Goal: Information Seeking & Learning: Learn about a topic

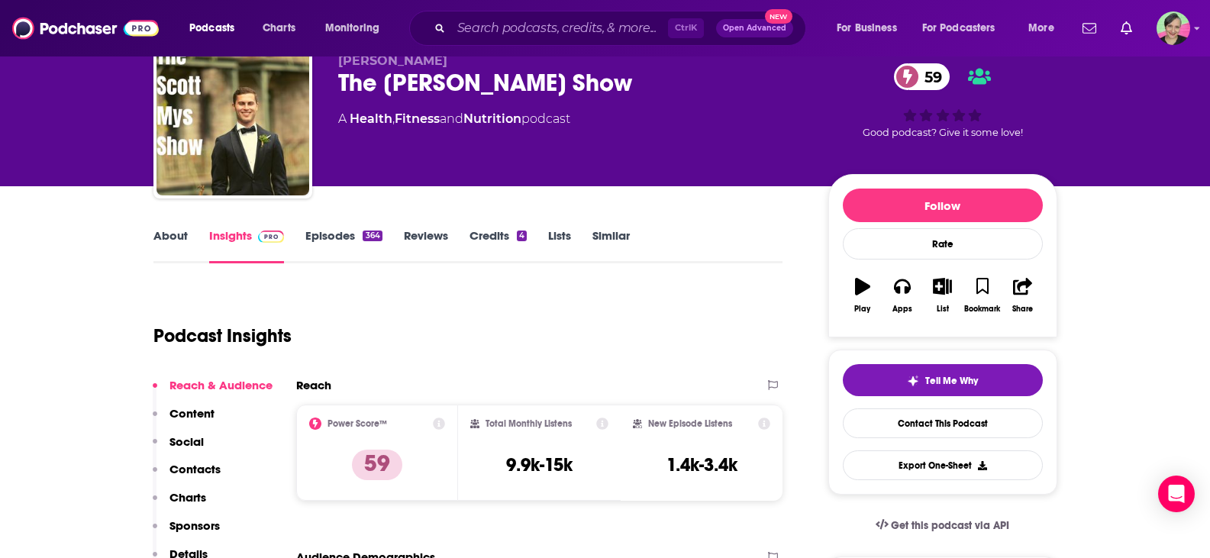
scroll to position [153, 0]
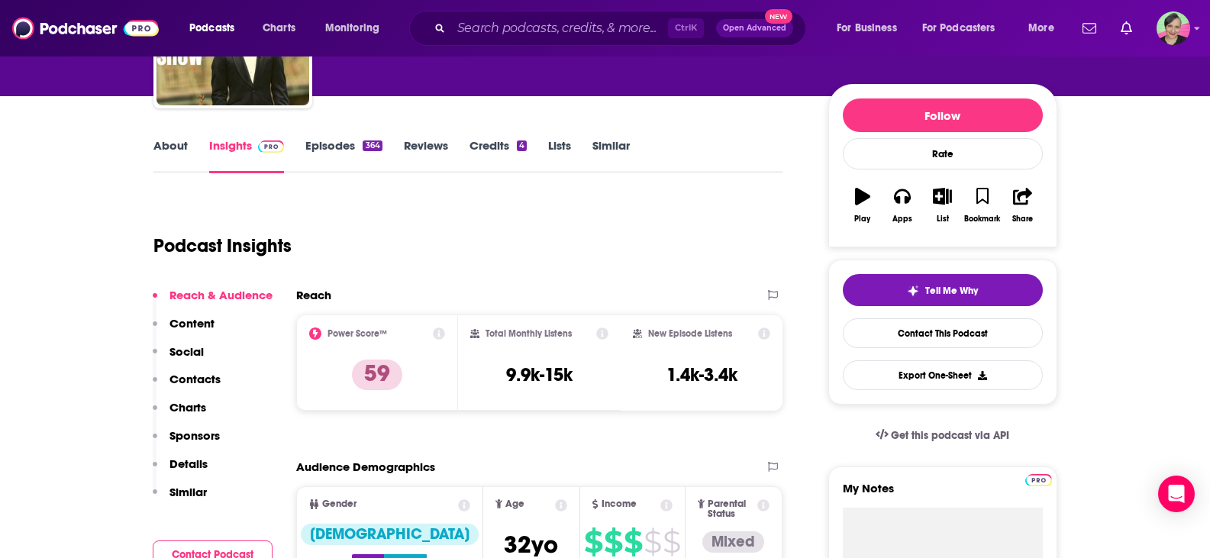
click at [343, 149] on link "Episodes 364" at bounding box center [343, 155] width 76 height 35
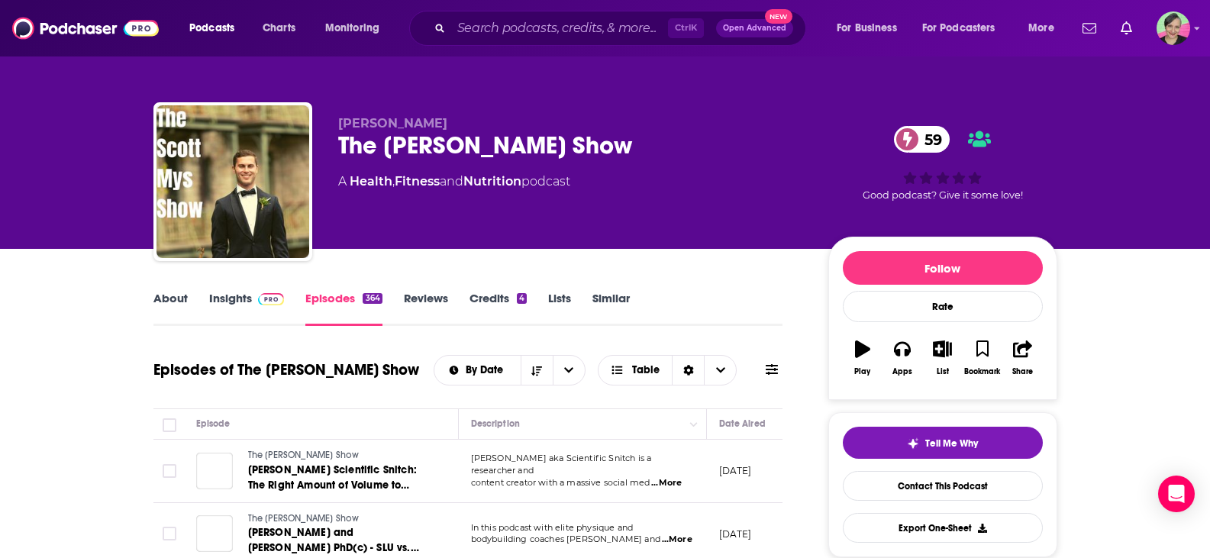
scroll to position [229, 0]
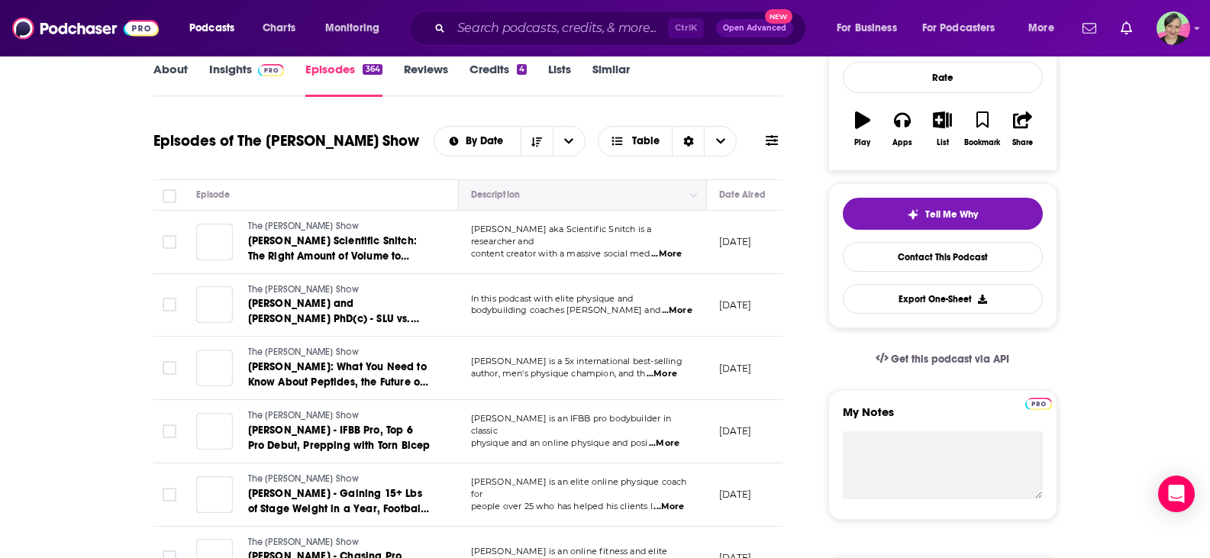
click at [774, 143] on icon at bounding box center [772, 140] width 12 height 12
click at [767, 138] on icon at bounding box center [772, 140] width 12 height 12
click at [611, 180] on th "Description" at bounding box center [583, 195] width 248 height 31
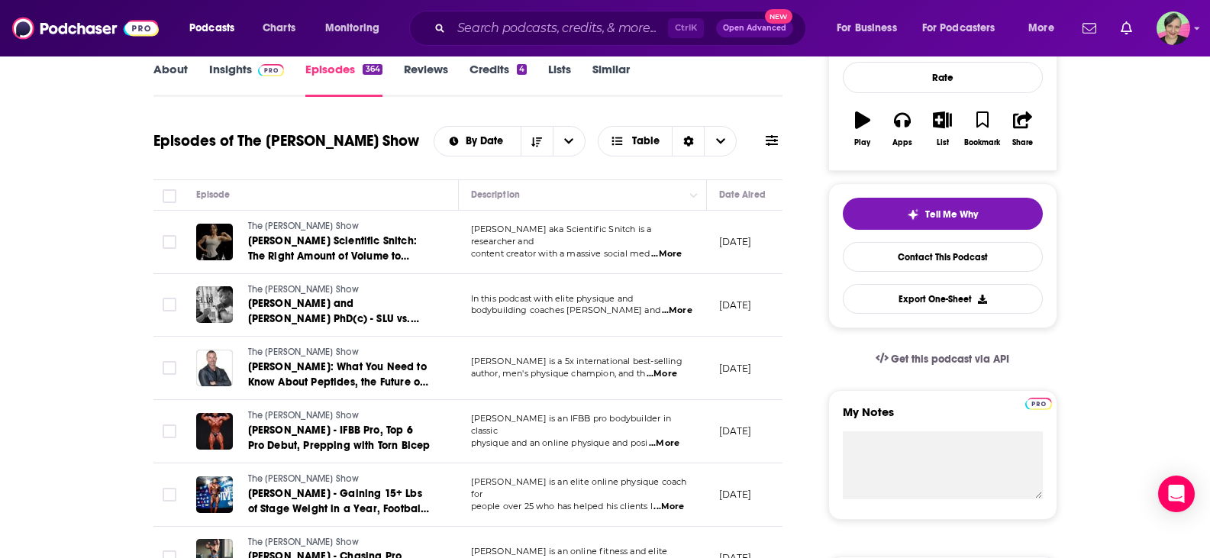
click at [769, 141] on icon at bounding box center [772, 140] width 12 height 11
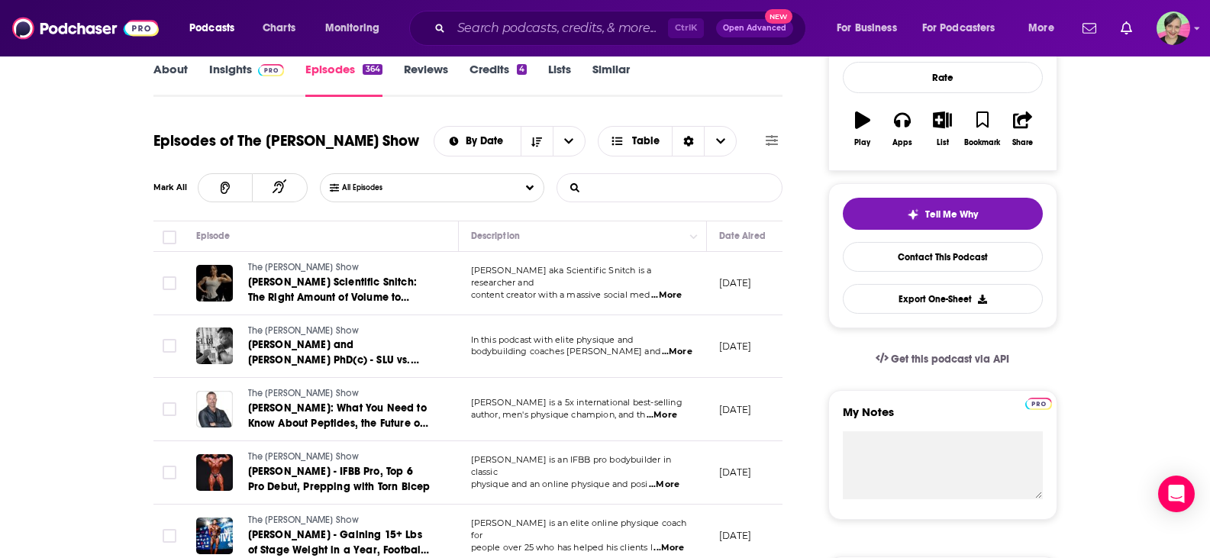
click at [650, 186] on input "List Search Input" at bounding box center [637, 187] width 160 height 27
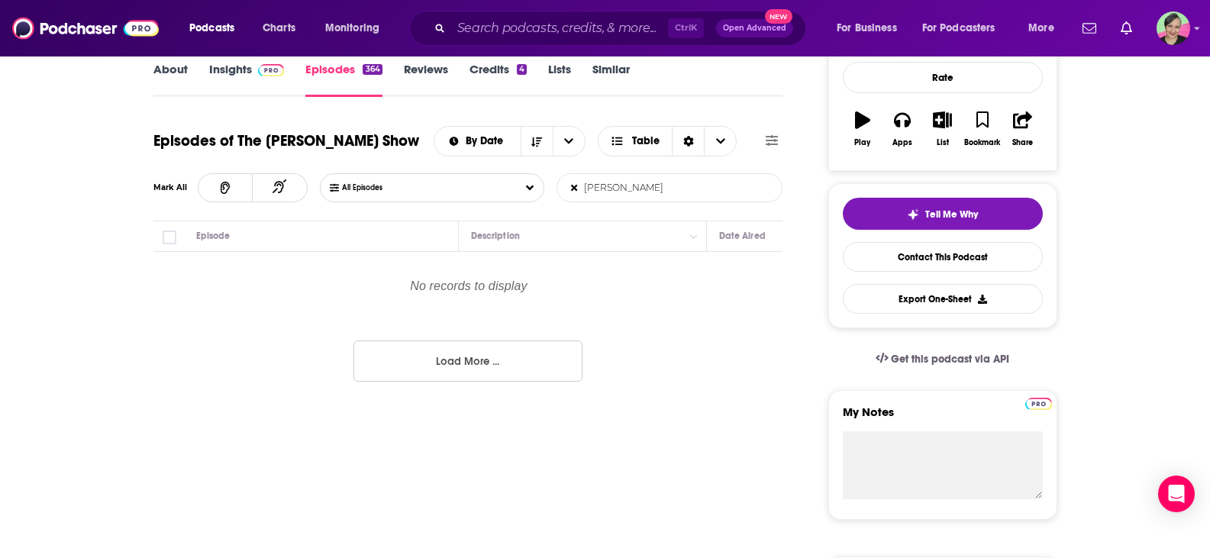
type input "jenny mitich"
click at [493, 25] on input "Search podcasts, credits, & more..." at bounding box center [559, 28] width 217 height 24
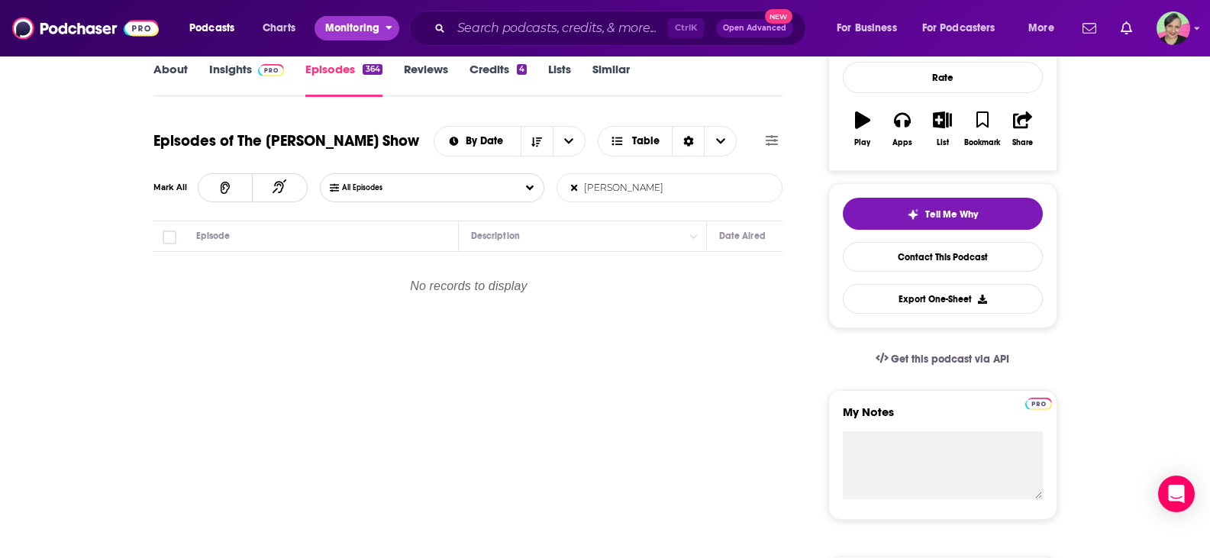
click at [354, 32] on span "Monitoring" at bounding box center [352, 28] width 54 height 21
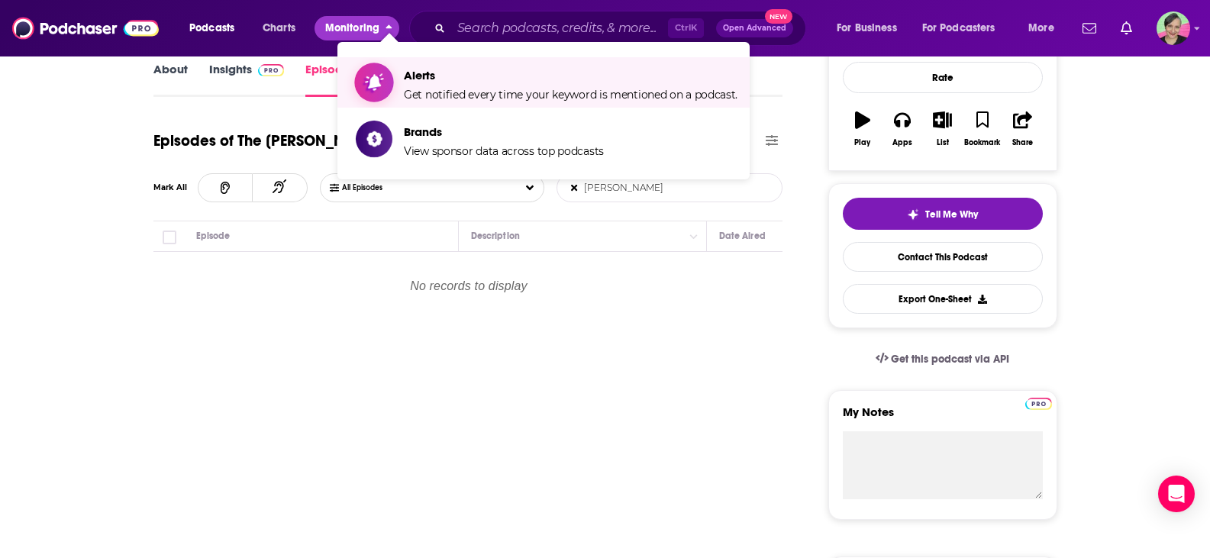
click at [443, 84] on span "Alerts Get notified every time your keyword is mentioned on a podcast." at bounding box center [571, 82] width 334 height 38
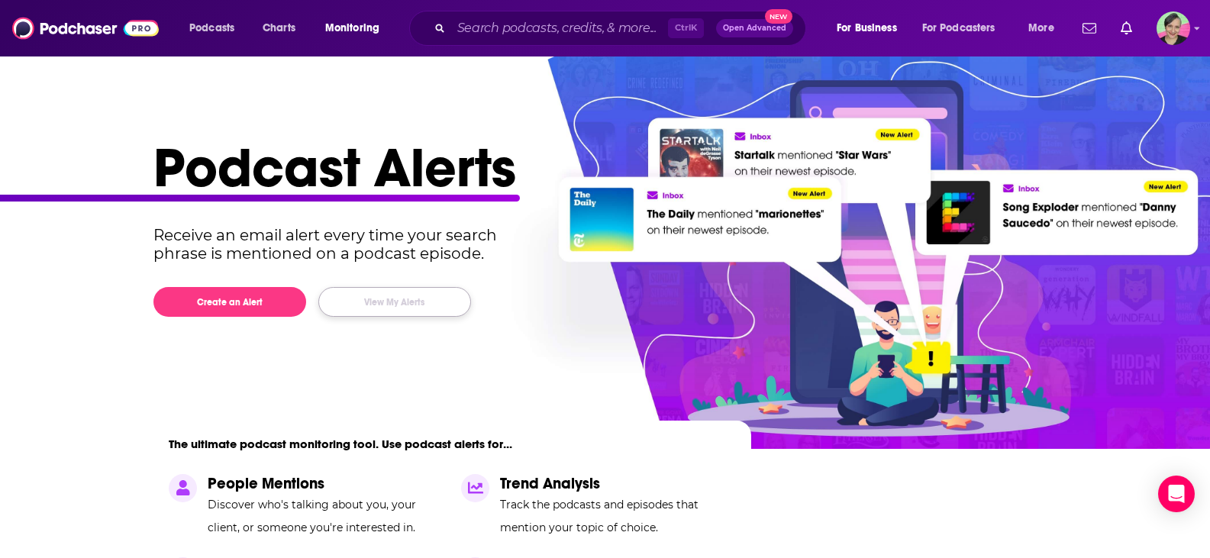
click at [387, 306] on button "View My Alerts" at bounding box center [394, 302] width 153 height 30
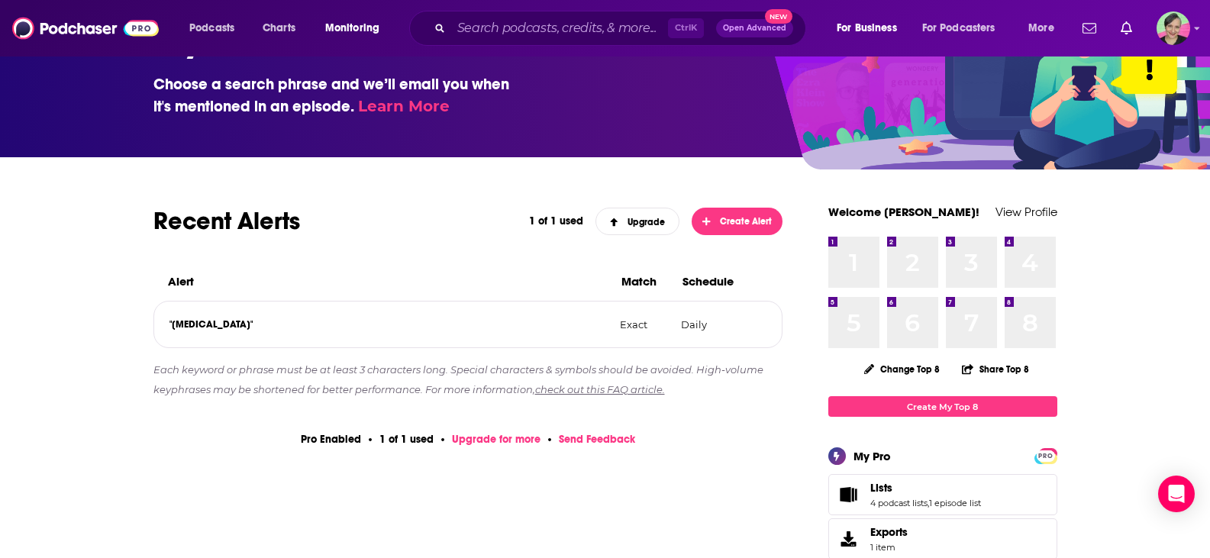
scroll to position [153, 0]
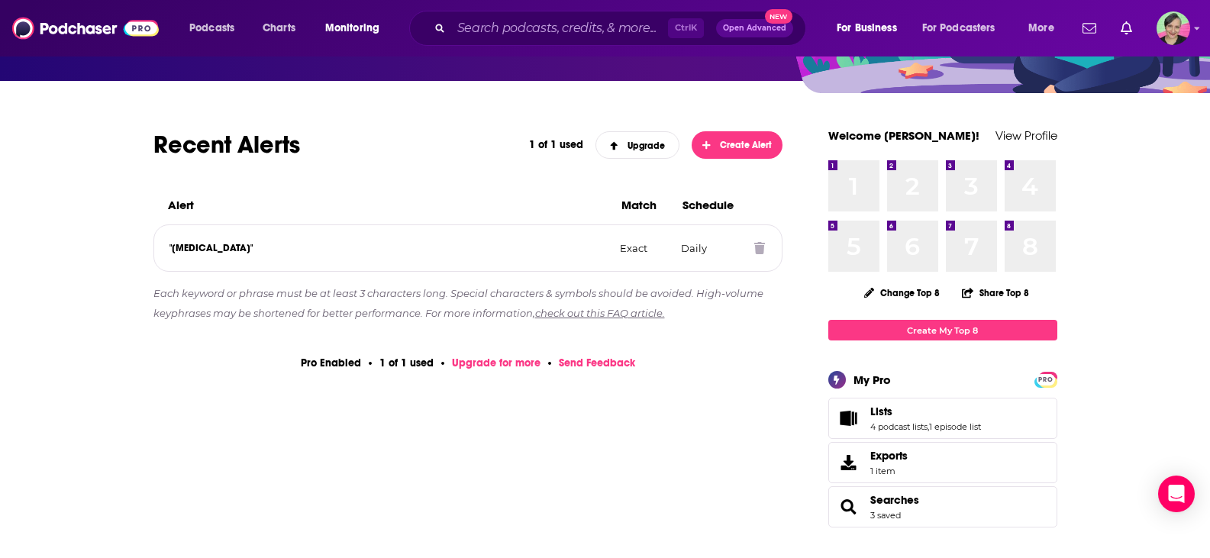
click at [756, 250] on icon at bounding box center [759, 248] width 11 height 12
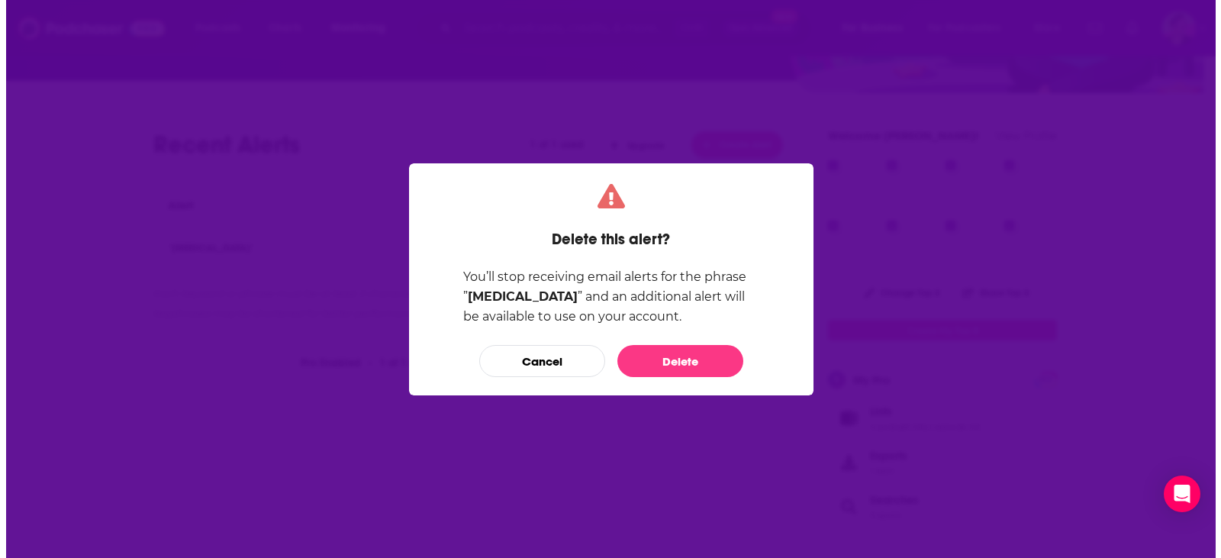
scroll to position [0, 0]
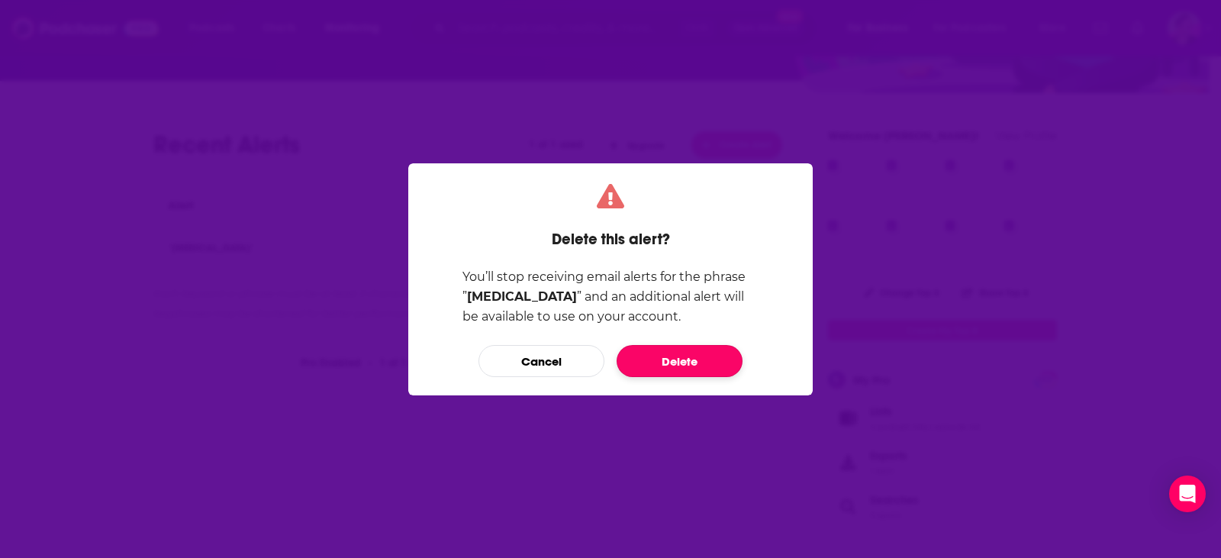
click at [668, 359] on button "Delete" at bounding box center [680, 361] width 126 height 32
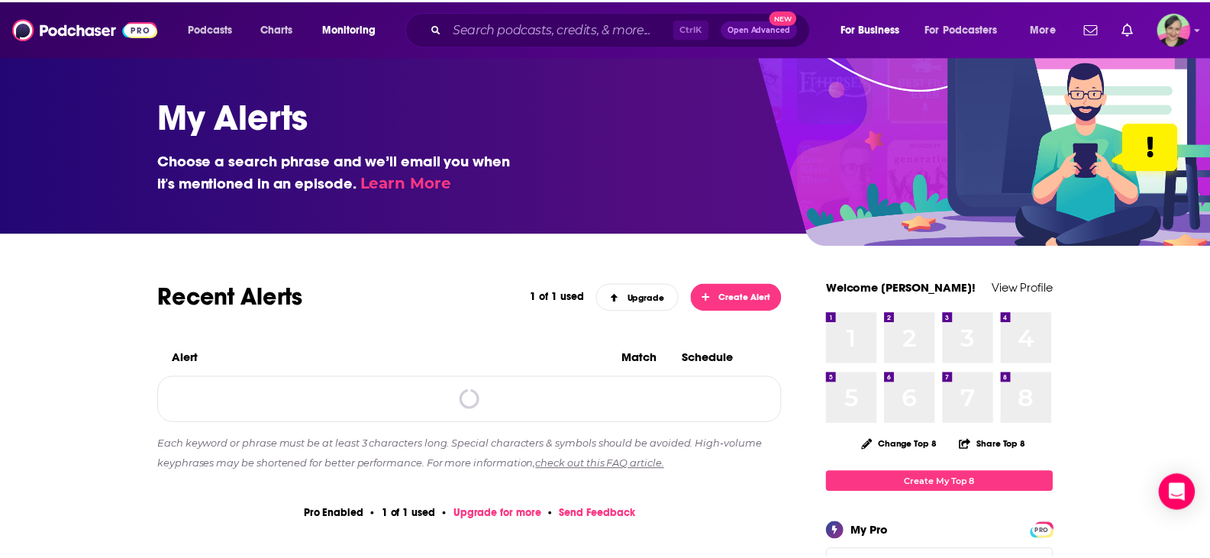
scroll to position [153, 0]
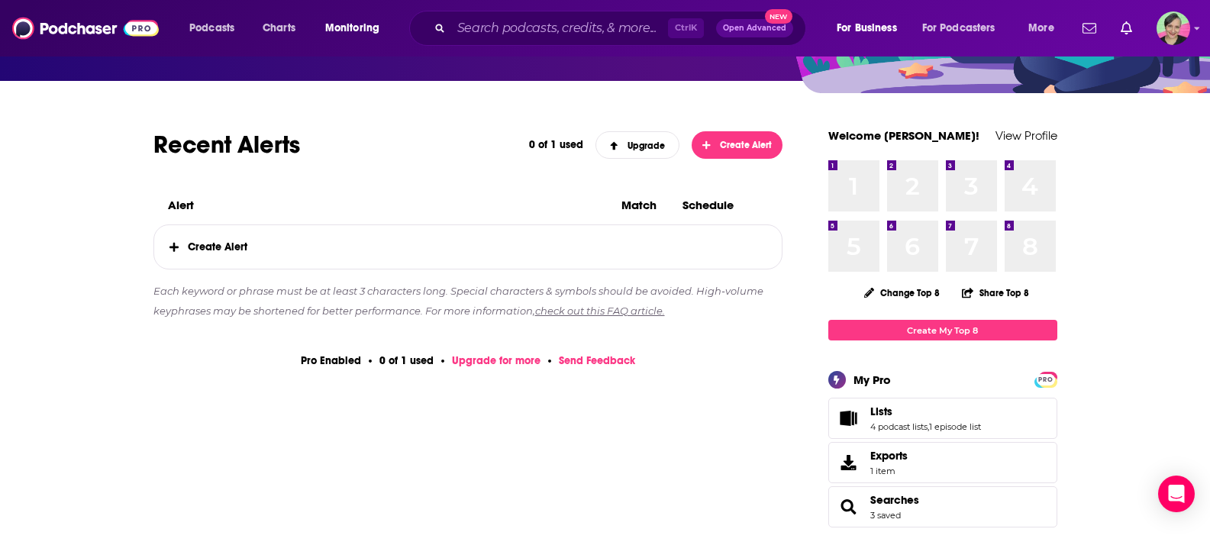
click at [214, 243] on span "Create Alert" at bounding box center [468, 247] width 628 height 44
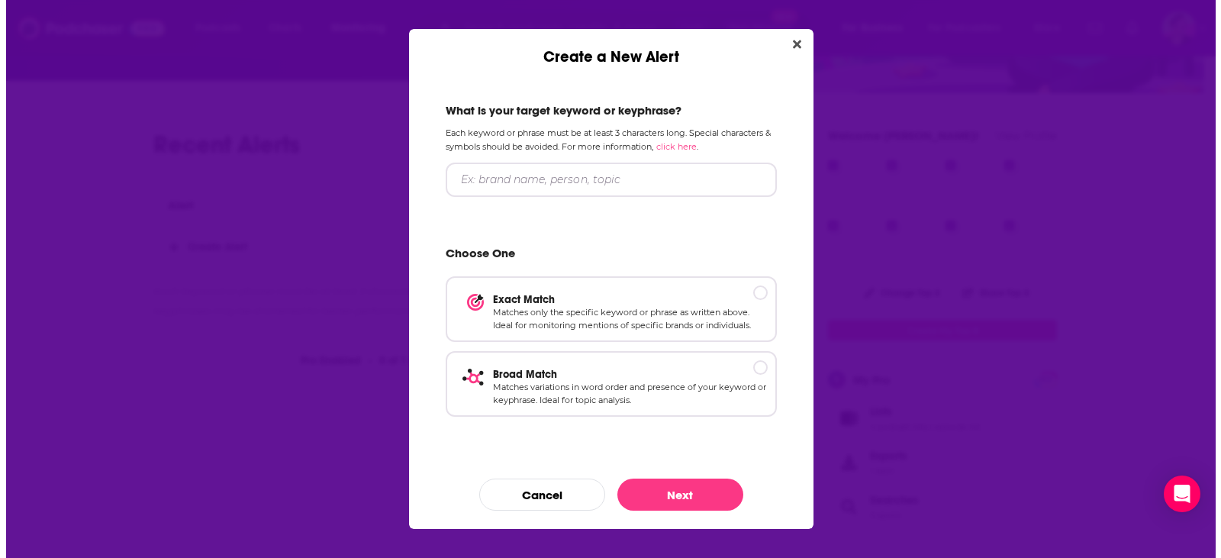
scroll to position [0, 0]
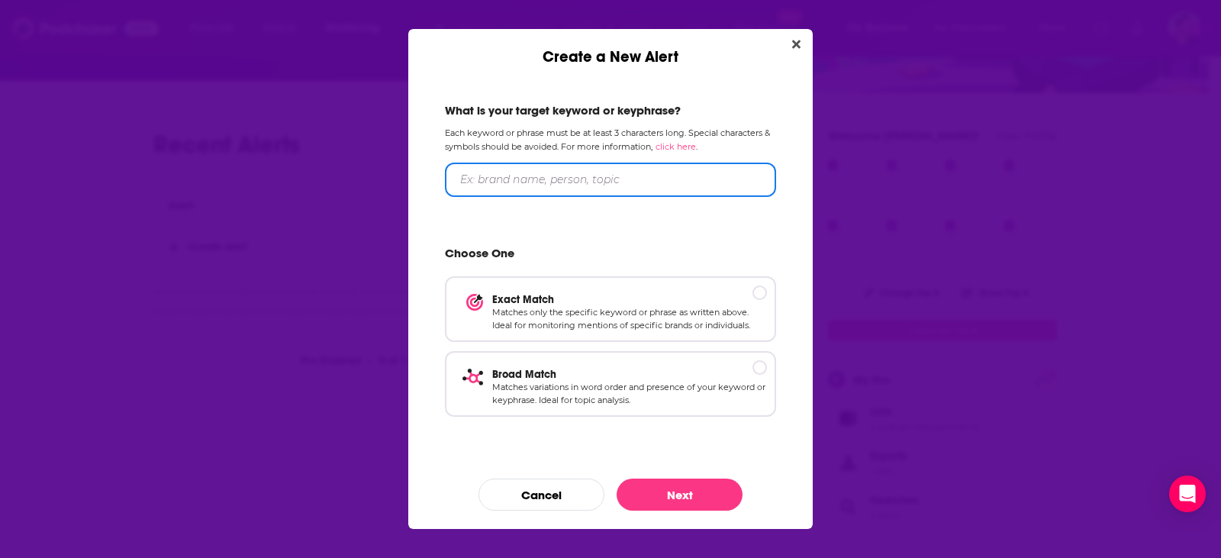
click at [530, 183] on input "Create a New Alert" at bounding box center [610, 180] width 331 height 34
type input "carnivore diet"
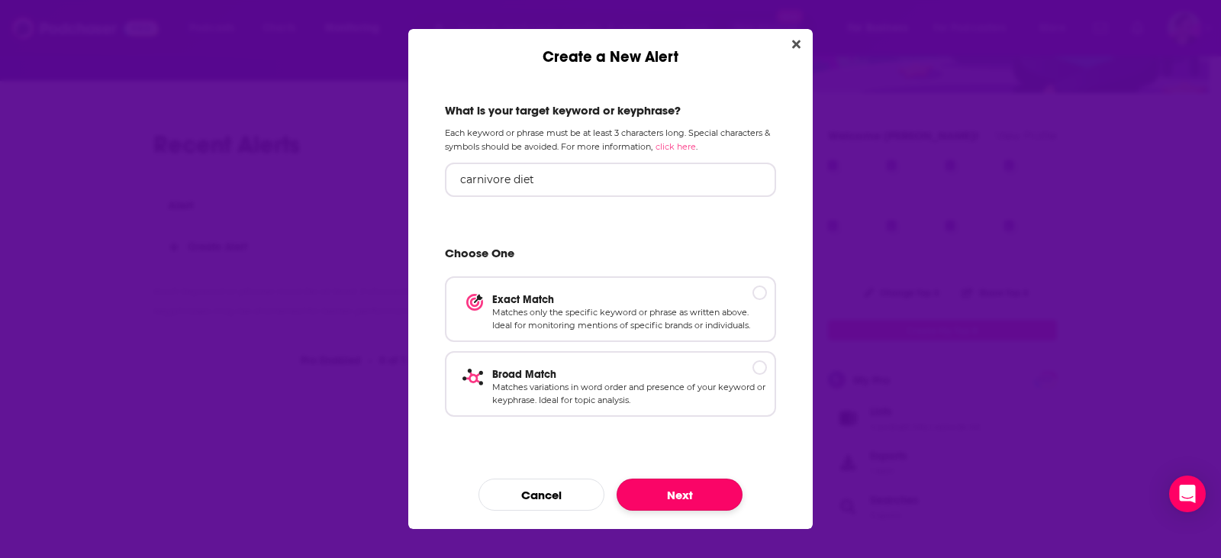
click at [679, 483] on button "Next" at bounding box center [680, 495] width 126 height 32
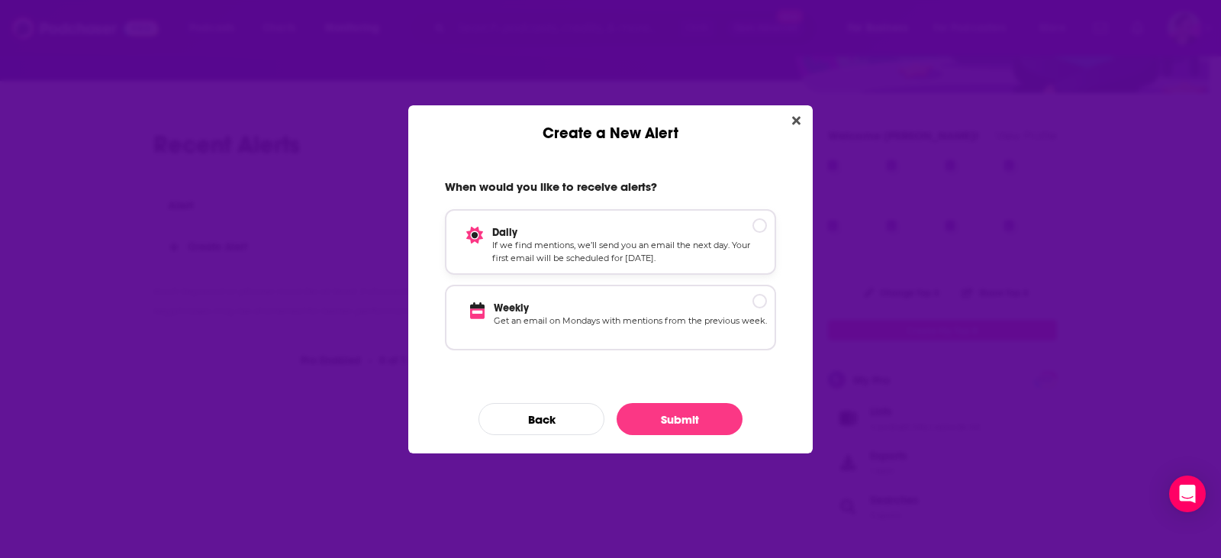
click at [594, 231] on p "Daily" at bounding box center [629, 232] width 275 height 13
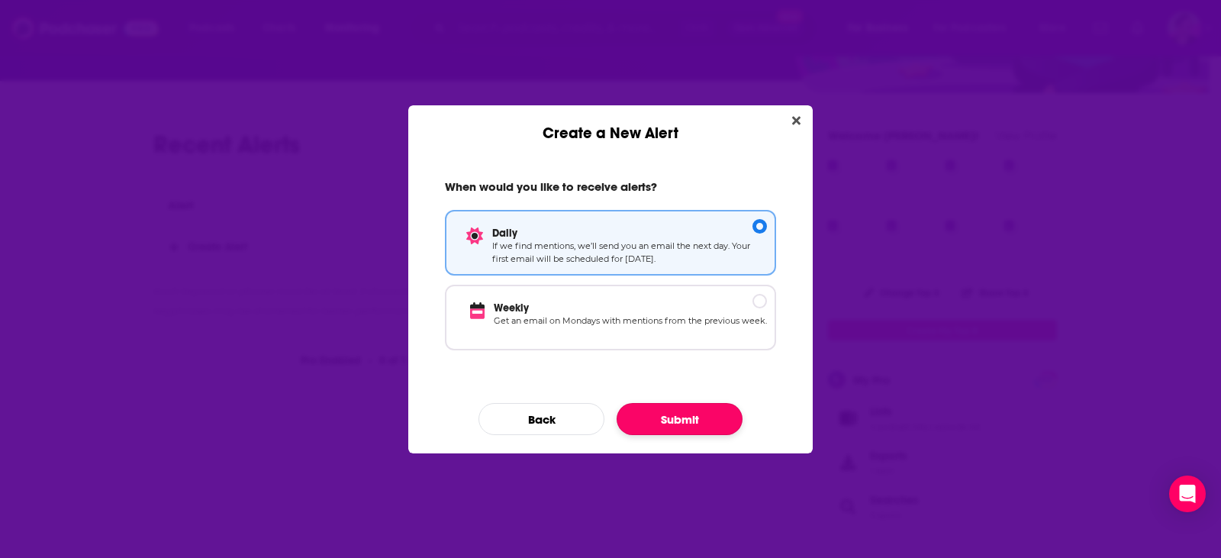
click at [693, 427] on button "Submit" at bounding box center [680, 419] width 126 height 32
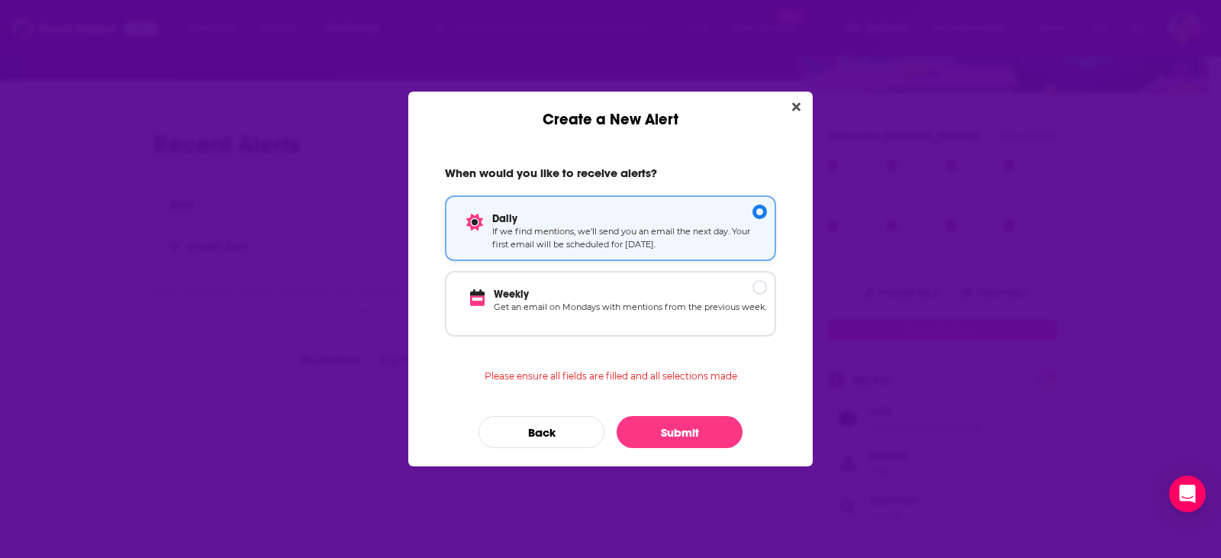
click at [591, 215] on p "Daily" at bounding box center [629, 218] width 275 height 13
click at [663, 437] on button "Submit" at bounding box center [680, 432] width 126 height 32
click at [550, 436] on button "Back" at bounding box center [542, 432] width 126 height 32
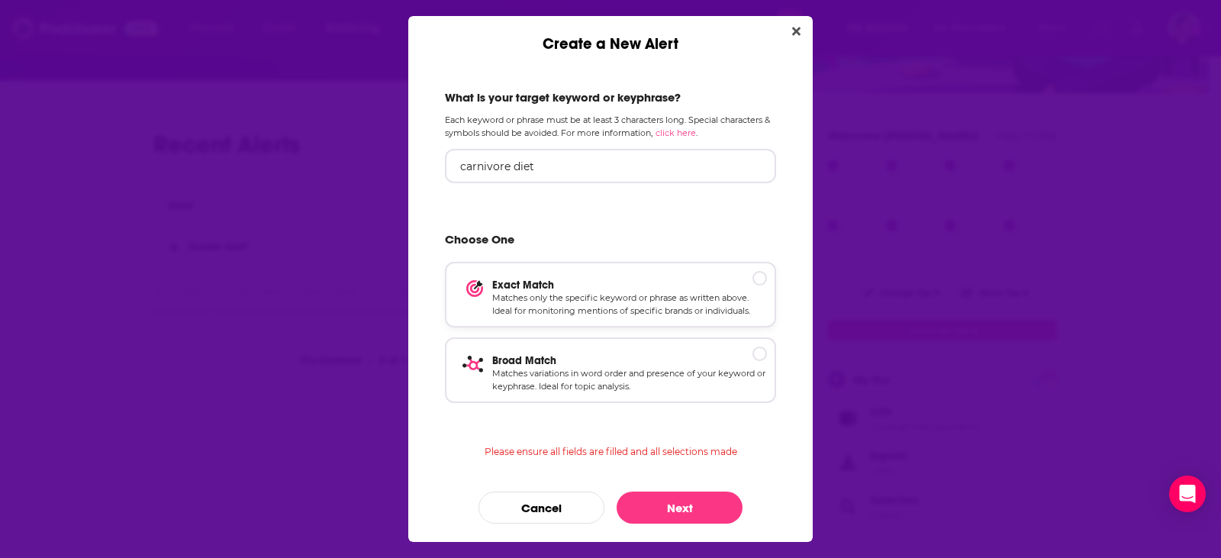
click at [540, 295] on p "Matches only the specific keyword or phrase as written above. Ideal for monitor…" at bounding box center [629, 305] width 275 height 27
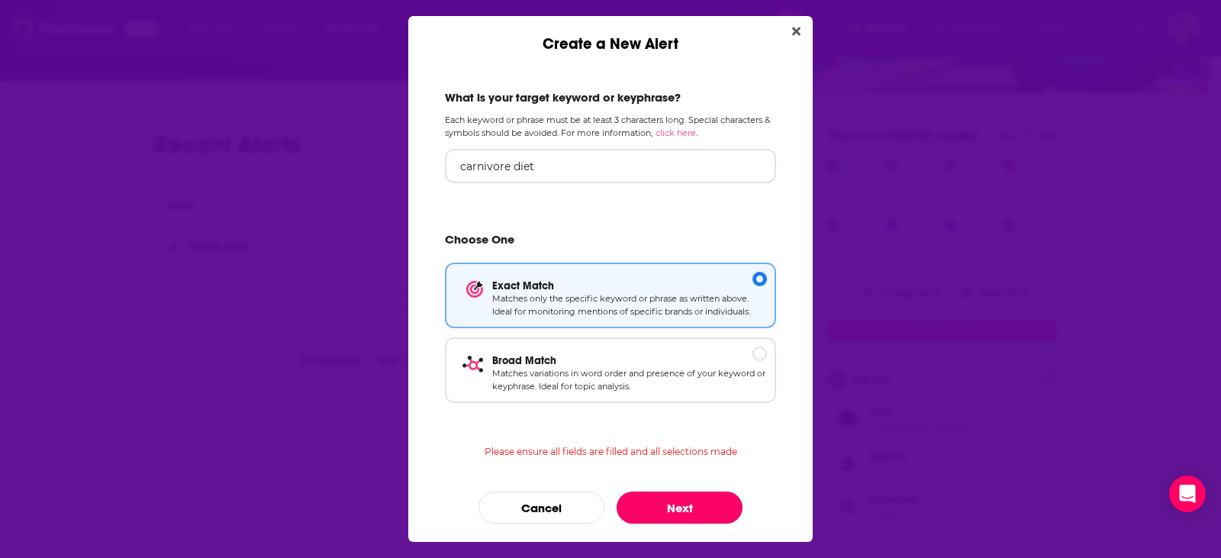
drag, startPoint x: 656, startPoint y: 523, endPoint x: 655, endPoint y: 514, distance: 9.2
click at [656, 522] on button "Next" at bounding box center [680, 508] width 126 height 32
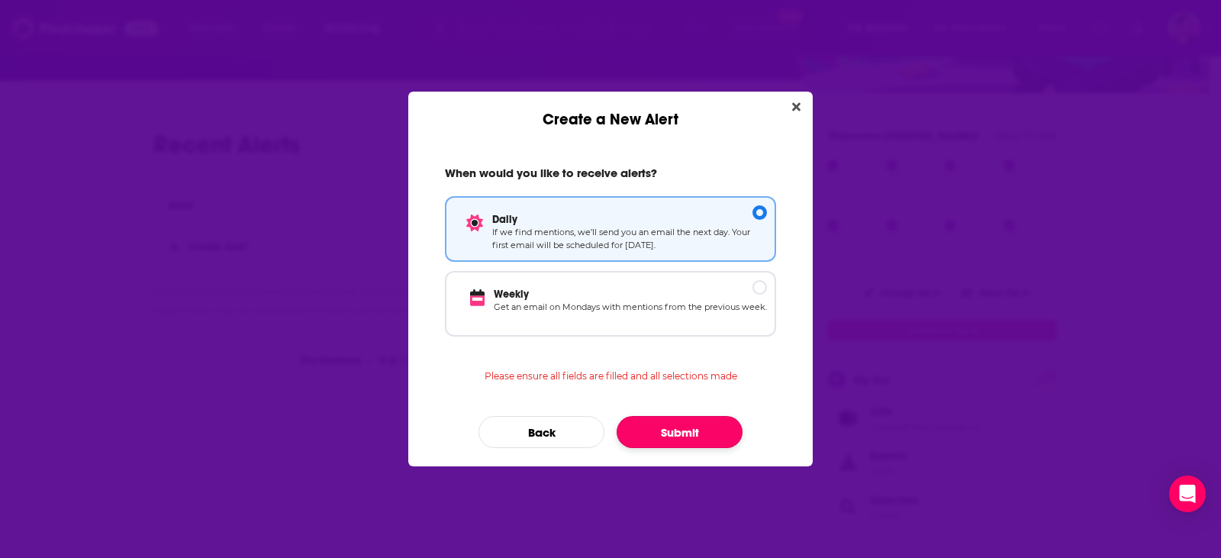
click at [664, 432] on button "Submit" at bounding box center [680, 432] width 126 height 32
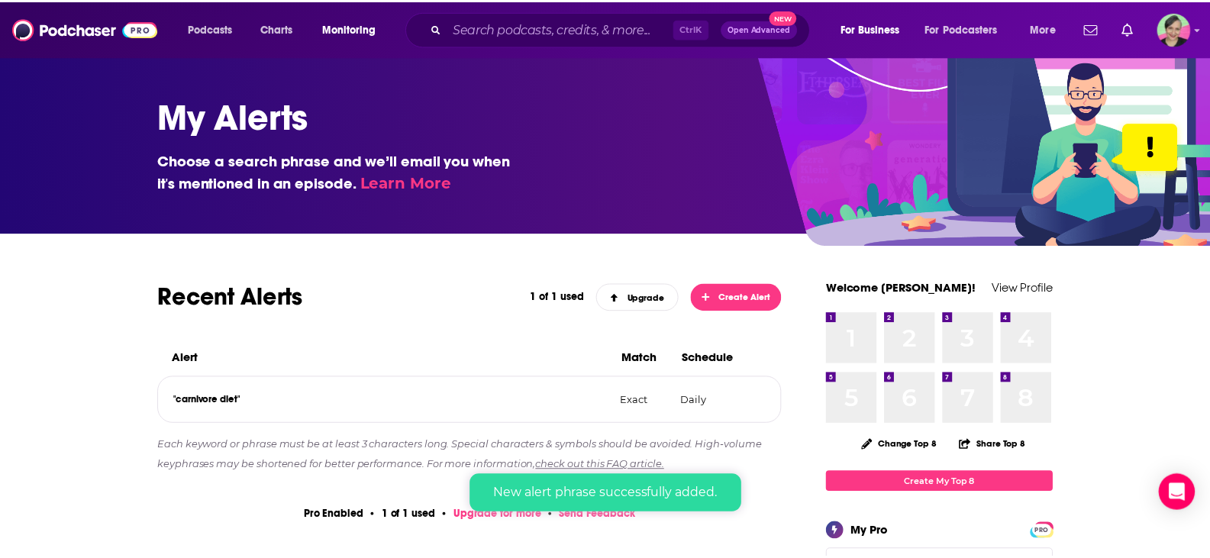
scroll to position [153, 0]
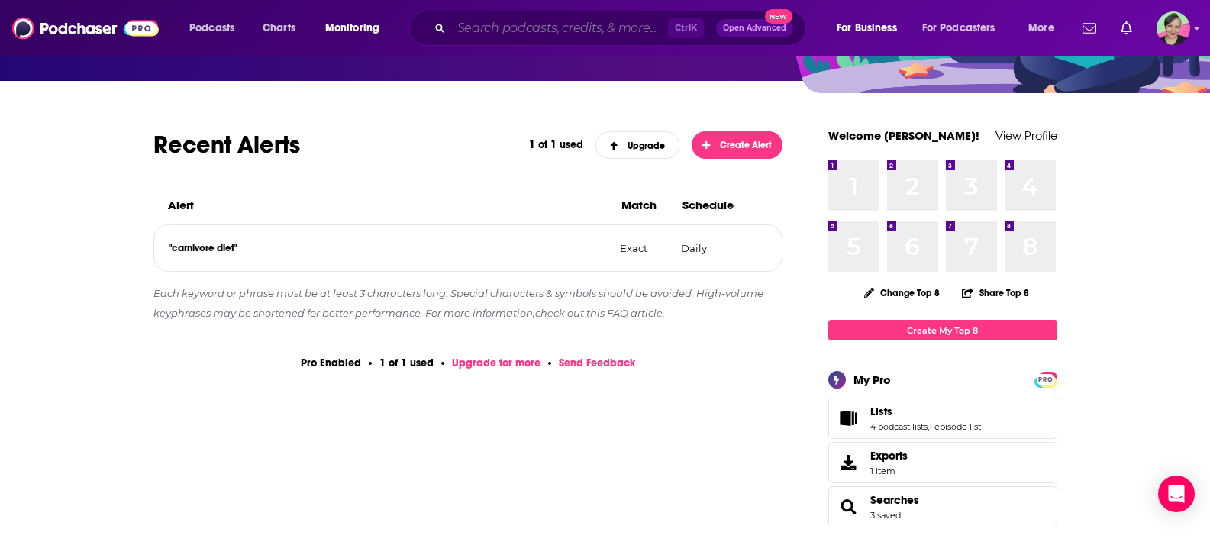
click at [592, 26] on input "Search podcasts, credits, & more..." at bounding box center [559, 28] width 217 height 24
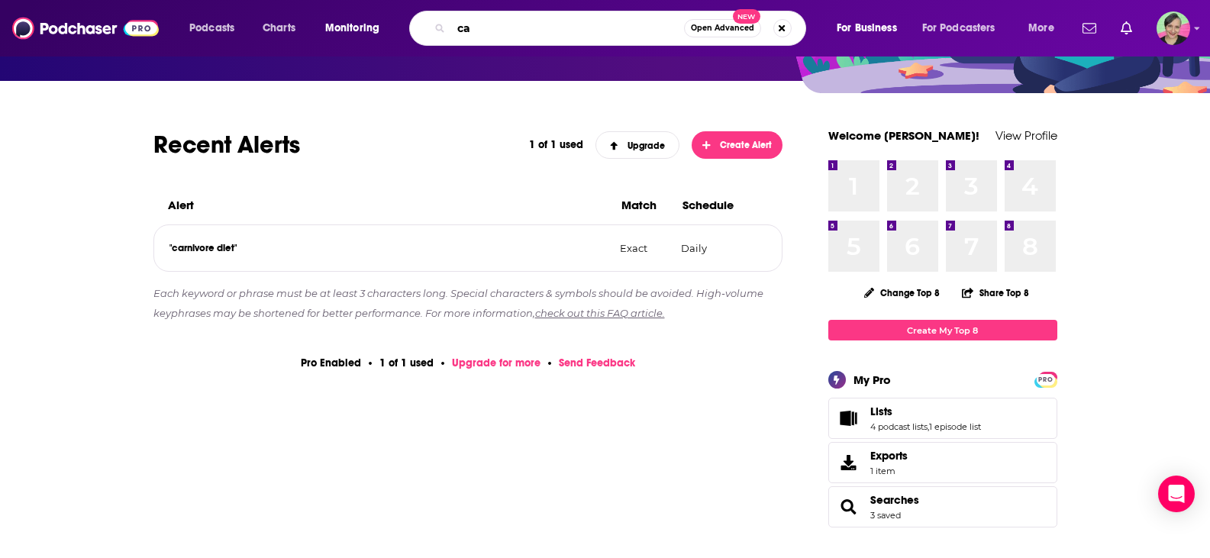
type input "c"
type input "keto carnivore"
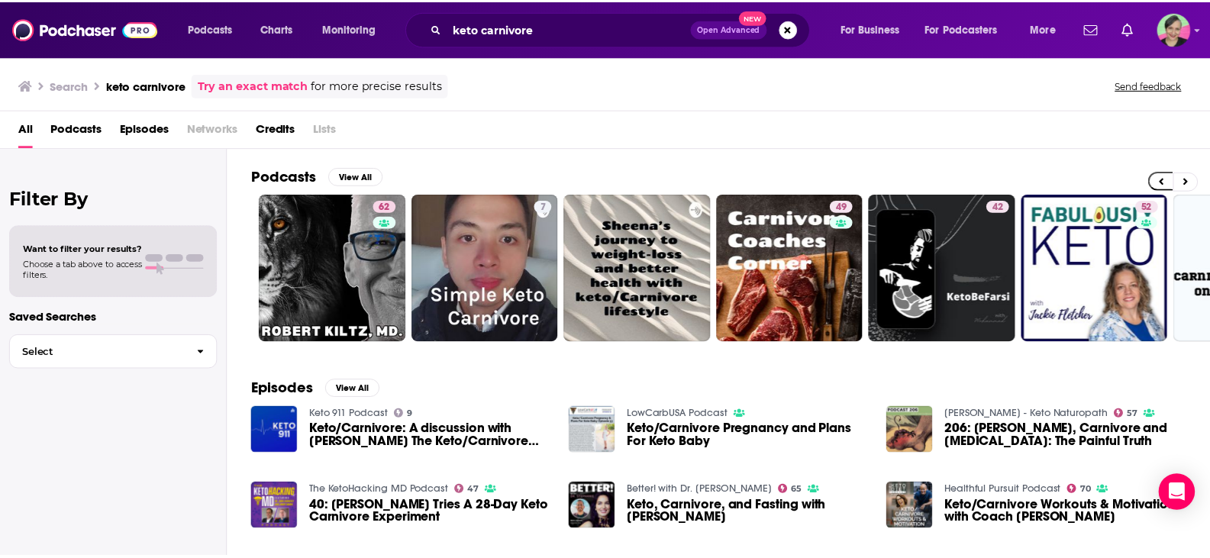
scroll to position [0, 434]
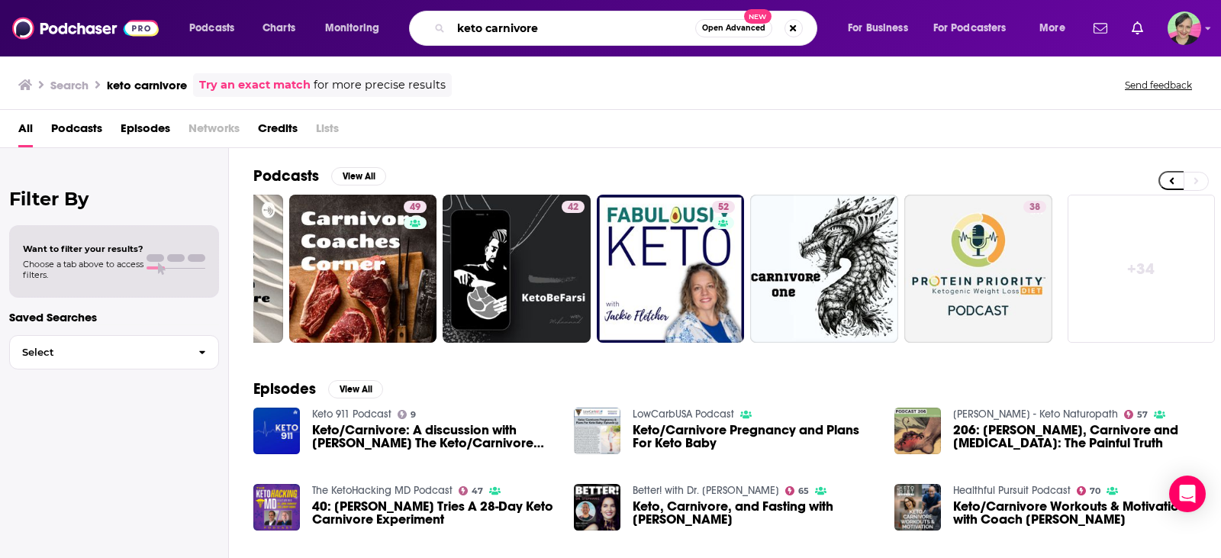
drag, startPoint x: 446, startPoint y: 14, endPoint x: 370, endPoint y: 14, distance: 75.6
click at [370, 14] on div "Podcasts Charts Monitoring keto carnivore Open Advanced New For Business For Po…" at bounding box center [629, 28] width 901 height 35
type input "meat protein"
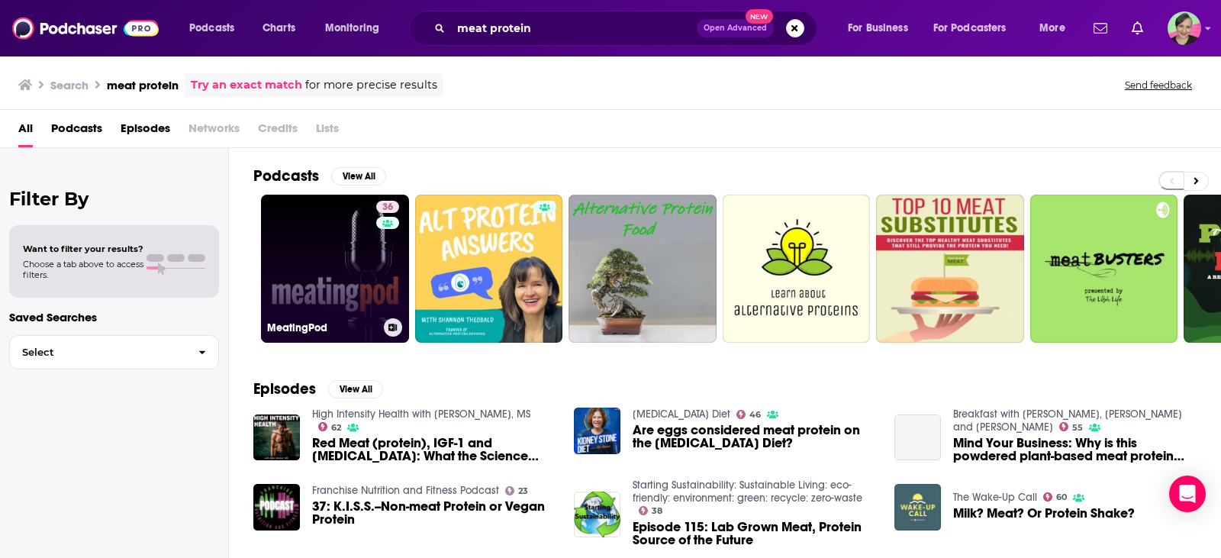
click at [308, 219] on link "36 MeatingPod" at bounding box center [335, 269] width 148 height 148
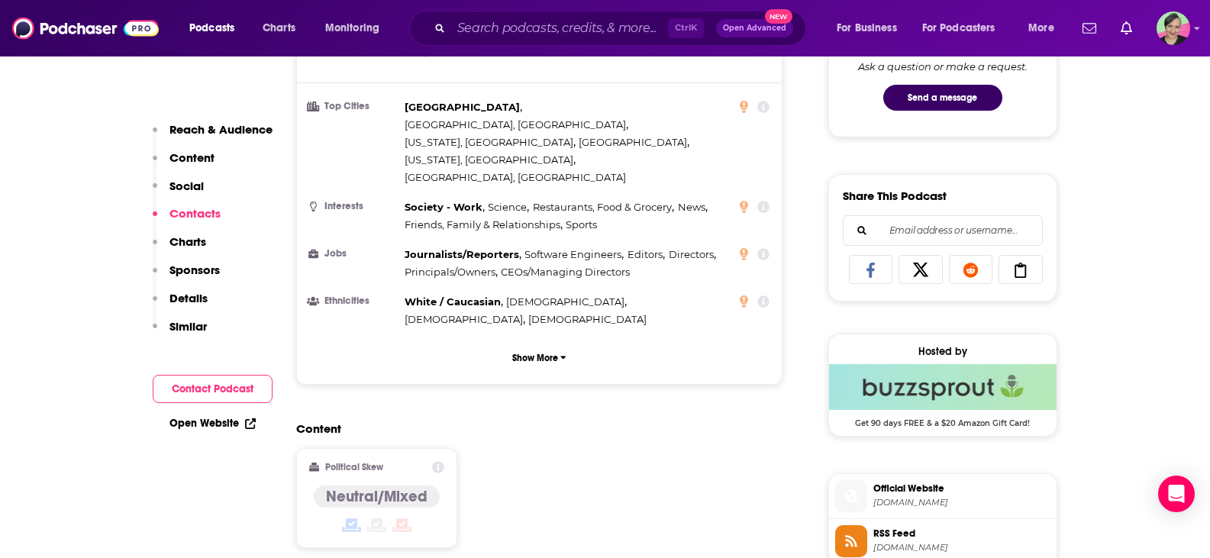
scroll to position [1221, 0]
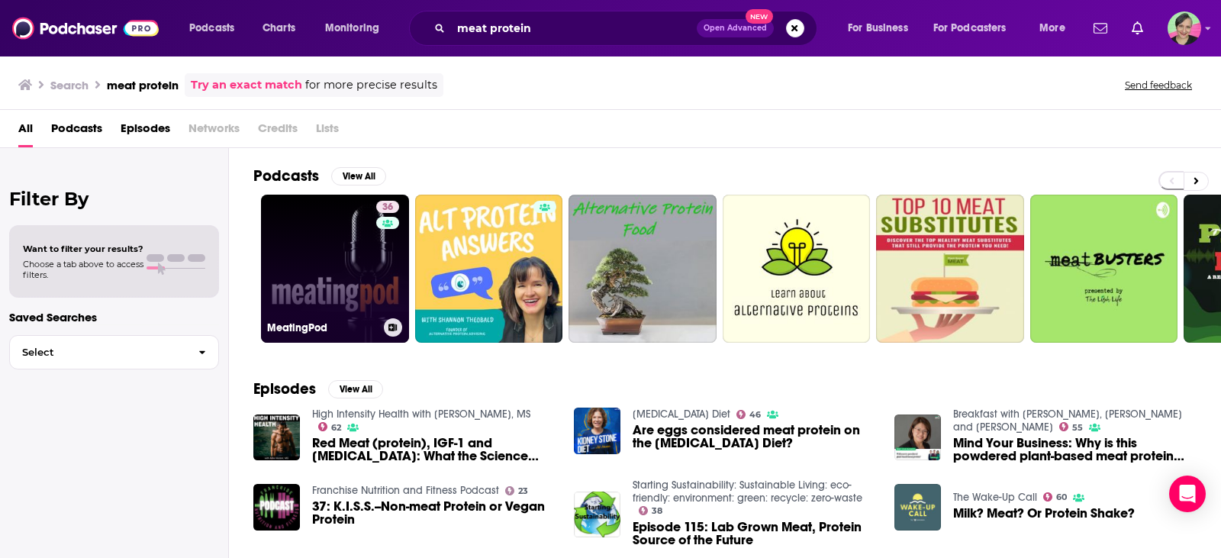
click at [319, 229] on link "36 MeatingPod" at bounding box center [335, 269] width 148 height 148
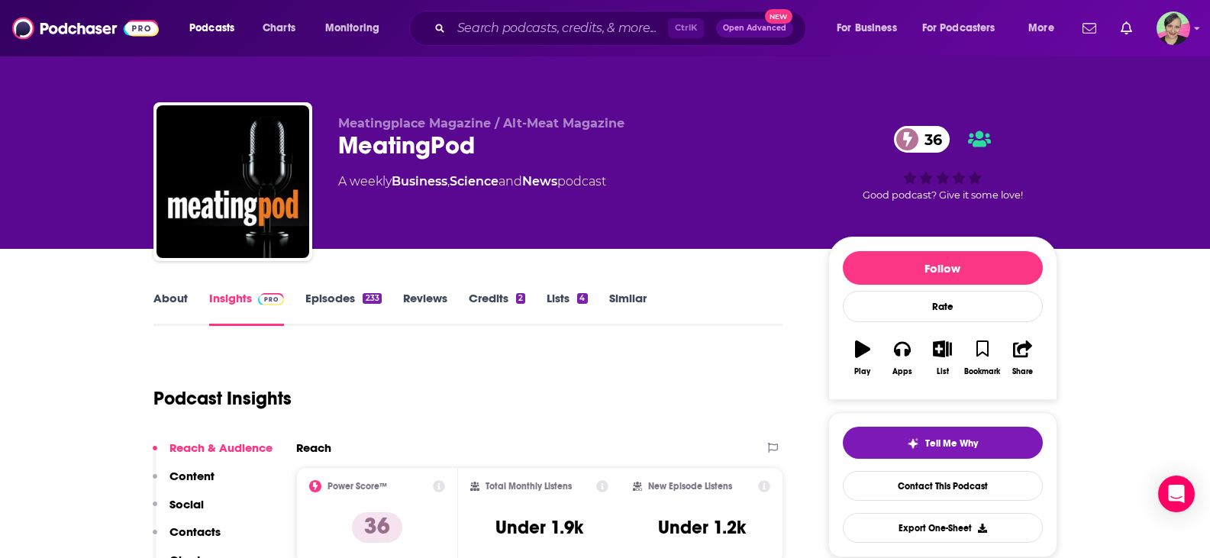
click at [159, 301] on link "About" at bounding box center [170, 308] width 34 height 35
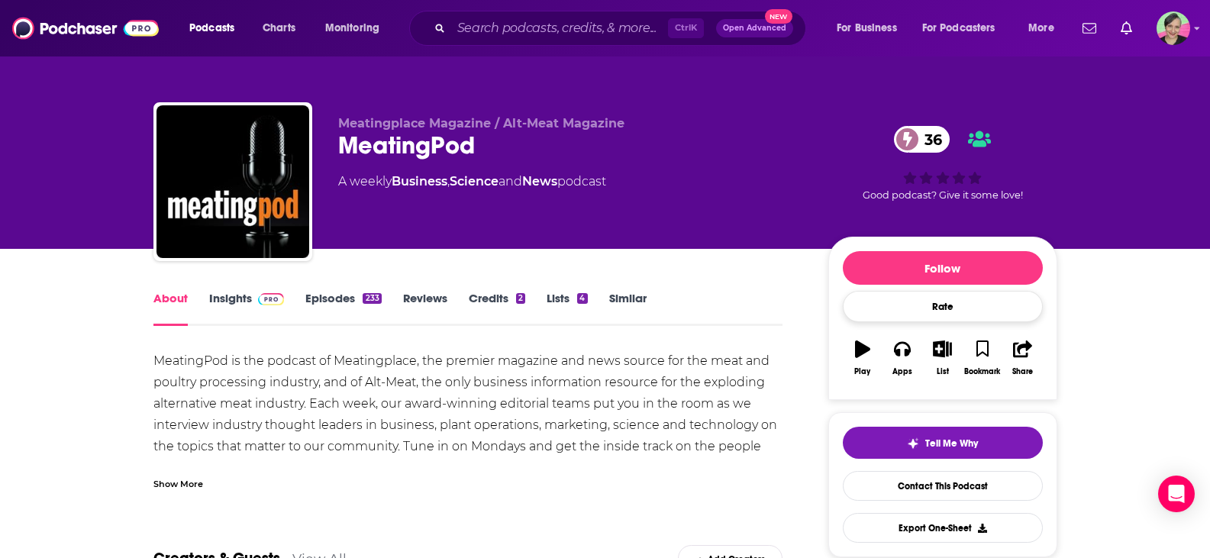
scroll to position [229, 0]
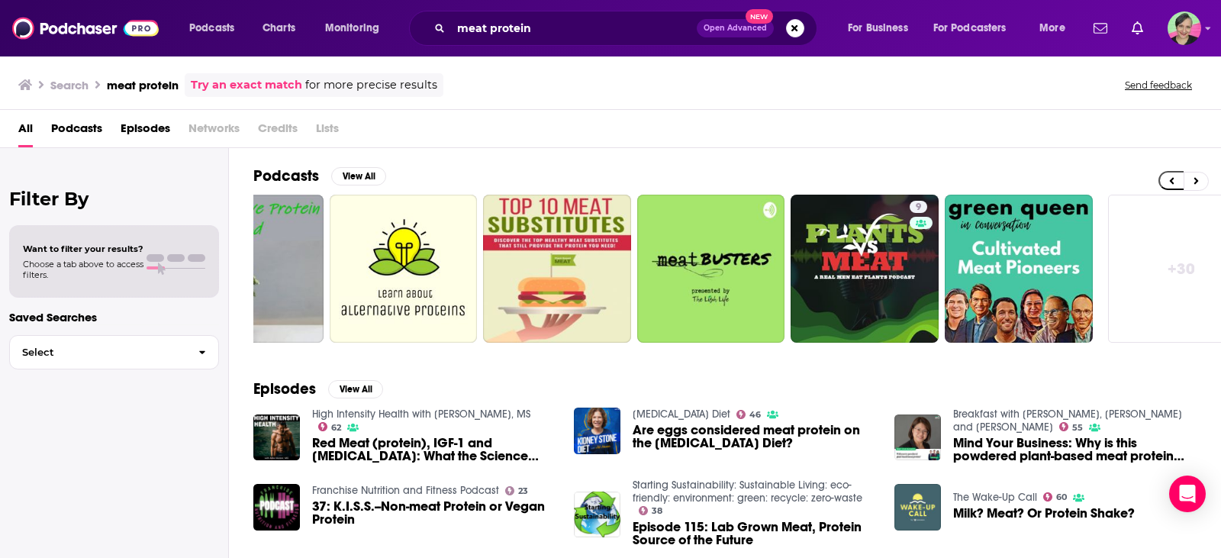
scroll to position [0, 434]
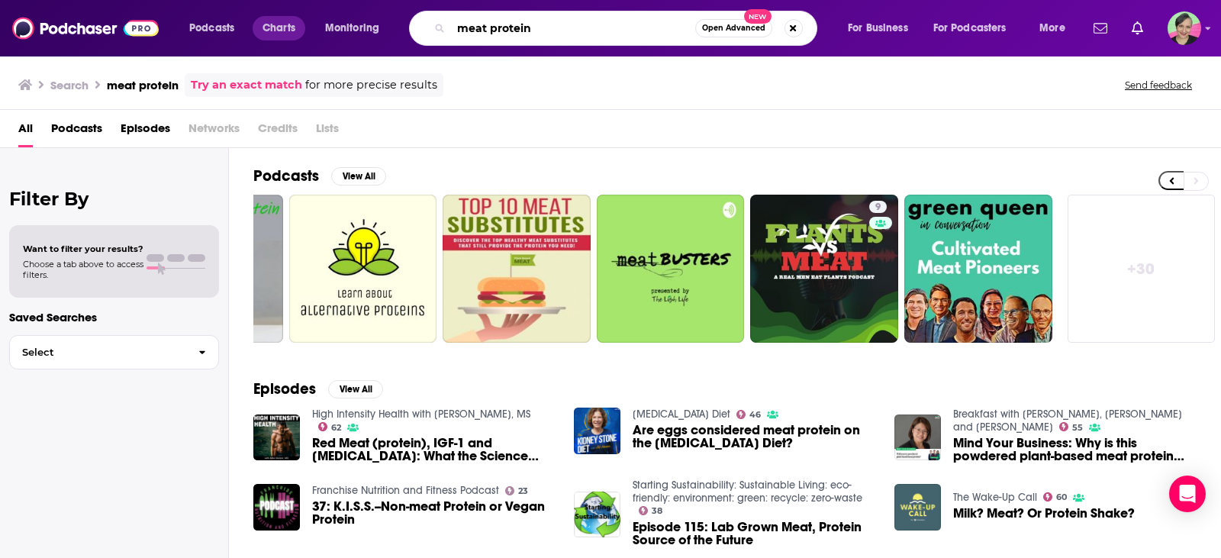
click at [253, 28] on div "Podcasts Charts Monitoring meat protein Open Advanced New For Business For Podc…" at bounding box center [629, 28] width 901 height 35
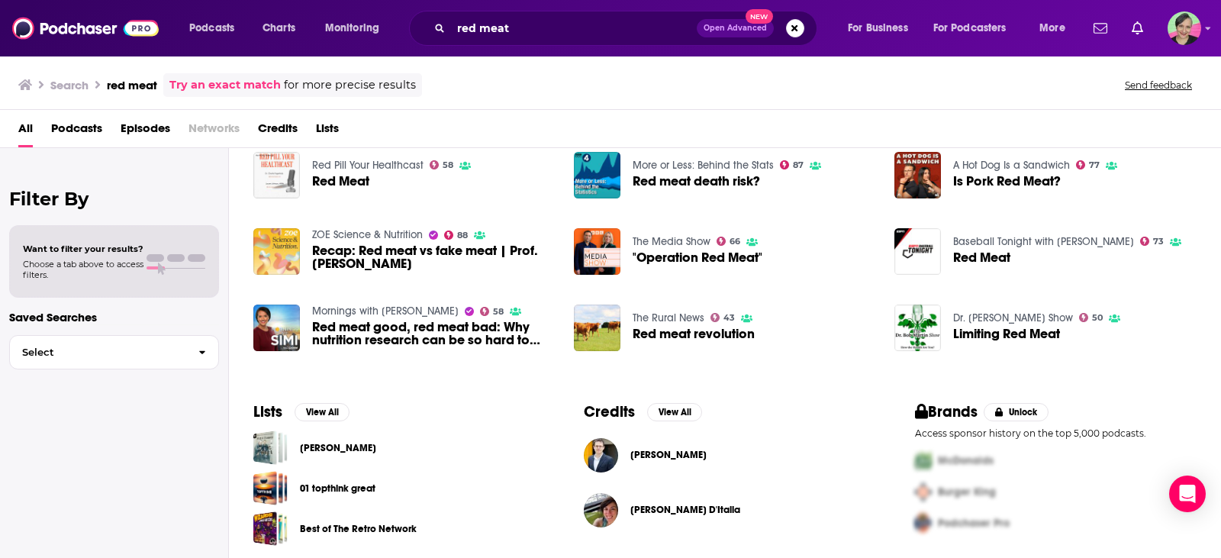
scroll to position [261, 0]
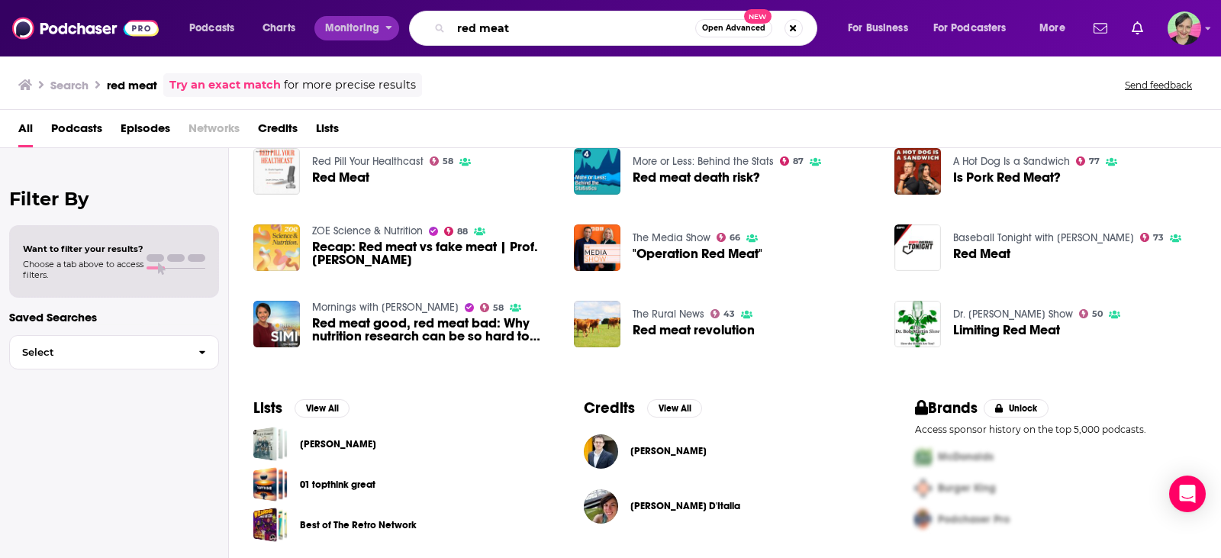
drag, startPoint x: 553, startPoint y: 31, endPoint x: 363, endPoint y: 25, distance: 190.1
click at [363, 25] on div "Podcasts Charts Monitoring red meat Open Advanced New For Business For Podcaste…" at bounding box center [629, 28] width 901 height 35
type input "meat"
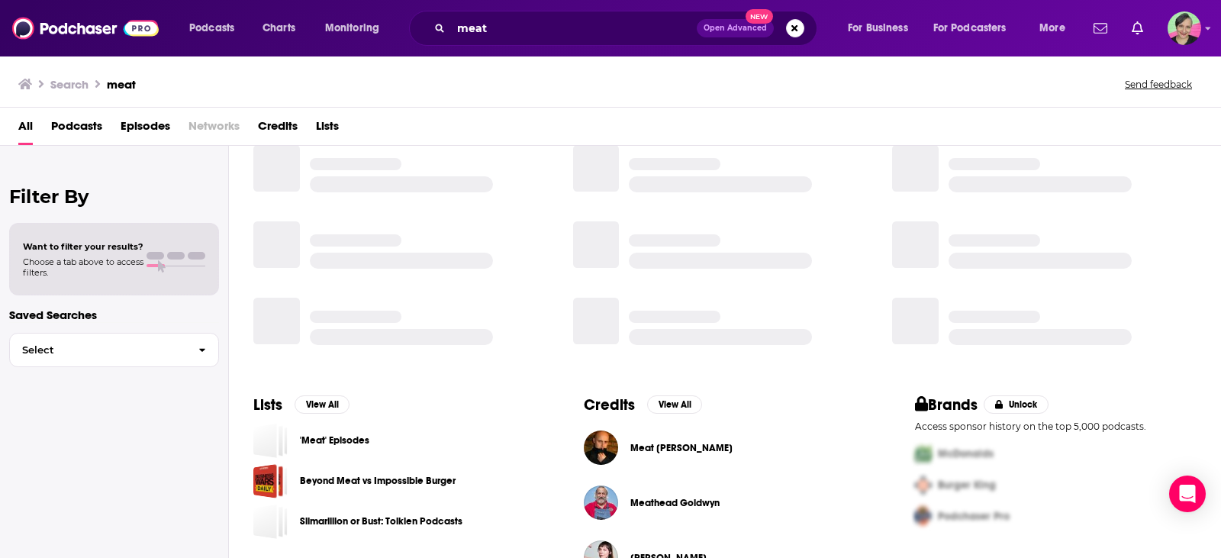
scroll to position [261, 0]
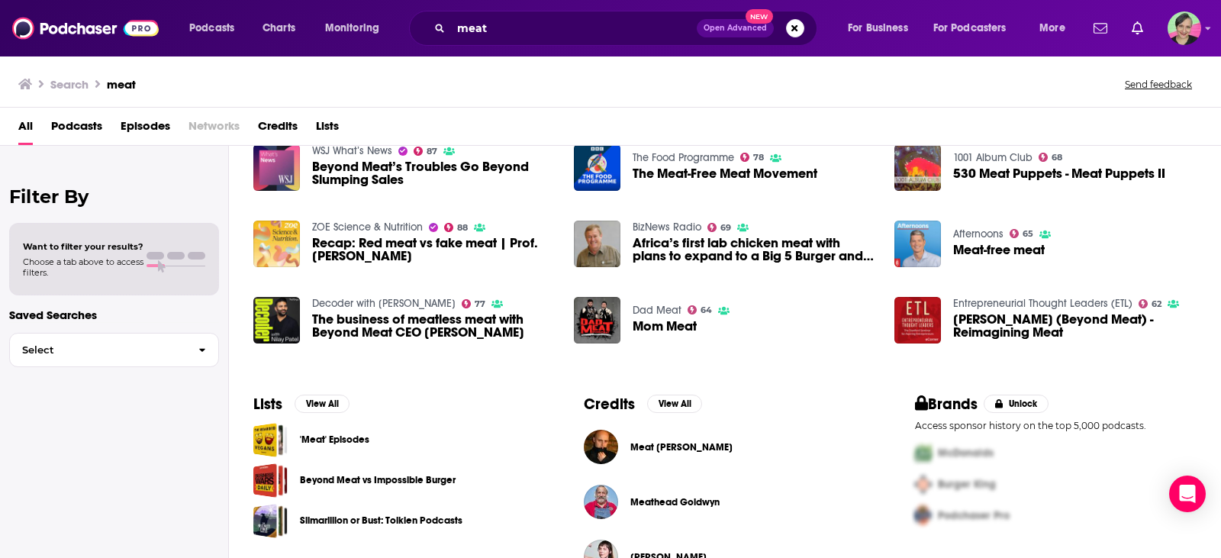
click at [649, 314] on link "Dad Meat" at bounding box center [657, 310] width 49 height 13
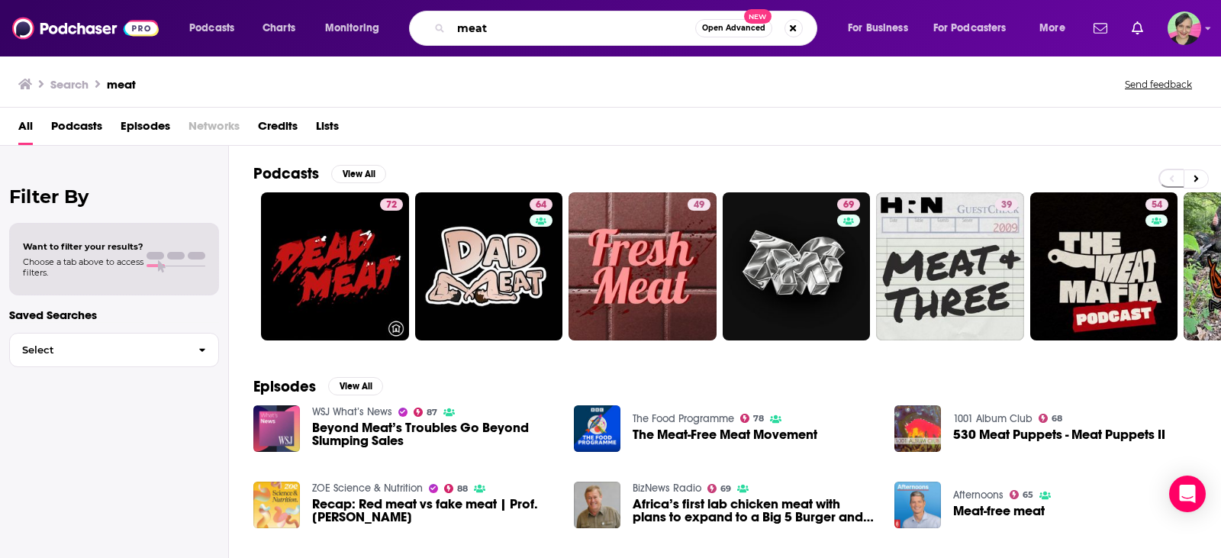
drag, startPoint x: 511, startPoint y: 31, endPoint x: 389, endPoint y: 34, distance: 122.2
click at [389, 34] on div "Podcasts Charts Monitoring meat Open Advanced New For Business For Podcasters M…" at bounding box center [629, 28] width 901 height 35
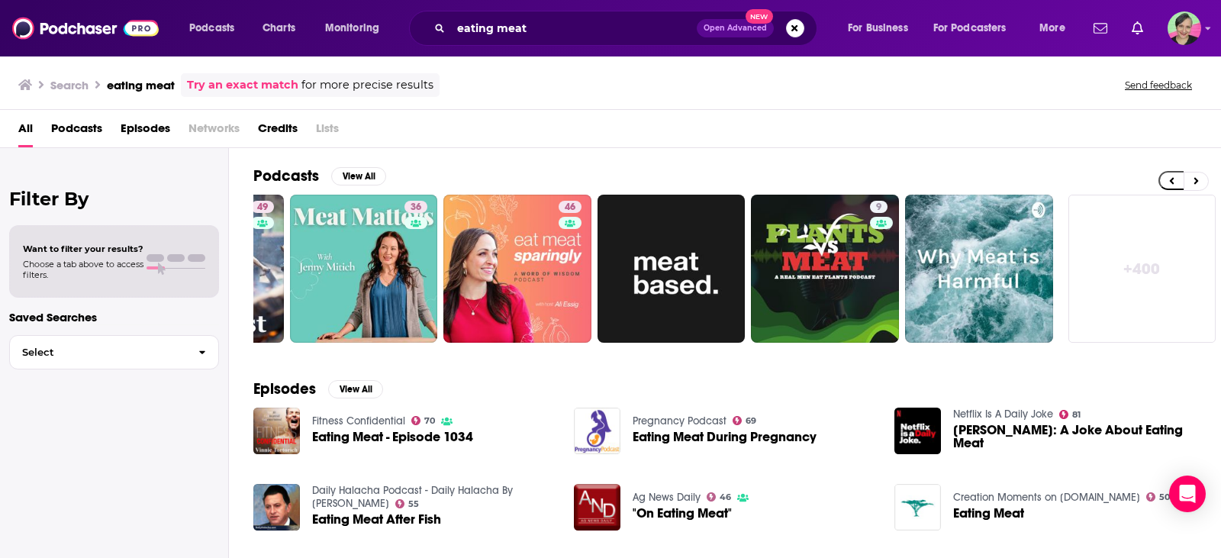
scroll to position [0, 434]
click at [353, 17] on div "Podcasts Charts Monitoring eating meat Open Advanced New For Business For Podca…" at bounding box center [629, 28] width 901 height 35
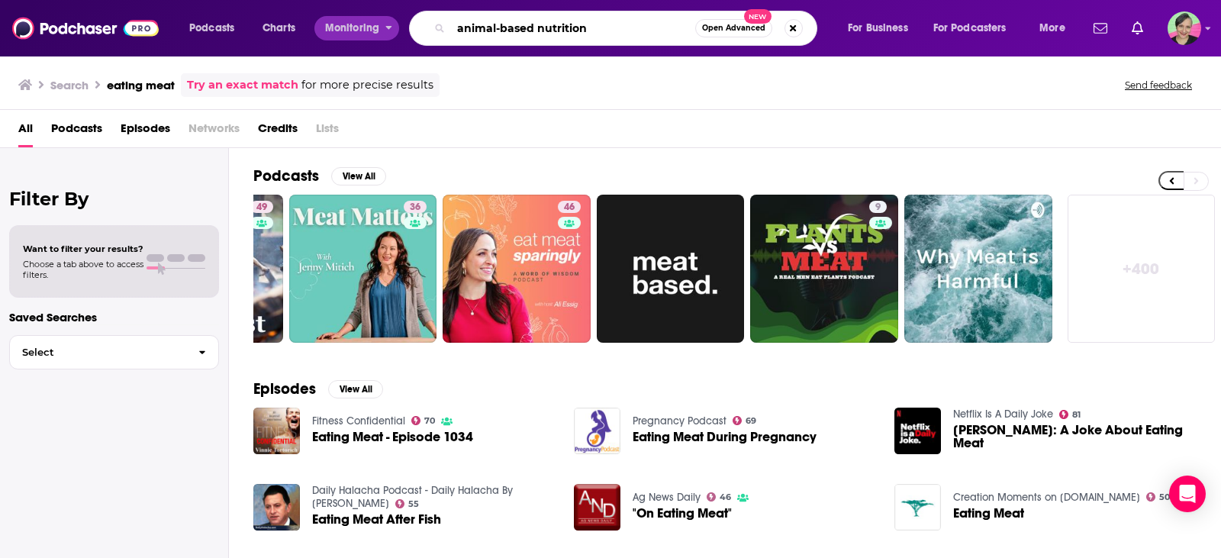
type input "animal-based nutrition"
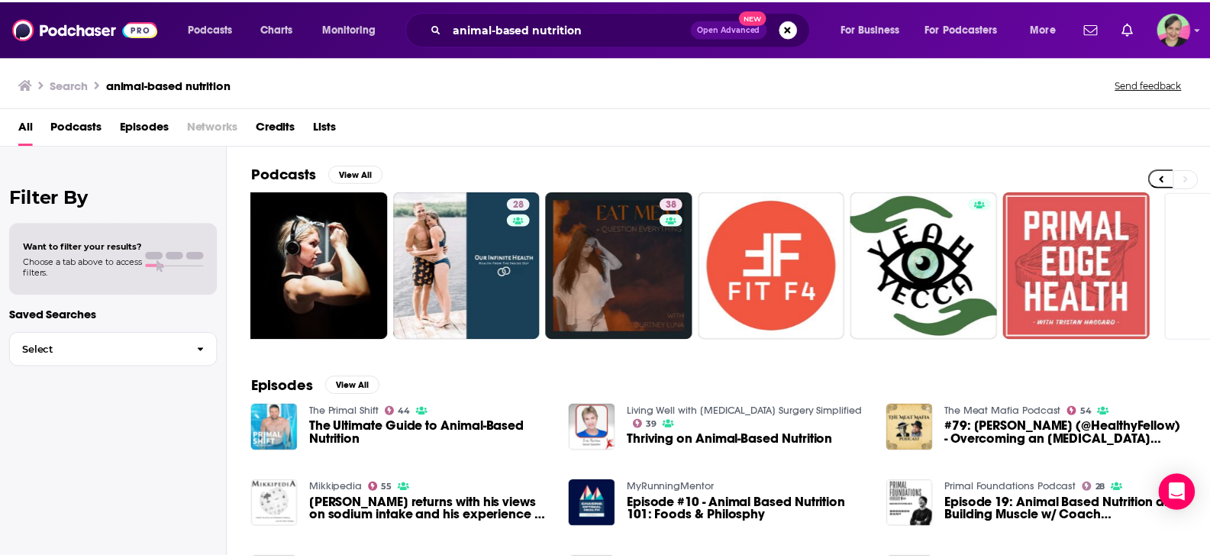
scroll to position [0, 434]
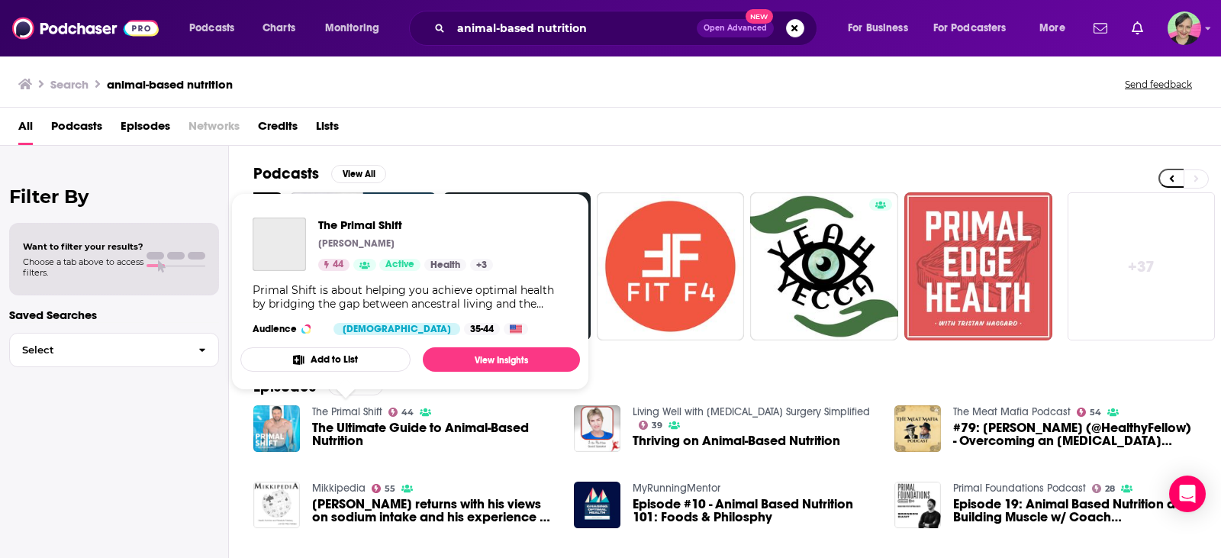
click at [370, 413] on link "The Primal Shift" at bounding box center [347, 411] width 70 height 13
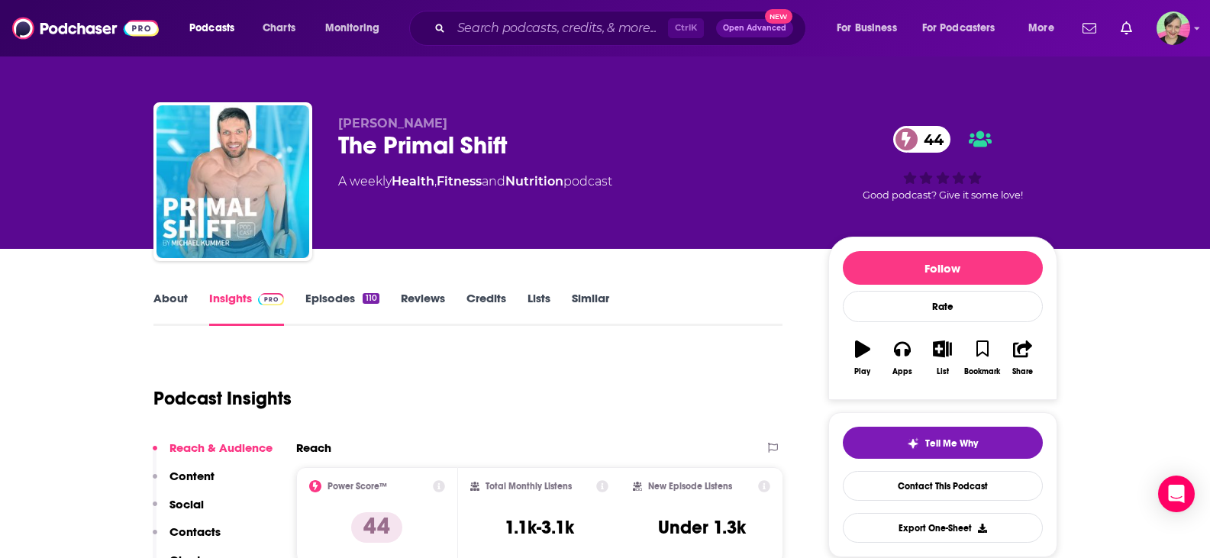
click at [179, 297] on link "About" at bounding box center [170, 308] width 34 height 35
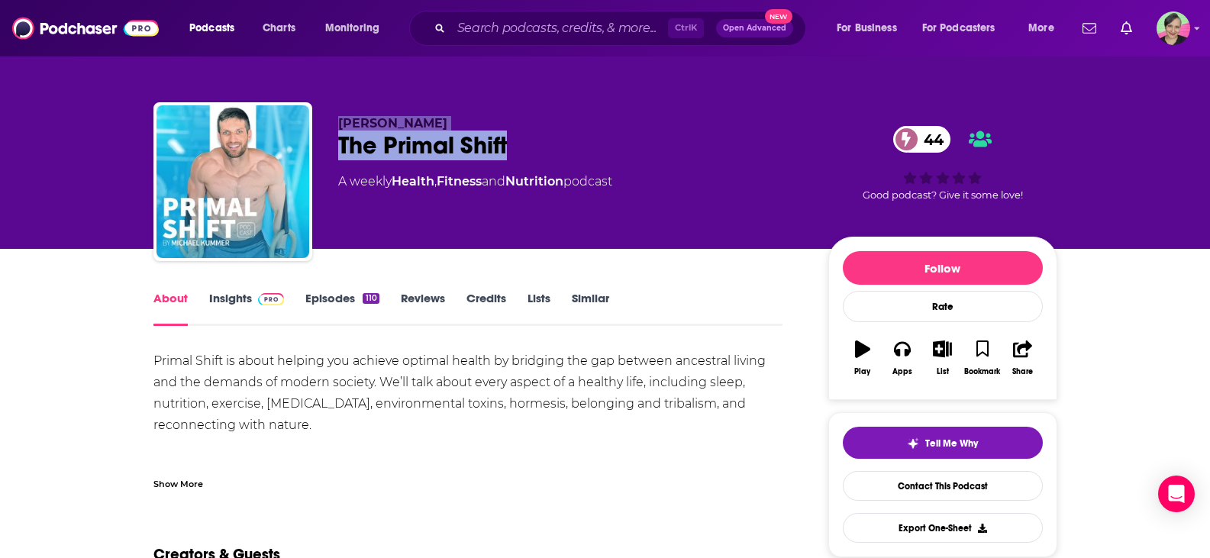
drag, startPoint x: 546, startPoint y: 148, endPoint x: 343, endPoint y: 118, distance: 204.4
click at [343, 118] on div "Michael Kummer The Primal Shift 44 A weekly Health , Fitness and Nutrition podc…" at bounding box center [571, 177] width 466 height 122
copy div "Michael Kummer The Primal Shift"
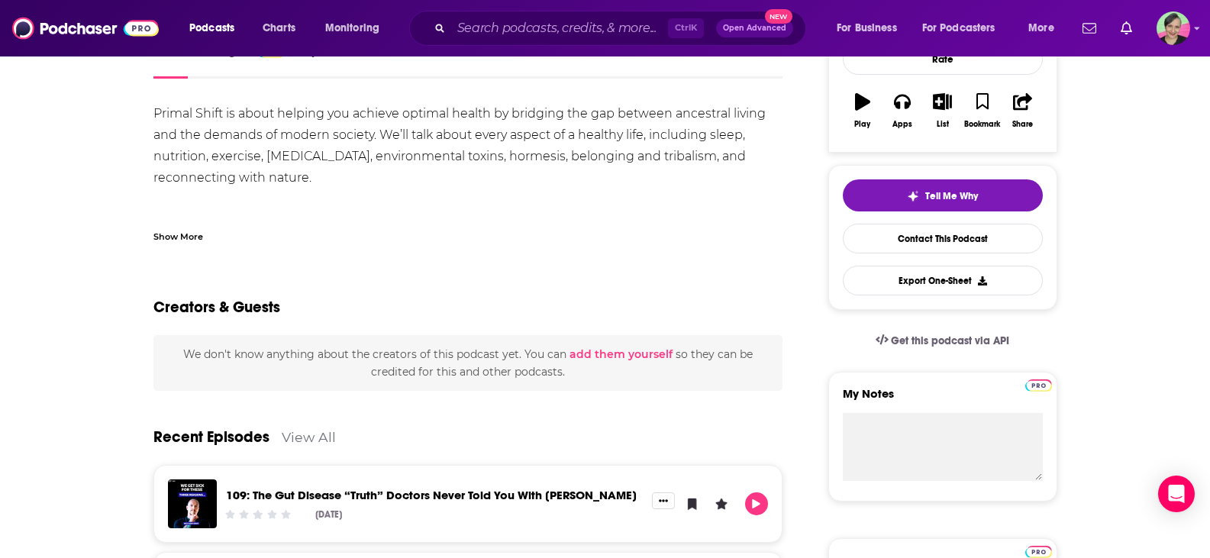
scroll to position [153, 0]
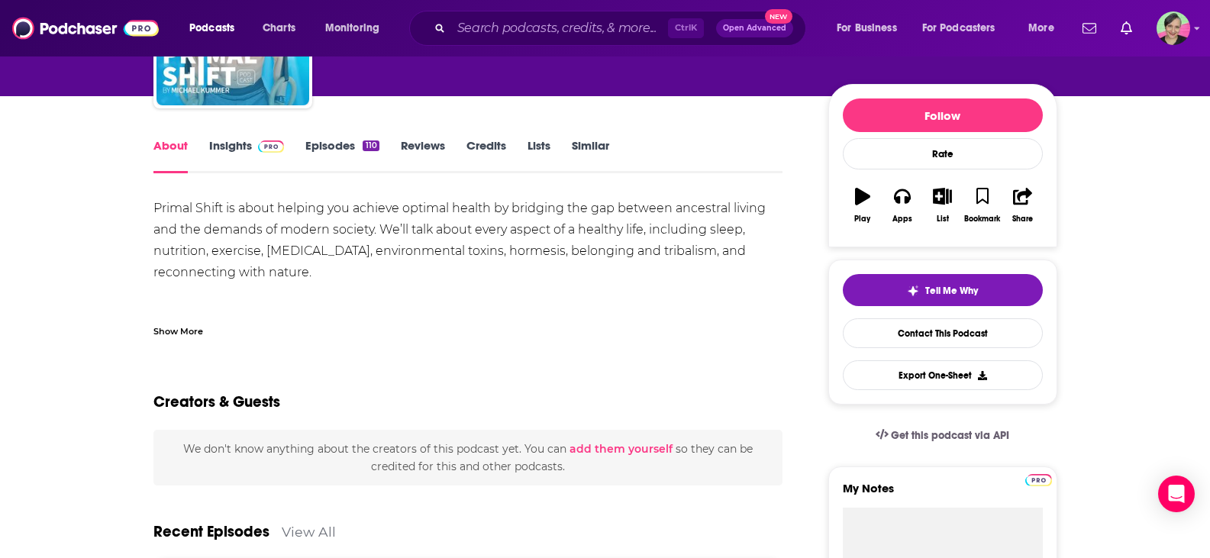
click at [230, 147] on link "Insights" at bounding box center [247, 155] width 76 height 35
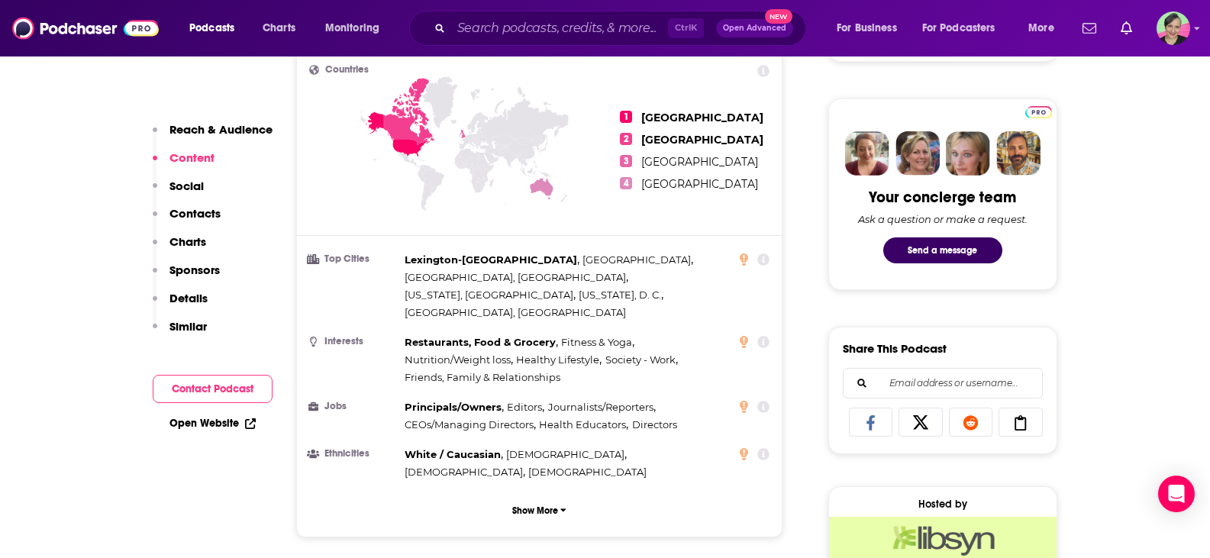
scroll to position [305, 0]
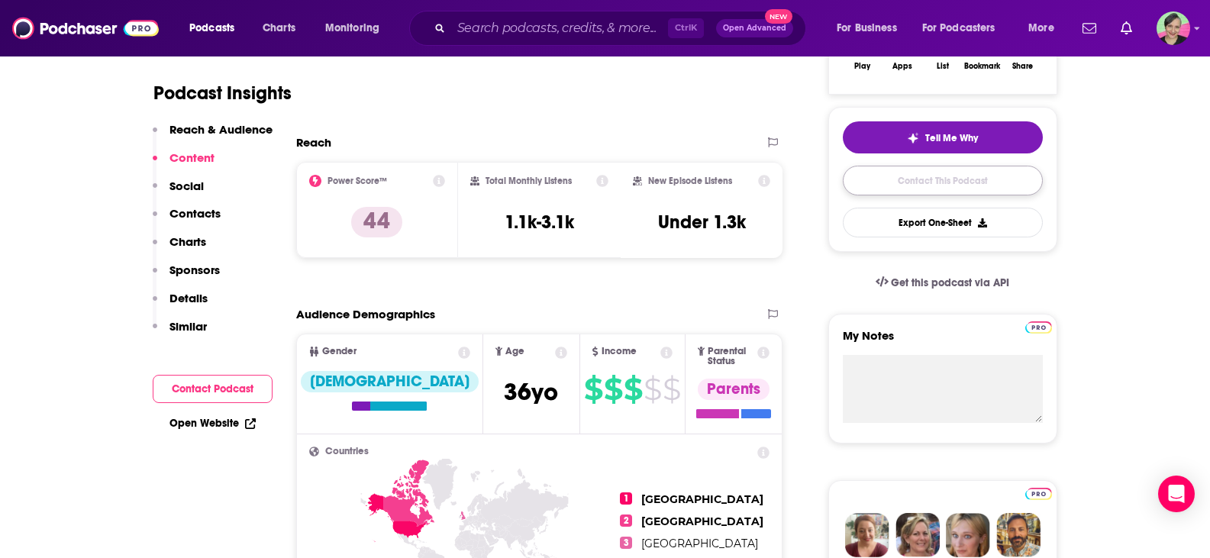
click at [952, 173] on link "Contact This Podcast" at bounding box center [943, 181] width 200 height 30
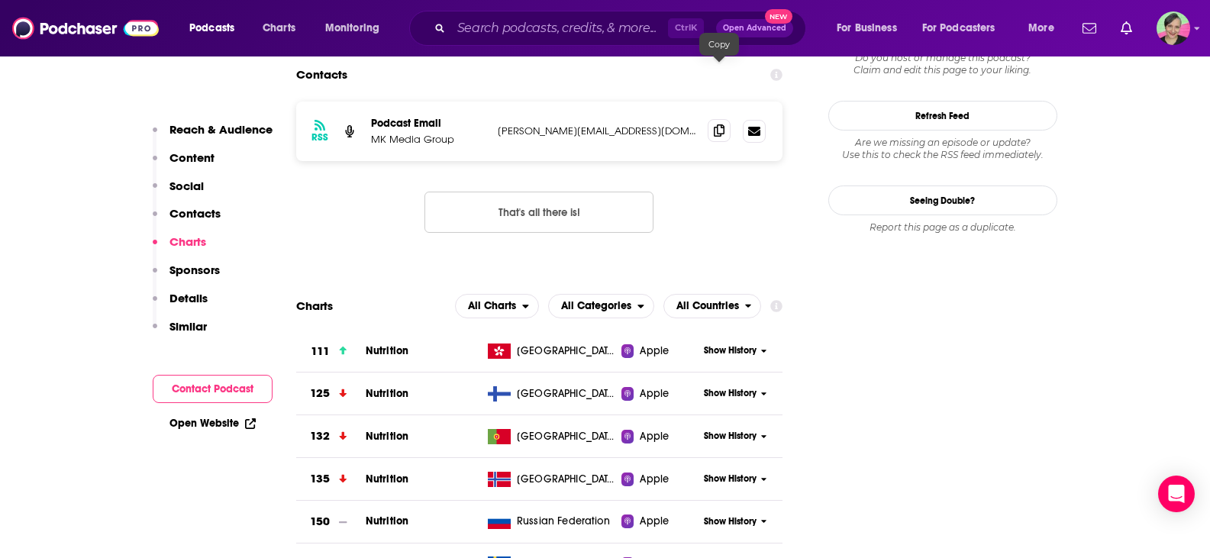
click at [721, 124] on icon at bounding box center [719, 130] width 11 height 12
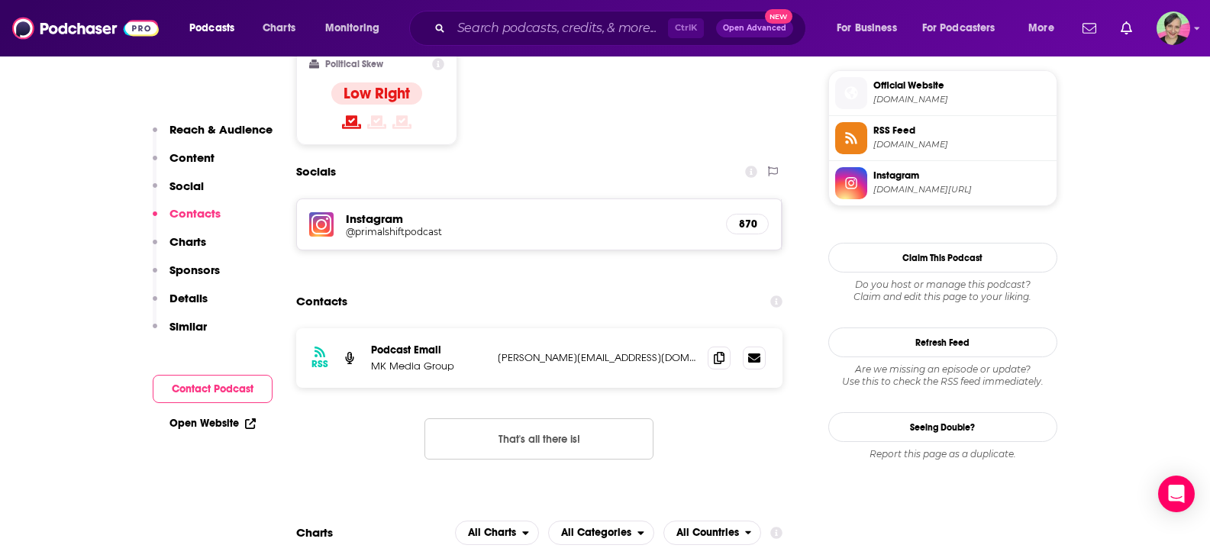
scroll to position [1240, 0]
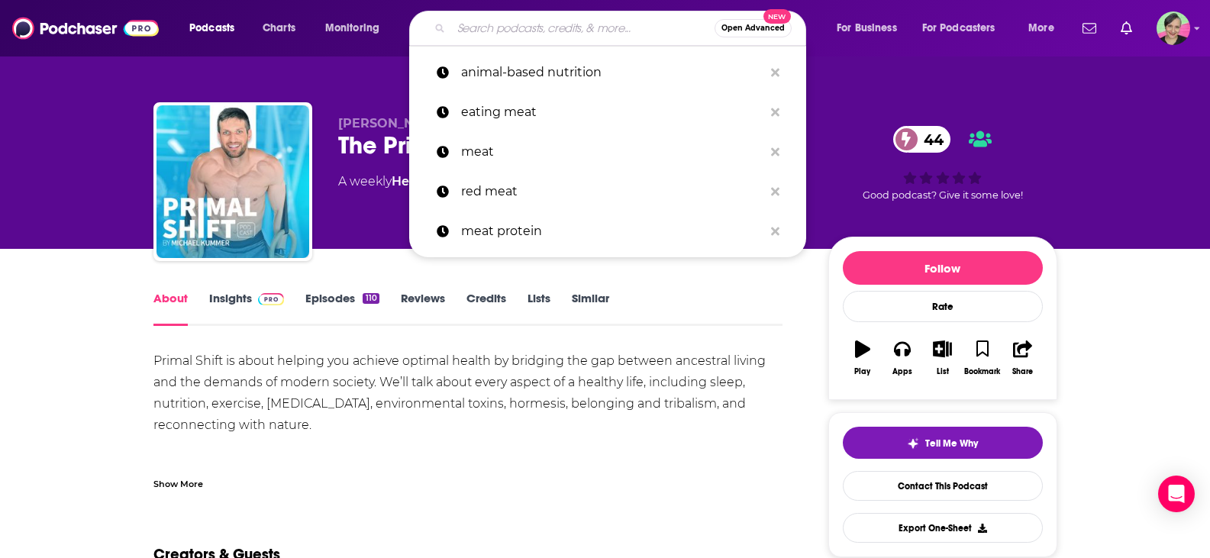
click at [528, 27] on input "Search podcasts, credits, & more..." at bounding box center [582, 28] width 263 height 24
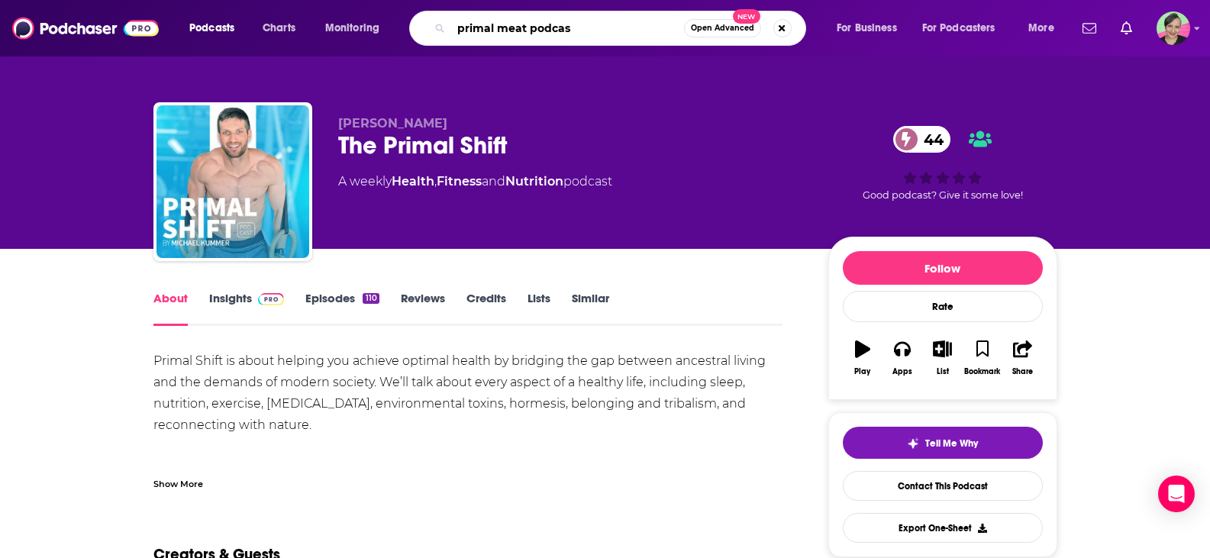
type input "primal meat podcast"
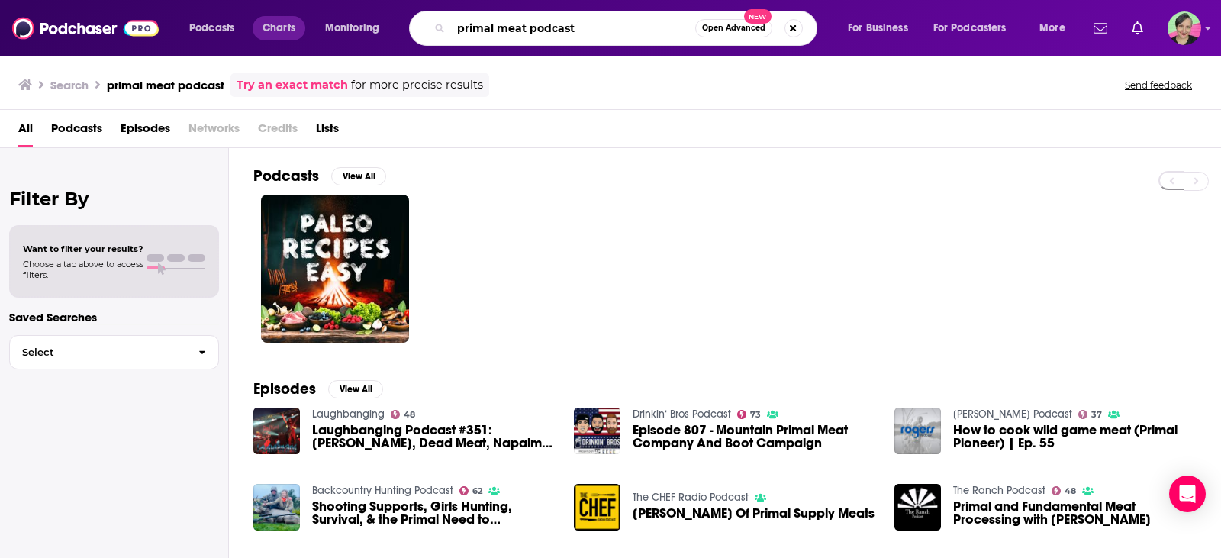
drag, startPoint x: 555, startPoint y: 21, endPoint x: 279, endPoint y: 21, distance: 275.5
click at [279, 21] on div "Podcasts Charts Monitoring primal meat podcast Open Advanced New For Business F…" at bounding box center [629, 28] width 901 height 35
type input "ancestral diet"
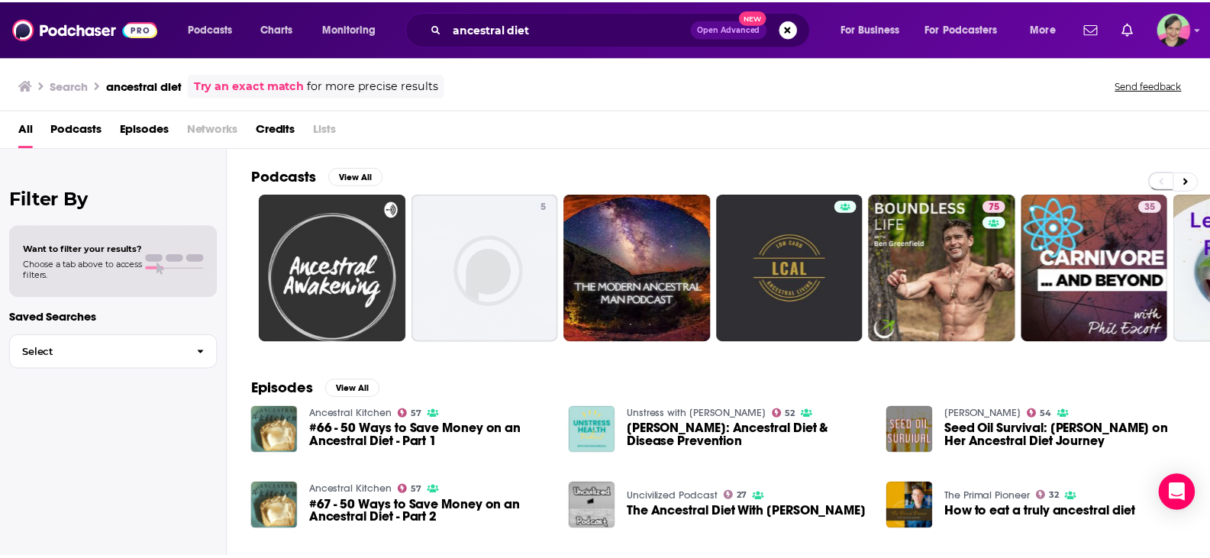
scroll to position [76, 0]
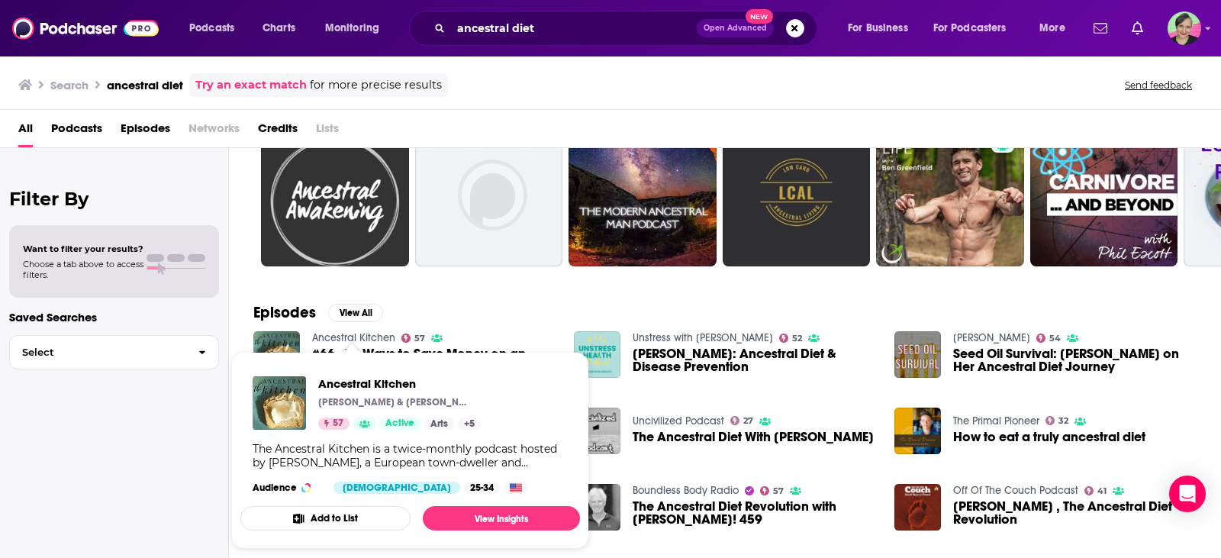
click at [353, 333] on link "Ancestral Kitchen" at bounding box center [353, 337] width 83 height 13
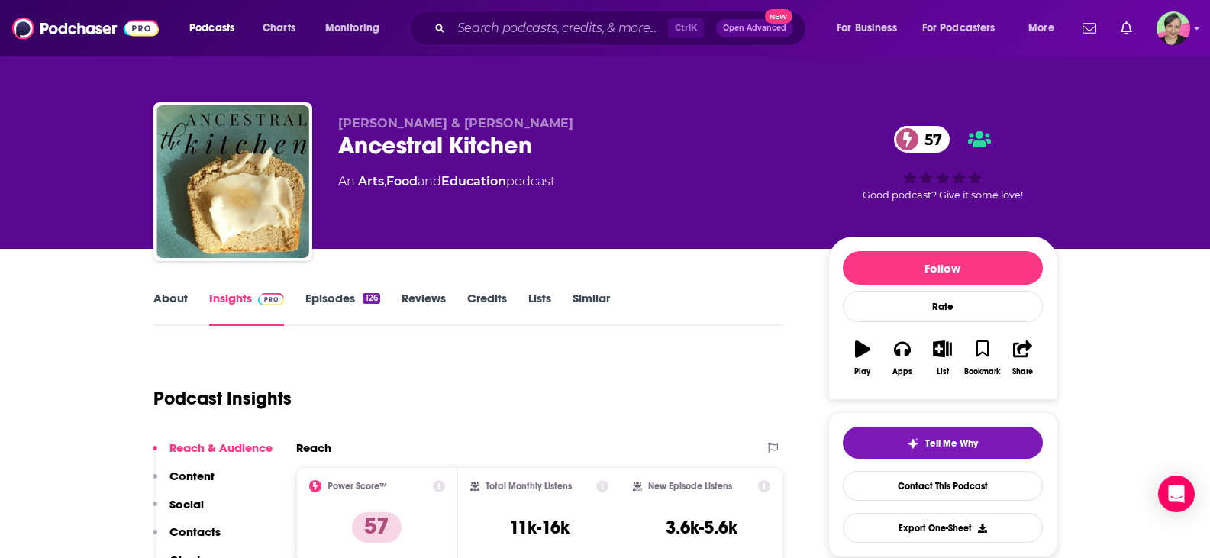
scroll to position [76, 0]
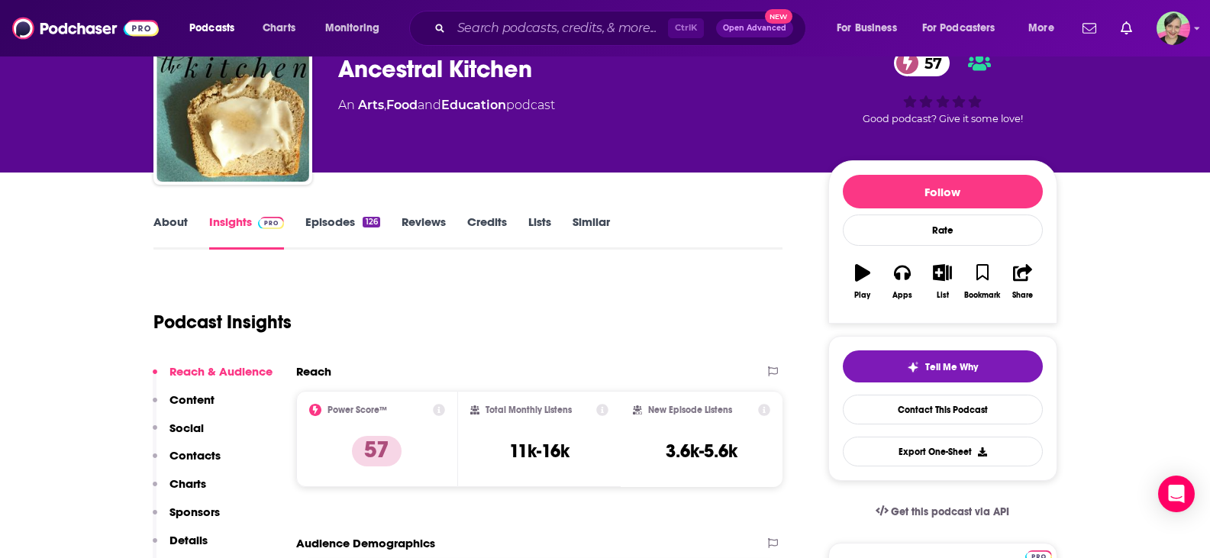
click at [167, 218] on link "About" at bounding box center [170, 231] width 34 height 35
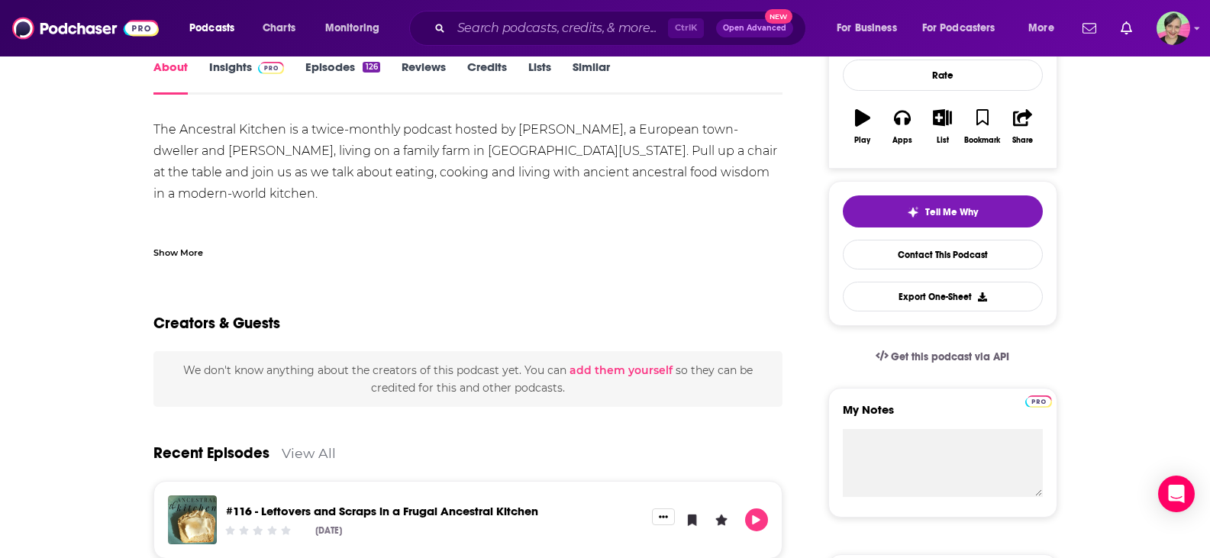
scroll to position [229, 0]
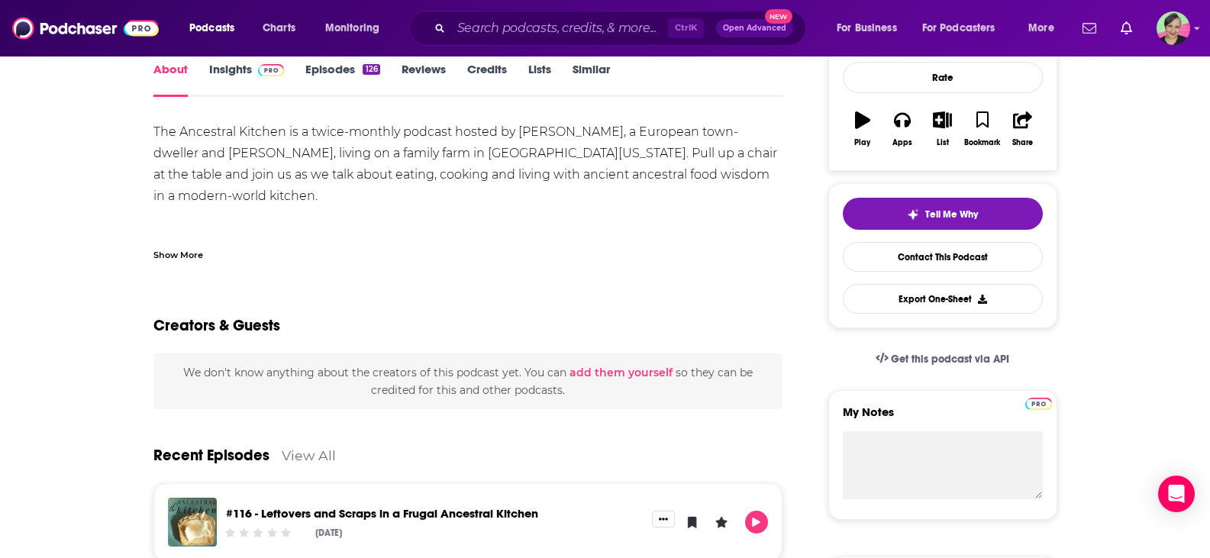
click at [234, 65] on link "Insights" at bounding box center [247, 79] width 76 height 35
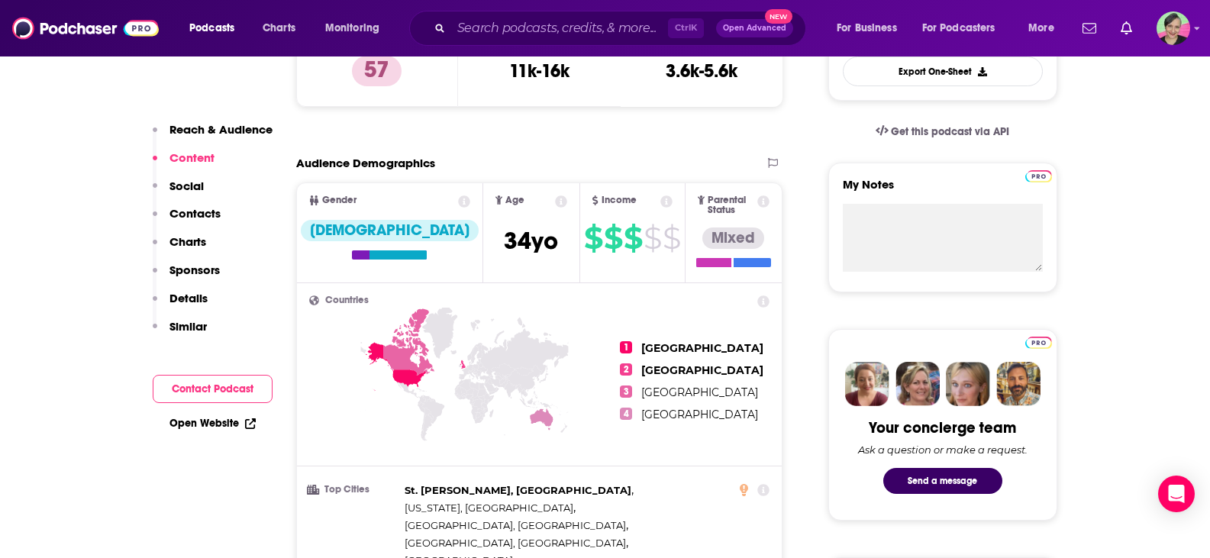
scroll to position [76, 0]
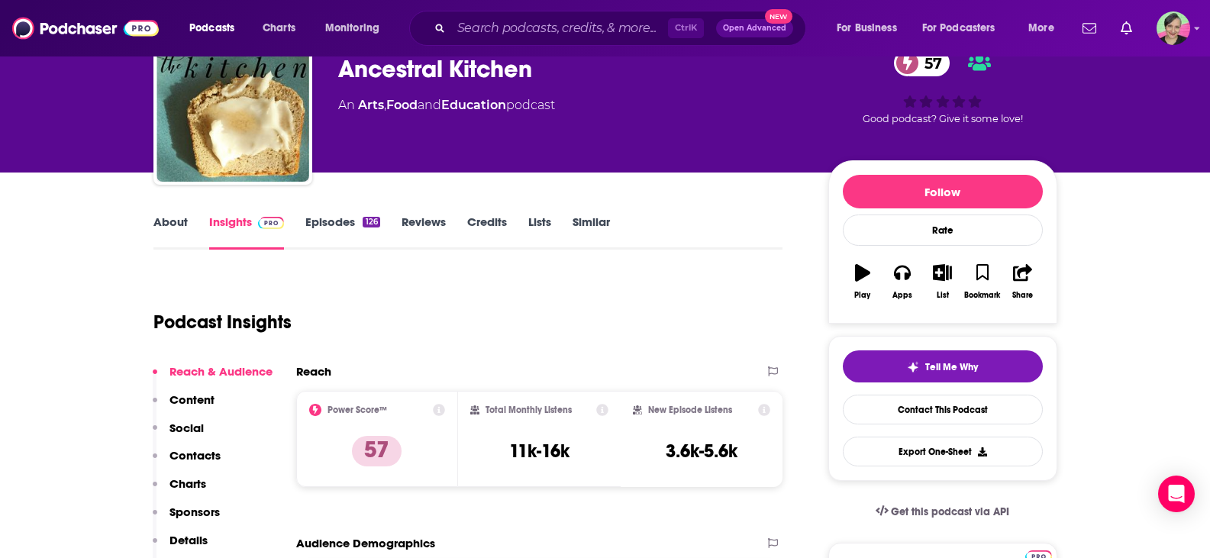
click at [327, 221] on link "Episodes 126" at bounding box center [342, 231] width 74 height 35
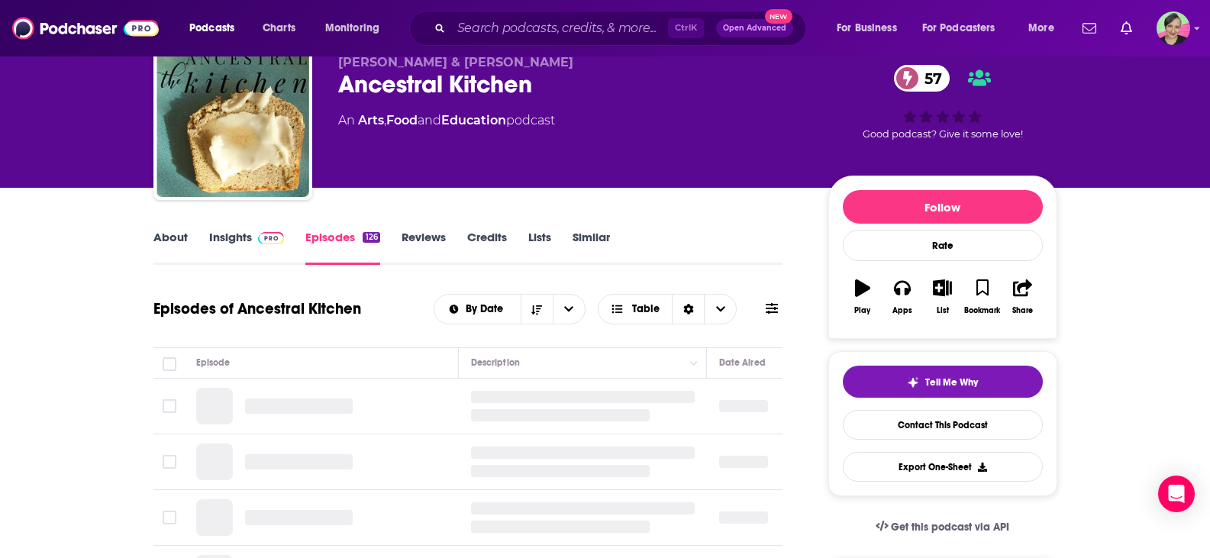
click at [773, 302] on icon at bounding box center [772, 308] width 12 height 12
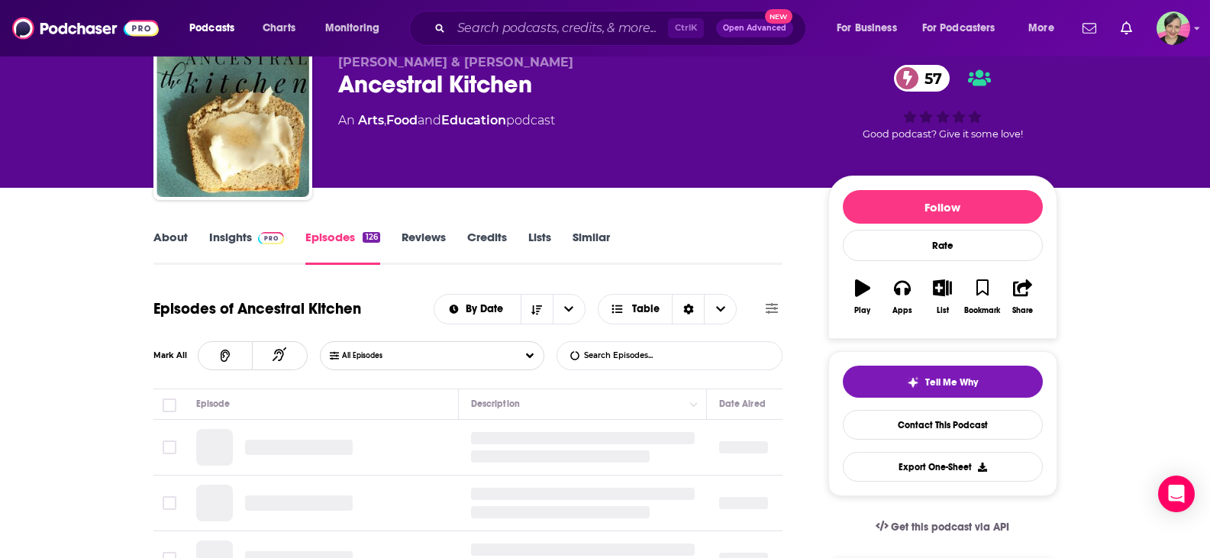
scroll to position [76, 0]
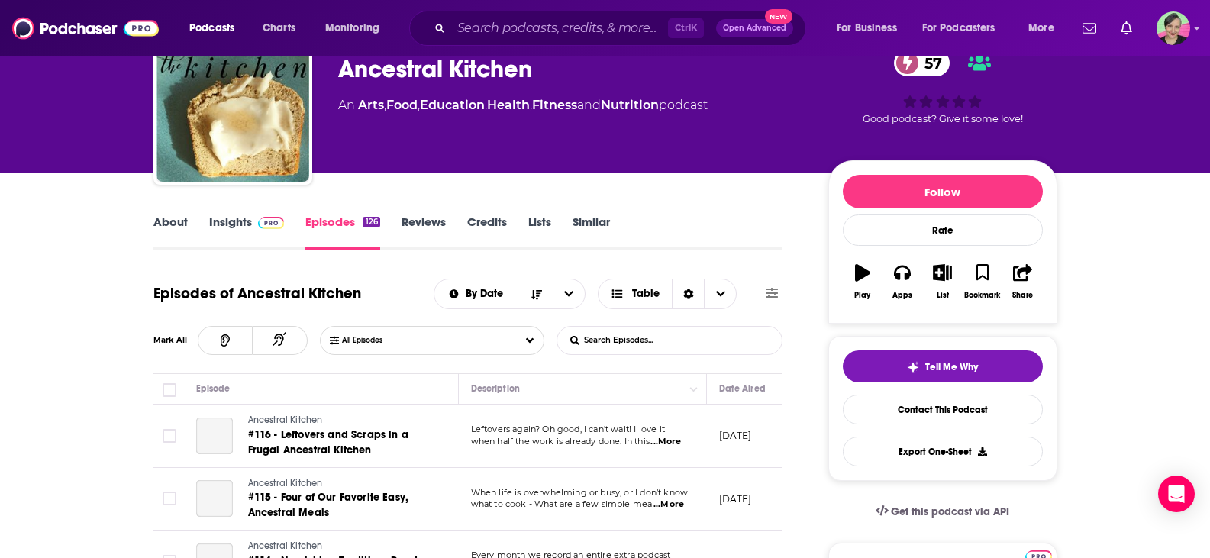
click at [621, 327] on input "List Search Input" at bounding box center [637, 340] width 160 height 27
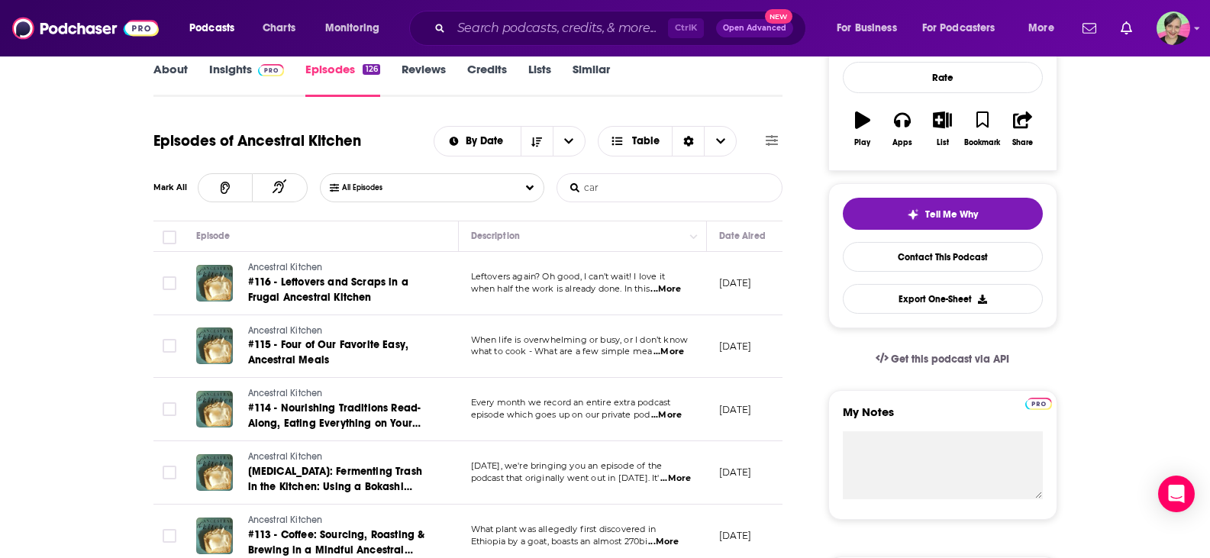
type input "care"
click at [621, 189] on input "care" at bounding box center [637, 187] width 160 height 27
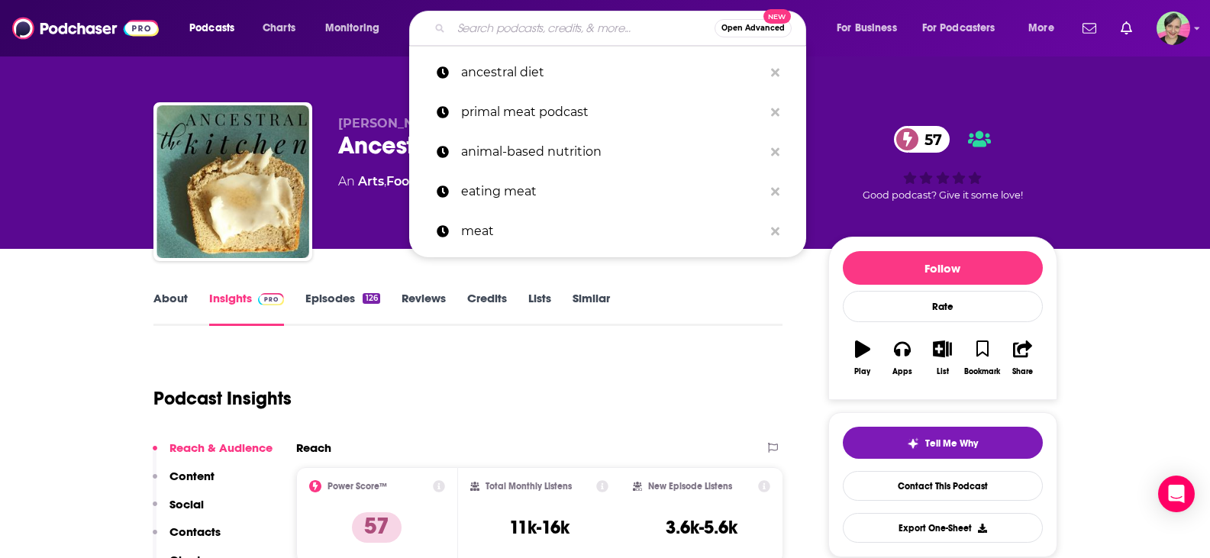
click at [477, 38] on input "Search podcasts, credits, & more..." at bounding box center [582, 28] width 263 height 24
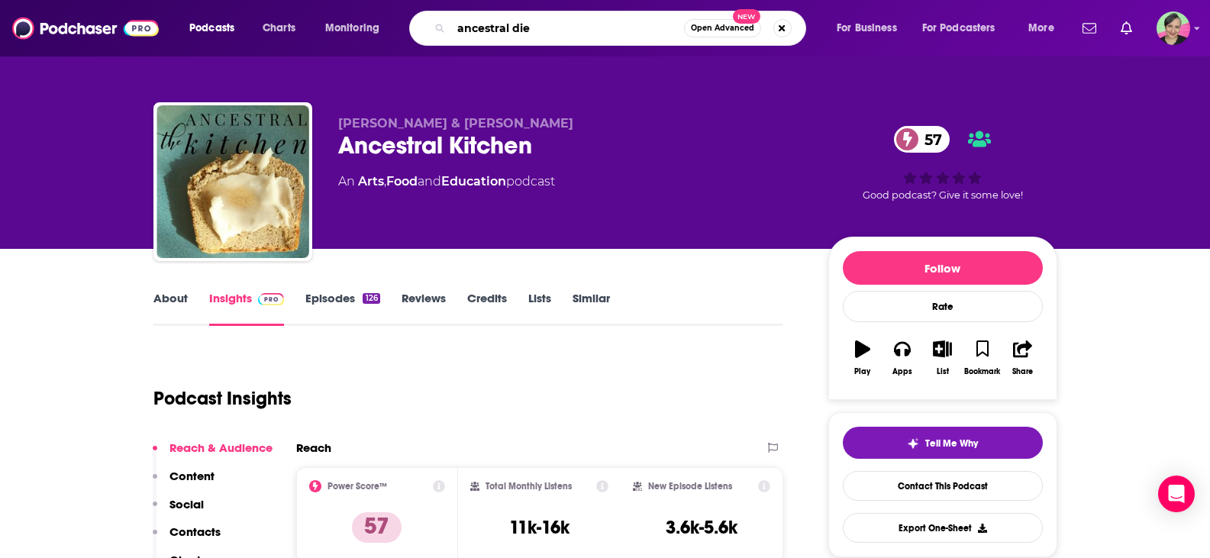
type input "ancestral diet"
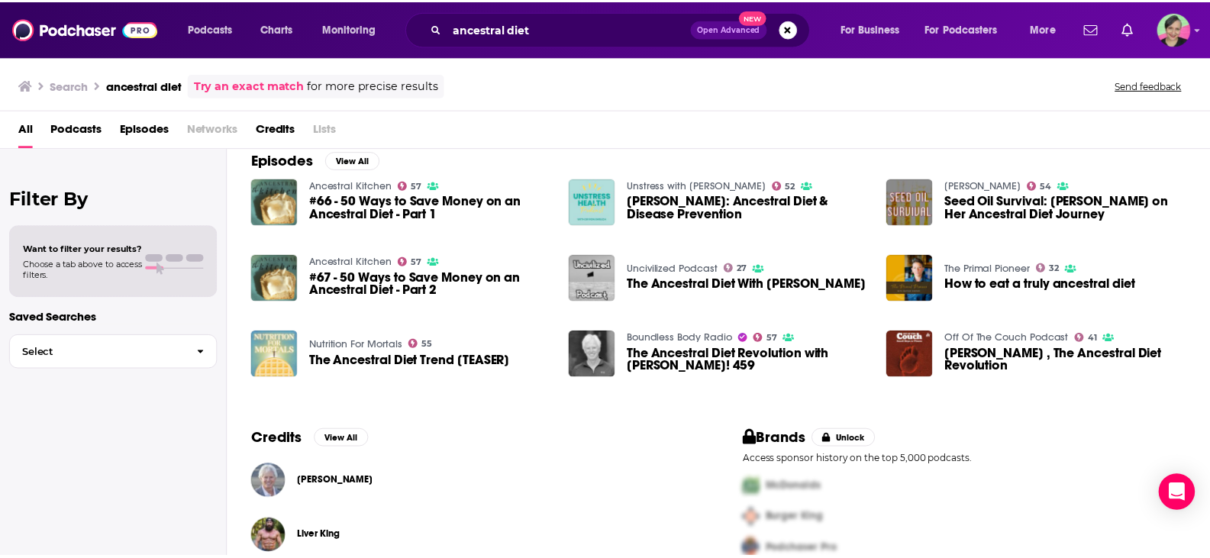
scroll to position [153, 0]
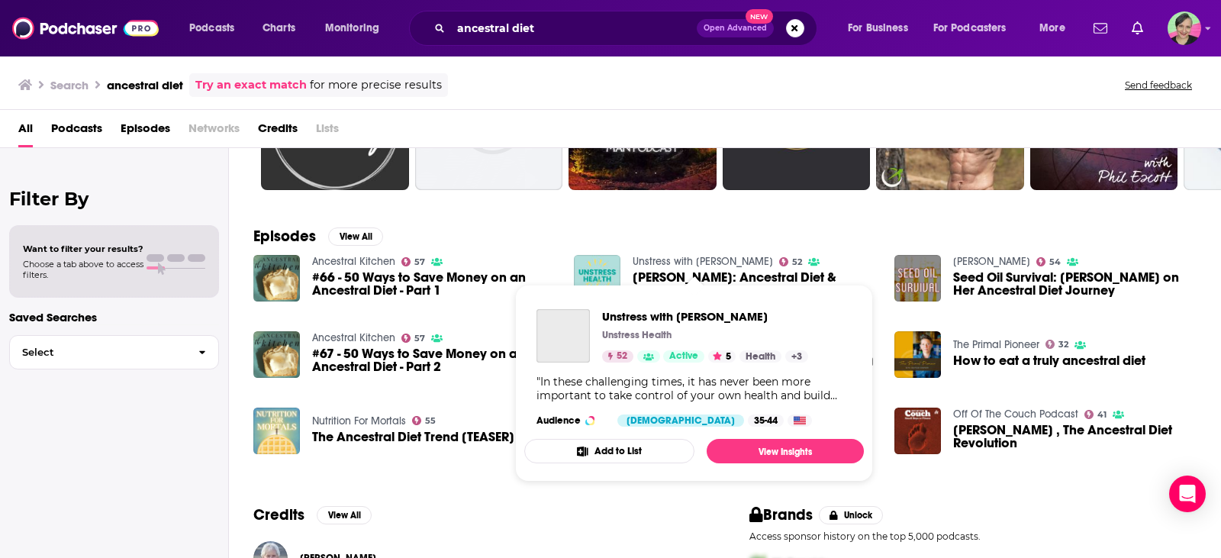
click at [658, 263] on link "Unstress with Dr Ron Ehrlich" at bounding box center [703, 261] width 140 height 13
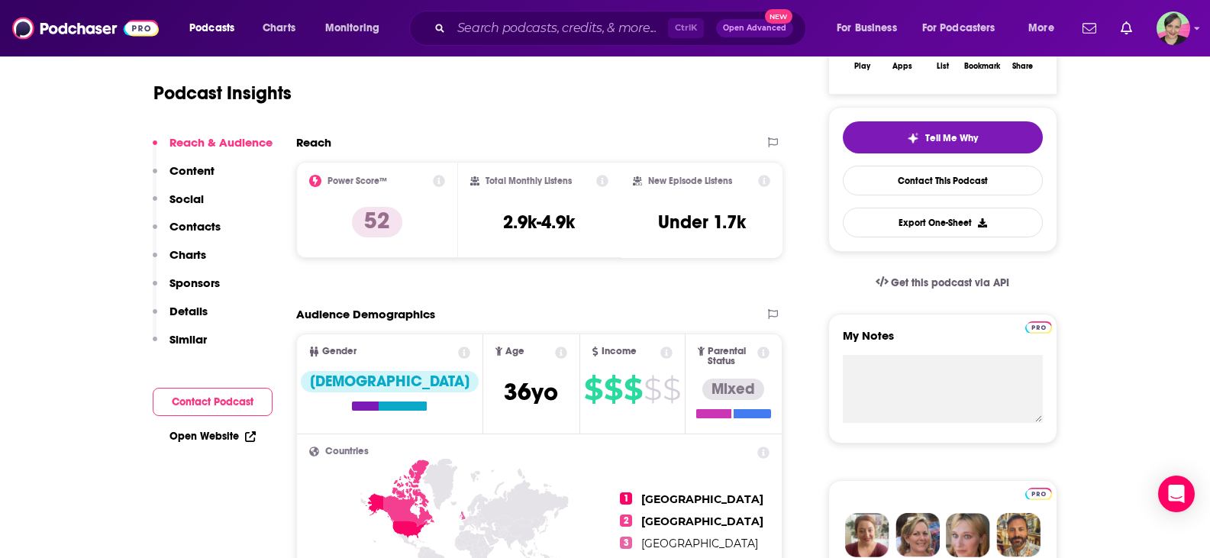
scroll to position [153, 0]
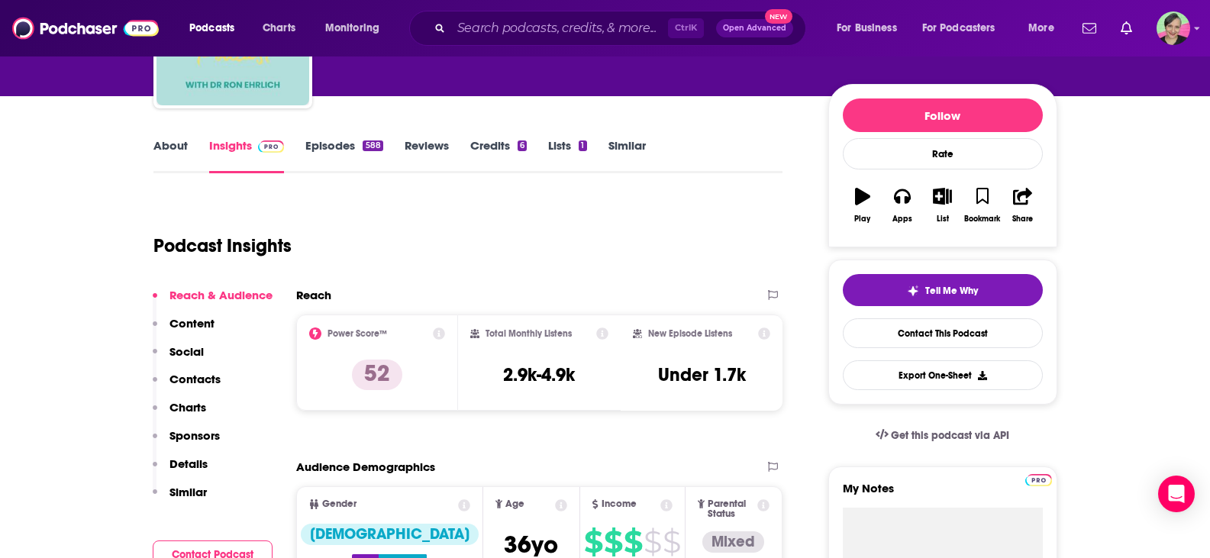
click at [173, 145] on link "About" at bounding box center [170, 155] width 34 height 35
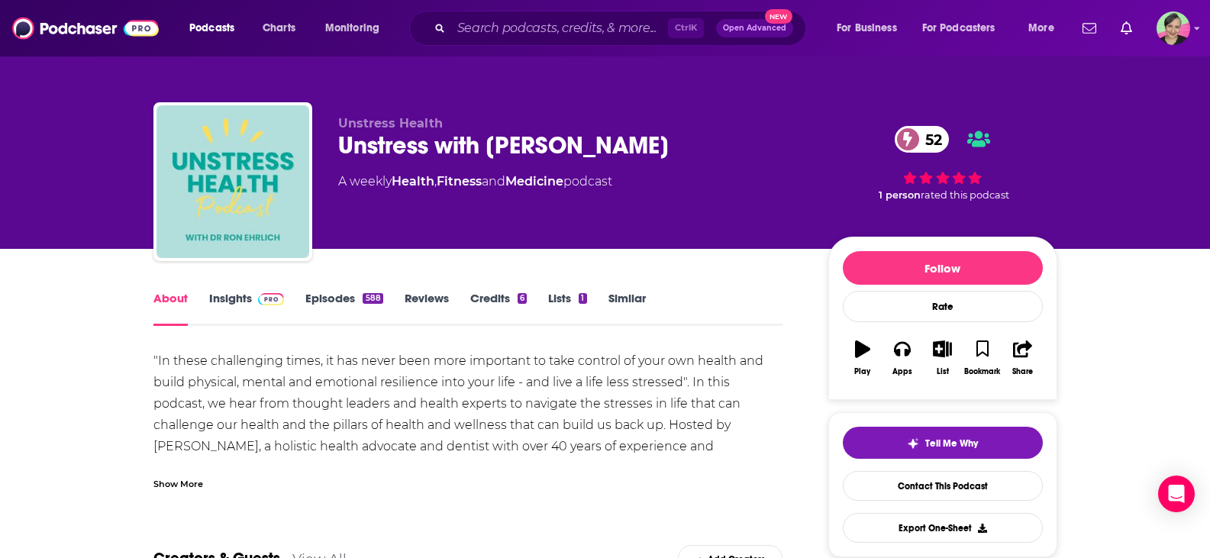
scroll to position [229, 0]
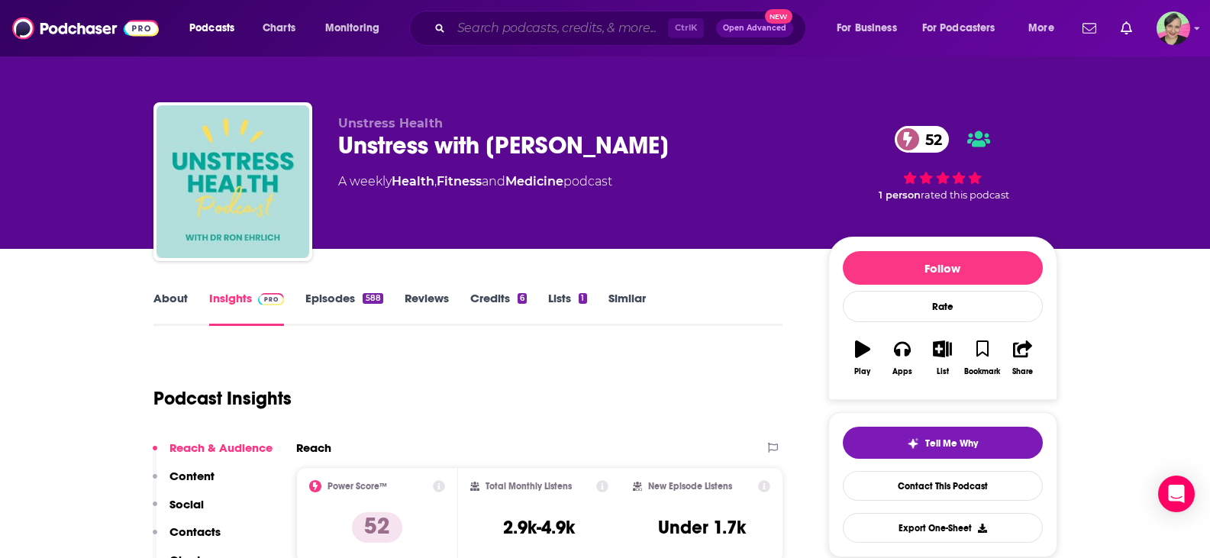
click at [589, 28] on input "Search podcasts, credits, & more..." at bounding box center [559, 28] width 217 height 24
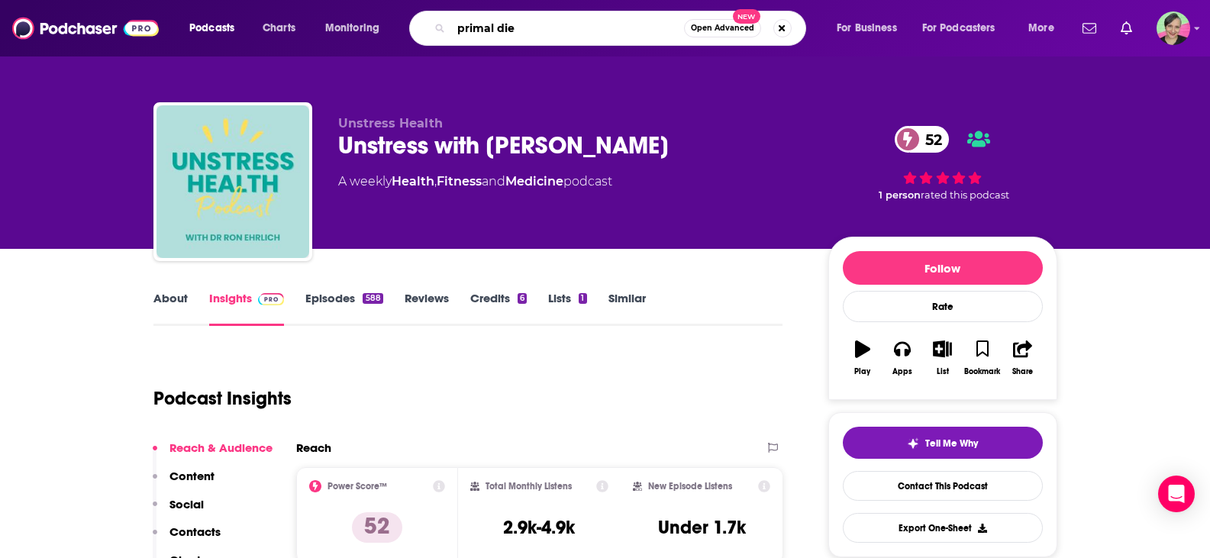
type input "primal diet"
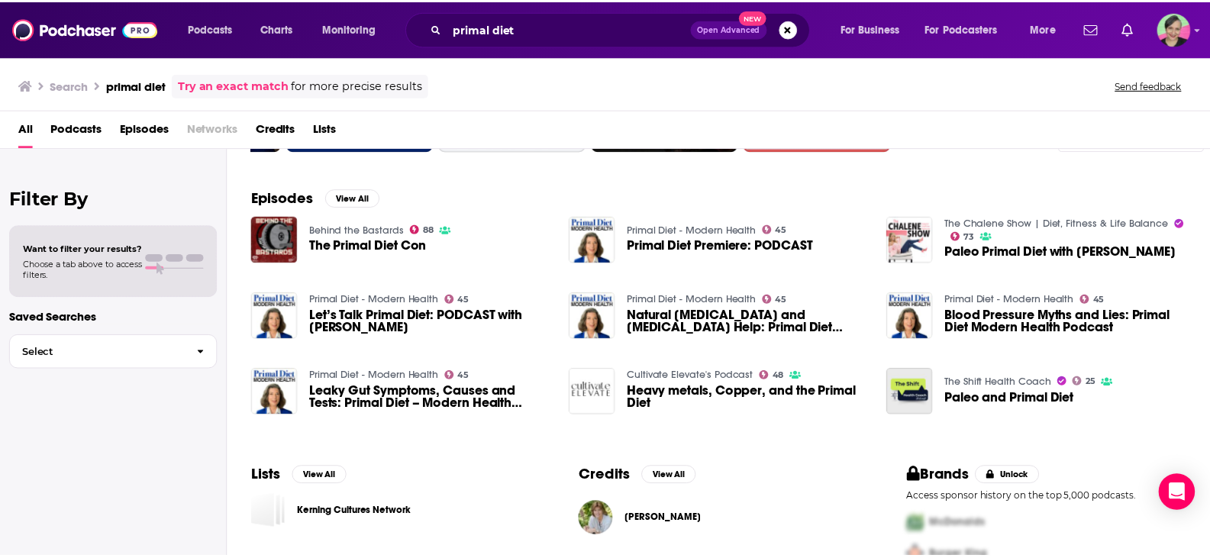
scroll to position [229, 0]
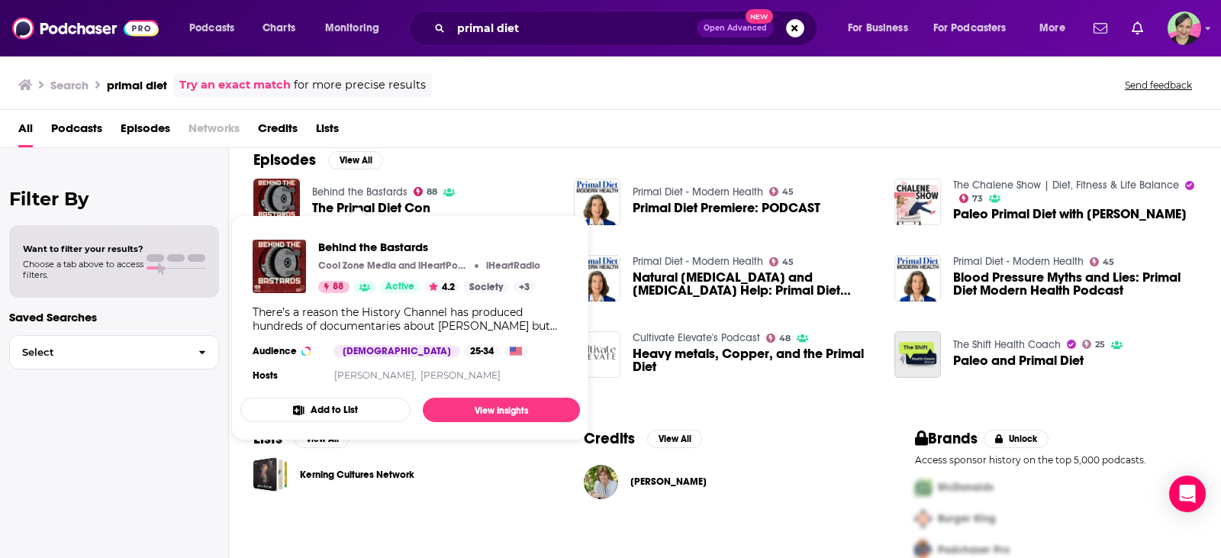
click at [363, 187] on link "Behind the Bastards" at bounding box center [359, 191] width 95 height 13
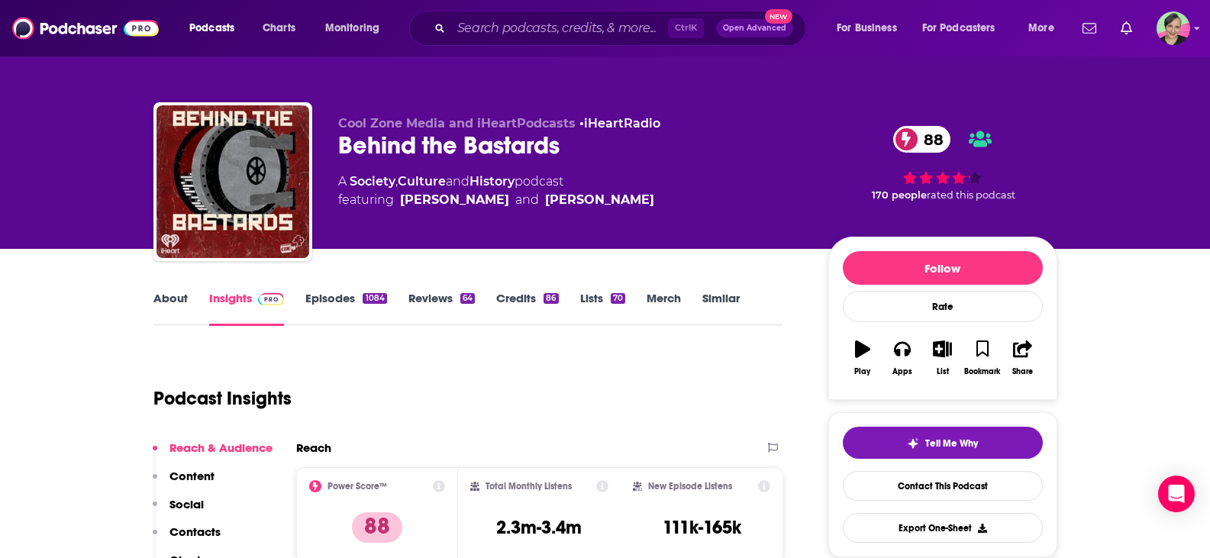
scroll to position [76, 0]
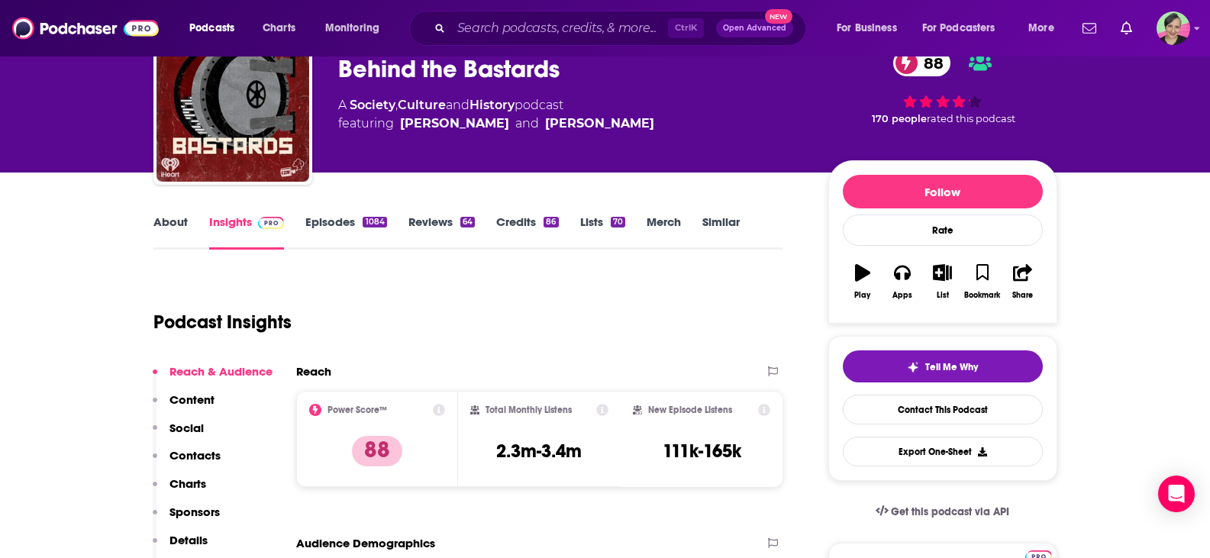
click at [169, 223] on link "About" at bounding box center [170, 231] width 34 height 35
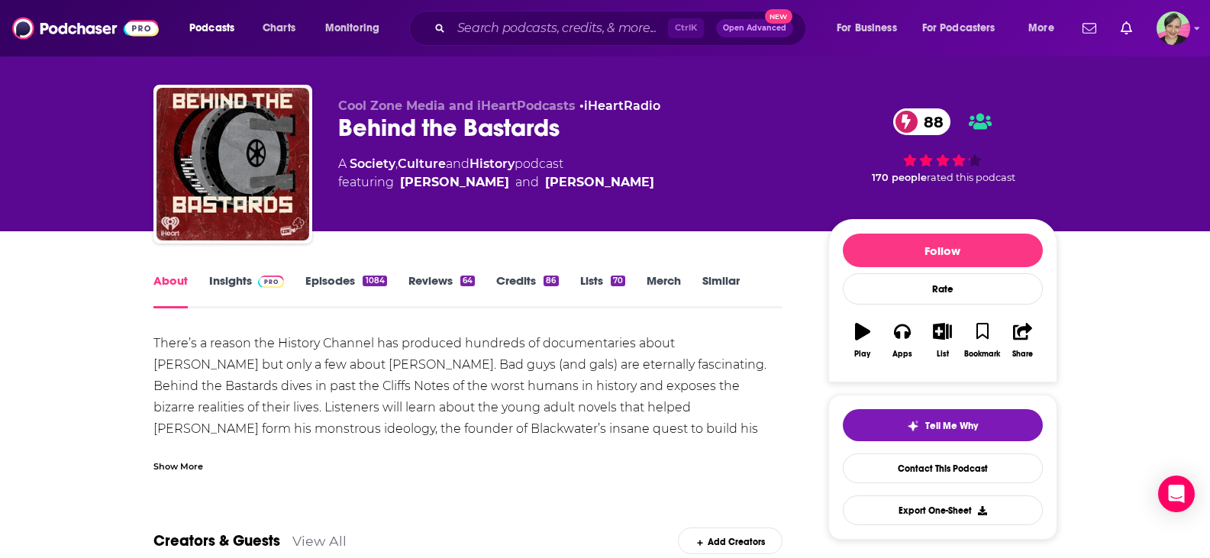
scroll to position [76, 0]
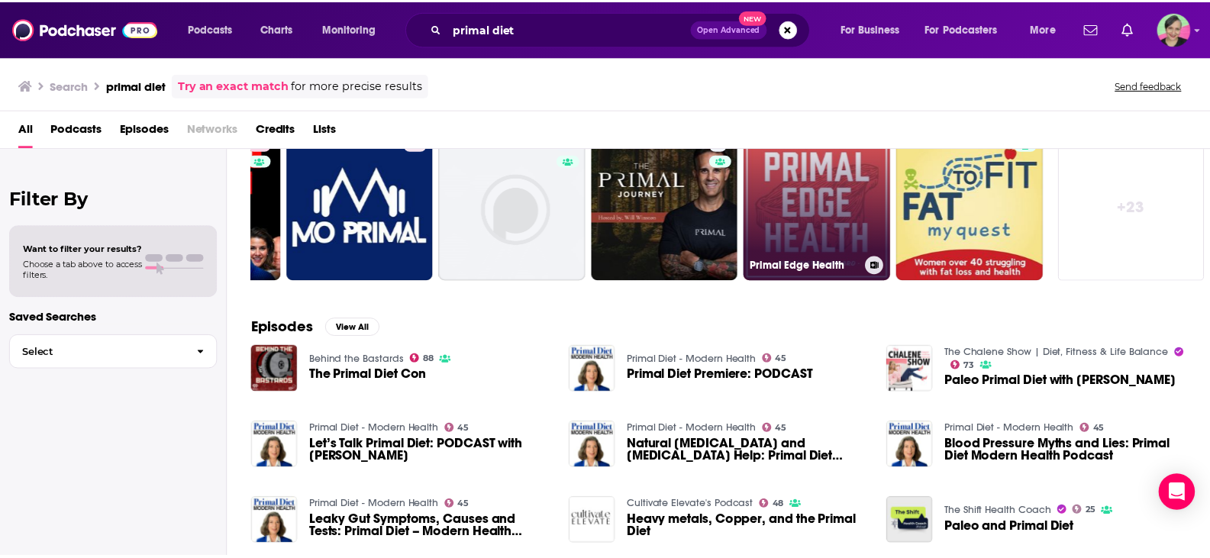
scroll to position [153, 0]
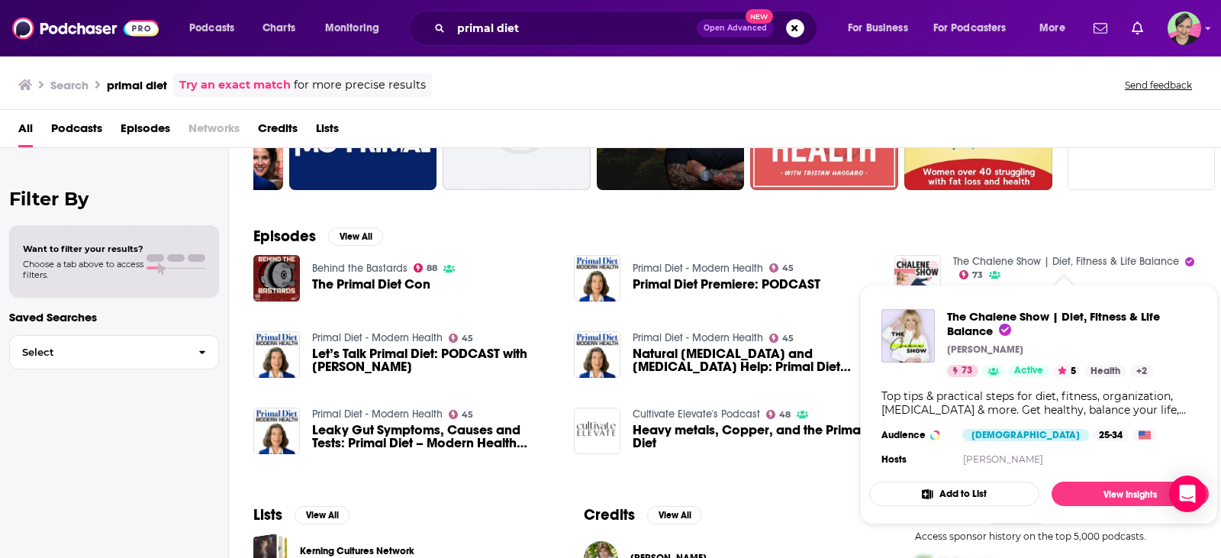
click at [1024, 262] on link "The Chalene Show | Diet, Fitness & Life Balance" at bounding box center [1066, 261] width 226 height 13
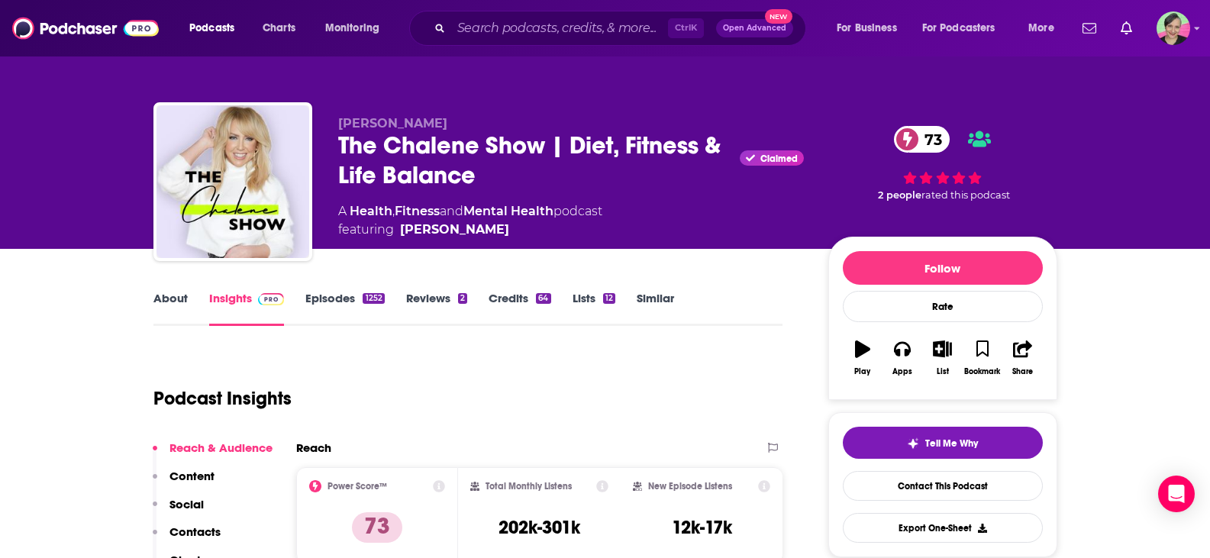
click at [646, 295] on link "Similar" at bounding box center [655, 308] width 37 height 35
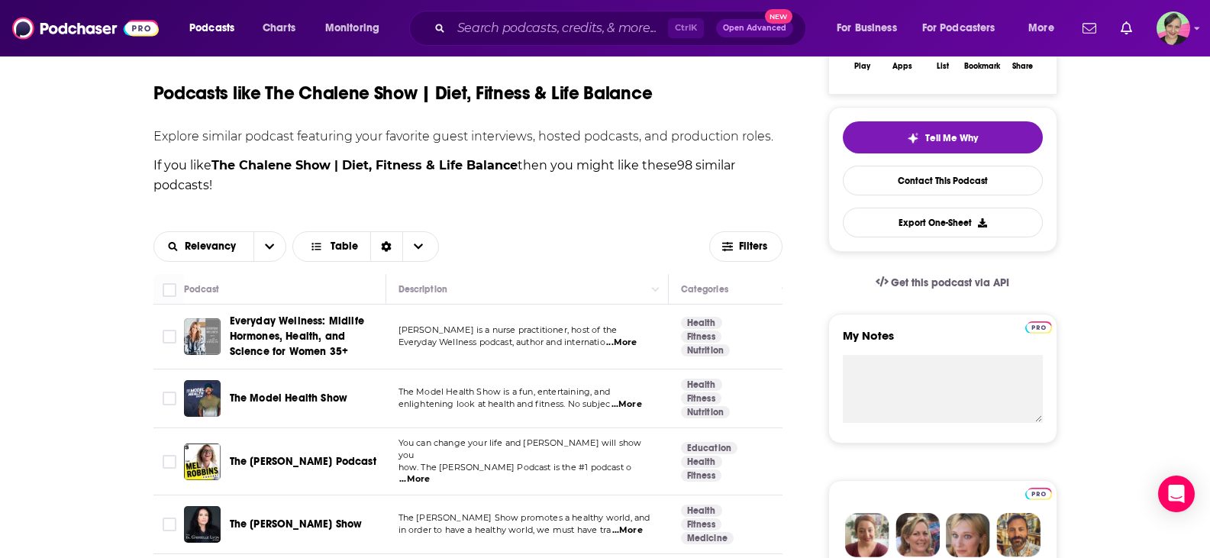
scroll to position [458, 0]
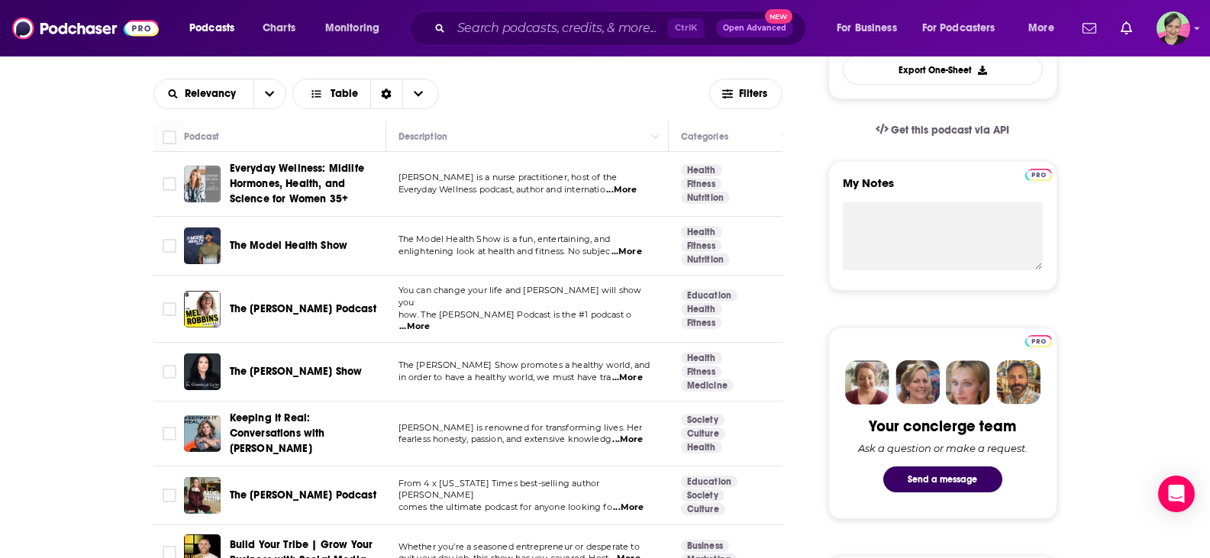
click at [641, 249] on span "...More" at bounding box center [626, 252] width 31 height 12
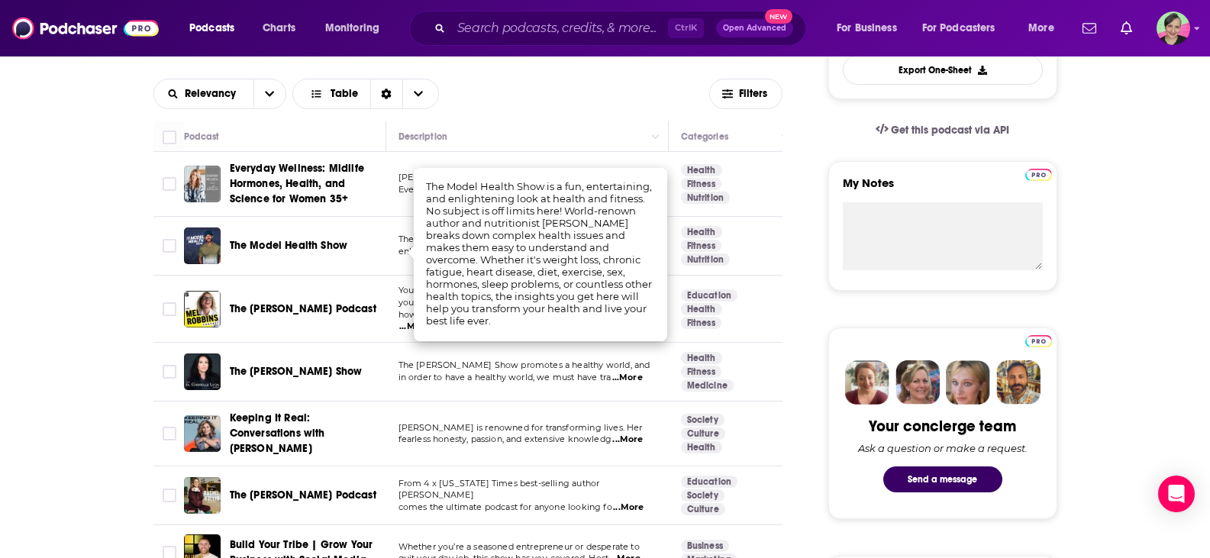
click at [283, 246] on span "The Model Health Show" at bounding box center [289, 245] width 118 height 13
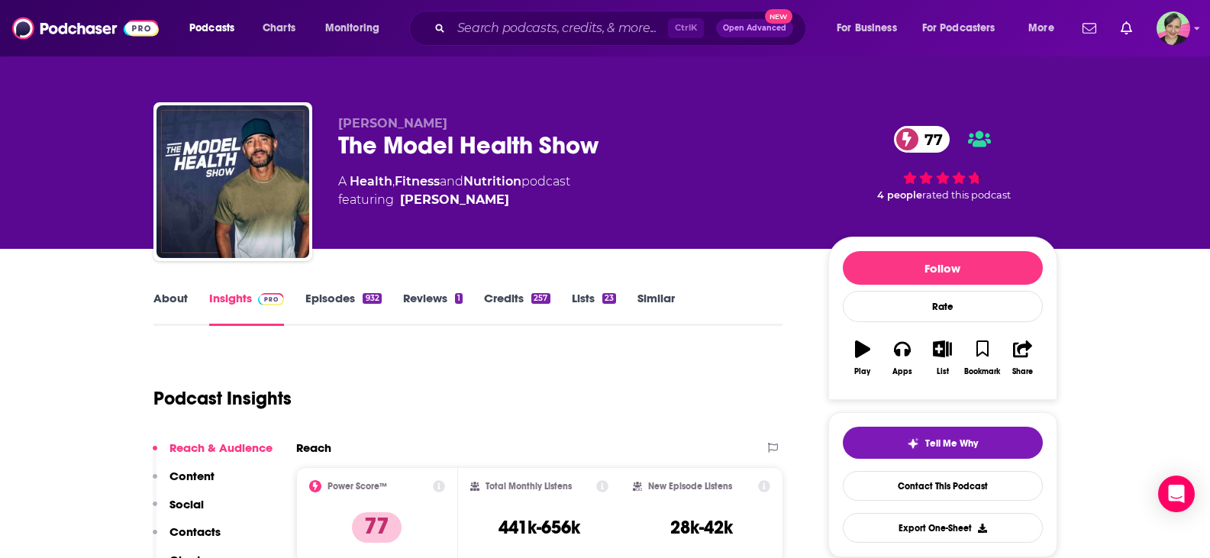
scroll to position [76, 0]
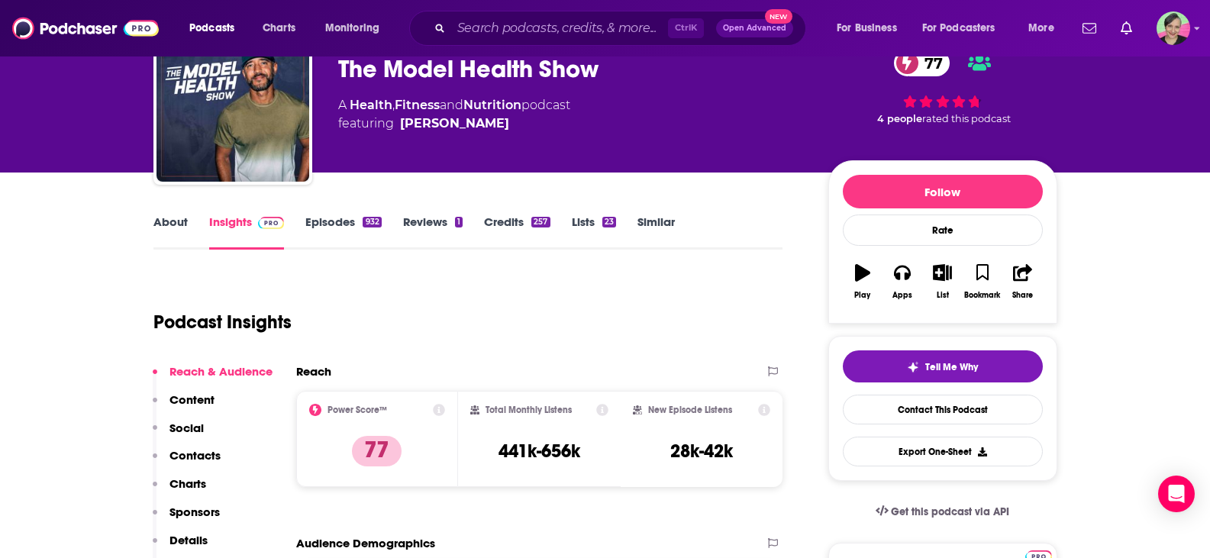
click at [175, 224] on link "About" at bounding box center [170, 231] width 34 height 35
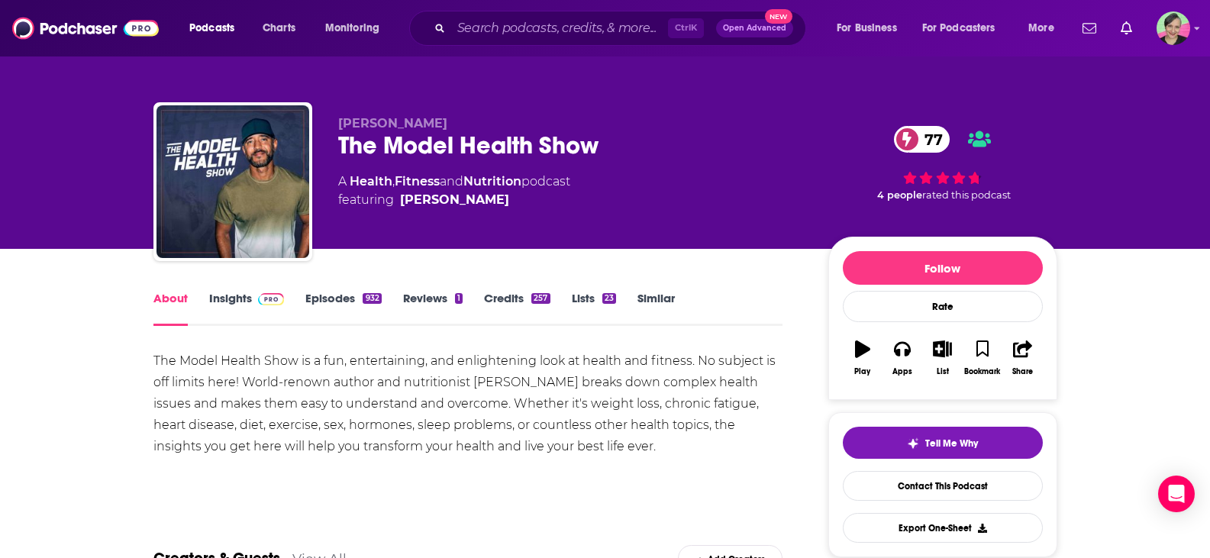
scroll to position [76, 0]
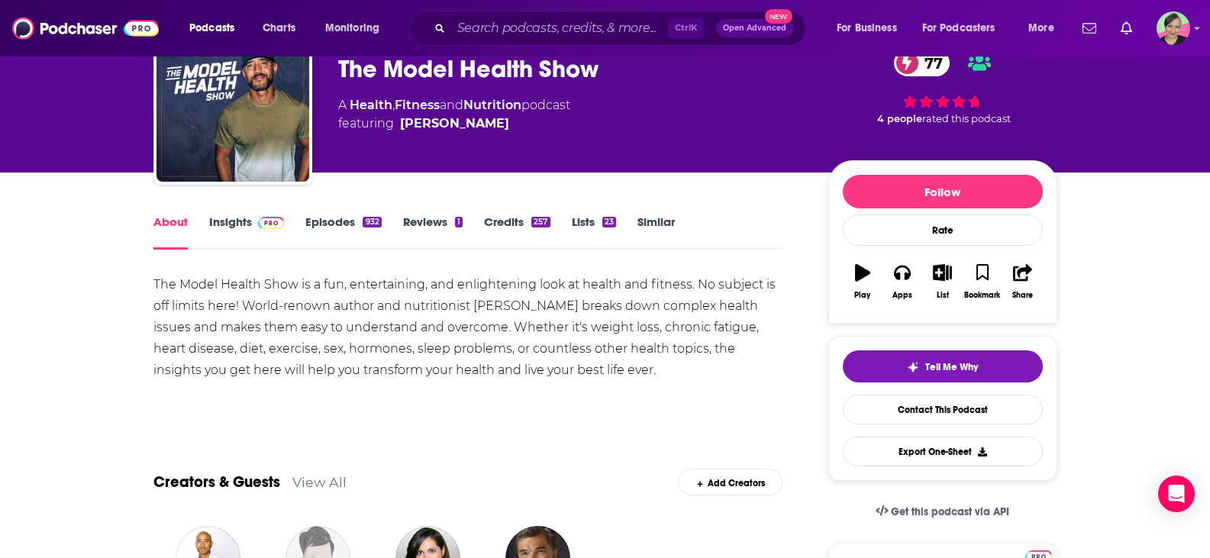
click at [332, 224] on link "Episodes 932" at bounding box center [343, 231] width 76 height 35
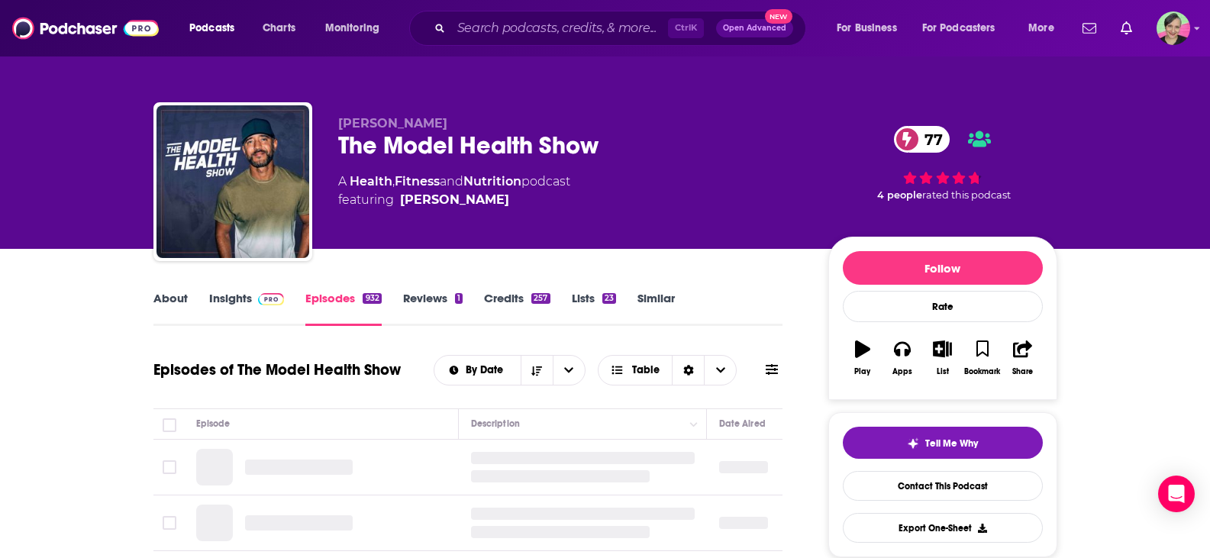
click at [231, 298] on link "Insights" at bounding box center [247, 308] width 76 height 35
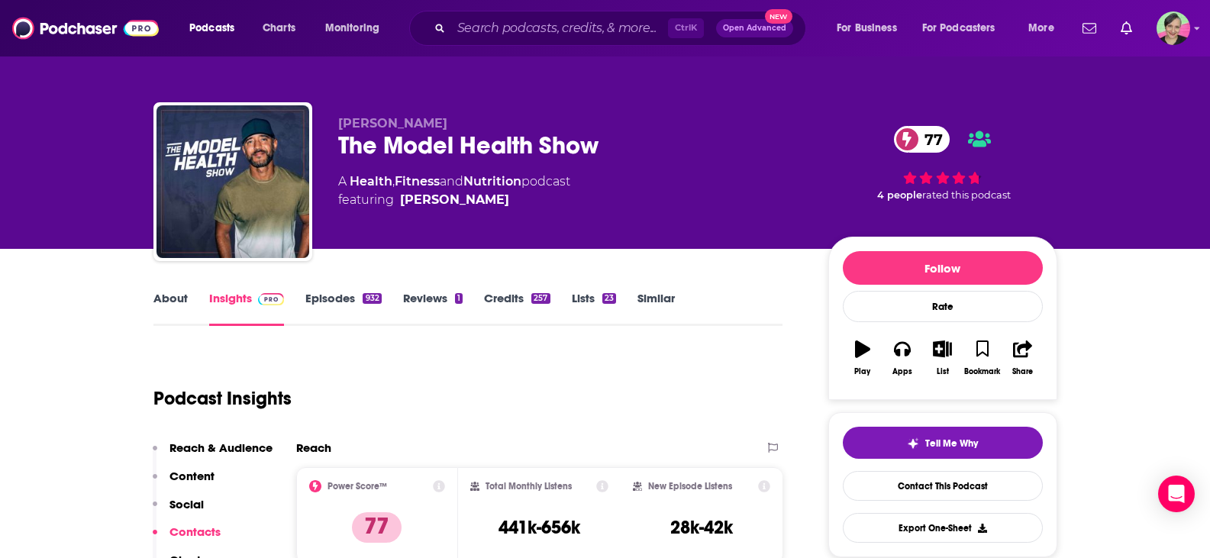
click at [322, 296] on link "Episodes 932" at bounding box center [343, 308] width 76 height 35
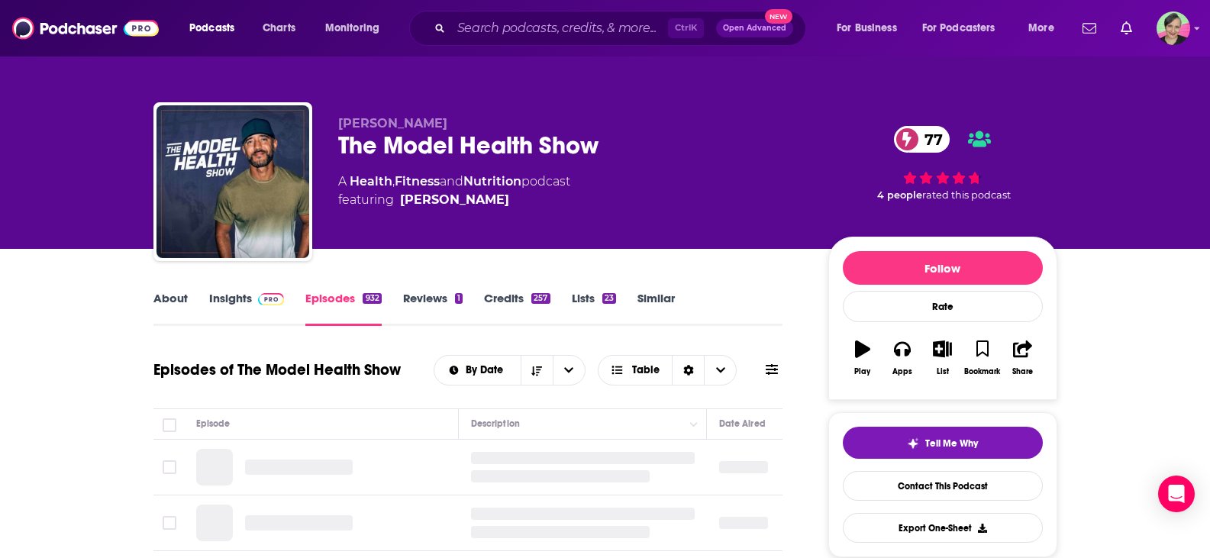
scroll to position [153, 0]
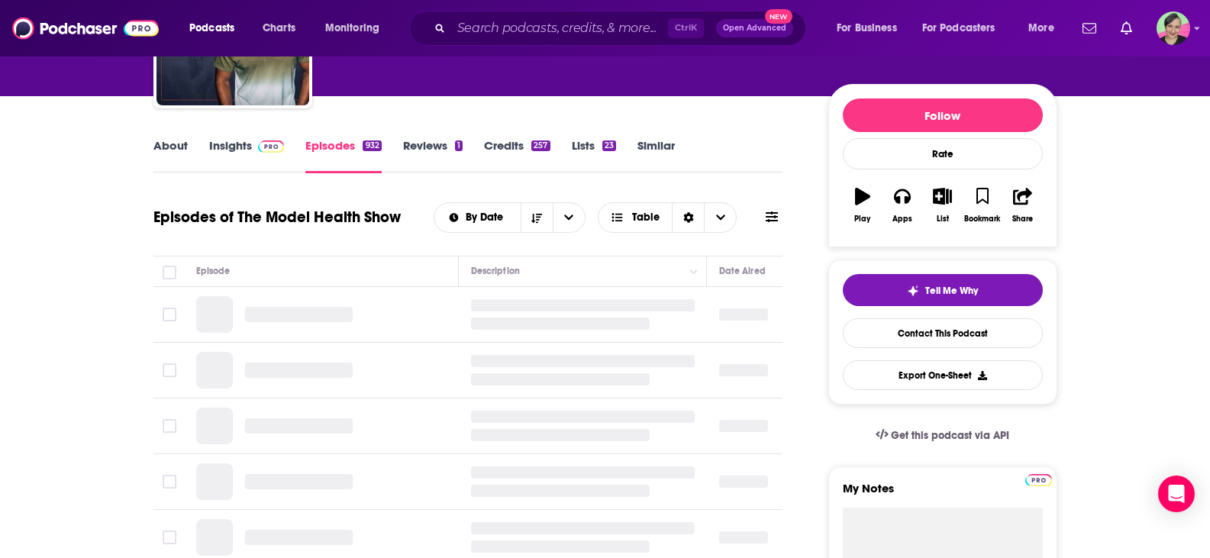
click at [772, 214] on icon at bounding box center [772, 216] width 12 height 11
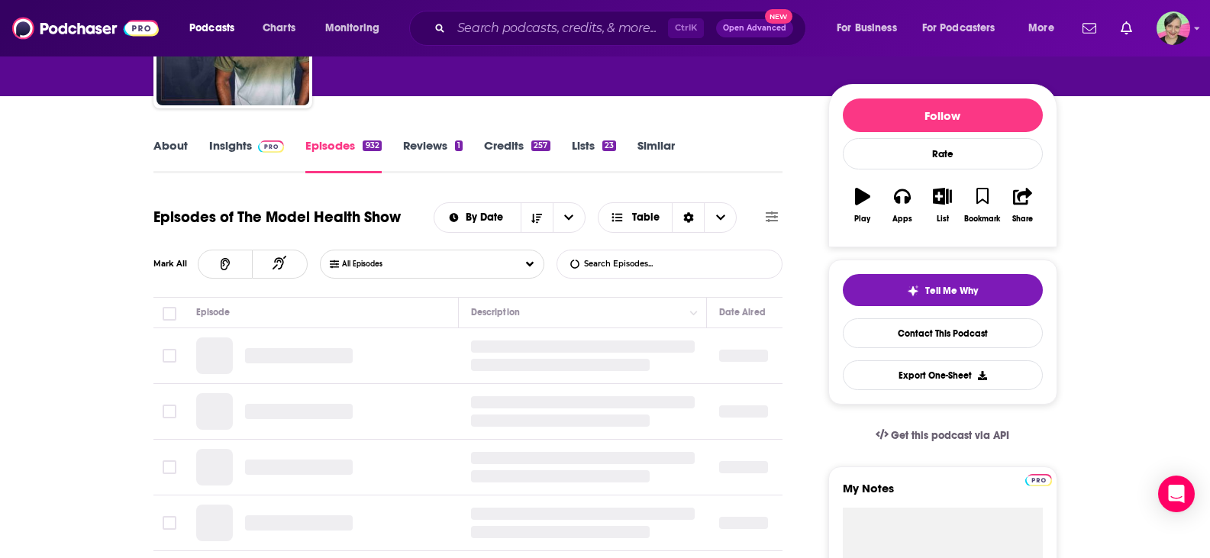
click at [648, 258] on input "List Search Input" at bounding box center [637, 263] width 160 height 27
click at [550, 256] on div "All Episodes carnivore List Search Input Search Episodes..." at bounding box center [551, 264] width 463 height 29
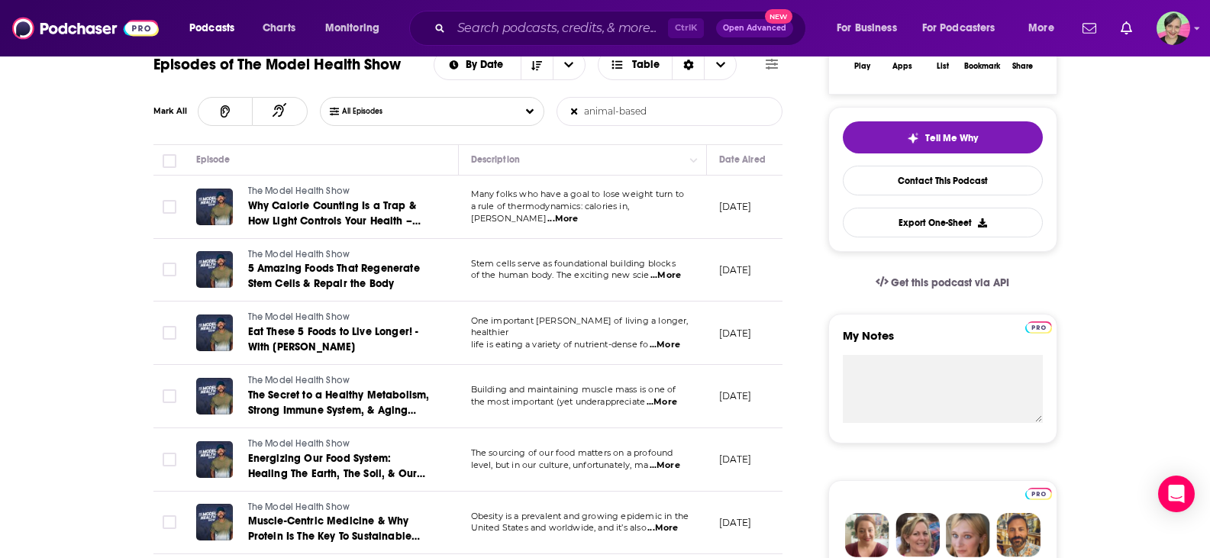
scroll to position [229, 0]
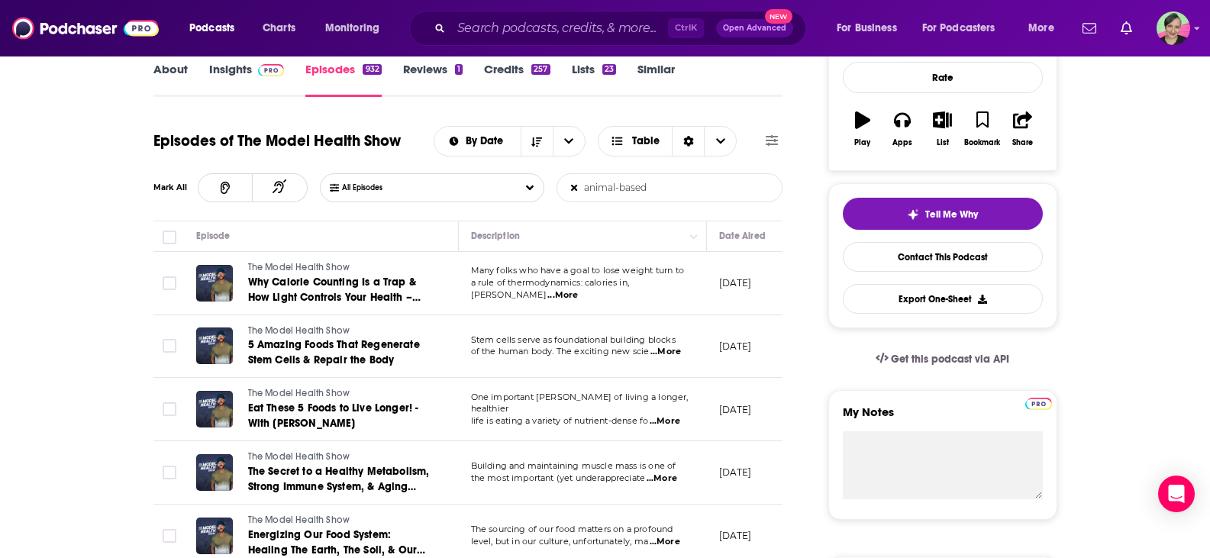
type input "animal-based"
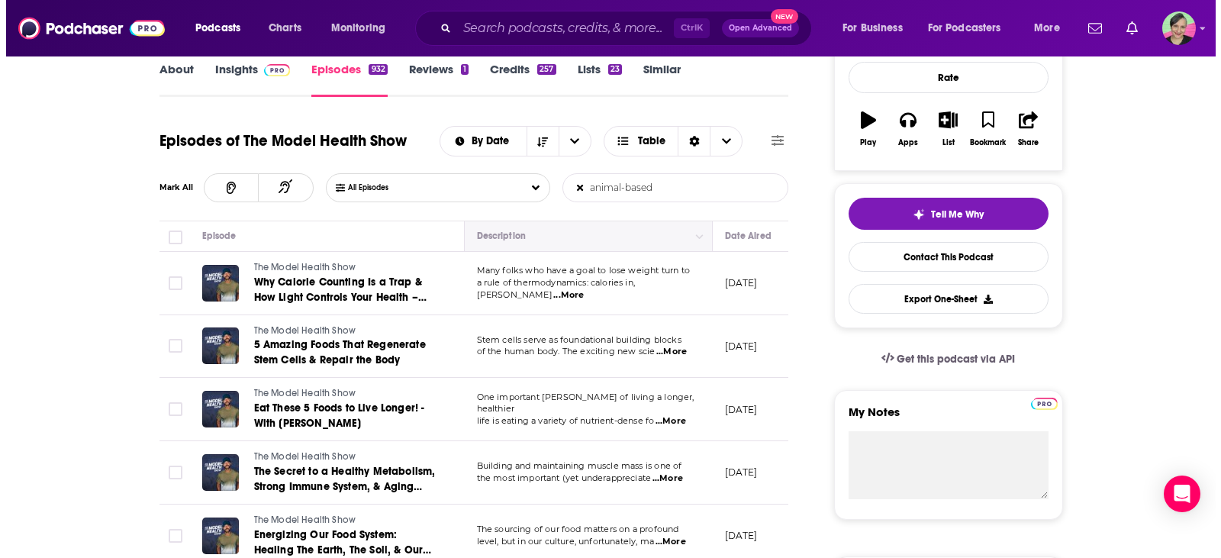
scroll to position [0, 0]
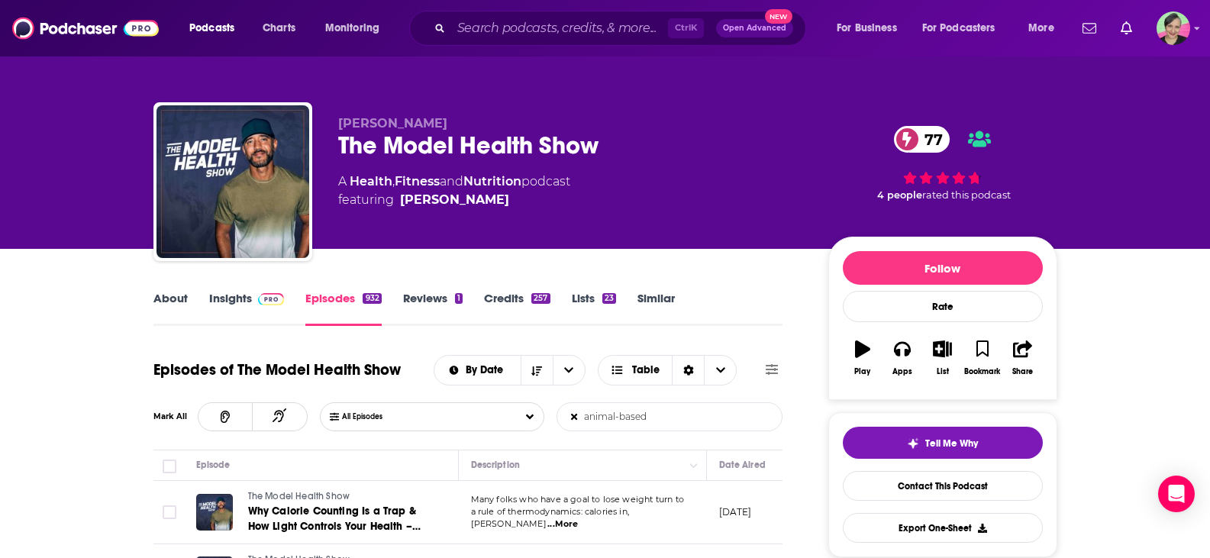
click at [672, 294] on link "Similar" at bounding box center [655, 308] width 37 height 35
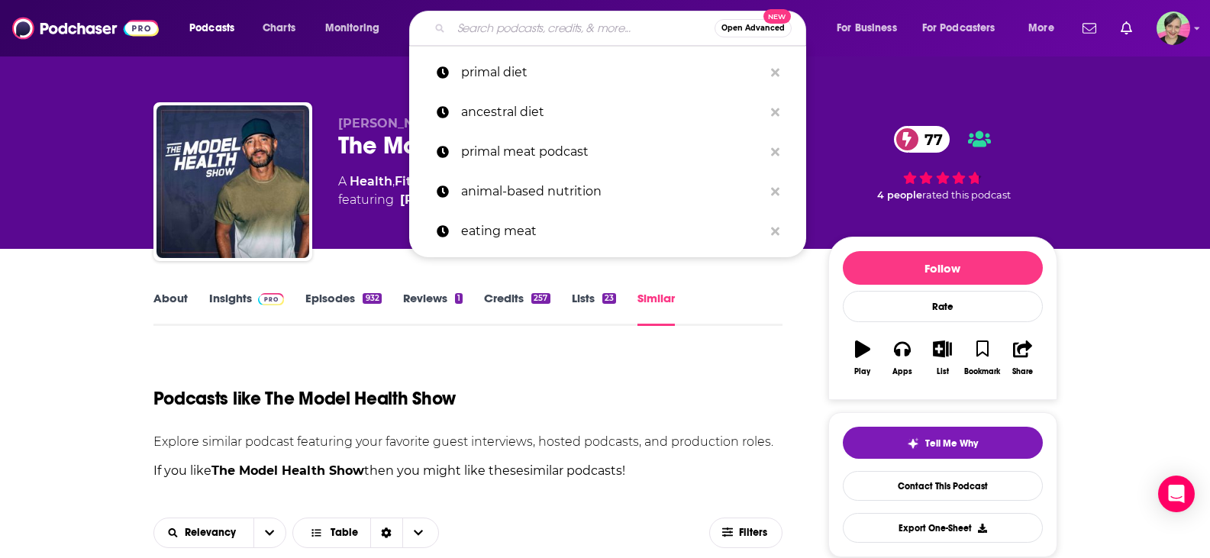
click at [546, 20] on input "Search podcasts, credits, & more..." at bounding box center [582, 28] width 263 height 24
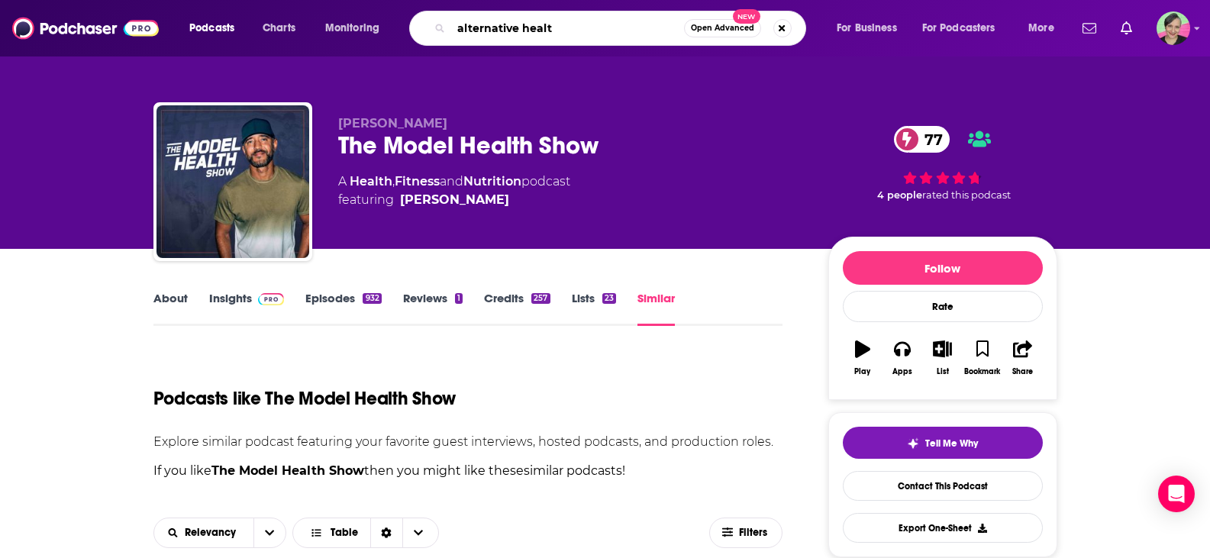
type input "alternative health"
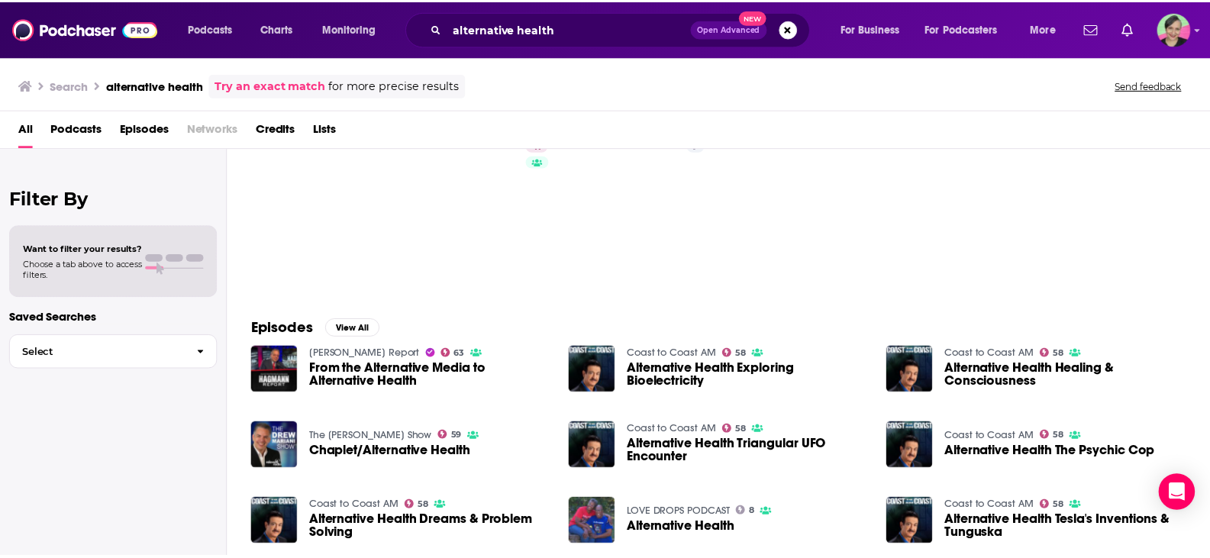
scroll to position [229, 0]
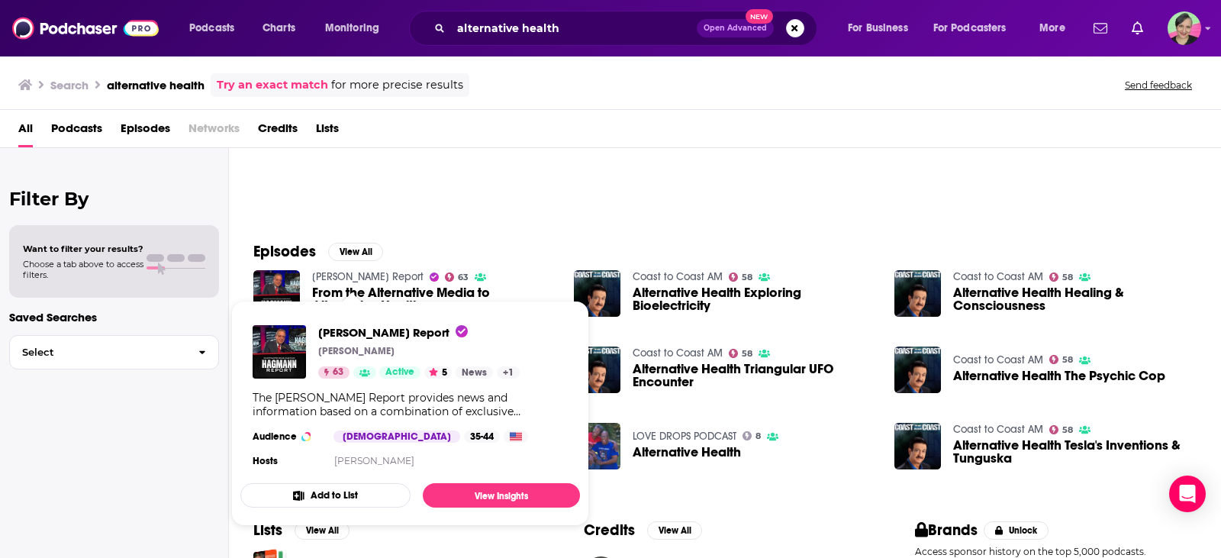
click at [341, 276] on link "Hagmann Report" at bounding box center [367, 276] width 111 height 13
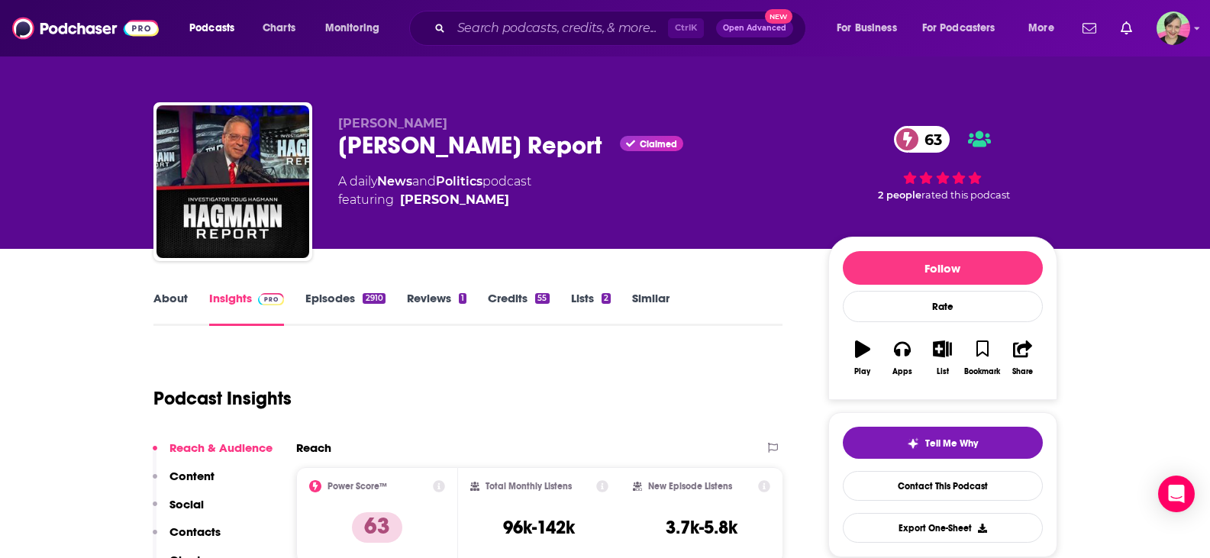
scroll to position [76, 0]
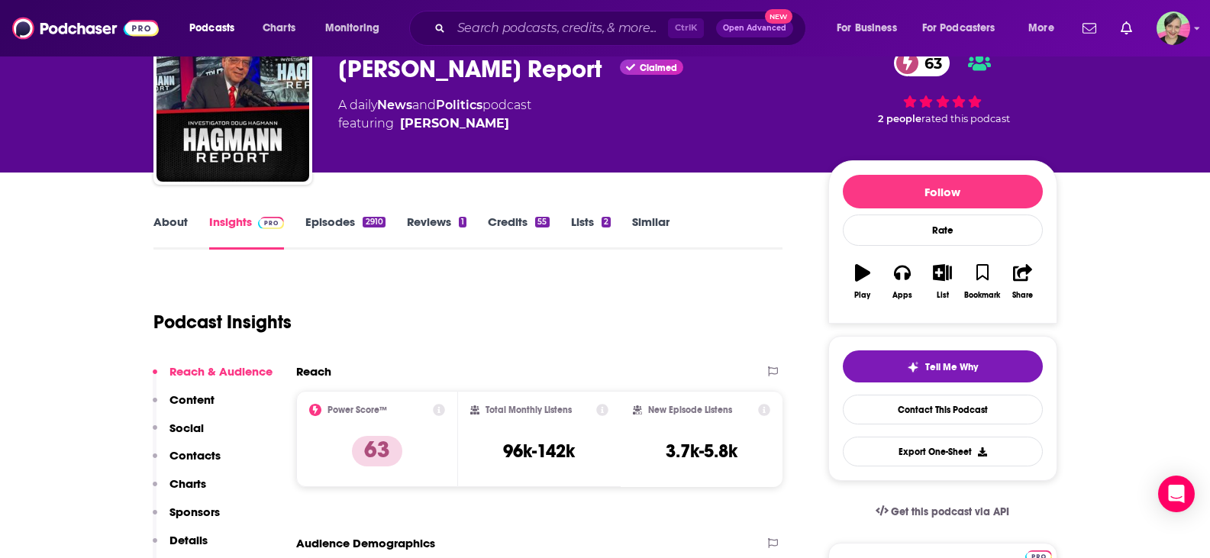
click at [178, 226] on link "About" at bounding box center [170, 231] width 34 height 35
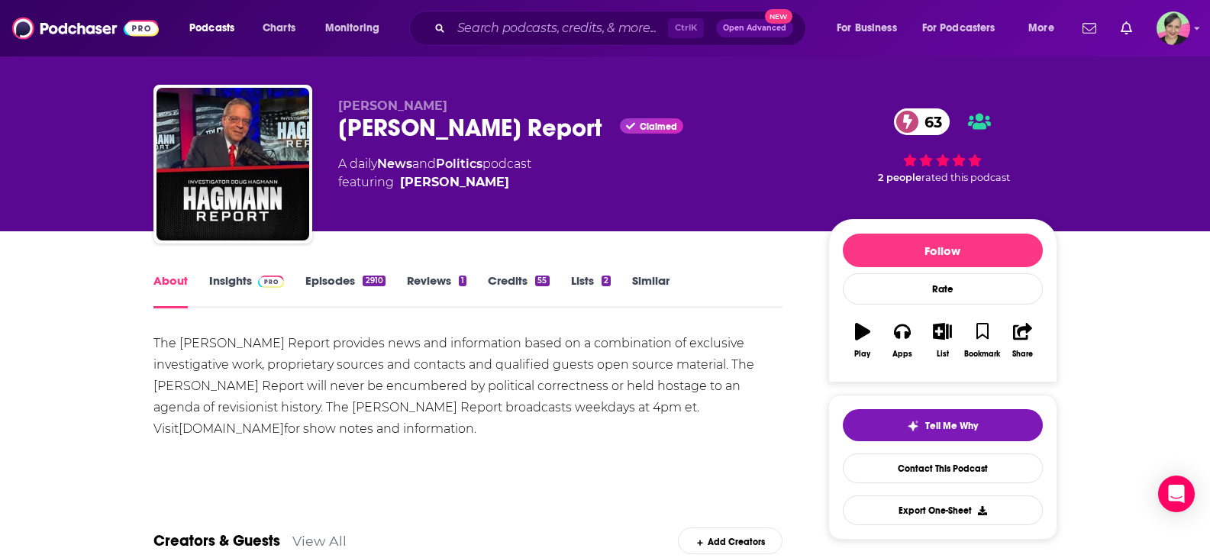
scroll to position [76, 0]
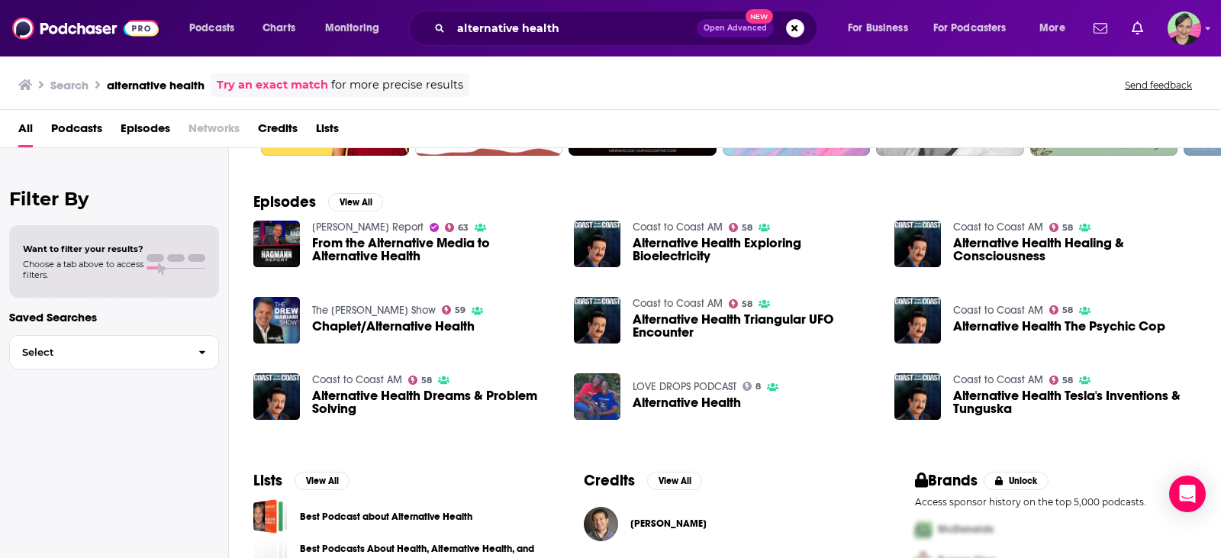
scroll to position [305, 0]
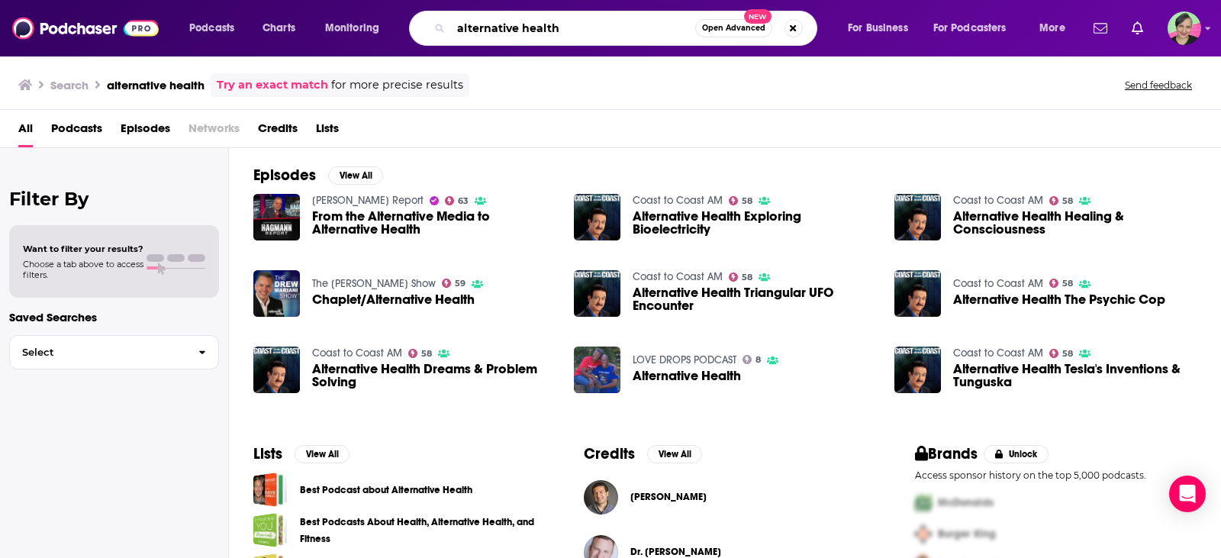
click at [563, 23] on input "alternative health" at bounding box center [573, 28] width 244 height 24
click at [458, 31] on input "alternative health" at bounding box center [573, 28] width 244 height 24
click at [593, 26] on input ""alternative health" at bounding box center [573, 28] width 244 height 24
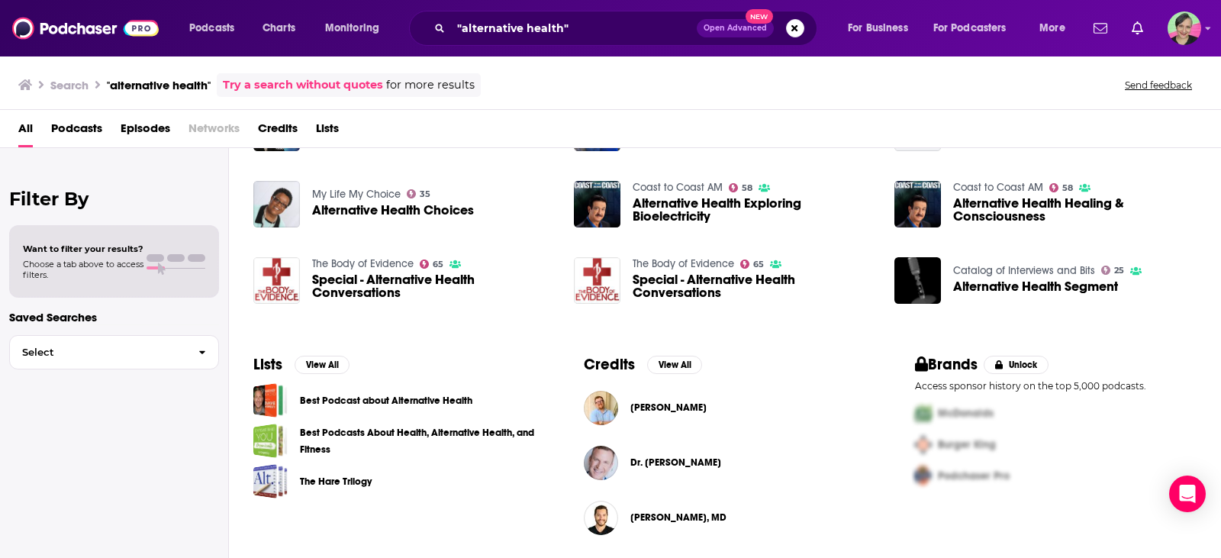
scroll to position [397, 0]
drag, startPoint x: 576, startPoint y: 26, endPoint x: 314, endPoint y: 11, distance: 262.2
click at [314, 11] on div "Podcasts Charts Monitoring "alternative health" Open Advanced New For Business …" at bounding box center [629, 28] width 901 height 35
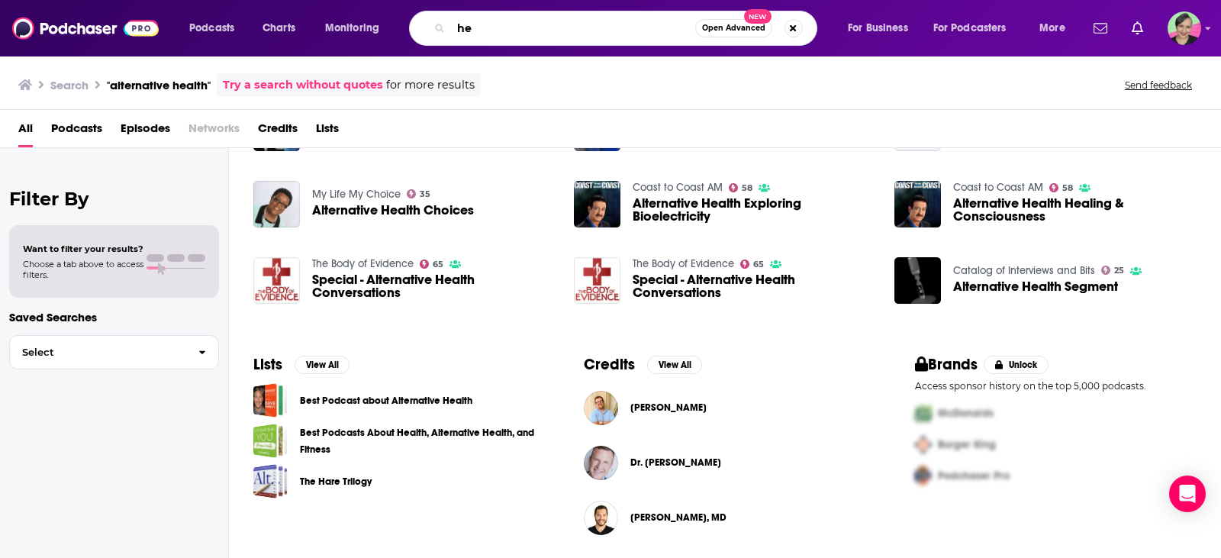
type input "h"
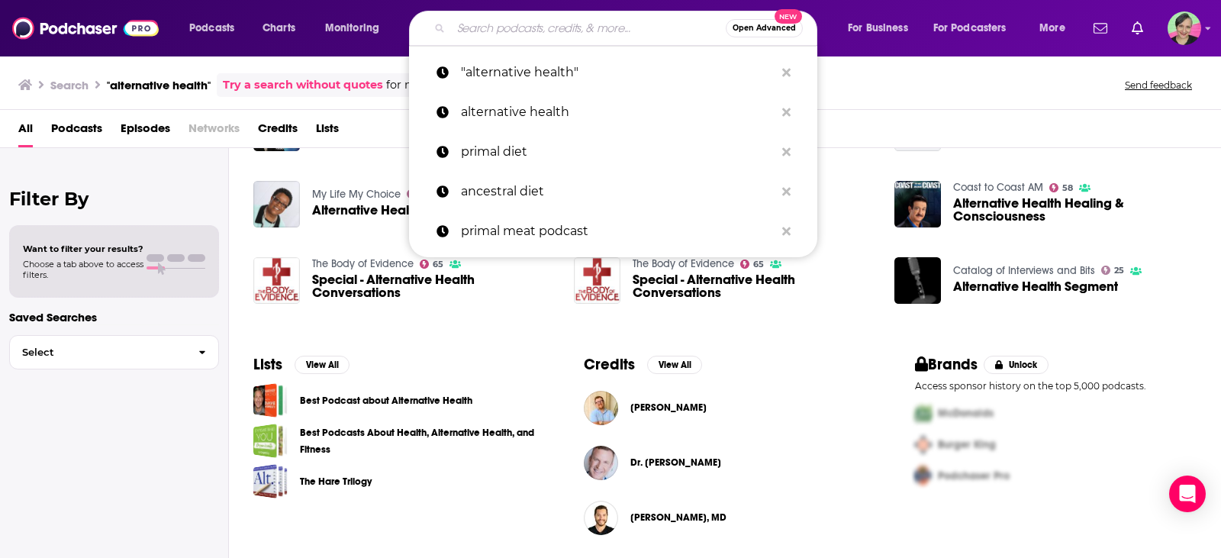
type input "d"
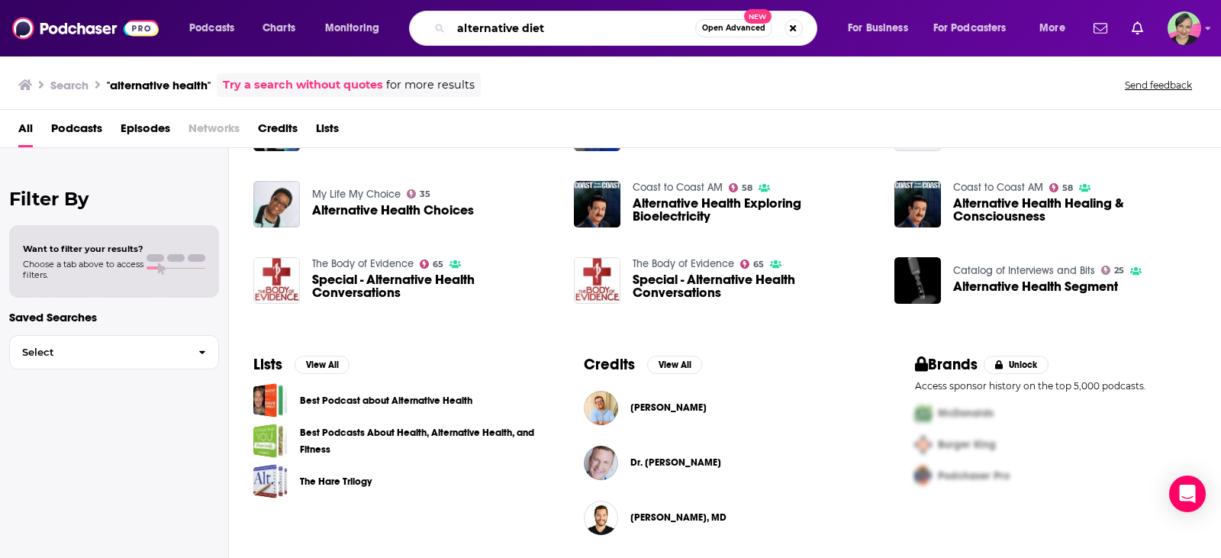
type input "alternative diet"
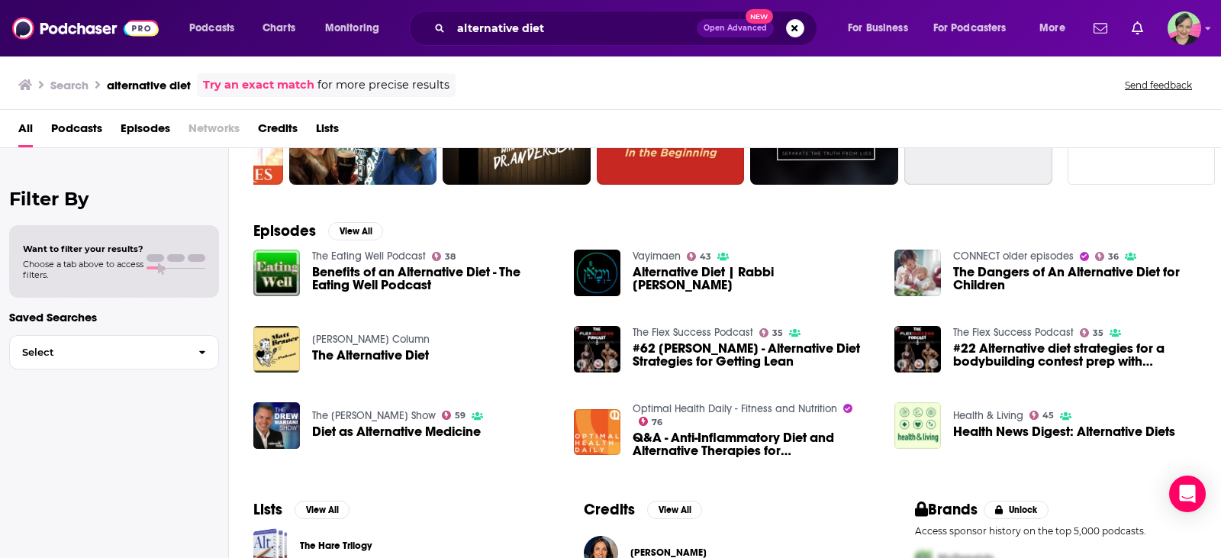
scroll to position [229, 0]
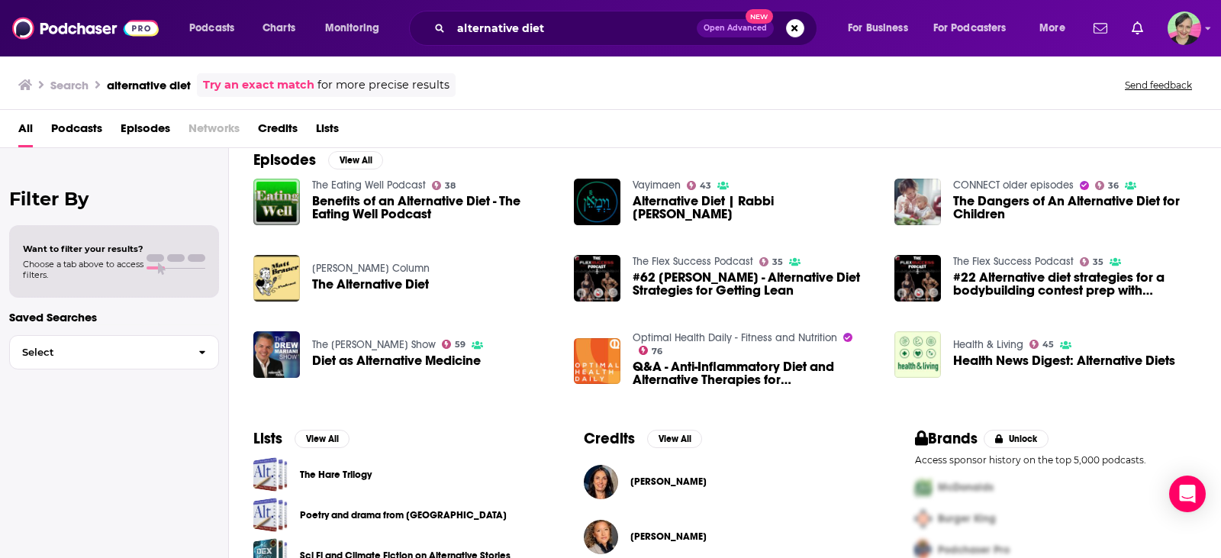
click at [393, 347] on link "The [PERSON_NAME] Show" at bounding box center [374, 344] width 124 height 13
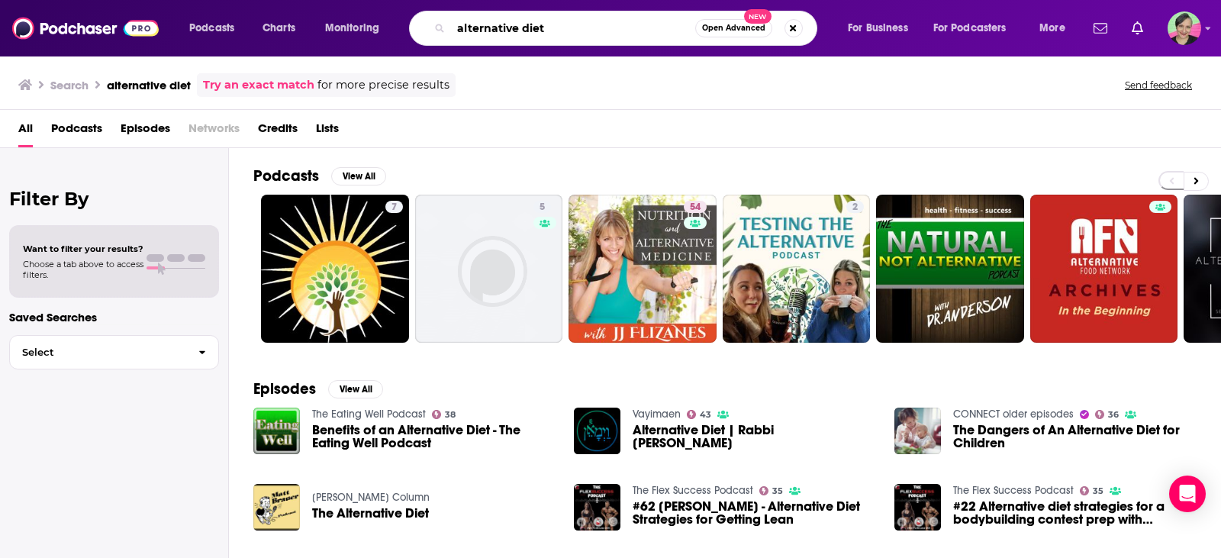
drag, startPoint x: 552, startPoint y: 27, endPoint x: 358, endPoint y: 26, distance: 193.9
click at [358, 26] on div "Podcasts Charts Monitoring alternative diet Open Advanced New For Business For …" at bounding box center [629, 28] width 901 height 35
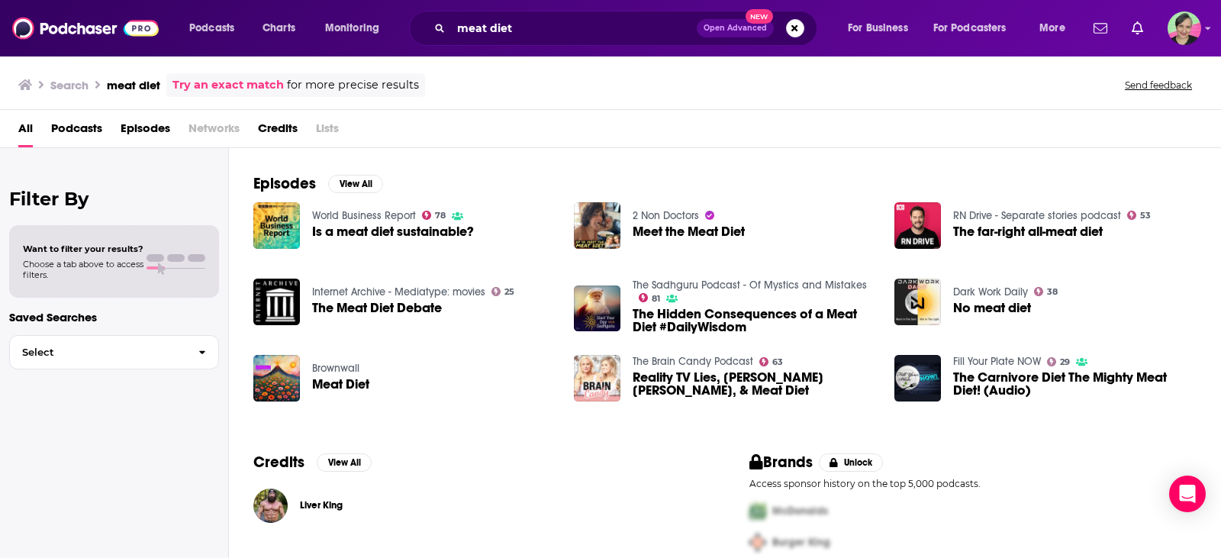
scroll to position [229, 0]
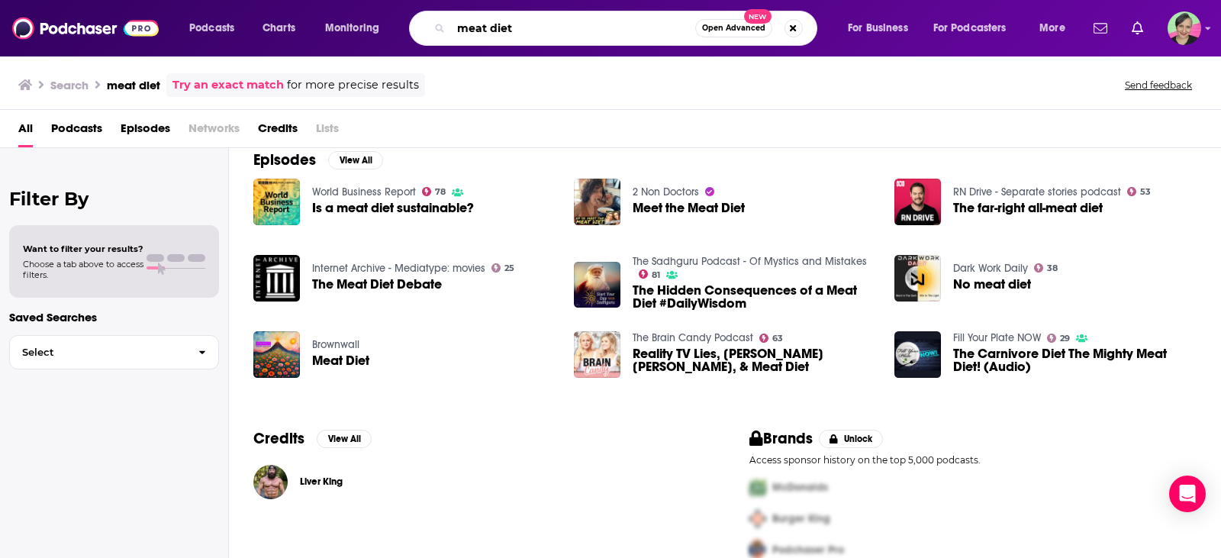
drag, startPoint x: 538, startPoint y: 31, endPoint x: 369, endPoint y: 25, distance: 169.5
click at [369, 25] on div "Podcasts Charts Monitoring meat diet Open Advanced New For Business For Podcast…" at bounding box center [629, 28] width 901 height 35
type input "eating meat"
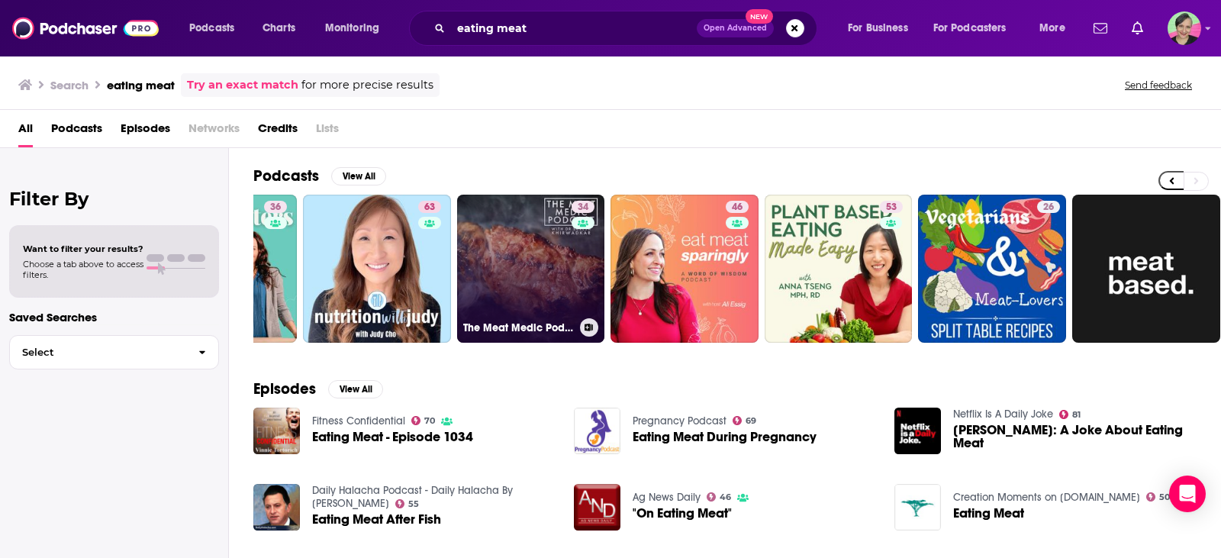
click at [517, 220] on link "34 The Meat Medic Podcast" at bounding box center [531, 269] width 148 height 148
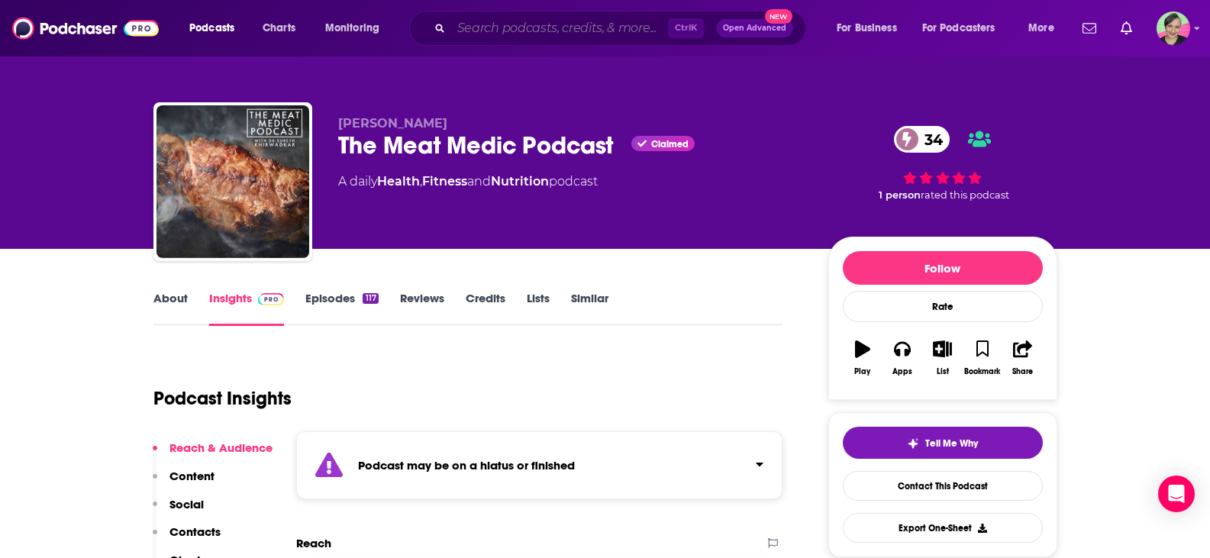
click at [544, 30] on input "Search podcasts, credits, & more..." at bounding box center [559, 28] width 217 height 24
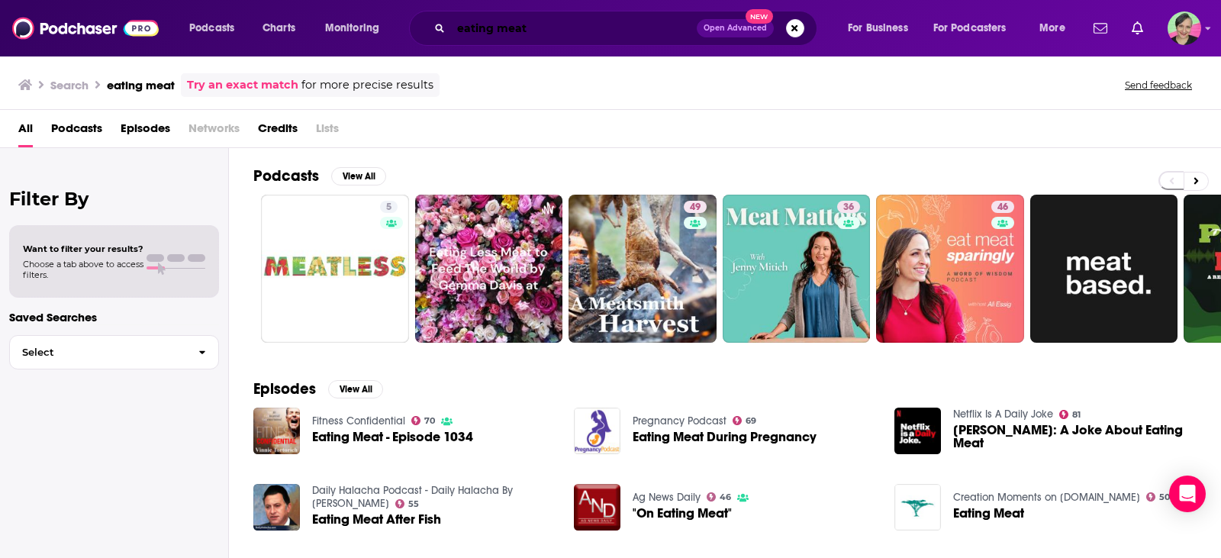
click at [361, 10] on div "Podcasts Charts Monitoring eating meat Open Advanced New For Business For Podca…" at bounding box center [610, 28] width 1221 height 56
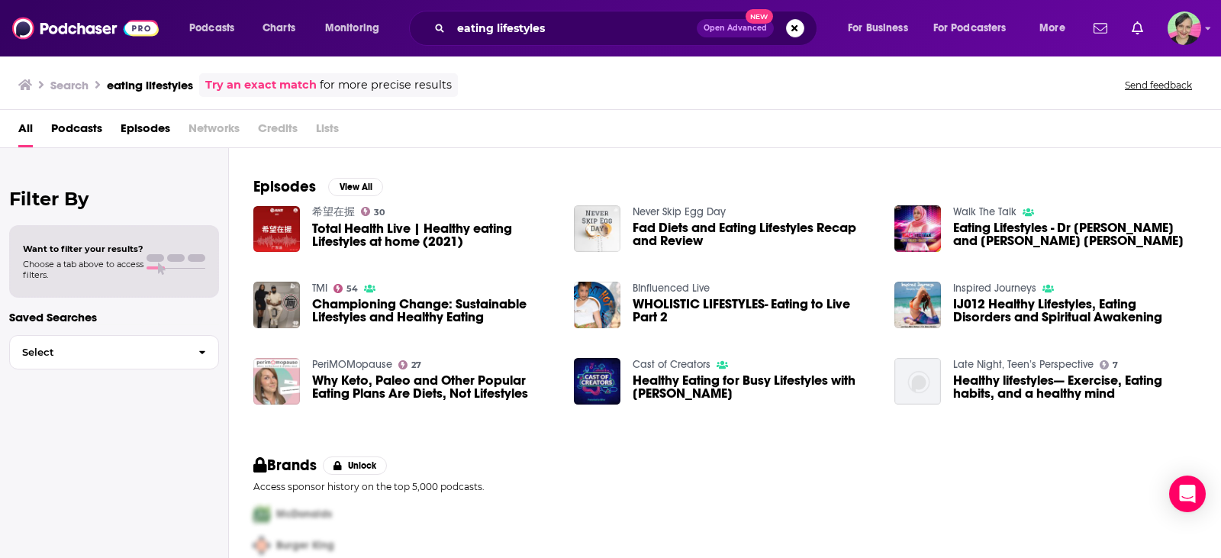
scroll to position [229, 0]
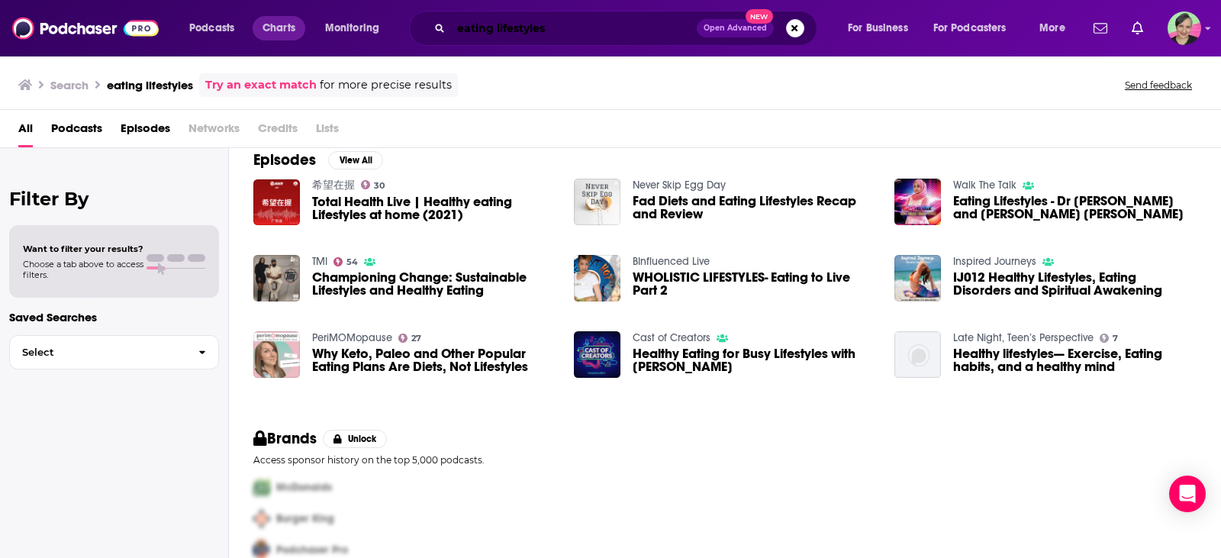
drag, startPoint x: 566, startPoint y: 29, endPoint x: 270, endPoint y: 18, distance: 296.3
click at [267, 18] on div "Podcasts Charts Monitoring eating lifestyles Open Advanced New For Business For…" at bounding box center [629, 28] width 901 height 35
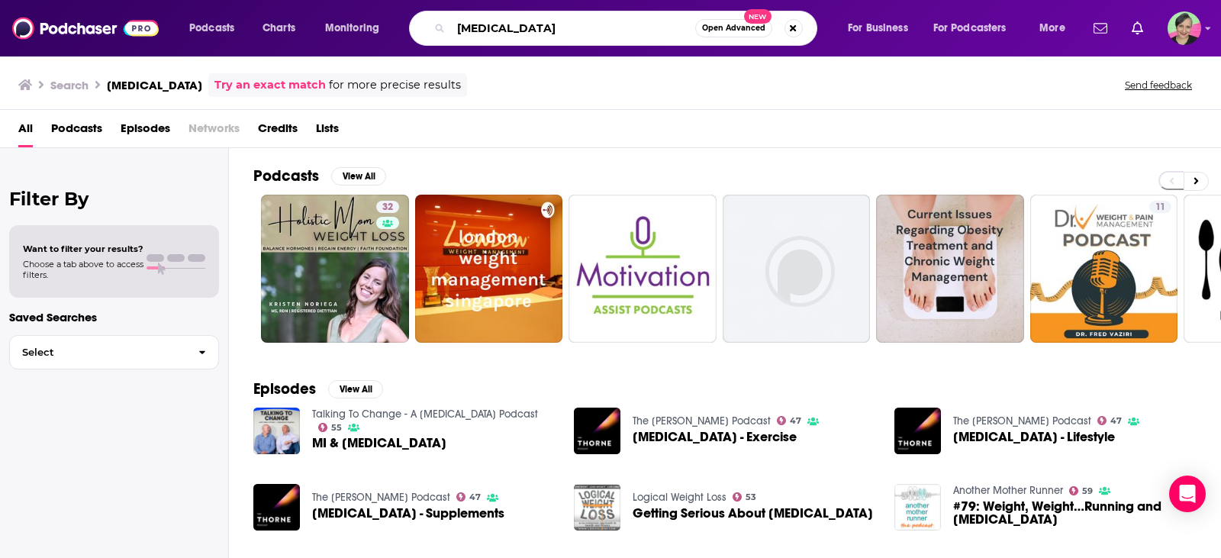
drag, startPoint x: 612, startPoint y: 33, endPoint x: 316, endPoint y: 11, distance: 297.0
click at [316, 11] on div "Podcasts Charts Monitoring weight management Open Advanced New For Business For…" at bounding box center [629, 28] width 901 height 35
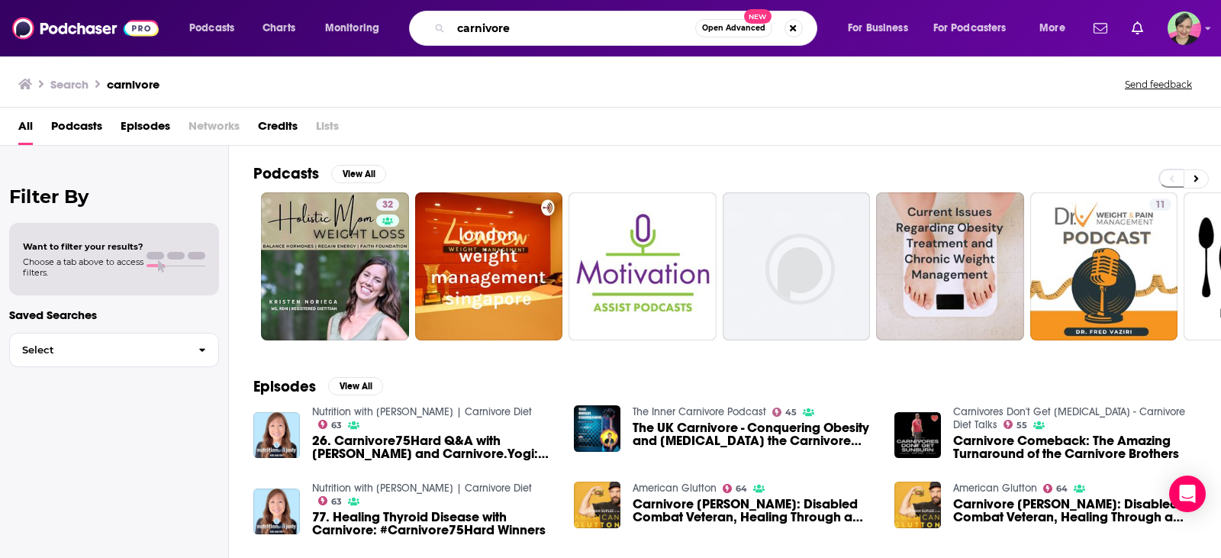
click at [588, 38] on input "carnivore" at bounding box center [573, 28] width 244 height 24
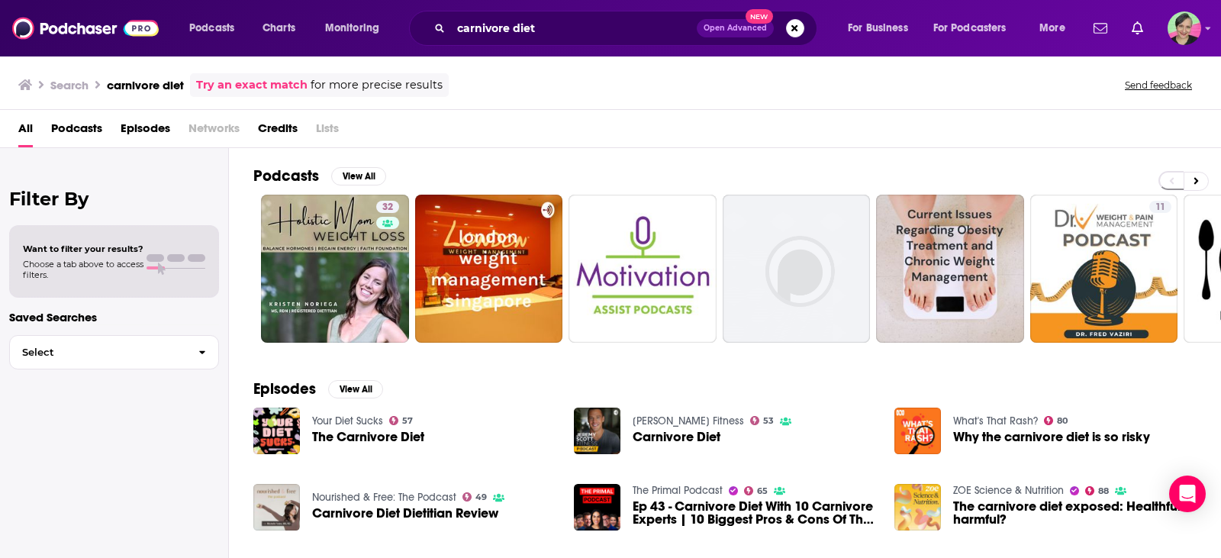
click at [164, 130] on span "Episodes" at bounding box center [146, 131] width 50 height 31
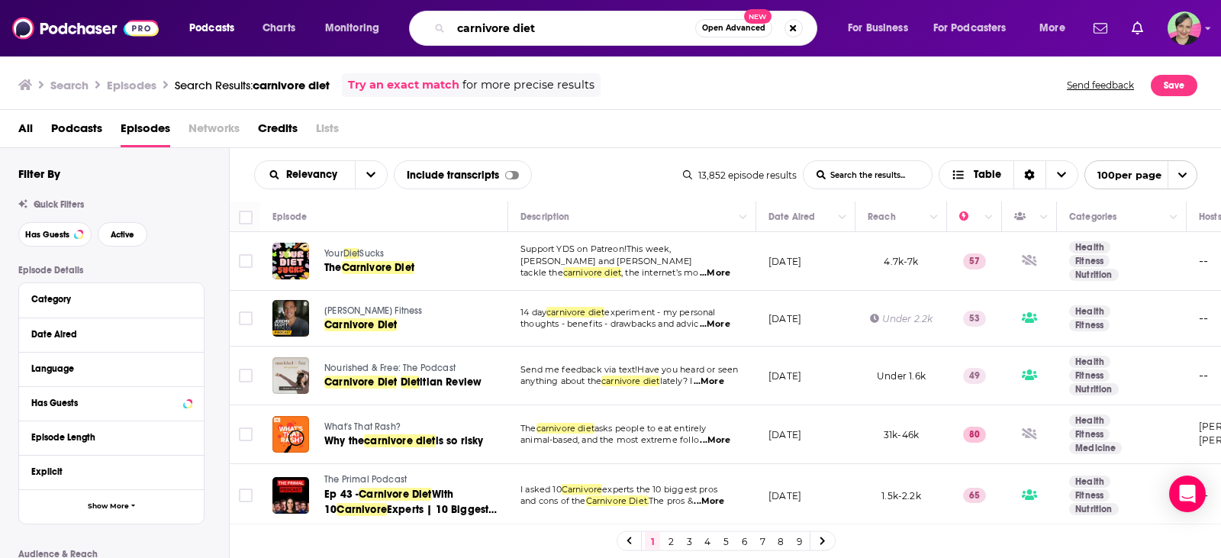
drag, startPoint x: 549, startPoint y: 32, endPoint x: 401, endPoint y: 31, distance: 148.1
click at [401, 31] on div "Podcasts Charts Monitoring carnivore diet Open Advanced New For Business For Po…" at bounding box center [629, 28] width 901 height 35
type input "m"
type input "animal-based"
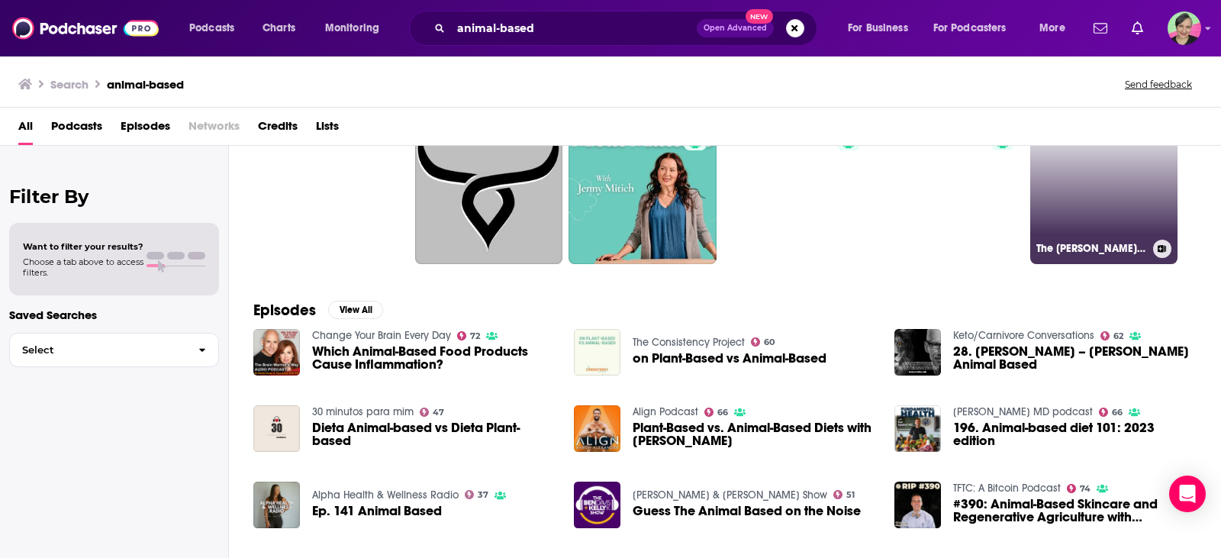
scroll to position [153, 0]
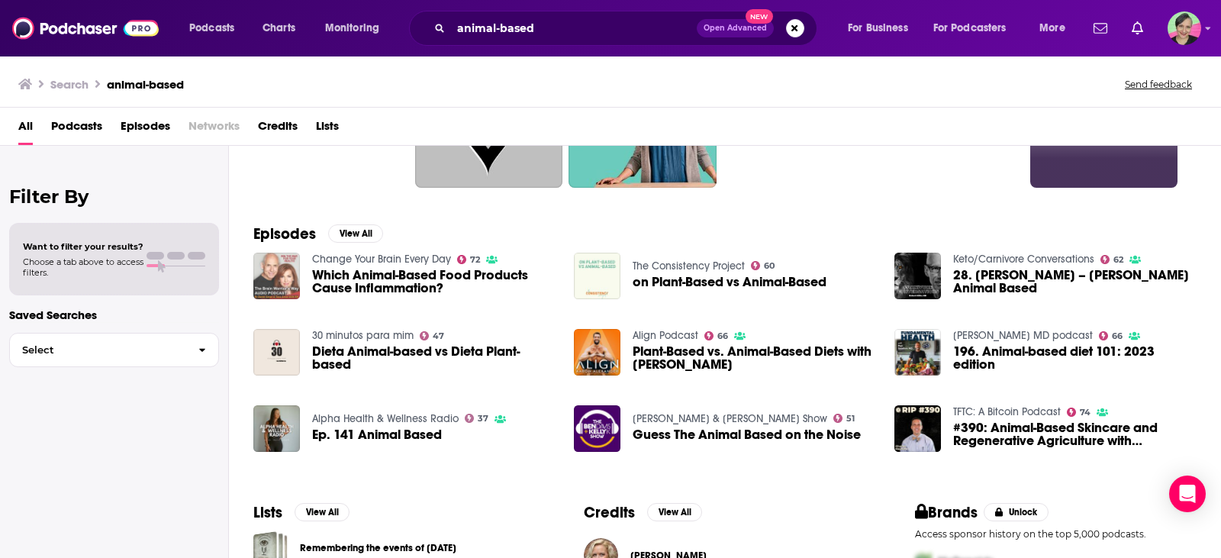
click at [297, 272] on img "Which Animal-Based Food Products Cause Inflammation?" at bounding box center [276, 276] width 47 height 47
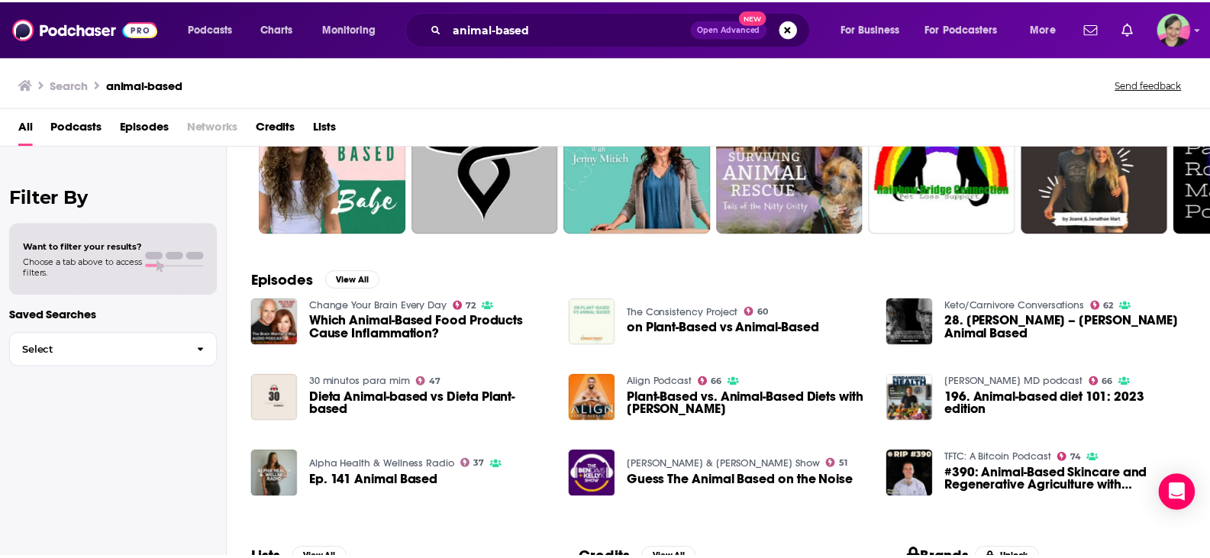
scroll to position [229, 0]
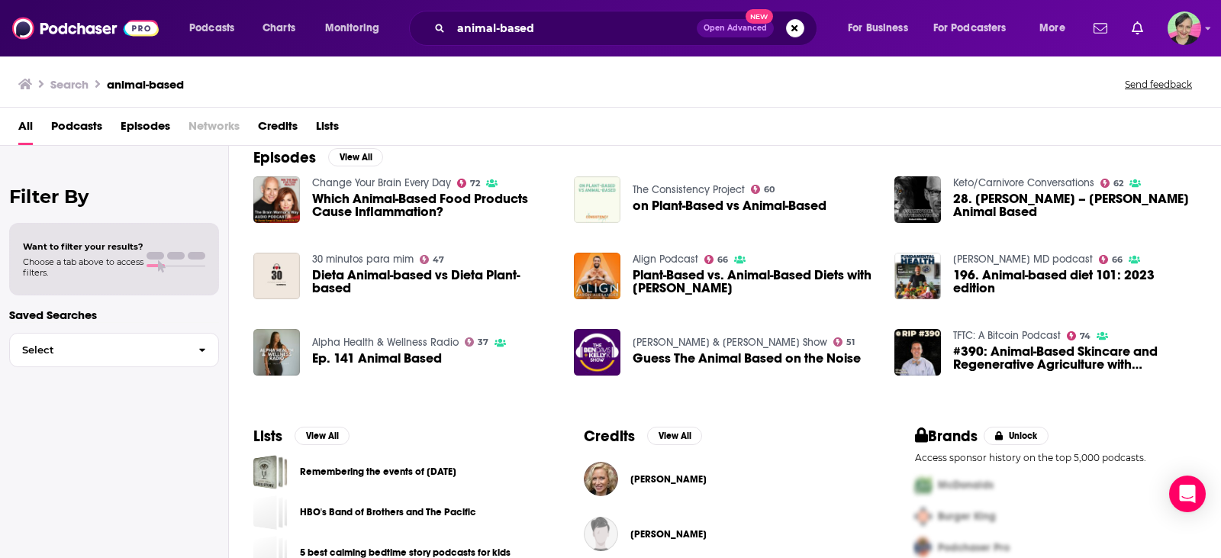
click at [692, 190] on link "The Consistency Project" at bounding box center [689, 189] width 112 height 13
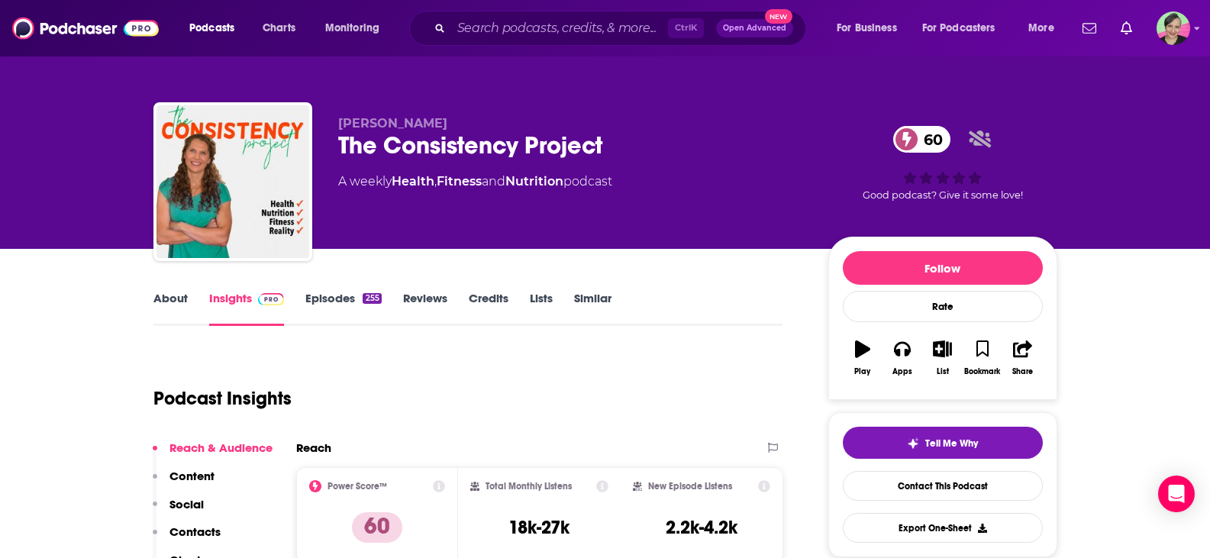
click at [156, 308] on link "About" at bounding box center [170, 308] width 34 height 35
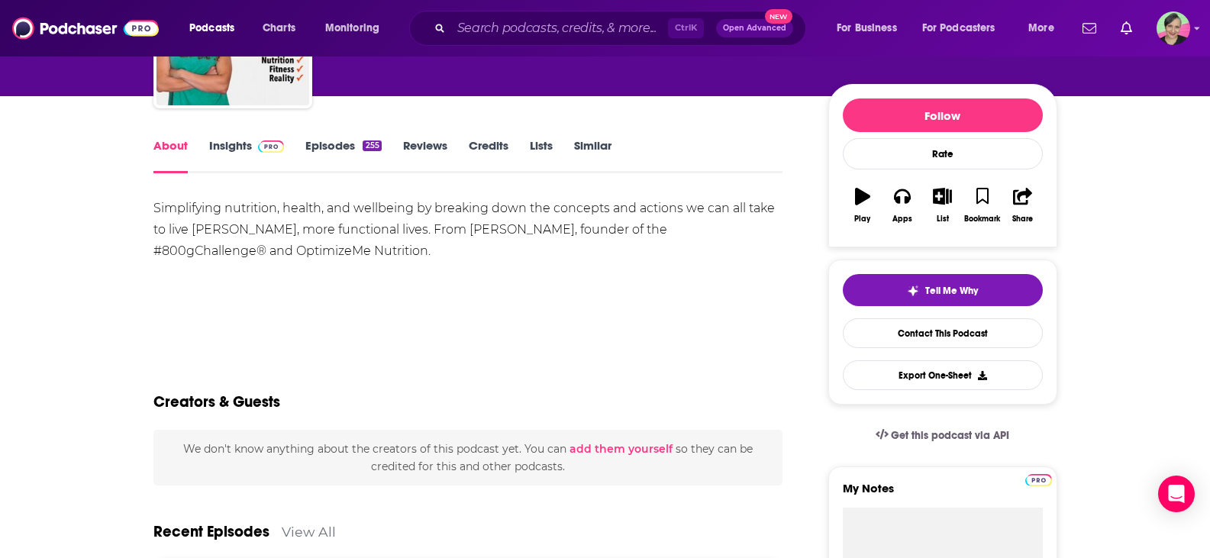
scroll to position [458, 0]
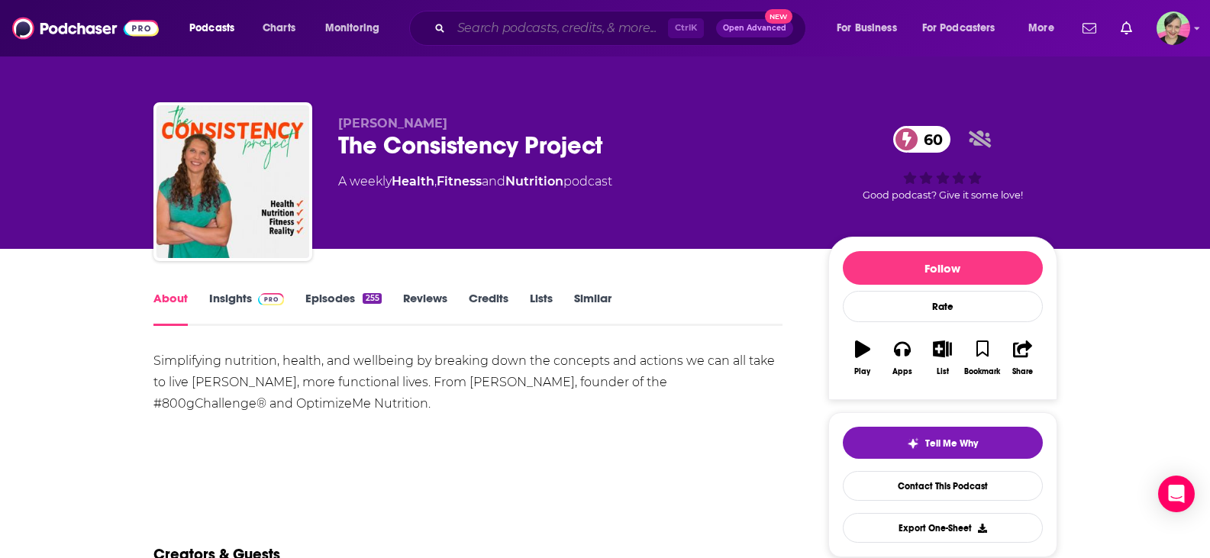
click at [499, 33] on input "Search podcasts, credits, & more..." at bounding box center [559, 28] width 217 height 24
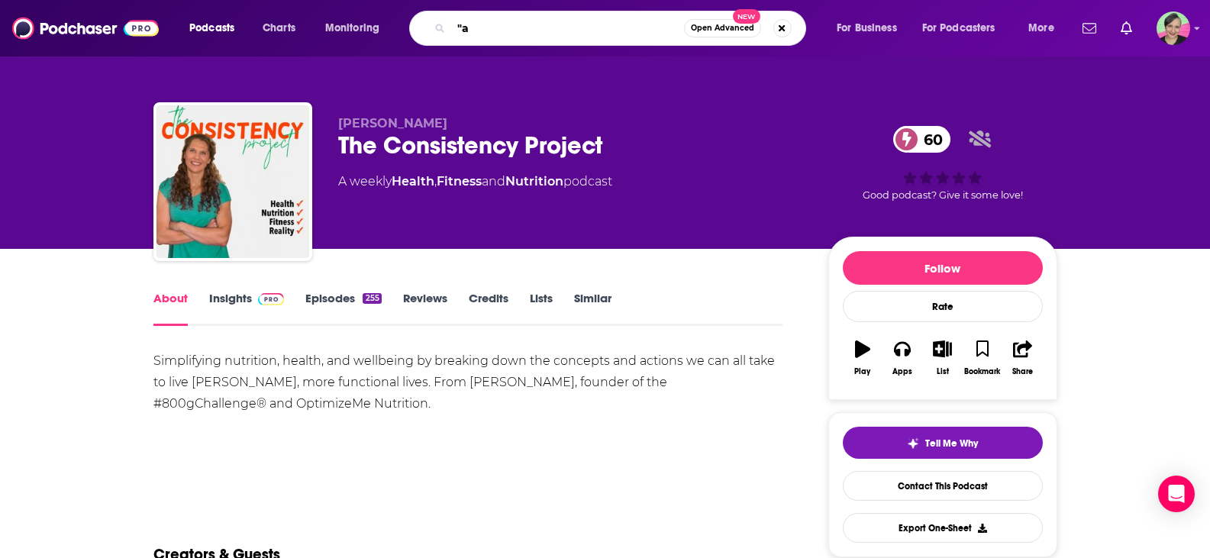
type input """
type input "ancestral eating"
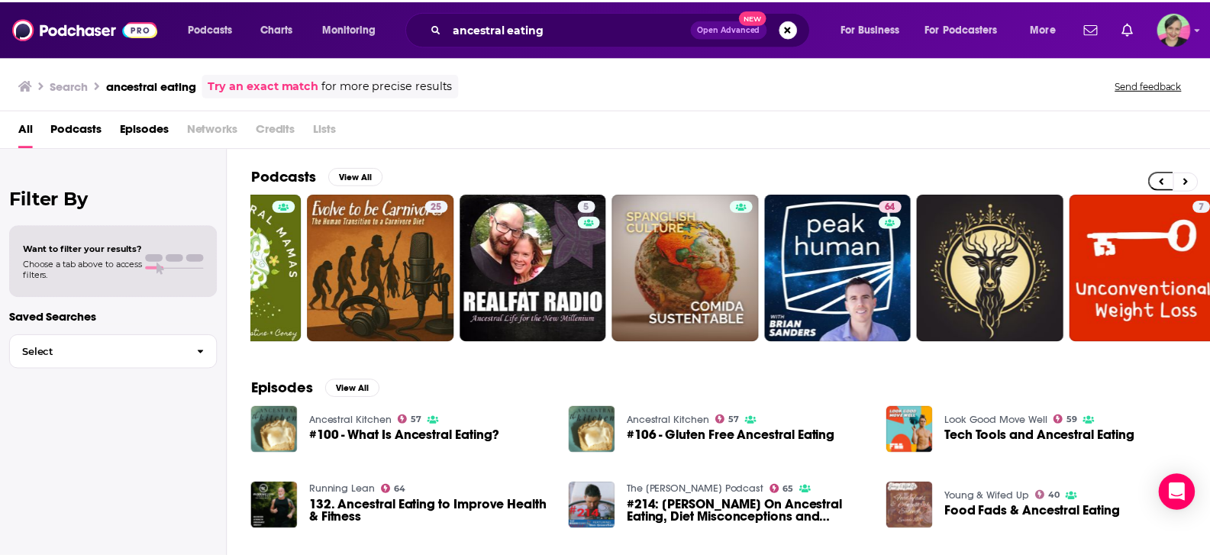
scroll to position [0, 434]
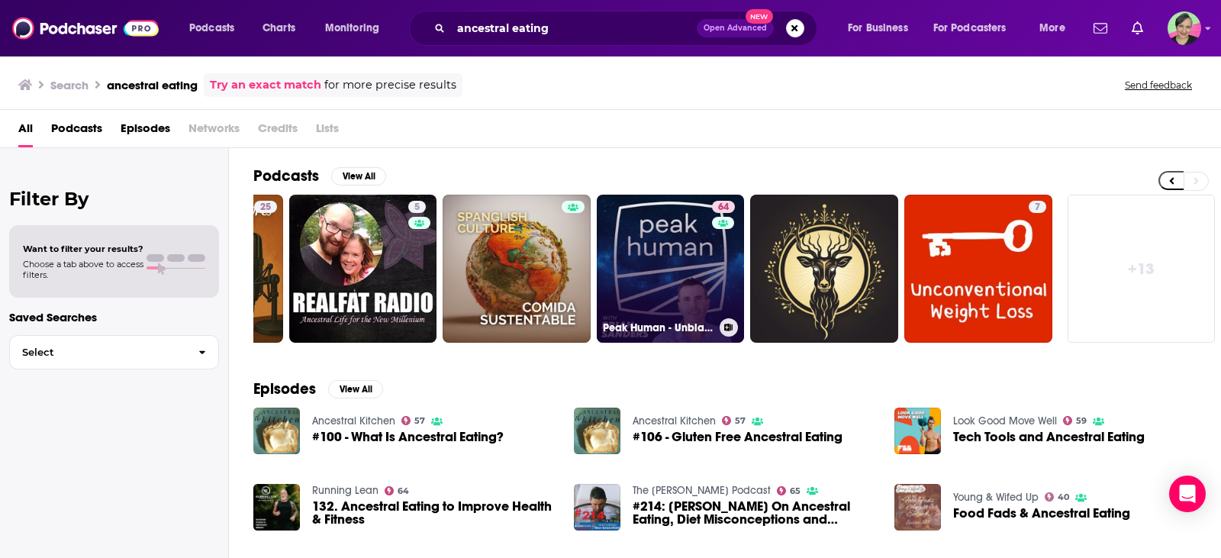
click at [649, 252] on link "64 Peak Human - Unbiased Nutrition Info for Optimum Health, Fitness & Living" at bounding box center [671, 269] width 148 height 148
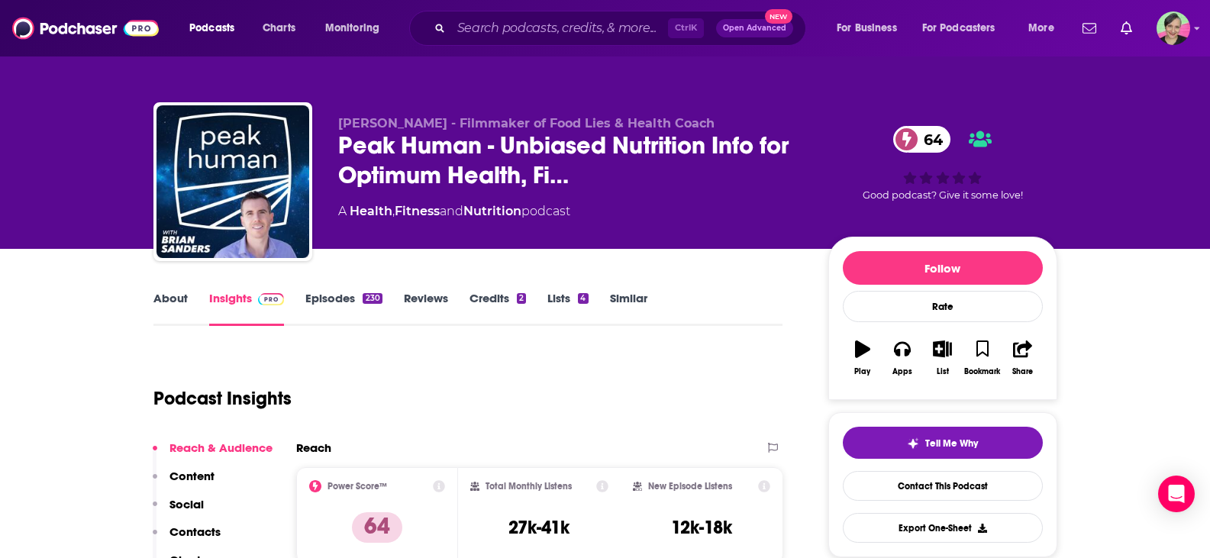
click at [175, 298] on link "About" at bounding box center [170, 308] width 34 height 35
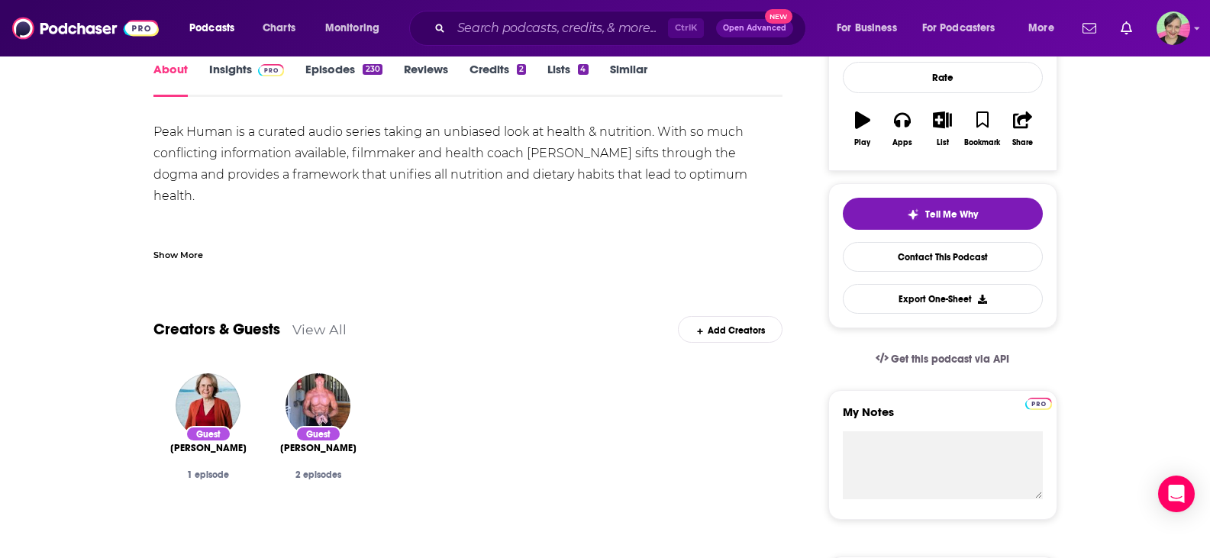
scroll to position [153, 0]
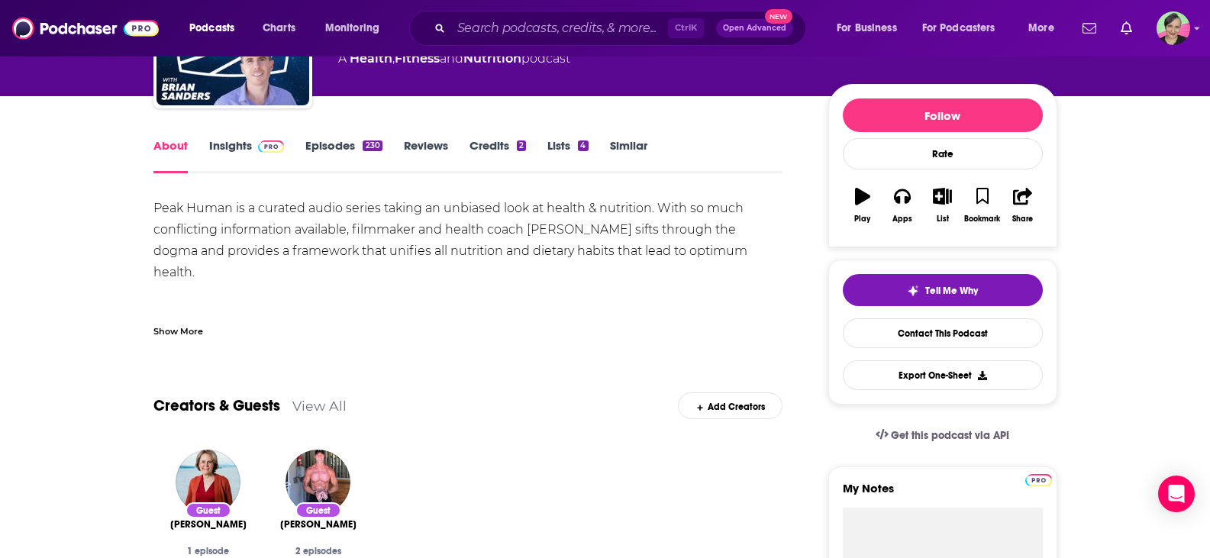
click at [246, 147] on link "Insights" at bounding box center [247, 155] width 76 height 35
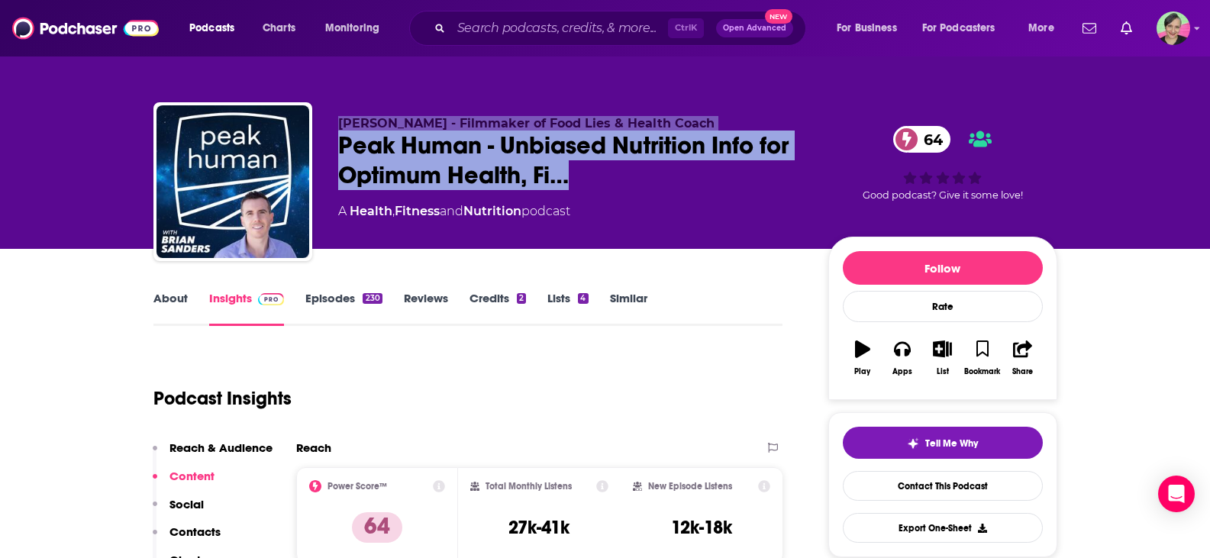
drag, startPoint x: 340, startPoint y: 121, endPoint x: 626, endPoint y: 192, distance: 294.2
click at [626, 192] on div "Brian Sanders - Filmmaker of Food Lies & Health Coach Peak Human - Unbiased Nut…" at bounding box center [605, 184] width 904 height 165
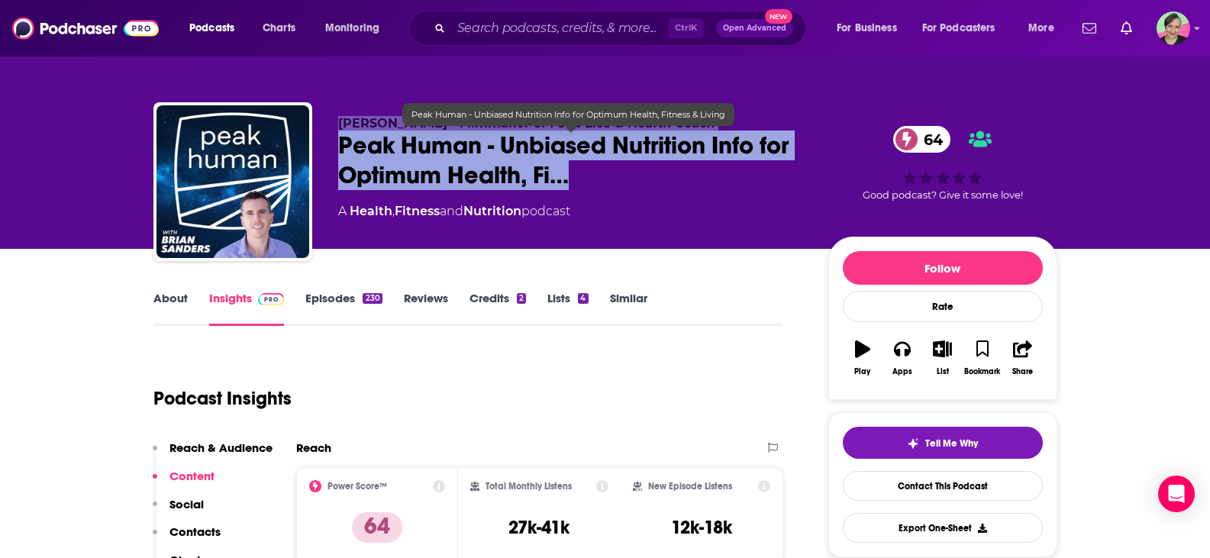
click at [413, 150] on span "Peak Human - Unbiased Nutrition Info for Optimum Health, Fi…" at bounding box center [571, 161] width 466 height 60
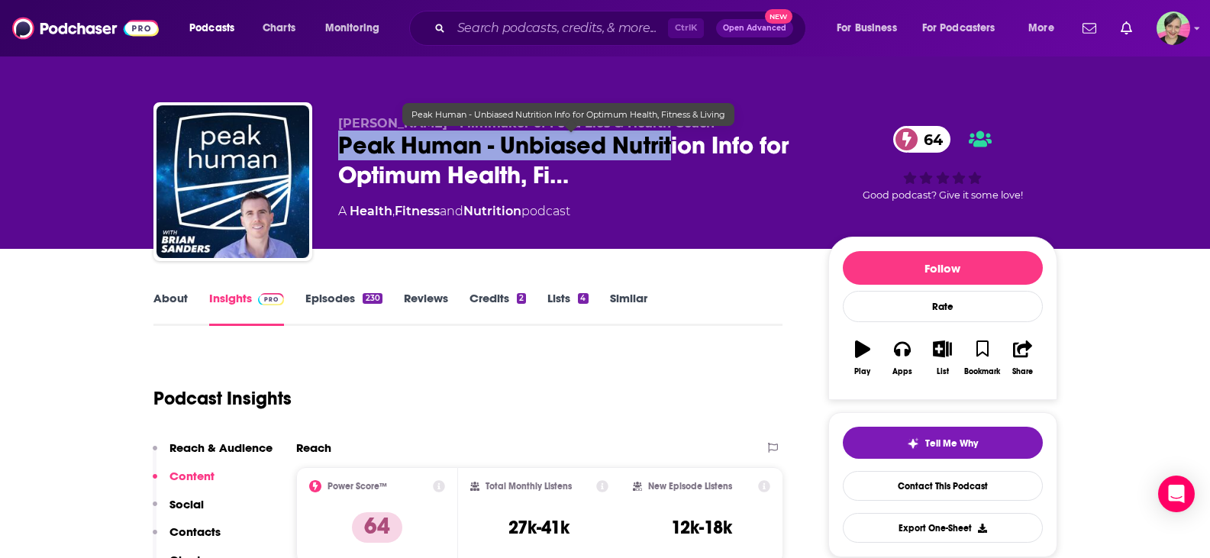
drag, startPoint x: 330, startPoint y: 136, endPoint x: 196, endPoint y: 197, distance: 147.6
click at [672, 154] on div "Brian Sanders - Filmmaker of Food Lies & Health Coach Peak Human - Unbiased Nut…" at bounding box center [605, 184] width 904 height 165
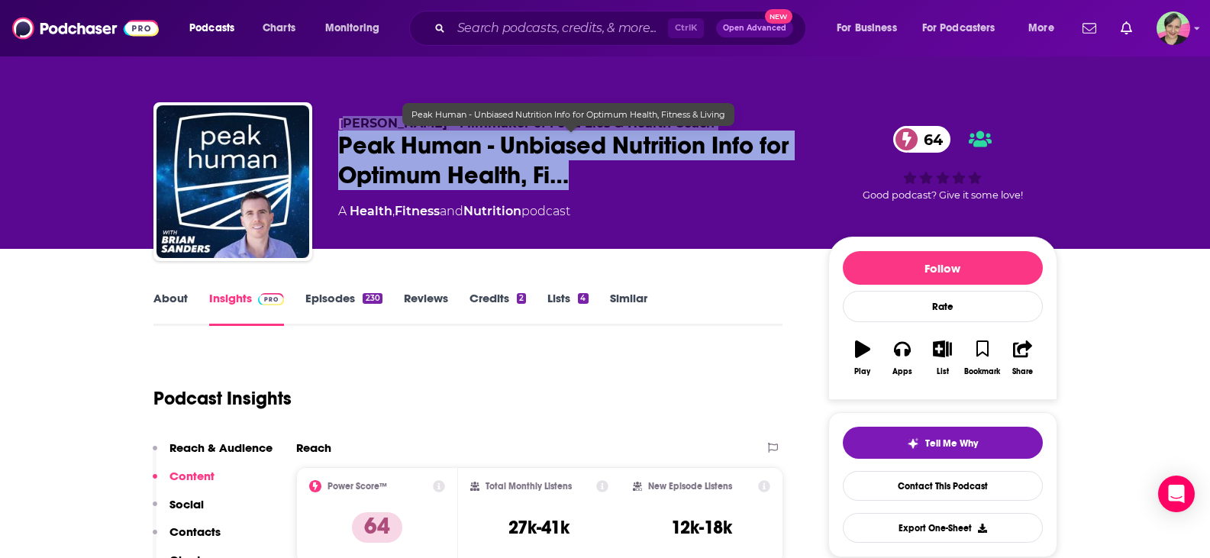
drag, startPoint x: 349, startPoint y: 107, endPoint x: 704, endPoint y: 167, distance: 360.0
click at [711, 166] on div "Brian Sanders - Filmmaker of Food Lies & Health Coach Peak Human - Unbiased Nut…" at bounding box center [605, 184] width 904 height 165
copy div "rian Sanders - Filmmaker of Food Lies & Health Coach Peak Human - Unbiased Nutr…"
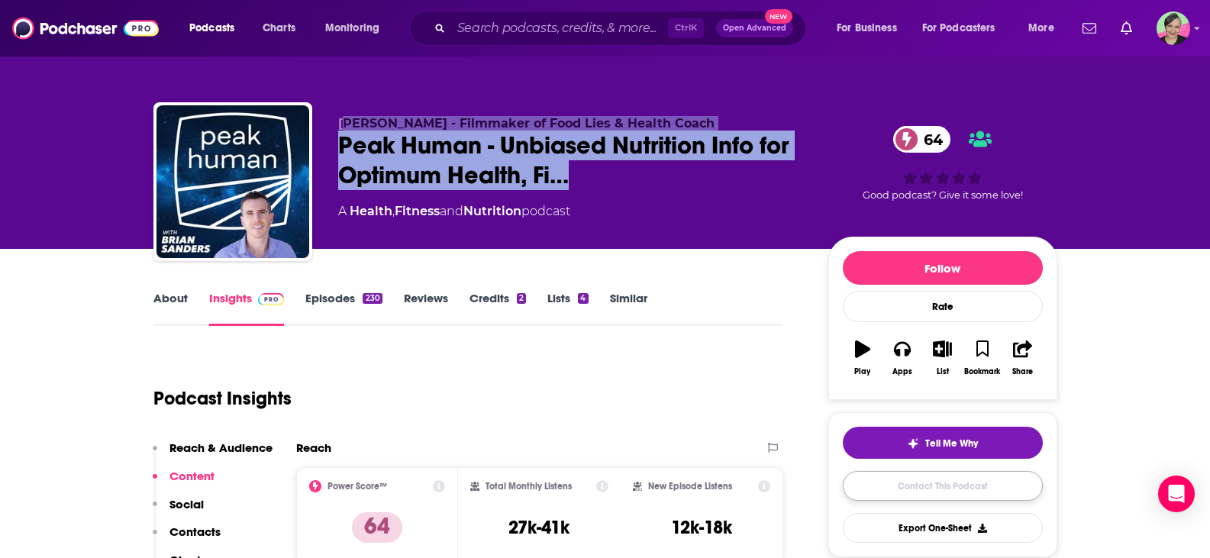
click at [924, 483] on link "Contact This Podcast" at bounding box center [943, 486] width 200 height 30
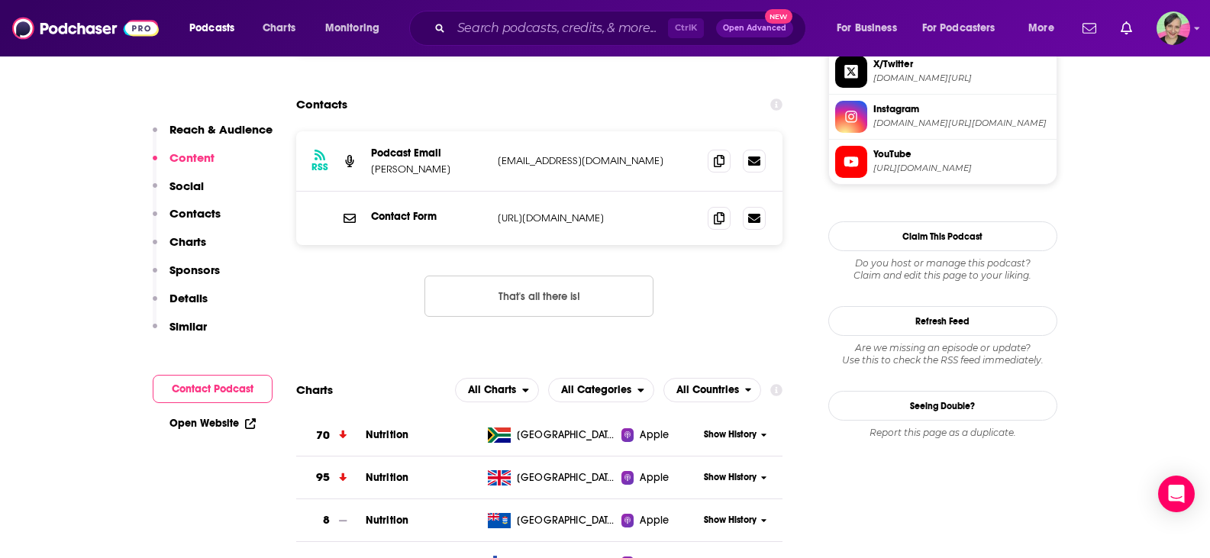
scroll to position [1445, 0]
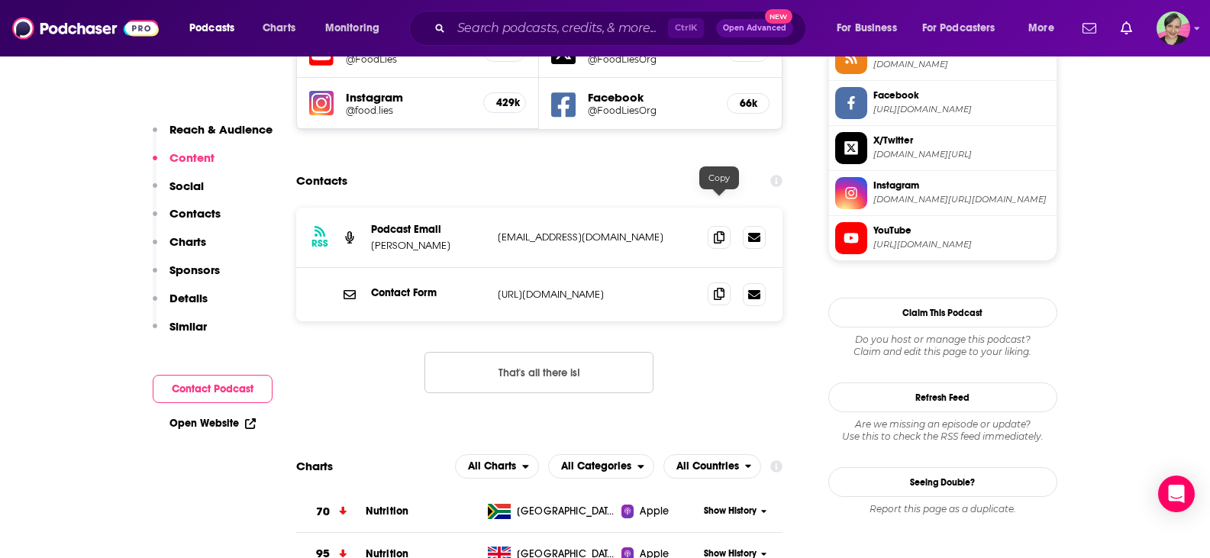
click at [720, 288] on icon at bounding box center [719, 294] width 11 height 12
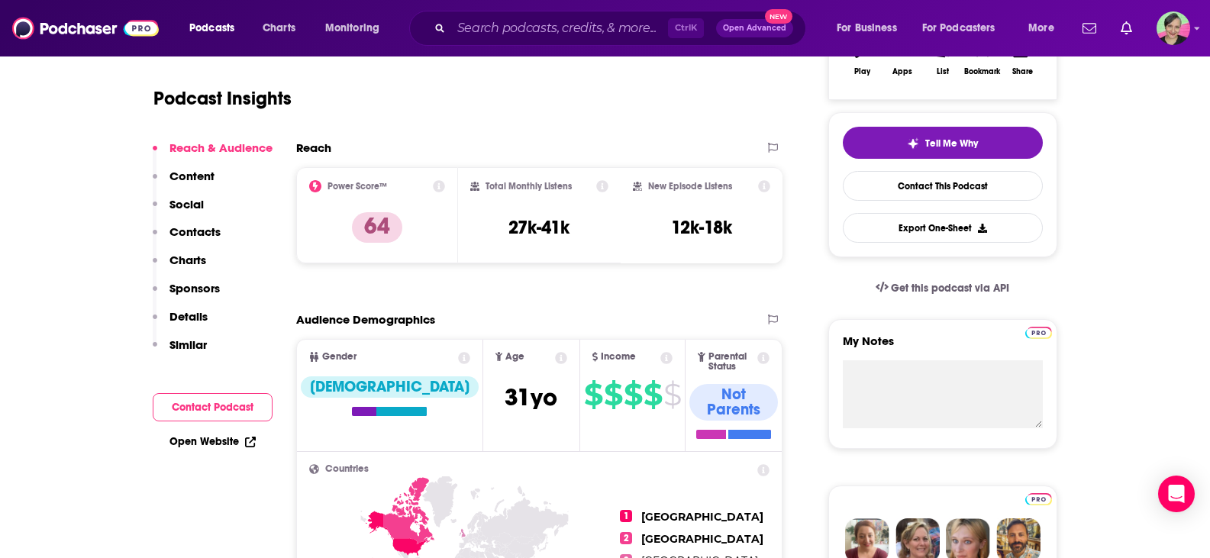
scroll to position [0, 0]
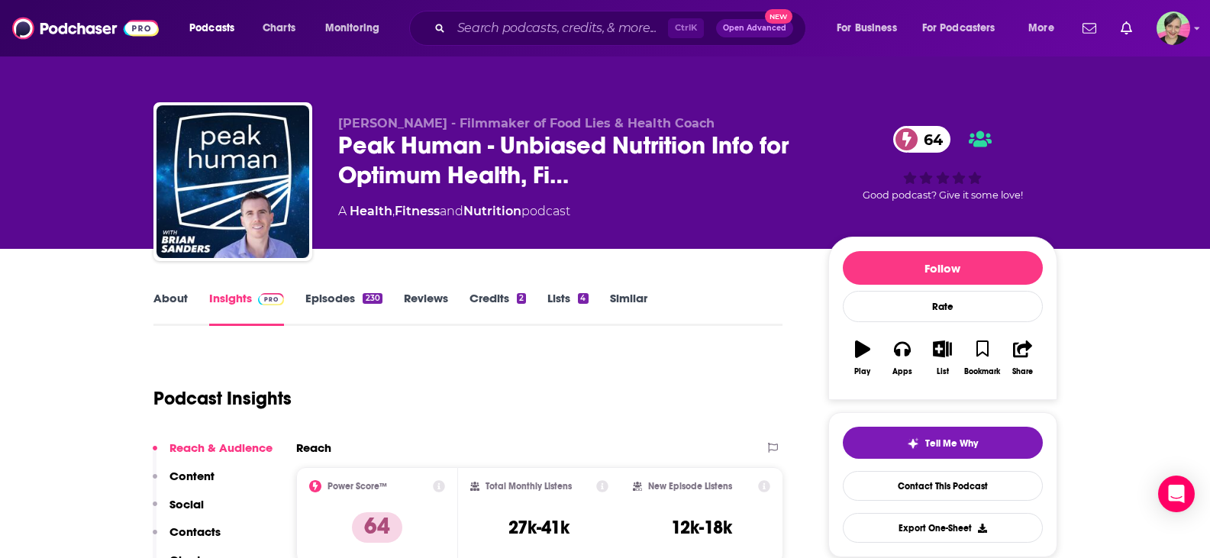
click at [339, 302] on link "Episodes 230" at bounding box center [343, 308] width 76 height 35
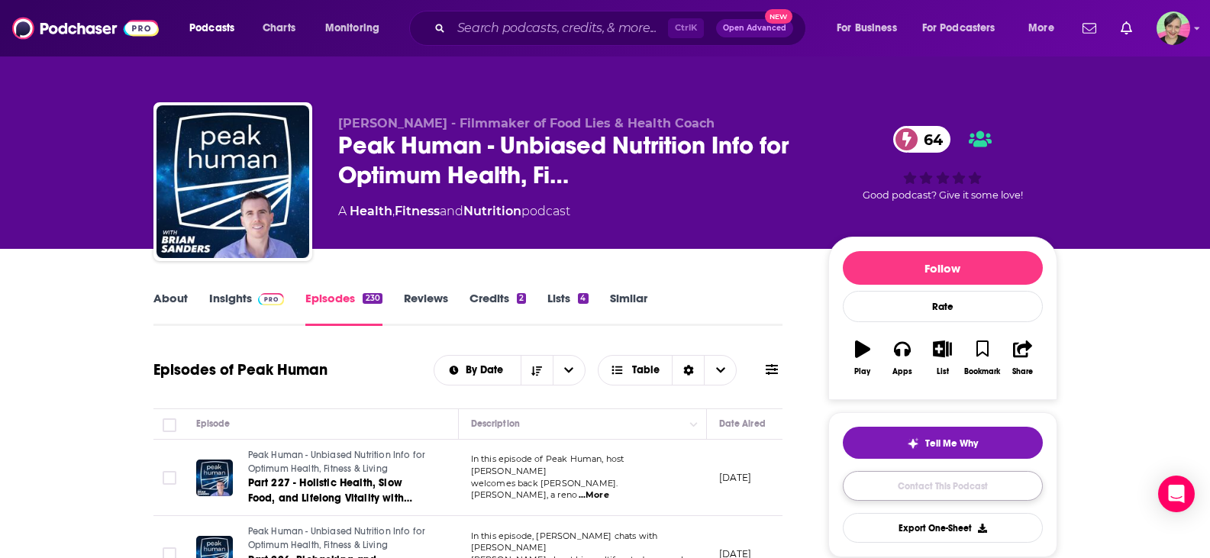
click at [946, 494] on link "Contact This Podcast" at bounding box center [943, 486] width 200 height 30
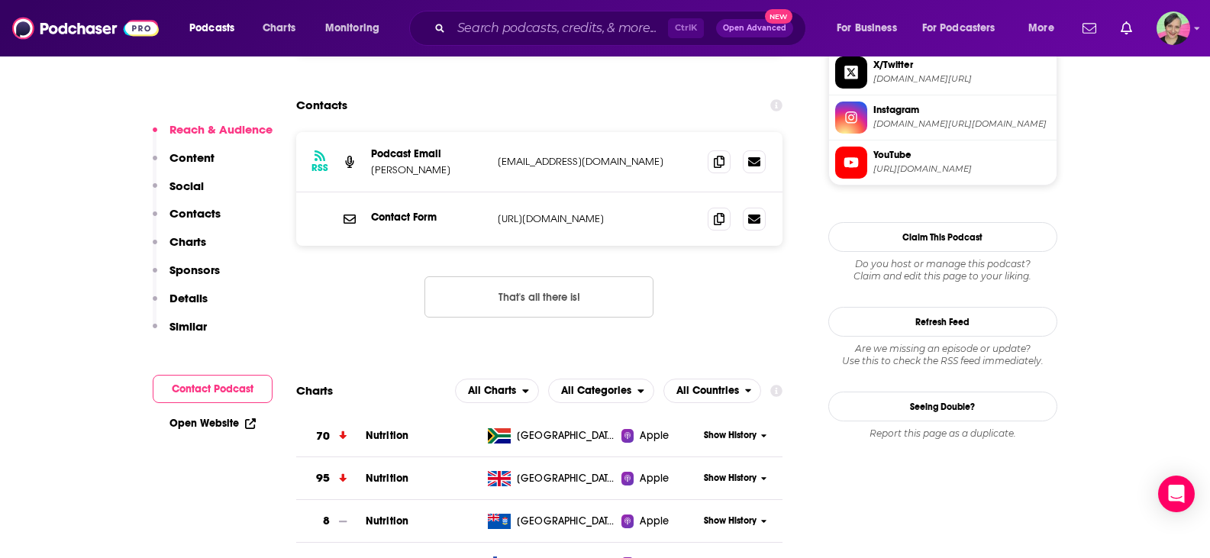
scroll to position [1445, 0]
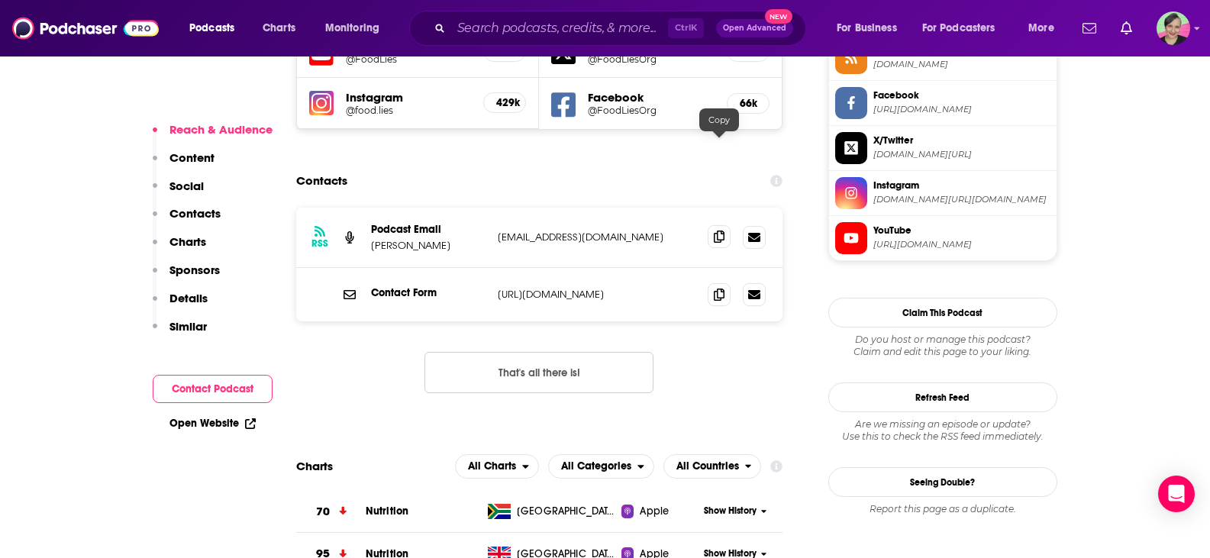
click at [717, 231] on icon at bounding box center [719, 237] width 11 height 12
click at [485, 31] on input "Search podcasts, credits, & more..." at bounding box center [559, 28] width 217 height 24
paste input "KIRAN SINGH’S MIDLIFE BY DESIGN"
type input "KIRAN SINGH’S MIDLIFE BY DESIGN"
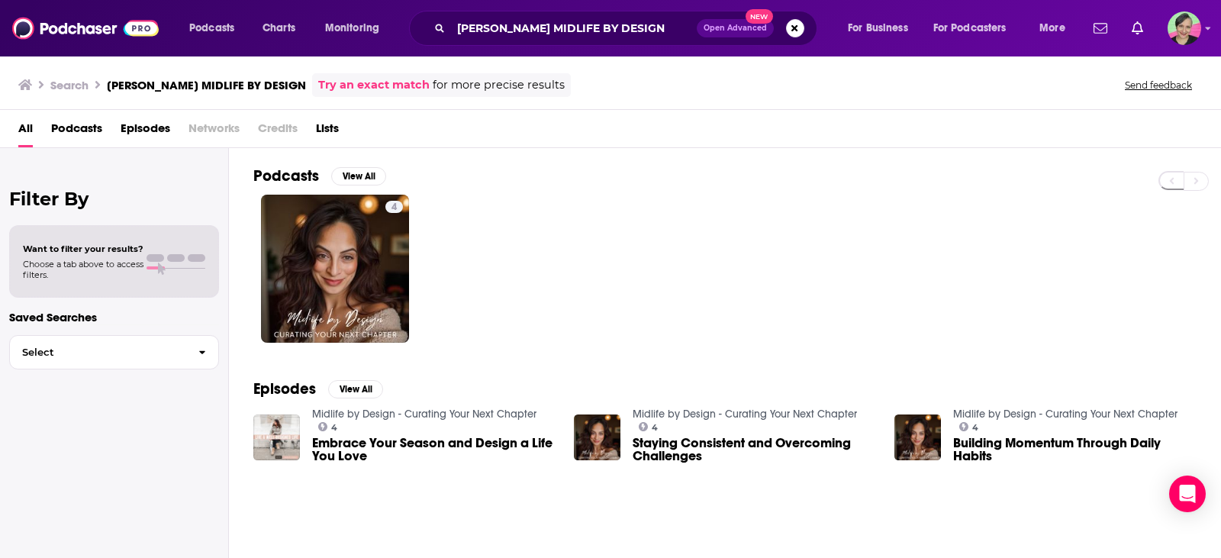
click at [394, 447] on span "Embrace Your Season and Design a Life You Love" at bounding box center [433, 450] width 243 height 26
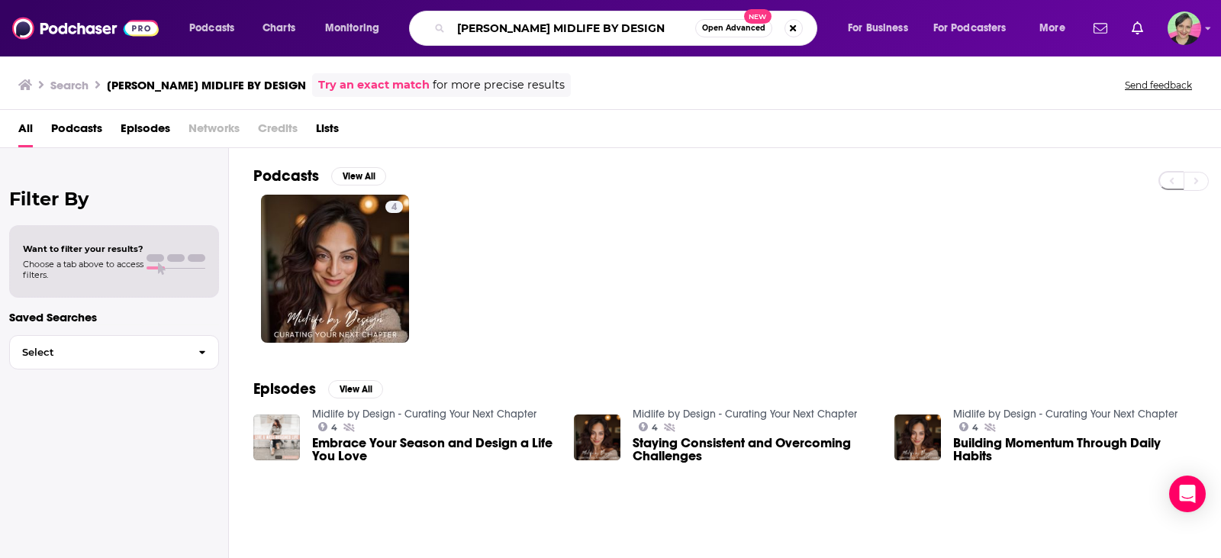
drag, startPoint x: 662, startPoint y: 27, endPoint x: 435, endPoint y: 9, distance: 227.4
click at [435, 9] on div "Podcasts Charts Monitoring KIRAN SINGH’S MIDLIFE BY DESIGN Open Advanced New Fo…" at bounding box center [610, 28] width 1221 height 56
type input "michael kummer"
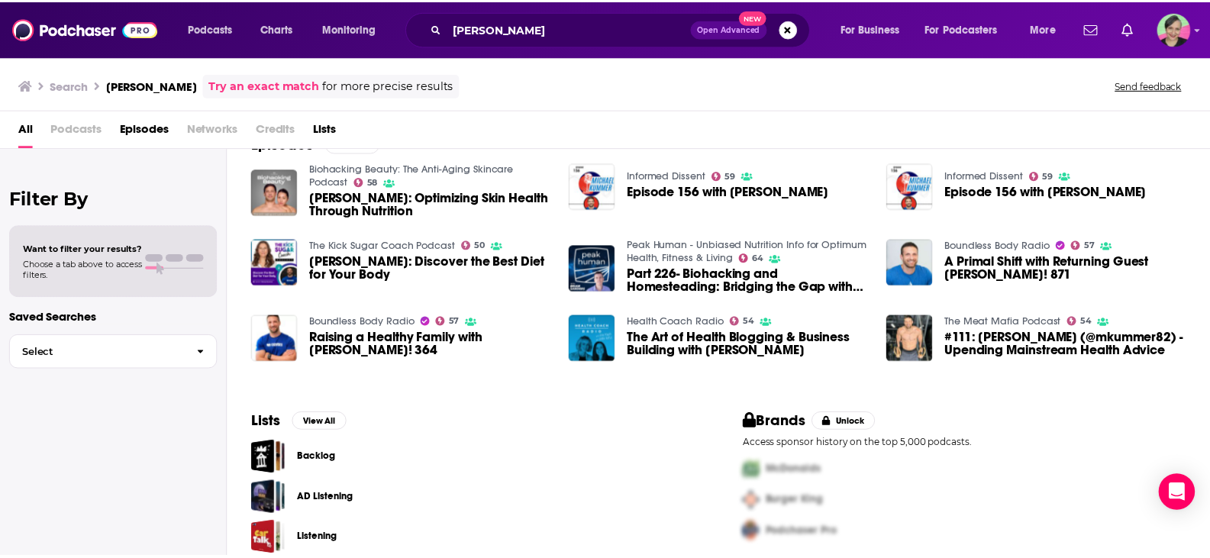
scroll to position [48, 0]
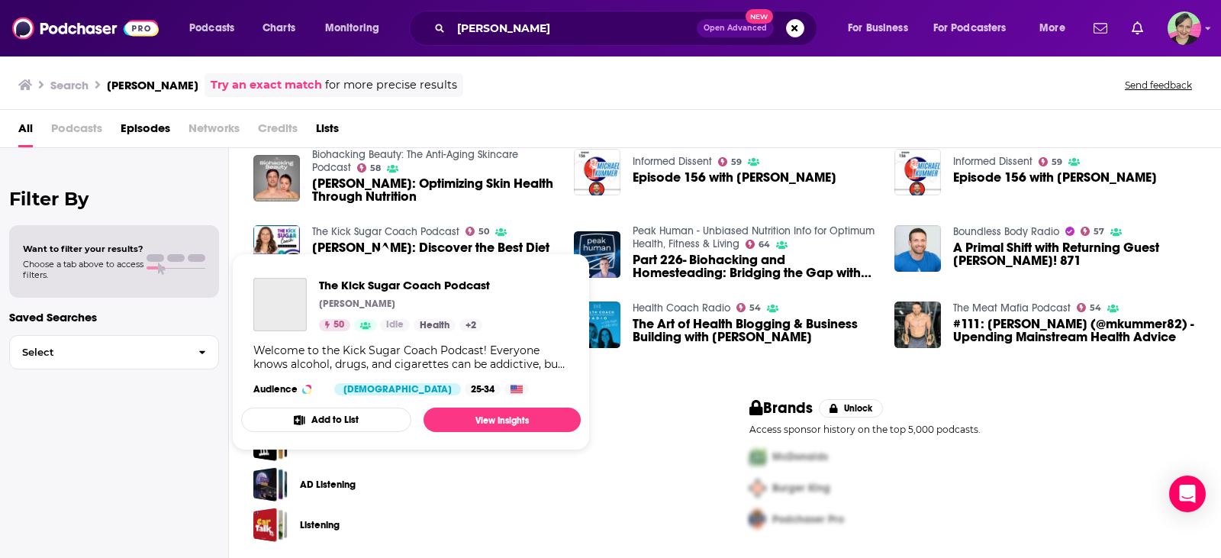
click at [416, 229] on link "The Kick Sugar Coach Podcast" at bounding box center [385, 231] width 147 height 13
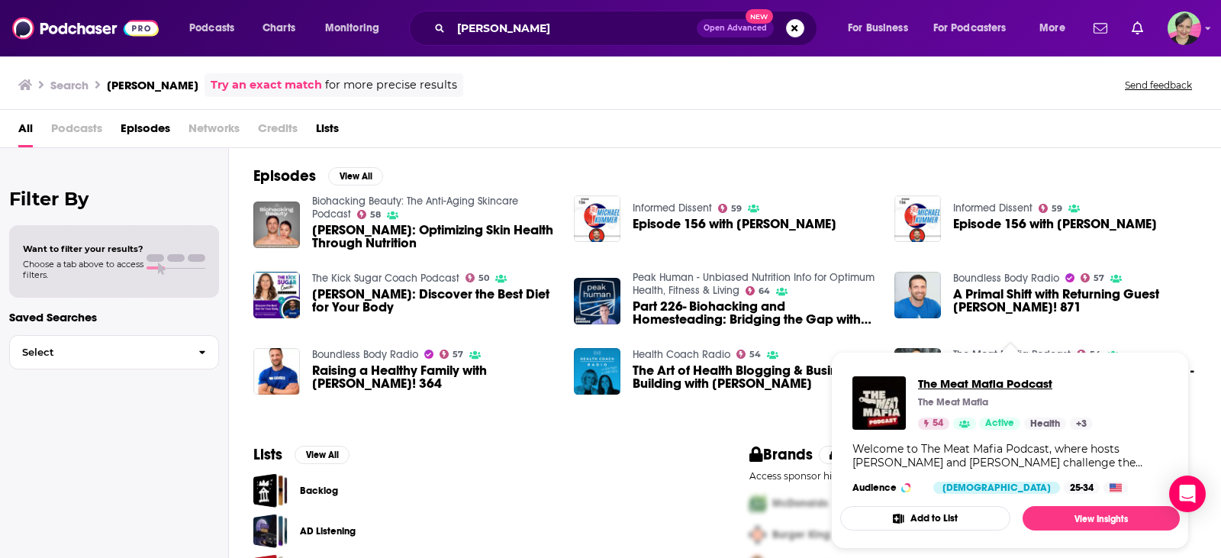
click at [1014, 379] on span "The Meat Mafia Podcast" at bounding box center [1005, 383] width 175 height 15
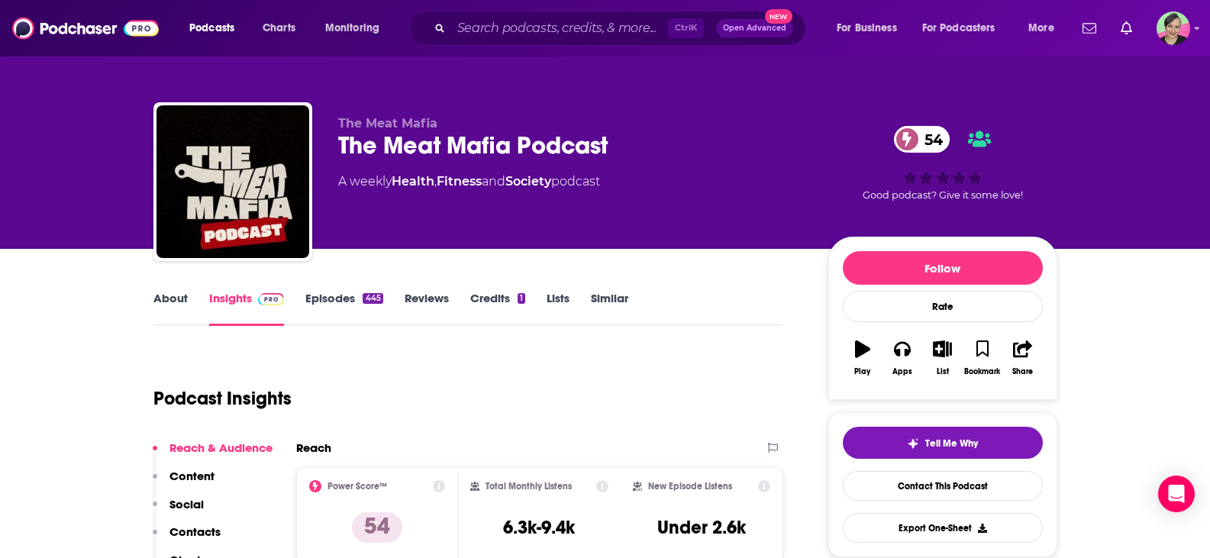
click at [337, 295] on link "Episodes 445" at bounding box center [343, 308] width 77 height 35
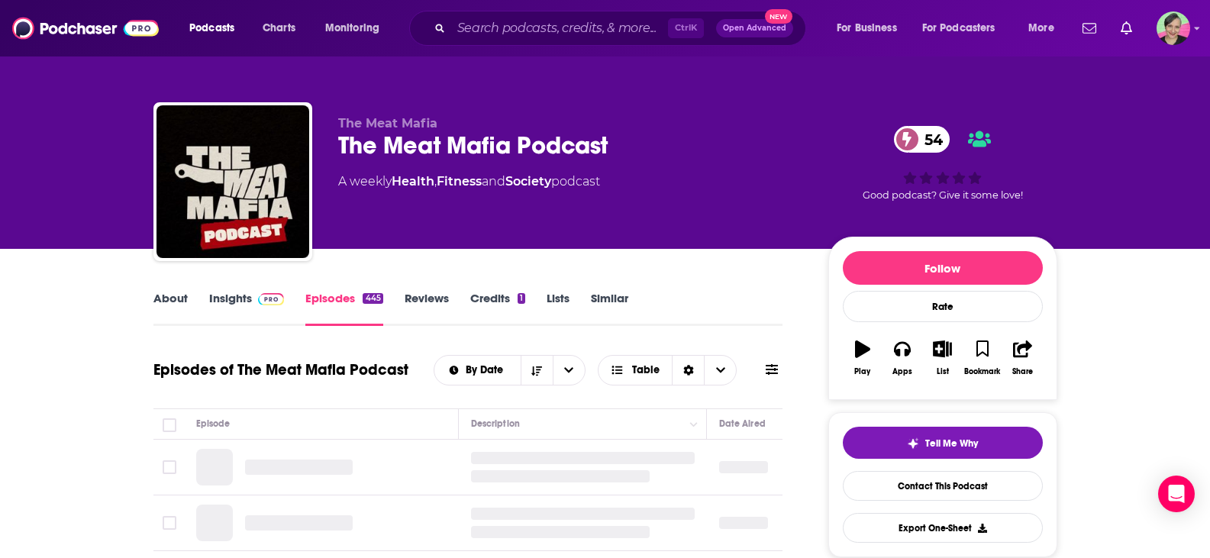
scroll to position [76, 0]
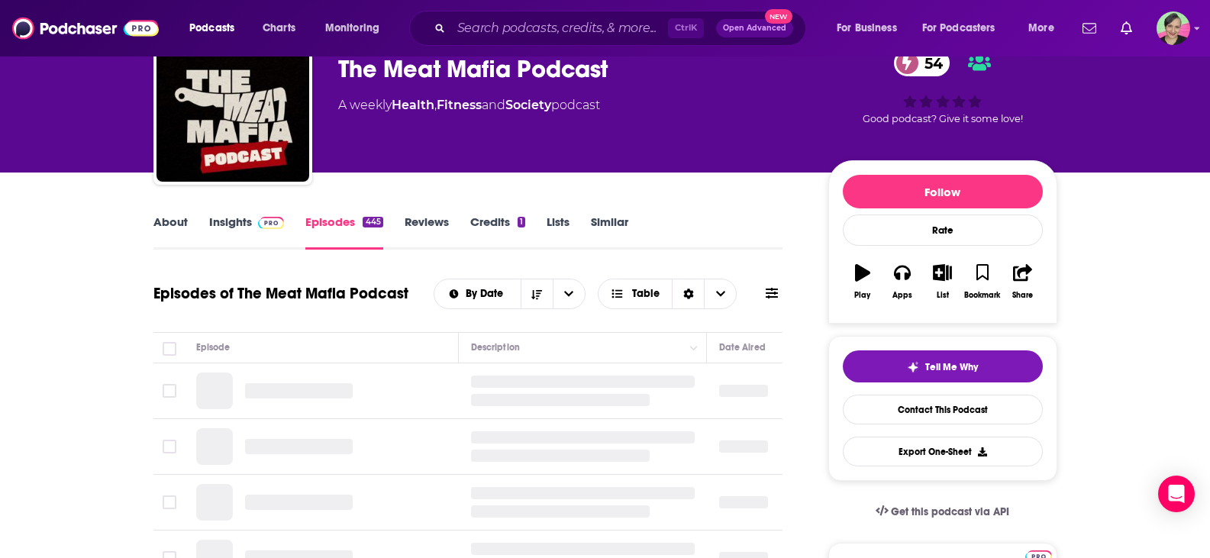
click at [770, 295] on icon at bounding box center [772, 293] width 12 height 12
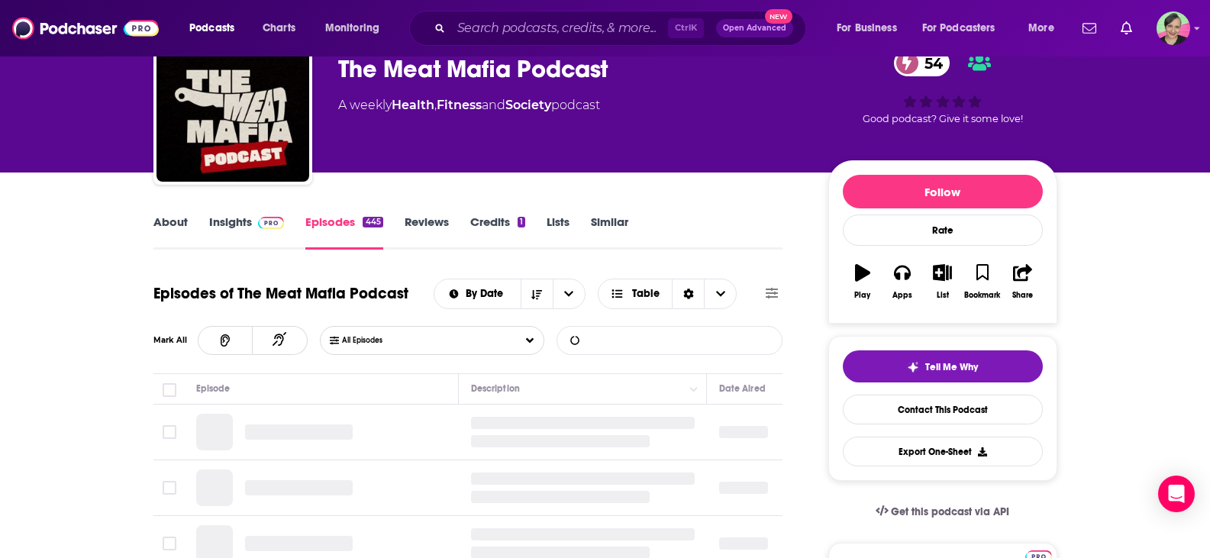
click at [639, 337] on input "List Search Input" at bounding box center [637, 340] width 160 height 27
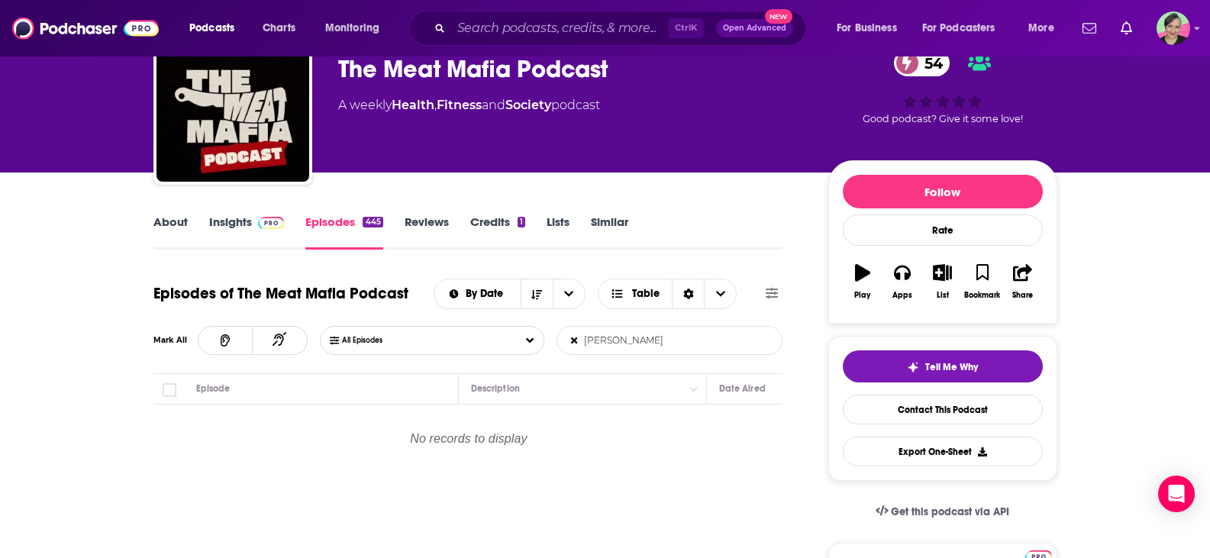
type input "jenny mitich"
click at [573, 344] on icon at bounding box center [574, 340] width 8 height 10
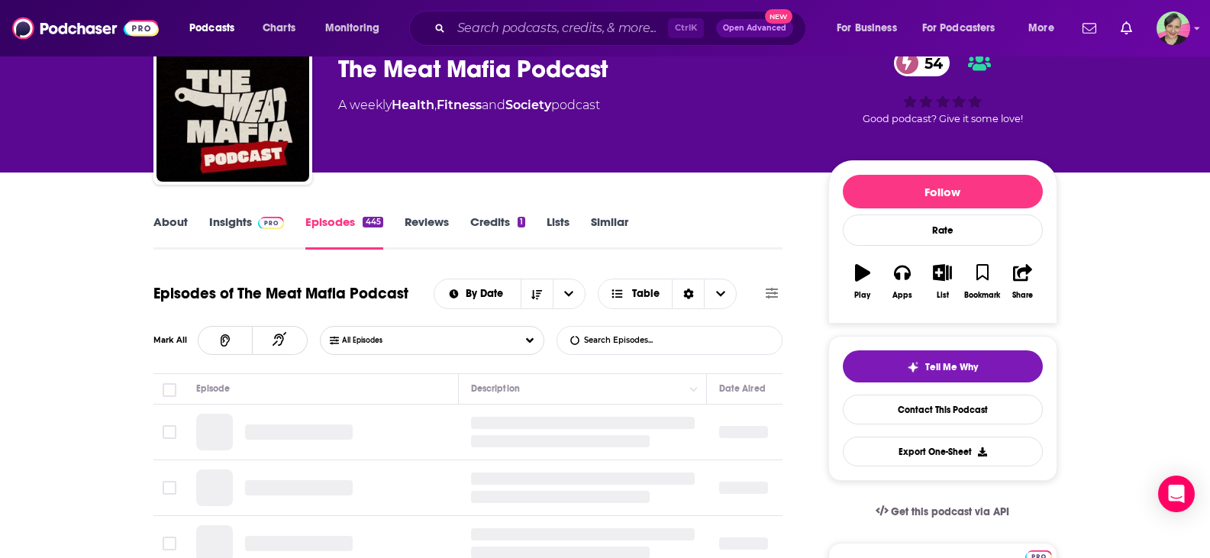
click at [169, 218] on link "About" at bounding box center [170, 231] width 34 height 35
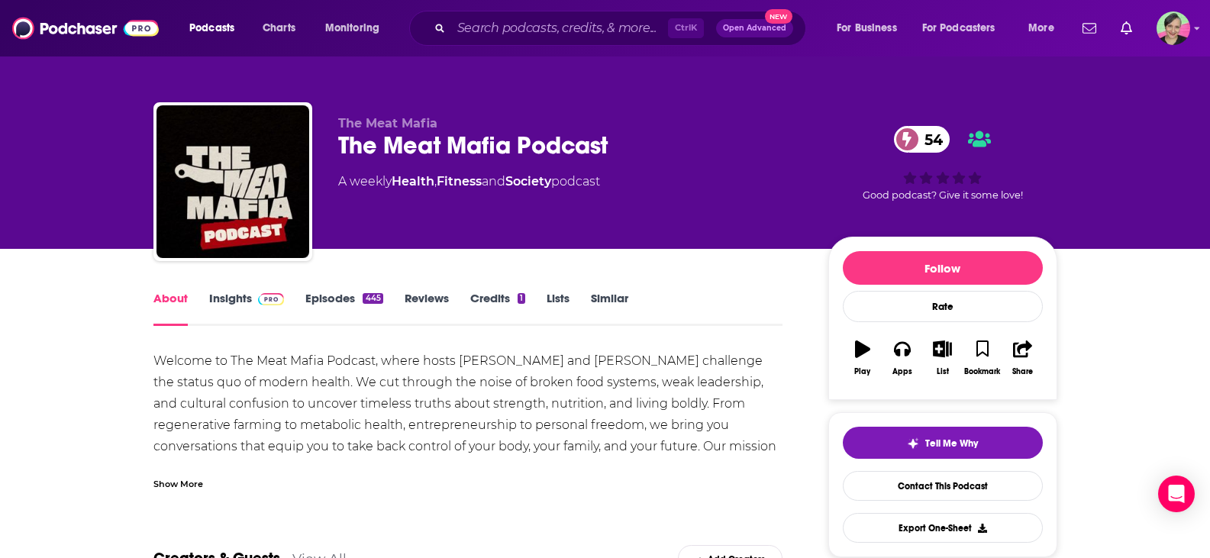
click at [343, 300] on link "Episodes 445" at bounding box center [343, 308] width 77 height 35
click at [469, 24] on input "Search podcasts, credits, & more..." at bounding box center [559, 28] width 217 height 24
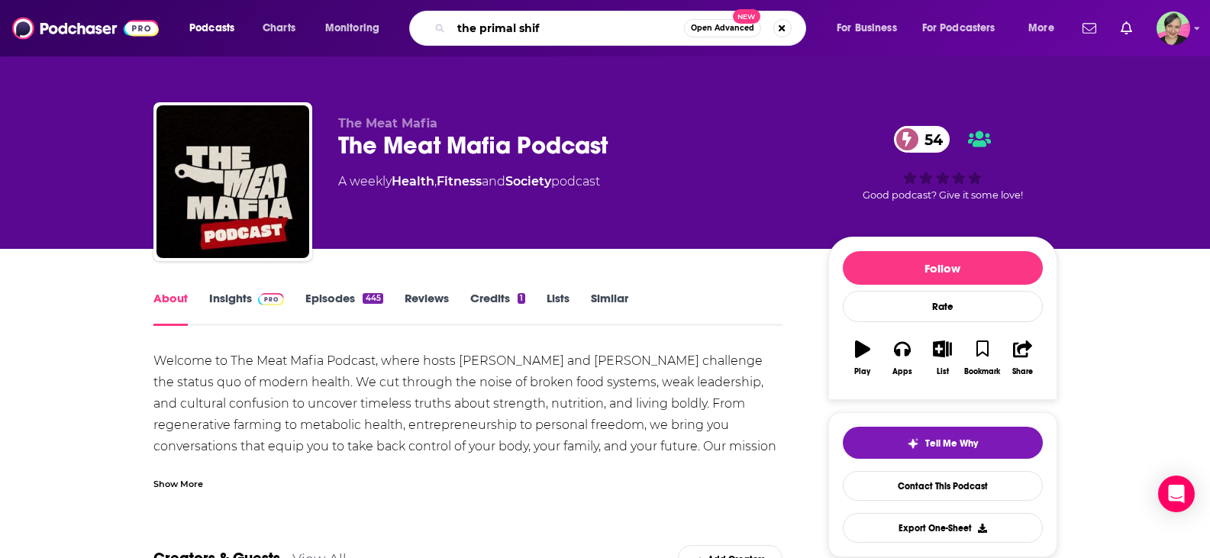
type input "the primal shift"
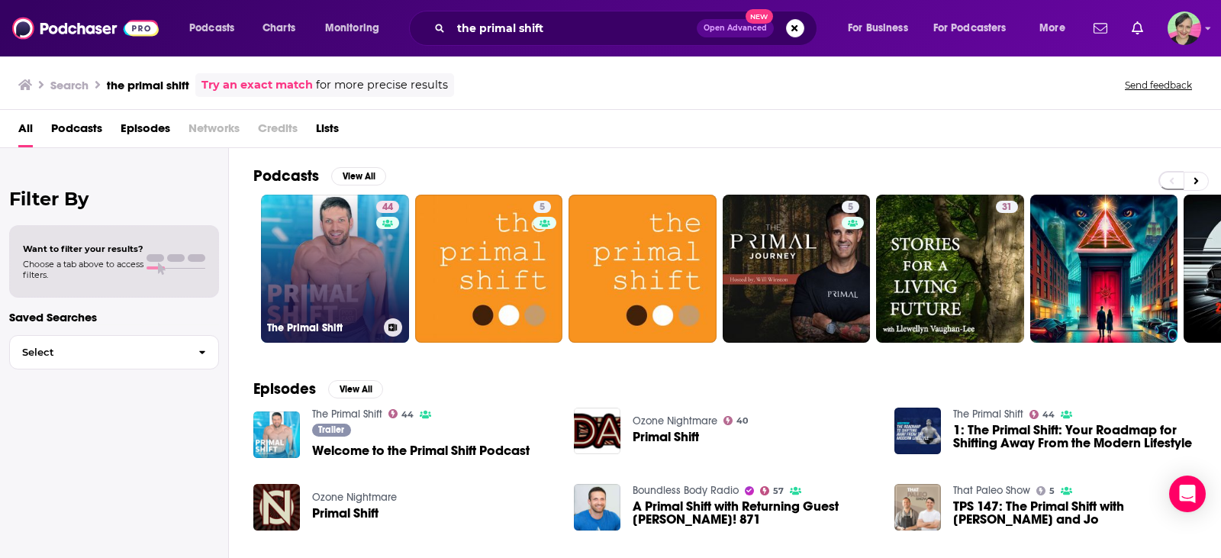
click at [324, 249] on link "44 The Primal Shift" at bounding box center [335, 269] width 148 height 148
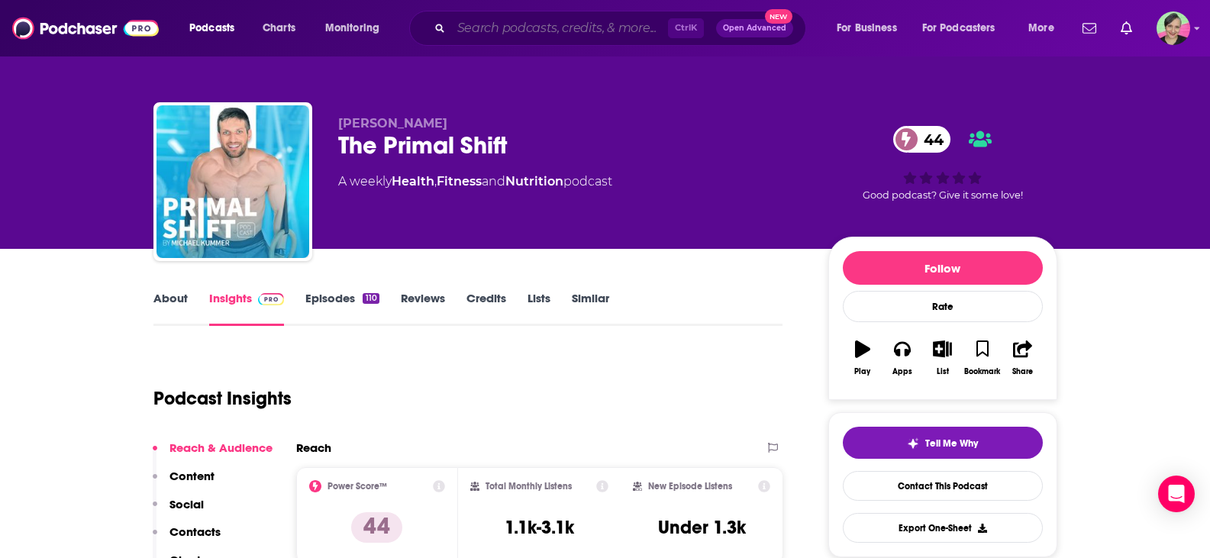
click at [495, 21] on input "Search podcasts, credits, & more..." at bounding box center [559, 28] width 217 height 24
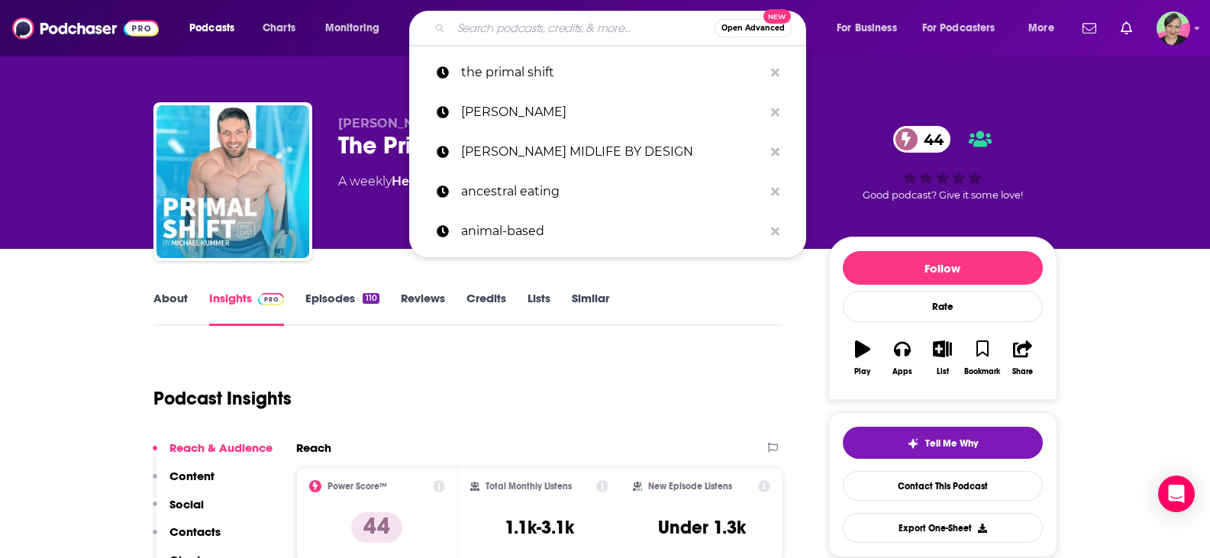
paste input "MindBodyGreen and Art of Well Being"
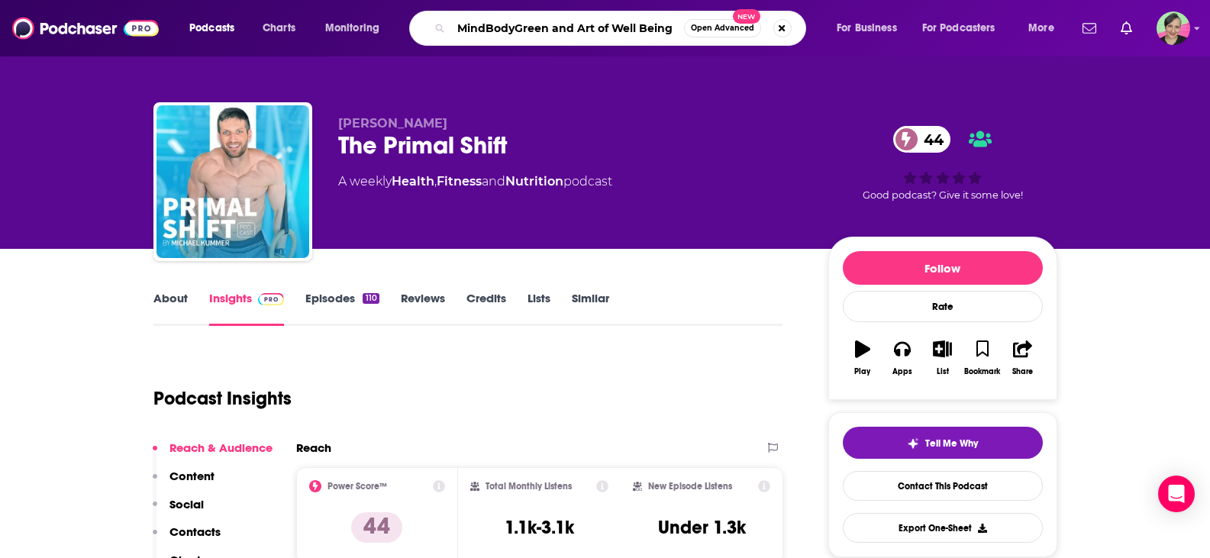
drag, startPoint x: 546, startPoint y: 31, endPoint x: 791, endPoint y: 34, distance: 244.3
click at [791, 34] on div "MindBodyGreen and Art of Well Being Open Advanced New" at bounding box center [607, 28] width 397 height 35
type input "MindBodyGreen"
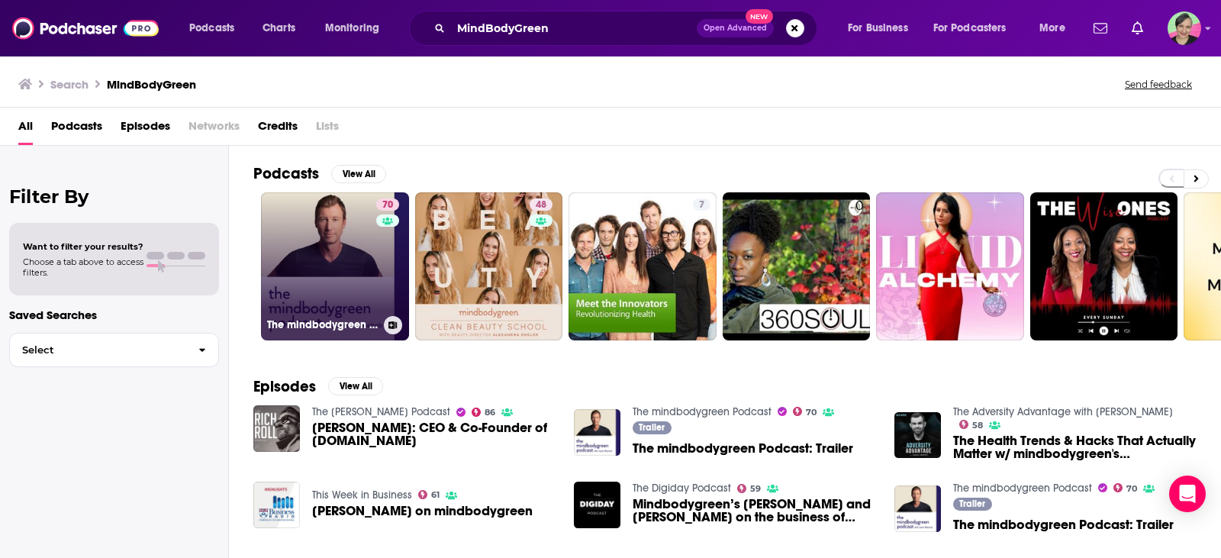
click at [320, 225] on link "70 The mindbodygreen Podcast" at bounding box center [335, 266] width 148 height 148
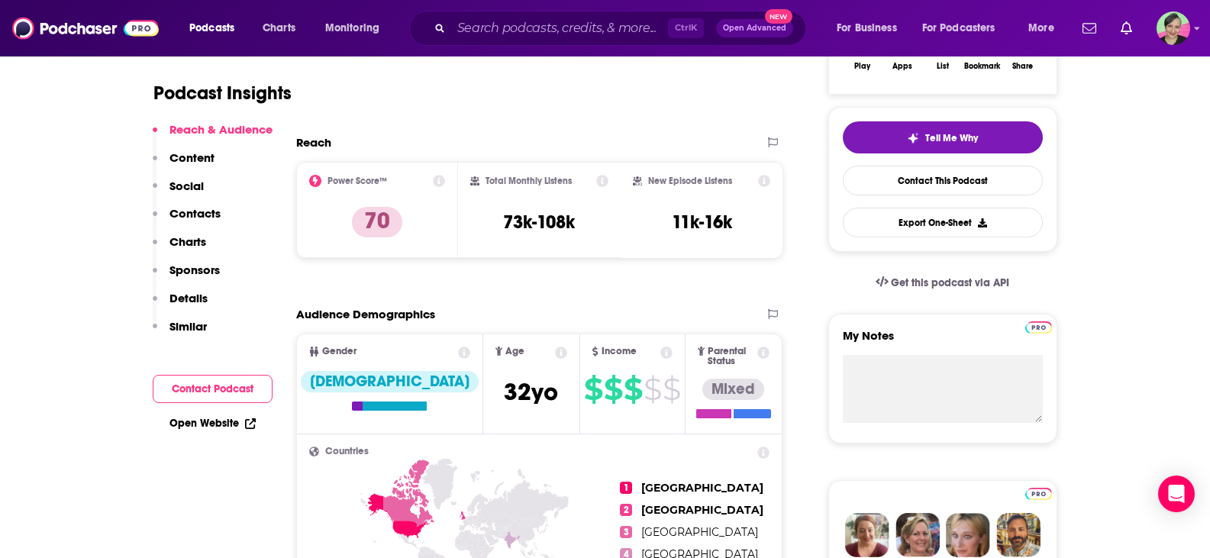
scroll to position [382, 0]
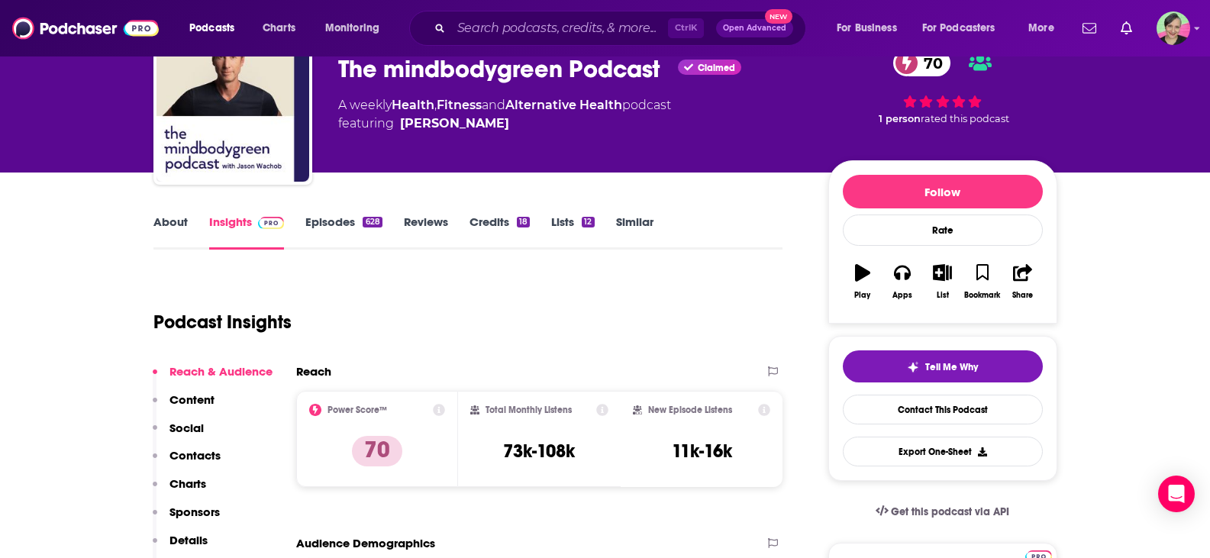
click at [173, 224] on link "About" at bounding box center [170, 231] width 34 height 35
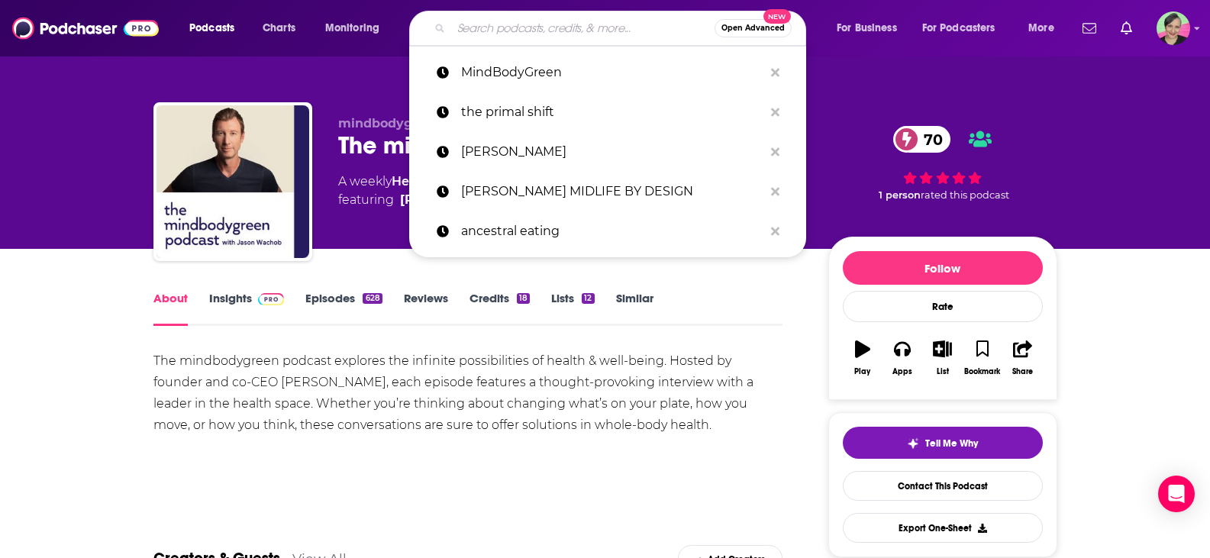
click at [503, 33] on input "Search podcasts, credits, & more..." at bounding box center [582, 28] width 263 height 24
paste input "and Art of Well Being"
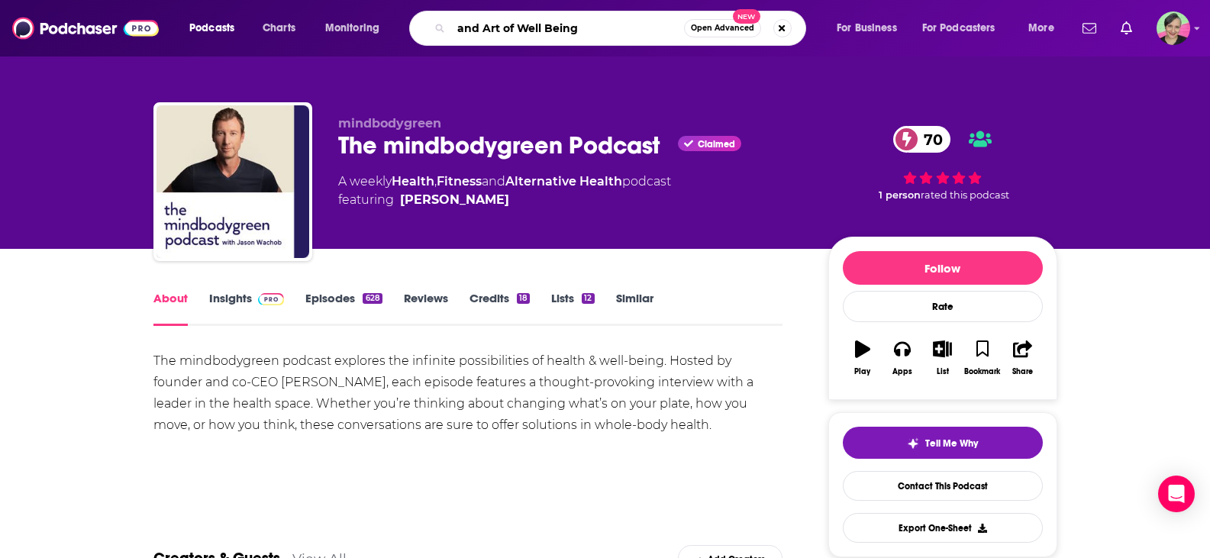
drag, startPoint x: 486, startPoint y: 27, endPoint x: 443, endPoint y: 26, distance: 43.5
click at [443, 26] on div "and Art of Well Being Open Advanced New" at bounding box center [607, 28] width 397 height 35
type input "Art of Well Being"
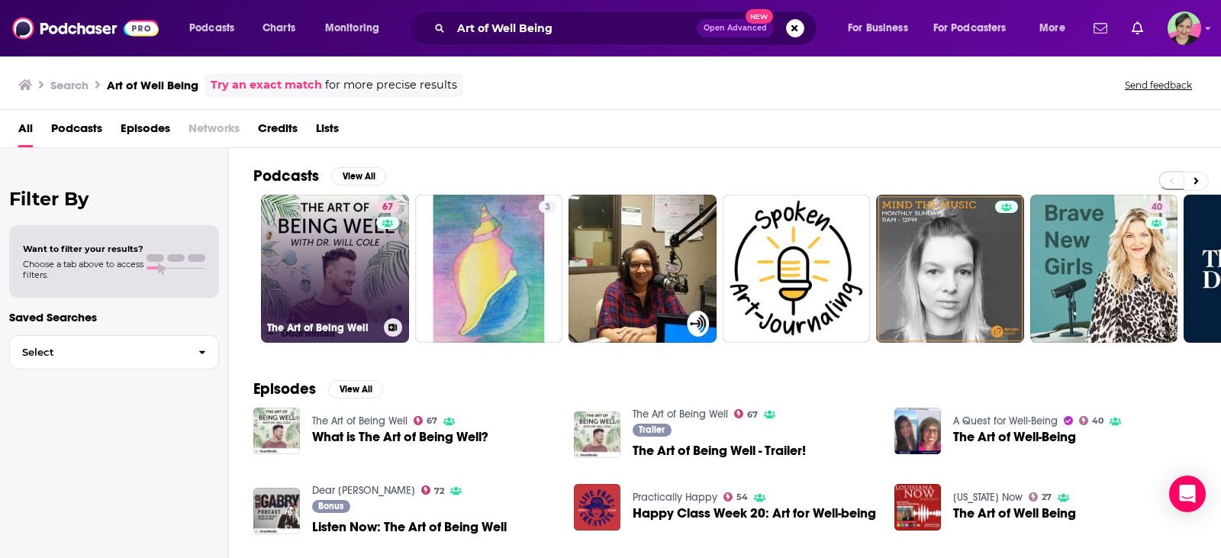
click at [321, 226] on link "67 The Art of Being Well" at bounding box center [335, 269] width 148 height 148
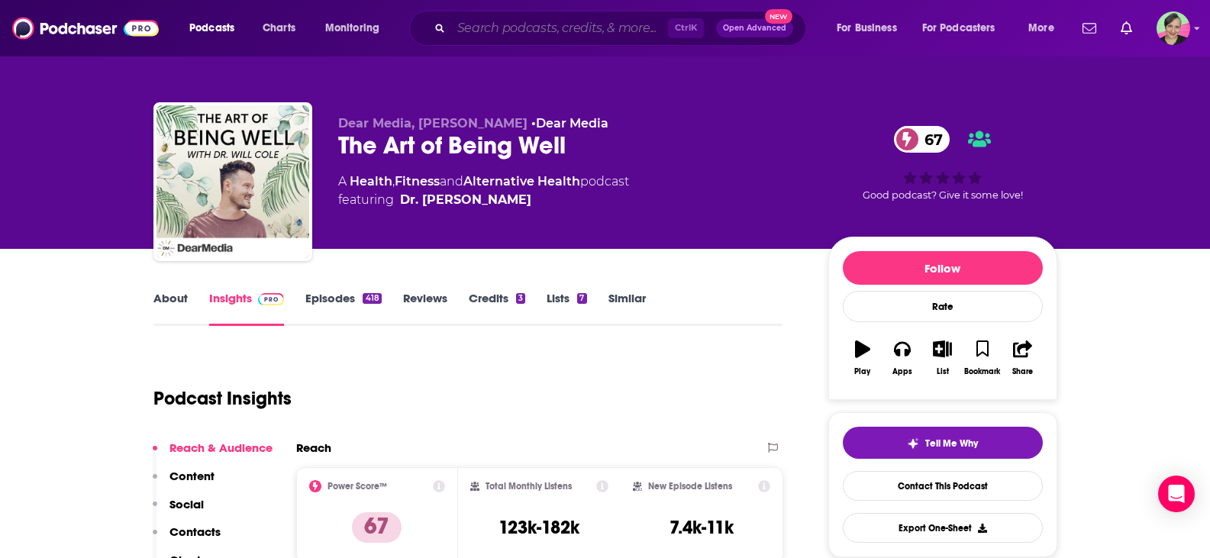
click at [514, 30] on input "Search podcasts, credits, & more..." at bounding box center [559, 28] width 217 height 24
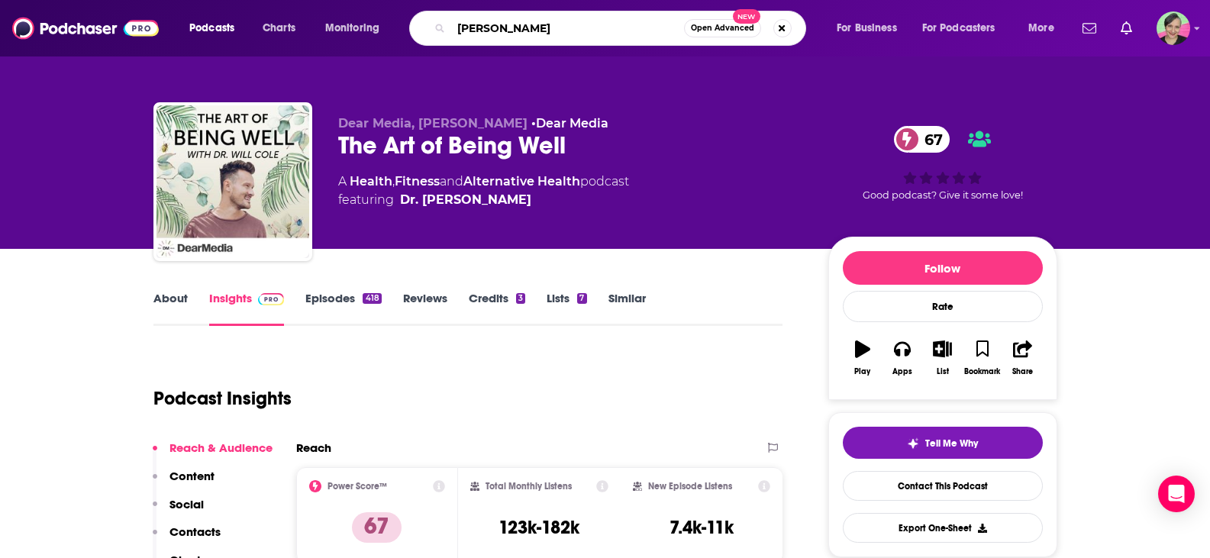
type input "jordan syatt"
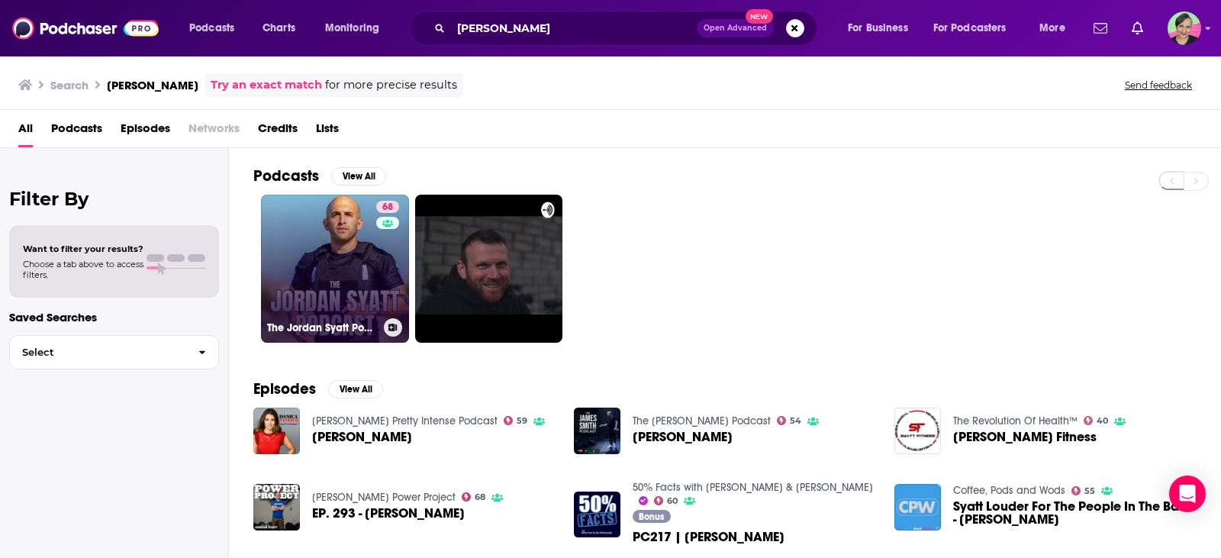
click at [334, 231] on link "68 The Jordan Syatt Podcast" at bounding box center [335, 269] width 148 height 148
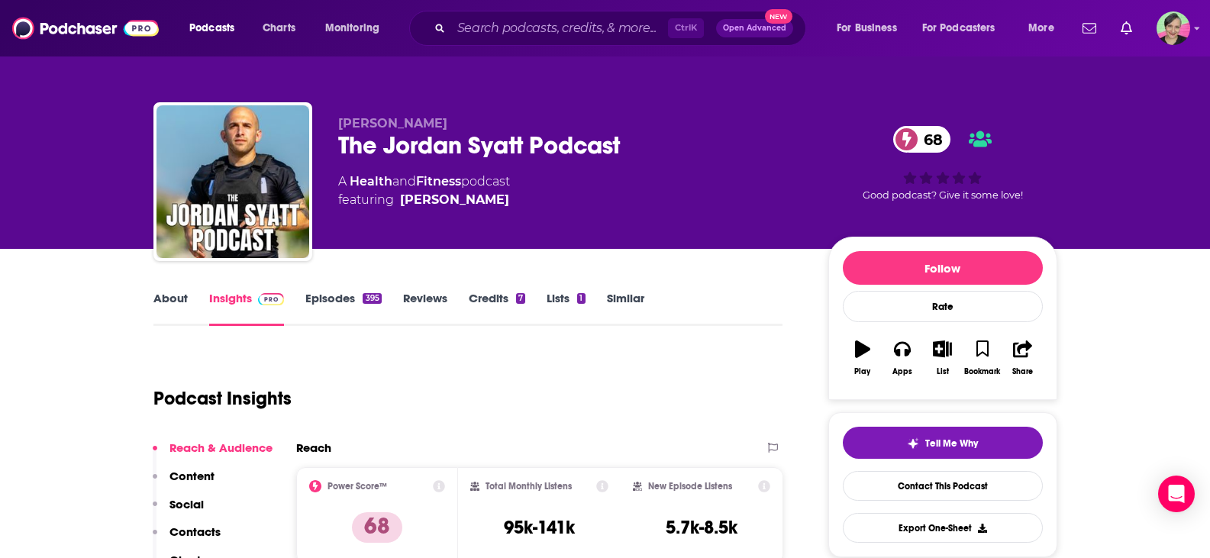
click at [341, 296] on link "Episodes 395" at bounding box center [343, 308] width 76 height 35
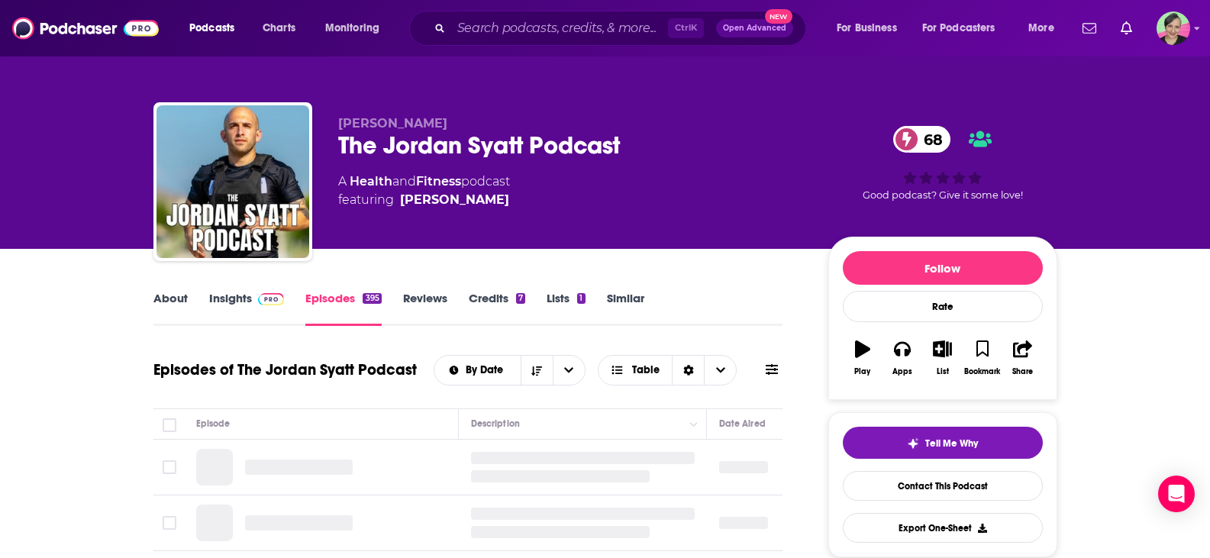
click at [776, 371] on icon at bounding box center [772, 369] width 12 height 12
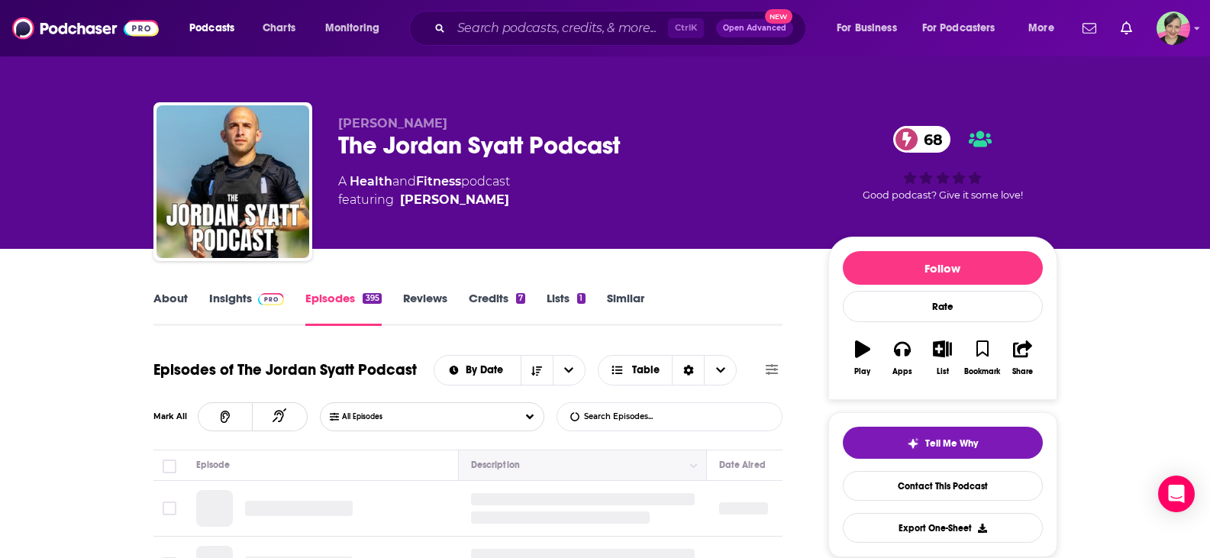
click at [664, 421] on input "List Search Input" at bounding box center [637, 416] width 160 height 27
type input "alex viada"
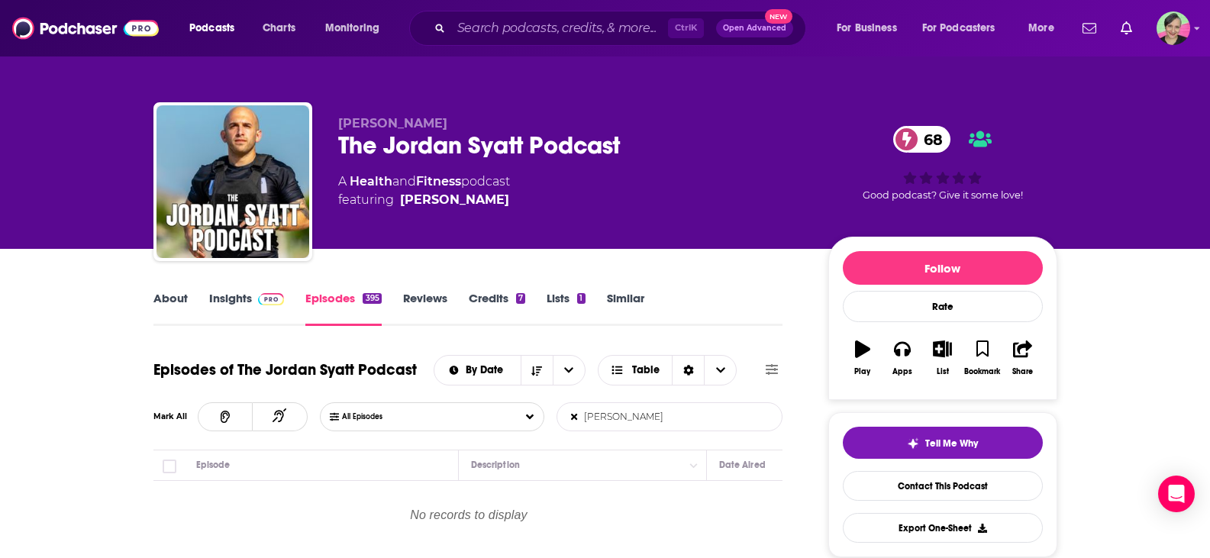
scroll to position [229, 0]
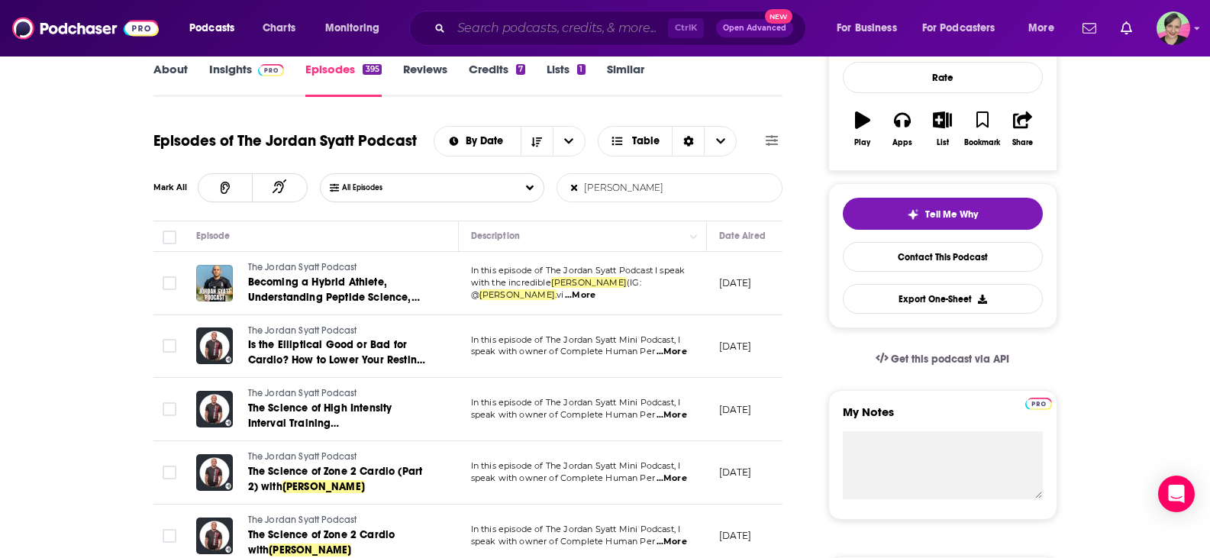
click at [506, 29] on input "Search podcasts, credits, & more..." at bounding box center [559, 28] width 217 height 24
paste input "The Next Level Health & Fitness Podcast w/Brad Jensen"
type input "The Next Level Health & Fitness Podcast w/Brad Jensen"
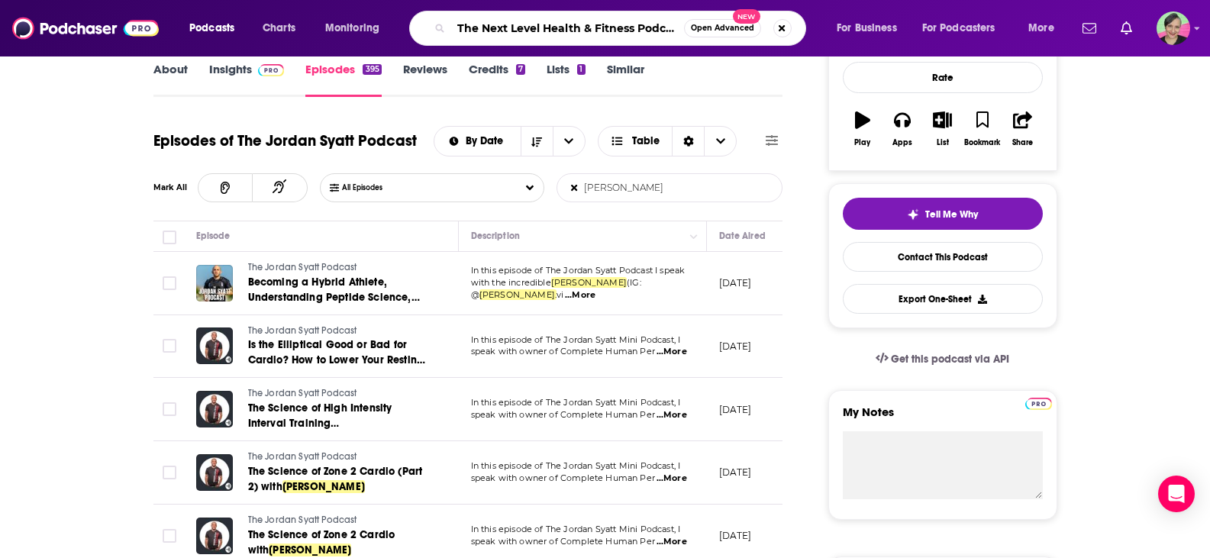
scroll to position [0, 92]
drag, startPoint x: 595, startPoint y: 27, endPoint x: 724, endPoint y: 54, distance: 131.0
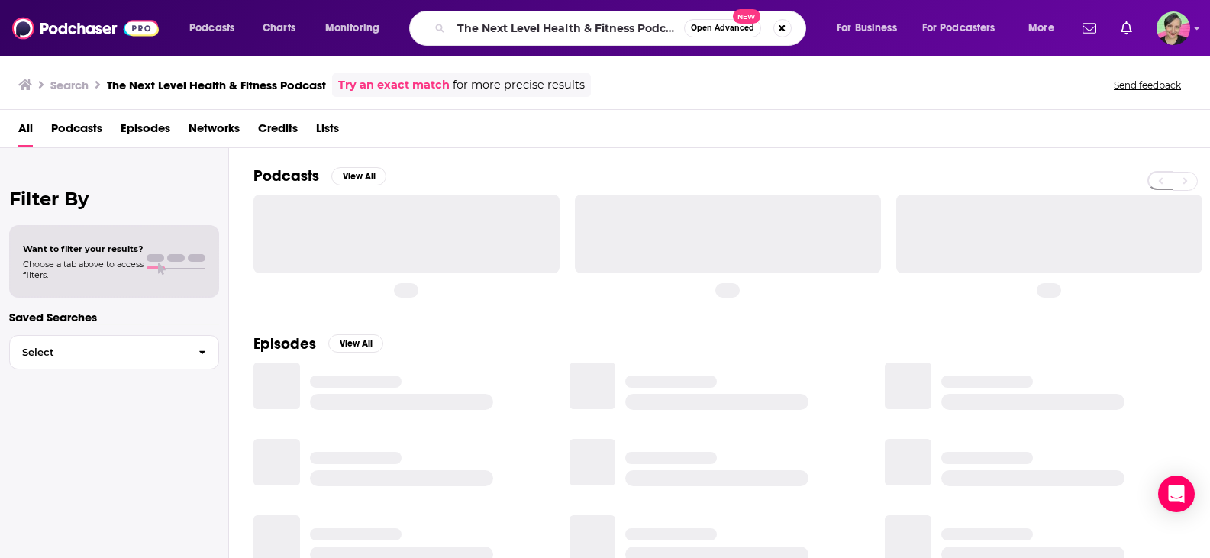
click at [593, 27] on input "The Next Level Health & Fitness Podcast" at bounding box center [567, 28] width 233 height 24
click at [668, 27] on input "The Next Level Health & Fitness Podcast" at bounding box center [567, 28] width 233 height 24
click at [675, 28] on input "The Next Level Health & Fitness Podcast" at bounding box center [567, 28] width 233 height 24
click at [587, 29] on input "The Next Level Health & Fitness Podcast" at bounding box center [567, 28] width 233 height 24
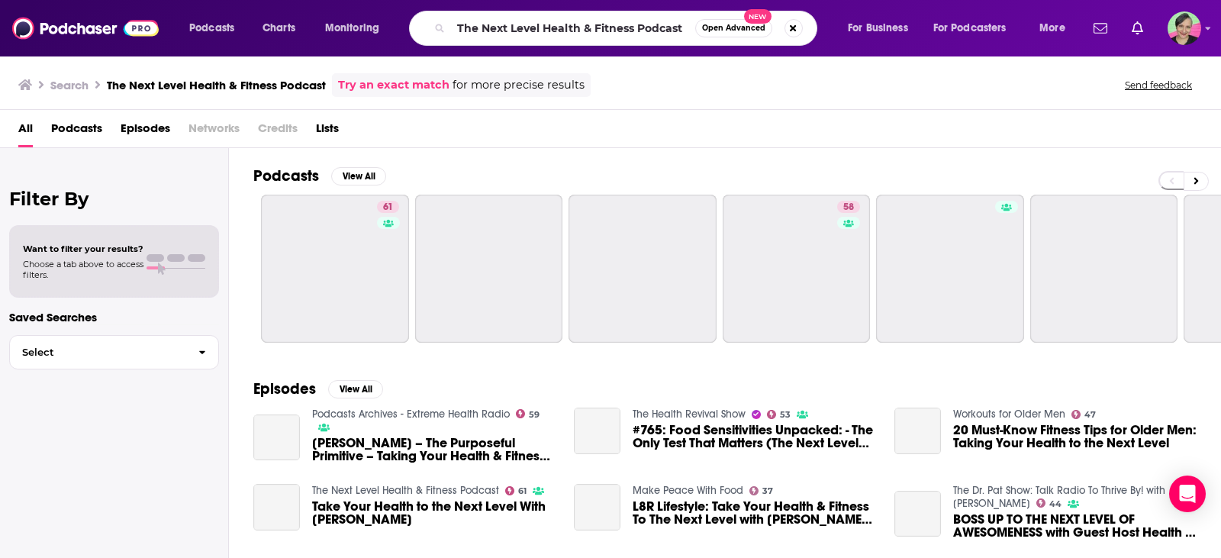
click at [698, 27] on button "Open Advanced New" at bounding box center [733, 28] width 77 height 18
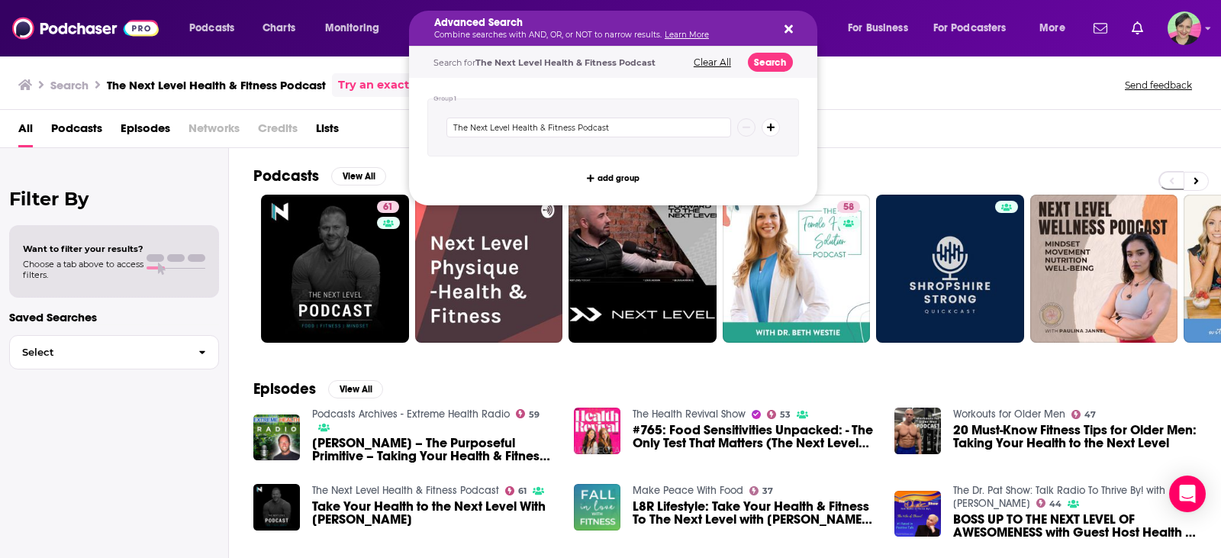
click at [788, 24] on icon "Search podcasts, credits, & more..." at bounding box center [789, 29] width 8 height 12
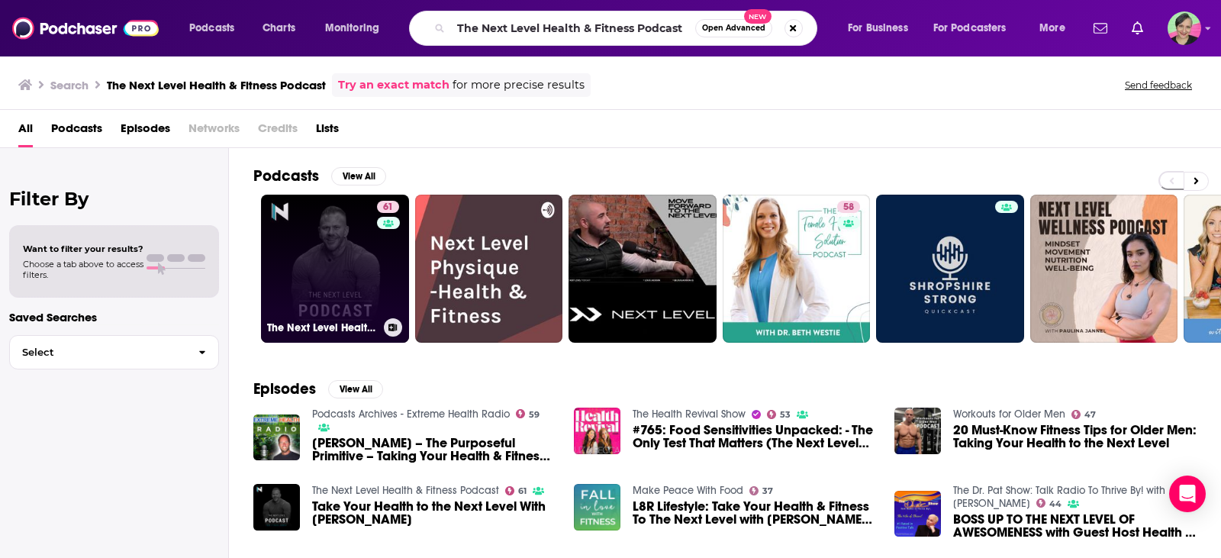
click at [342, 230] on link "61 The Next Level Health & Fitness Podcast" at bounding box center [335, 269] width 148 height 148
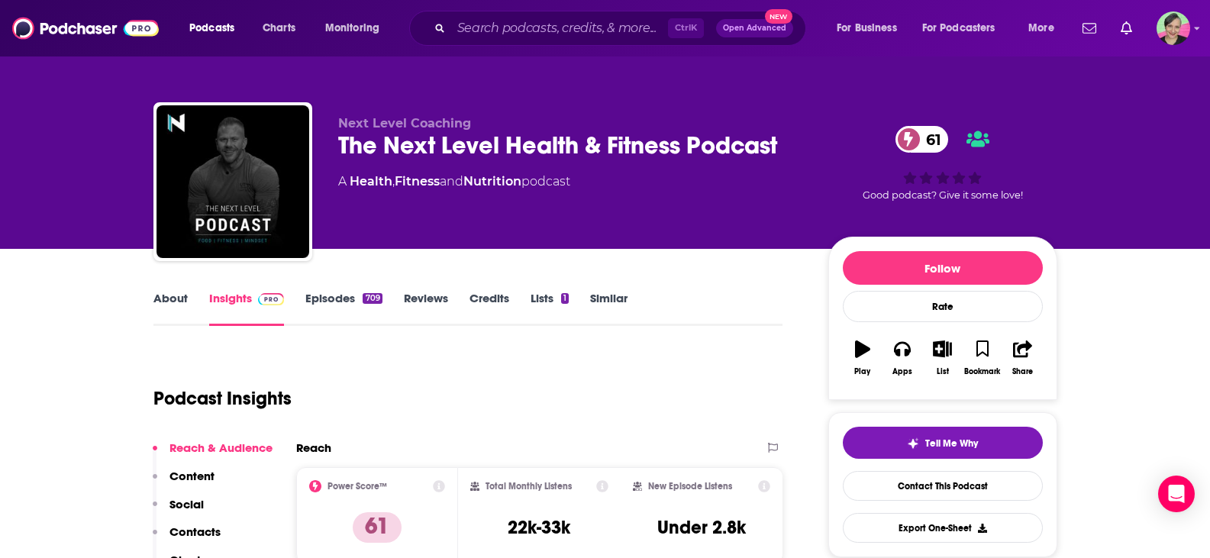
click at [167, 291] on link "About" at bounding box center [170, 308] width 34 height 35
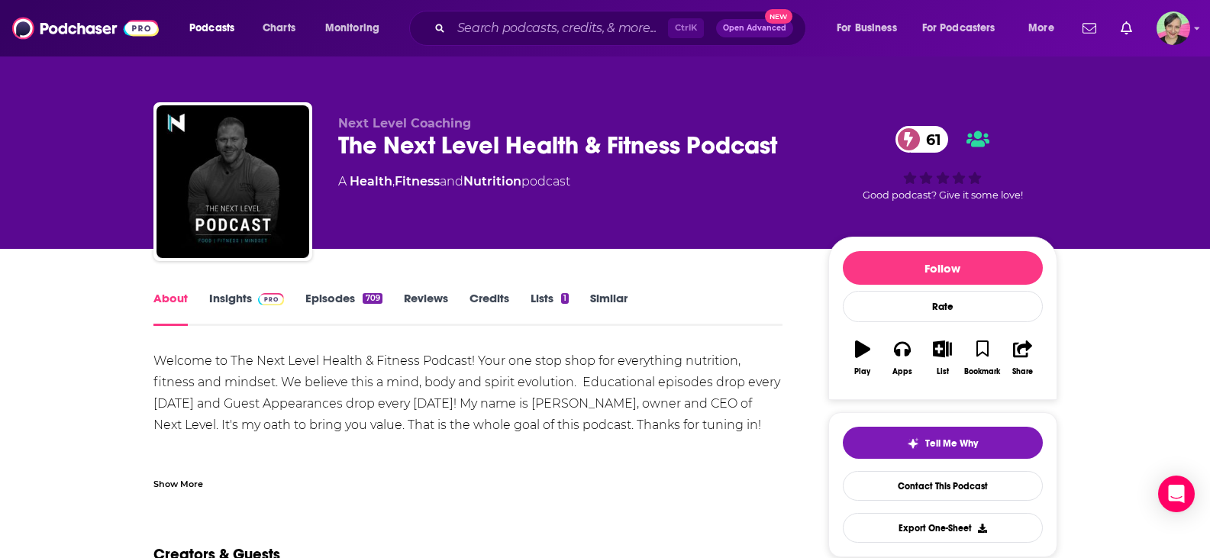
click at [223, 296] on link "Insights" at bounding box center [247, 308] width 76 height 35
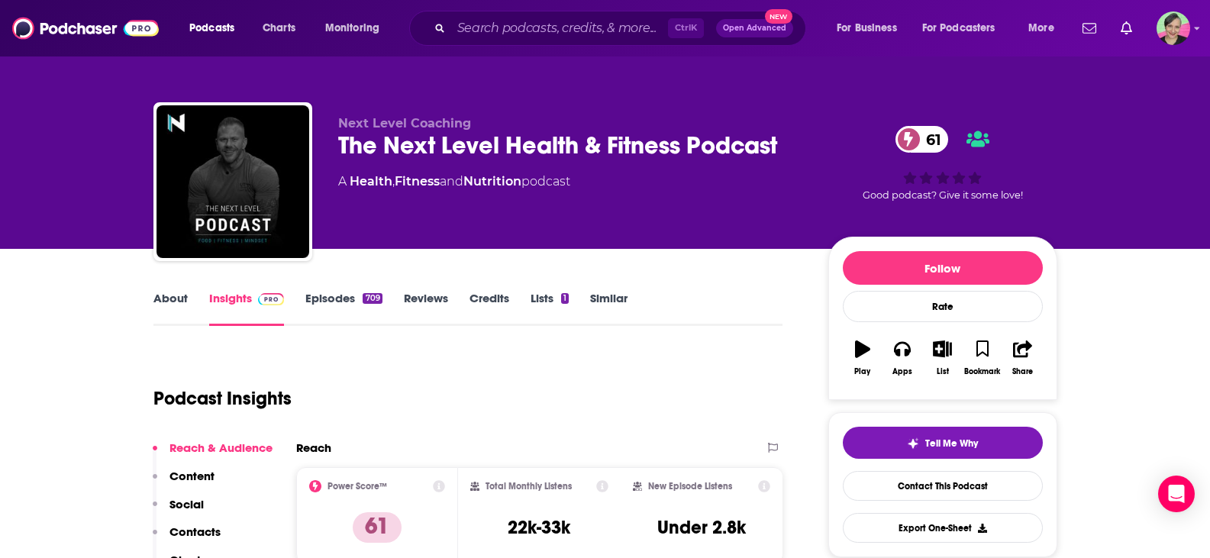
click at [223, 296] on link "Insights" at bounding box center [247, 308] width 76 height 35
click at [334, 298] on link "Episodes 709" at bounding box center [343, 308] width 76 height 35
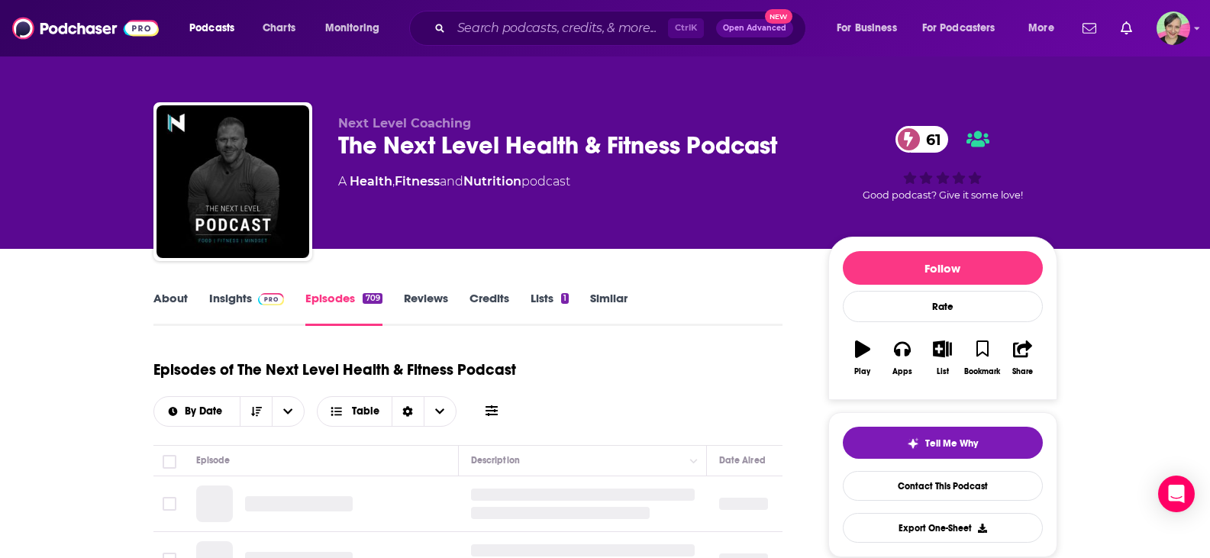
scroll to position [76, 0]
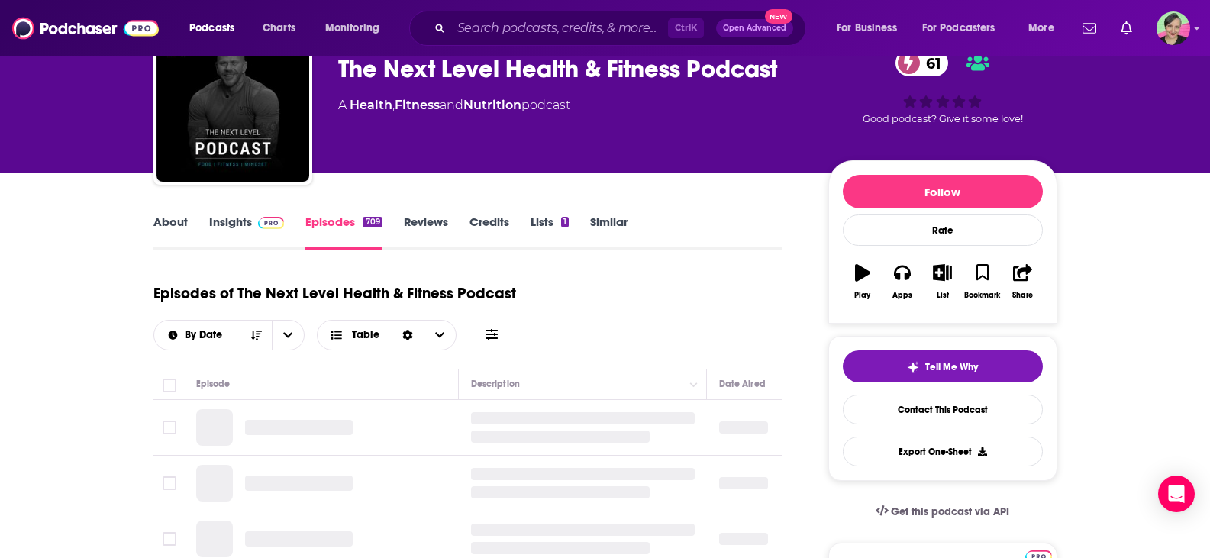
click at [488, 333] on icon at bounding box center [491, 334] width 12 height 12
click at [488, 336] on icon at bounding box center [491, 334] width 12 height 12
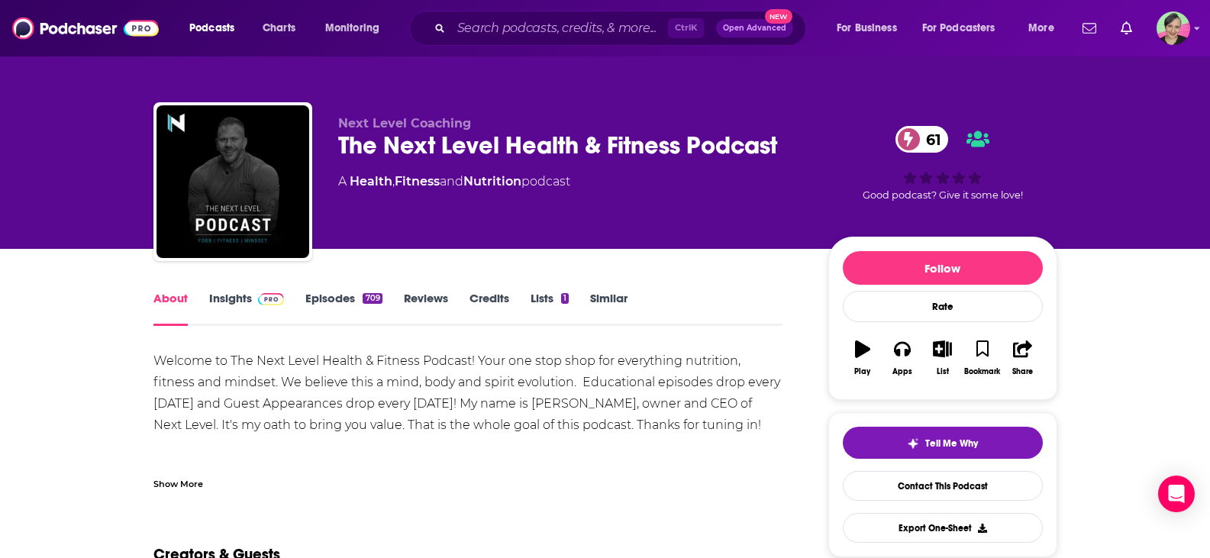
click at [330, 301] on link "Episodes 709" at bounding box center [343, 308] width 76 height 35
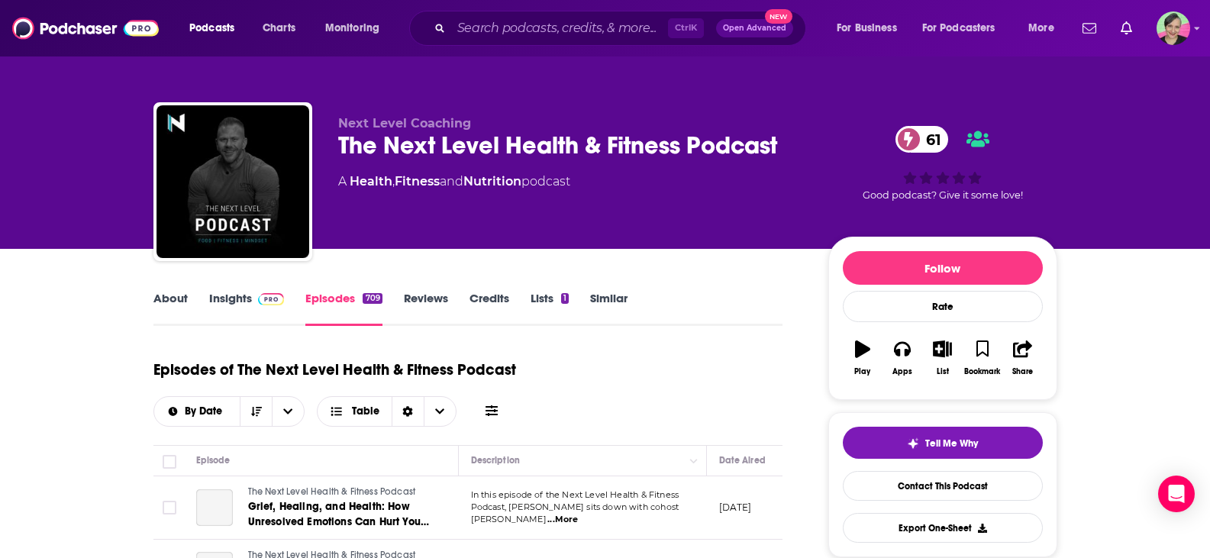
scroll to position [153, 0]
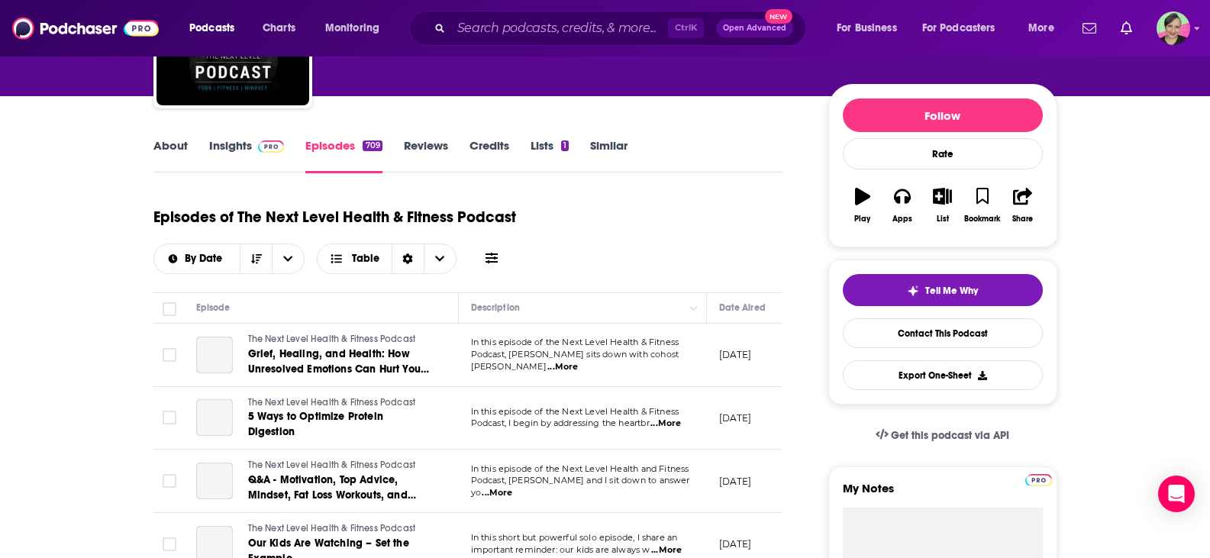
click at [489, 263] on icon at bounding box center [491, 258] width 12 height 12
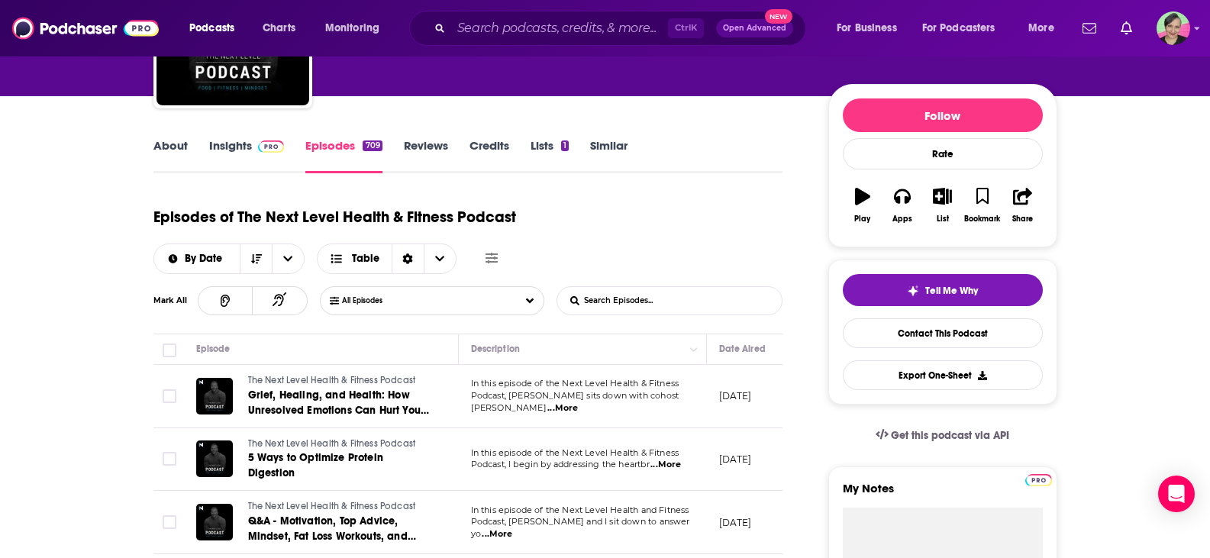
click at [616, 300] on input "List Search Input" at bounding box center [637, 300] width 160 height 27
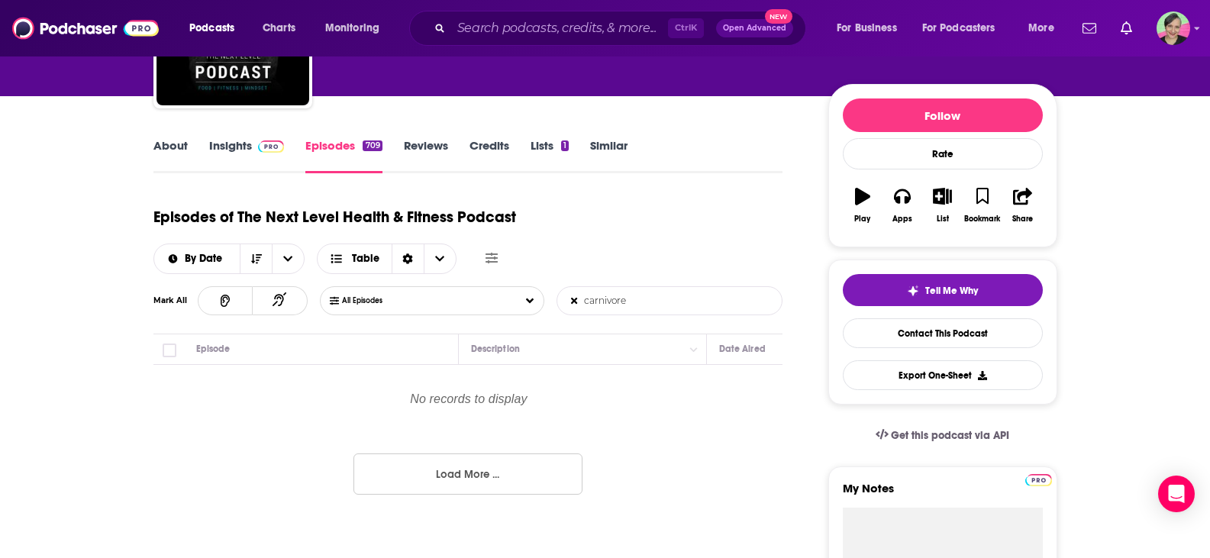
type input "carnivore"
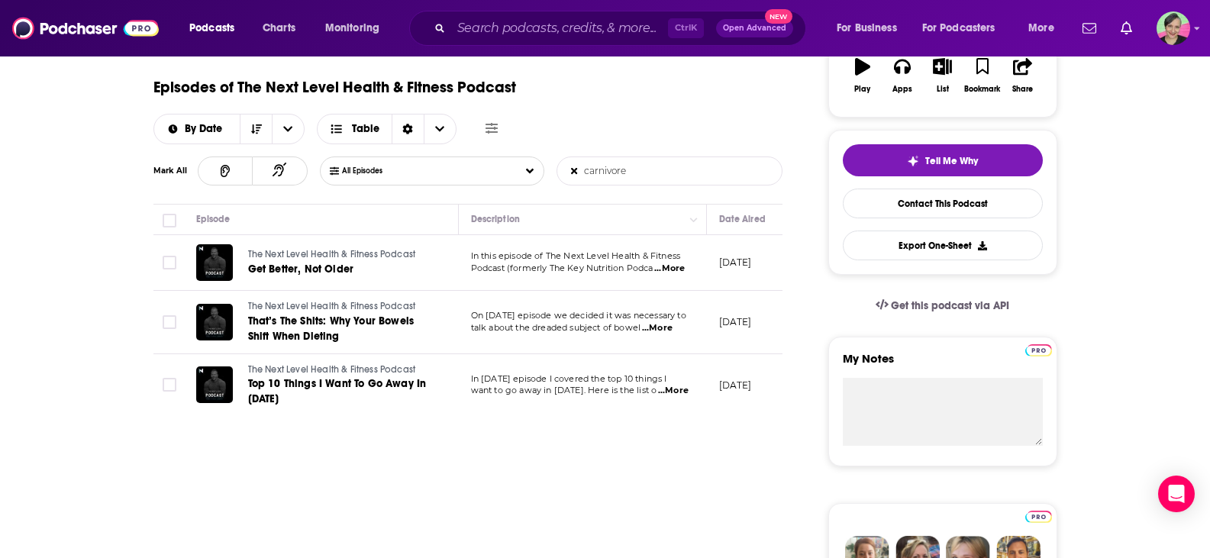
scroll to position [305, 0]
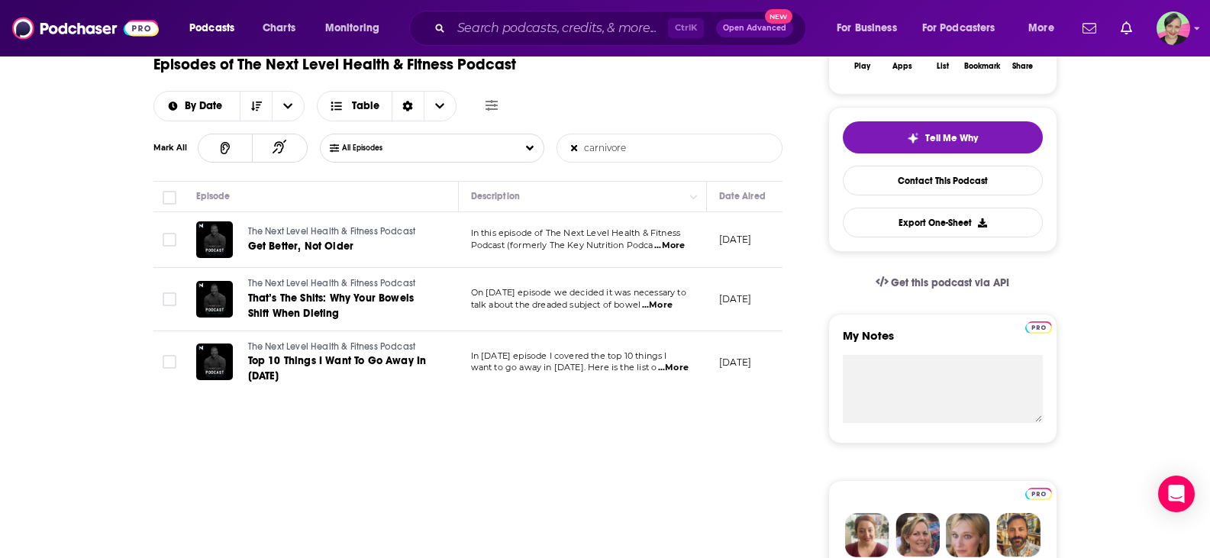
click at [677, 243] on span "...More" at bounding box center [669, 246] width 31 height 12
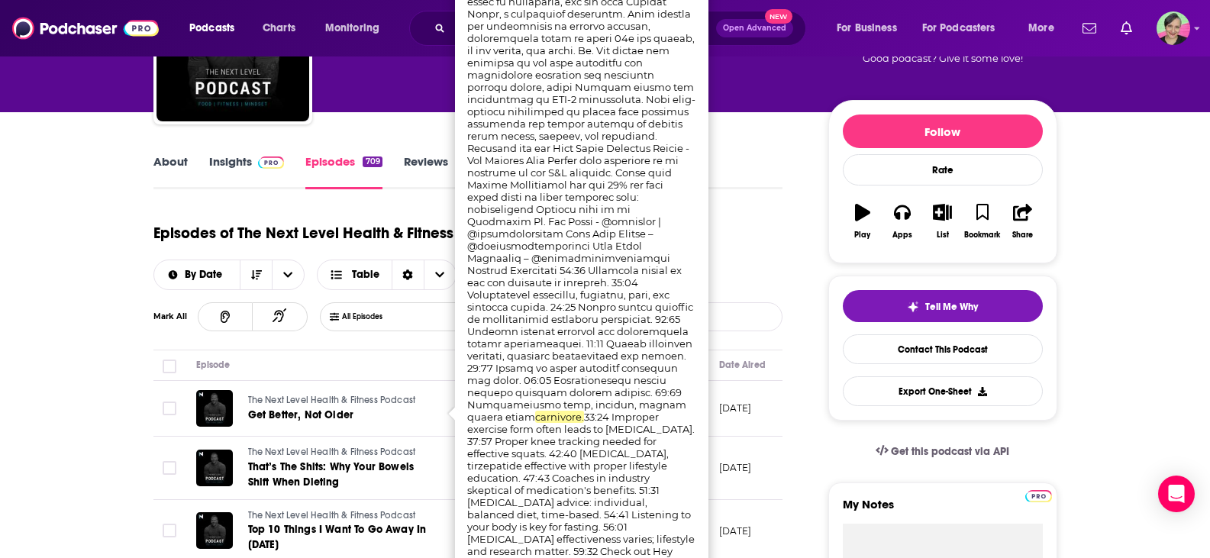
scroll to position [153, 0]
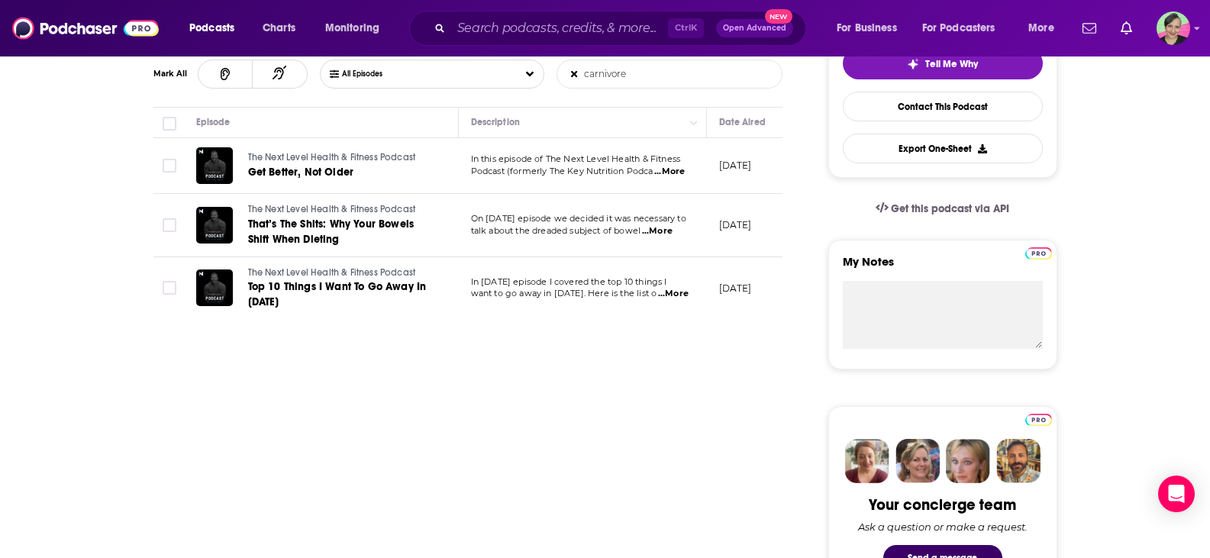
scroll to position [382, 0]
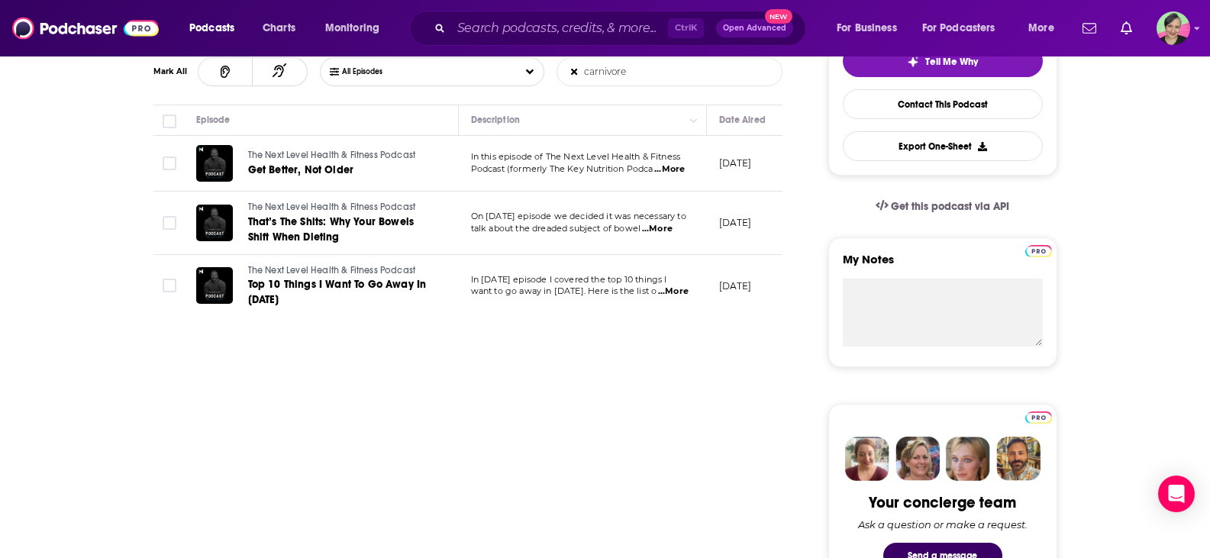
click at [659, 287] on span "...More" at bounding box center [673, 291] width 31 height 12
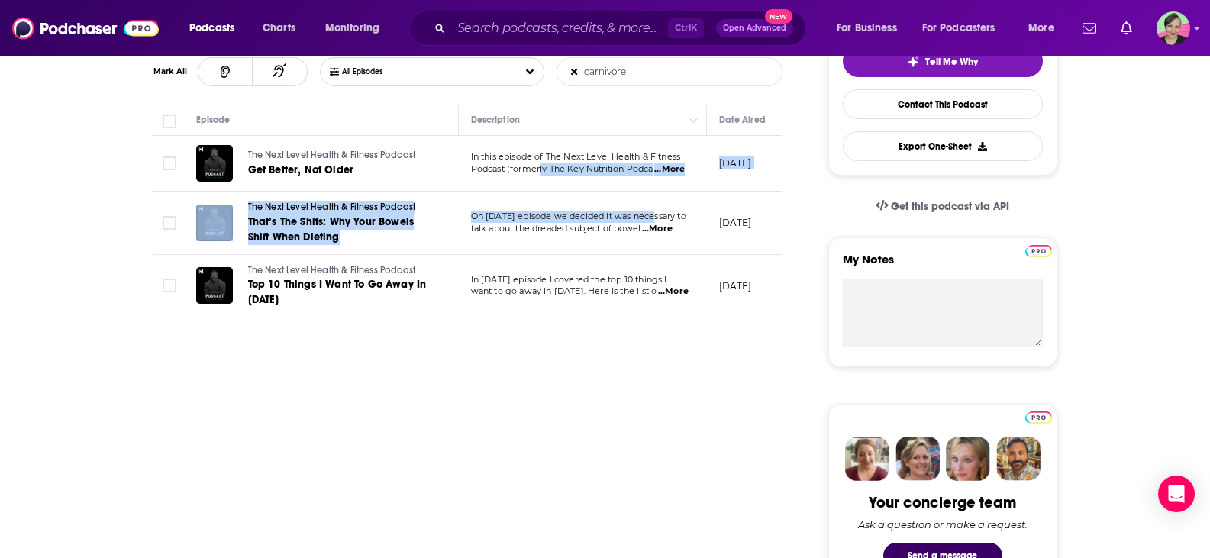
drag, startPoint x: 650, startPoint y: 222, endPoint x: 540, endPoint y: 179, distance: 117.9
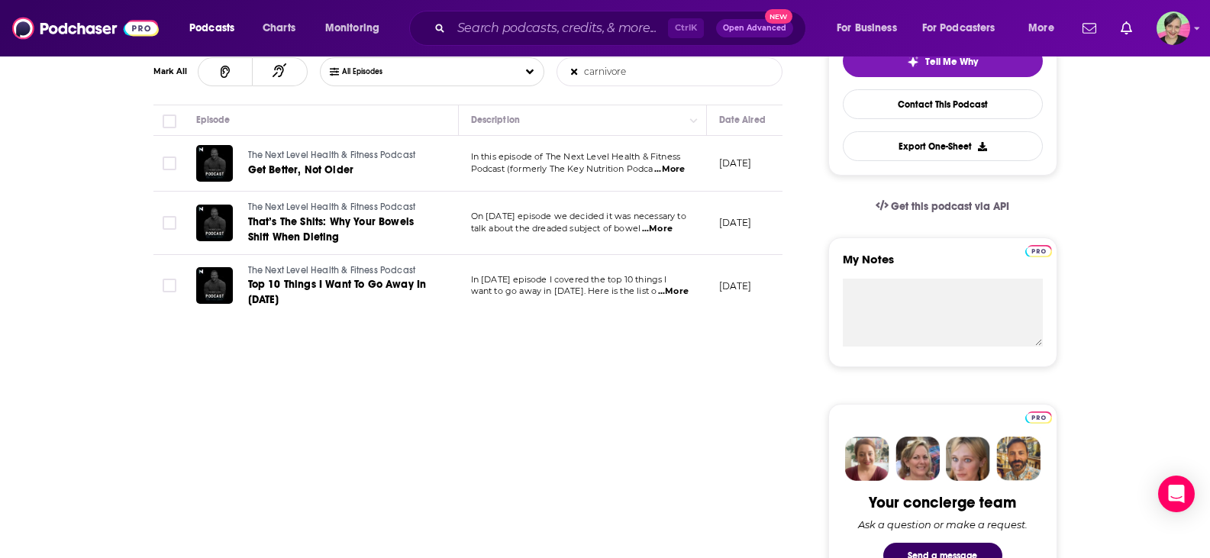
click at [669, 292] on span "...More" at bounding box center [673, 291] width 31 height 12
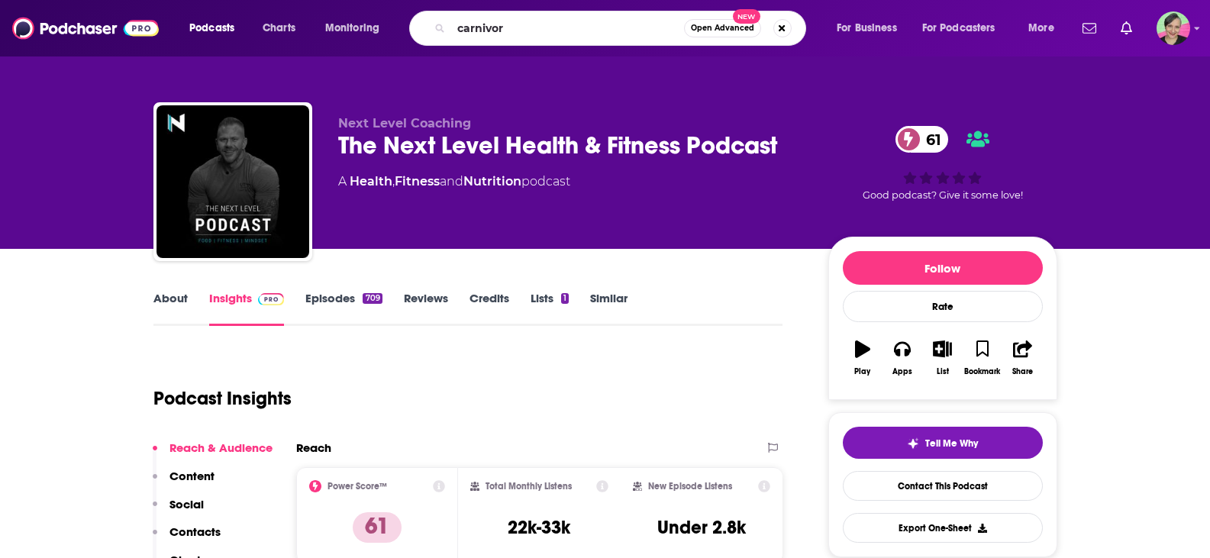
type input "carnivore"
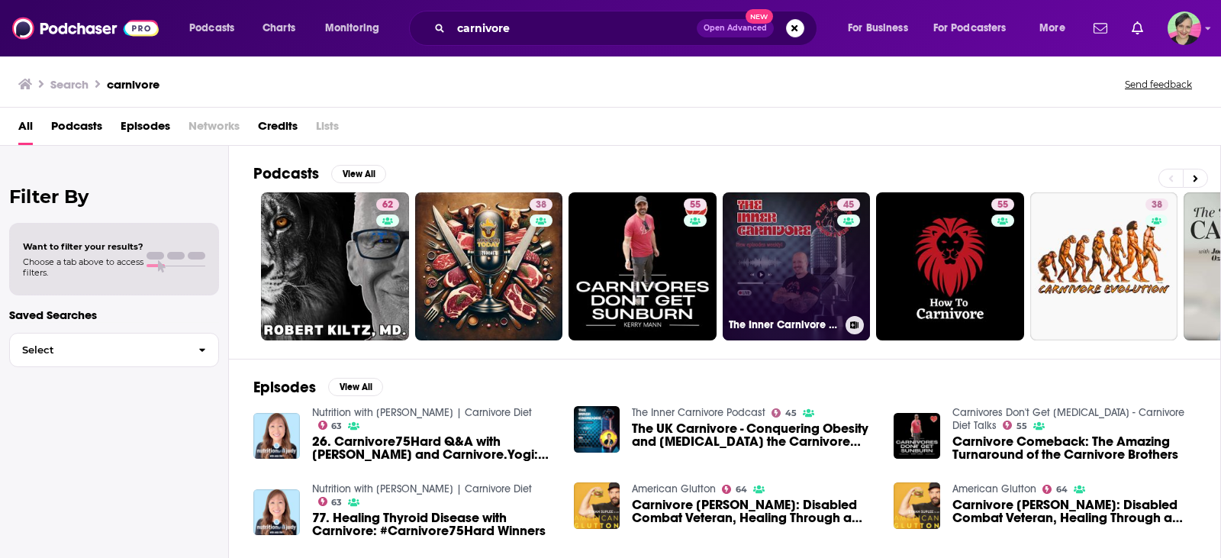
click at [792, 227] on link "45 The Inner Carnivore Podcast" at bounding box center [797, 266] width 148 height 148
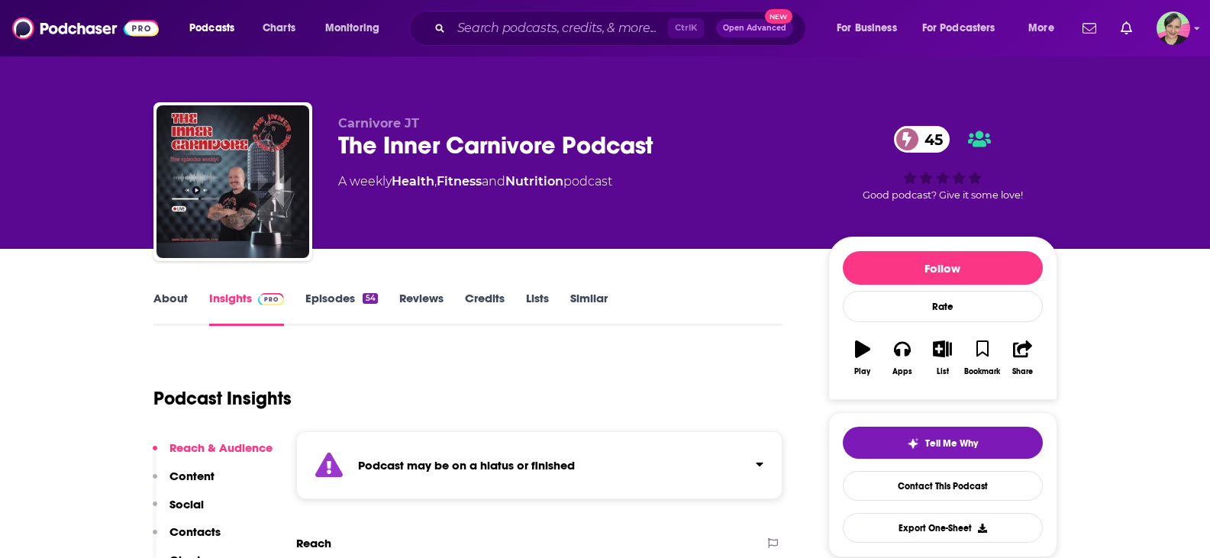
click at [387, 118] on span "Carnivore JT" at bounding box center [378, 123] width 81 height 15
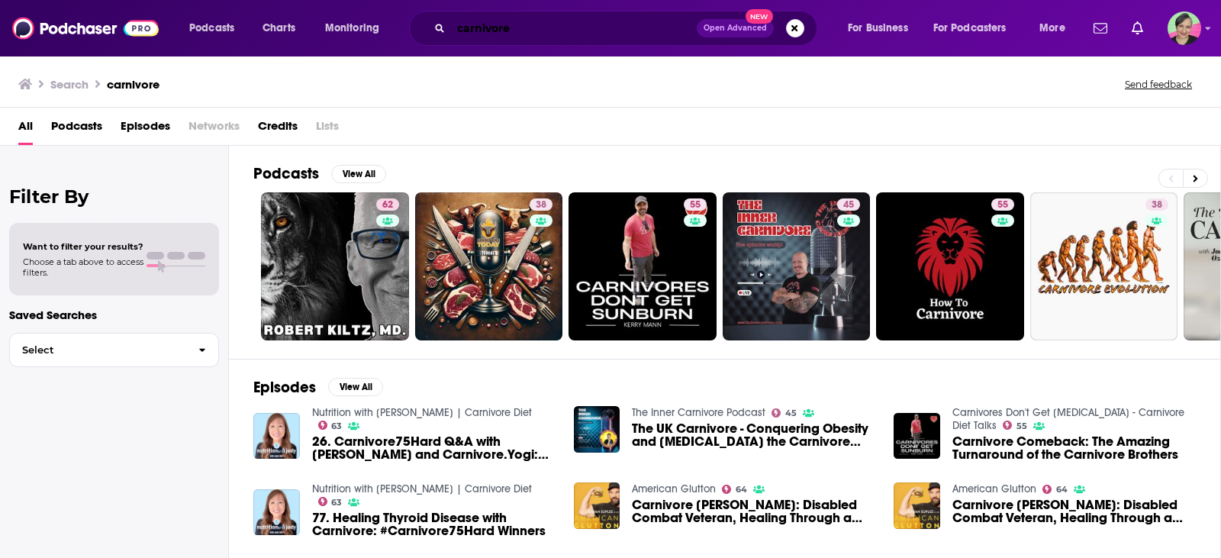
click at [529, 25] on input "carnivore" at bounding box center [574, 28] width 246 height 24
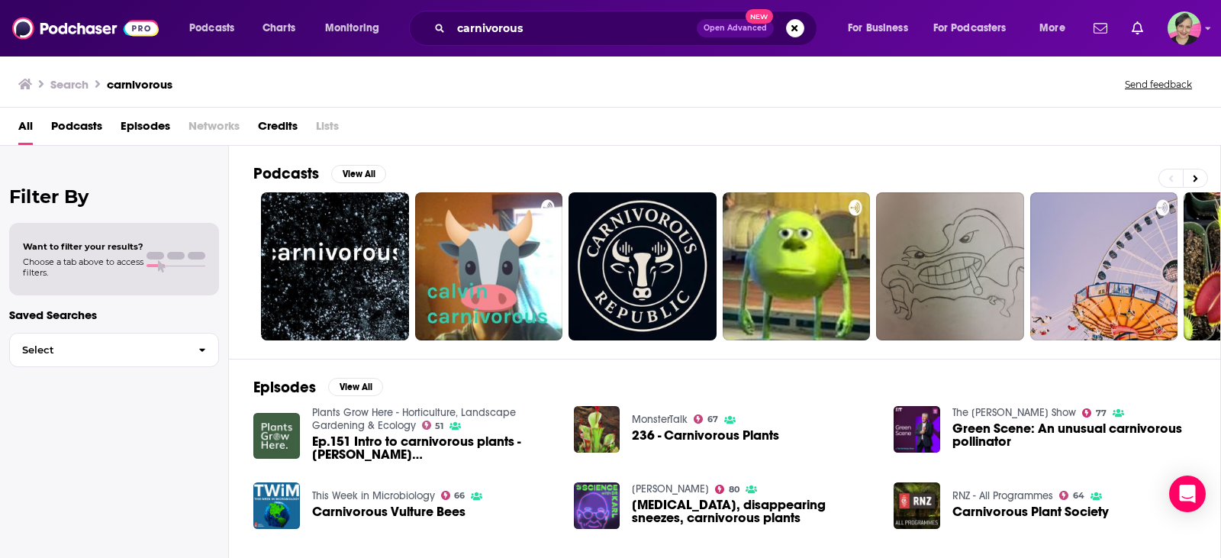
scroll to position [0, 434]
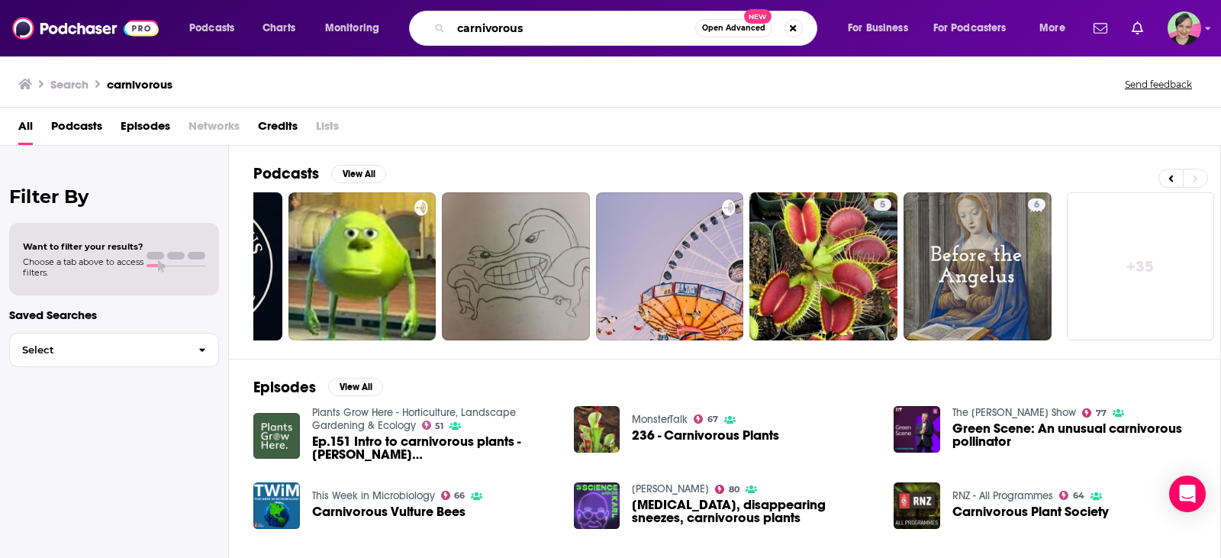
drag, startPoint x: 536, startPoint y: 29, endPoint x: 505, endPoint y: 28, distance: 31.3
click at [505, 28] on input "carnivorous" at bounding box center [573, 28] width 244 height 24
type input "carnivore eating"
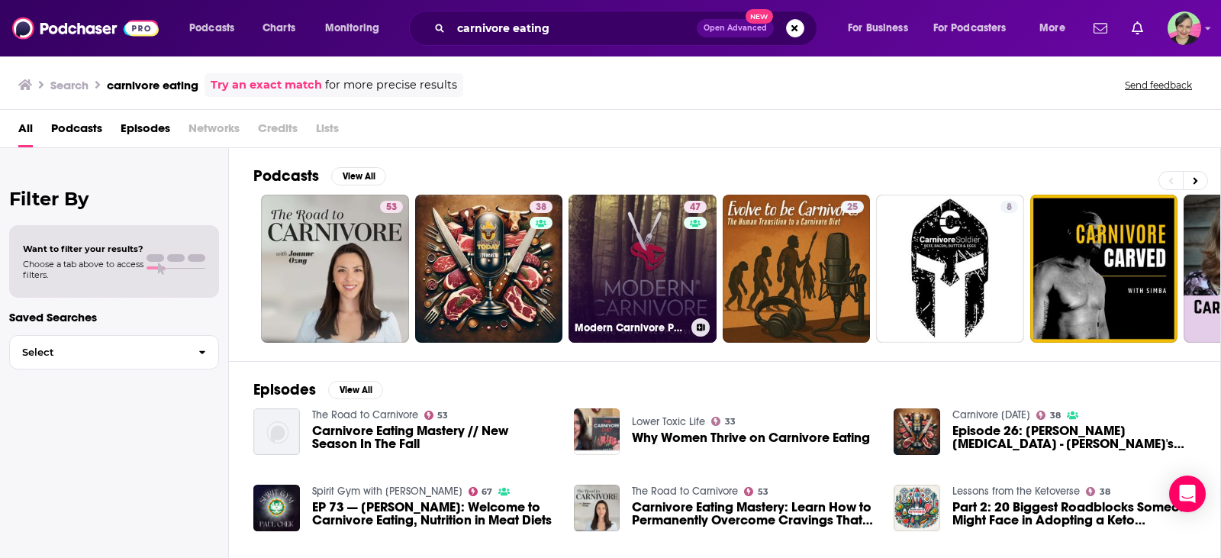
click at [649, 239] on link "47 Modern Carnivore Podcast" at bounding box center [643, 269] width 148 height 148
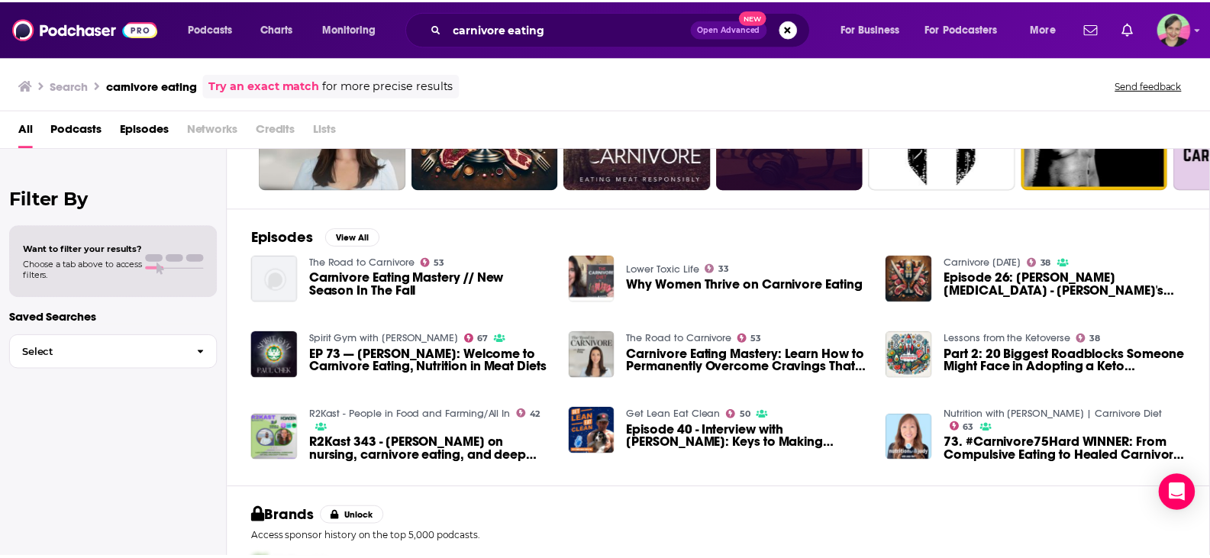
scroll to position [229, 0]
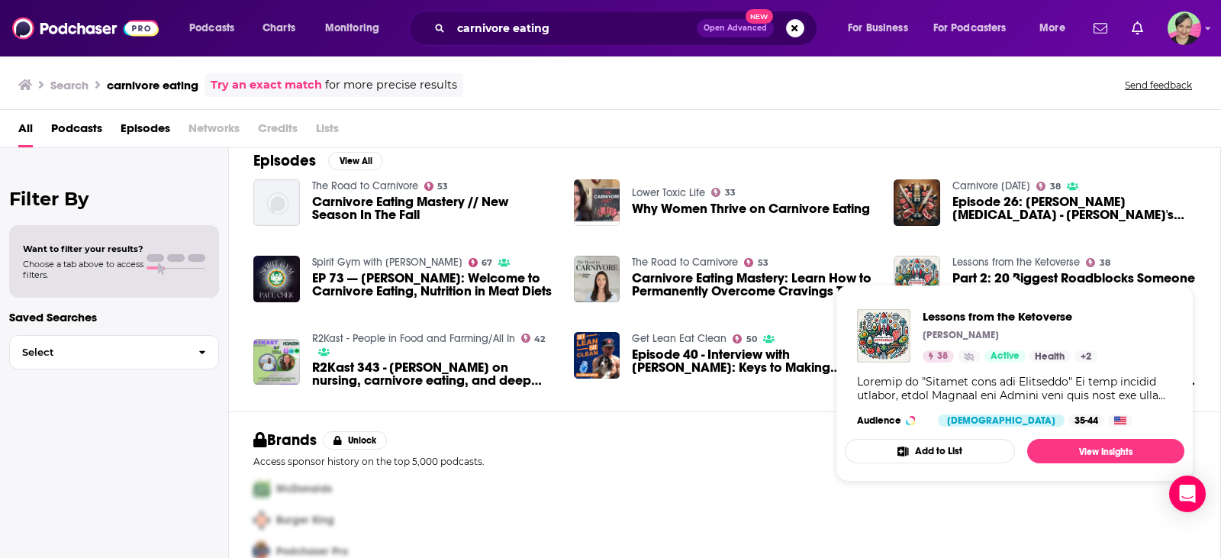
click at [1030, 261] on link "Lessons from the Ketoverse" at bounding box center [1016, 262] width 127 height 13
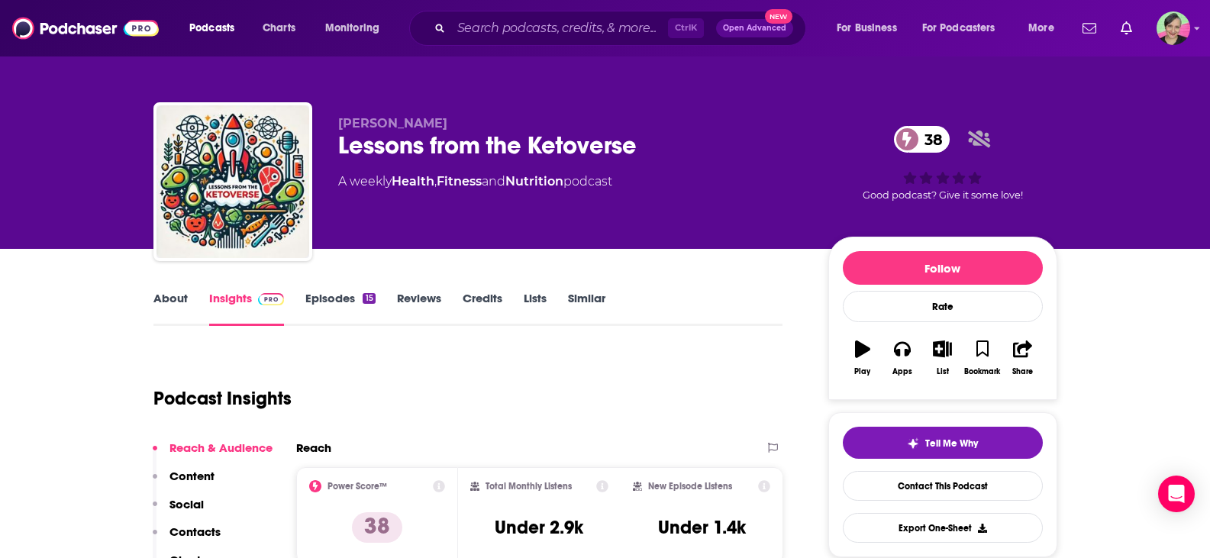
scroll to position [76, 0]
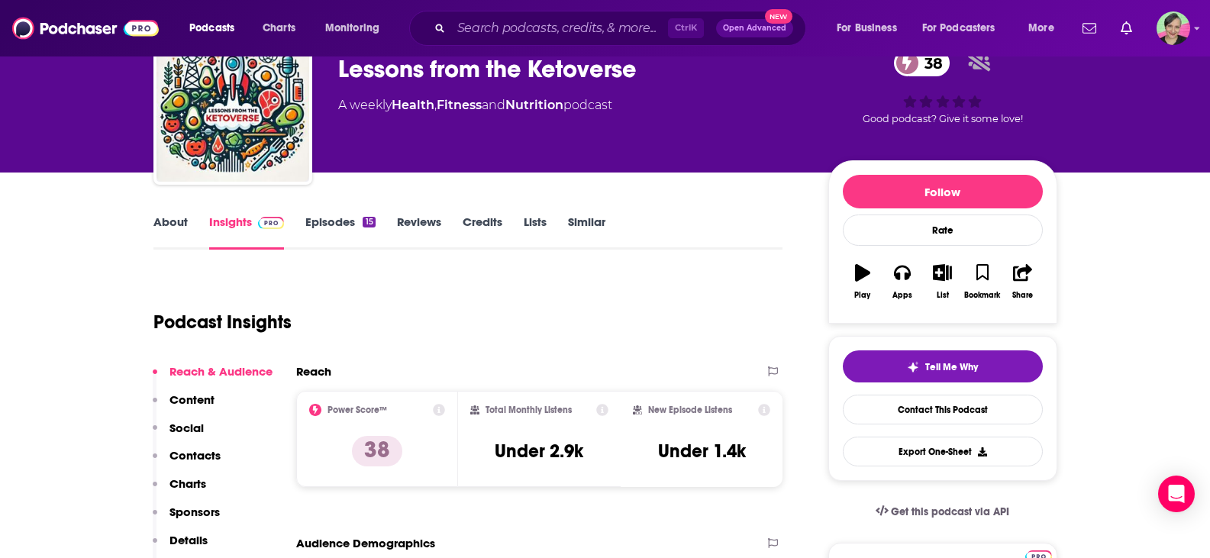
click at [175, 225] on link "About" at bounding box center [170, 231] width 34 height 35
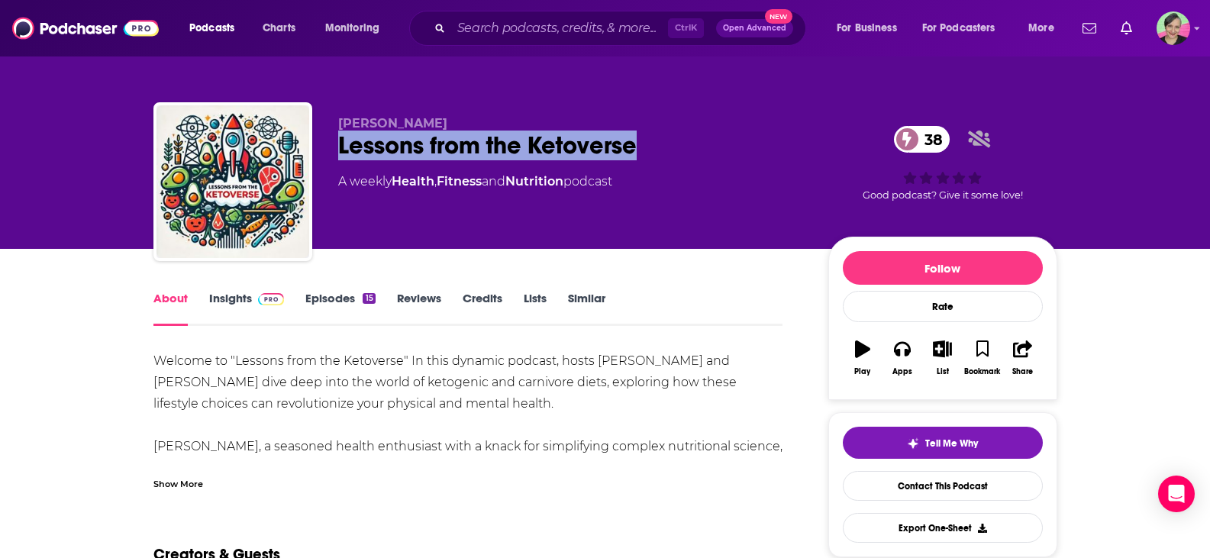
drag, startPoint x: 653, startPoint y: 148, endPoint x: 329, endPoint y: 147, distance: 324.4
click at [329, 147] on div "Graham Lessons from the Ketoverse 38 A weekly Health , Fitness and Nutrition po…" at bounding box center [605, 184] width 904 height 165
copy h1 "Lessons from the Ketoverse"
click at [227, 294] on link "Insights" at bounding box center [247, 308] width 76 height 35
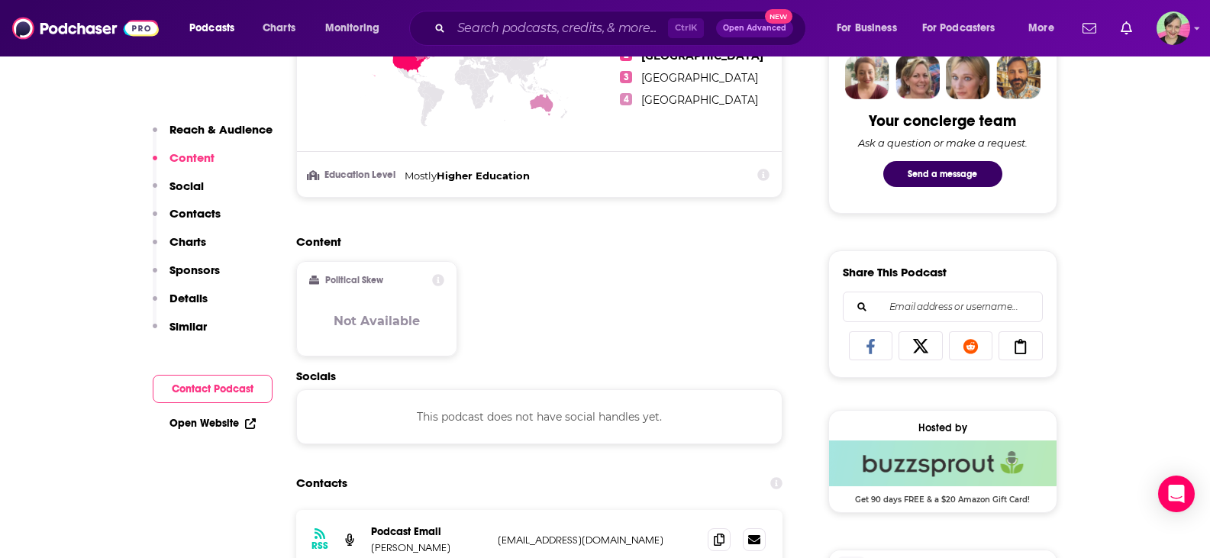
scroll to position [305, 0]
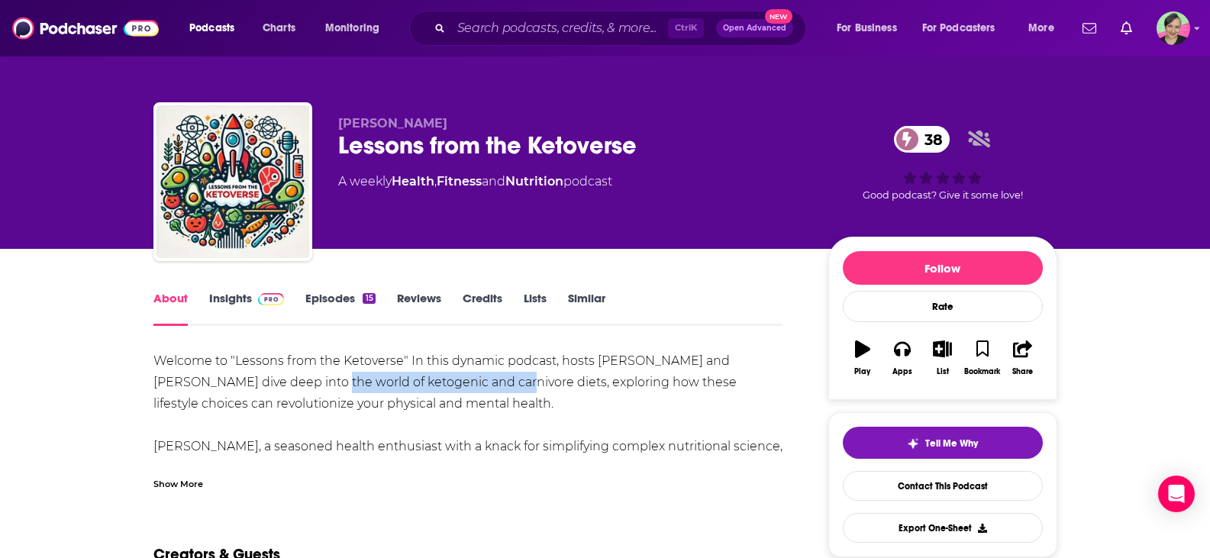
drag, startPoint x: 294, startPoint y: 382, endPoint x: 469, endPoint y: 382, distance: 175.6
copy div "ketogenic and carnivore diets,"
click at [478, 24] on input "Search podcasts, credits, & more..." at bounding box center [559, 28] width 217 height 24
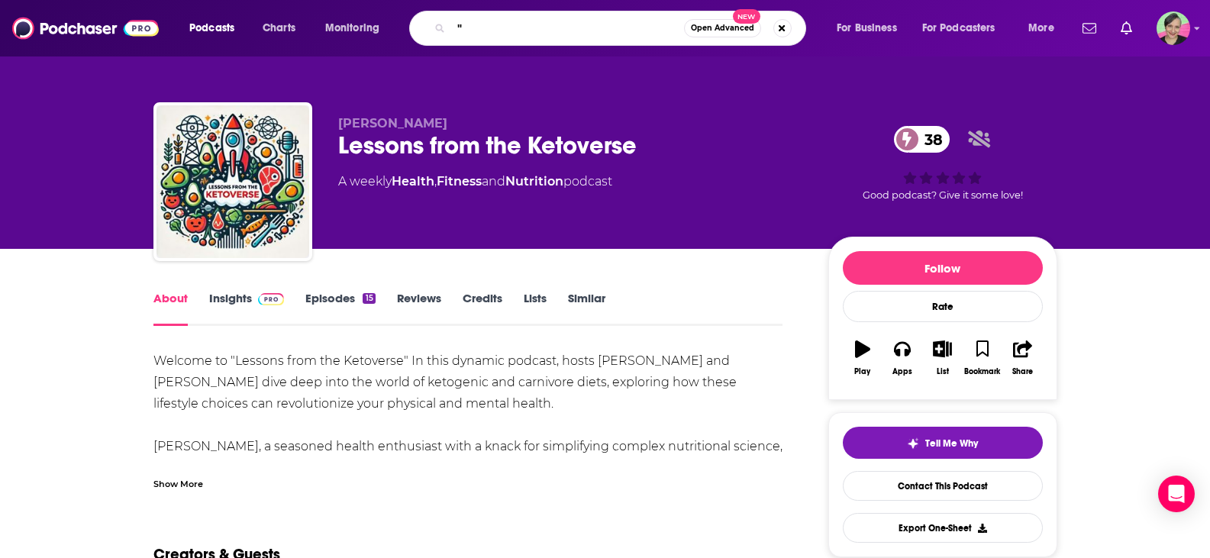
paste input "ketogenic and carnivore diets,"
type input ""ketogenic and carnivore diets,""
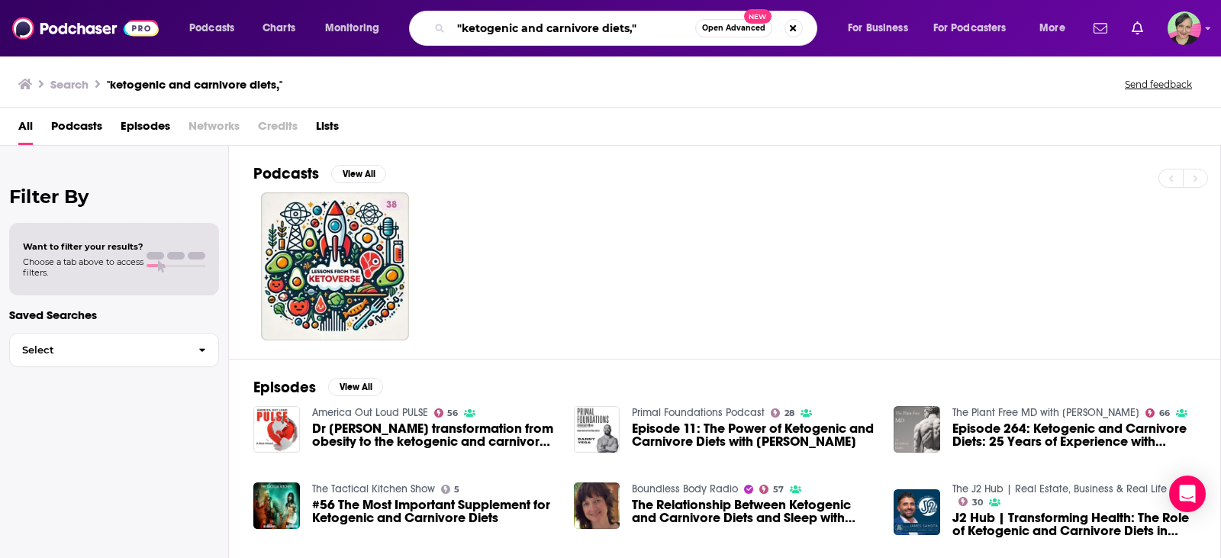
click at [634, 31] on input ""ketogenic and carnivore diets,"" at bounding box center [573, 28] width 244 height 24
drag, startPoint x: 488, startPoint y: 30, endPoint x: 517, endPoint y: 30, distance: 29.0
click at [517, 30] on input ""ketogenic and carnivore diets"" at bounding box center [573, 28] width 244 height 24
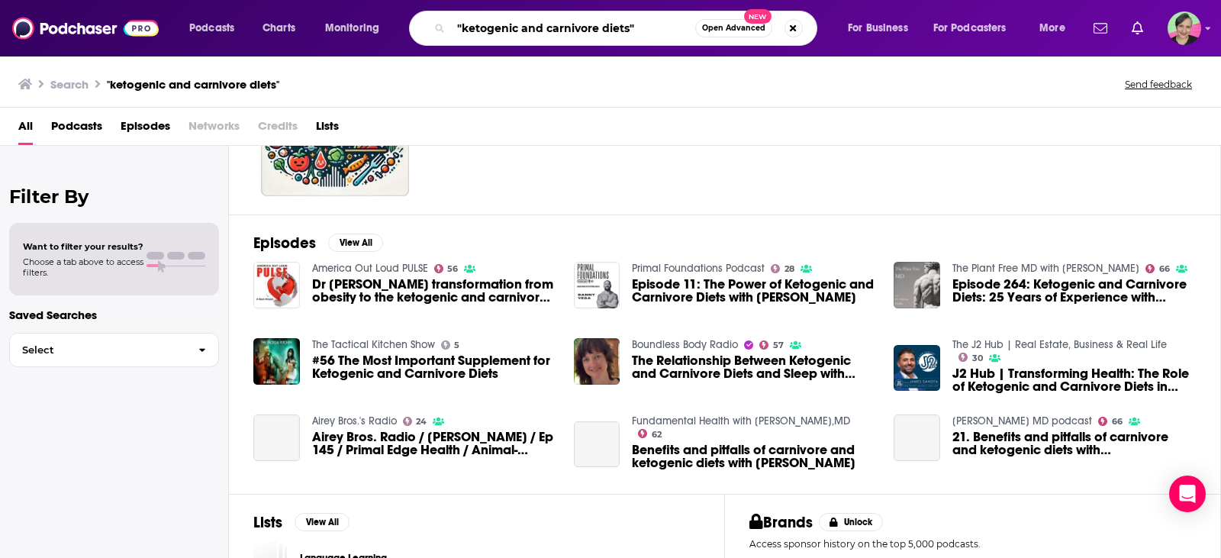
scroll to position [153, 0]
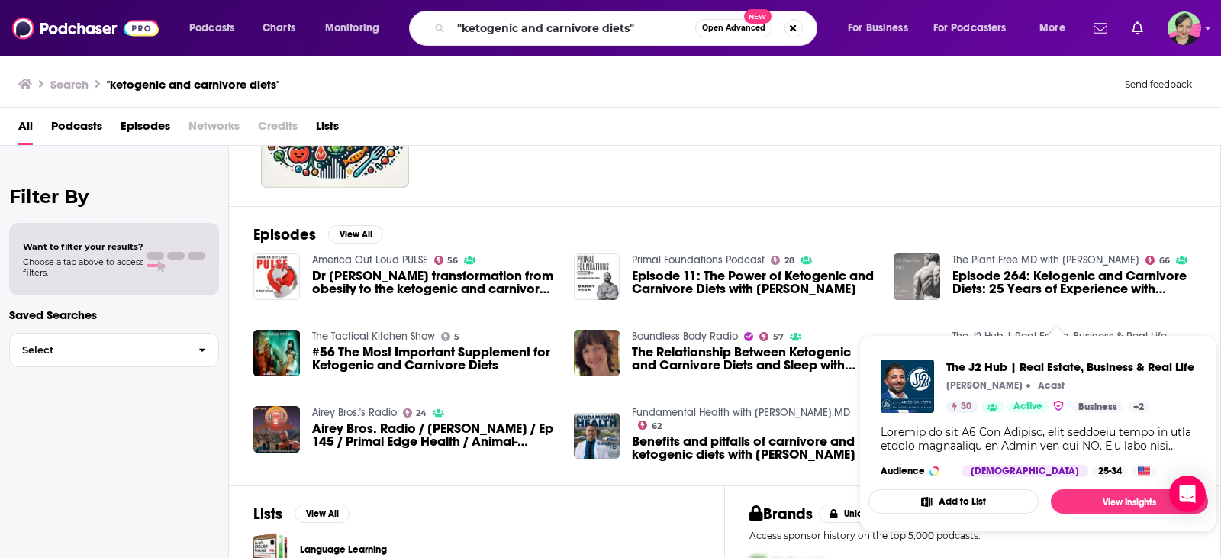
click at [979, 189] on div "Podcasts View All 38" at bounding box center [737, 99] width 968 height 213
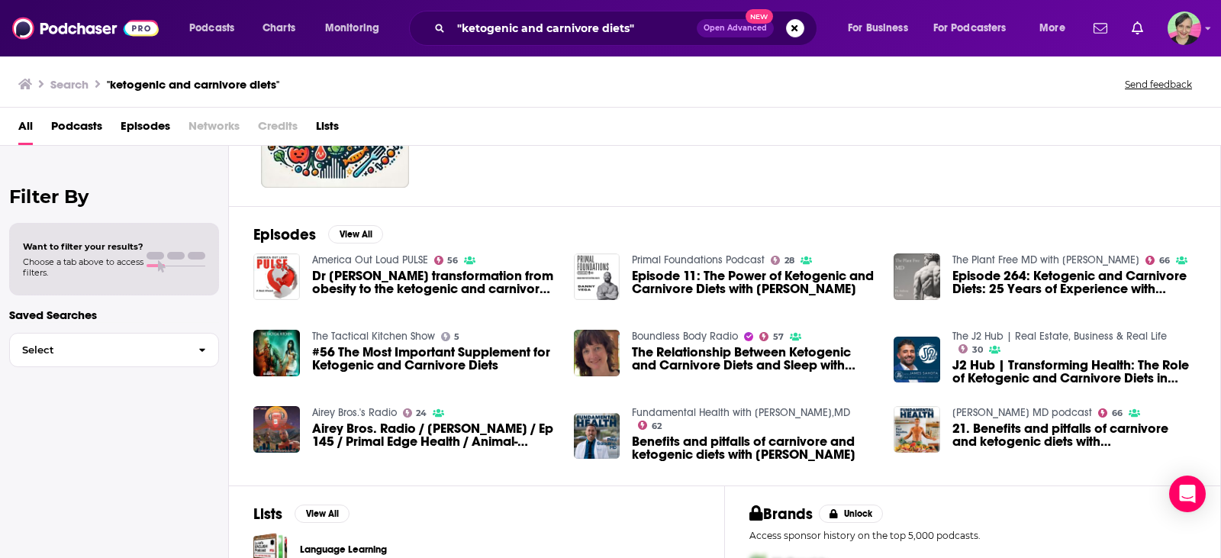
scroll to position [229, 0]
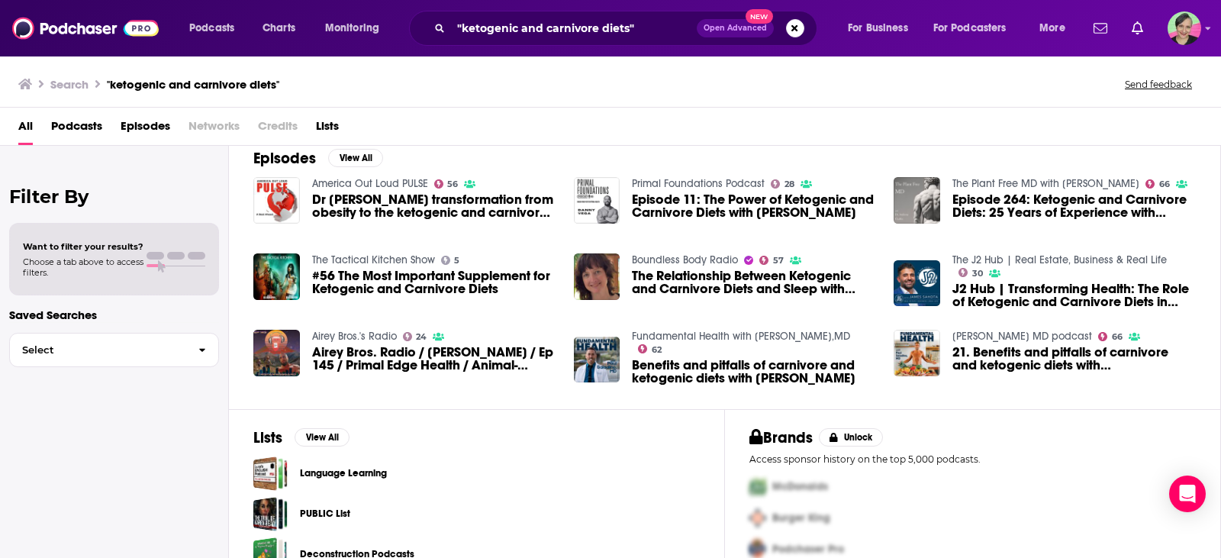
click at [829, 114] on div "All Podcasts Episodes Networks Credits Lists" at bounding box center [613, 129] width 1191 height 31
click at [757, 127] on div "All Podcasts Episodes Networks Credits Lists" at bounding box center [613, 129] width 1191 height 31
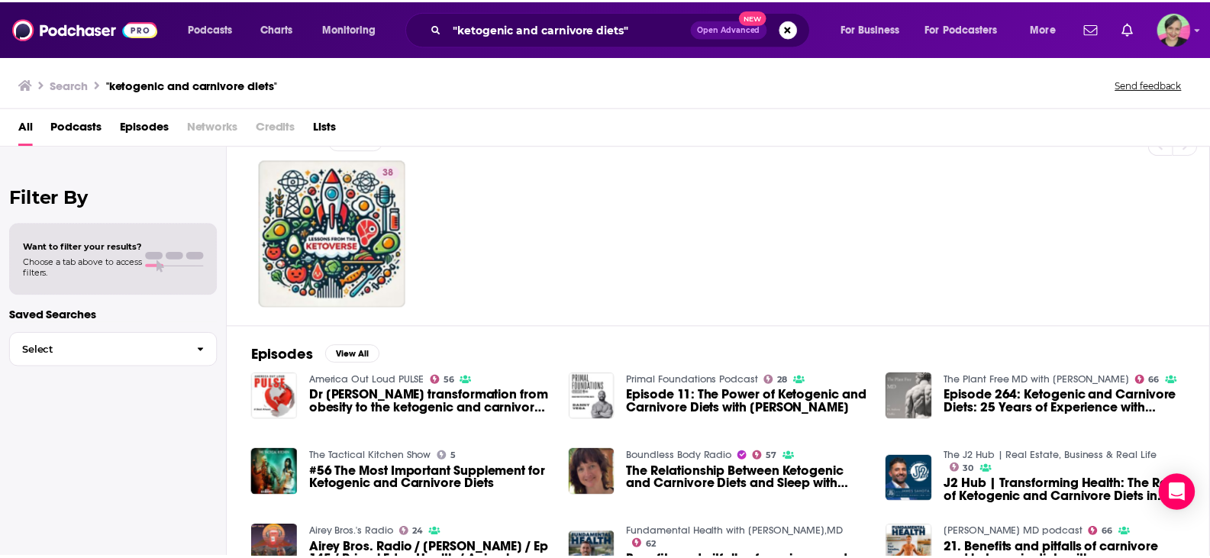
scroll to position [0, 0]
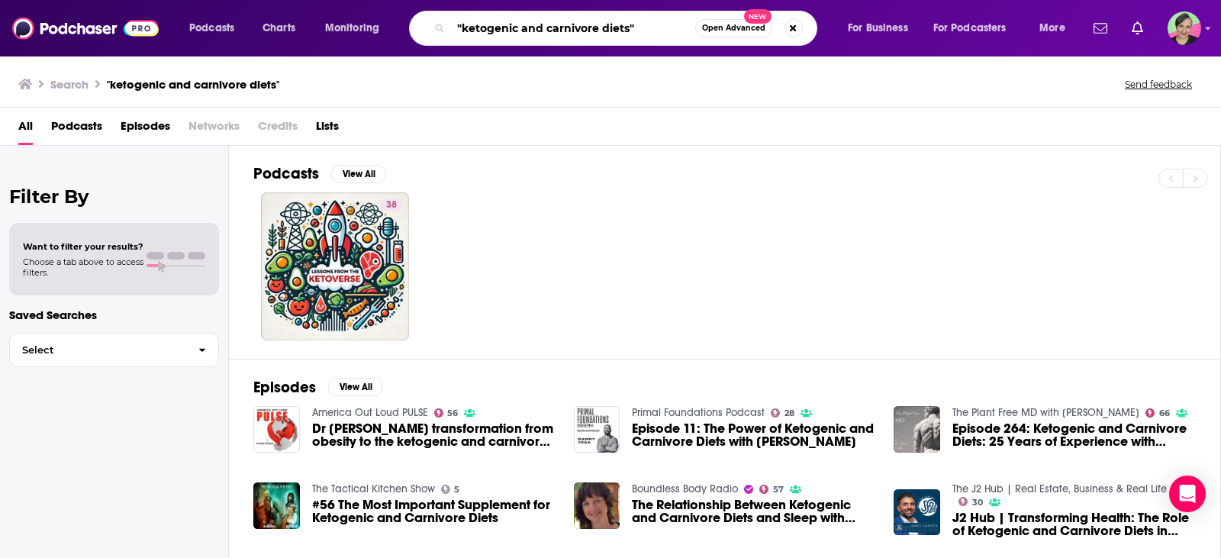
drag, startPoint x: 542, startPoint y: 30, endPoint x: 518, endPoint y: 27, distance: 23.9
click at [518, 27] on input ""ketogenic and carnivore diets"" at bounding box center [573, 28] width 244 height 24
type input ""ketogenic diets""
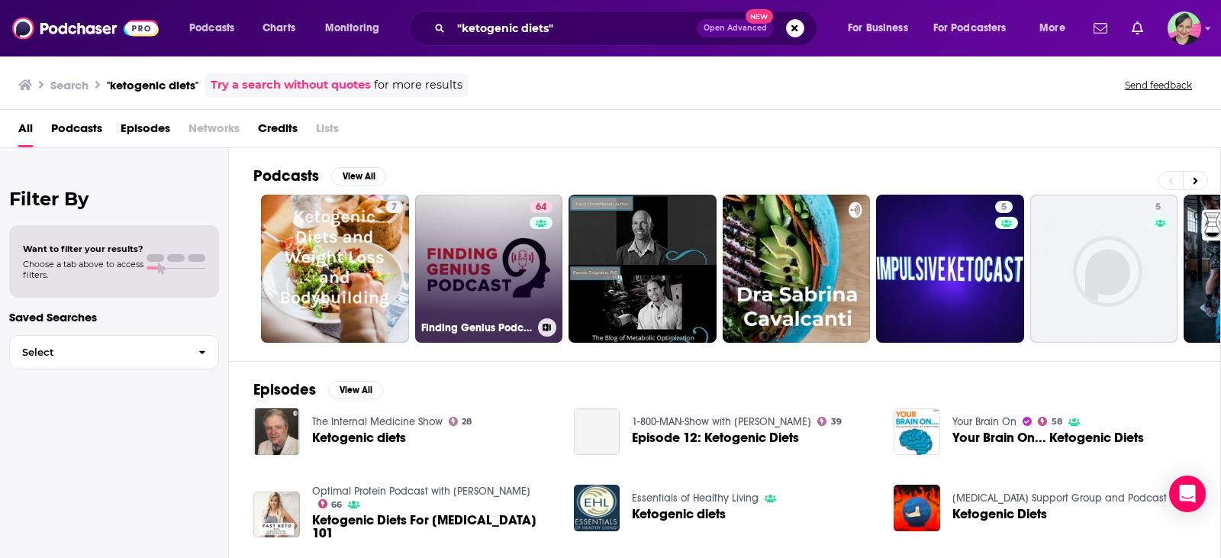
click at [496, 236] on link "64 Finding Genius Podcast" at bounding box center [489, 269] width 148 height 148
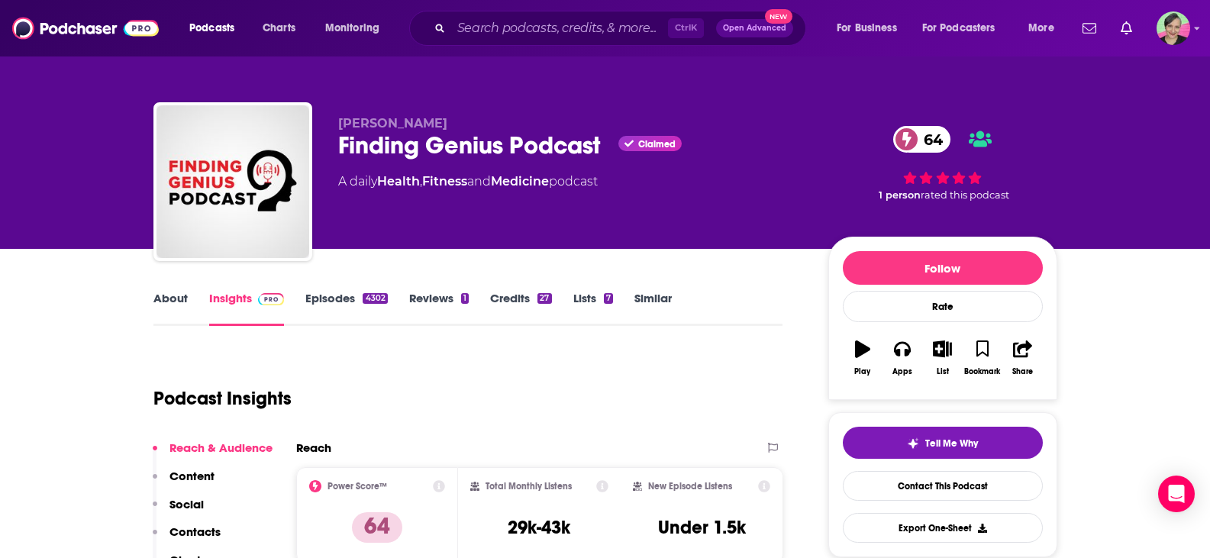
click at [174, 300] on link "About" at bounding box center [170, 308] width 34 height 35
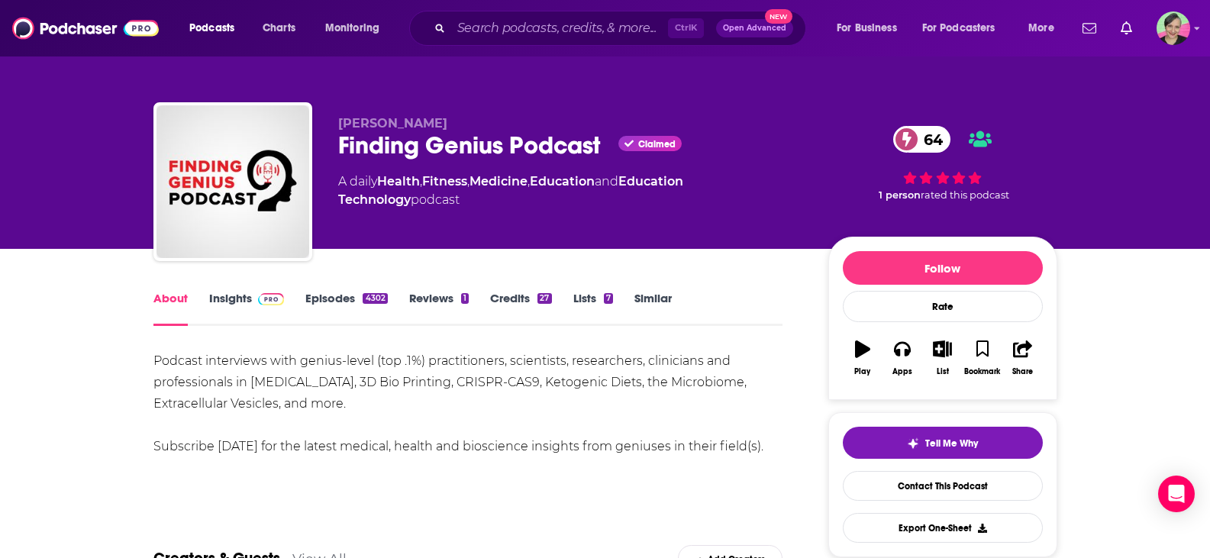
scroll to position [76, 0]
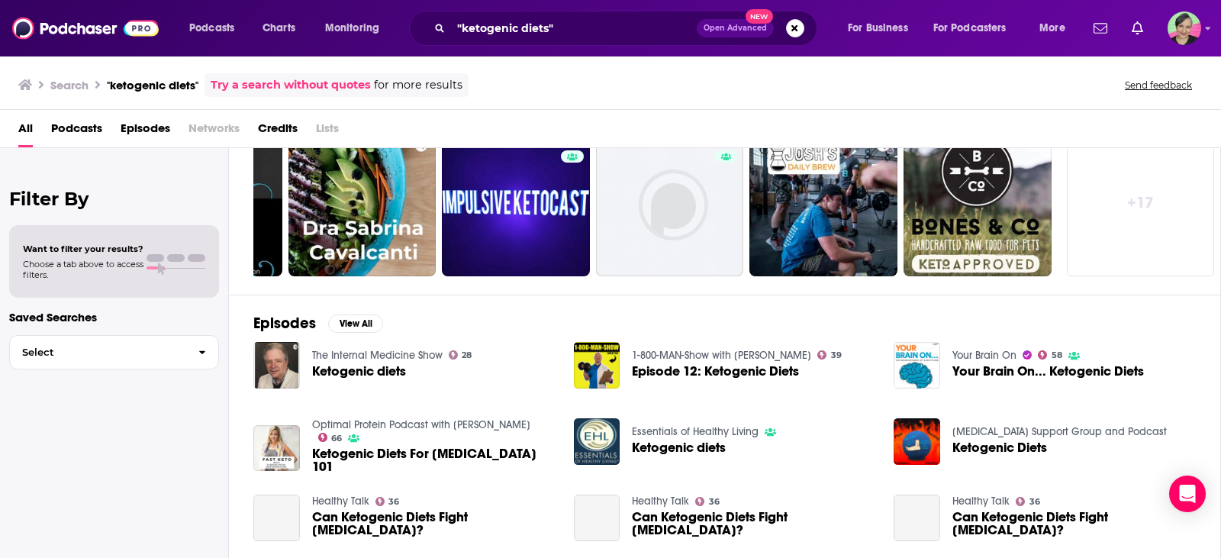
scroll to position [229, 0]
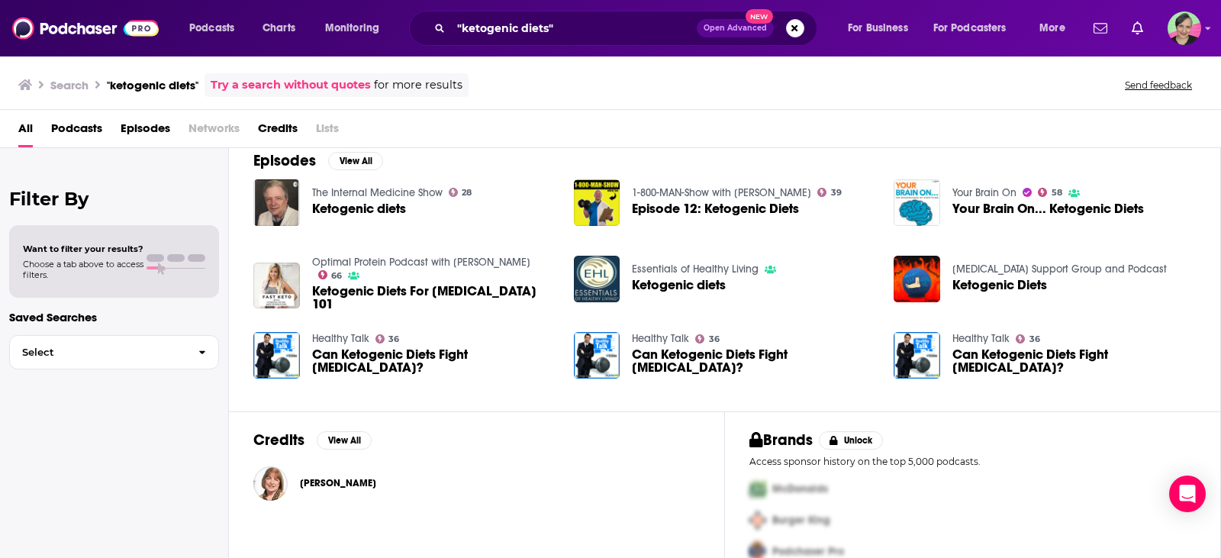
click at [675, 345] on div "Podcasts Charts Monitoring "ketogenic diets" Open Advanced New For Business For…" at bounding box center [610, 279] width 1221 height 558
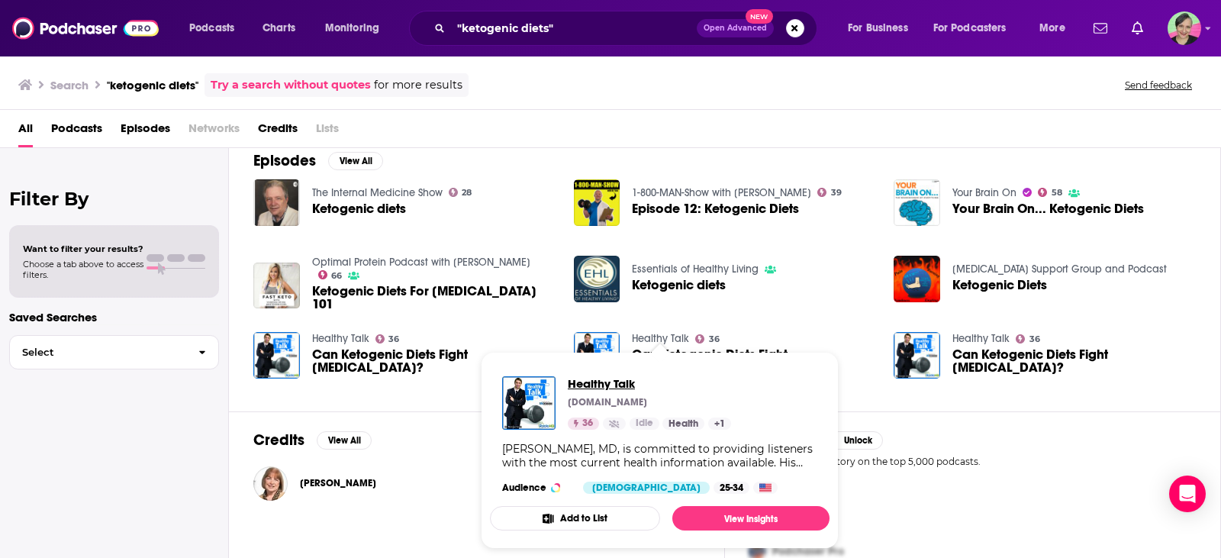
click at [589, 381] on span "Healthy Talk" at bounding box center [649, 383] width 163 height 15
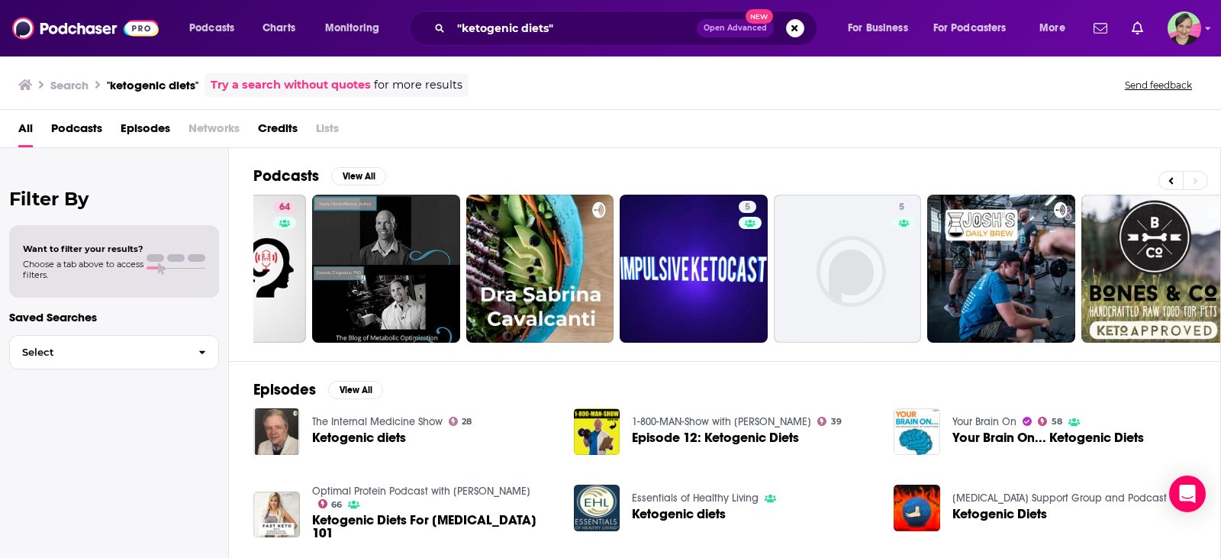
scroll to position [0, 434]
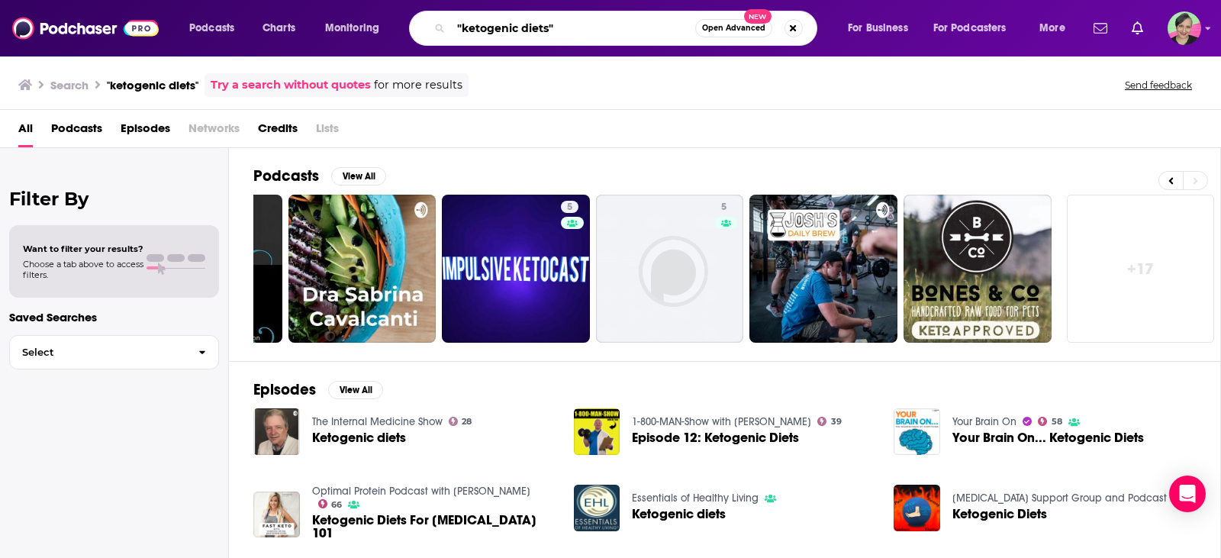
drag, startPoint x: 492, startPoint y: 32, endPoint x: 521, endPoint y: 31, distance: 29.0
click at [521, 31] on input ""ketogenic diets"" at bounding box center [573, 28] width 244 height 24
drag, startPoint x: 534, startPoint y: 27, endPoint x: 202, endPoint y: 5, distance: 333.5
click at [205, 7] on div "Podcasts Charts Monitoring "ketodiets" Open Advanced New For Business For Podca…" at bounding box center [610, 28] width 1221 height 56
type input "keto"
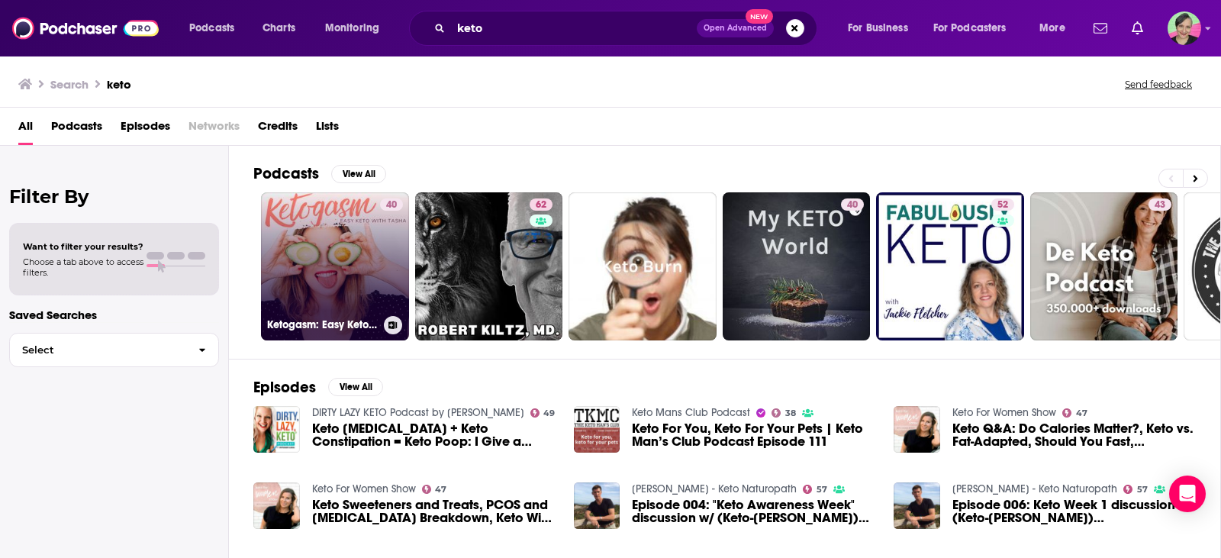
click at [352, 224] on link "40 Ketogasm: Easy Keto with Tasha" at bounding box center [335, 266] width 148 height 148
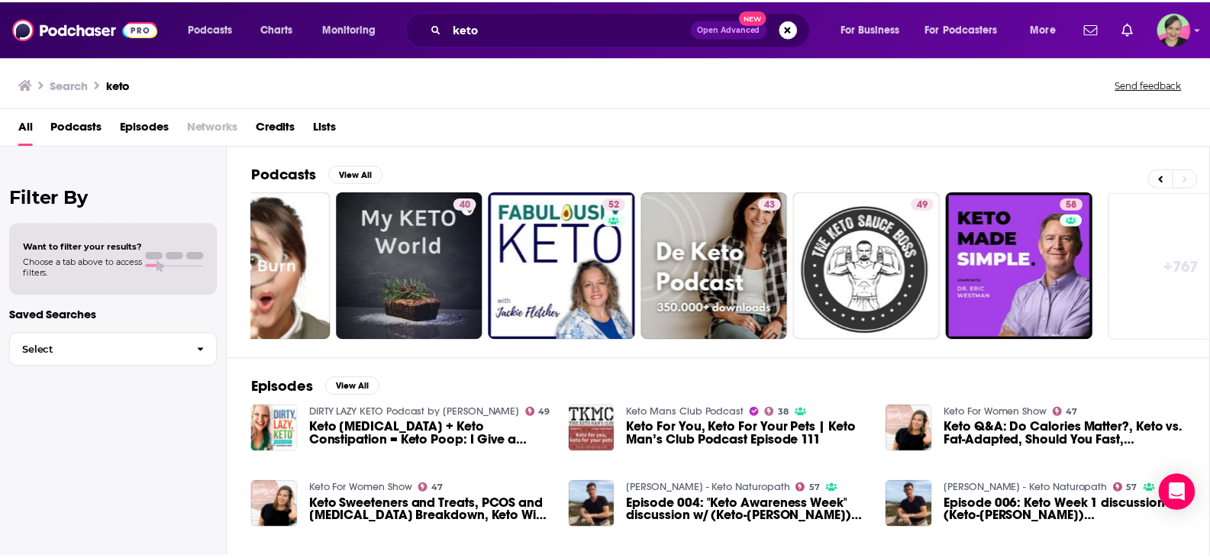
scroll to position [0, 434]
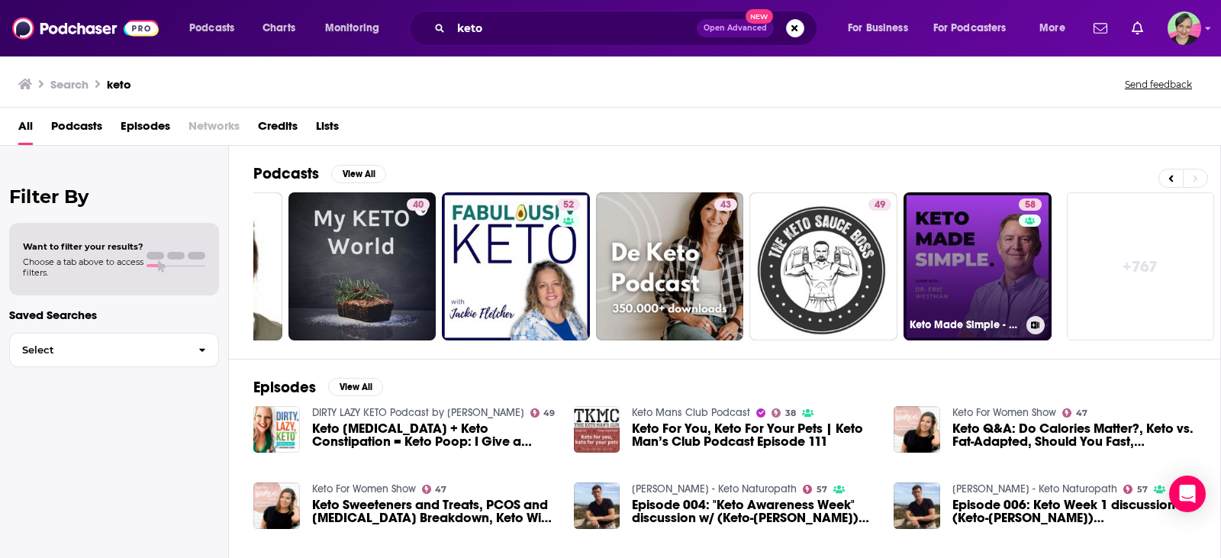
click at [977, 250] on link "58 Keto Made Simple - Learn With Doctor Westman" at bounding box center [978, 266] width 148 height 148
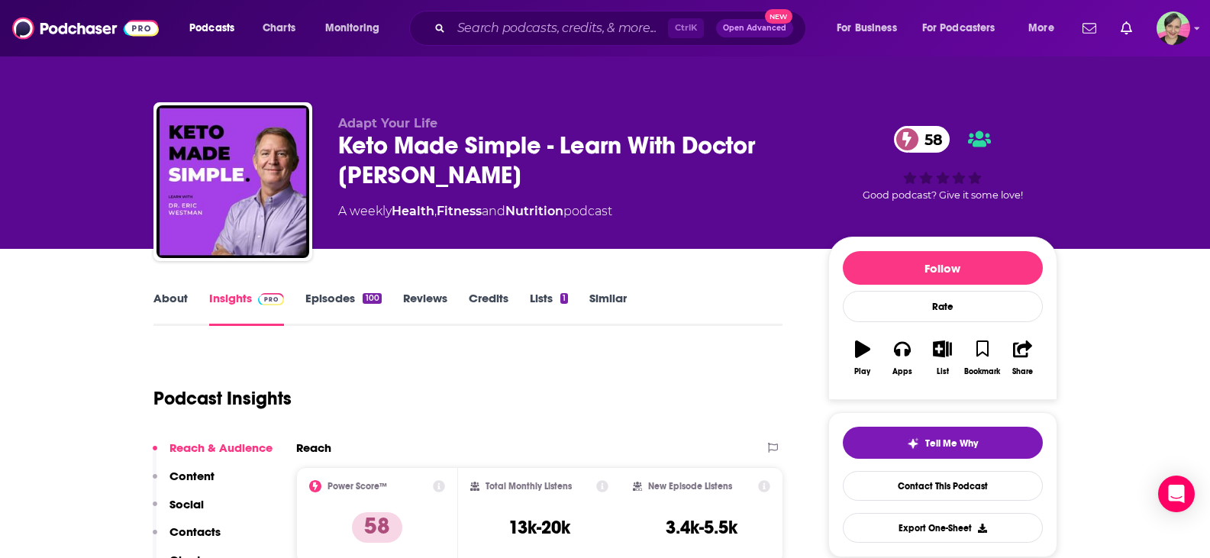
click at [169, 298] on link "About" at bounding box center [170, 308] width 34 height 35
click at [492, 30] on input "Search podcasts, credits, & more..." at bounding box center [559, 28] width 217 height 24
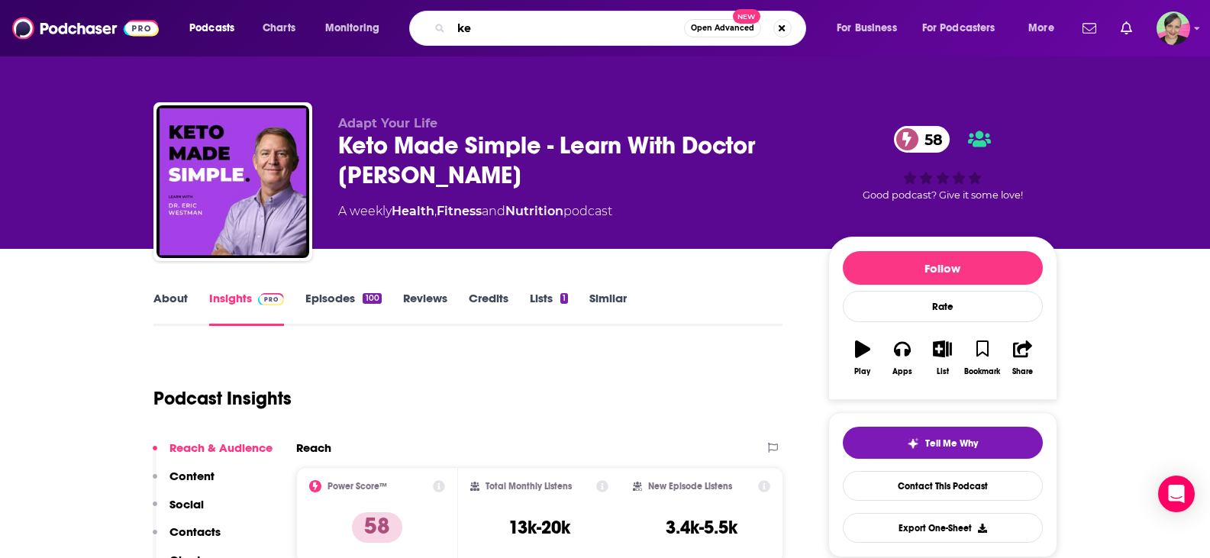
type input "k"
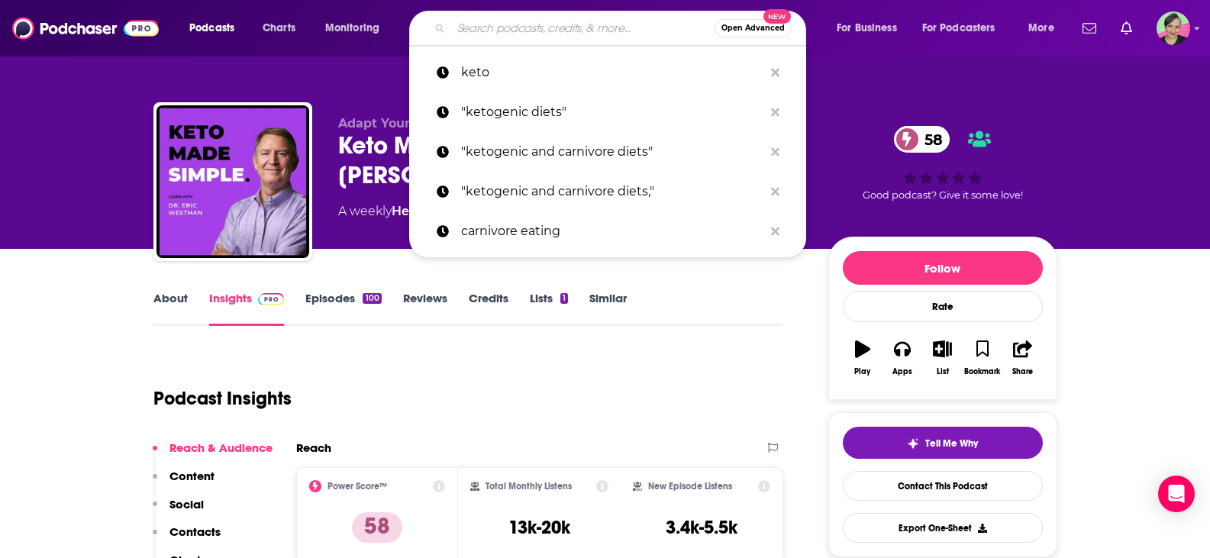
type input "h"
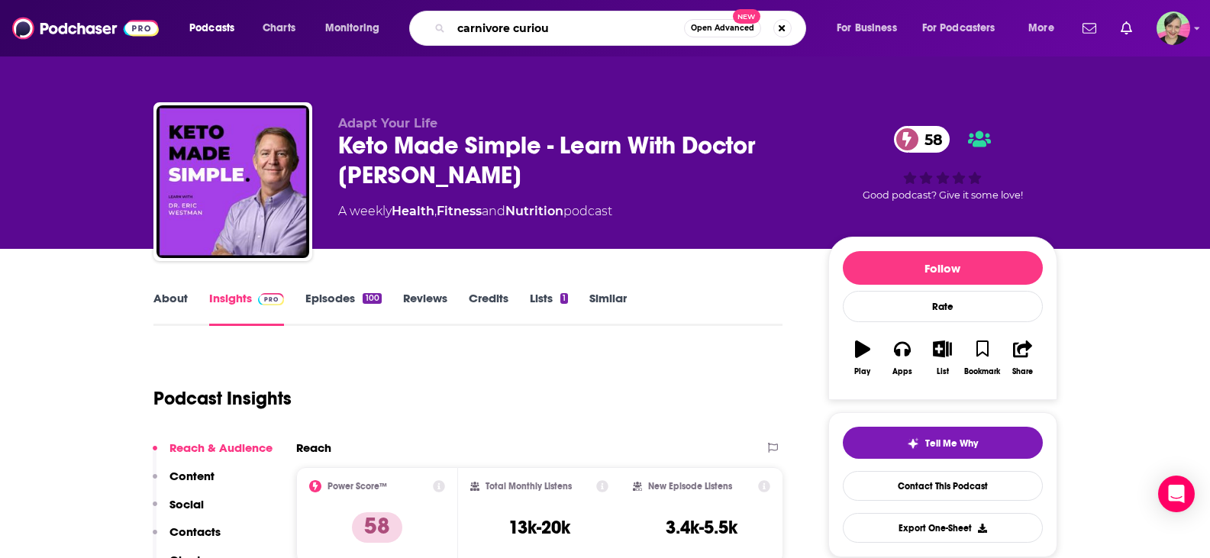
type input "carnivore curious"
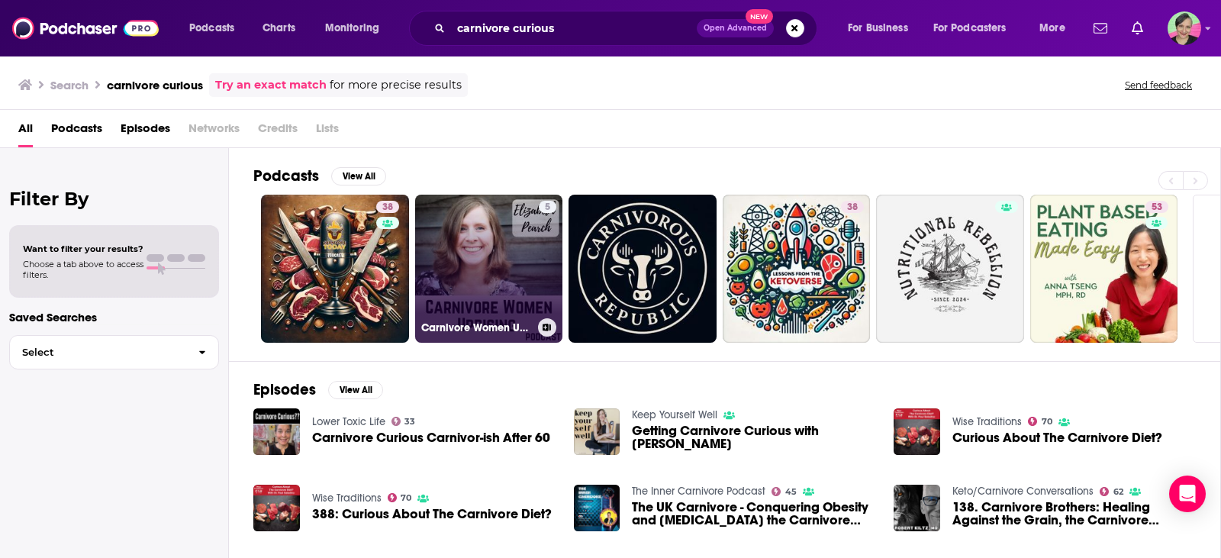
click at [515, 260] on link "5 Carnivore Women Uprising" at bounding box center [489, 269] width 148 height 148
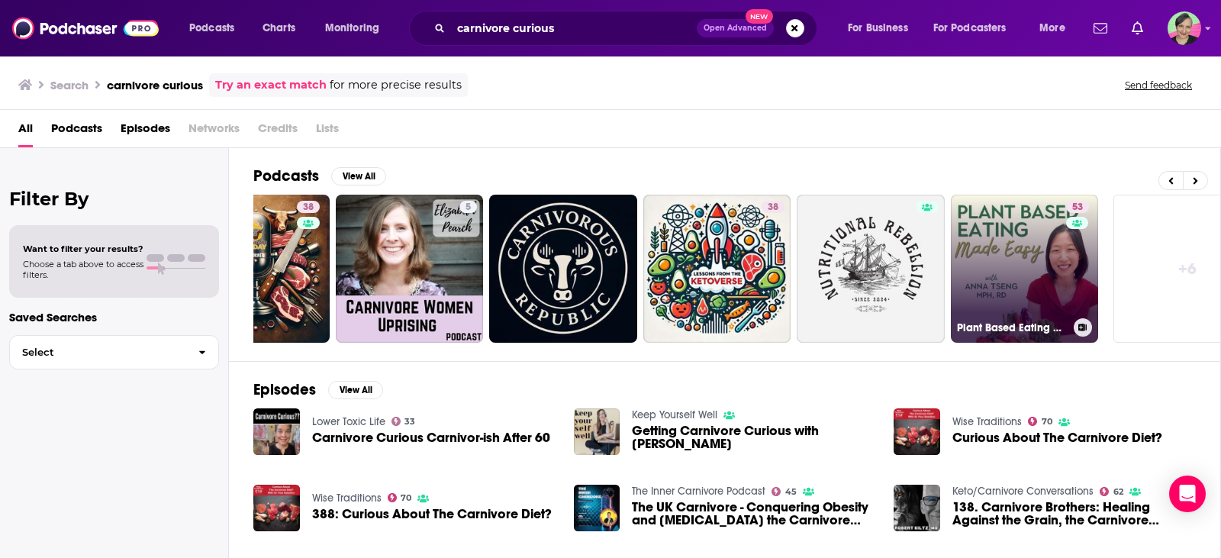
scroll to position [0, 127]
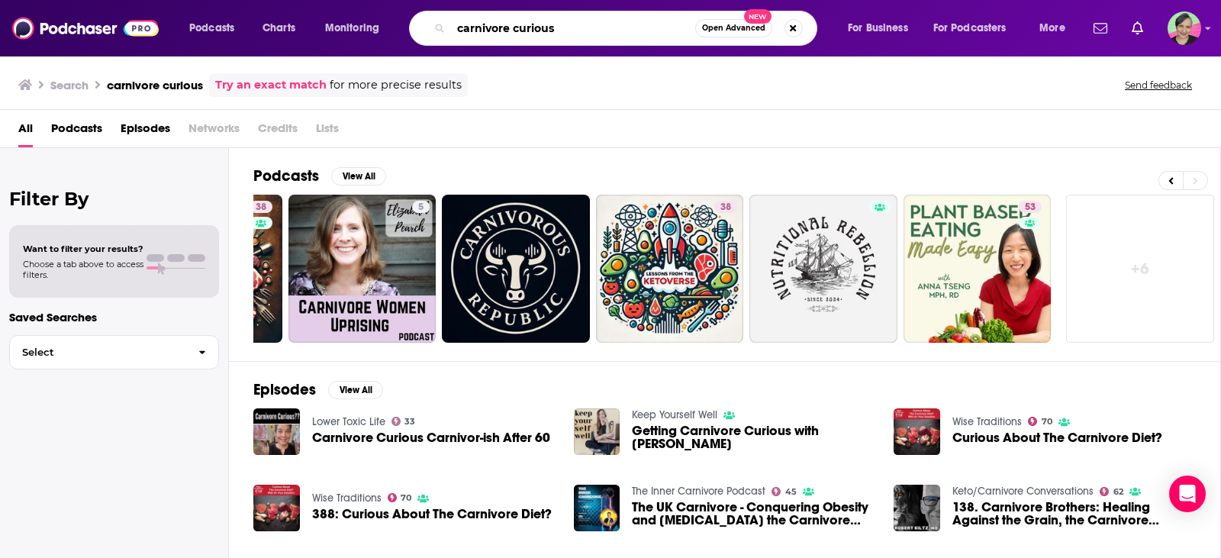
drag, startPoint x: 573, startPoint y: 27, endPoint x: 299, endPoint y: 8, distance: 274.7
click at [299, 8] on div "Podcasts Charts Monitoring carnivore curious Open Advanced New For Business For…" at bounding box center [610, 28] width 1221 height 56
type input "n"
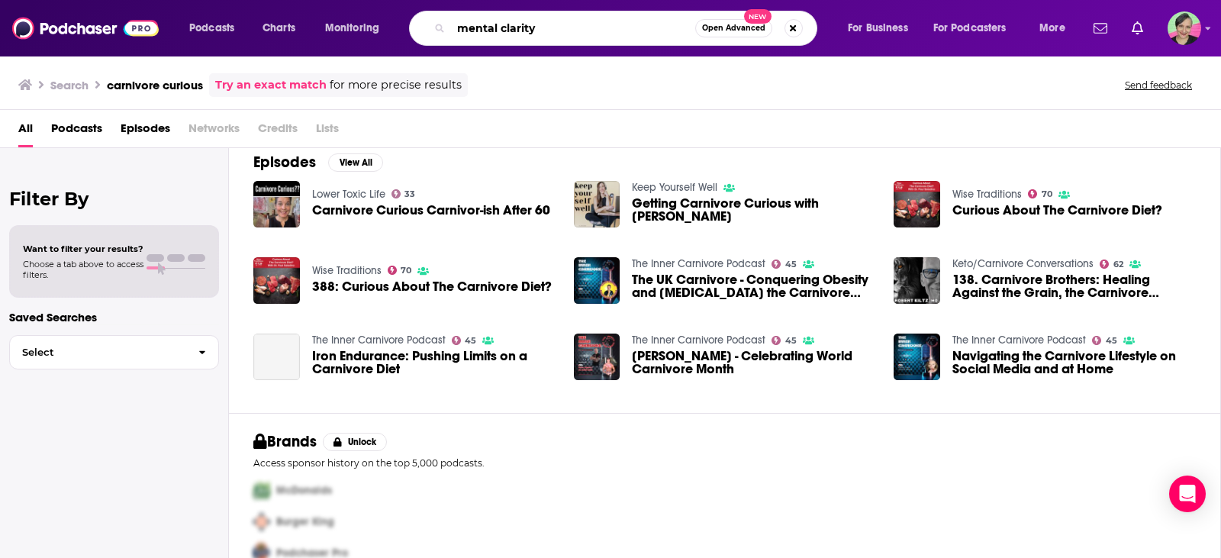
scroll to position [229, 0]
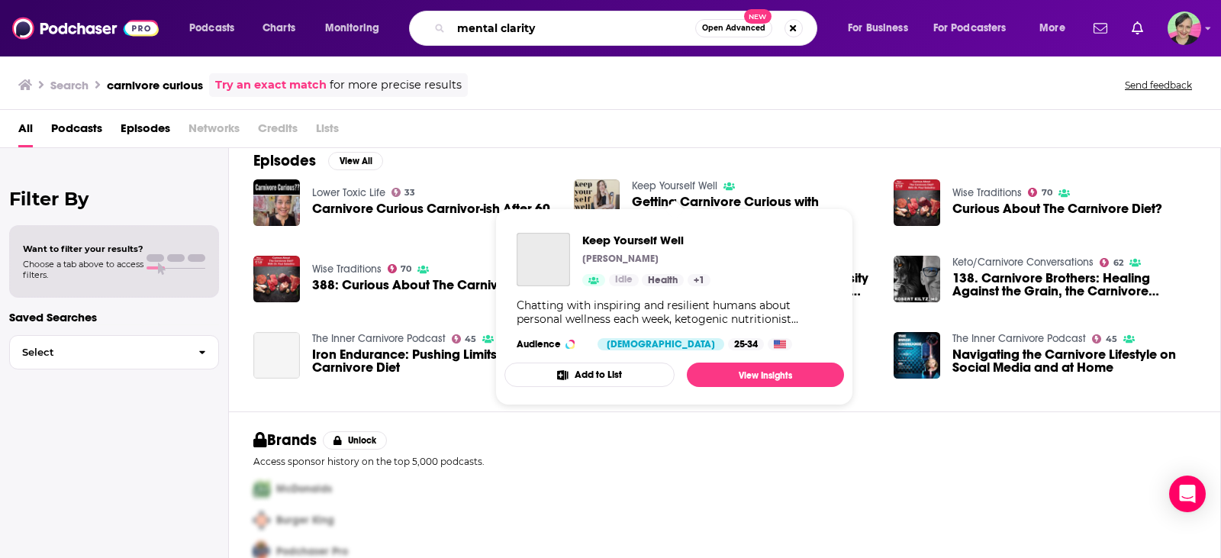
type input "mental clarity"
click at [665, 181] on link "Keep Yourself Well" at bounding box center [674, 185] width 85 height 13
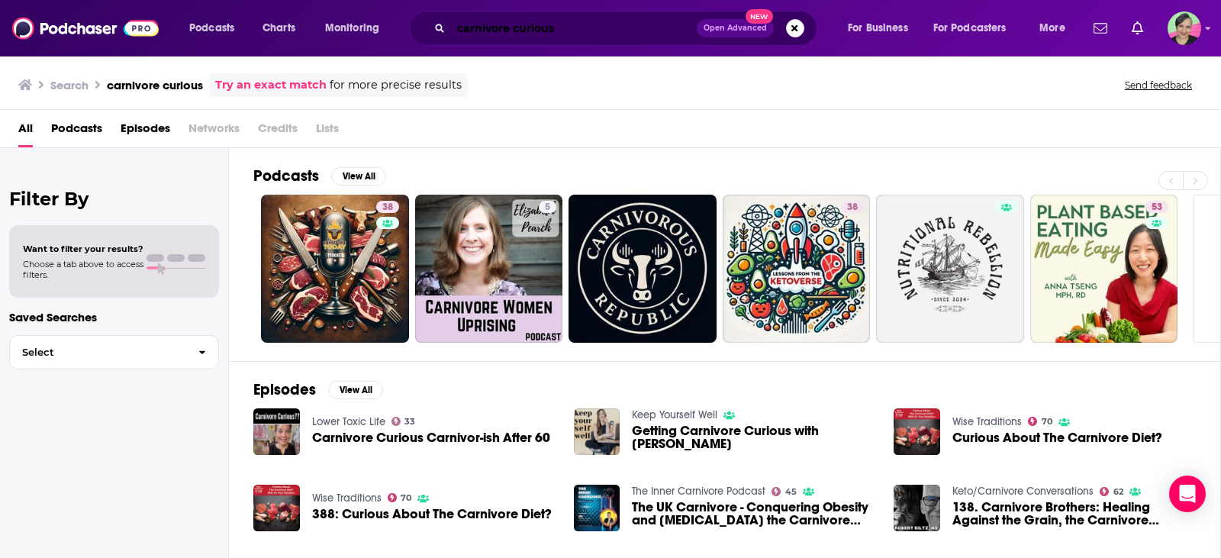
drag, startPoint x: 568, startPoint y: 31, endPoint x: 330, endPoint y: 47, distance: 237.9
click at [330, 47] on div "Podcasts Charts Monitoring carnivore curious Open Advanced New For Business For…" at bounding box center [610, 28] width 1221 height 56
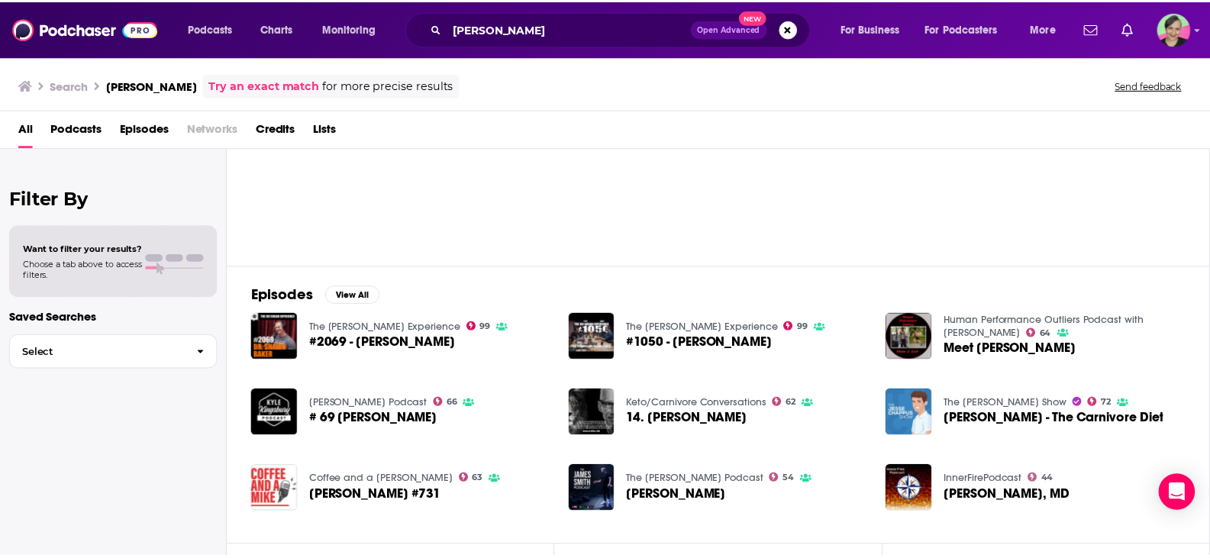
scroll to position [261, 0]
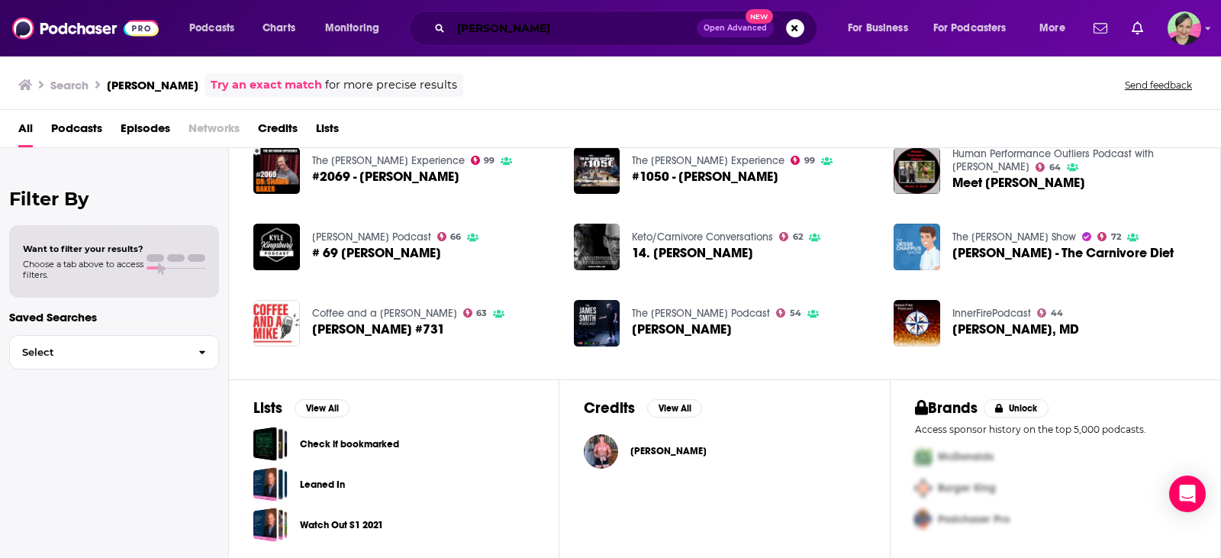
click at [539, 24] on input "[PERSON_NAME]" at bounding box center [574, 28] width 246 height 24
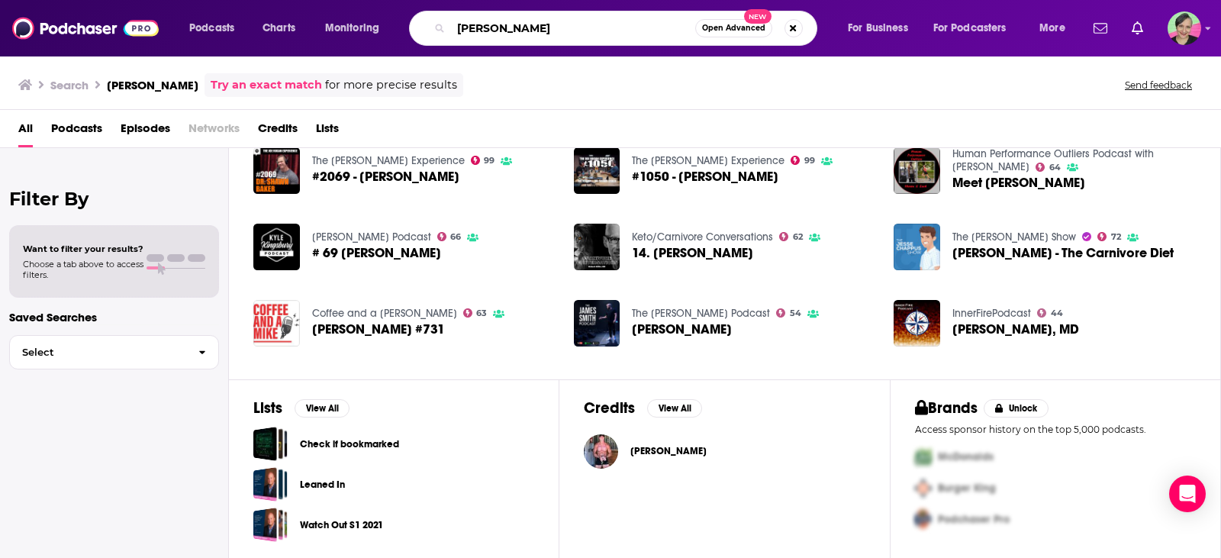
type input "[PERSON_NAME]"
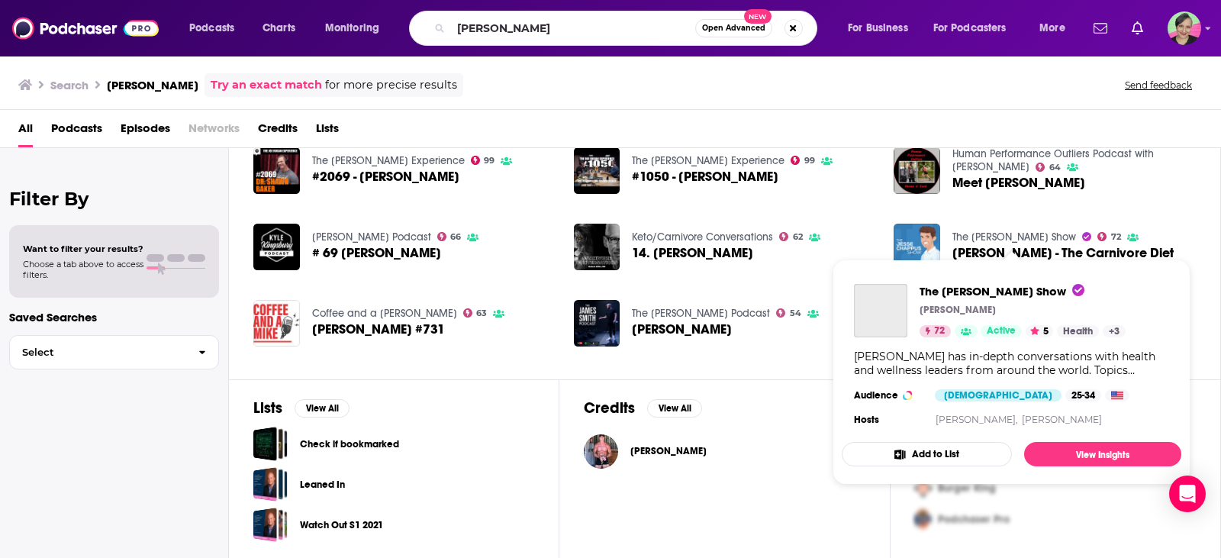
click at [1027, 234] on link "The Jesse Chappus Show" at bounding box center [1015, 237] width 124 height 13
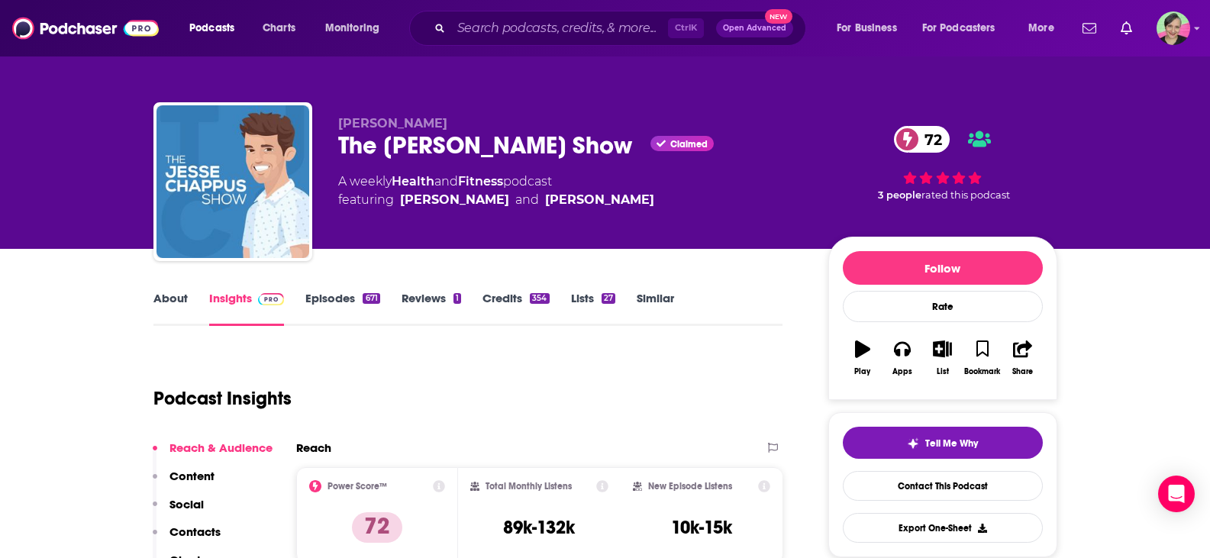
click at [332, 301] on link "Episodes 671" at bounding box center [342, 308] width 74 height 35
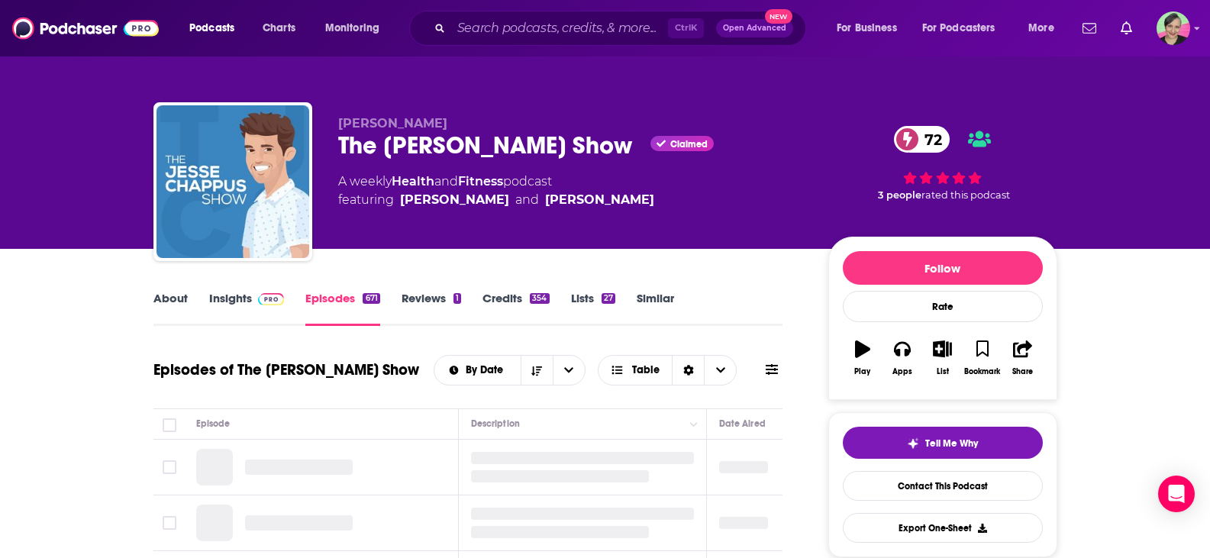
click at [770, 368] on icon at bounding box center [772, 369] width 12 height 12
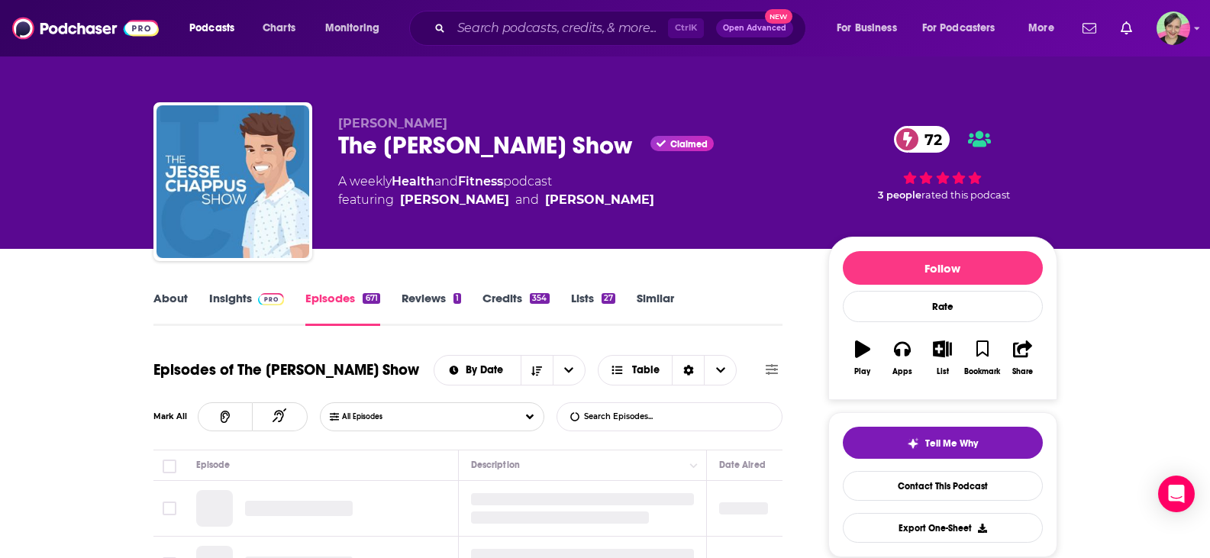
click at [656, 415] on input "List Search Input" at bounding box center [637, 416] width 160 height 27
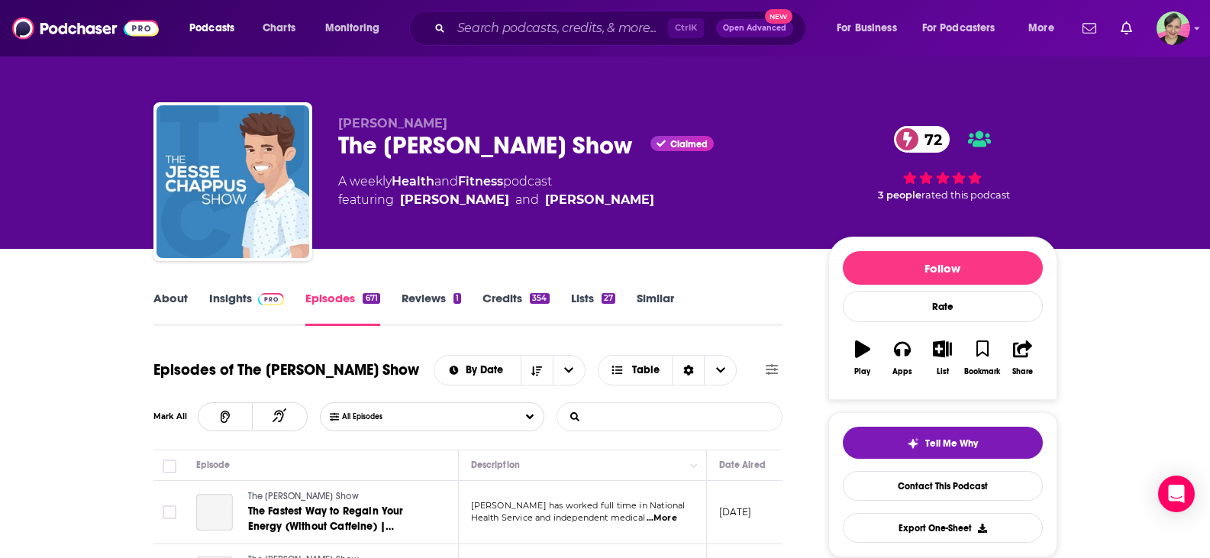
click at [615, 413] on input "List Search Input" at bounding box center [637, 416] width 160 height 27
drag, startPoint x: 617, startPoint y: 414, endPoint x: 626, endPoint y: 265, distance: 149.8
click at [617, 414] on input "jenny mi" at bounding box center [637, 416] width 160 height 27
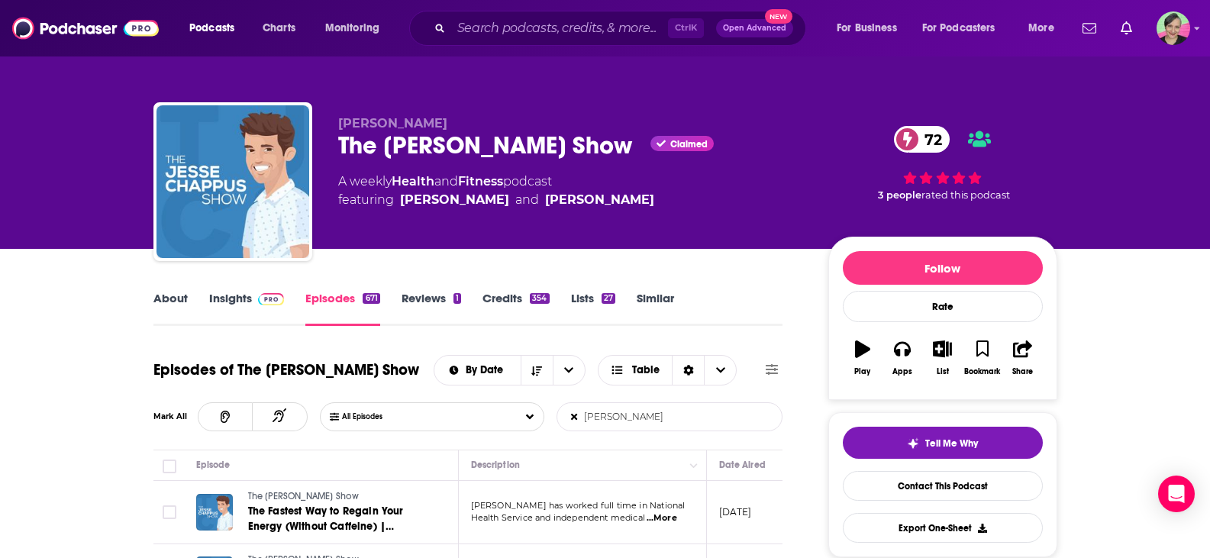
scroll to position [153, 0]
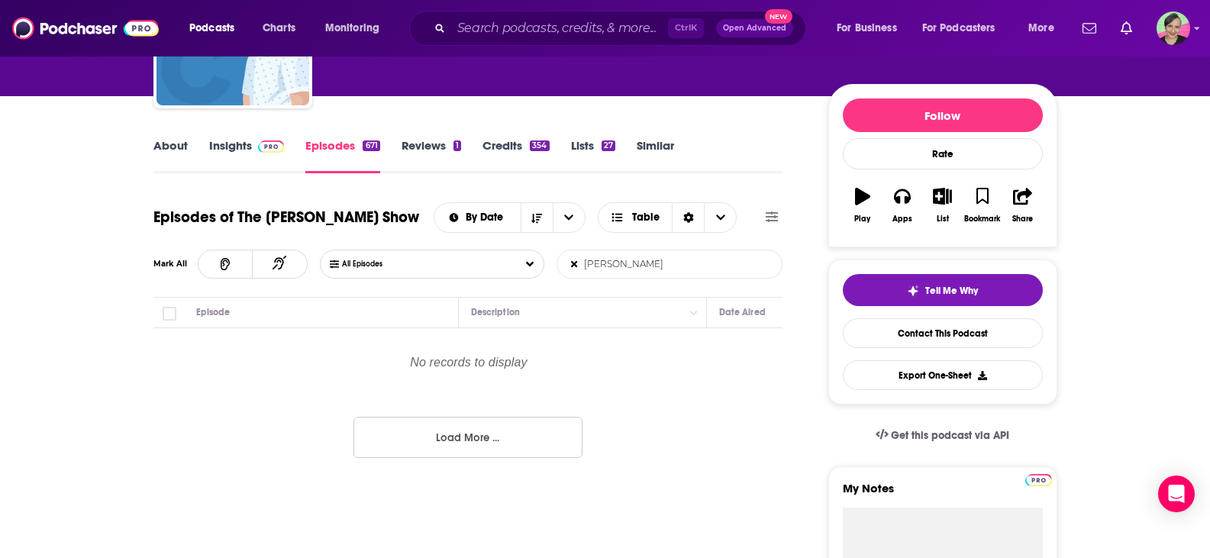
click at [696, 267] on input "jenny mi" at bounding box center [637, 263] width 160 height 27
type input "jenny mitich"
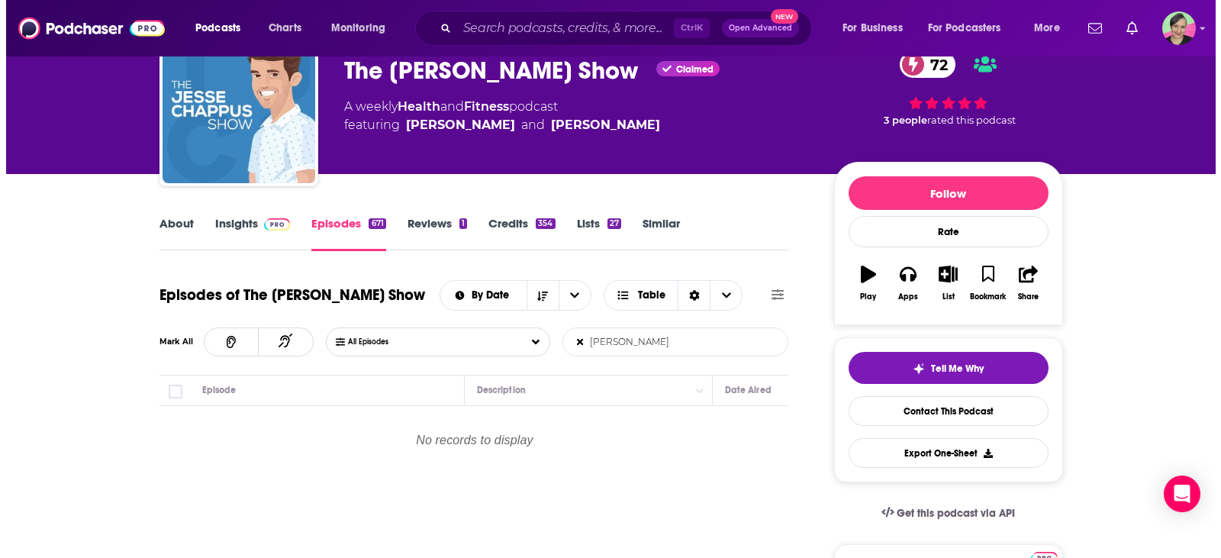
scroll to position [0, 0]
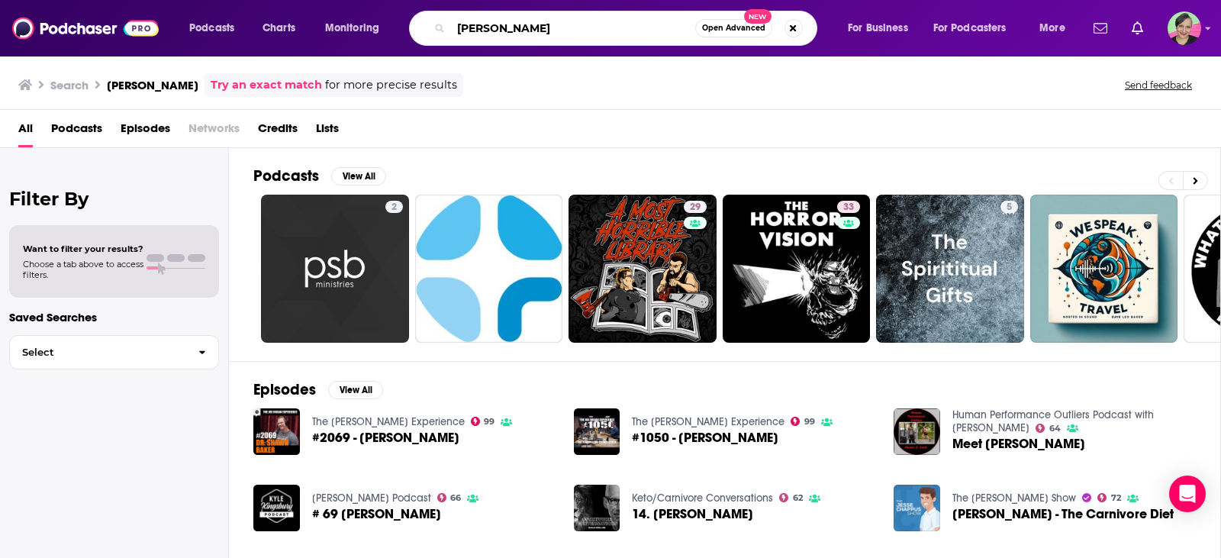
drag, startPoint x: 549, startPoint y: 31, endPoint x: 430, endPoint y: 31, distance: 118.3
click at [430, 31] on div "shawn baker Open Advanced New" at bounding box center [613, 28] width 408 height 35
type input "jesse chappus"
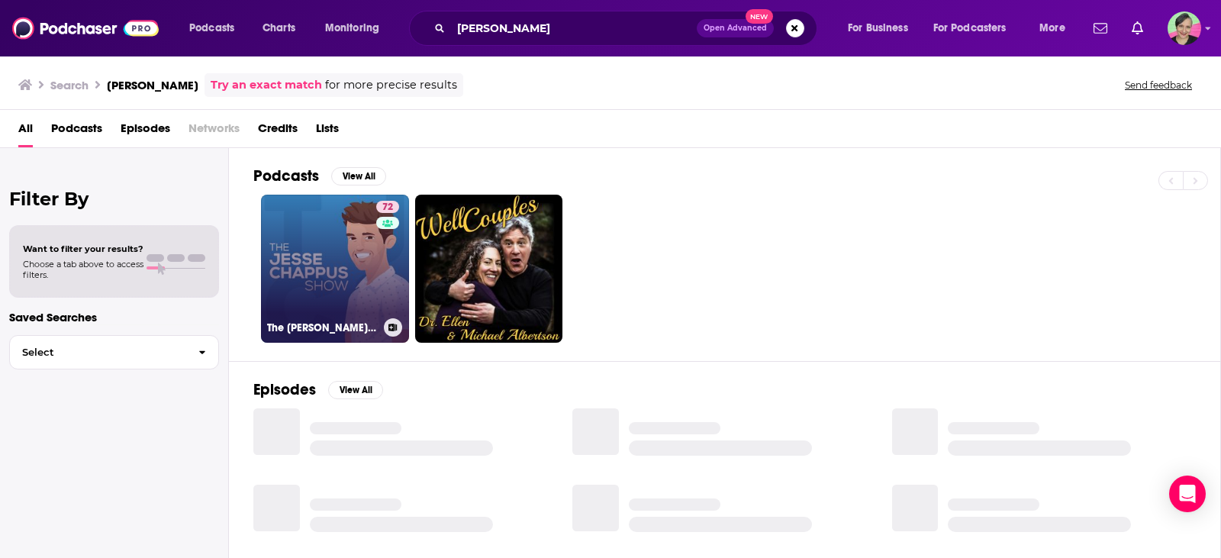
click at [322, 216] on link "72 The Jesse Chappus Show" at bounding box center [335, 269] width 148 height 148
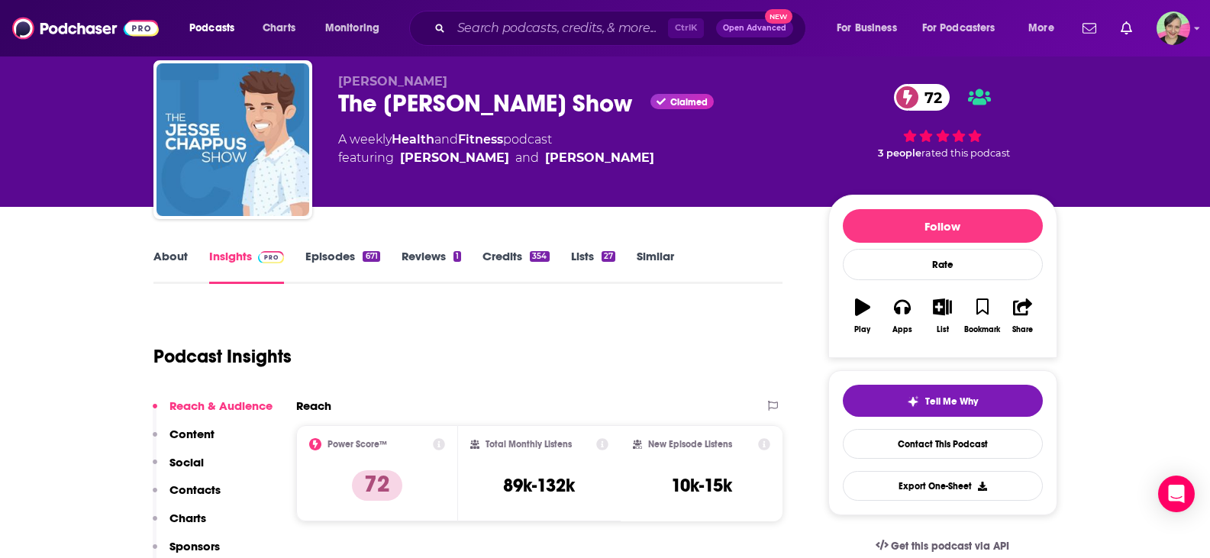
scroll to position [76, 0]
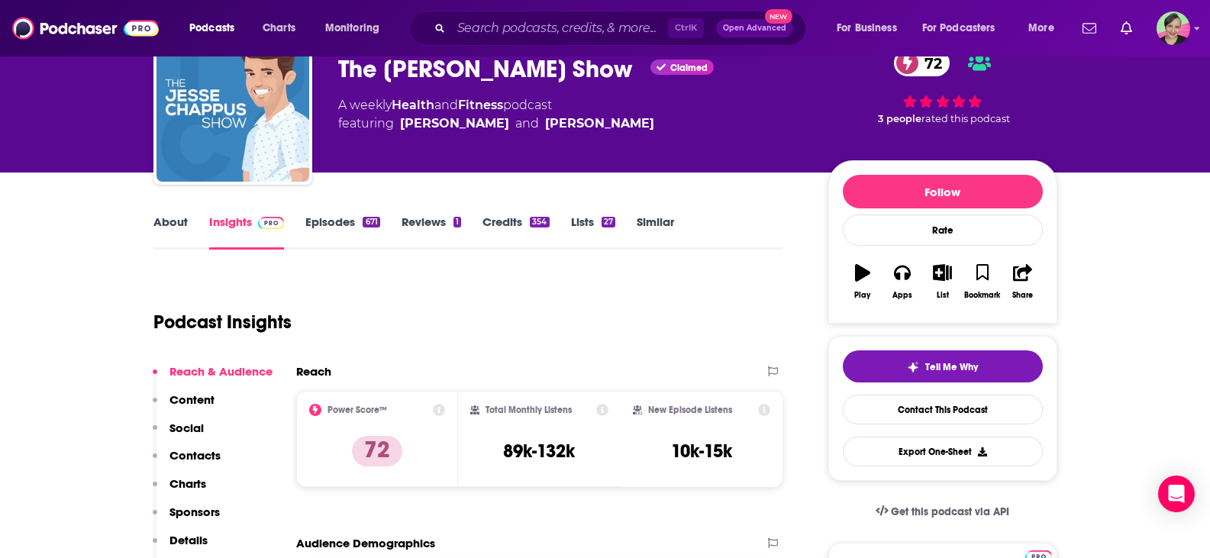
click at [171, 215] on link "About" at bounding box center [170, 231] width 34 height 35
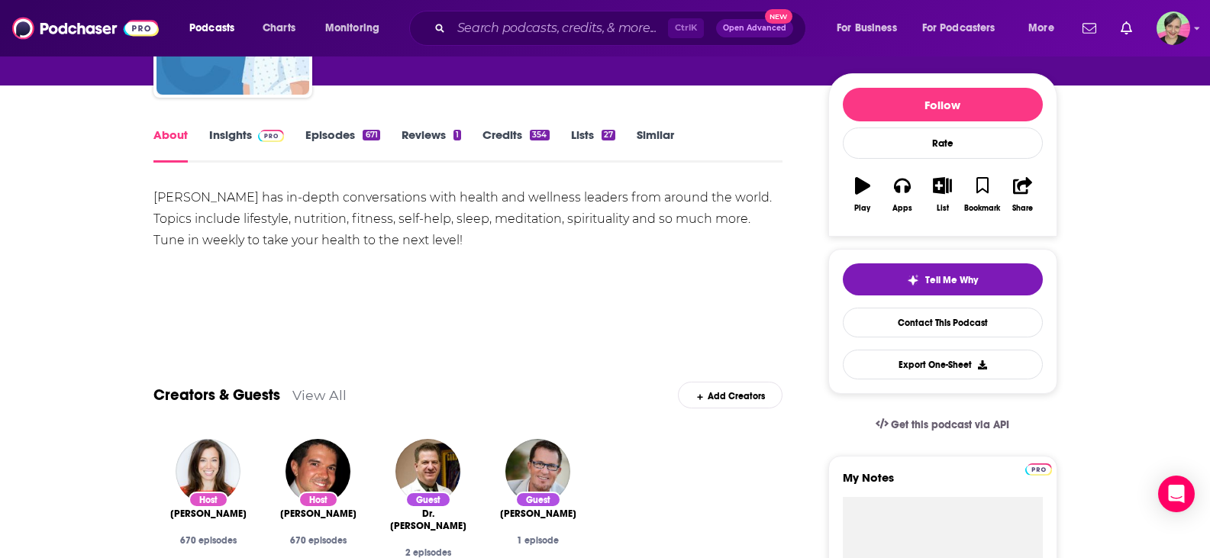
scroll to position [76, 0]
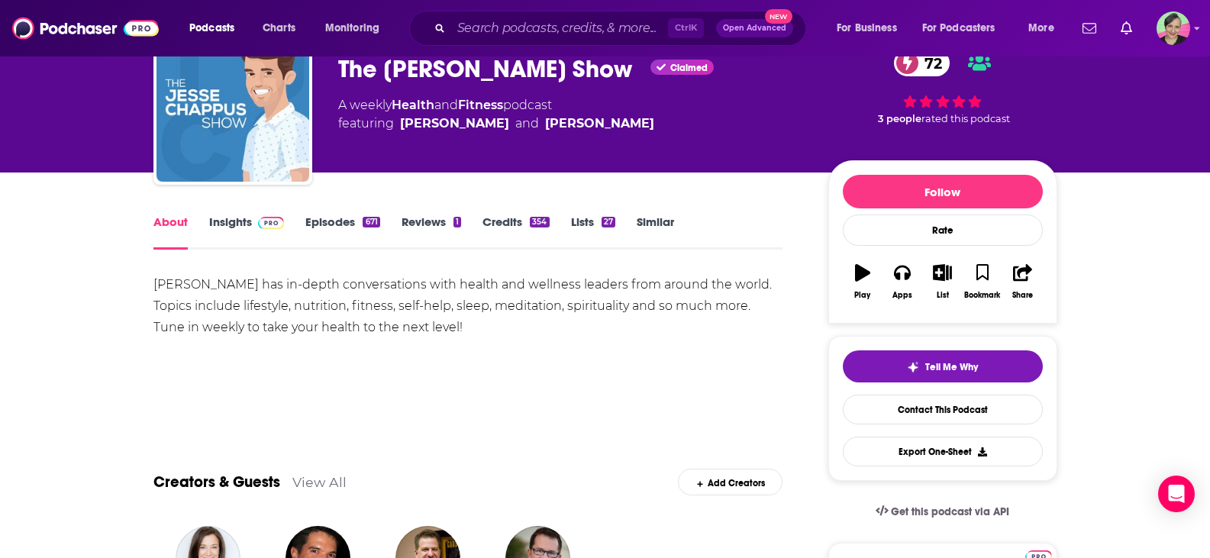
click at [235, 227] on link "Insights" at bounding box center [247, 231] width 76 height 35
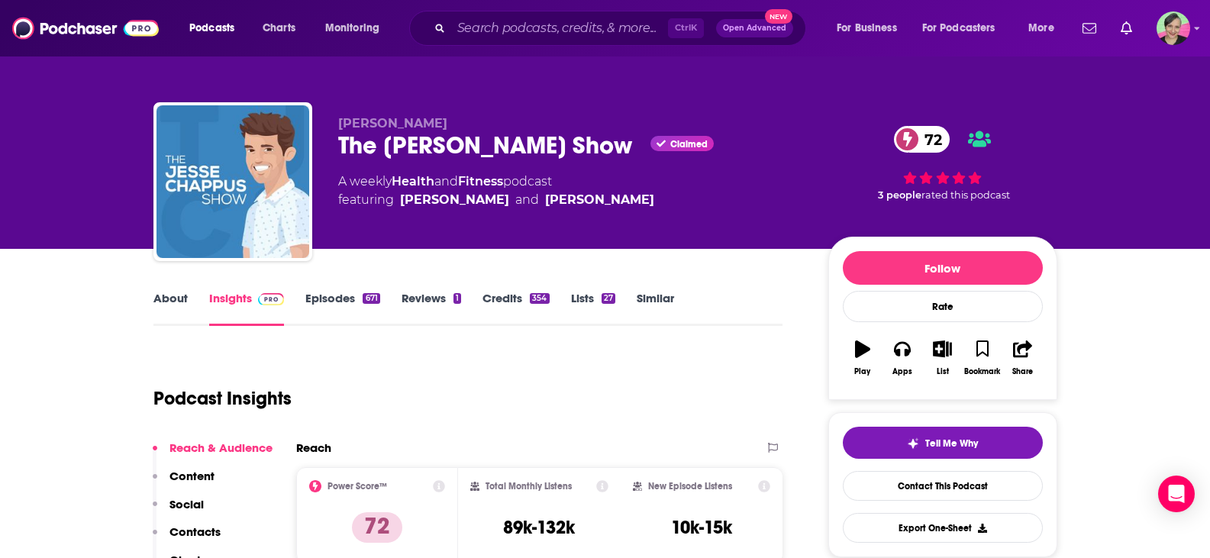
click at [342, 297] on link "Episodes 671" at bounding box center [342, 308] width 74 height 35
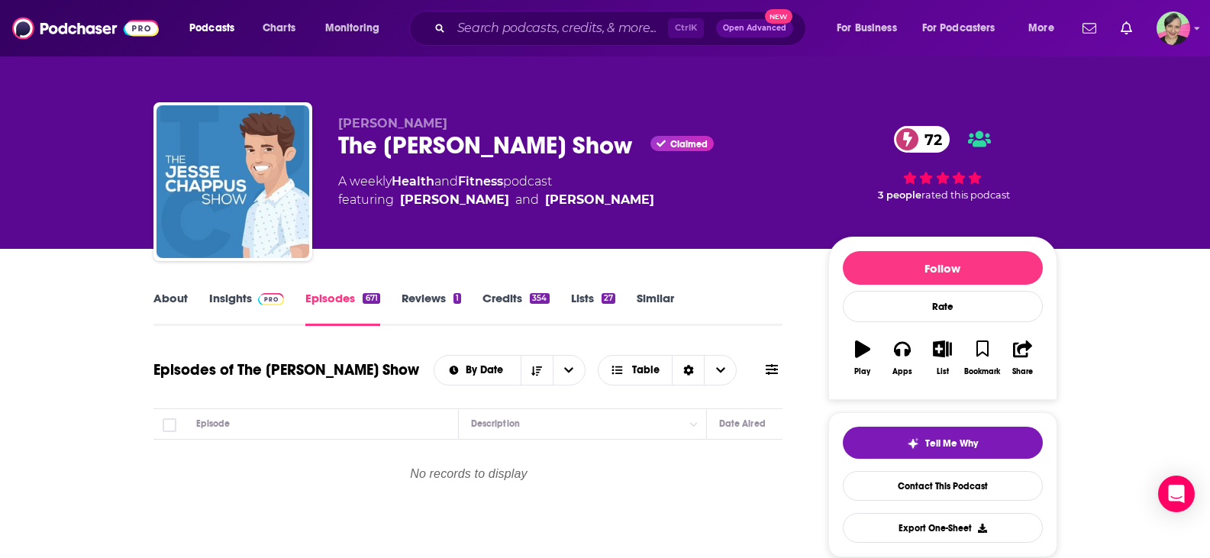
click at [776, 370] on icon at bounding box center [772, 369] width 12 height 11
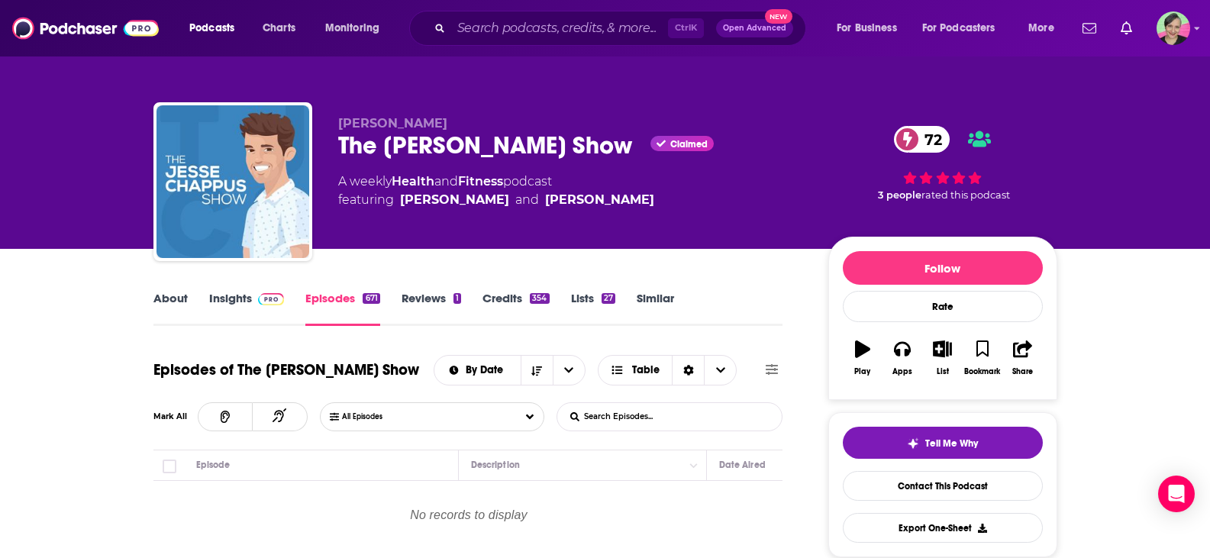
click at [672, 406] on input "List Search Input" at bounding box center [637, 416] width 160 height 27
type input "marni"
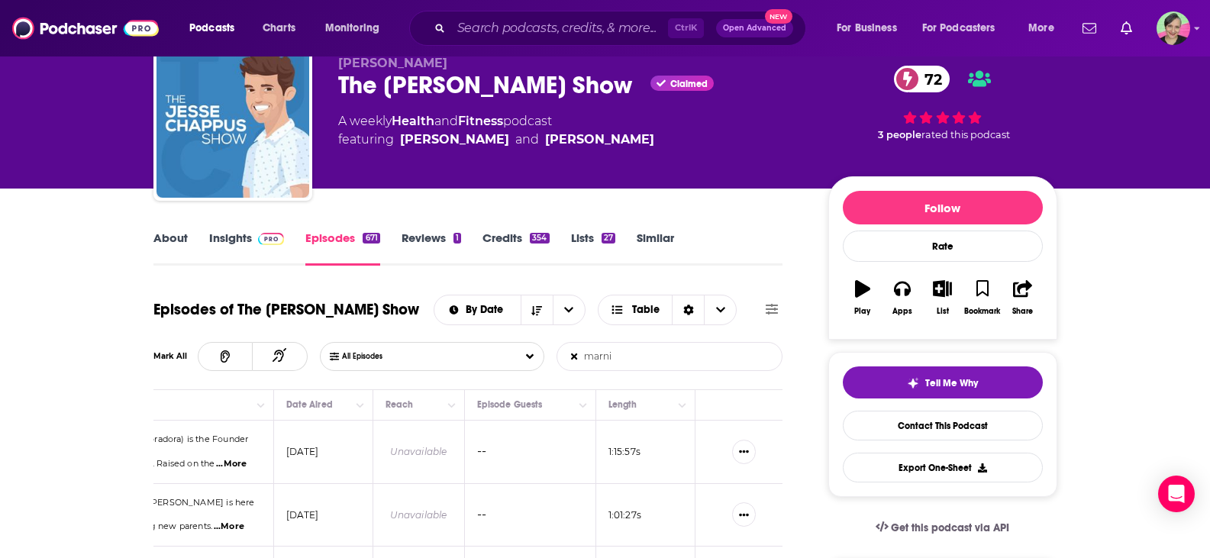
scroll to position [229, 0]
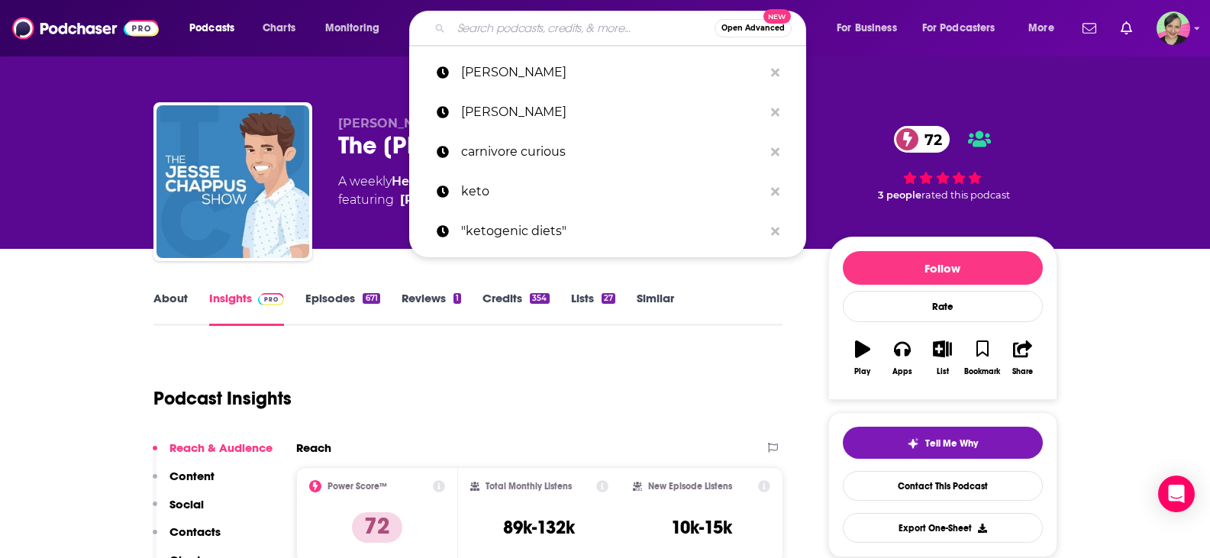
click at [522, 32] on input "Search podcasts, credits, & more..." at bounding box center [582, 28] width 263 height 24
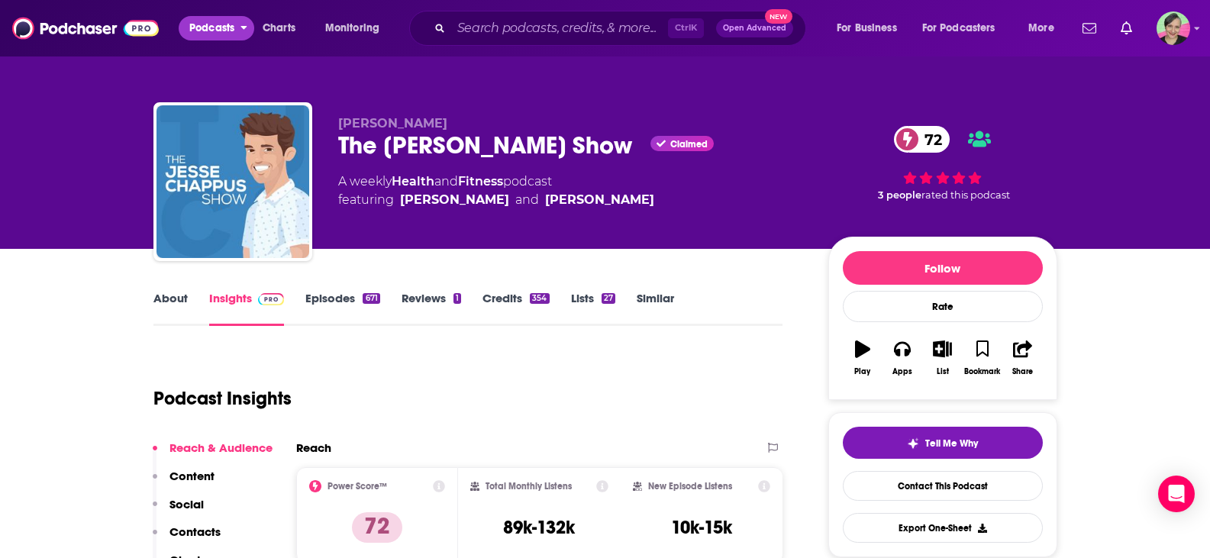
click at [209, 31] on span "Podcasts" at bounding box center [211, 28] width 45 height 21
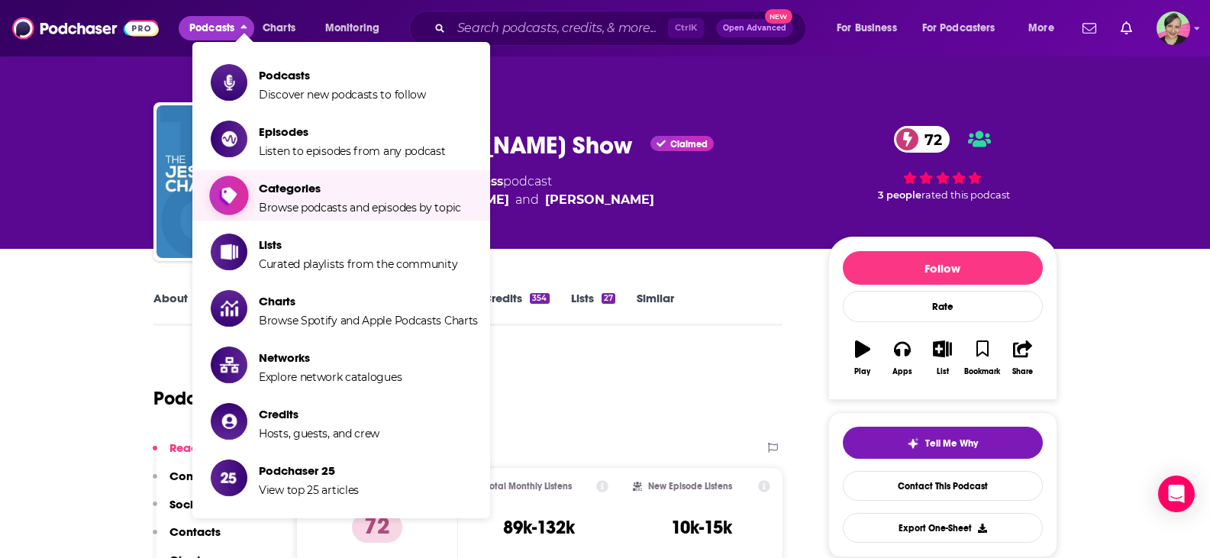
click at [306, 213] on span "Browse podcasts and episodes by topic" at bounding box center [360, 208] width 202 height 14
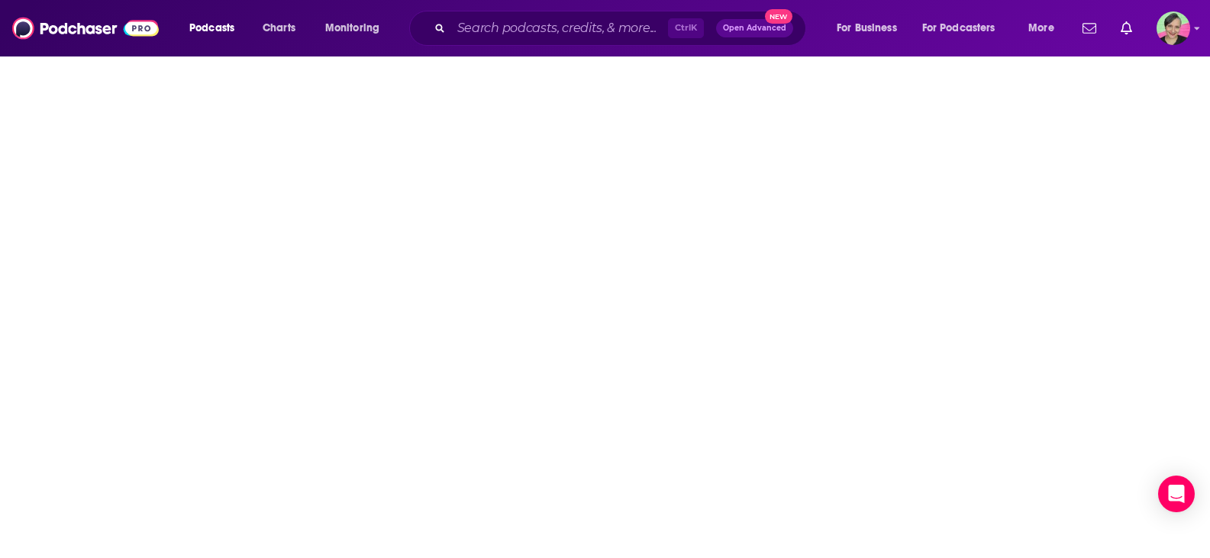
drag, startPoint x: 306, startPoint y: 213, endPoint x: 306, endPoint y: 200, distance: 13.0
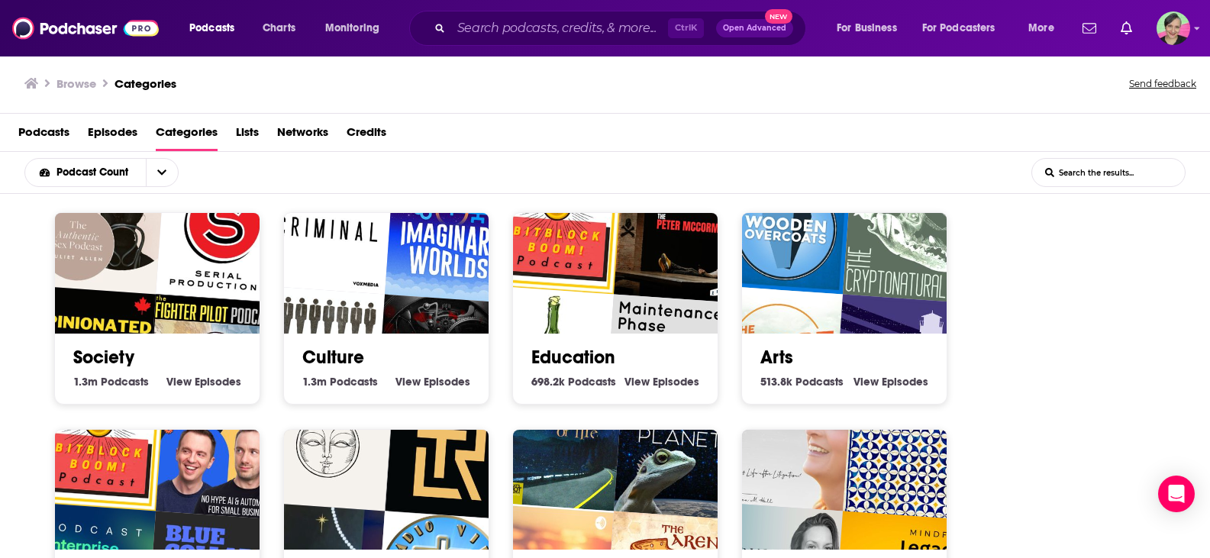
click at [1078, 172] on input "List Search Input" at bounding box center [1108, 172] width 153 height 27
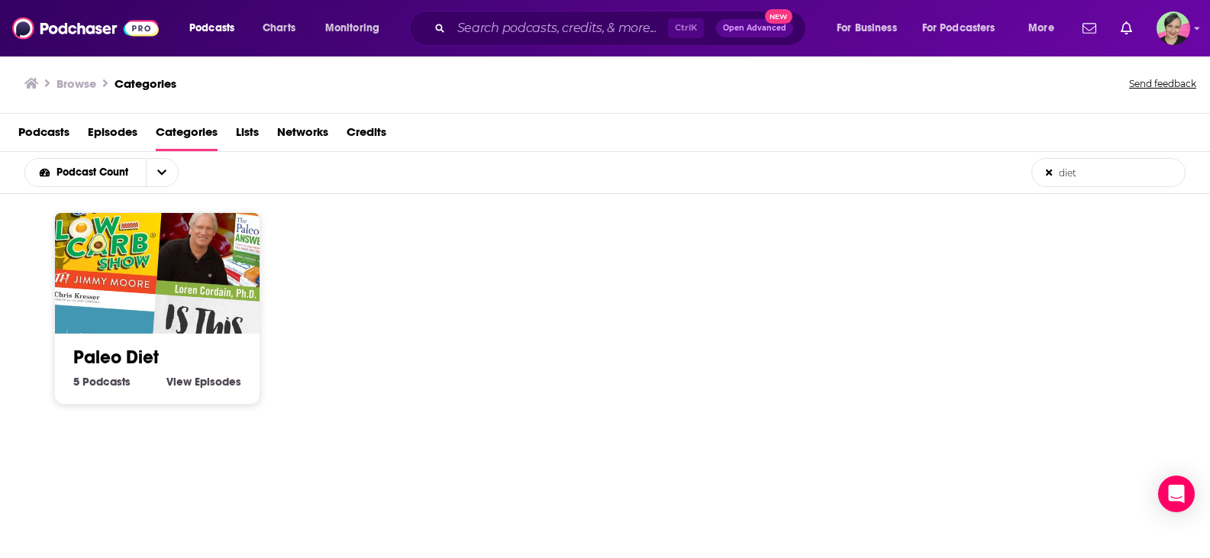
drag, startPoint x: 1086, startPoint y: 166, endPoint x: 952, endPoint y: 163, distance: 134.4
click at [952, 163] on div "Podcast Count diet List Search Input Search the results..." at bounding box center [605, 173] width 1210 height 42
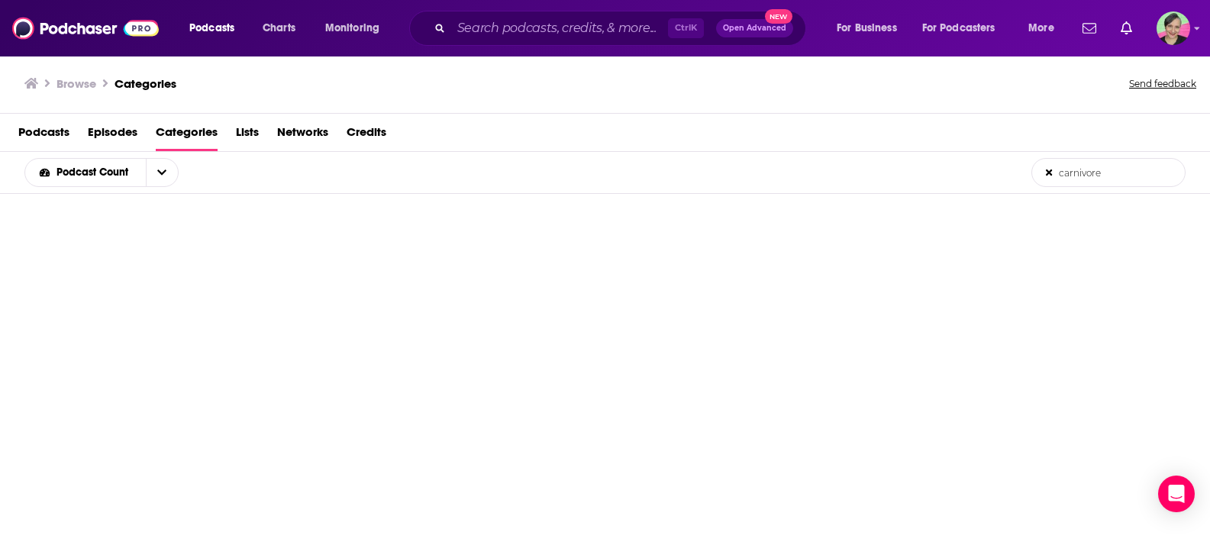
drag, startPoint x: 1128, startPoint y: 174, endPoint x: 1053, endPoint y: 174, distance: 74.8
click at [1053, 174] on input "carnivore" at bounding box center [1108, 172] width 153 height 27
type input "n"
type input "a"
type input "o"
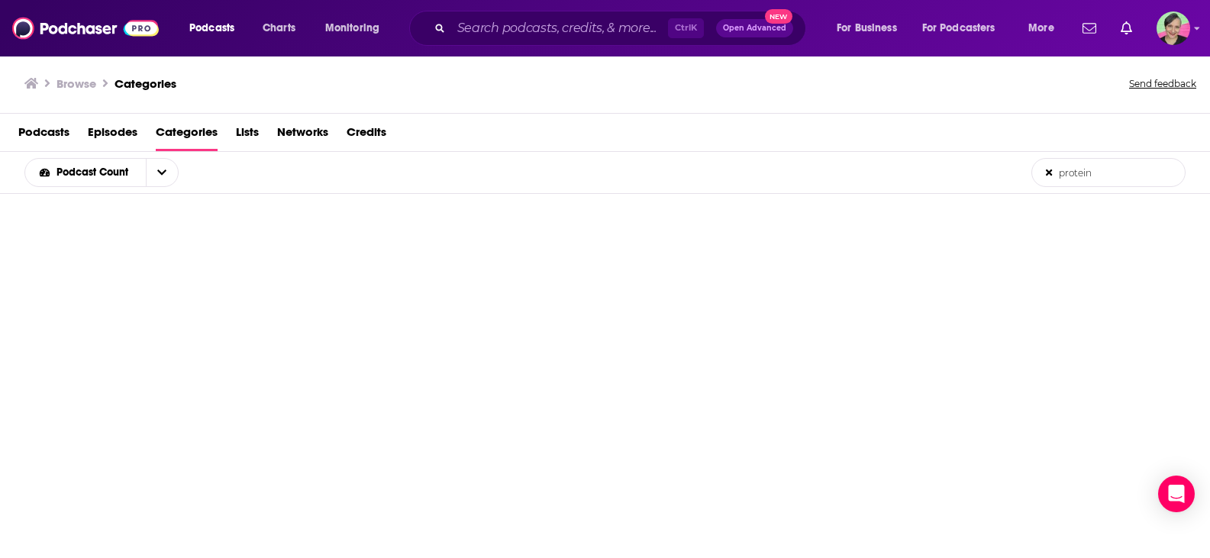
drag, startPoint x: 1111, startPoint y: 176, endPoint x: 961, endPoint y: 167, distance: 149.9
click at [961, 167] on div "Podcast Count protein List Search Input Search the results..." at bounding box center [605, 173] width 1210 height 42
type input "alternative health"
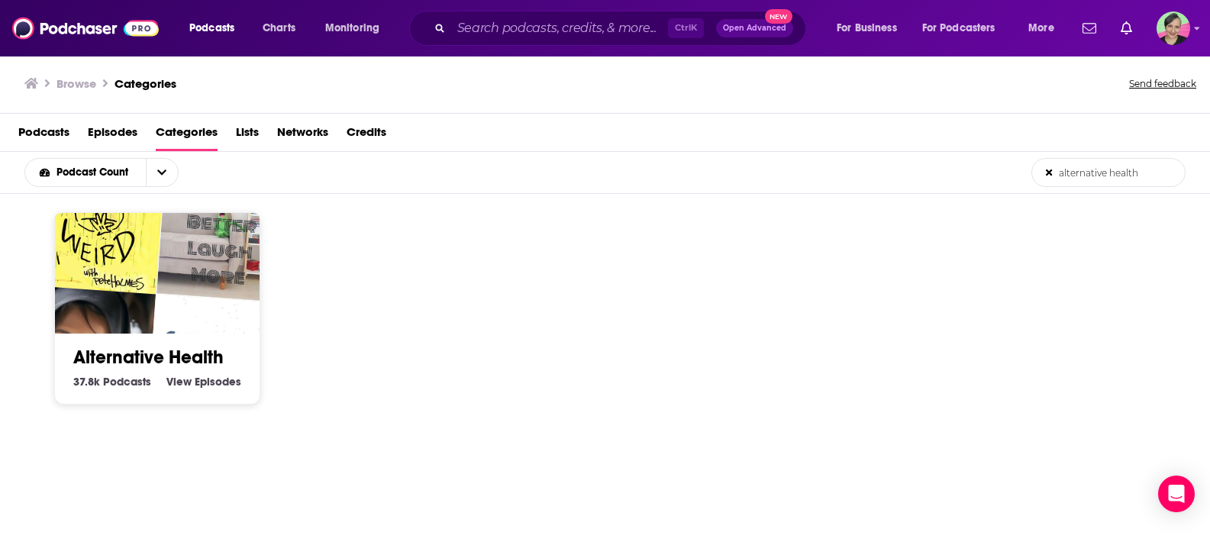
click at [102, 255] on img "You Made It Weird with Pete Holmes" at bounding box center [99, 228] width 131 height 131
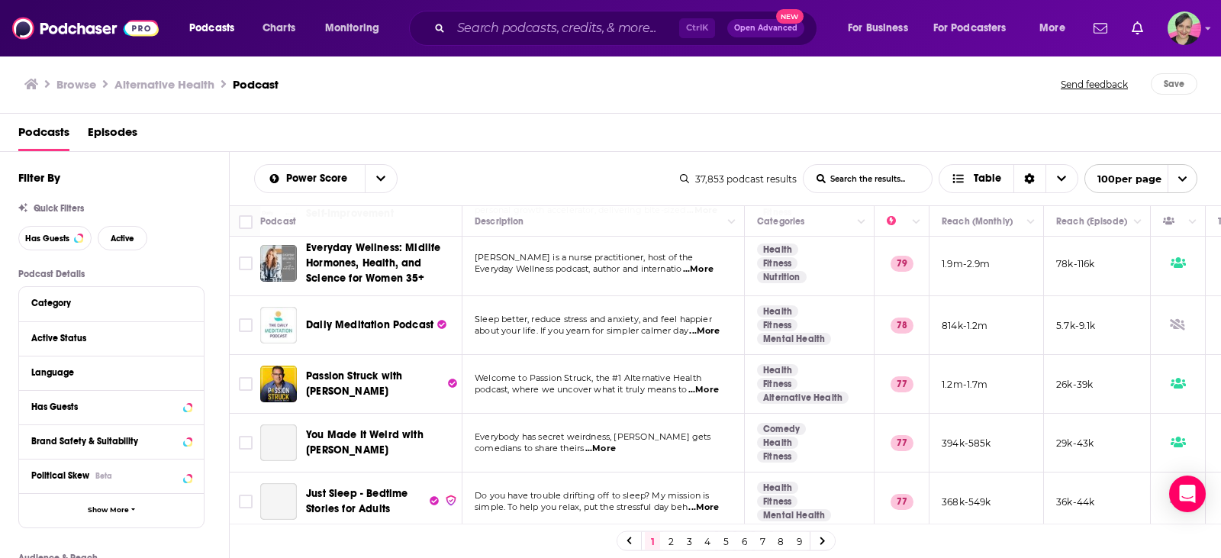
scroll to position [382, 0]
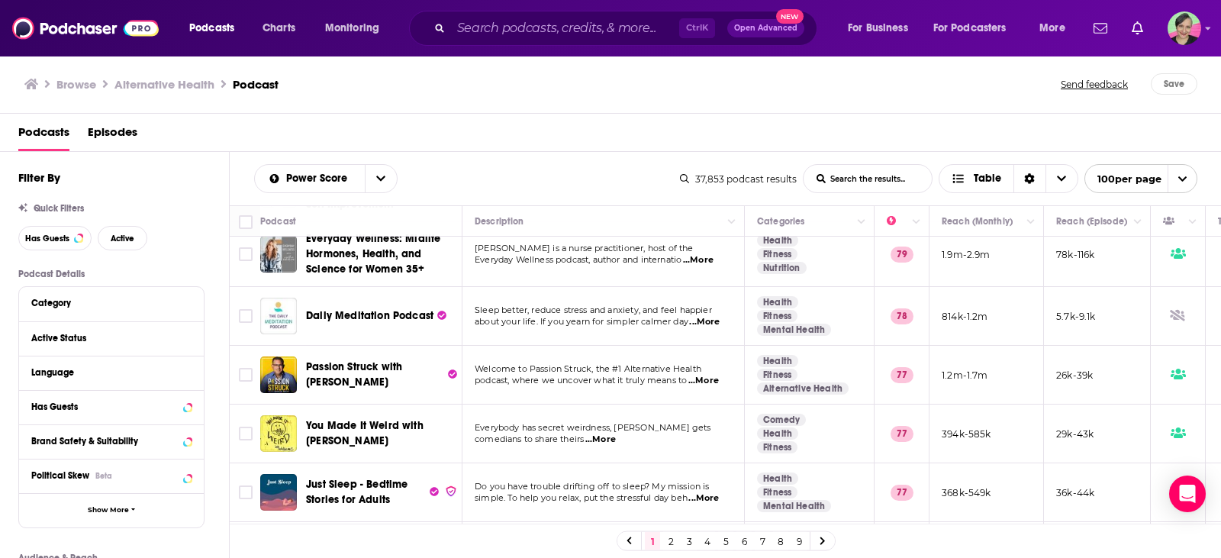
click at [711, 375] on span "...More" at bounding box center [703, 381] width 31 height 12
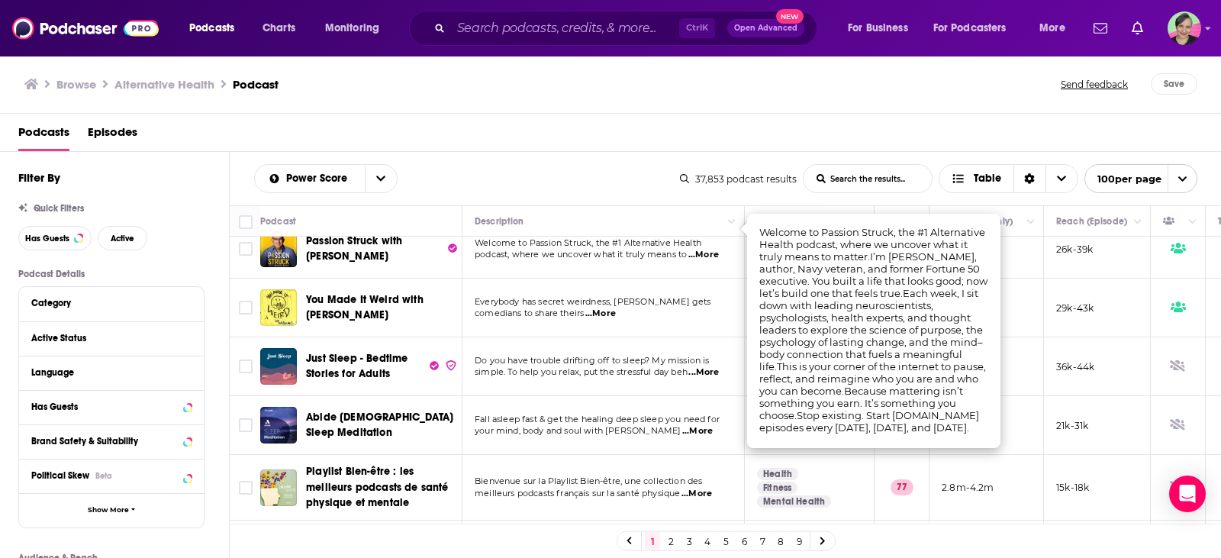
scroll to position [534, 0]
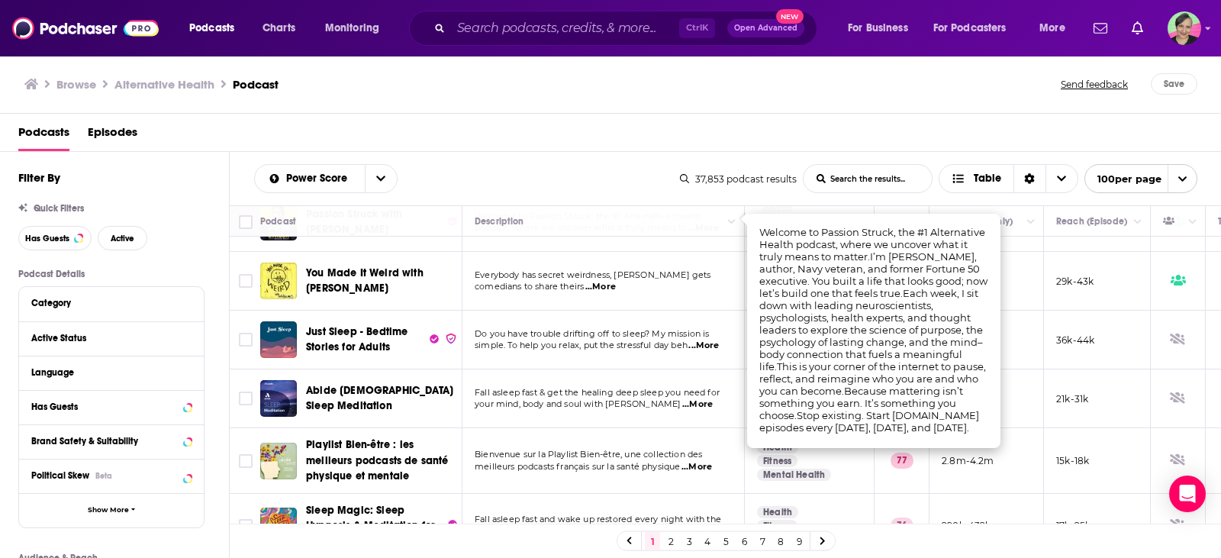
click at [647, 138] on div "Podcasts Episodes" at bounding box center [613, 135] width 1191 height 31
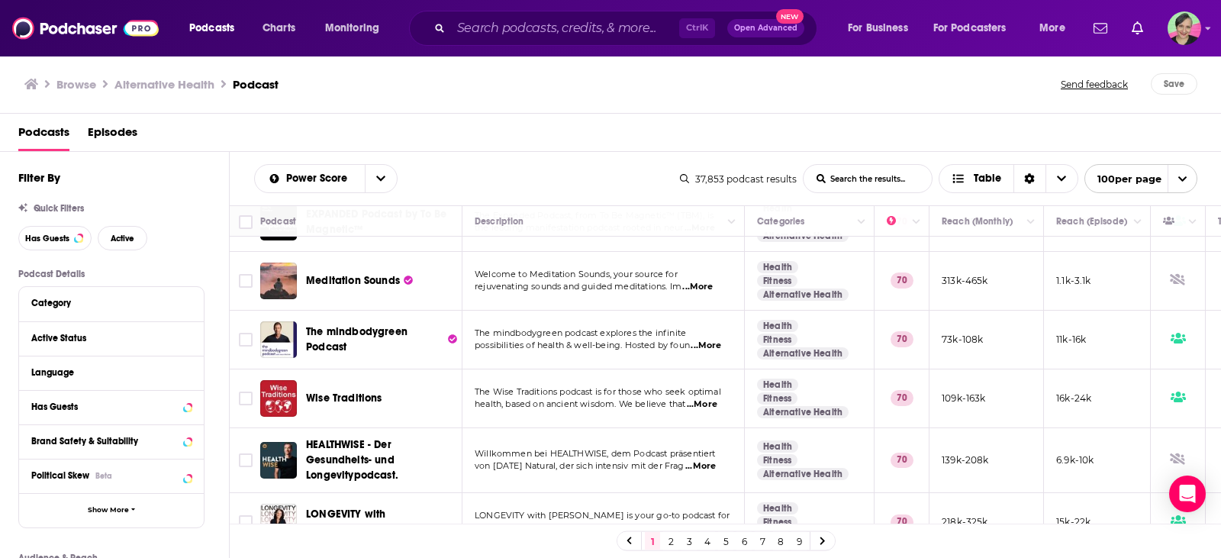
scroll to position [1908, 0]
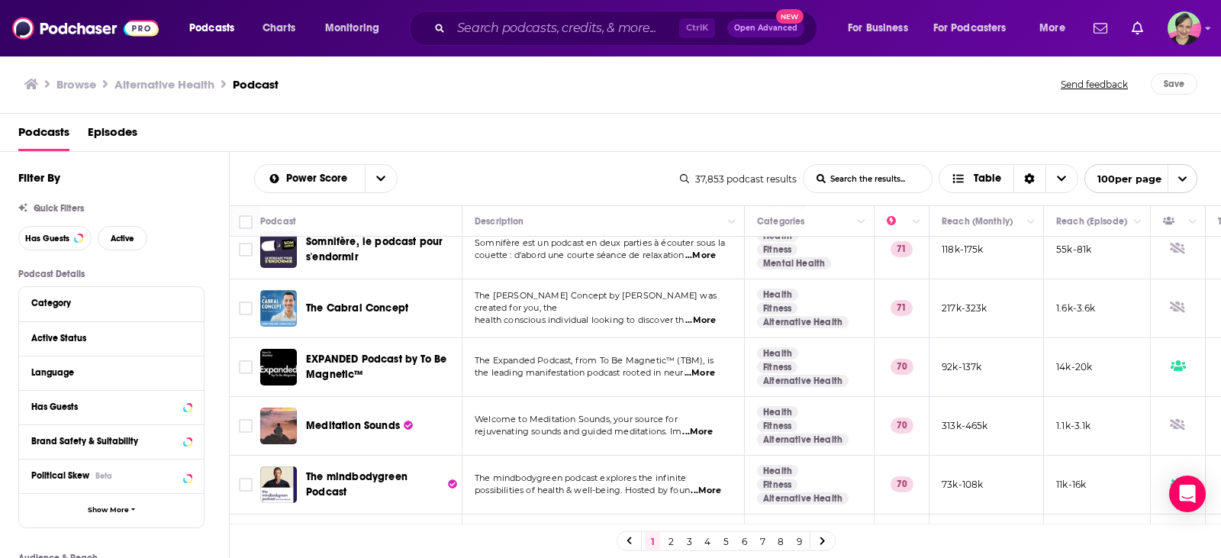
click at [704, 314] on span "...More" at bounding box center [700, 320] width 31 height 12
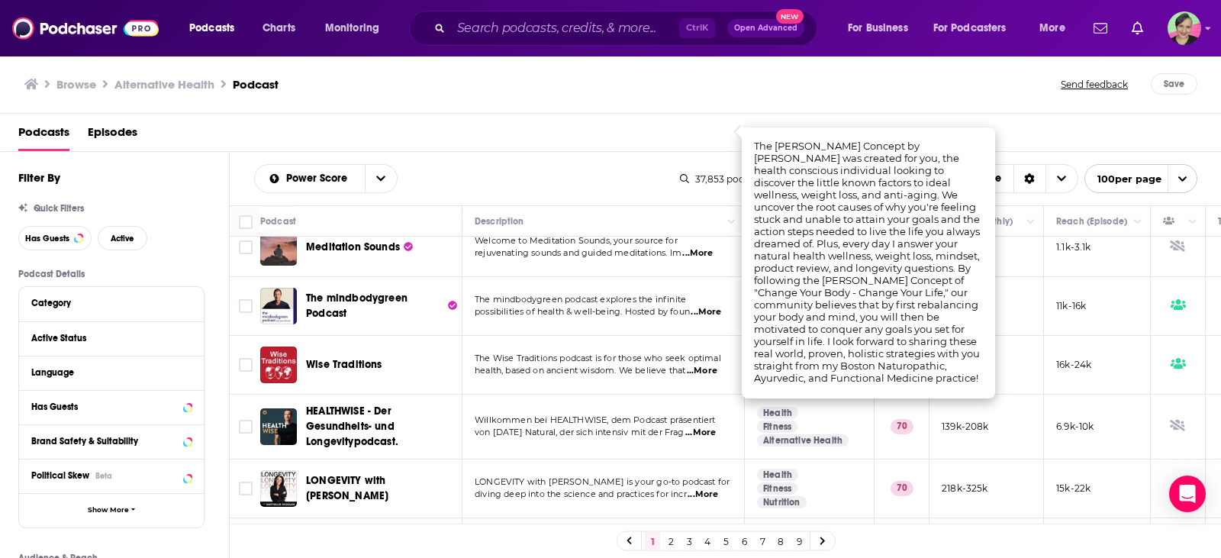
scroll to position [2137, 0]
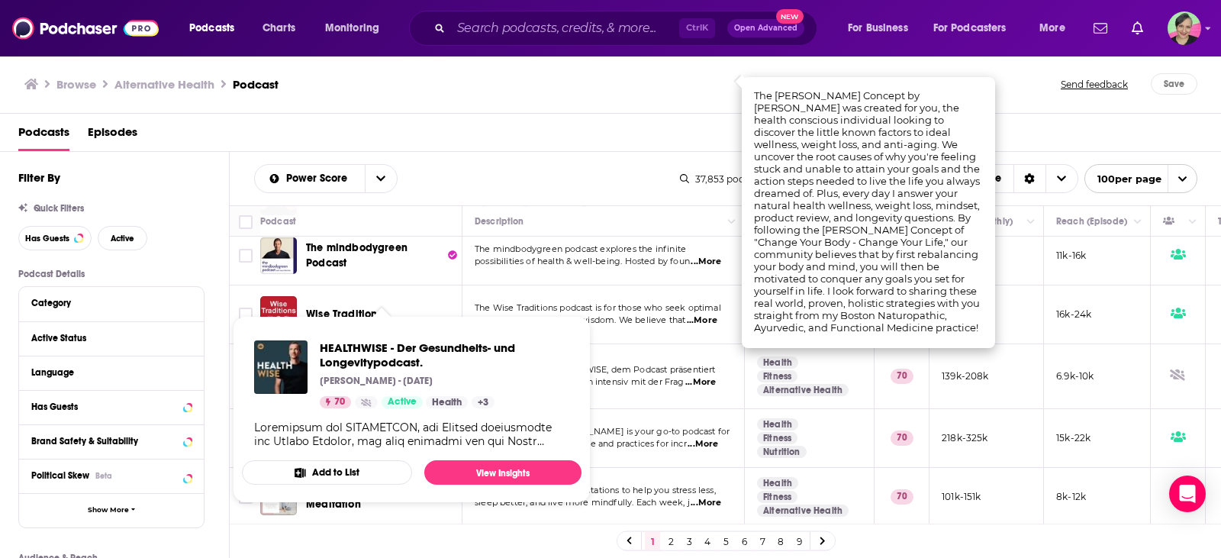
click at [459, 124] on div "Podcasts Episodes" at bounding box center [613, 135] width 1191 height 31
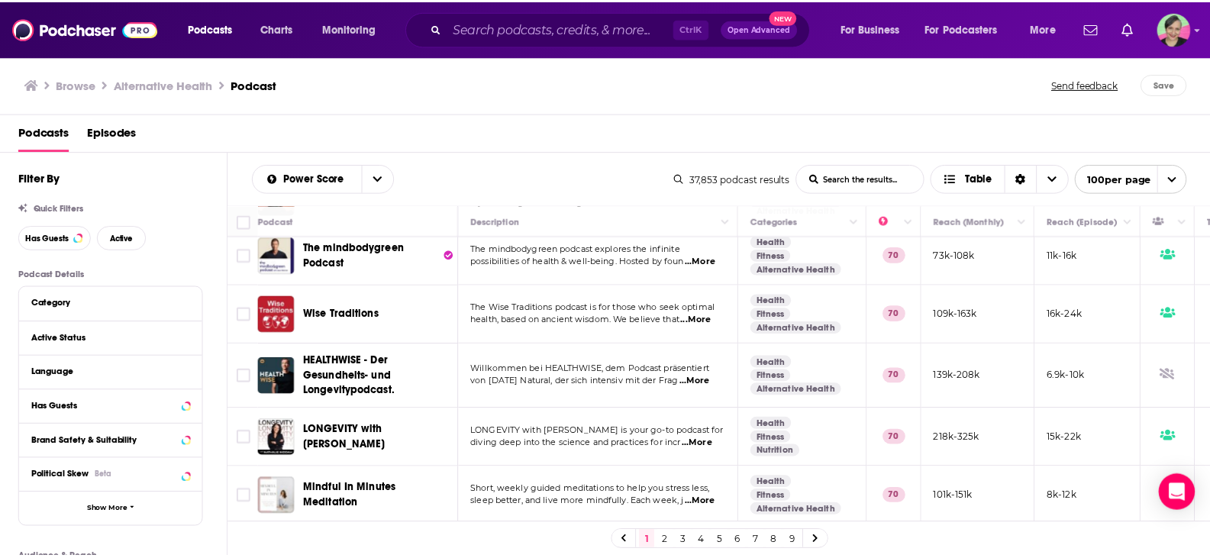
scroll to position [2061, 0]
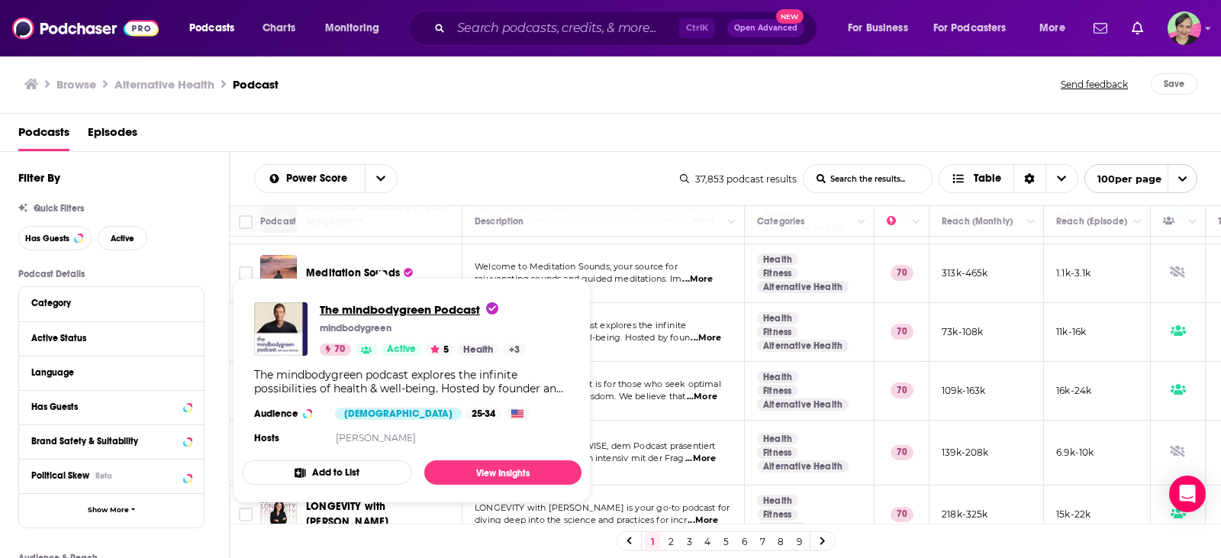
click at [371, 308] on span "The mindbodygreen Podcast" at bounding box center [409, 309] width 179 height 15
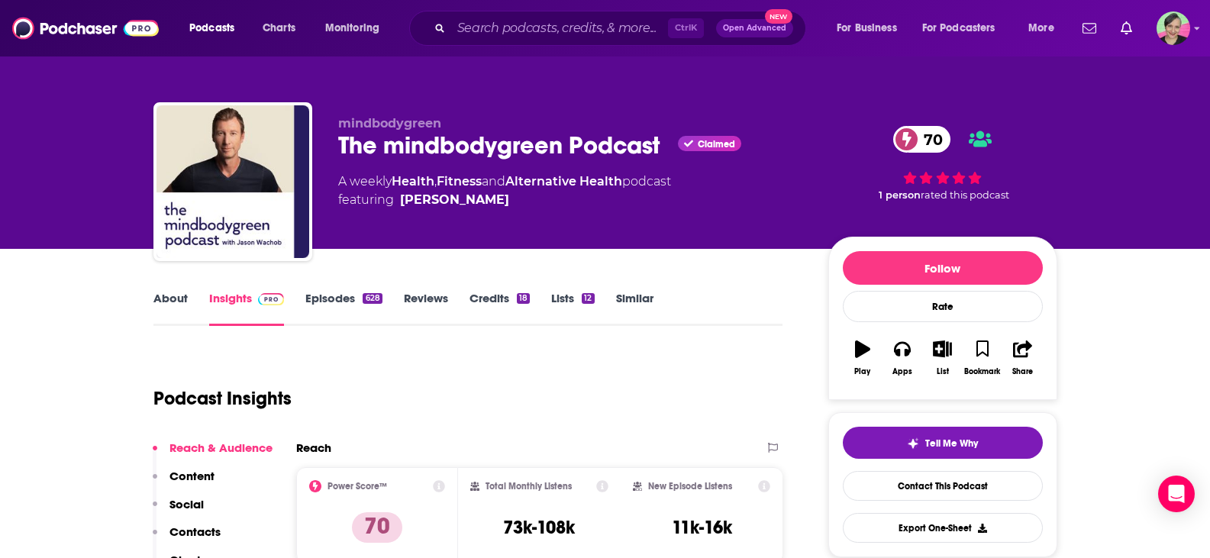
click at [330, 301] on link "Episodes 628" at bounding box center [343, 308] width 76 height 35
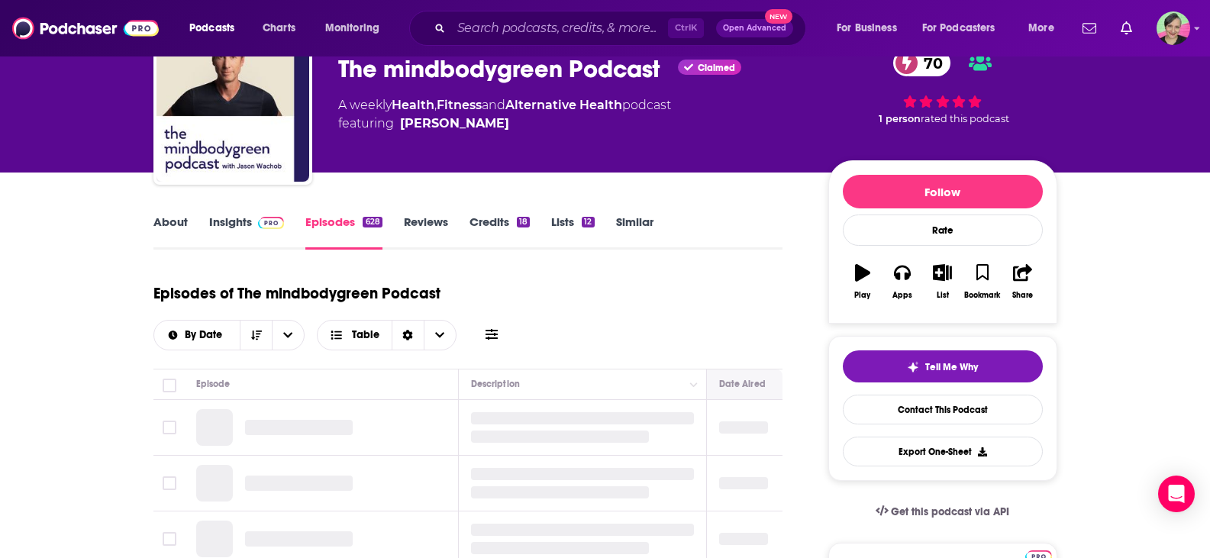
scroll to position [153, 0]
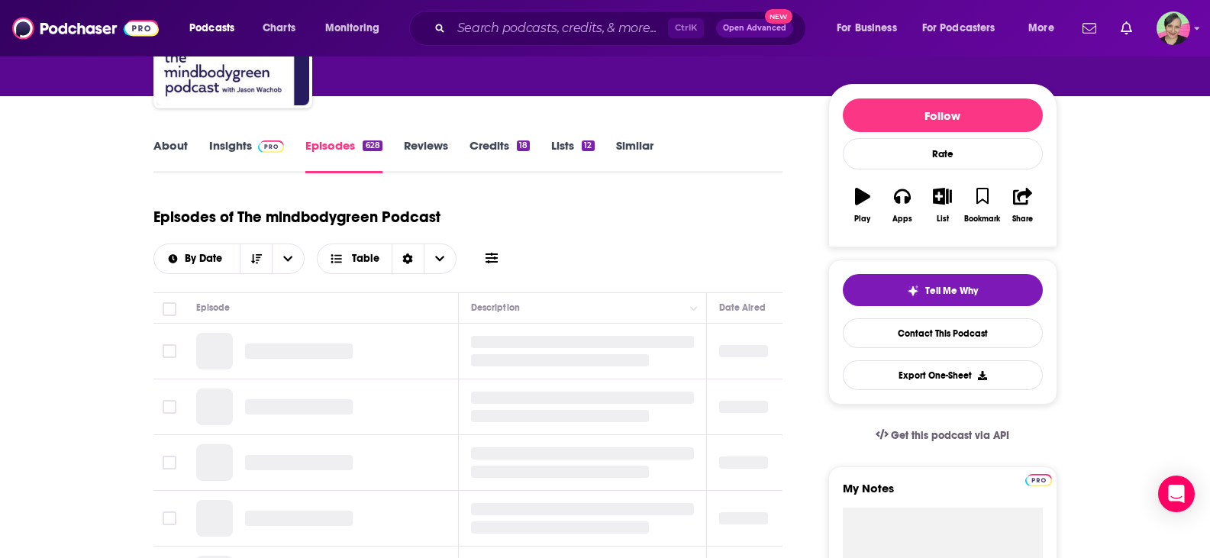
click at [495, 260] on icon at bounding box center [491, 258] width 12 height 12
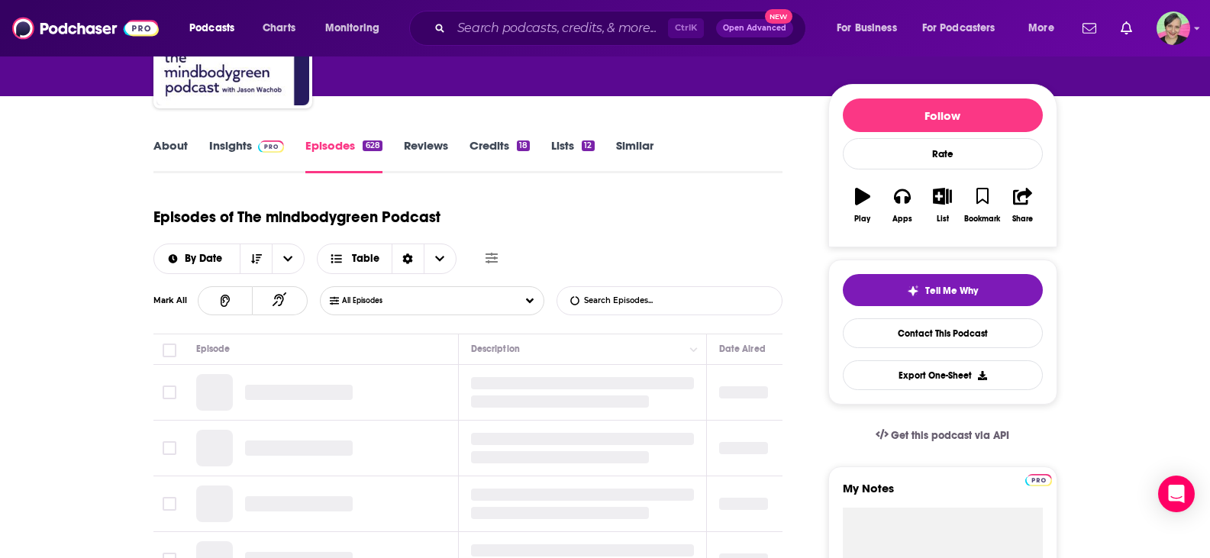
click at [654, 297] on input "List Search Input" at bounding box center [637, 300] width 160 height 27
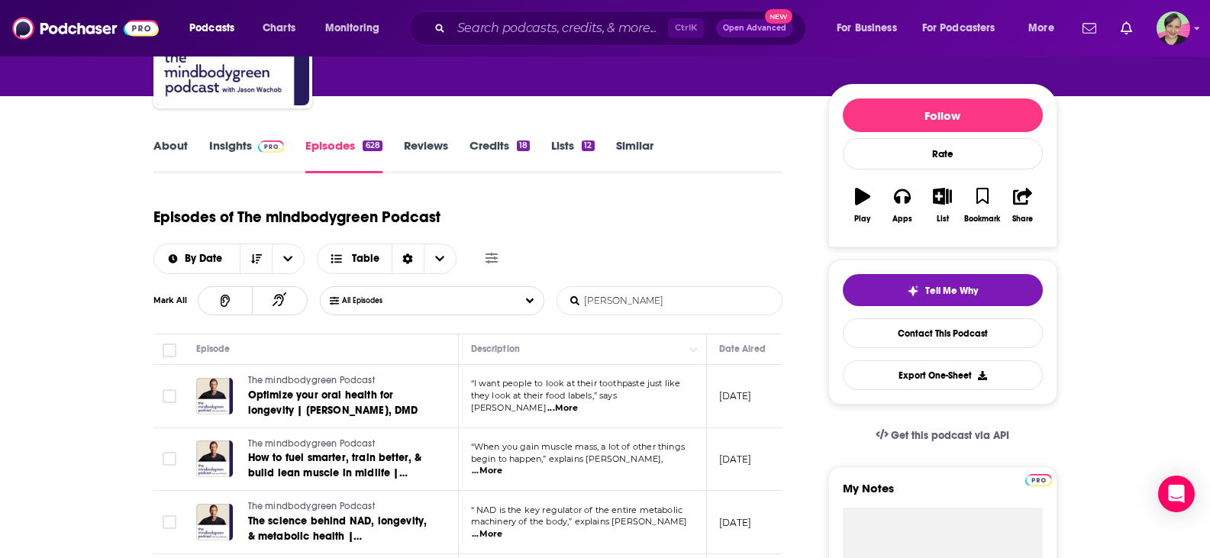
click at [672, 302] on input "ginader" at bounding box center [637, 300] width 160 height 27
click at [670, 303] on input "ginader" at bounding box center [637, 300] width 160 height 27
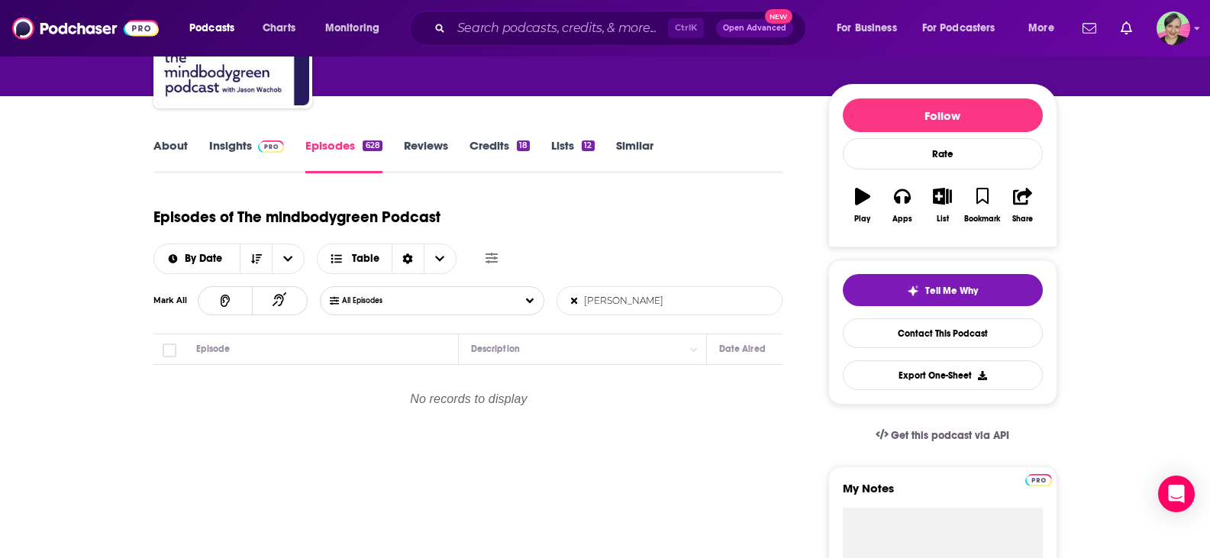
type input "ginader"
click at [173, 154] on link "About" at bounding box center [170, 155] width 34 height 35
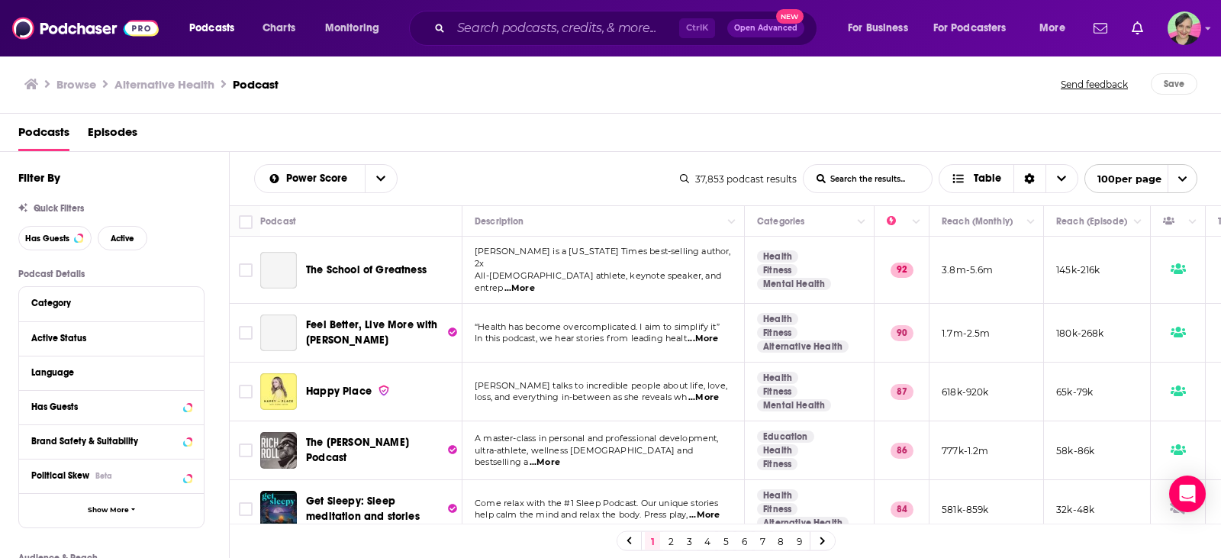
scroll to position [382, 0]
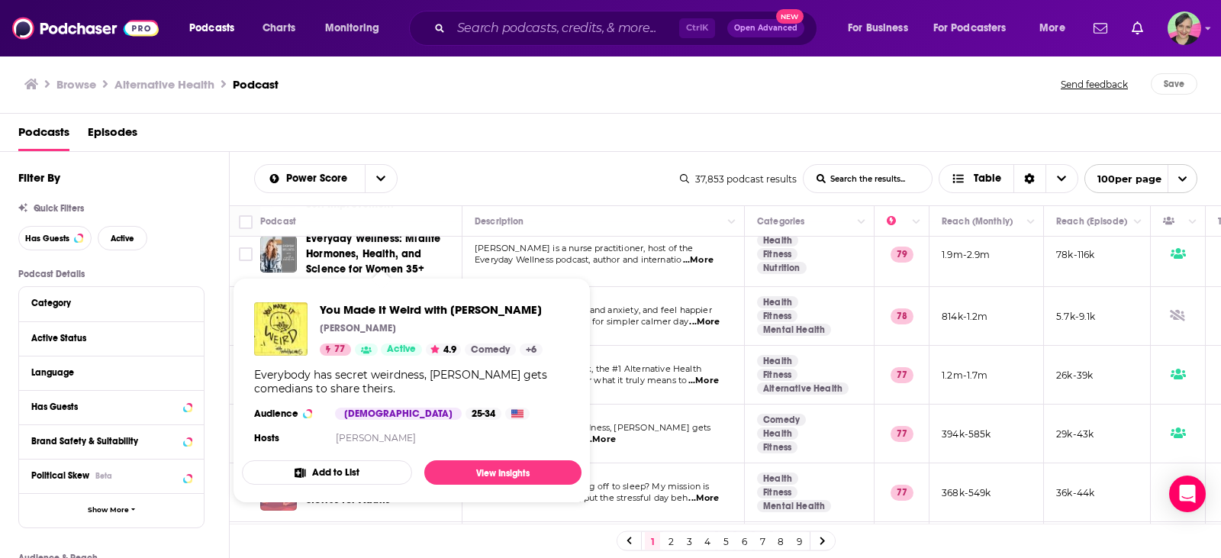
click at [471, 162] on div "Power Score List Search Input Search the results... Table 37,853 podcast result…" at bounding box center [726, 178] width 992 height 53
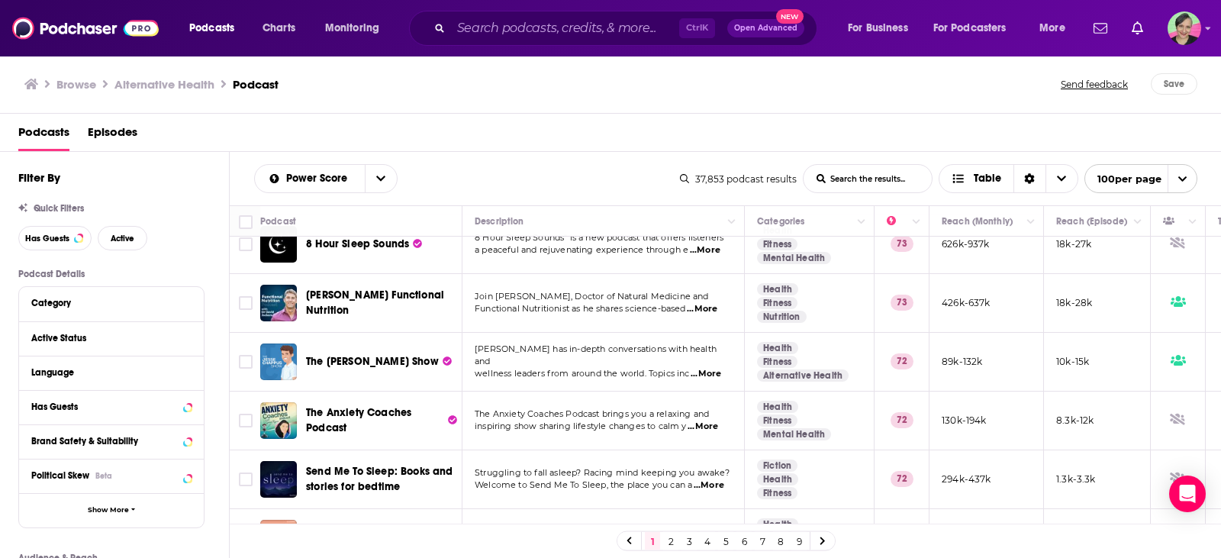
scroll to position [1527, 0]
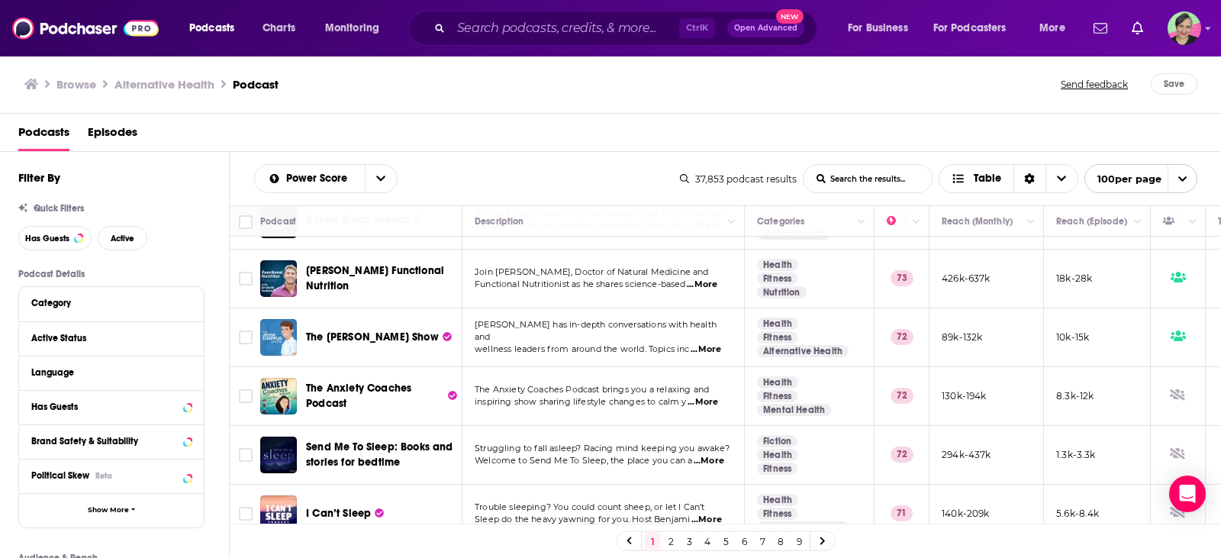
click at [707, 279] on span "...More" at bounding box center [702, 285] width 31 height 12
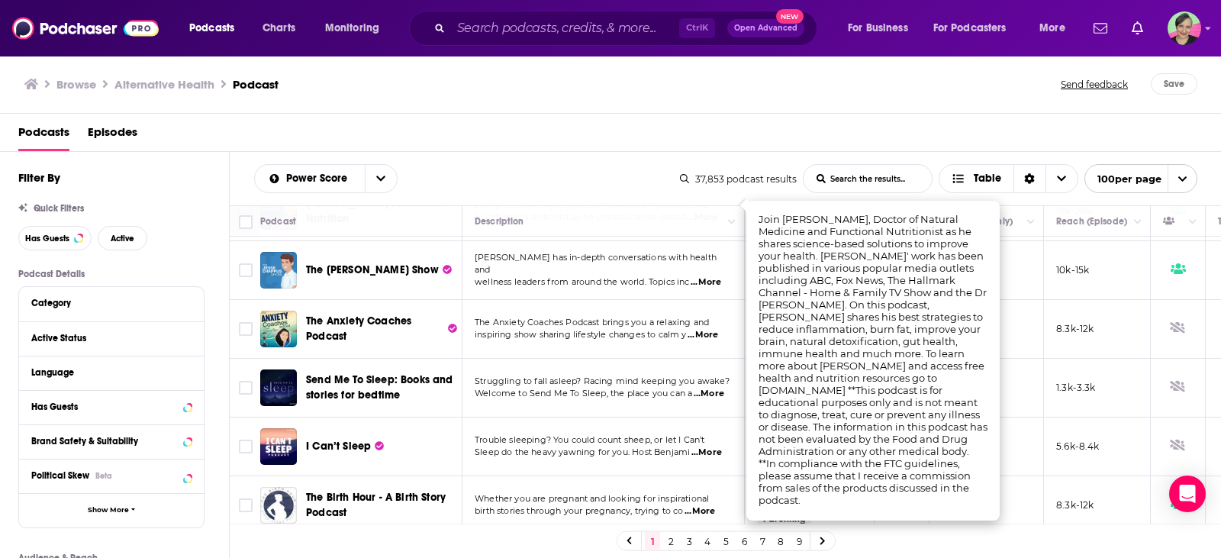
scroll to position [1603, 0]
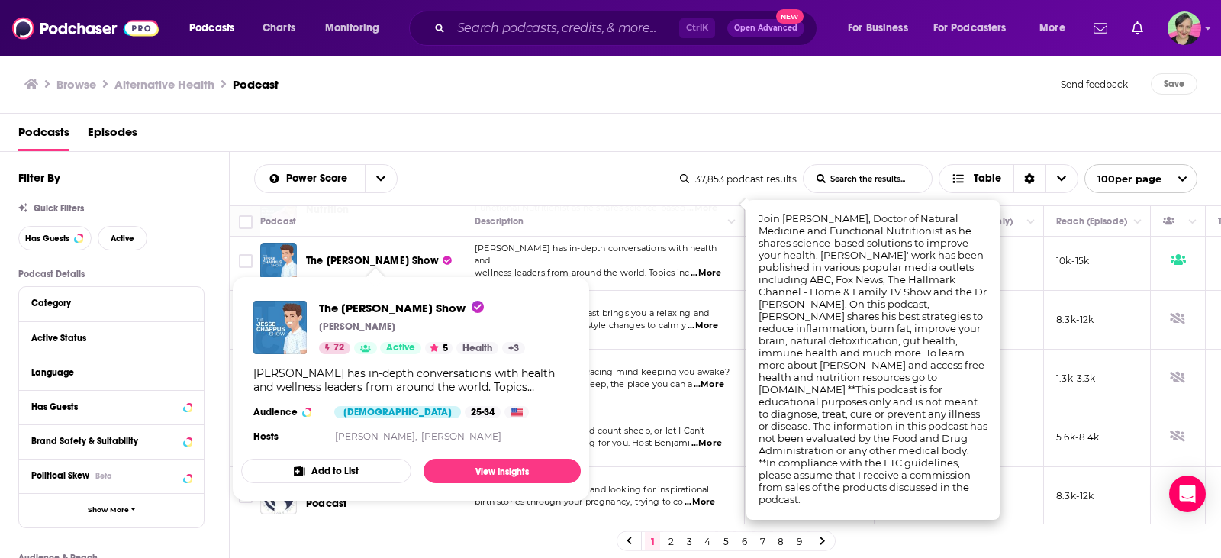
click at [219, 175] on div "Filter By" at bounding box center [123, 177] width 211 height 15
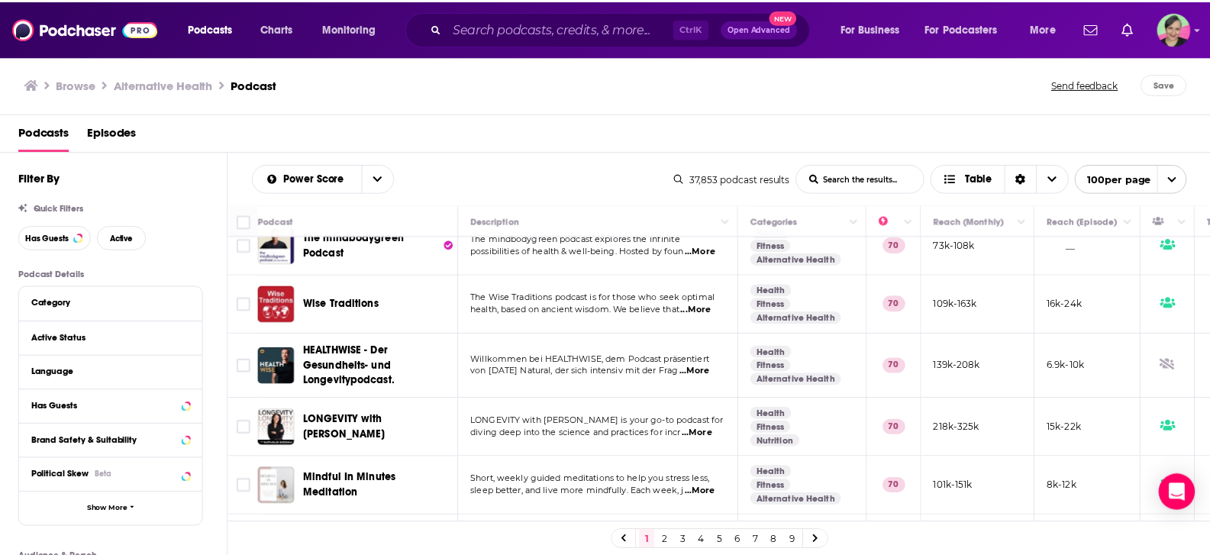
scroll to position [2061, 0]
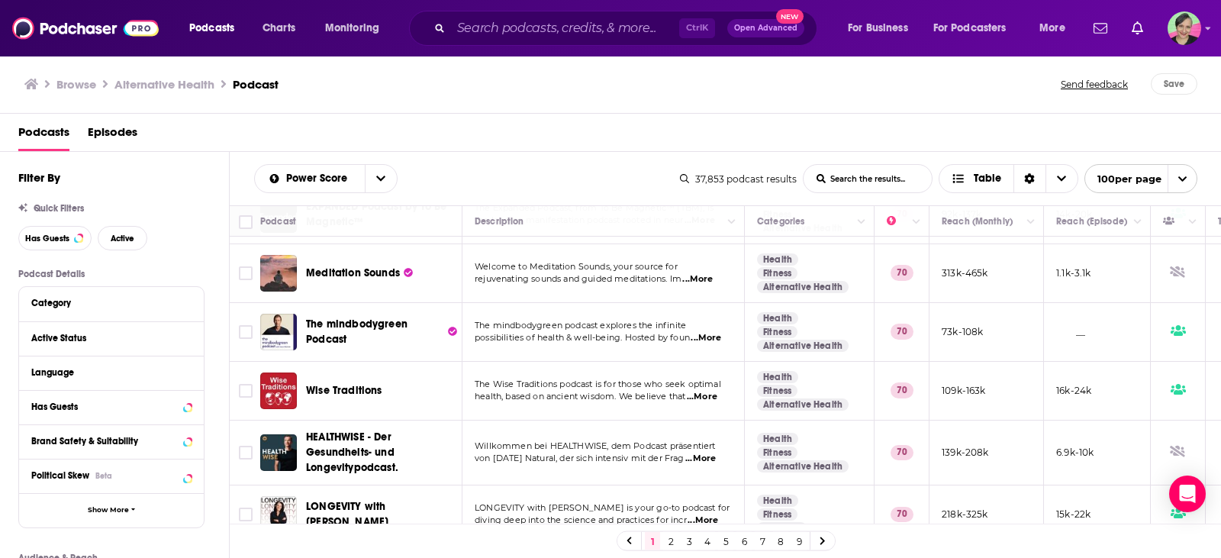
click at [711, 391] on span "...More" at bounding box center [702, 397] width 31 height 12
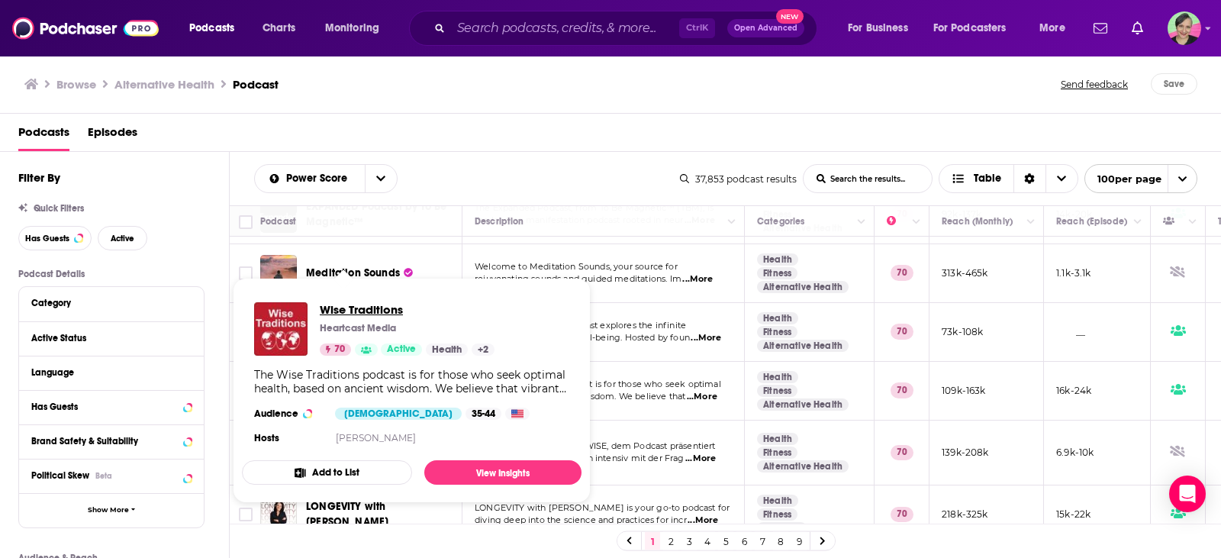
click at [366, 303] on span "Wise Traditions" at bounding box center [407, 309] width 175 height 15
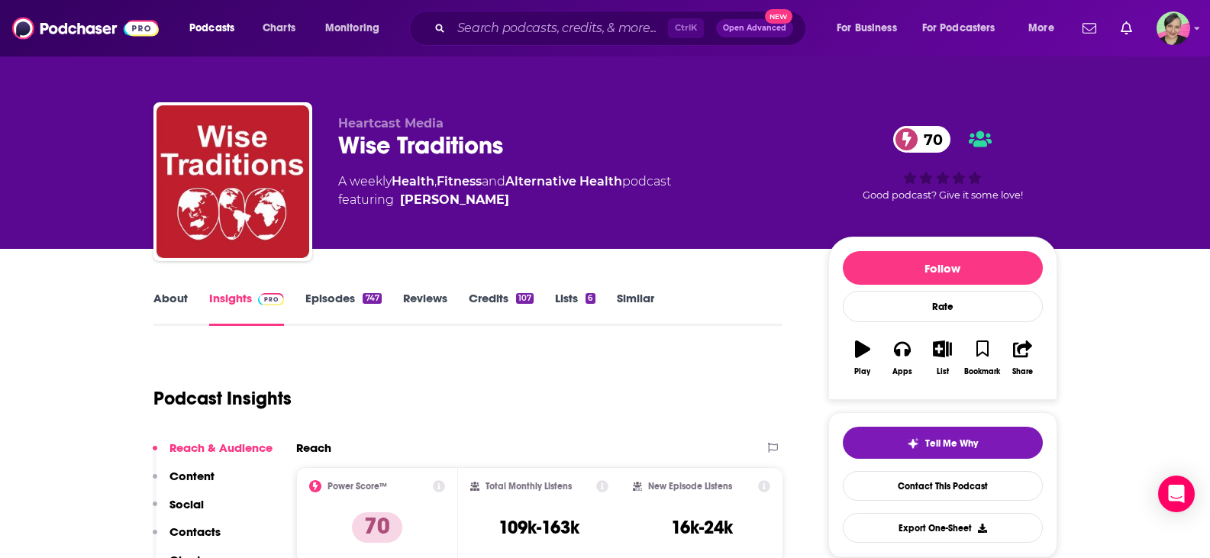
click at [315, 293] on link "Episodes 747" at bounding box center [343, 308] width 76 height 35
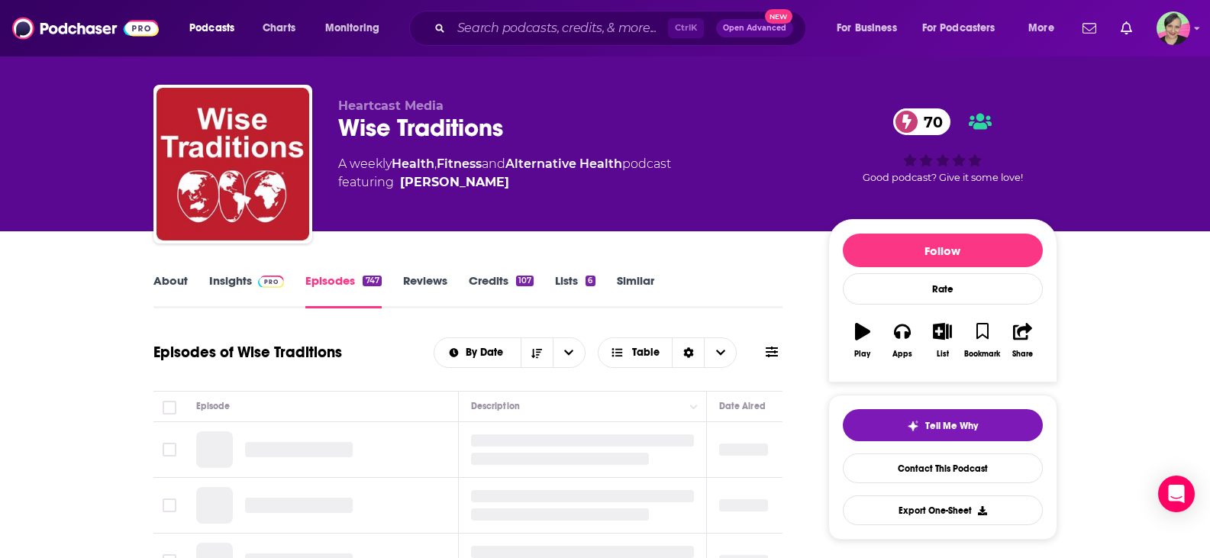
scroll to position [76, 0]
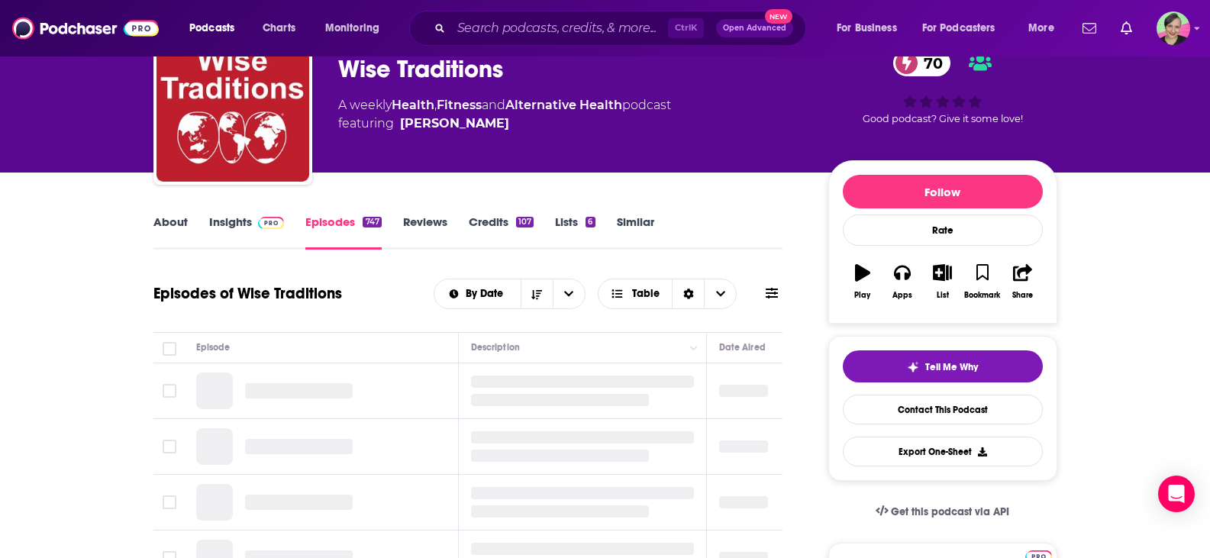
click at [774, 293] on icon at bounding box center [772, 293] width 12 height 11
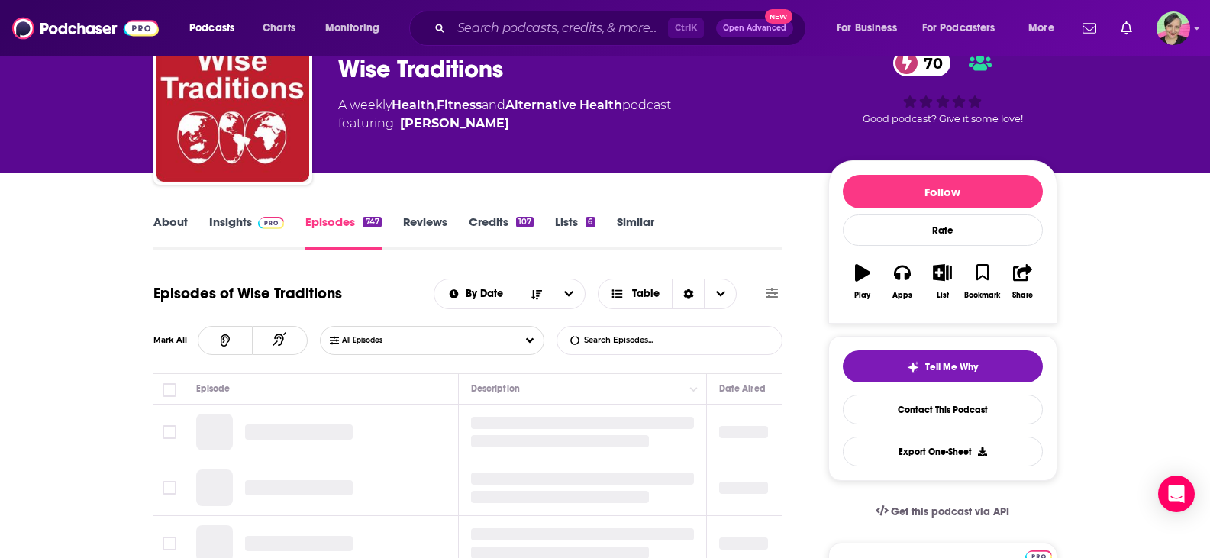
click at [617, 337] on input "List Search Input" at bounding box center [637, 340] width 160 height 27
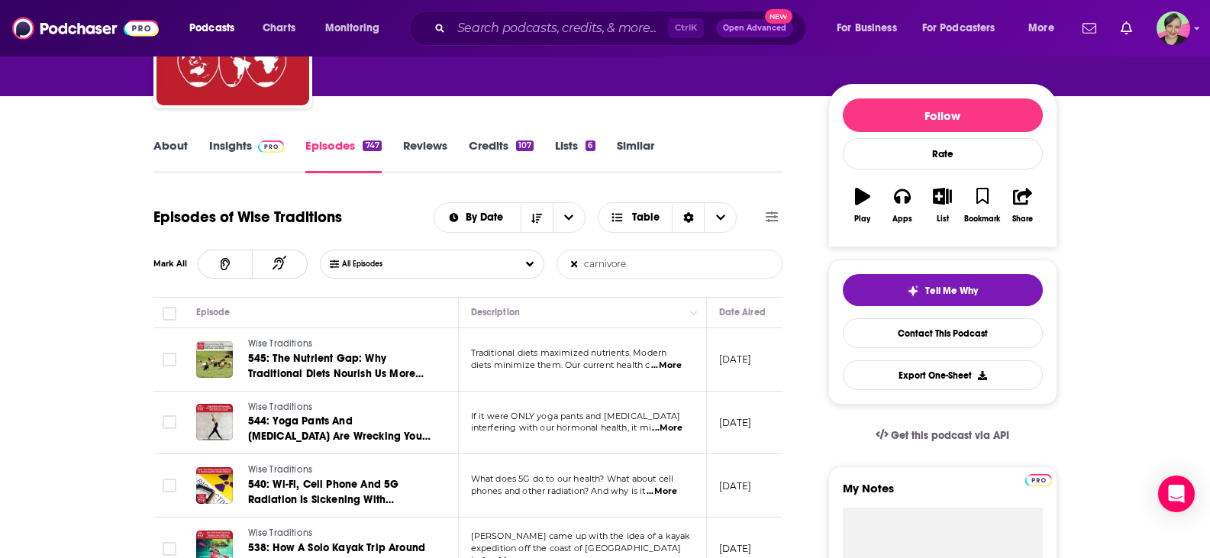
scroll to position [229, 0]
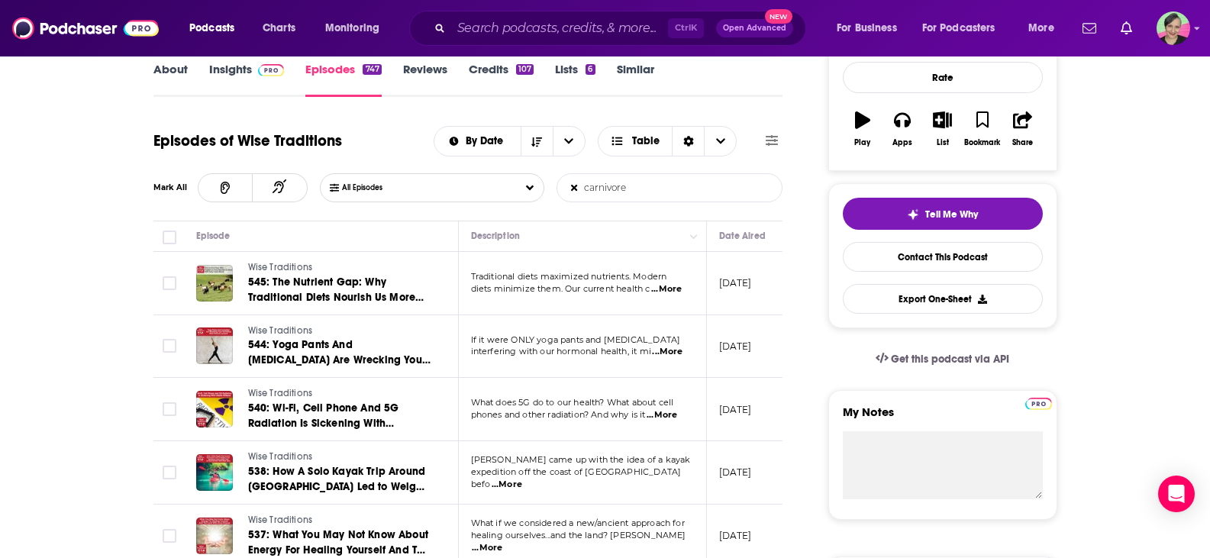
click at [676, 350] on span "...More" at bounding box center [667, 352] width 31 height 12
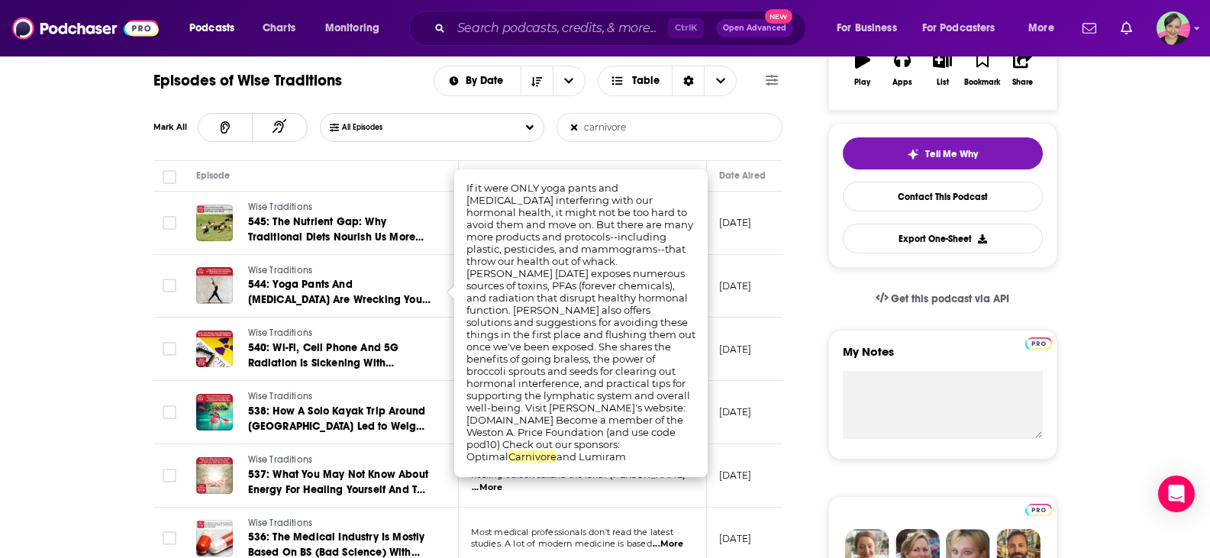
scroll to position [305, 0]
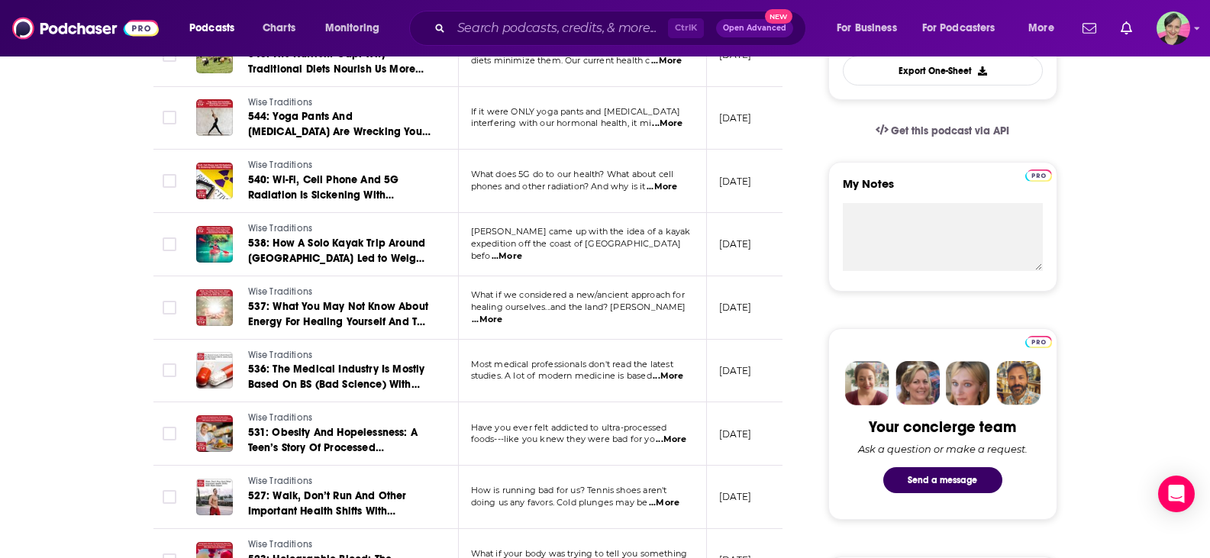
scroll to position [229, 0]
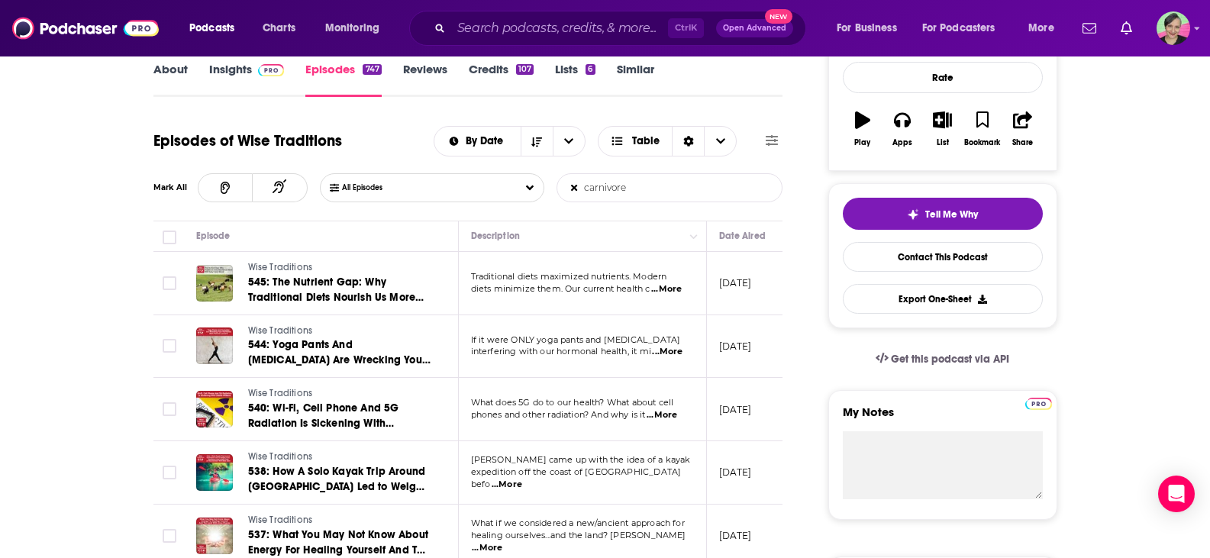
click at [631, 190] on input "carnivore" at bounding box center [637, 187] width 160 height 27
type input "carnivore diet"
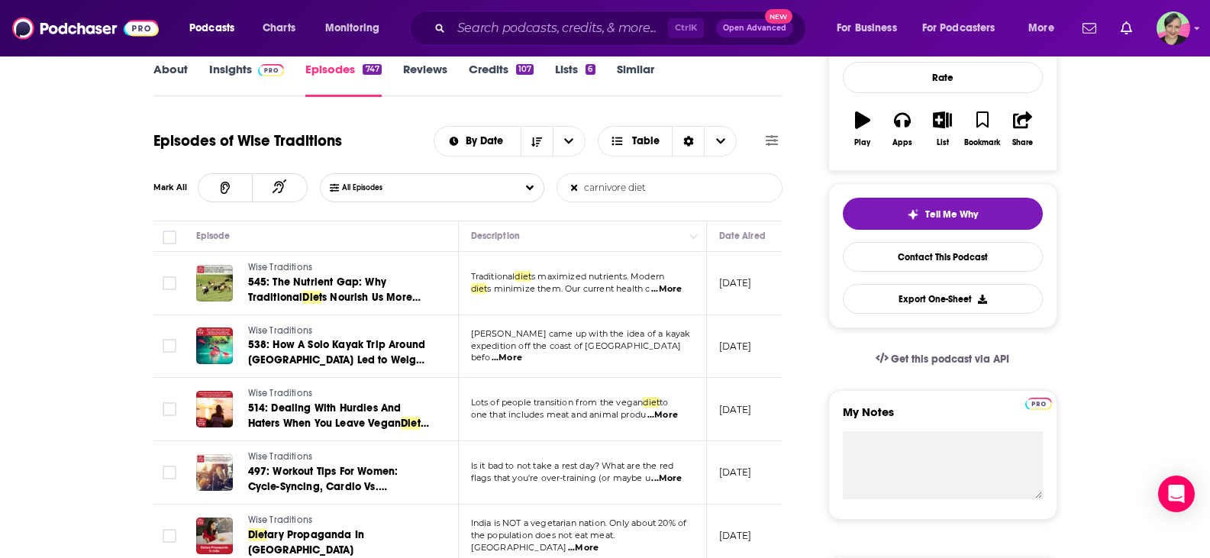
click at [674, 285] on span "...More" at bounding box center [666, 289] width 31 height 12
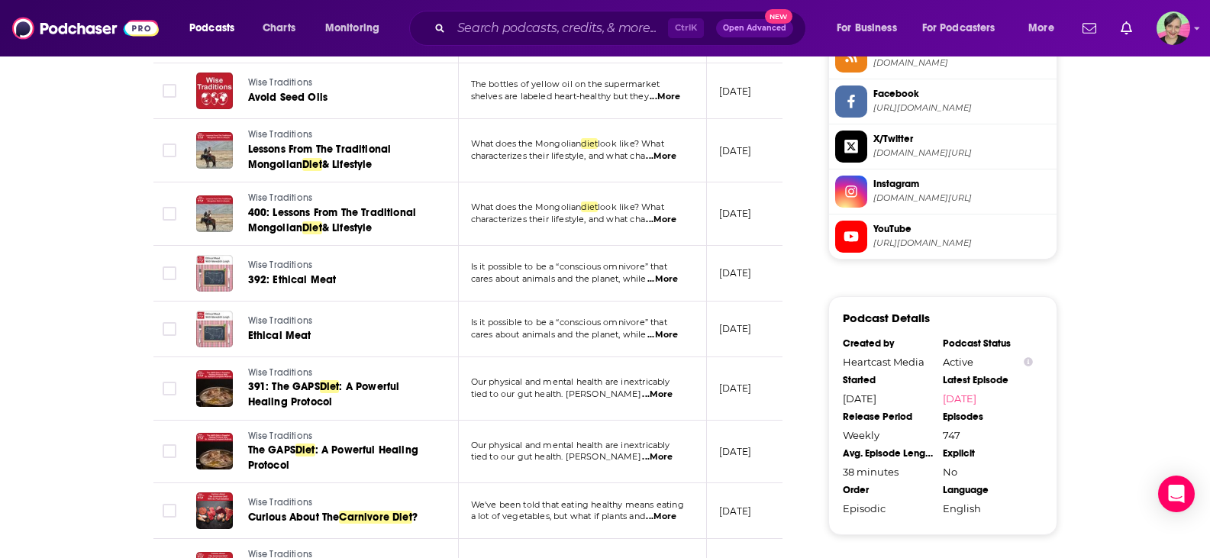
scroll to position [1450, 0]
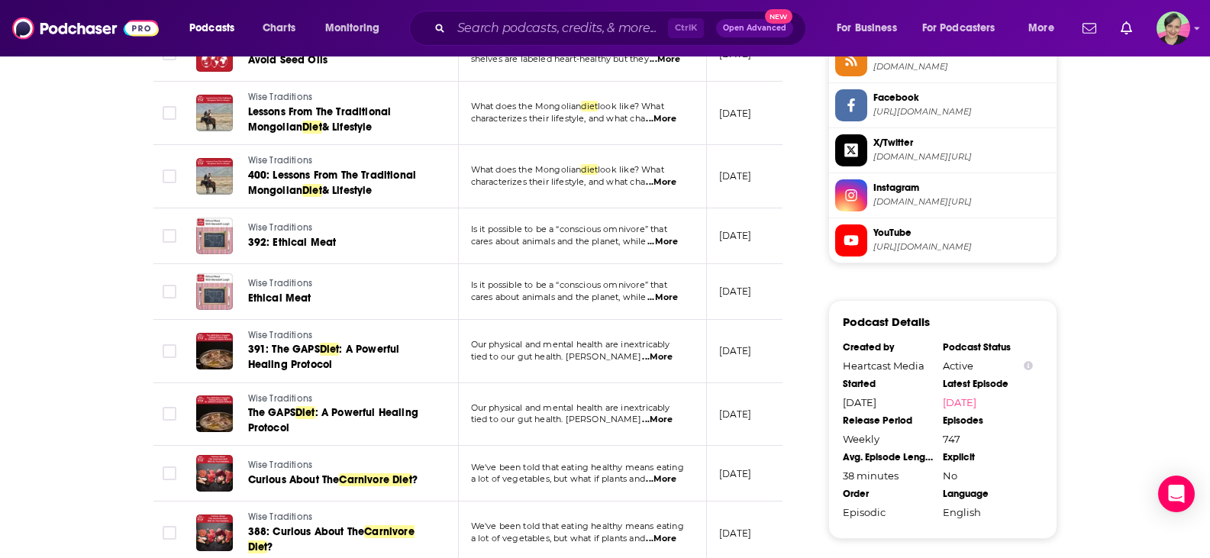
scroll to position [1450, 0]
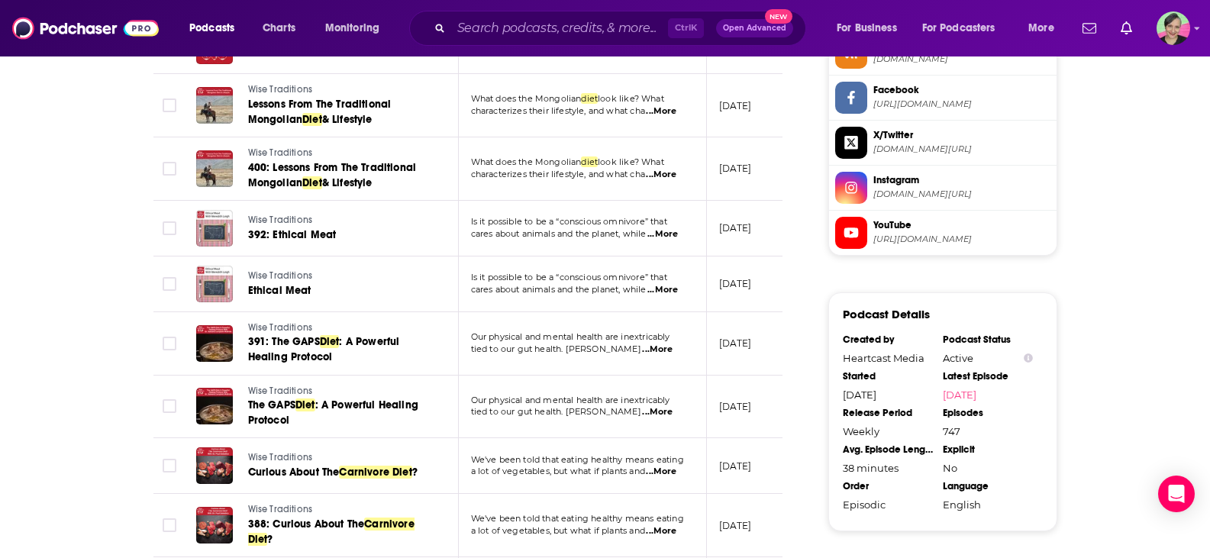
click at [663, 466] on span "...More" at bounding box center [661, 472] width 31 height 12
click at [0, 372] on div "About Insights Episodes 747 Reviews Credits 107 Lists 6 Similar Episodes of Wis…" at bounding box center [605, 133] width 1210 height 2668
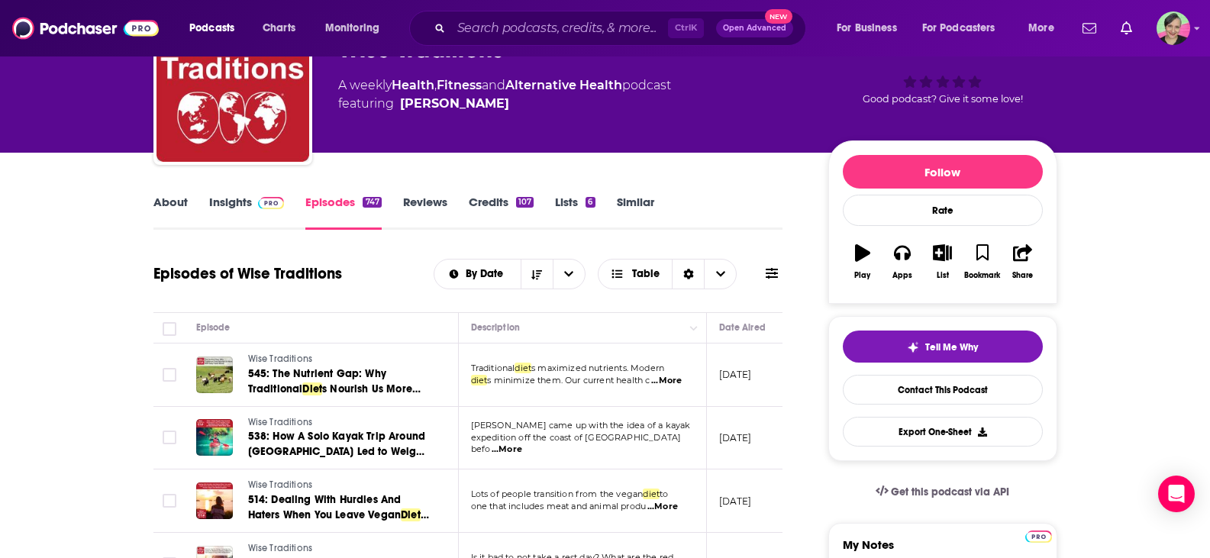
scroll to position [153, 0]
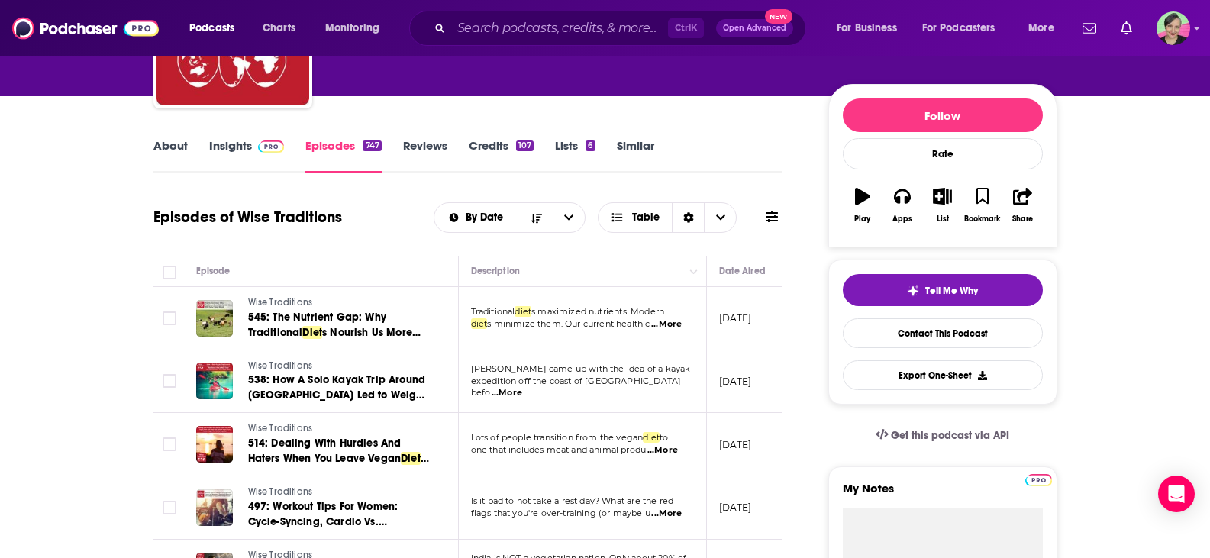
click at [172, 145] on link "About" at bounding box center [170, 155] width 34 height 35
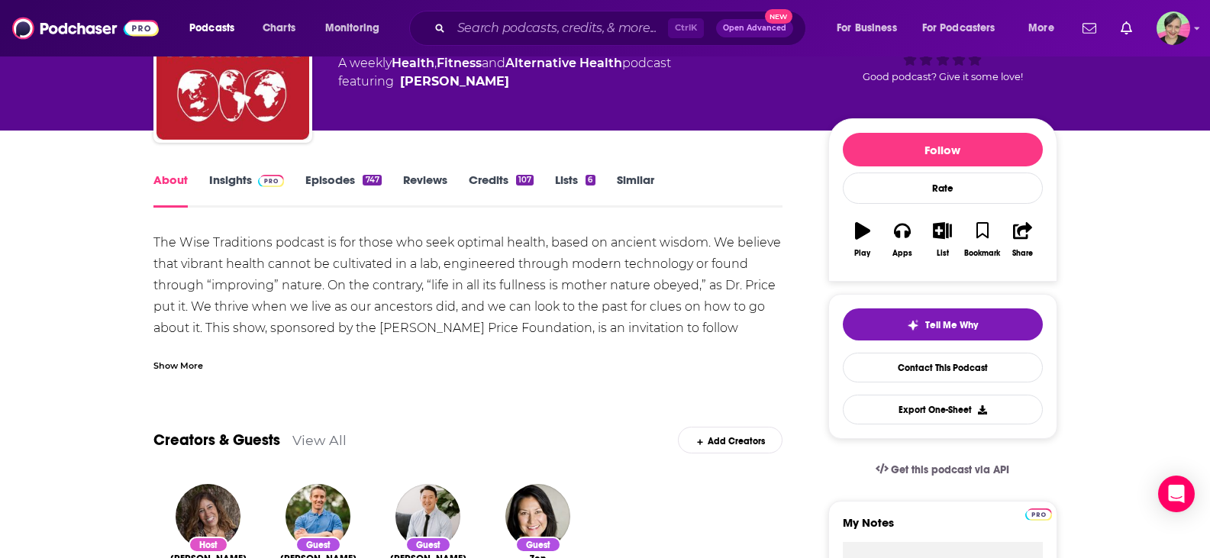
scroll to position [153, 0]
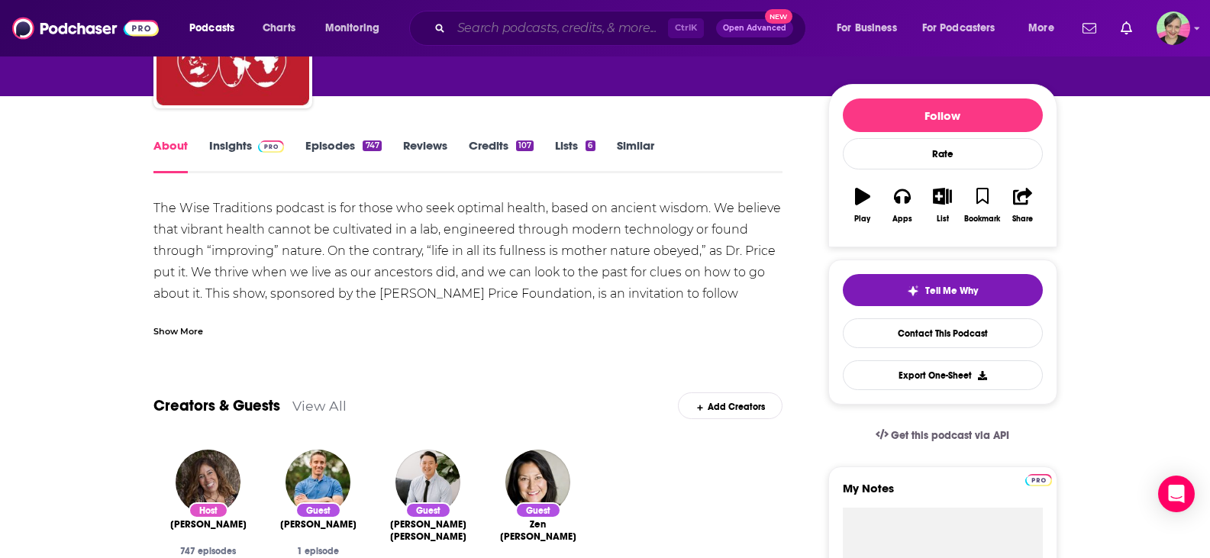
click at [597, 27] on input "Search podcasts, credits, & more..." at bounding box center [559, 28] width 217 height 24
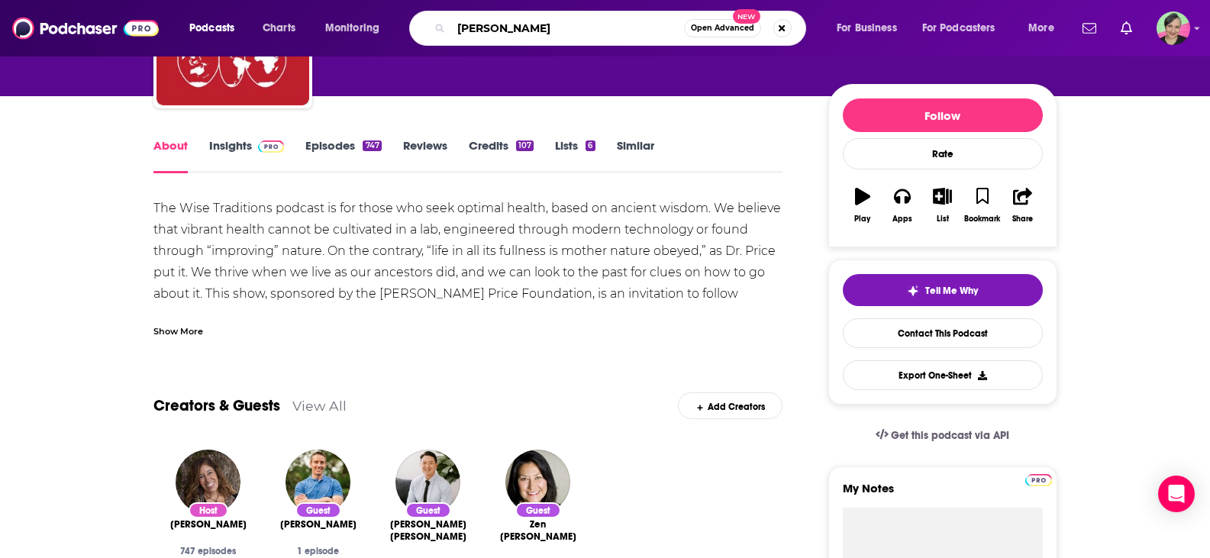
type input "jesse chappus"
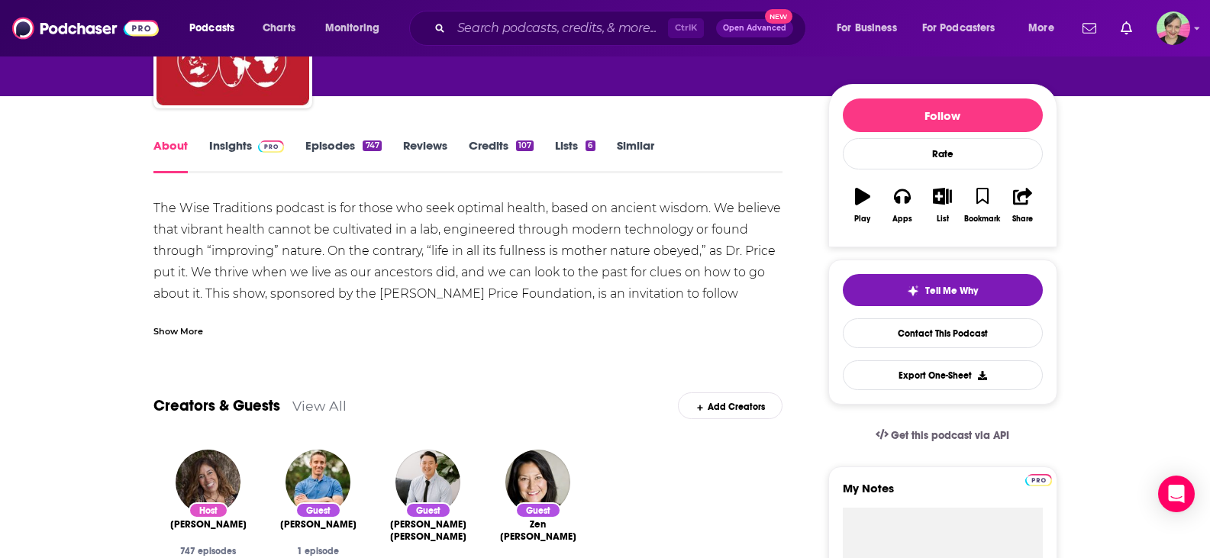
scroll to position [202, 0]
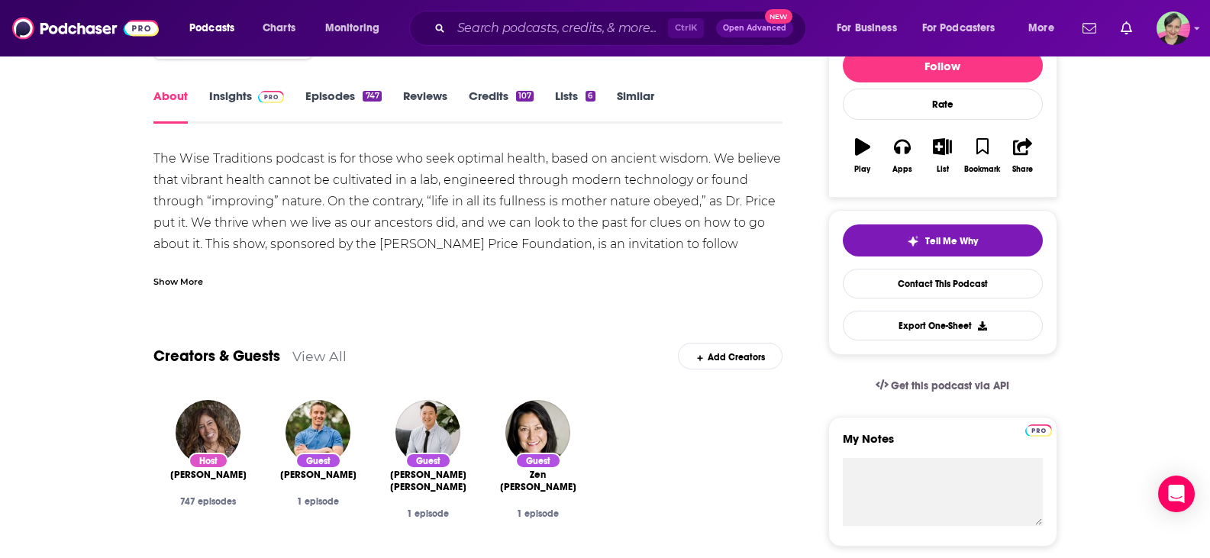
click at [228, 124] on link "Insights" at bounding box center [247, 106] width 76 height 35
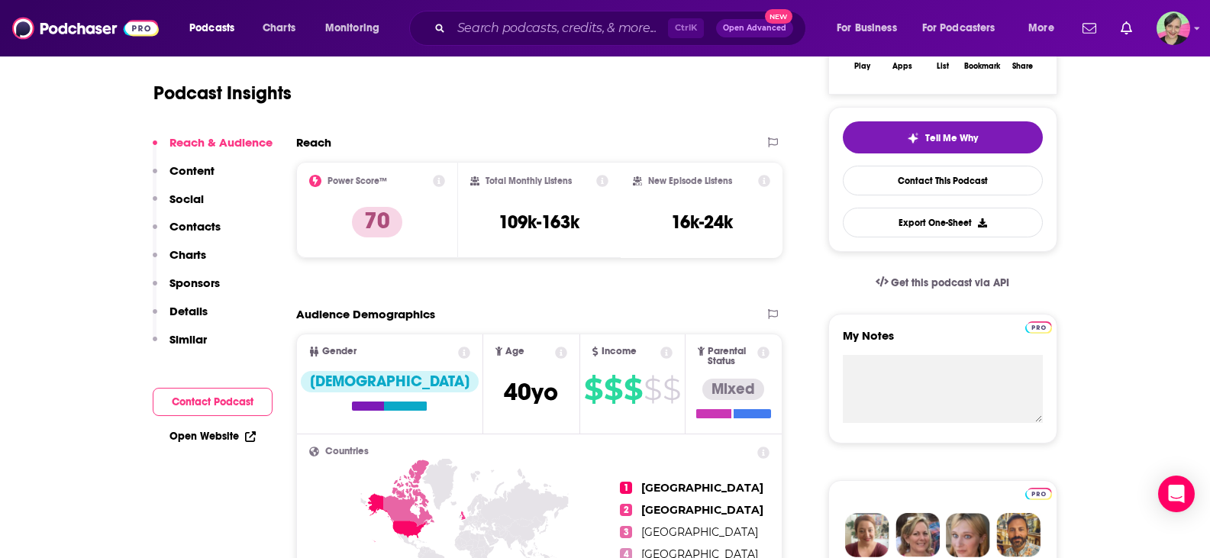
scroll to position [153, 0]
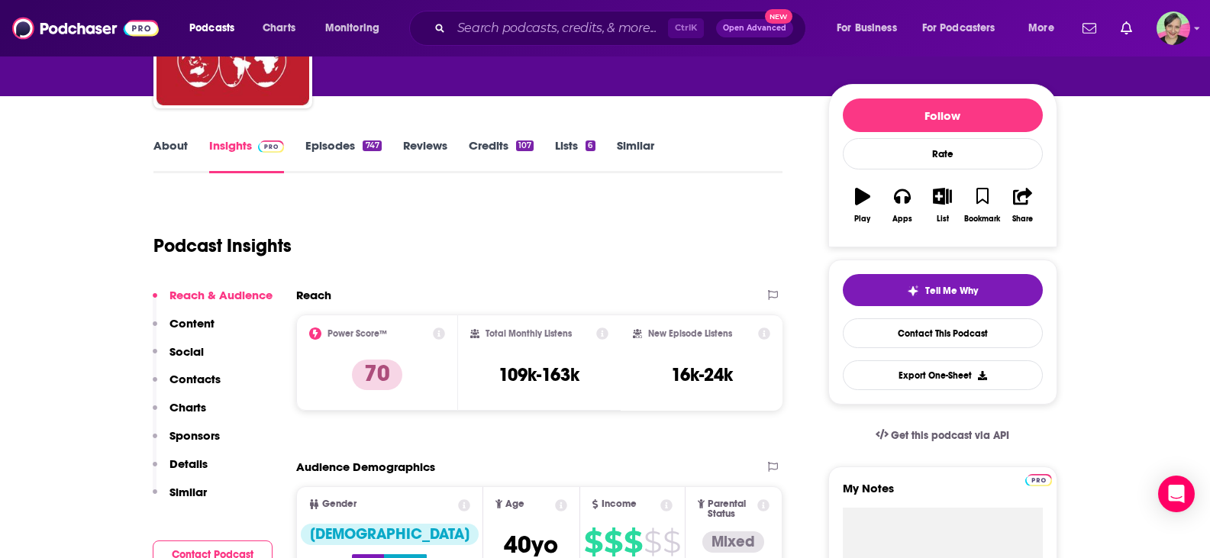
click at [179, 143] on link "About" at bounding box center [170, 155] width 34 height 35
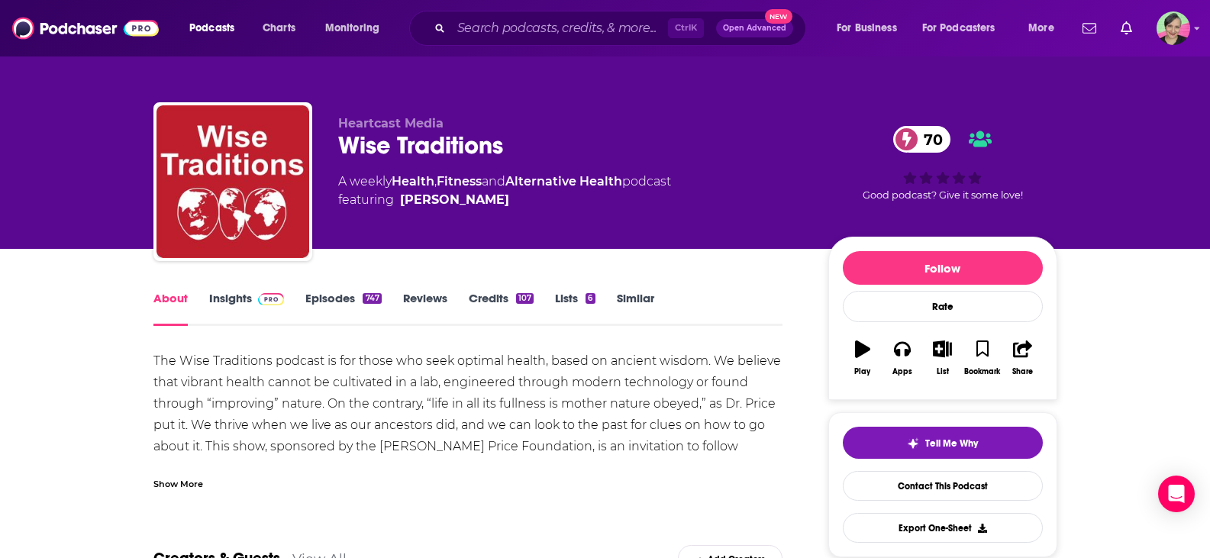
click at [343, 301] on link "Episodes 747" at bounding box center [343, 308] width 76 height 35
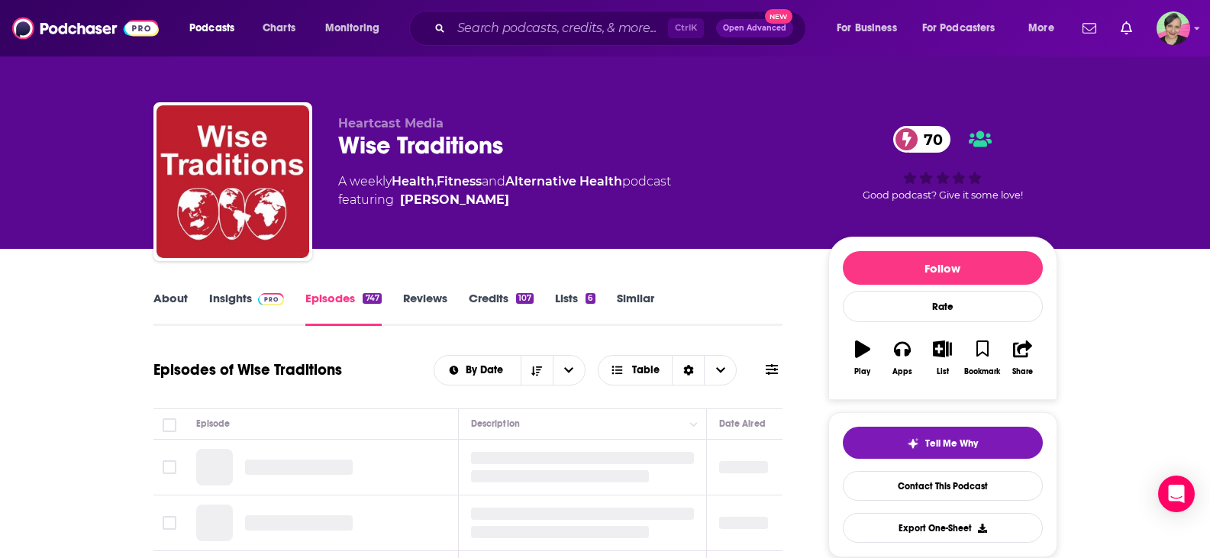
scroll to position [153, 0]
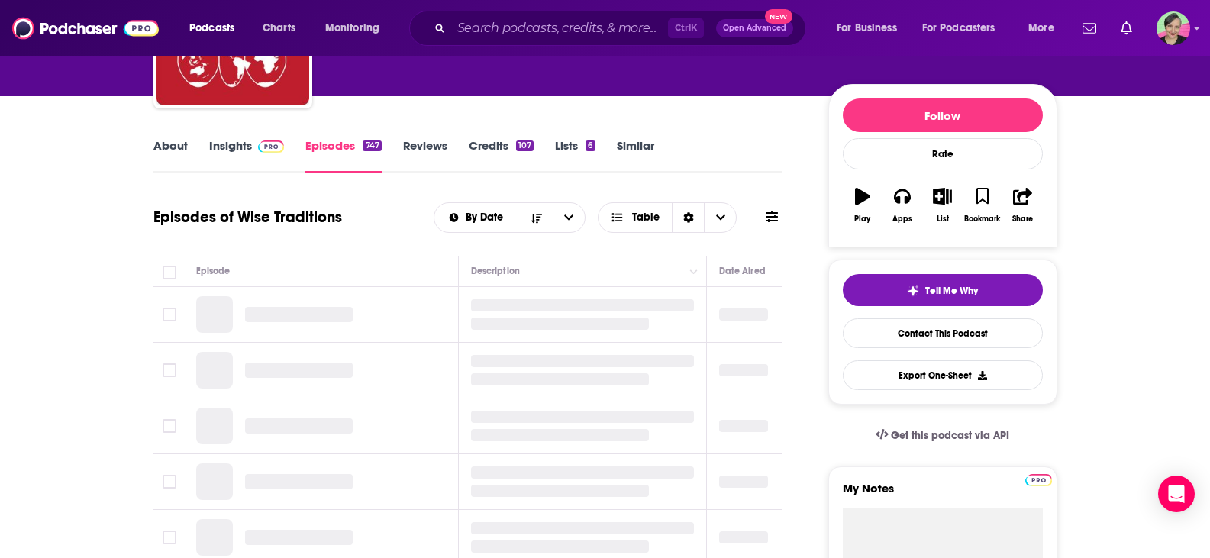
click at [775, 220] on icon at bounding box center [772, 217] width 12 height 12
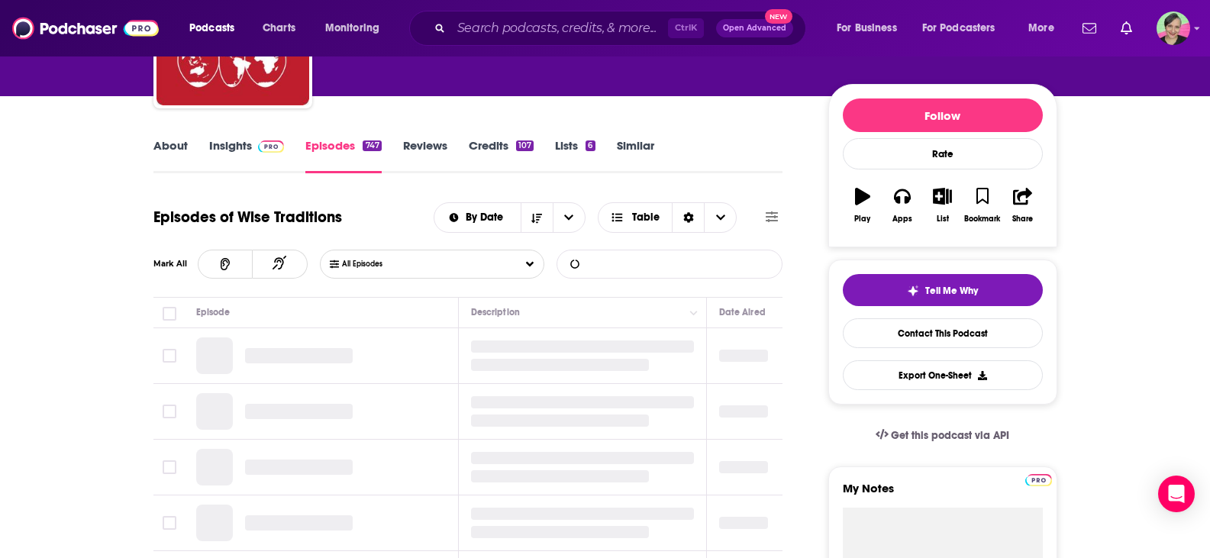
click at [643, 263] on input "List Search Input" at bounding box center [637, 263] width 160 height 27
type input "SHAWN BAKER"
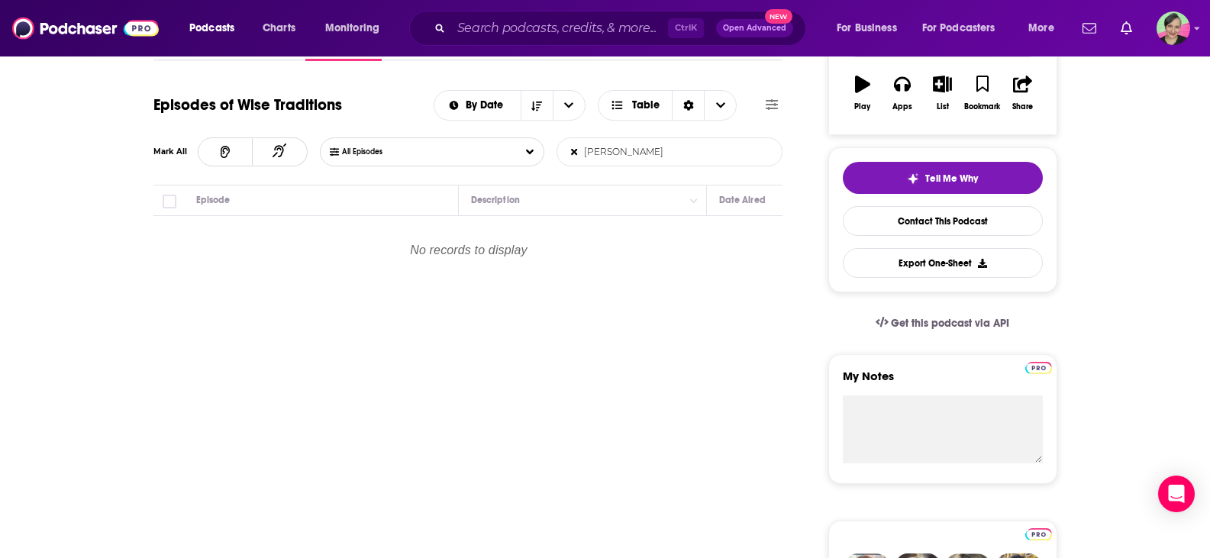
scroll to position [229, 0]
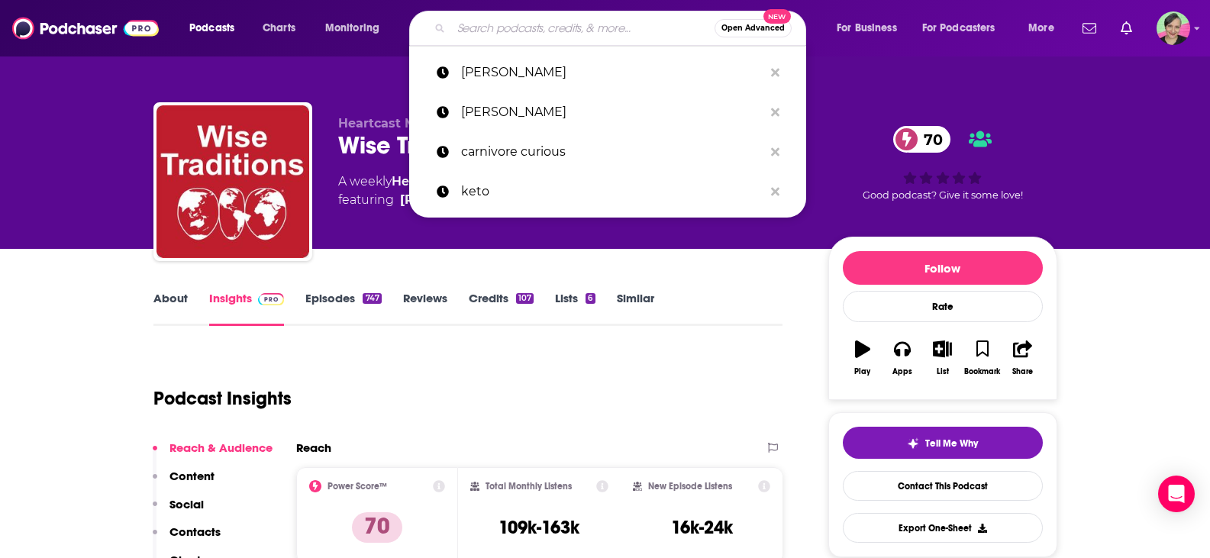
click at [513, 31] on input "Search podcasts, credits, & more..." at bounding box center [582, 28] width 263 height 24
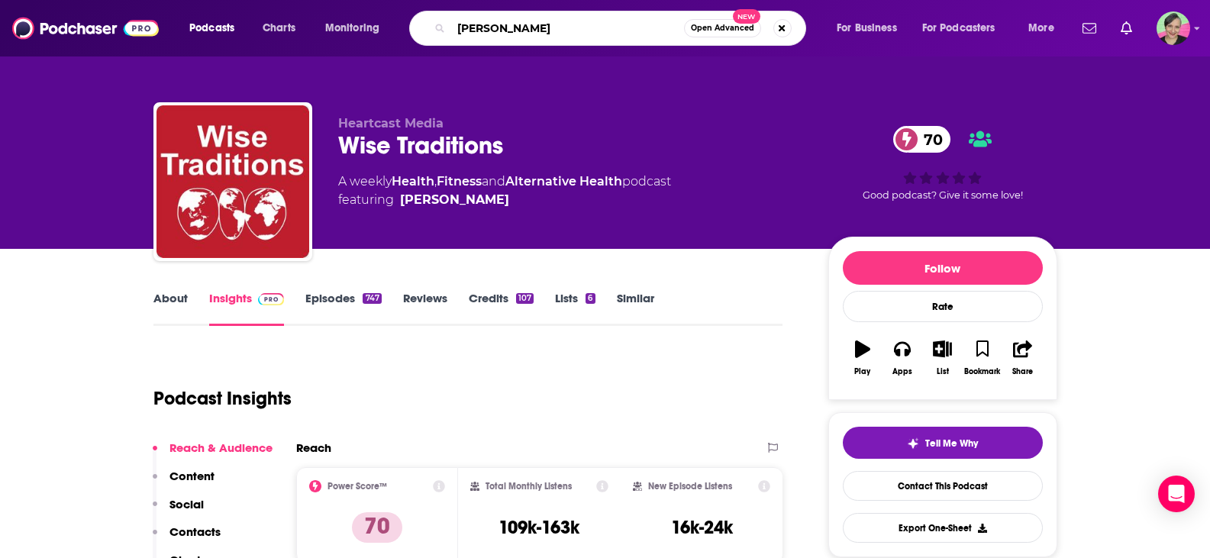
type input "shawn baker"
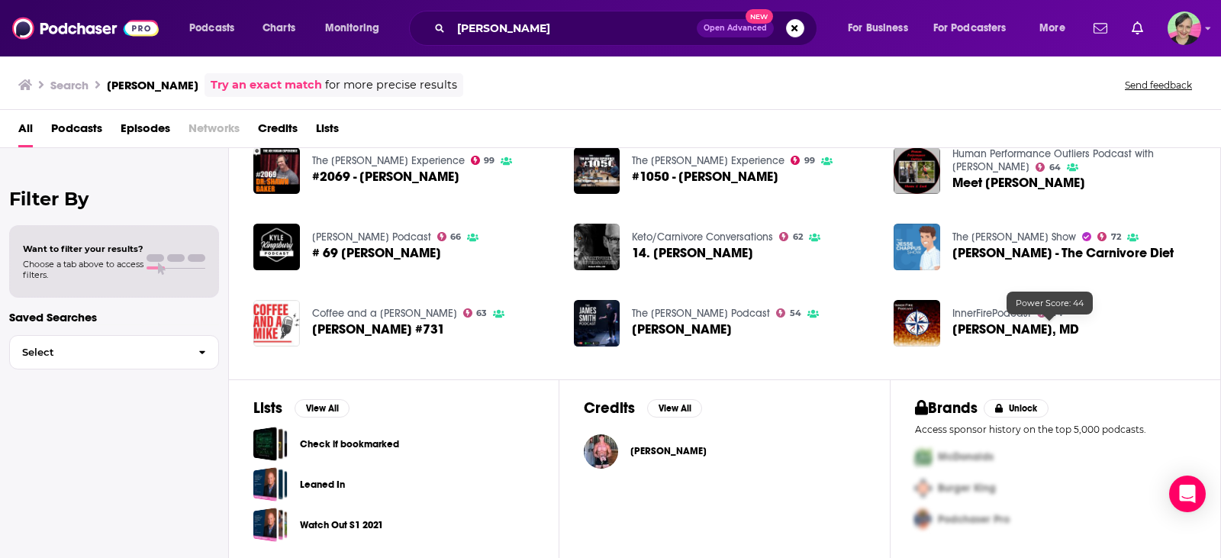
scroll to position [108, 0]
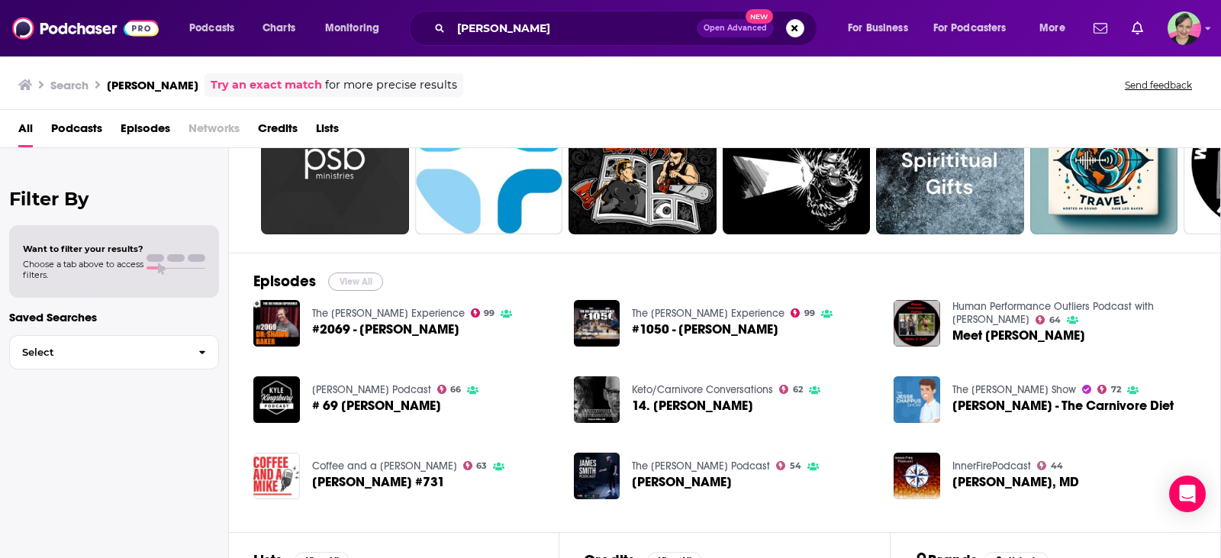
click at [357, 281] on button "View All" at bounding box center [355, 281] width 55 height 18
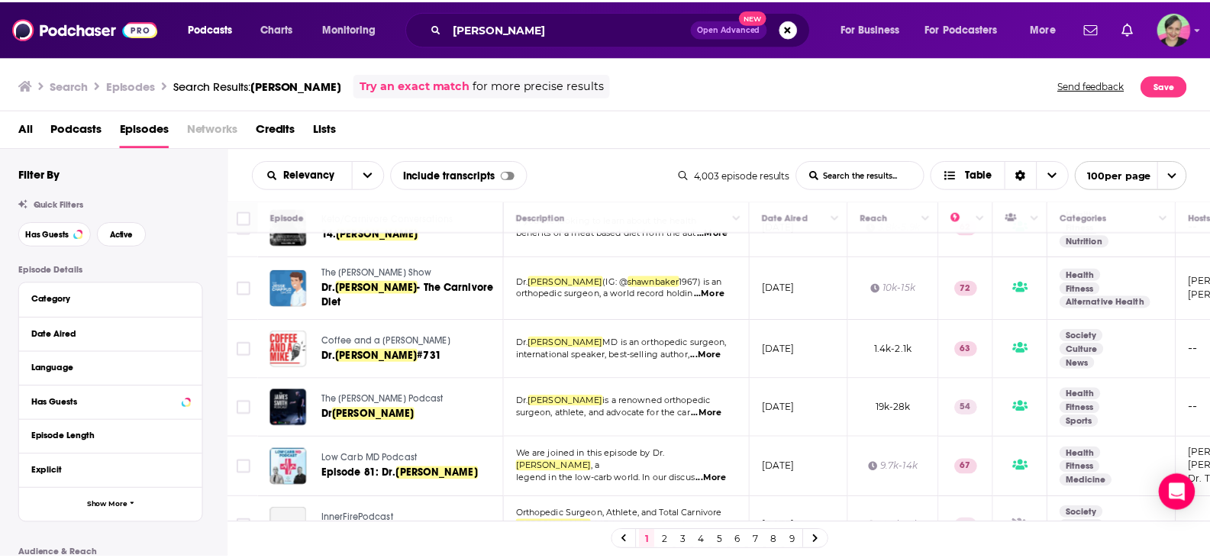
scroll to position [305, 0]
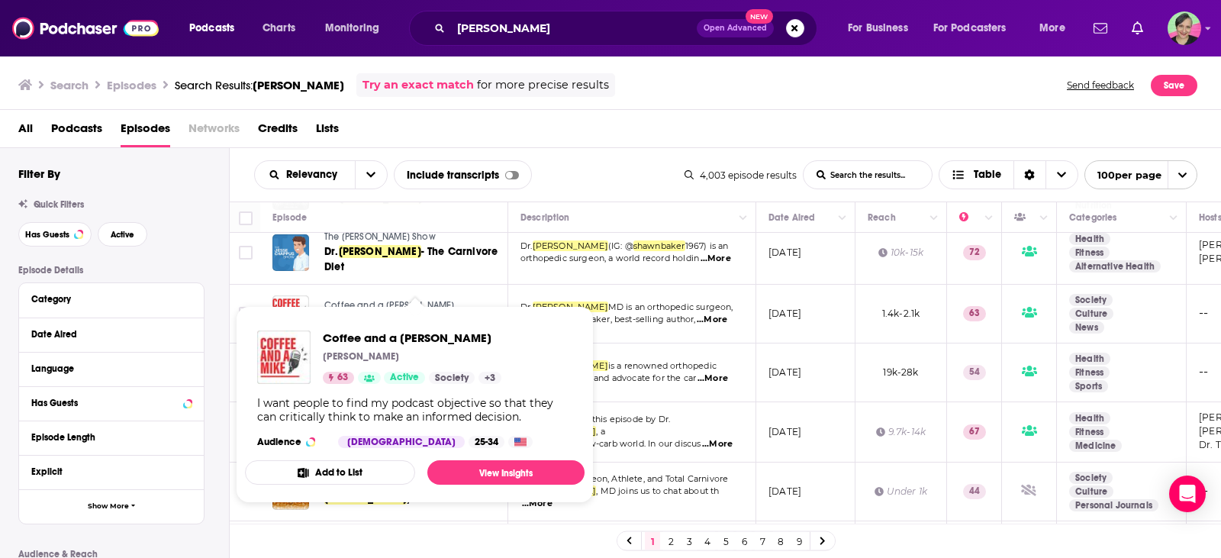
click at [356, 300] on span "Coffee and a Mike" at bounding box center [389, 305] width 130 height 11
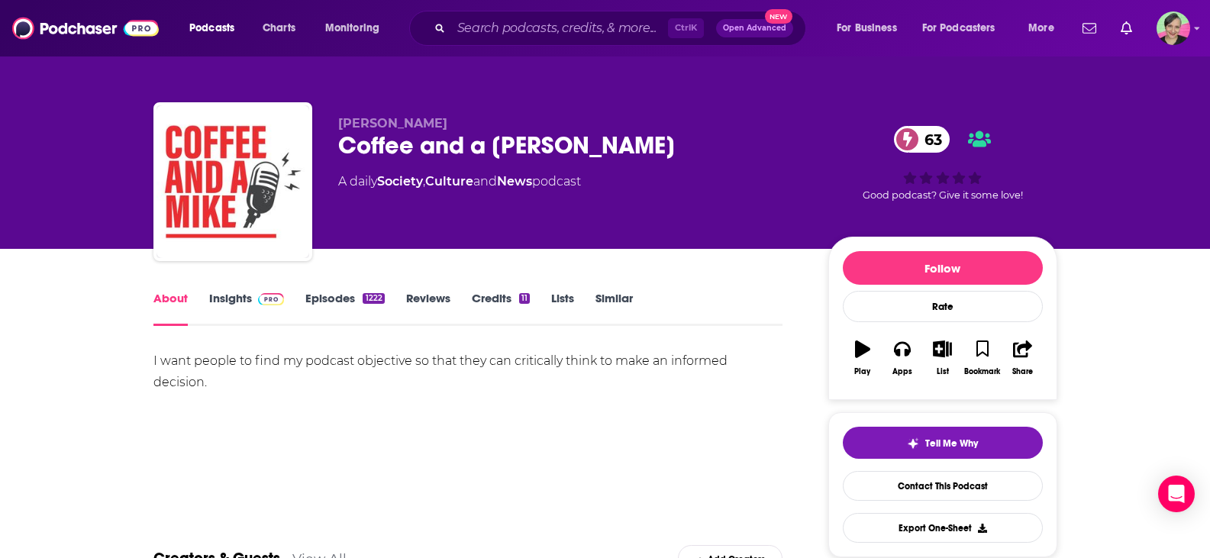
click at [230, 294] on link "Insights" at bounding box center [247, 308] width 76 height 35
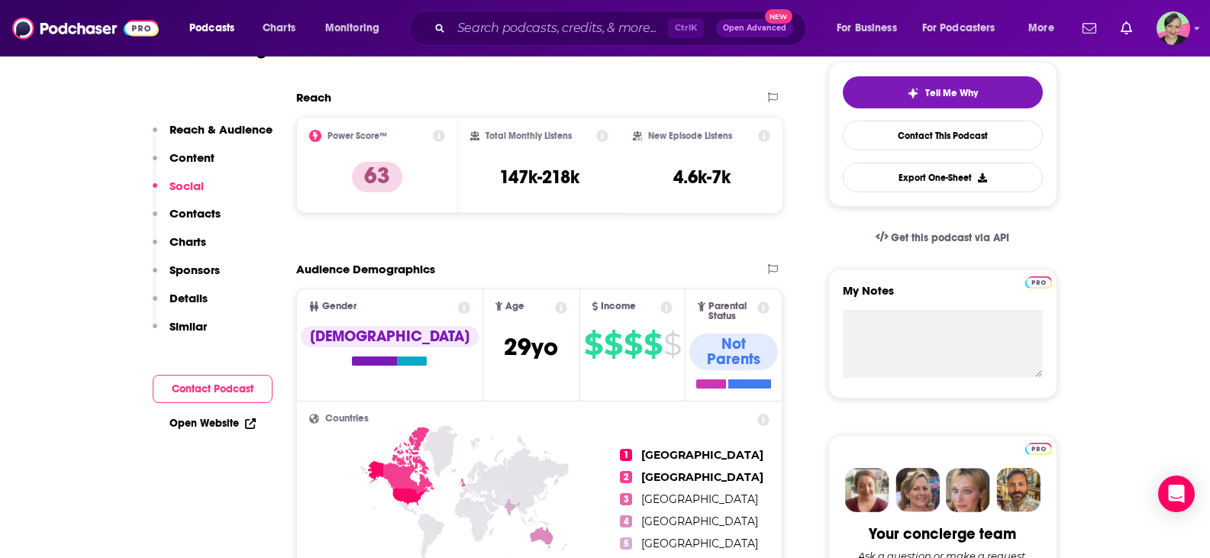
scroll to position [153, 0]
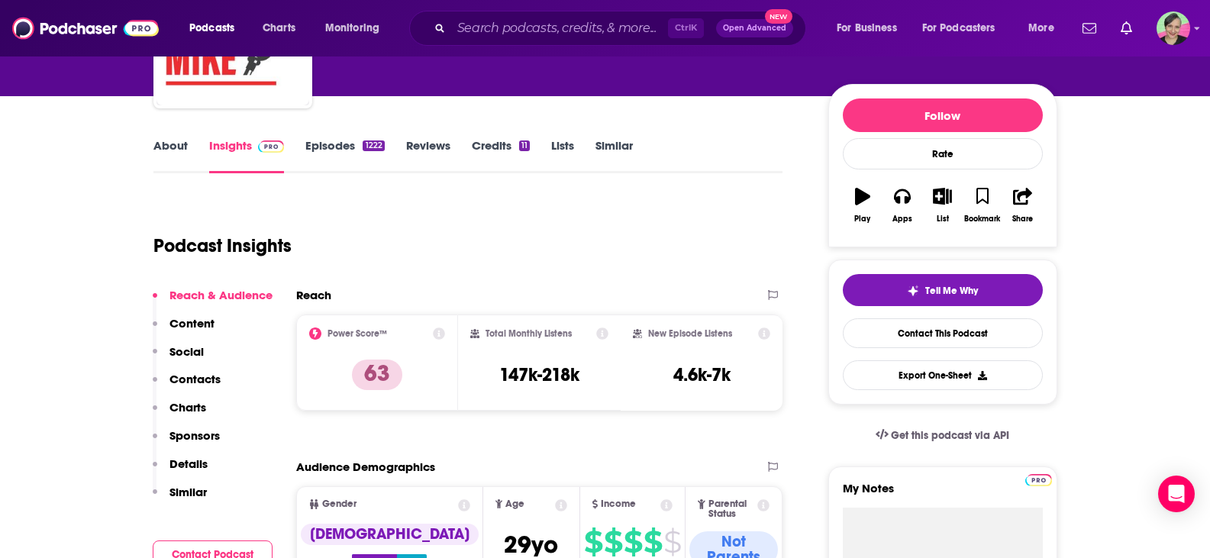
click at [179, 318] on p "Content" at bounding box center [191, 323] width 45 height 15
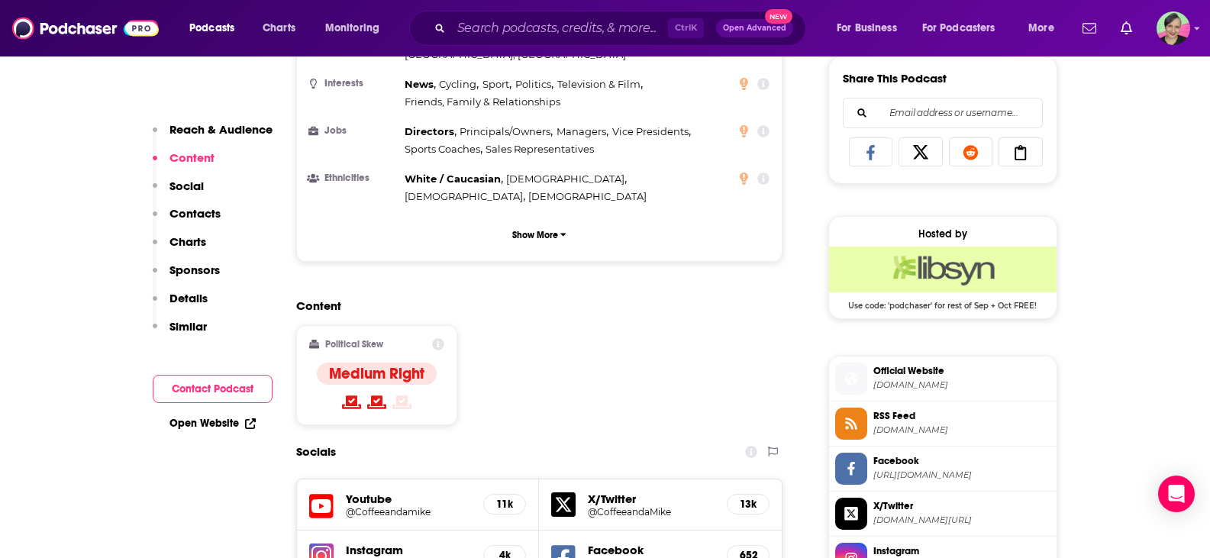
scroll to position [971, 0]
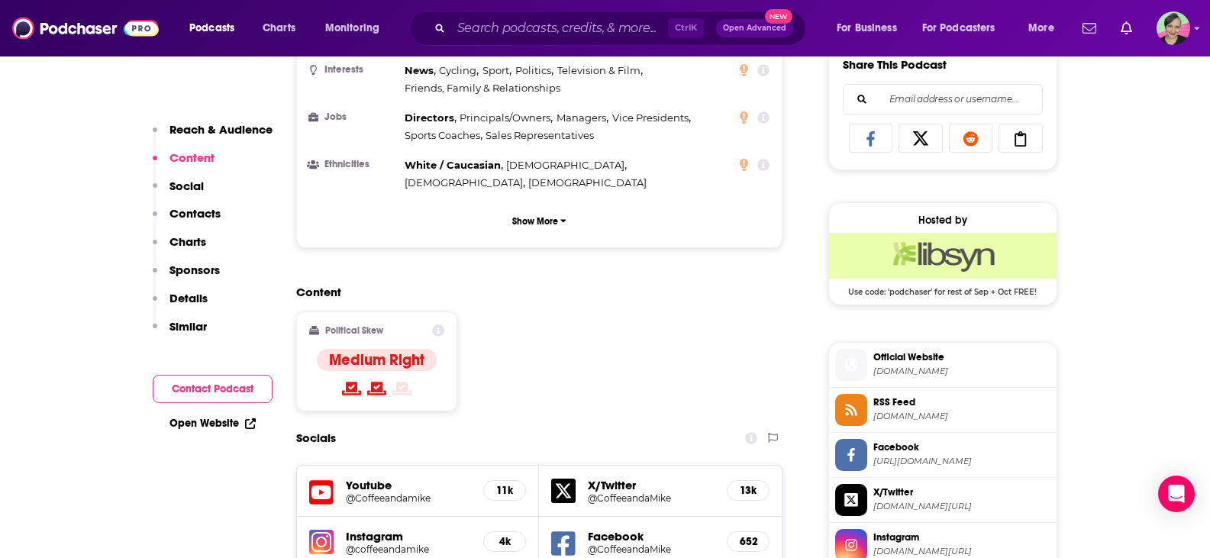
click at [204, 124] on p "Reach & Audience" at bounding box center [220, 129] width 103 height 15
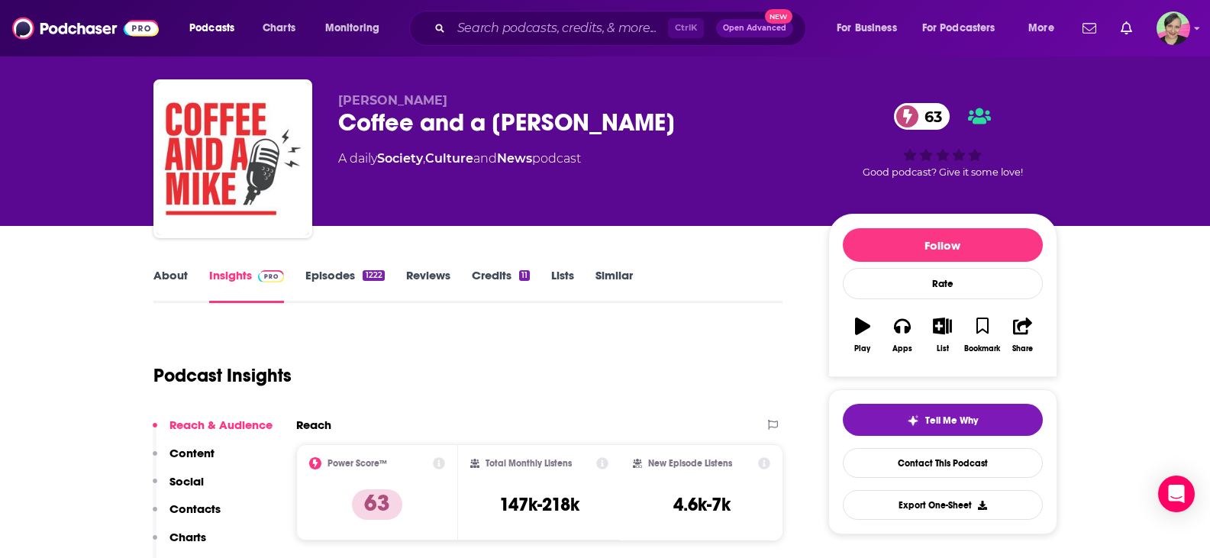
scroll to position [0, 0]
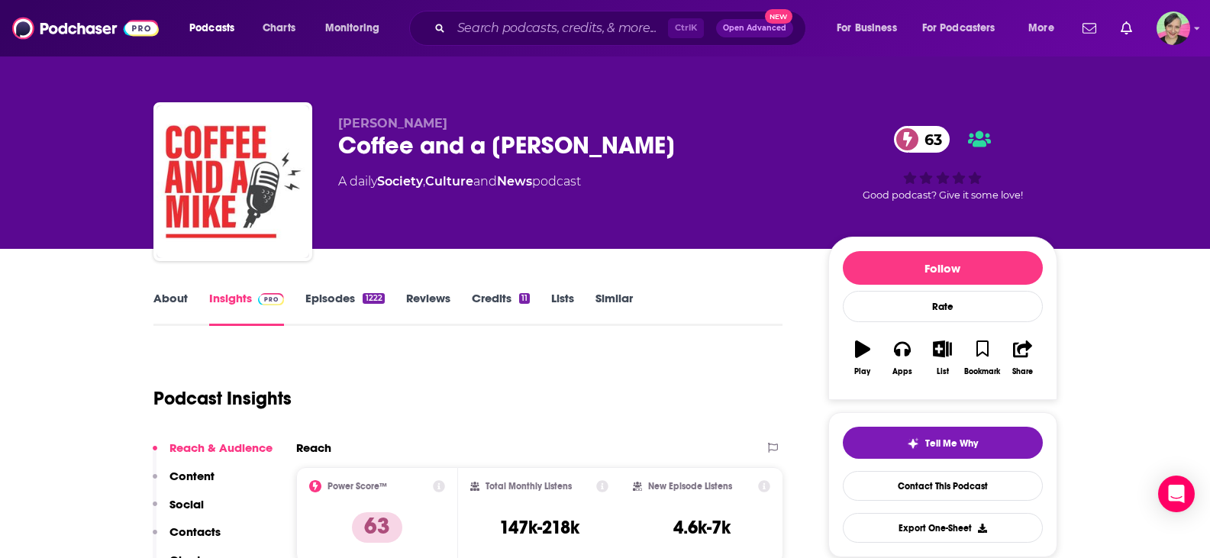
click at [164, 299] on link "About" at bounding box center [170, 308] width 34 height 35
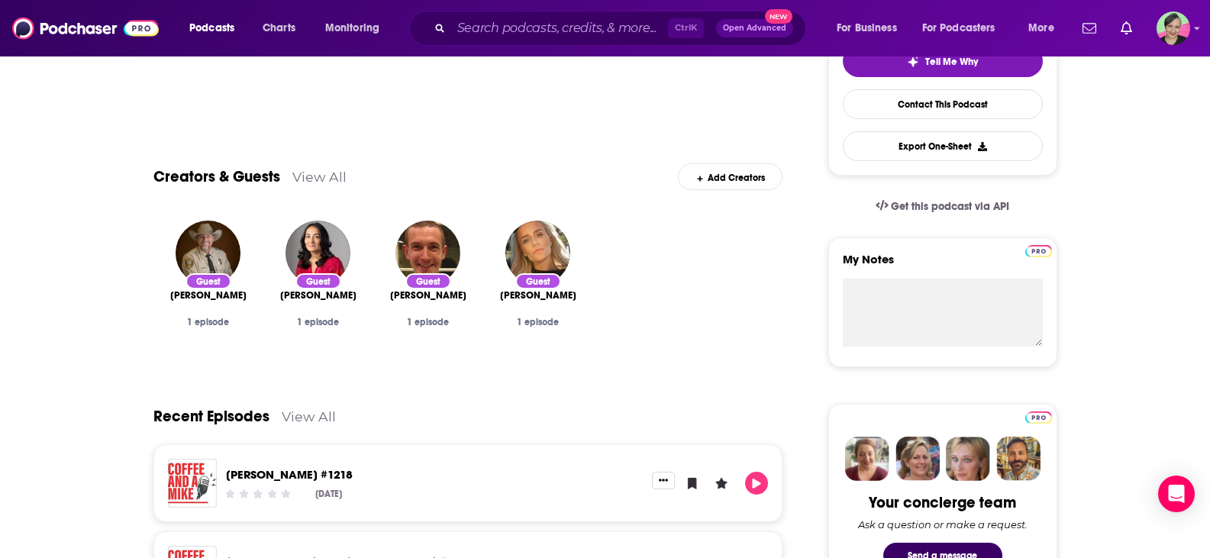
scroll to position [458, 0]
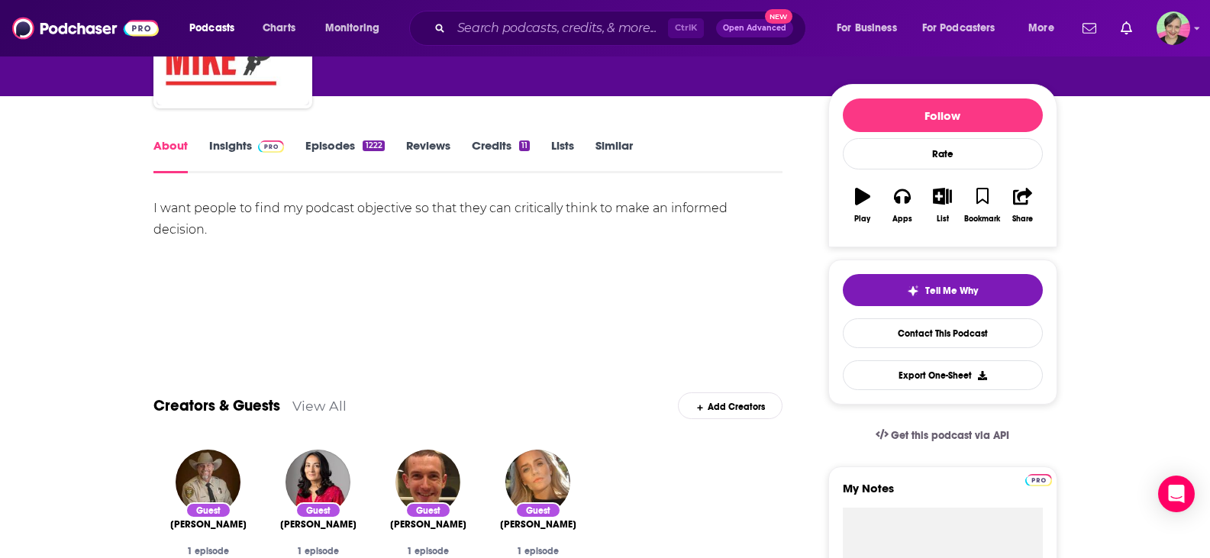
click at [232, 145] on link "Insights" at bounding box center [247, 155] width 76 height 35
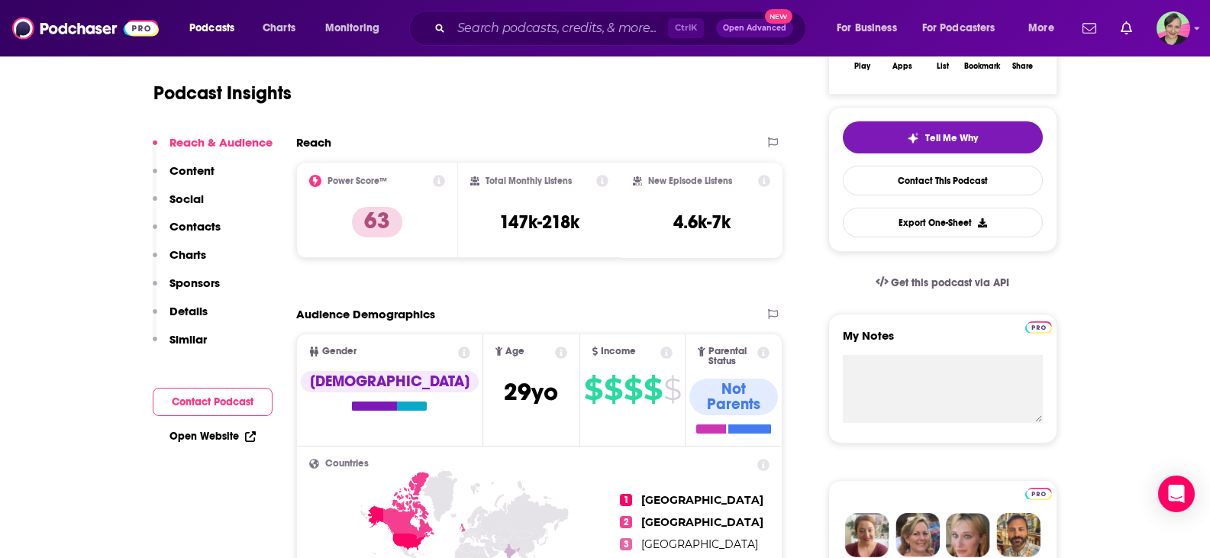
scroll to position [153, 0]
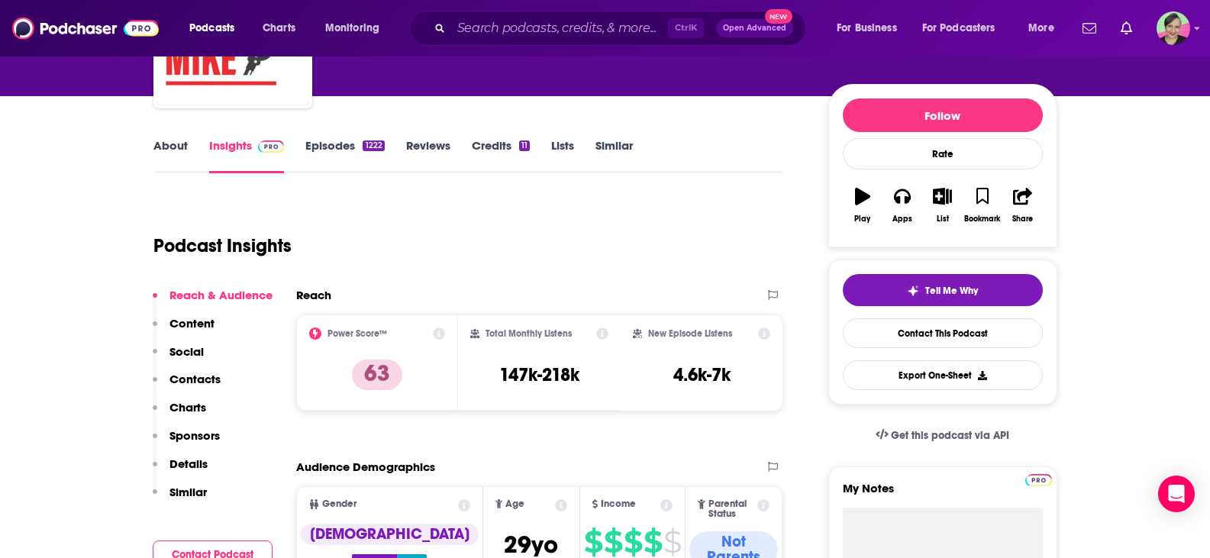
click at [334, 150] on link "Episodes 1222" at bounding box center [344, 155] width 79 height 35
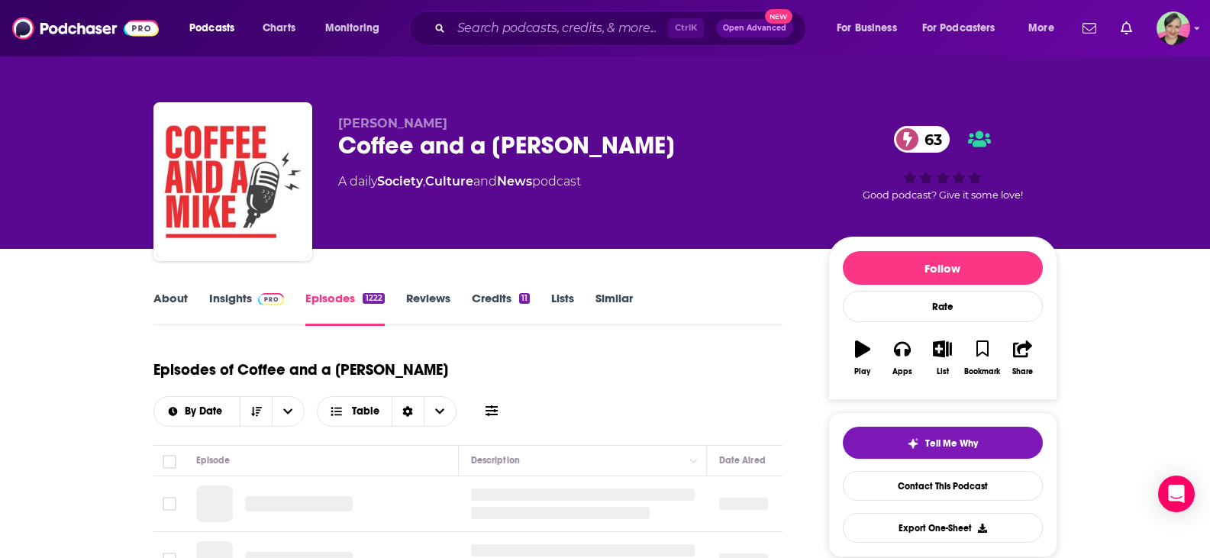
click at [498, 405] on icon at bounding box center [491, 411] width 12 height 12
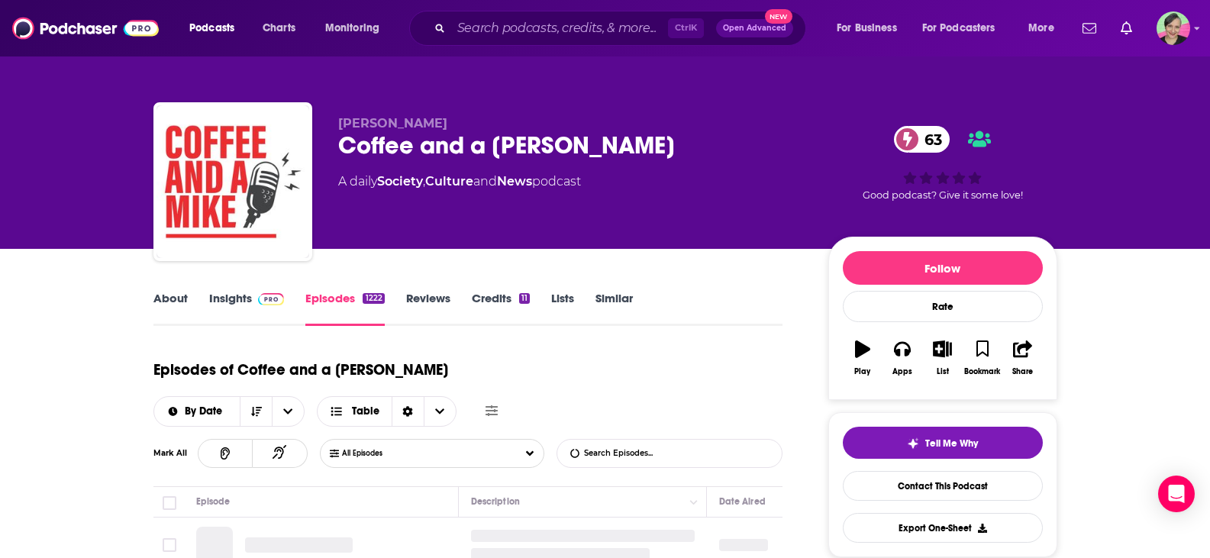
click at [641, 440] on input "List Search Input" at bounding box center [637, 453] width 160 height 27
click at [638, 440] on input "List Search Input" at bounding box center [637, 453] width 160 height 27
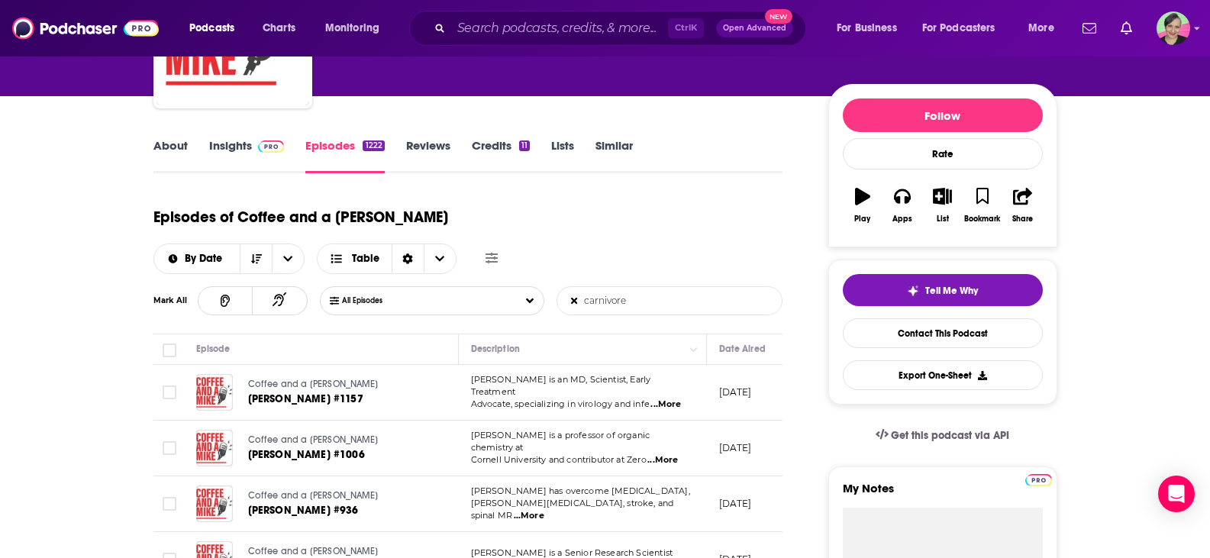
scroll to position [253, 0]
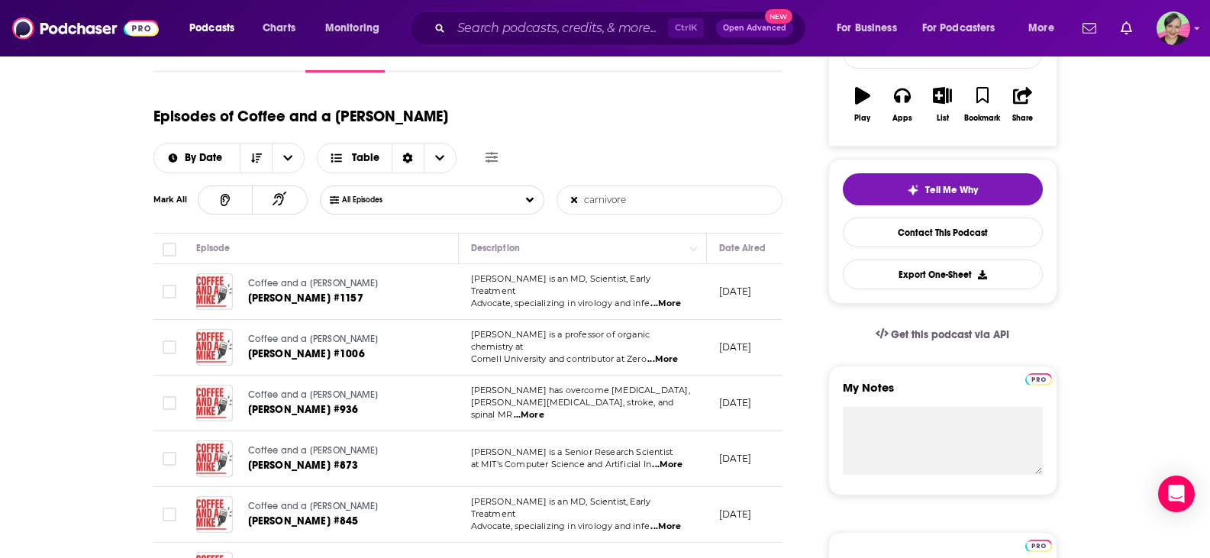
type input "carnivore"
click at [662, 298] on span "...More" at bounding box center [665, 304] width 31 height 12
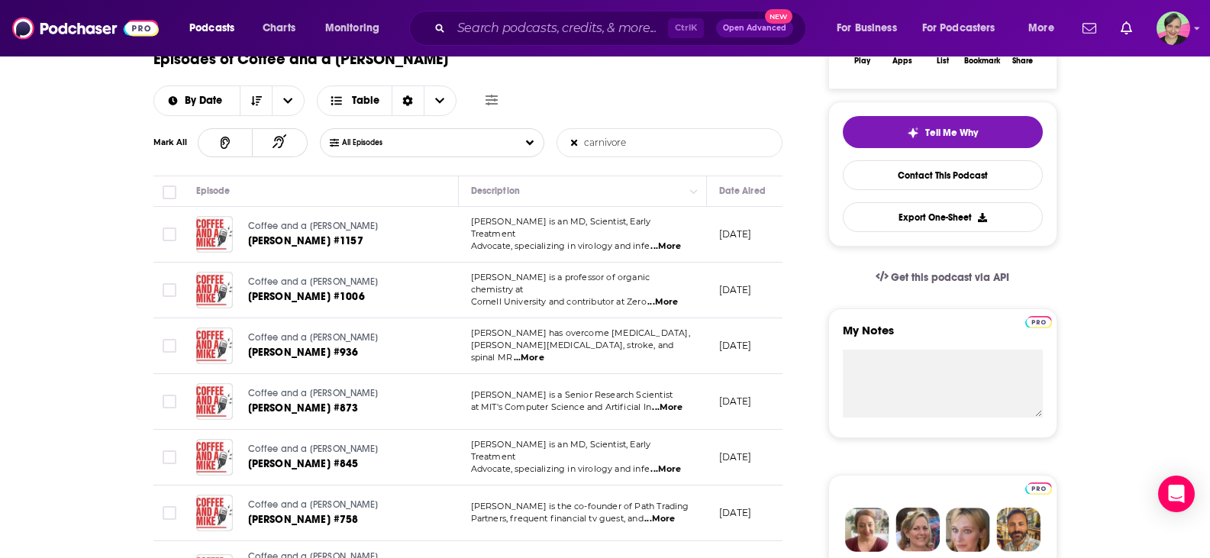
scroll to position [312, 0]
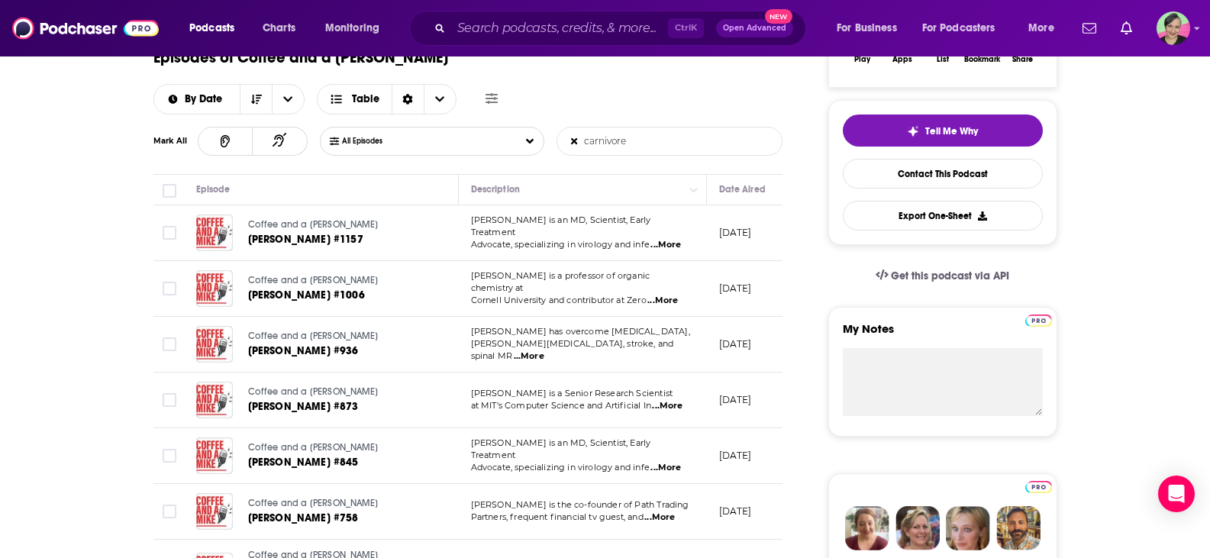
click at [661, 295] on span "...More" at bounding box center [662, 301] width 31 height 12
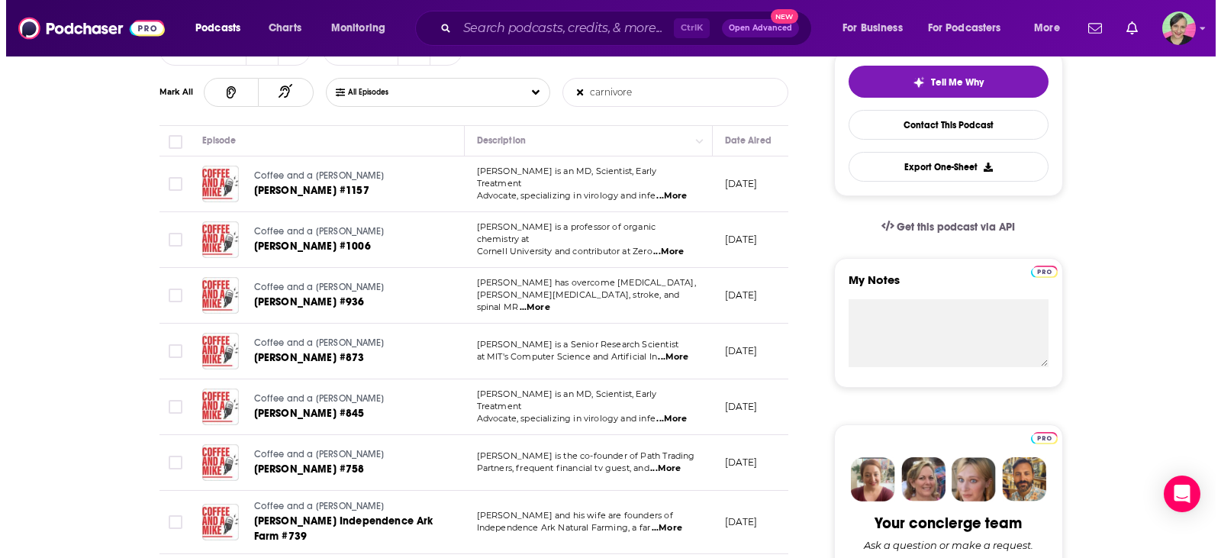
scroll to position [0, 0]
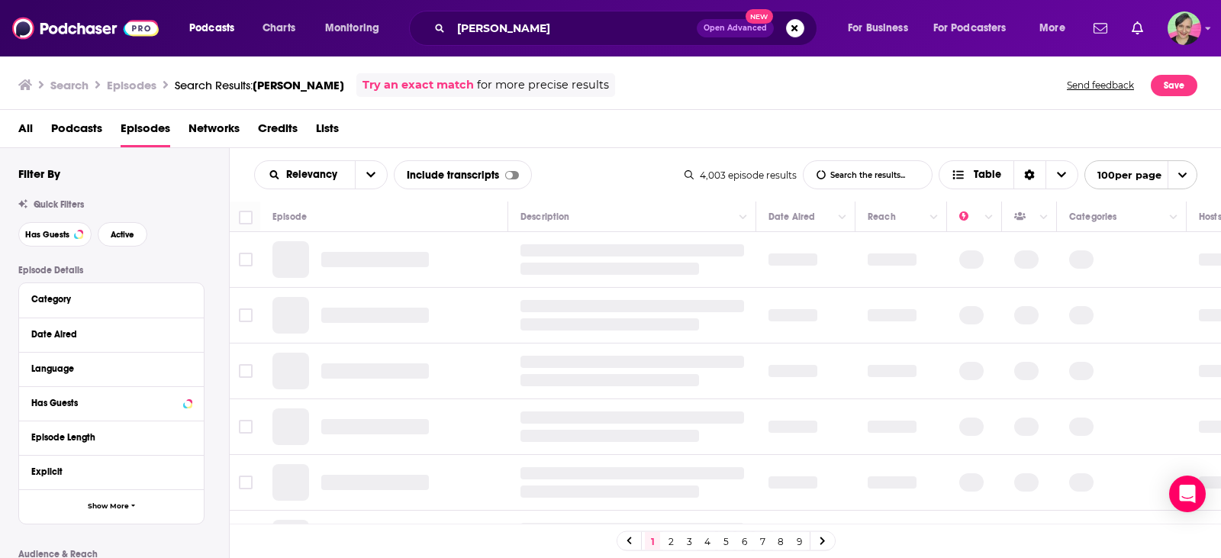
click at [670, 543] on link "2" at bounding box center [670, 541] width 15 height 18
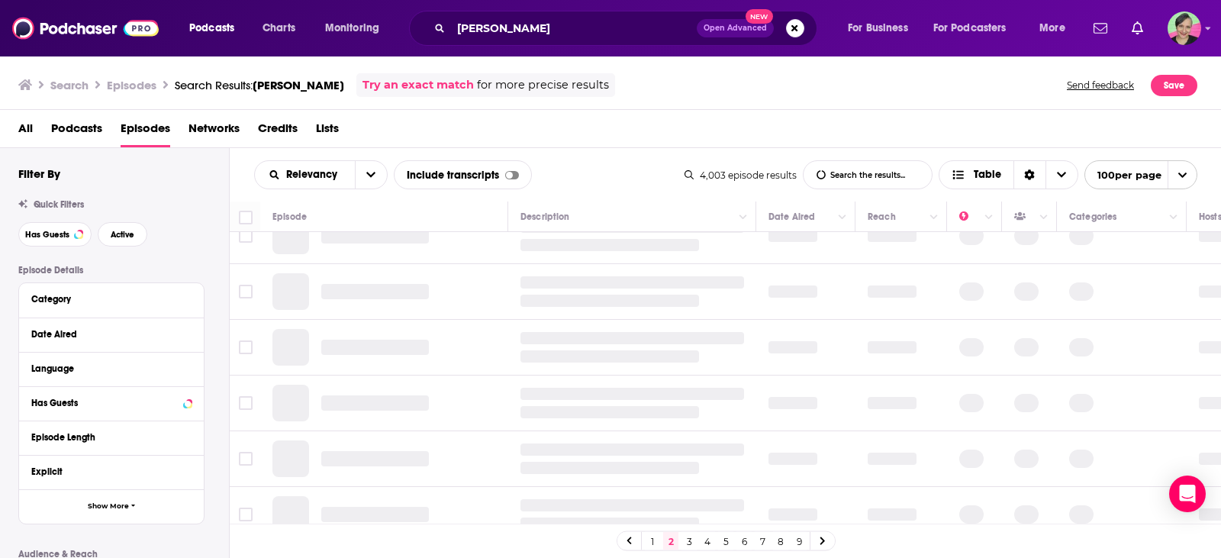
scroll to position [194, 0]
click at [691, 543] on link "3" at bounding box center [689, 541] width 15 height 18
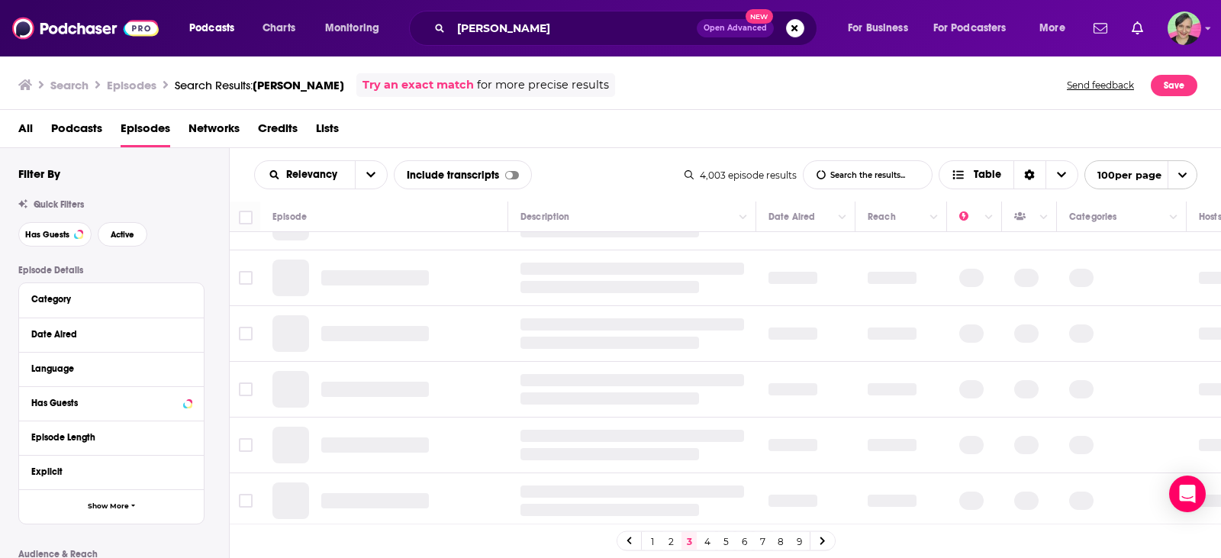
click at [689, 541] on link "3" at bounding box center [689, 541] width 15 height 18
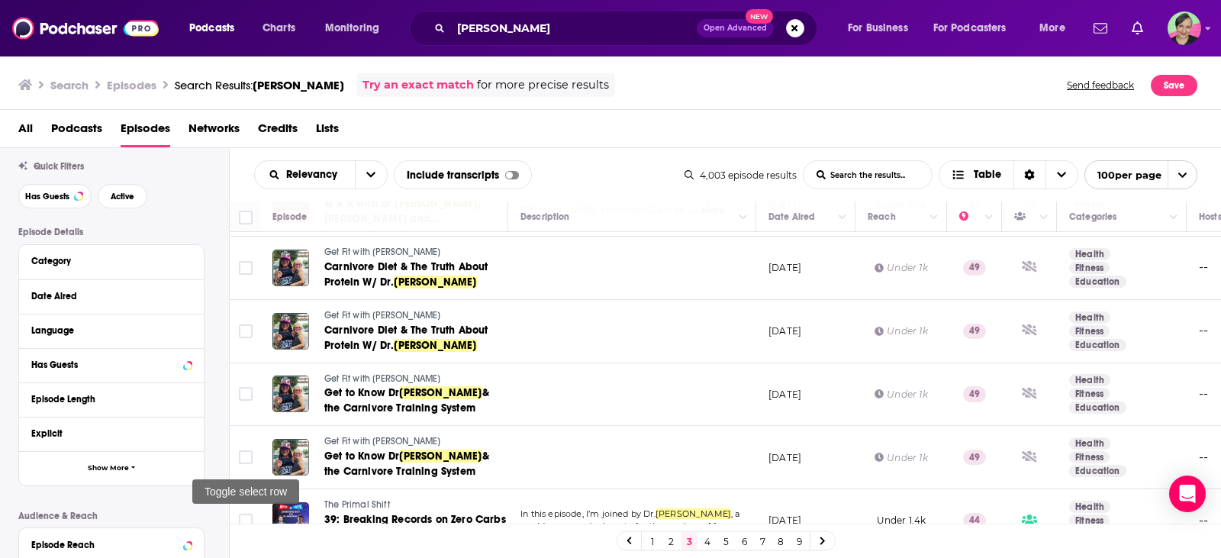
scroll to position [443, 0]
click at [369, 309] on span "Get Fit with Jodelle" at bounding box center [382, 314] width 116 height 11
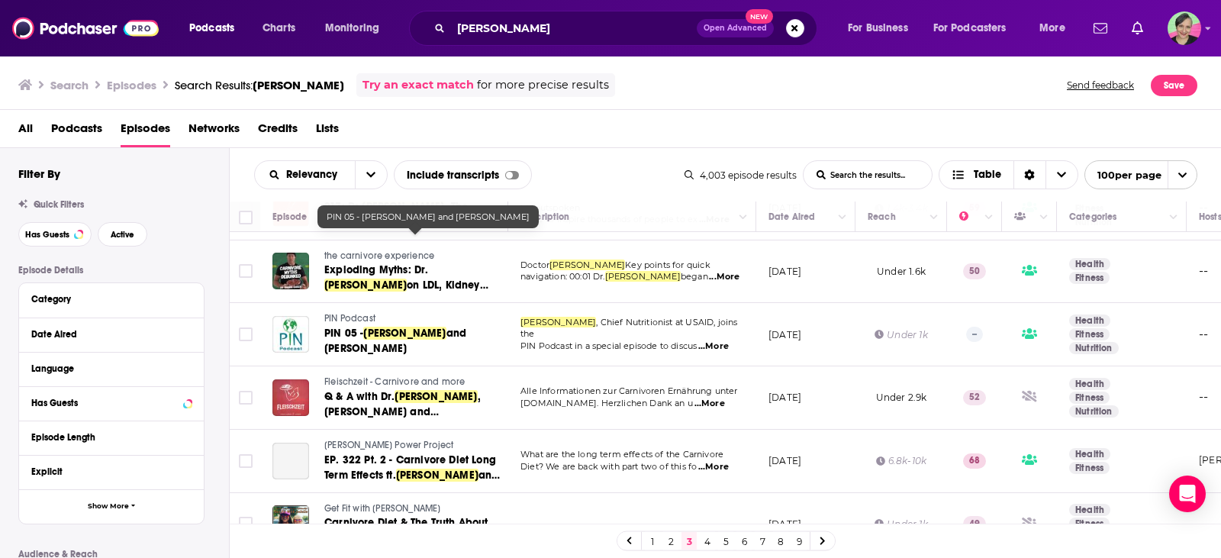
scroll to position [694, 0]
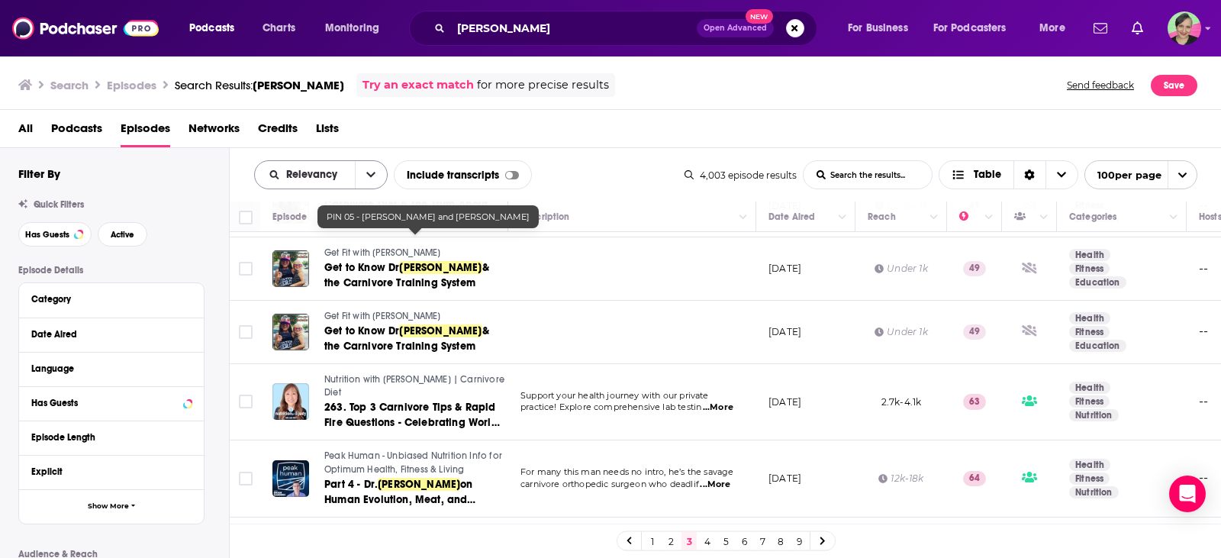
click at [370, 176] on icon "open menu" at bounding box center [370, 174] width 9 height 5
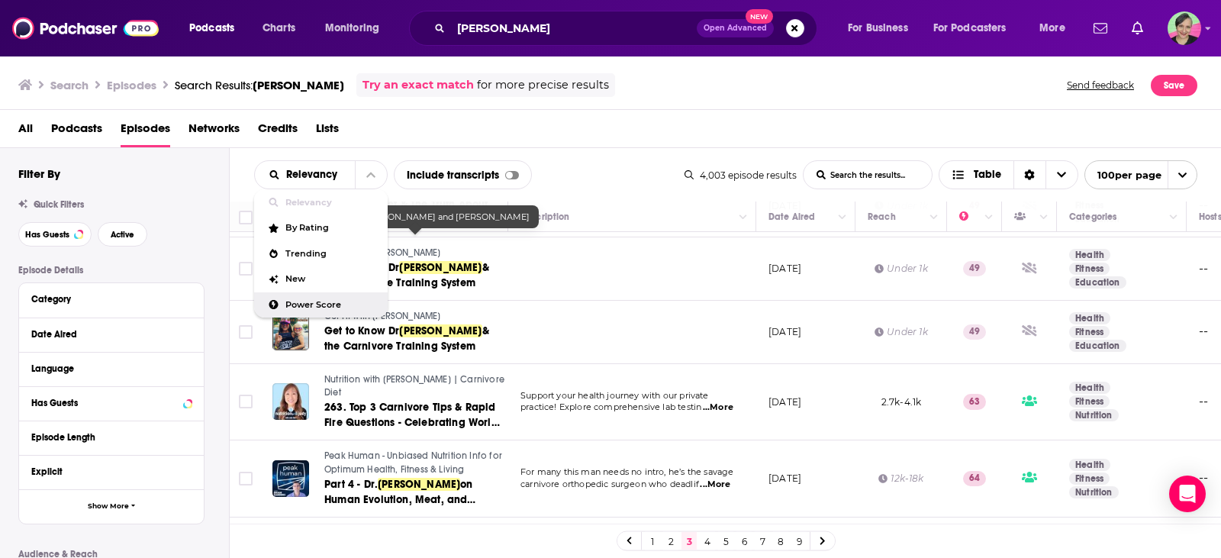
click at [340, 305] on span "Power Score" at bounding box center [330, 305] width 90 height 8
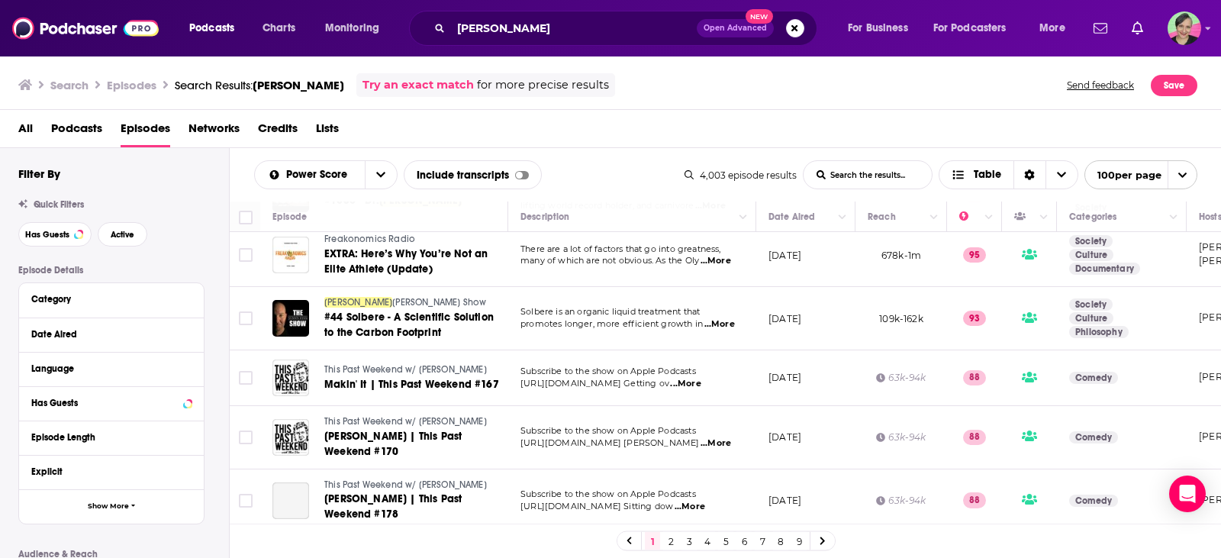
scroll to position [153, 0]
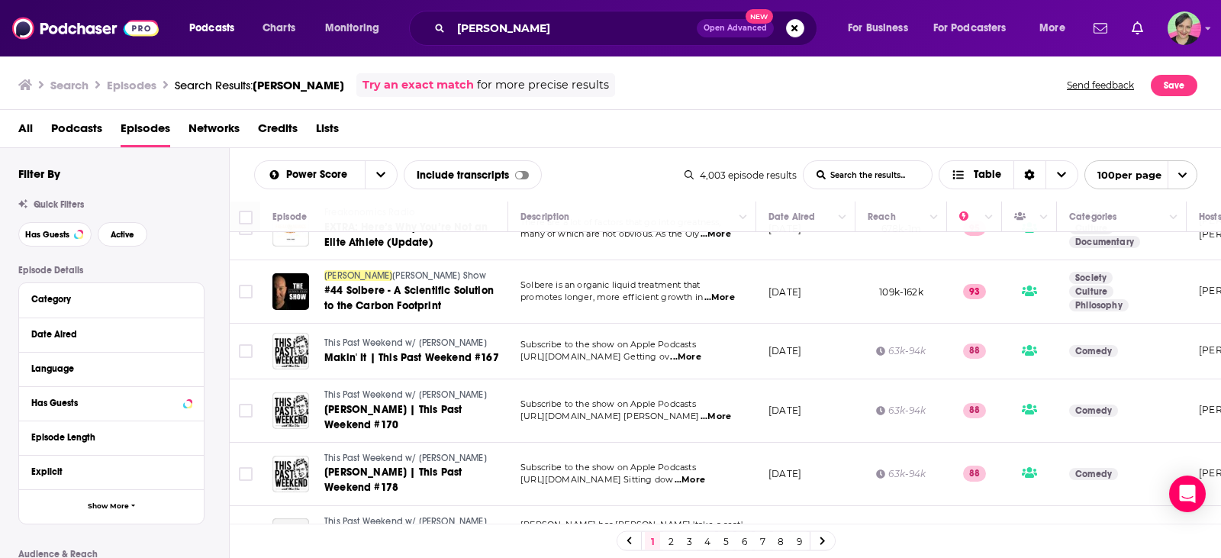
click at [701, 357] on span "...More" at bounding box center [685, 357] width 31 height 12
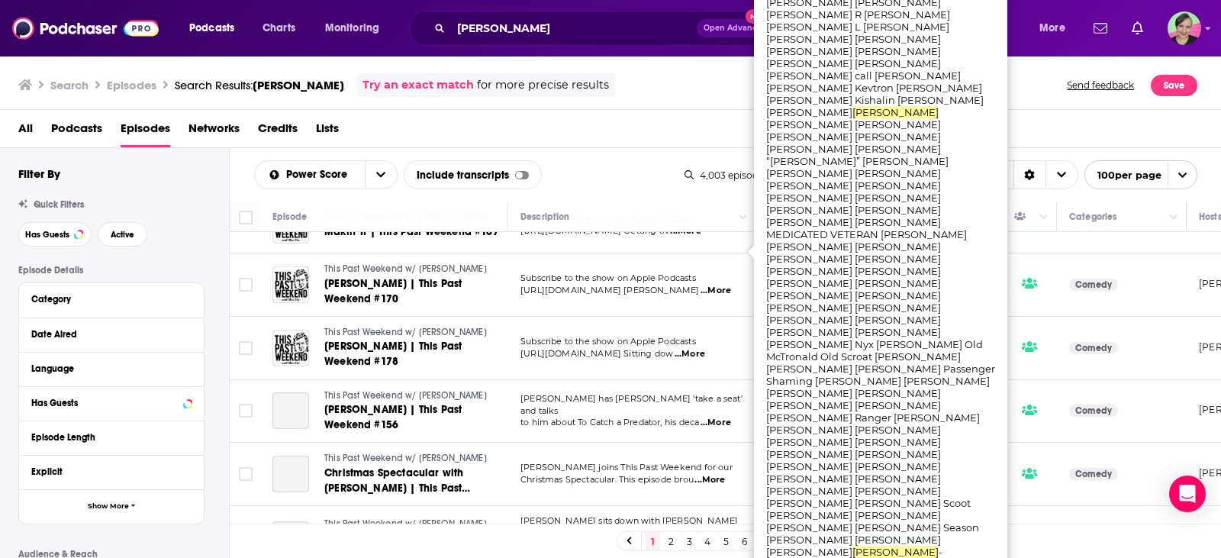
scroll to position [305, 0]
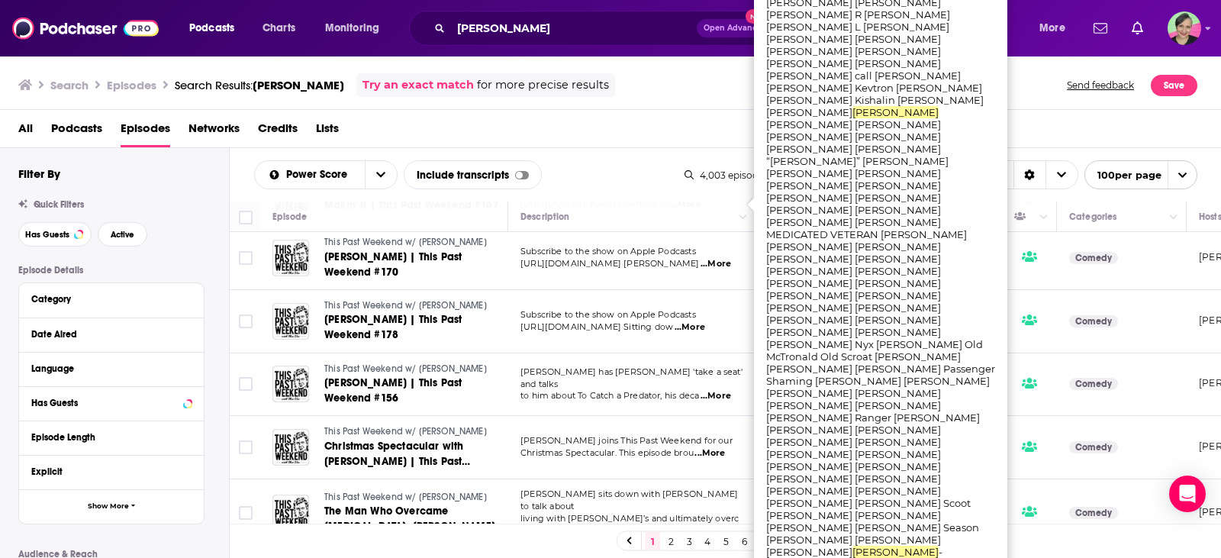
click at [426, 127] on div "All Podcasts Episodes Networks Credits Lists" at bounding box center [613, 131] width 1191 height 31
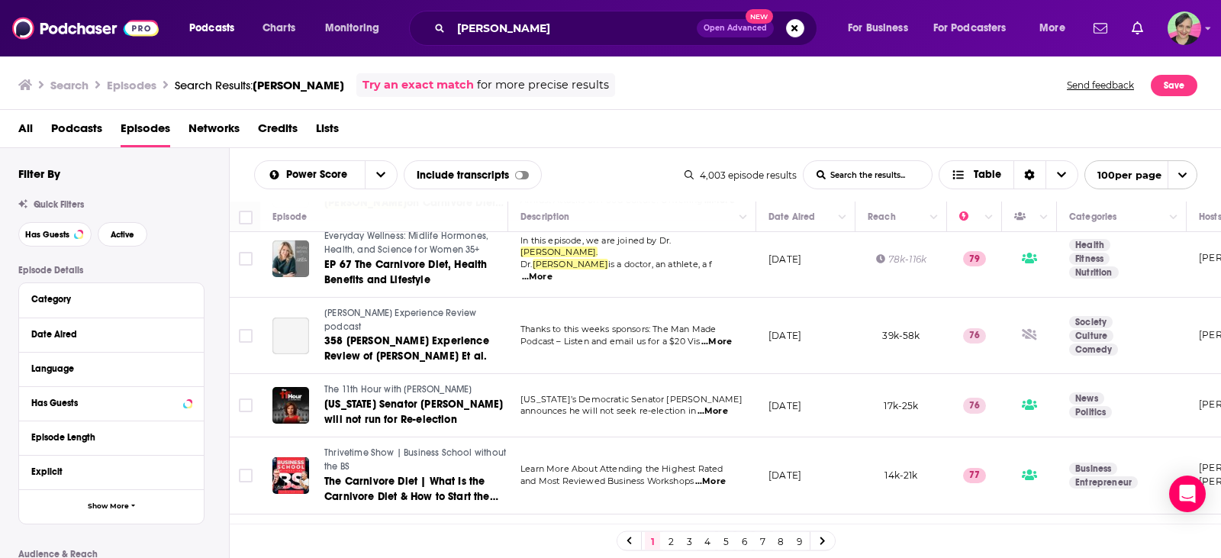
scroll to position [3969, 0]
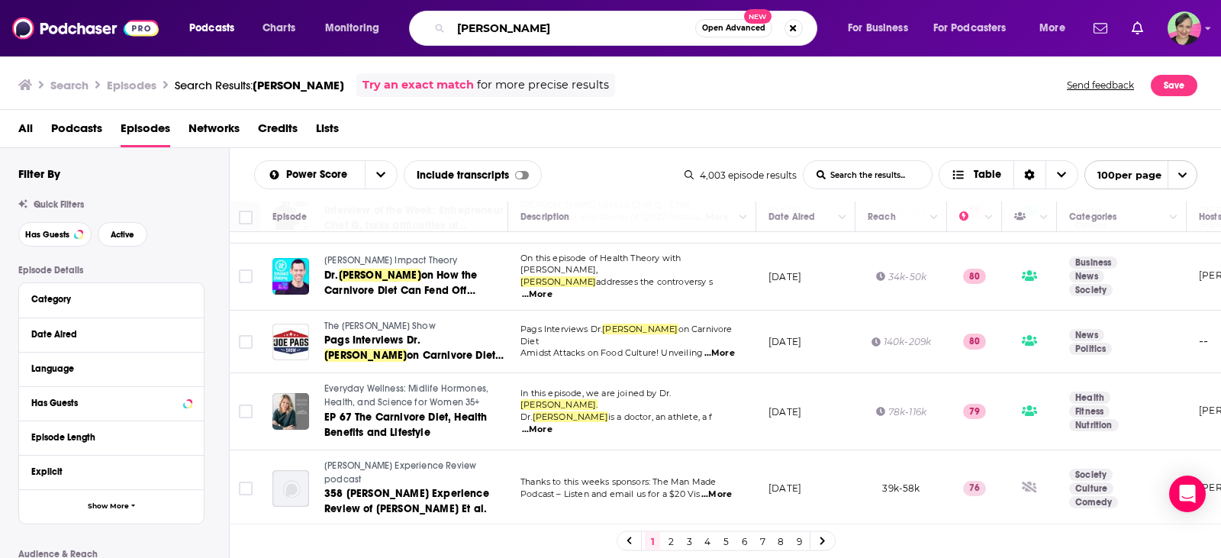
drag, startPoint x: 547, startPoint y: 38, endPoint x: 436, endPoint y: 27, distance: 111.9
click at [436, 27] on div "shawn baker Open Advanced New" at bounding box center [613, 28] width 408 height 35
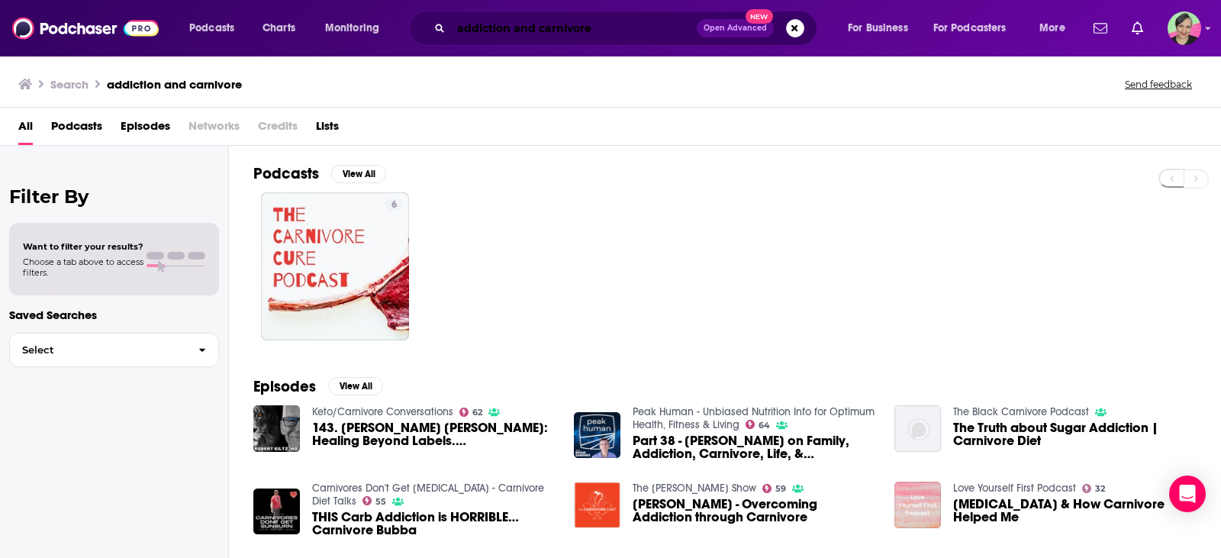
drag, startPoint x: 366, startPoint y: 36, endPoint x: 340, endPoint y: 36, distance: 26.0
click at [342, 36] on div "Podcasts Charts Monitoring addiction and carnivore Open Advanced New For Busine…" at bounding box center [629, 28] width 901 height 35
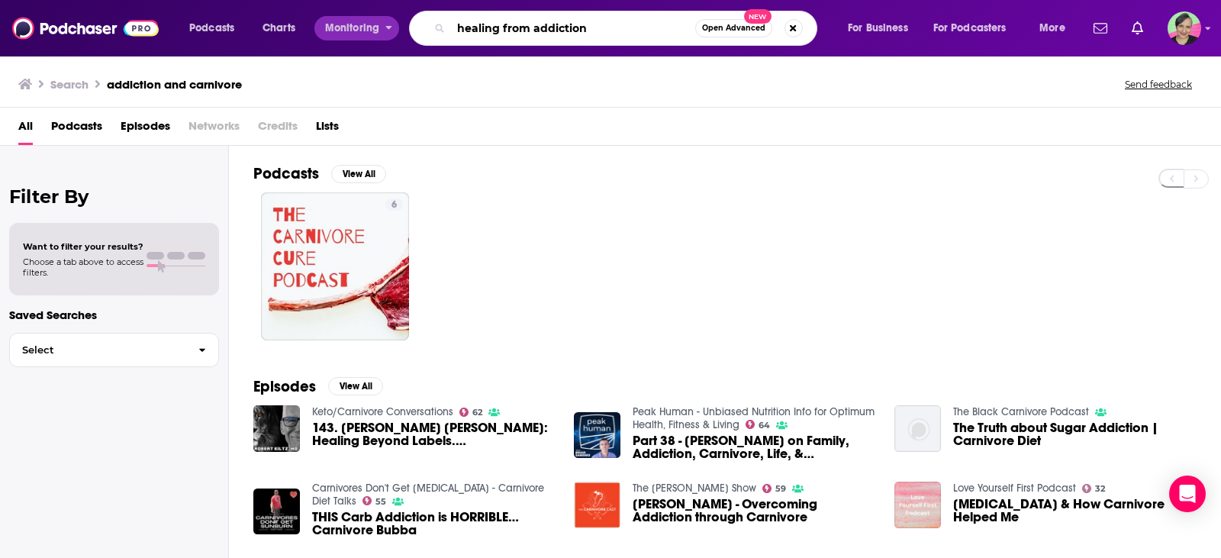
type input "healing from addiction"
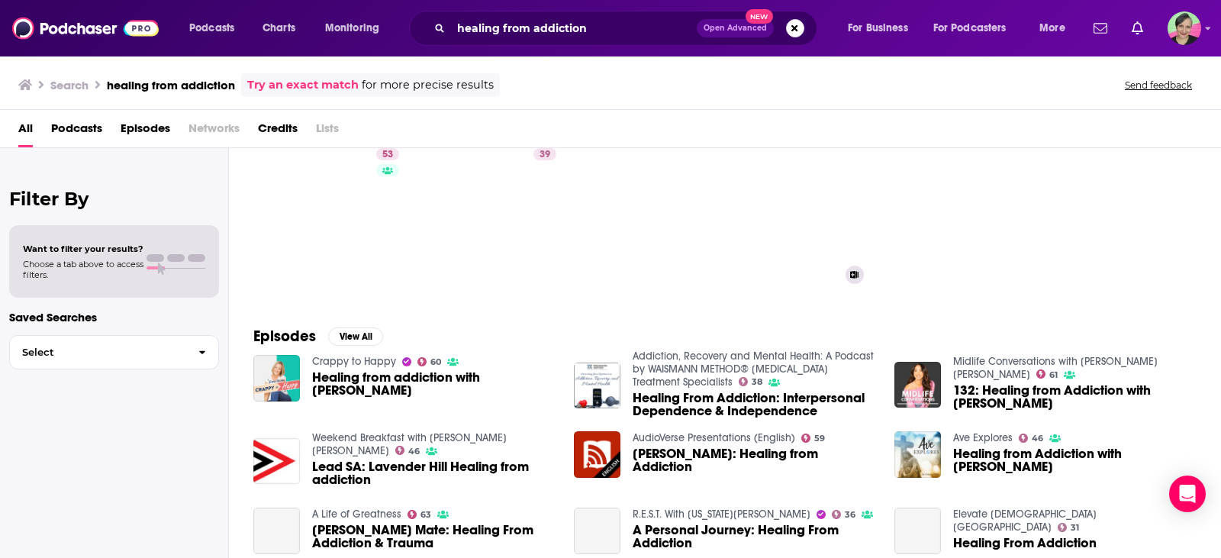
scroll to position [153, 0]
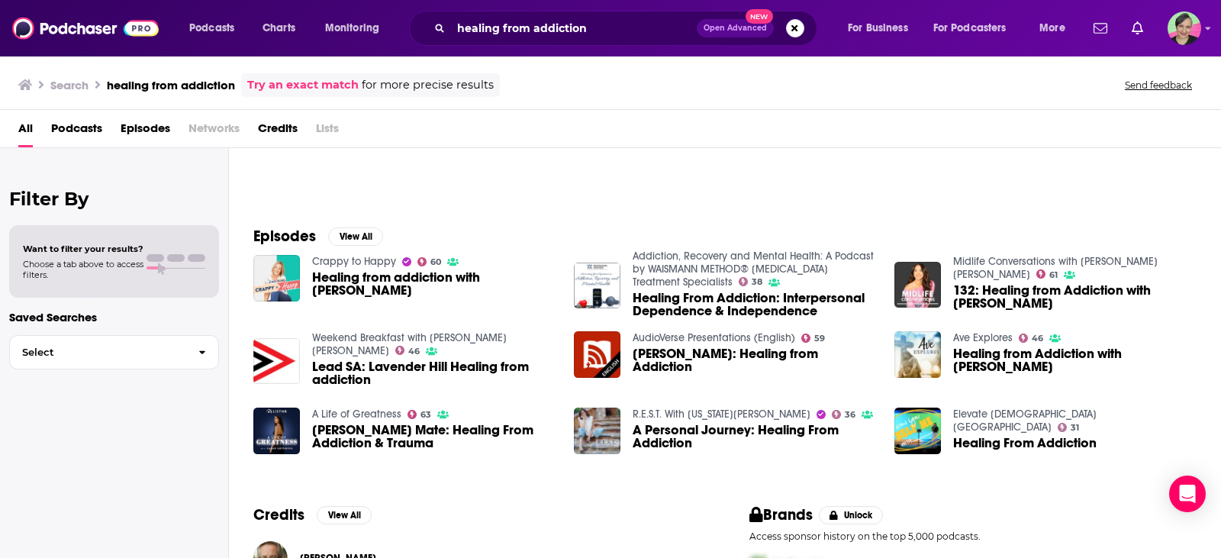
click at [981, 256] on link "Midlife Conversations with Natalie Jill" at bounding box center [1055, 268] width 205 height 26
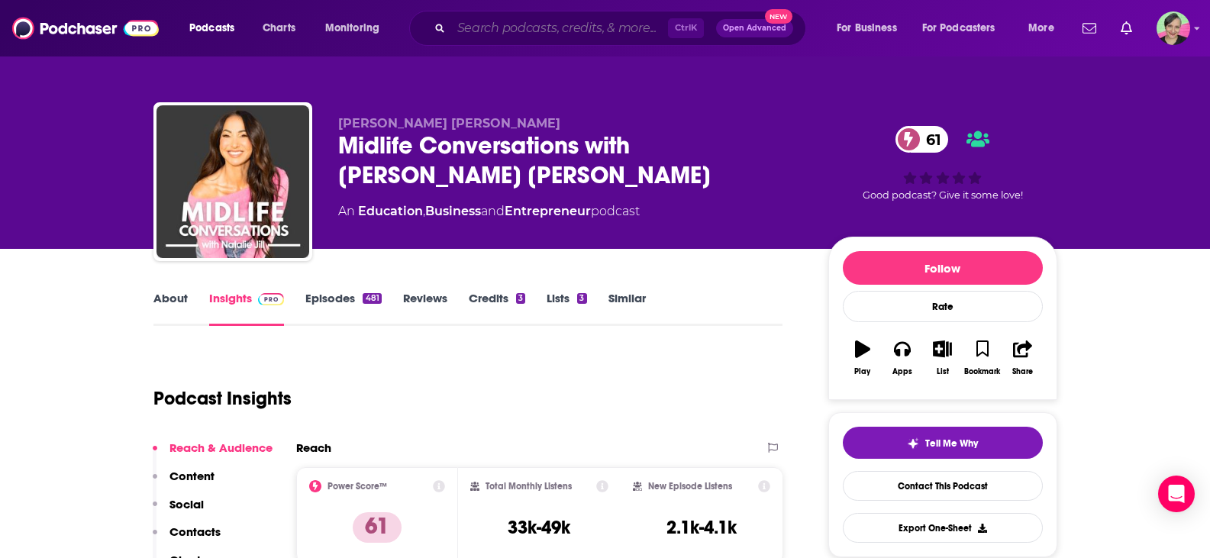
click at [480, 21] on input "Search podcasts, credits, & more..." at bounding box center [559, 28] width 217 height 24
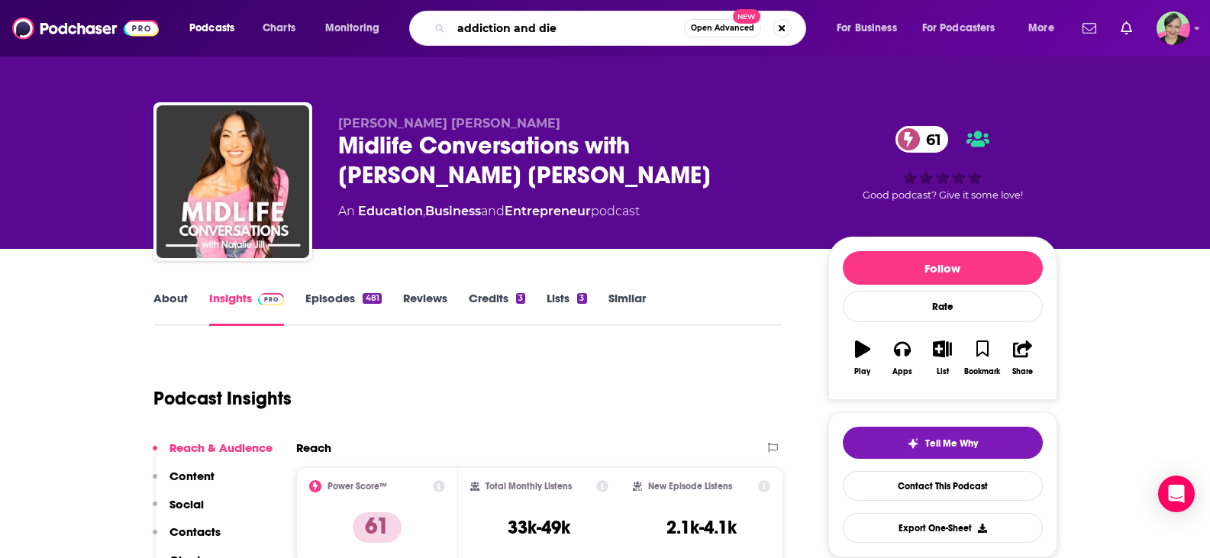
type input "addiction and diet"
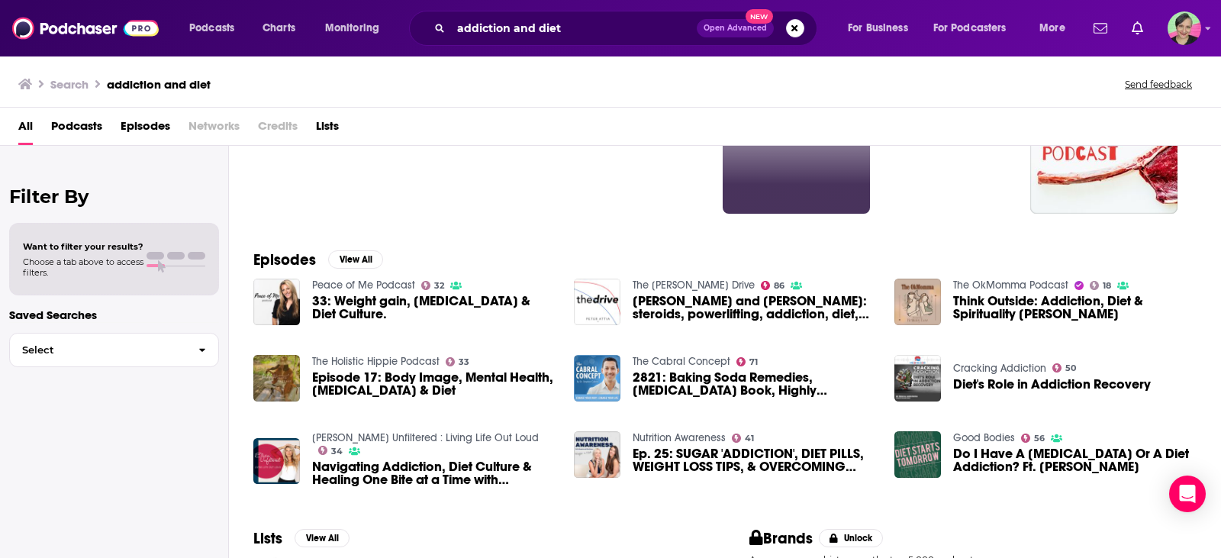
scroll to position [153, 0]
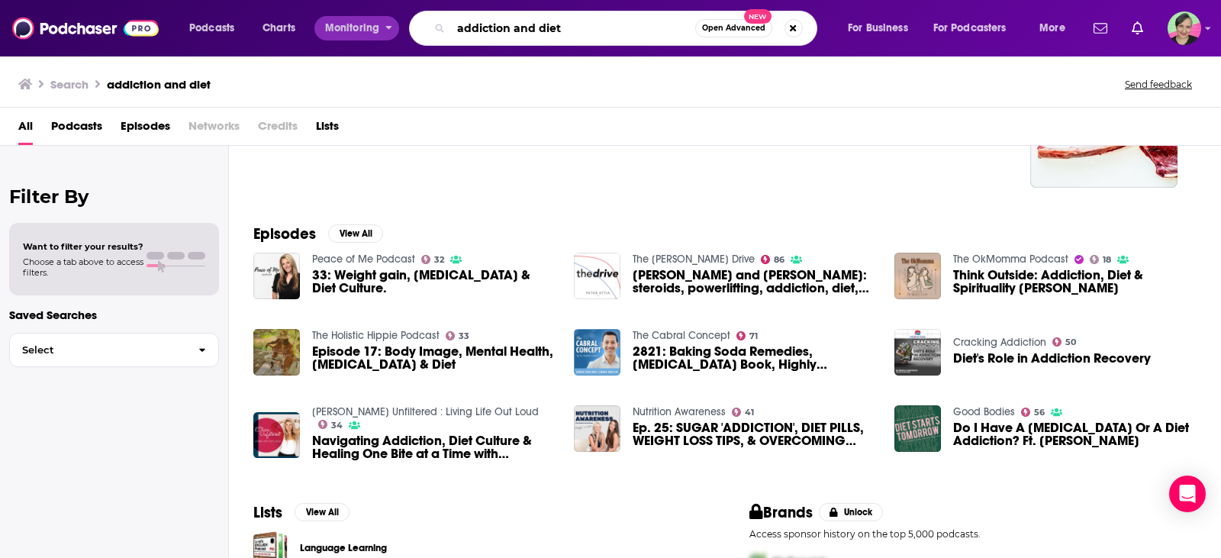
drag, startPoint x: 565, startPoint y: 28, endPoint x: 340, endPoint y: 23, distance: 225.2
click at [340, 23] on div "Podcasts Charts Monitoring addiction and diet Open Advanced New For Business Fo…" at bounding box center [629, 28] width 901 height 35
type input "science-backed diet"
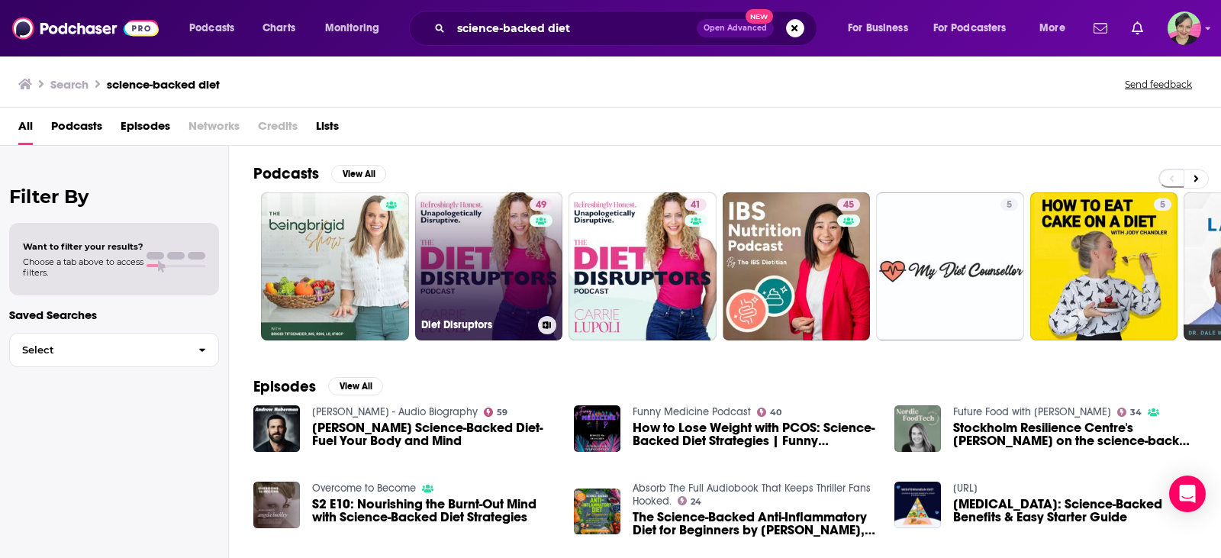
click at [432, 247] on link "49 Diet Disruptors" at bounding box center [489, 266] width 148 height 148
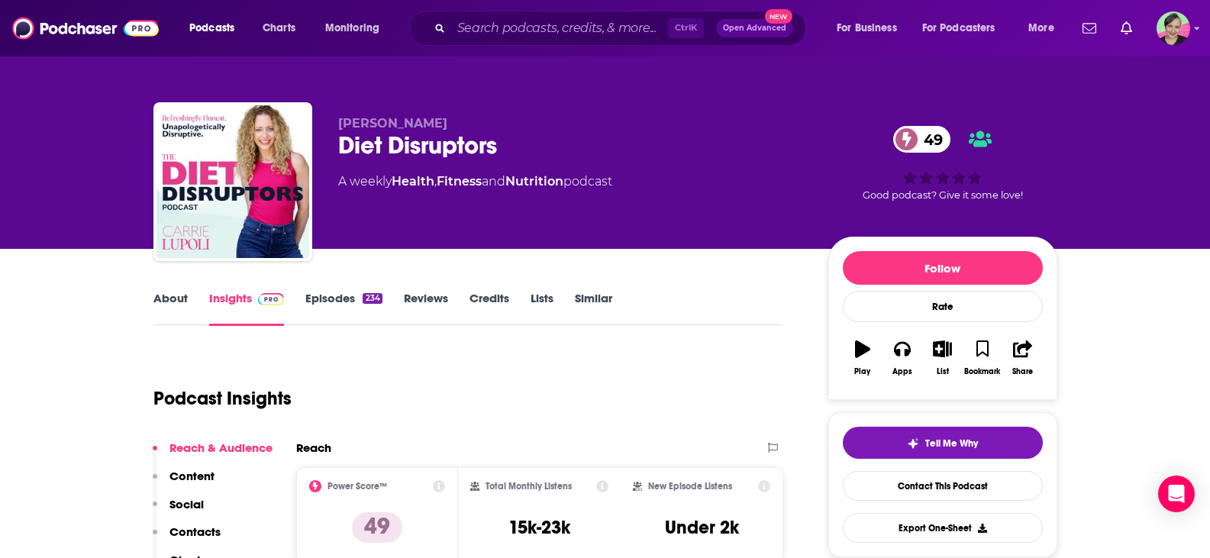
click at [166, 295] on link "About" at bounding box center [170, 308] width 34 height 35
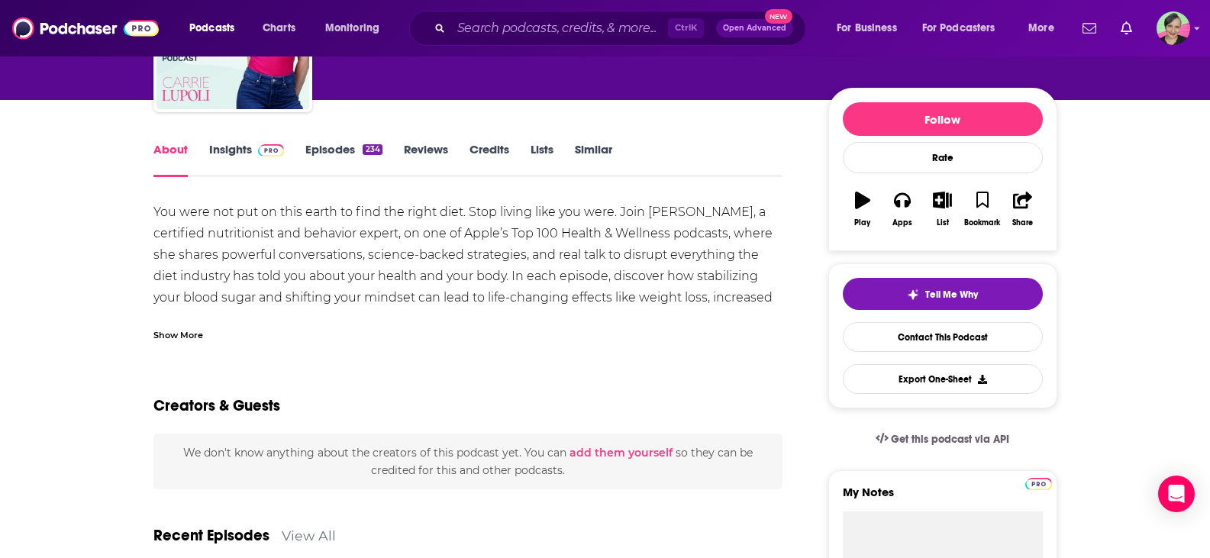
scroll to position [153, 0]
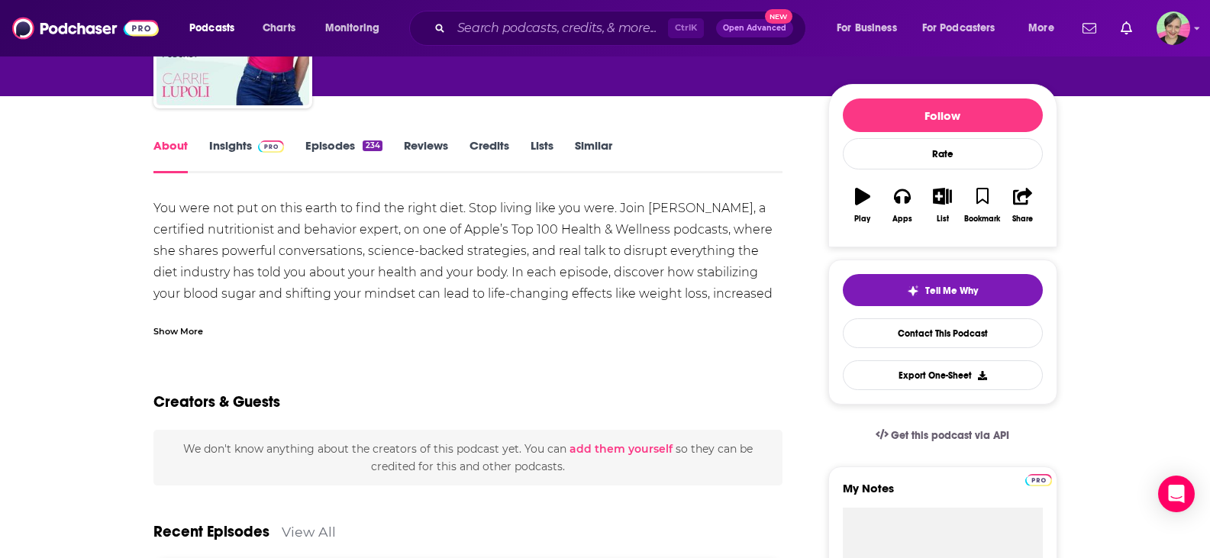
click at [187, 331] on div "Show More" at bounding box center [178, 330] width 50 height 15
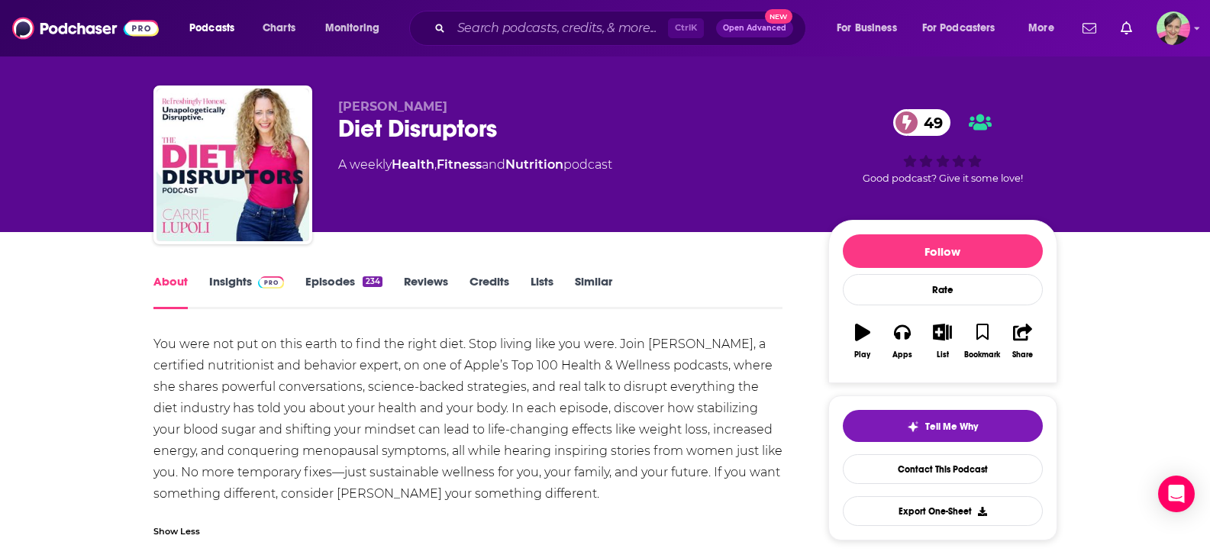
scroll to position [0, 0]
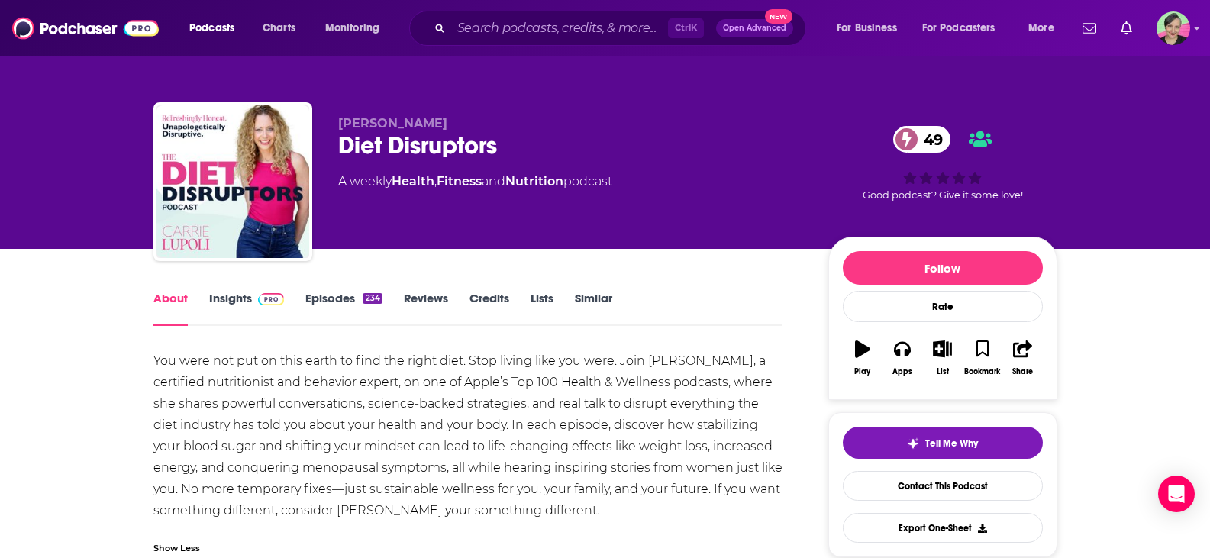
click at [230, 350] on div "You were not put on this earth to find the right diet. Stop living like you wer…" at bounding box center [468, 435] width 630 height 171
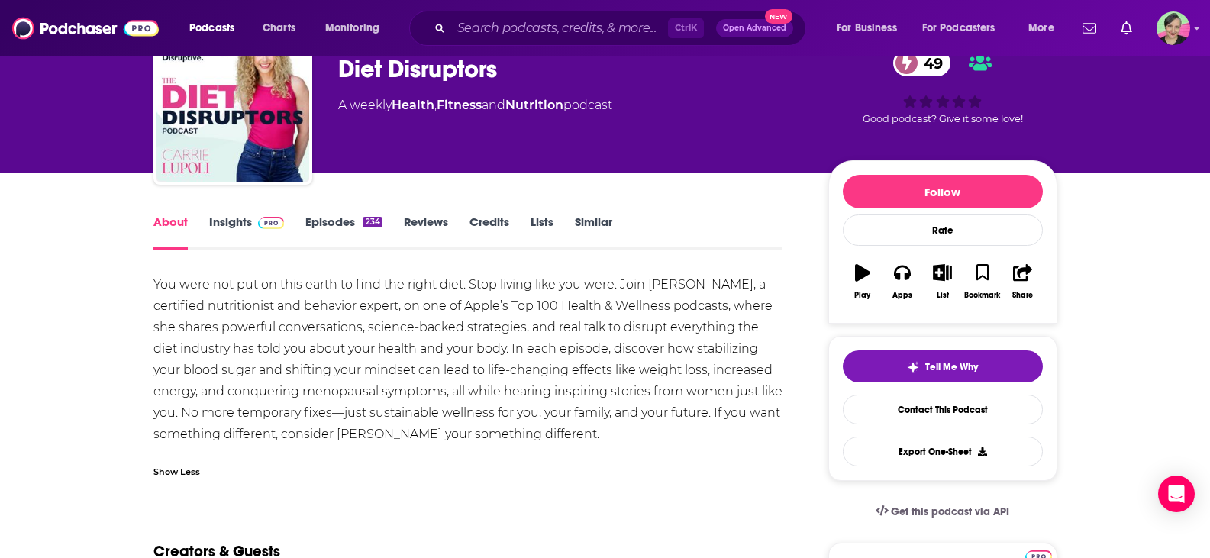
click at [321, 225] on link "Episodes 234" at bounding box center [343, 231] width 76 height 35
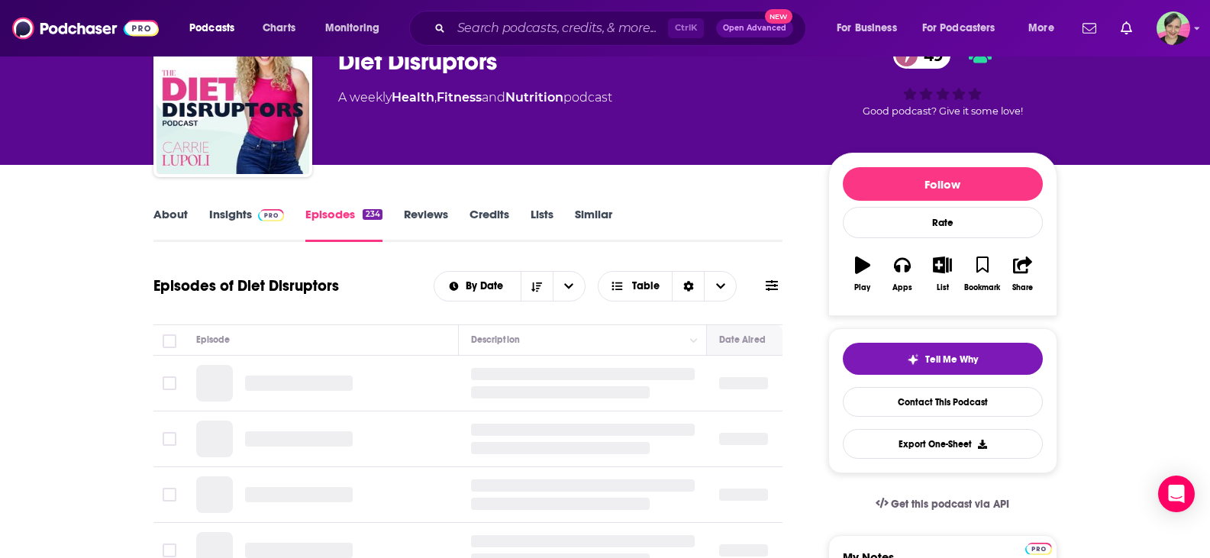
scroll to position [153, 0]
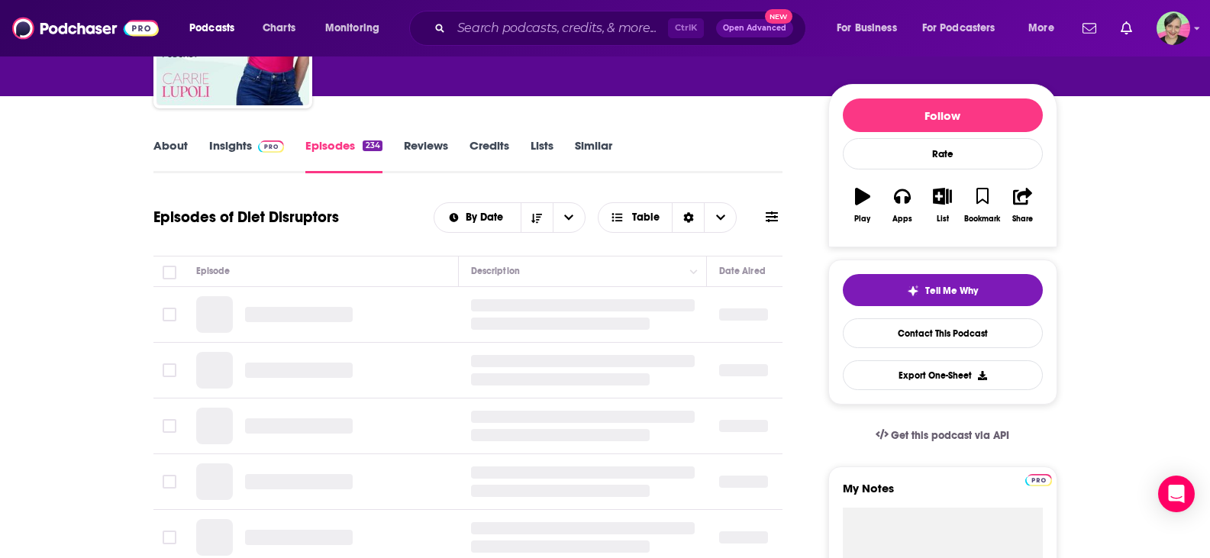
click at [771, 218] on icon at bounding box center [772, 216] width 12 height 11
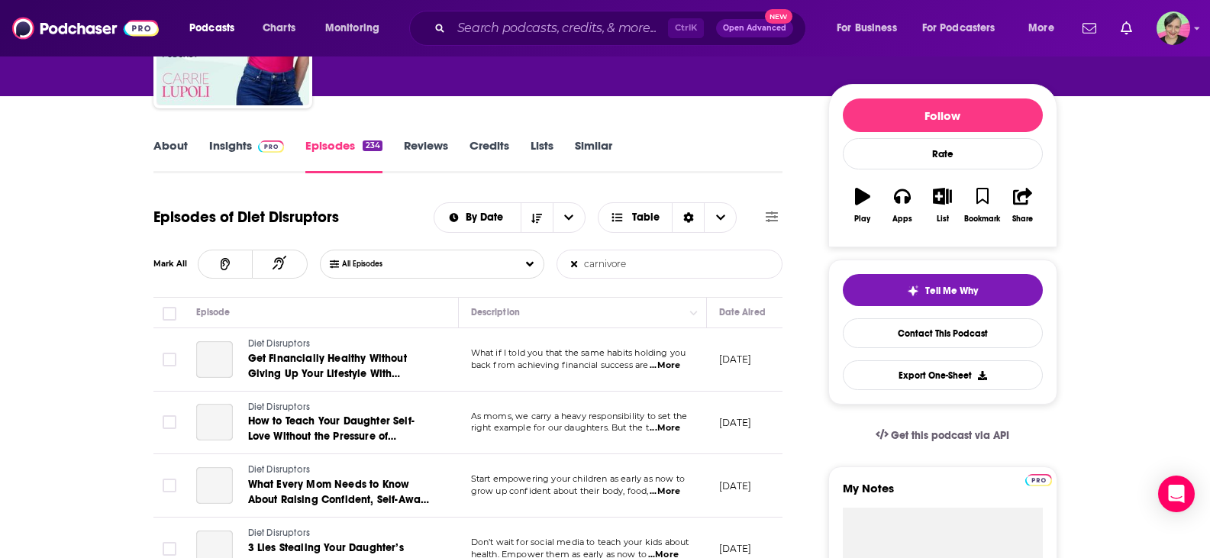
type input "carnivore"
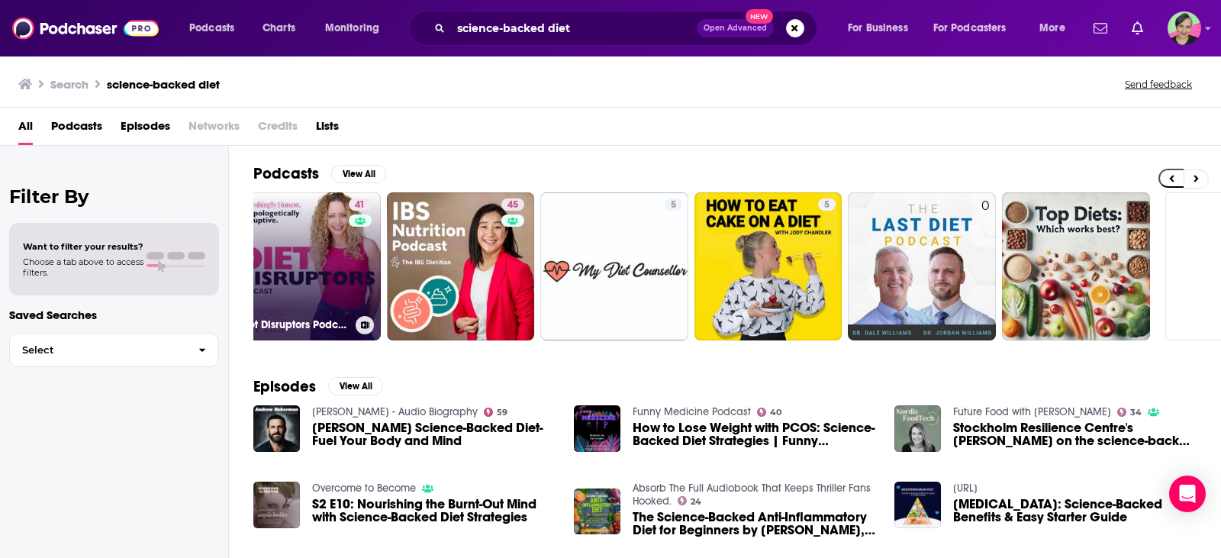
click at [307, 212] on link "41 Diet Disruptors Podcast" at bounding box center [307, 266] width 148 height 148
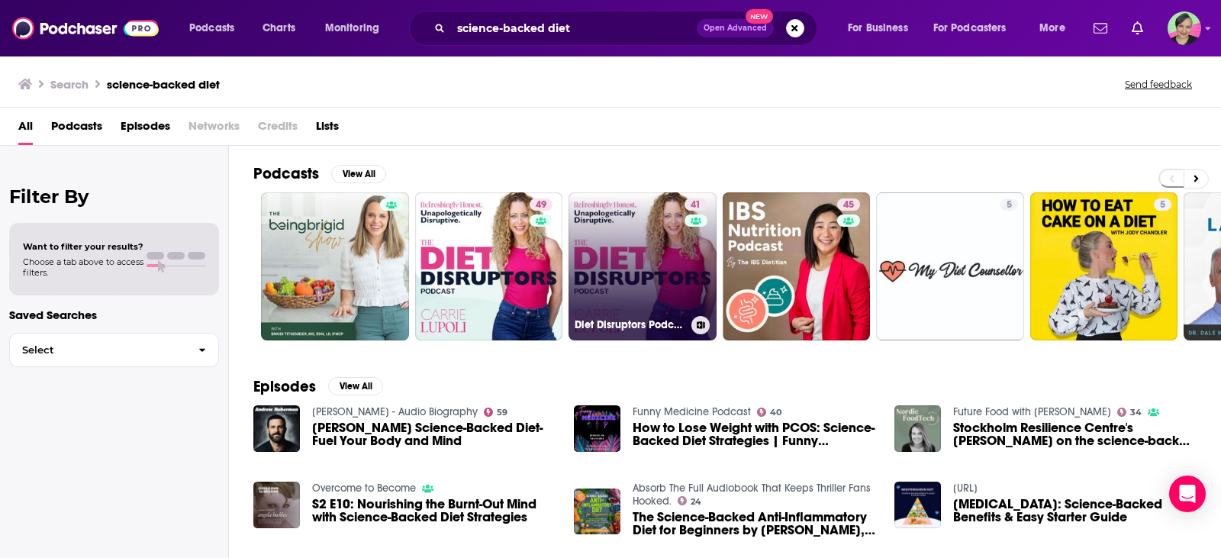
click at [692, 250] on div "41" at bounding box center [698, 257] width 26 height 118
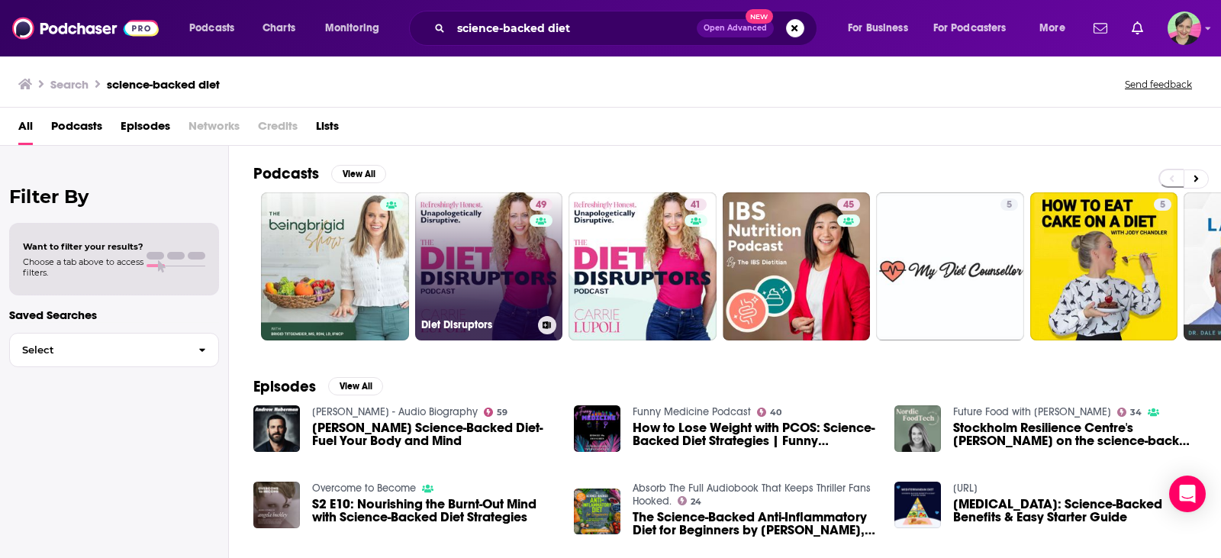
click at [446, 221] on link "49 Diet Disruptors" at bounding box center [489, 266] width 148 height 148
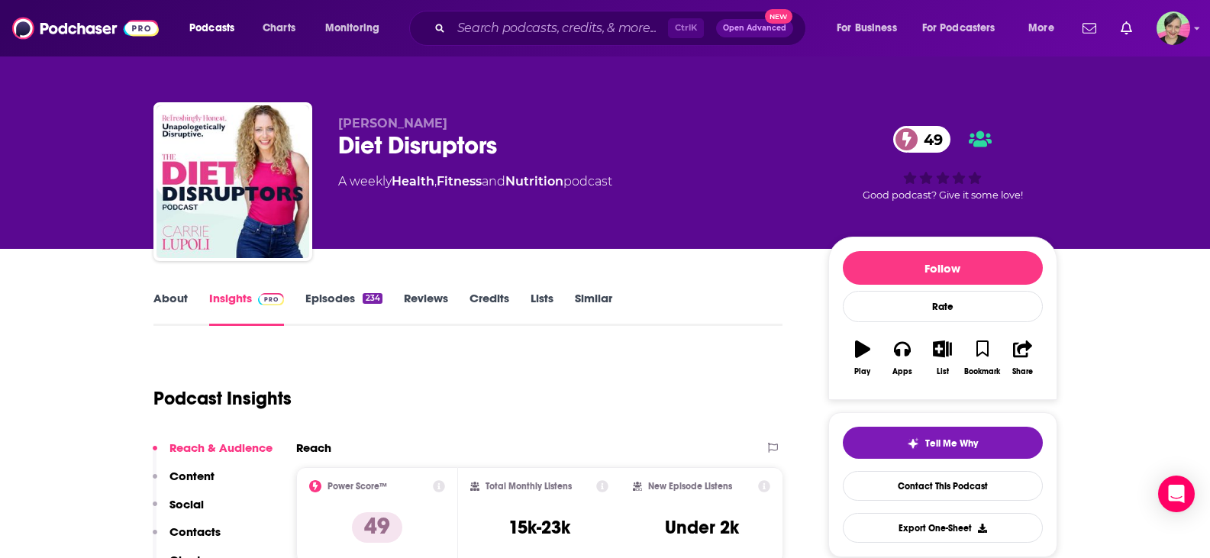
scroll to position [153, 0]
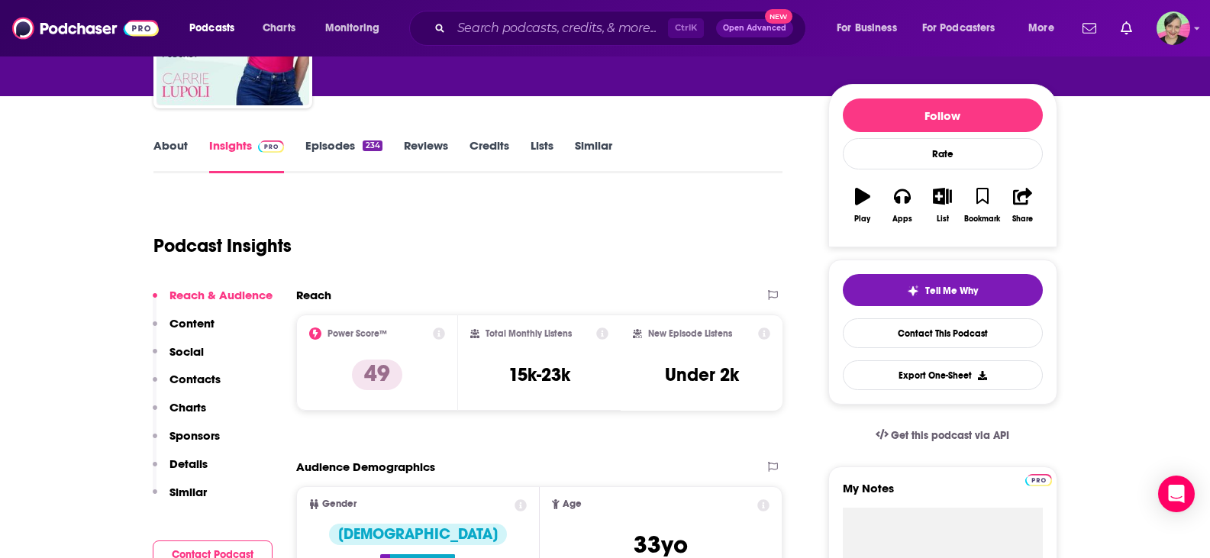
click at [326, 140] on link "Episodes 234" at bounding box center [343, 155] width 76 height 35
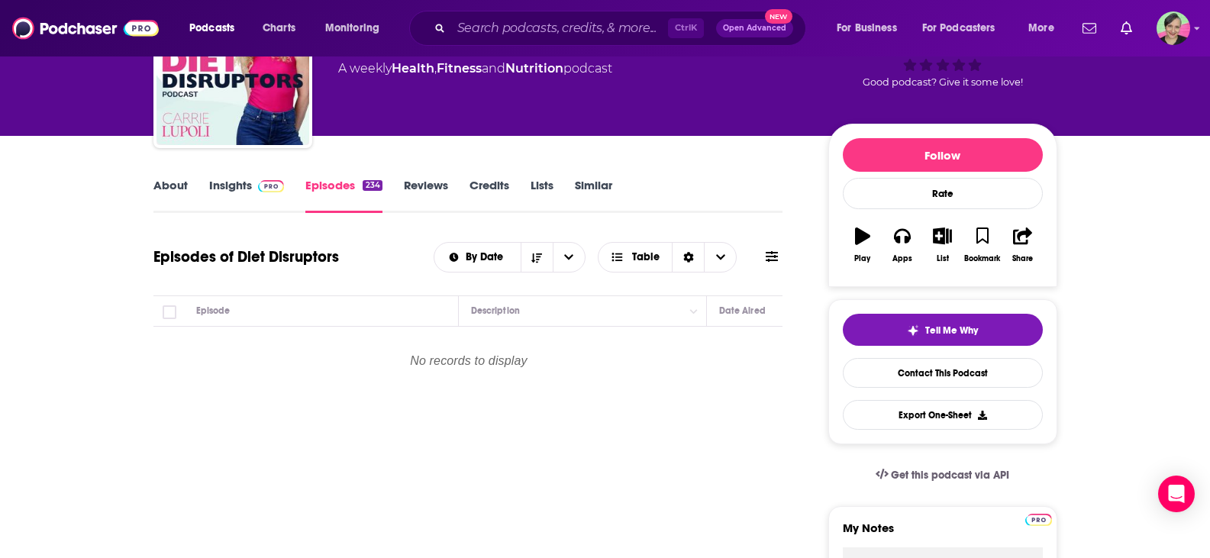
scroll to position [153, 0]
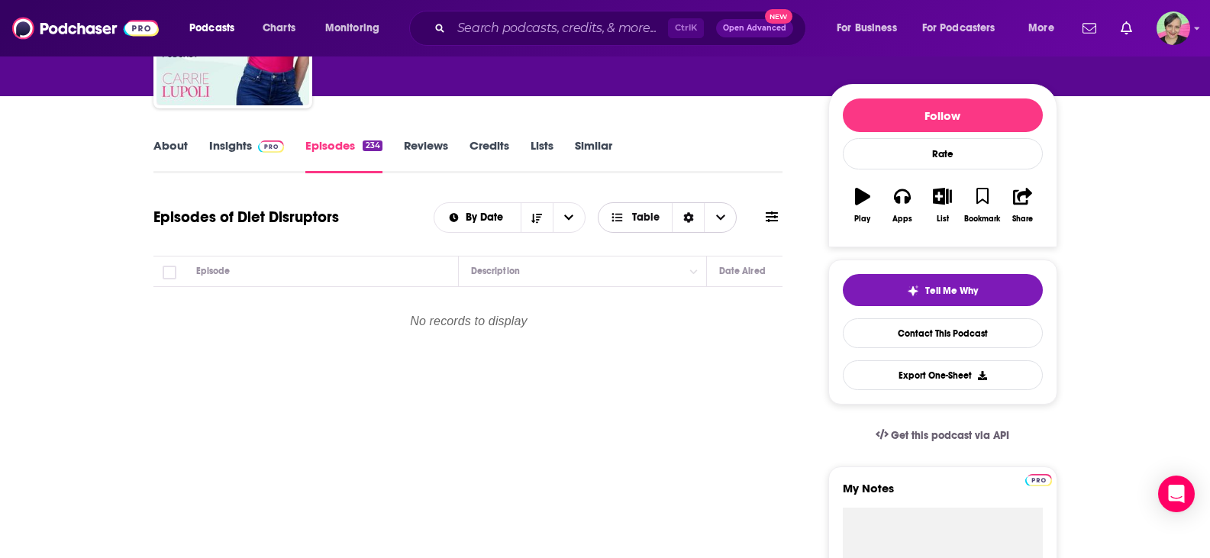
click at [724, 221] on icon "Choose View" at bounding box center [720, 217] width 9 height 11
click at [775, 220] on icon at bounding box center [772, 217] width 12 height 12
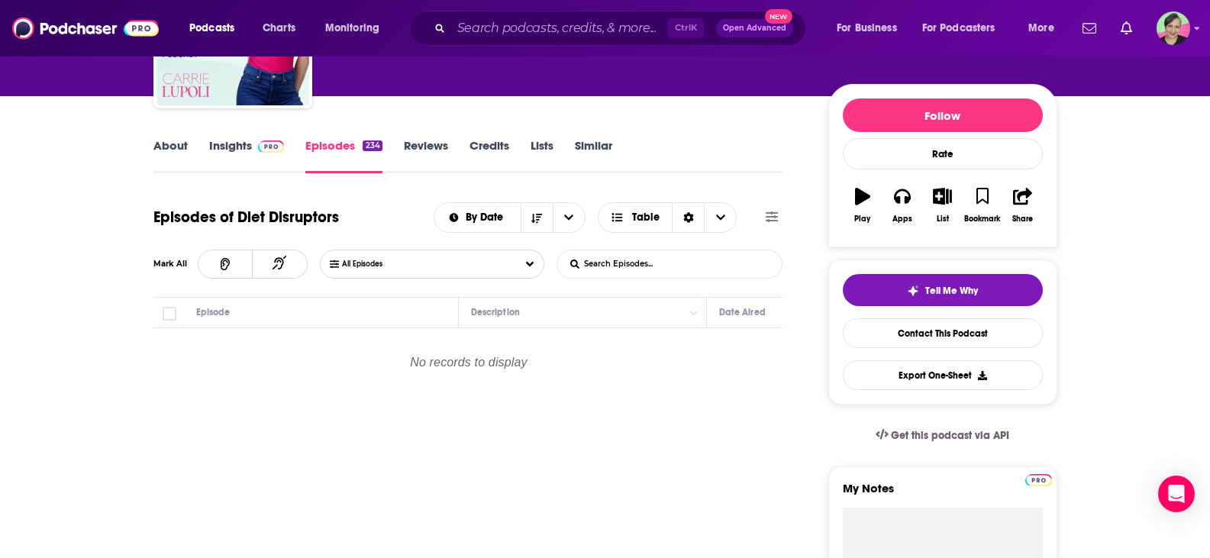
click at [166, 156] on link "About" at bounding box center [170, 155] width 34 height 35
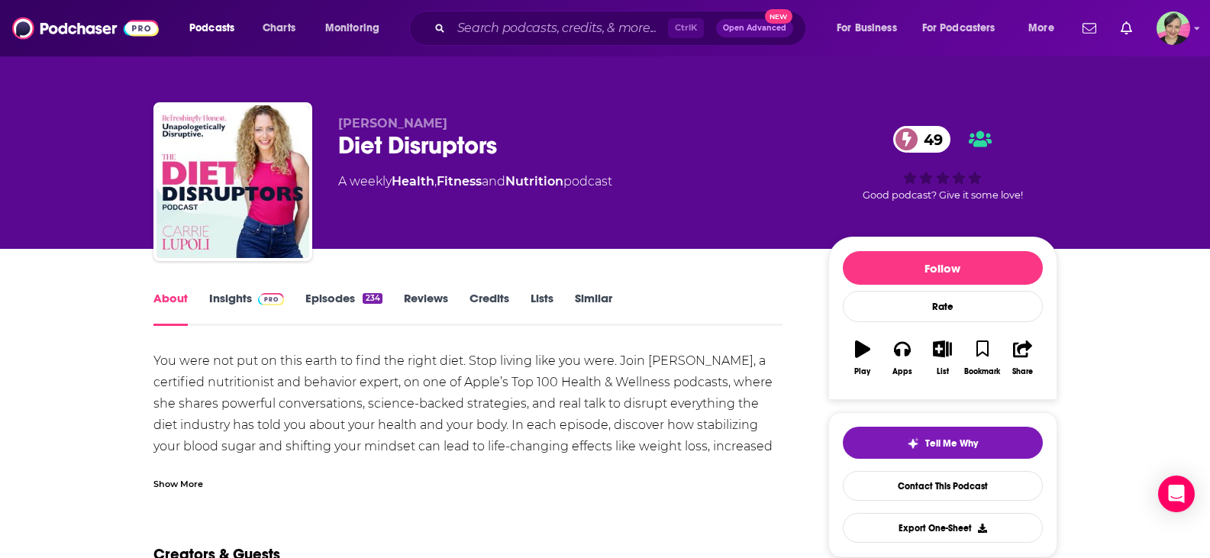
click at [330, 298] on link "Episodes 234" at bounding box center [343, 308] width 76 height 35
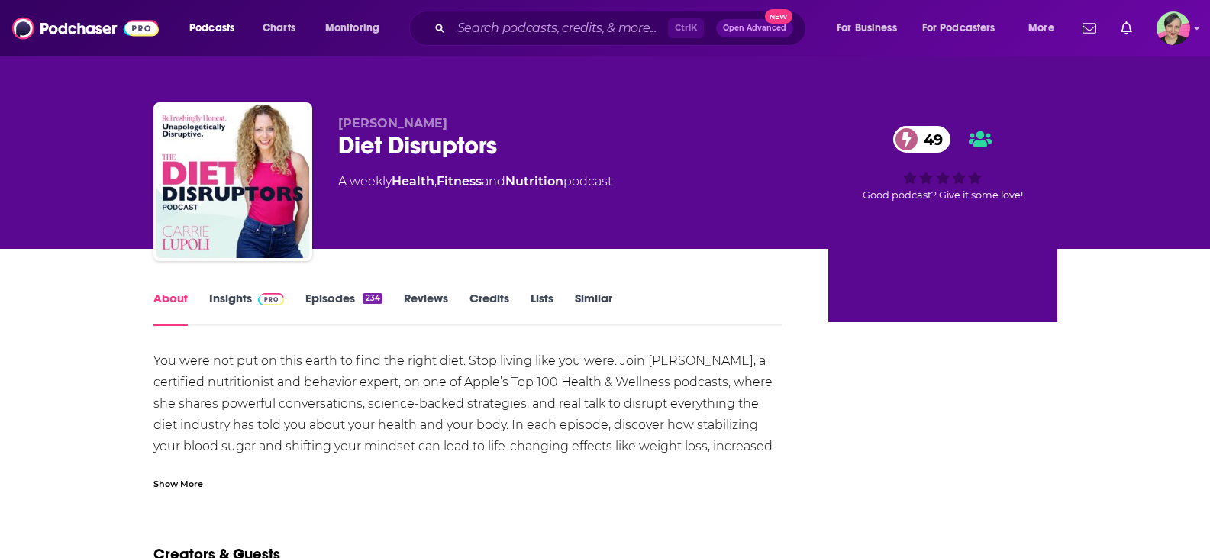
click at [313, 292] on link "Episodes 234" at bounding box center [343, 308] width 76 height 35
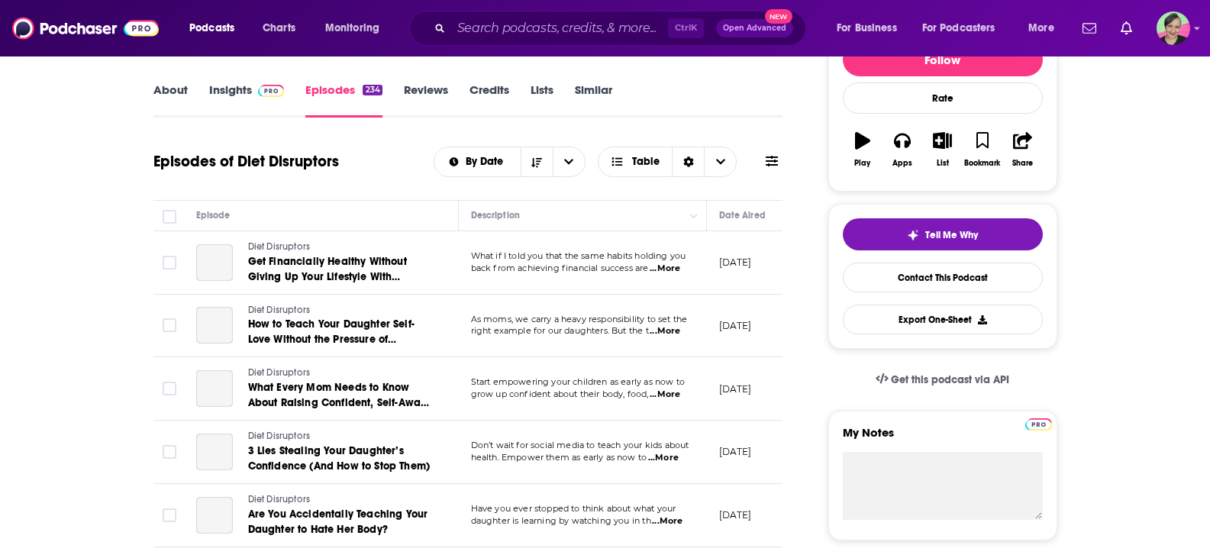
scroll to position [229, 0]
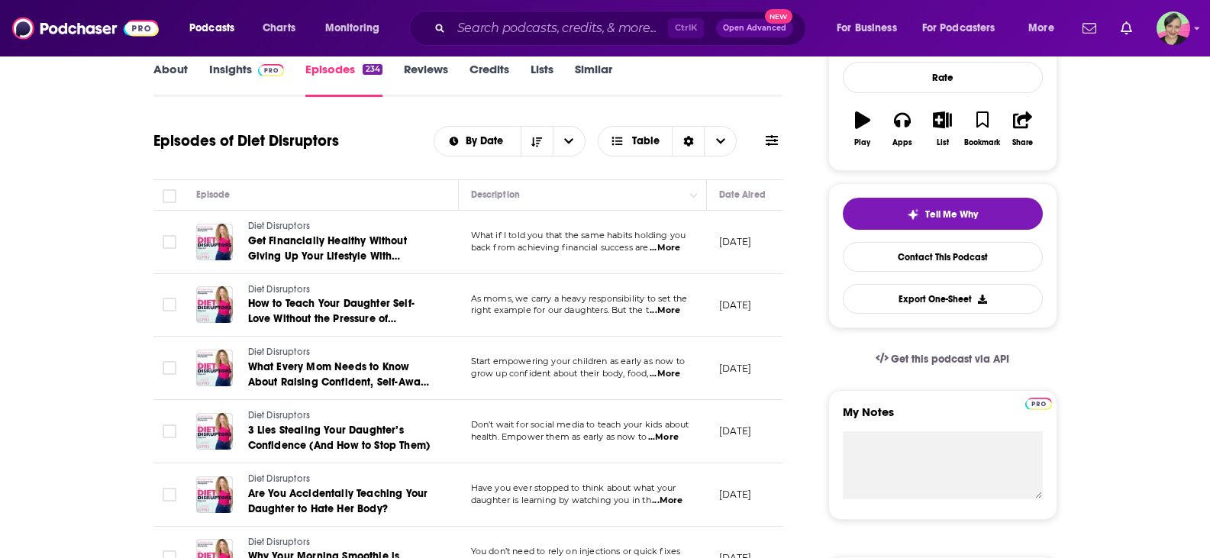
click at [769, 137] on icon at bounding box center [772, 140] width 12 height 11
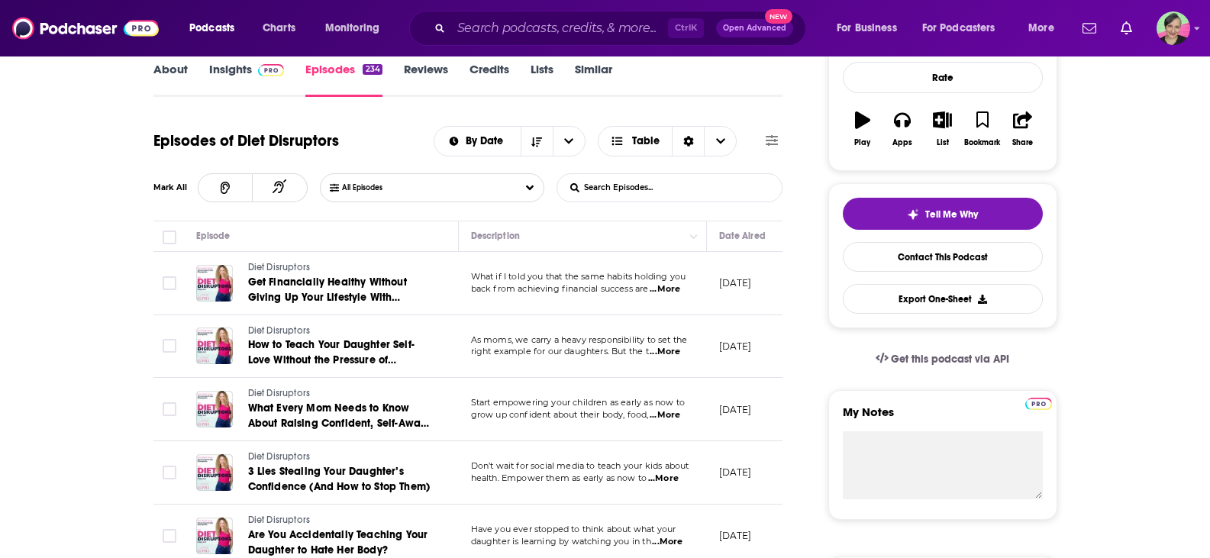
click at [605, 185] on input "List Search Input" at bounding box center [637, 187] width 160 height 27
click at [605, 179] on input "carnivore" at bounding box center [637, 187] width 160 height 27
click at [605, 184] on input "carnivore" at bounding box center [637, 187] width 160 height 27
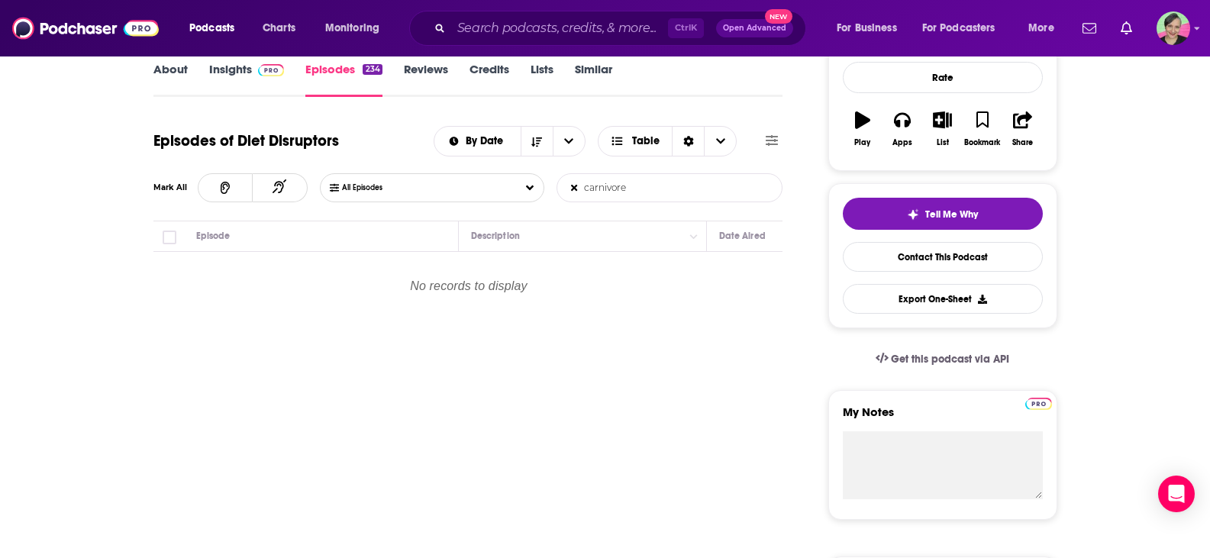
drag, startPoint x: 633, startPoint y: 192, endPoint x: 546, endPoint y: 189, distance: 87.0
click at [546, 189] on div "All Episodes carnivore List Search Input Search Episodes..." at bounding box center [551, 187] width 463 height 29
paste input "Jasmin"
type input "Jasmine"
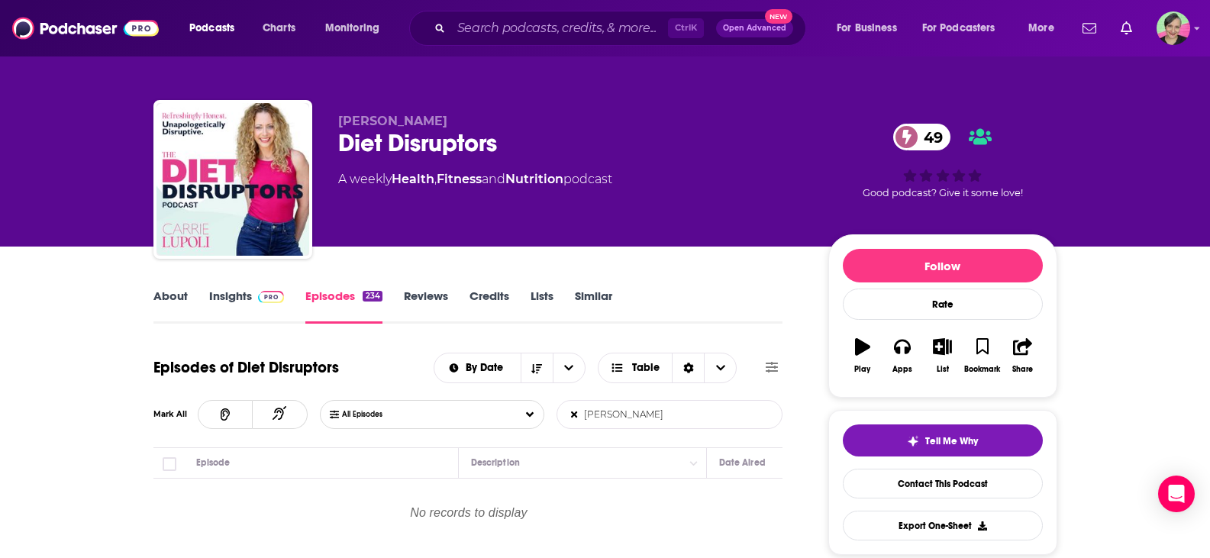
scroll to position [0, 0]
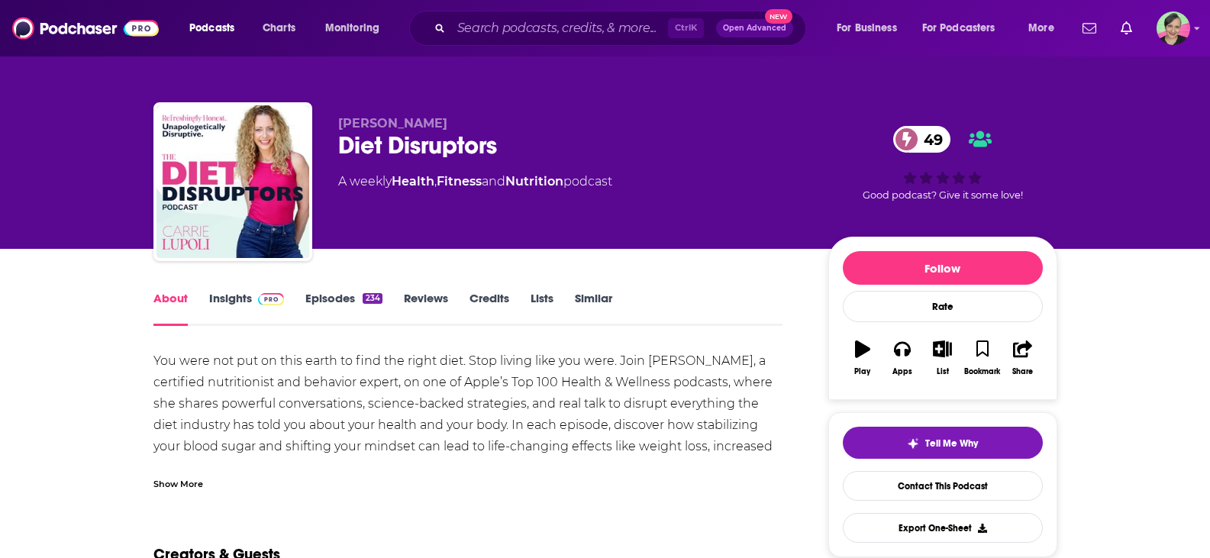
click at [334, 298] on link "Episodes 234" at bounding box center [343, 308] width 76 height 35
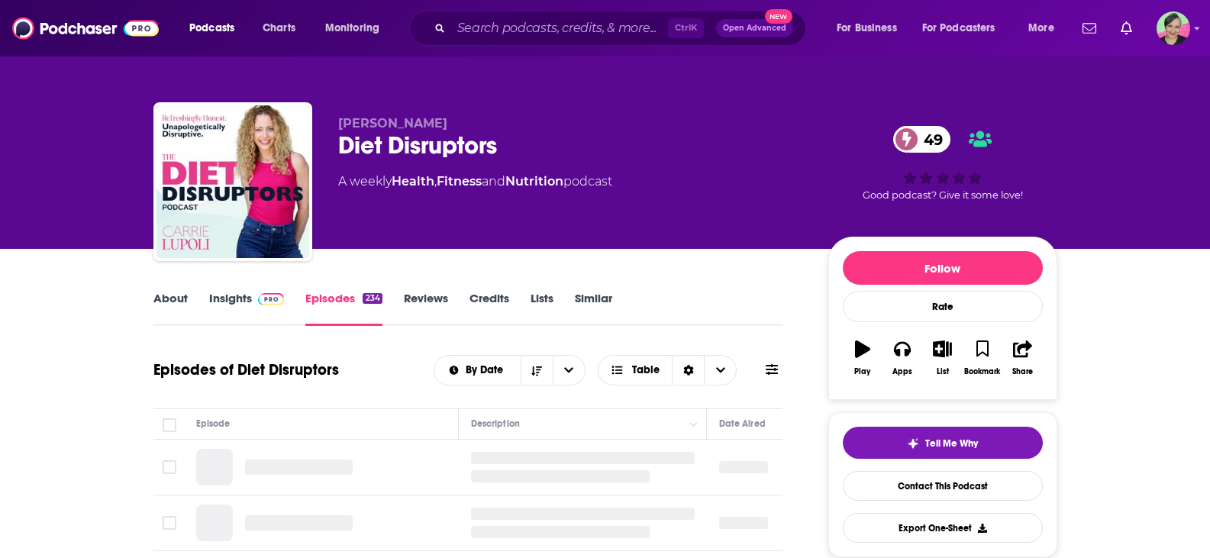
click at [170, 296] on link "About" at bounding box center [170, 308] width 34 height 35
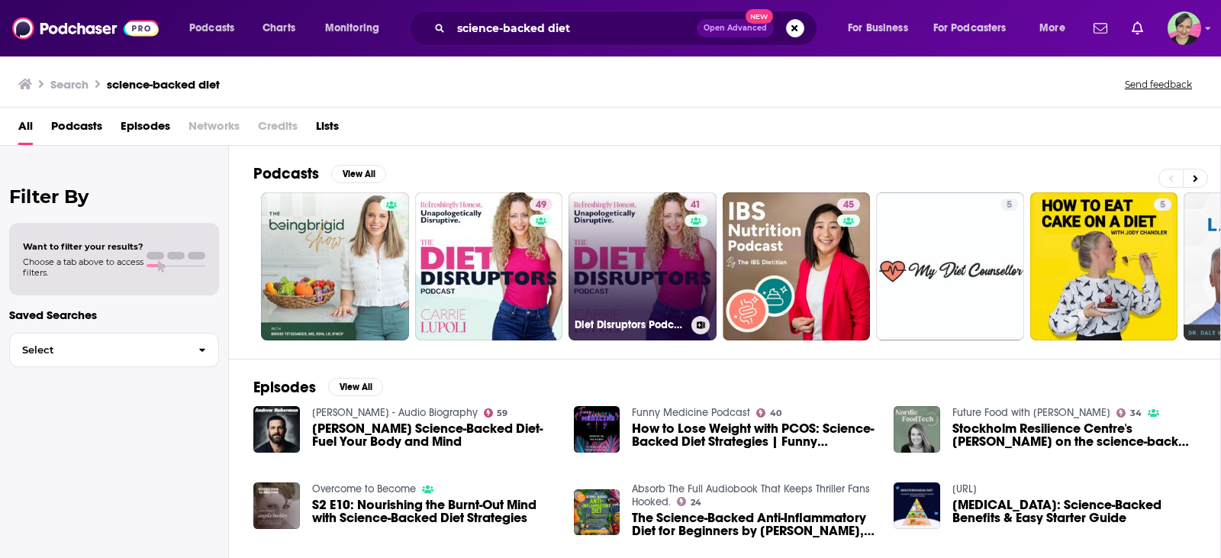
click at [642, 231] on link "41 Diet Disruptors Podcast" at bounding box center [643, 266] width 148 height 148
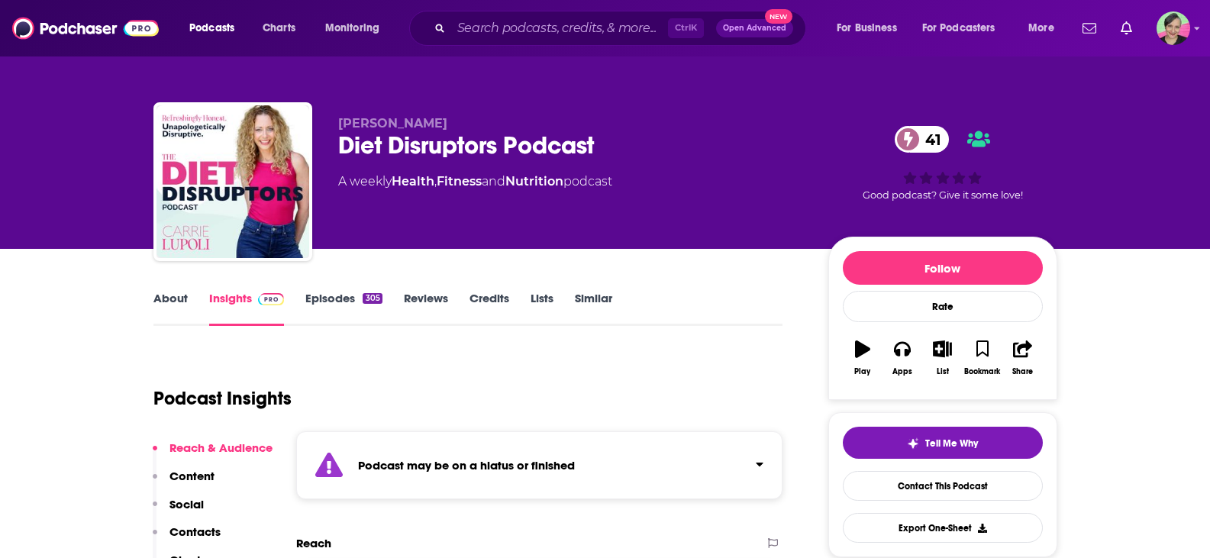
click at [343, 306] on link "Episodes 305" at bounding box center [343, 308] width 76 height 35
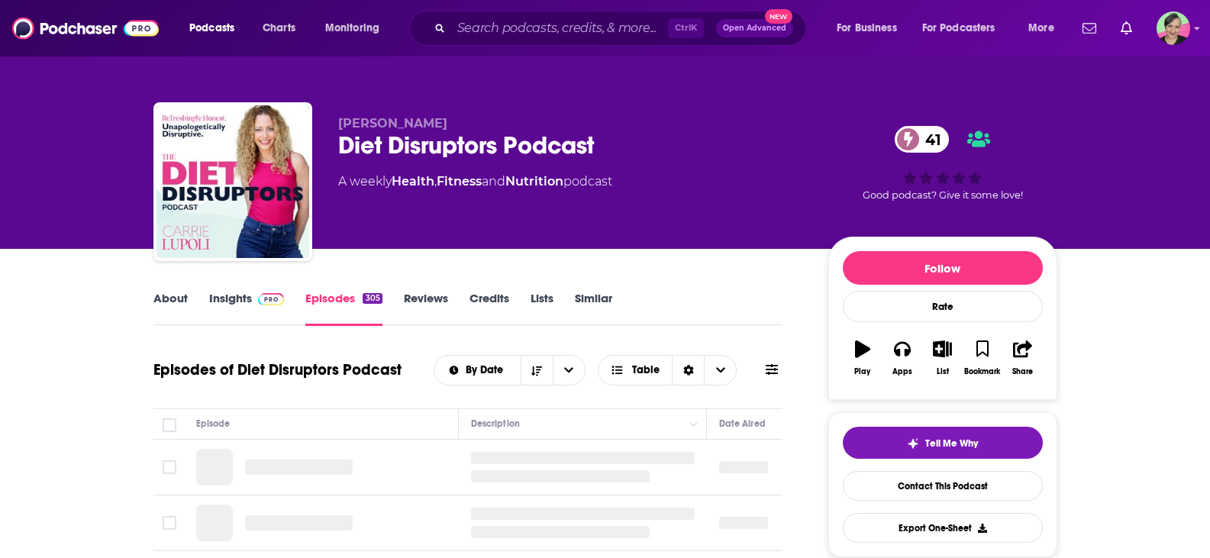
scroll to position [67, 0]
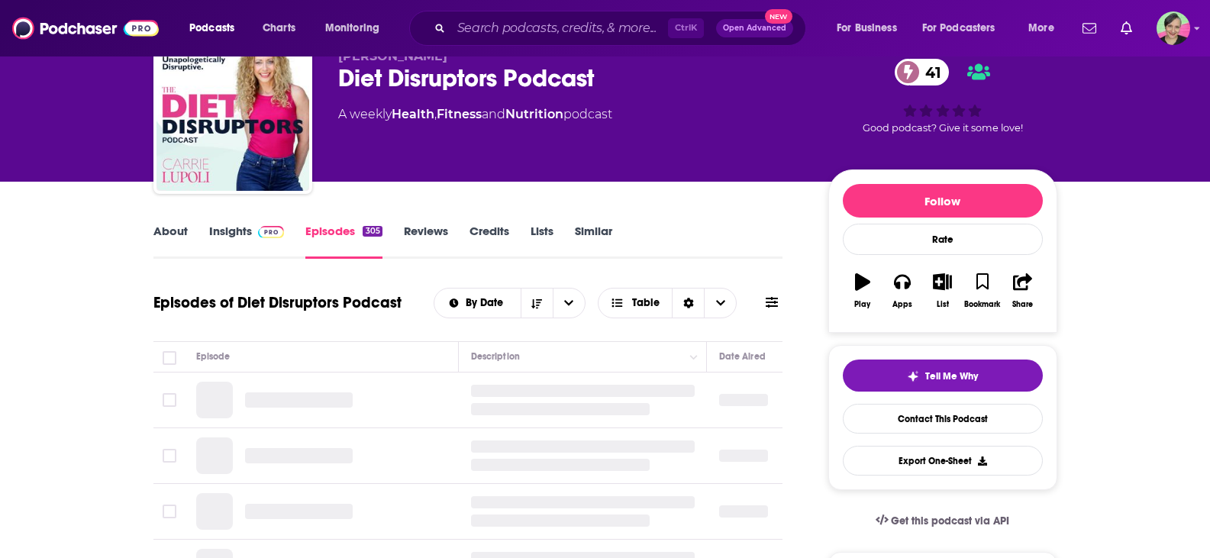
click at [778, 296] on icon at bounding box center [772, 302] width 12 height 12
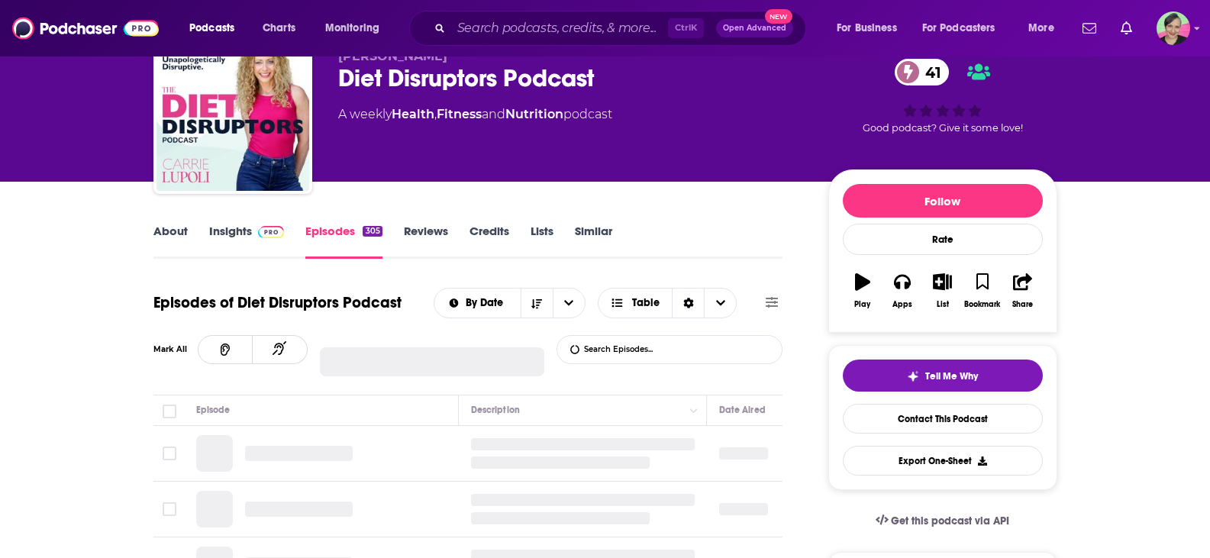
scroll to position [76, 0]
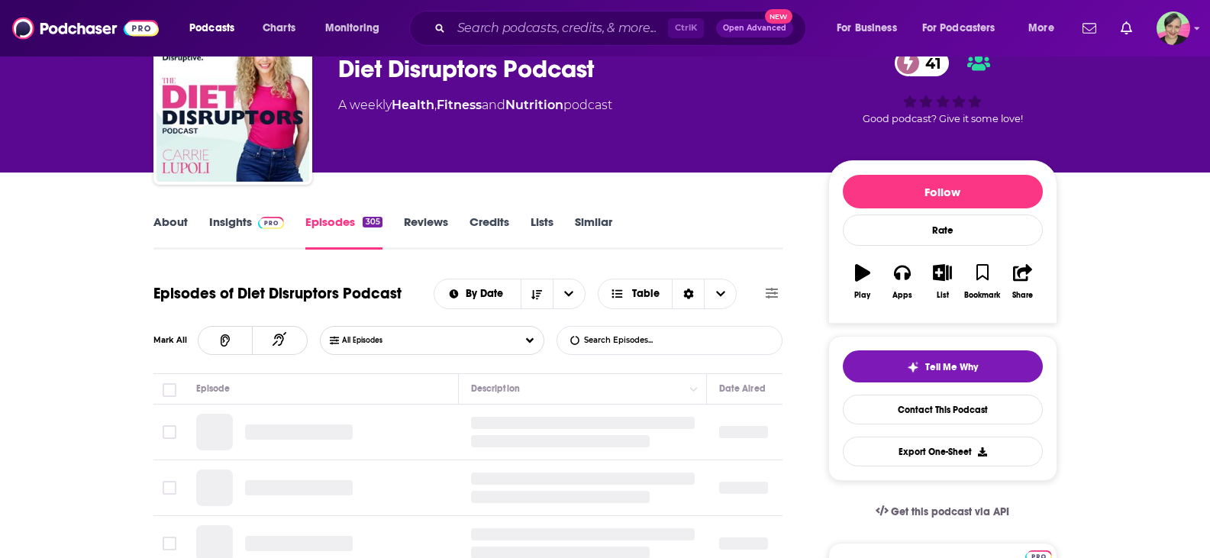
click at [667, 338] on input "List Search Input" at bounding box center [637, 340] width 160 height 27
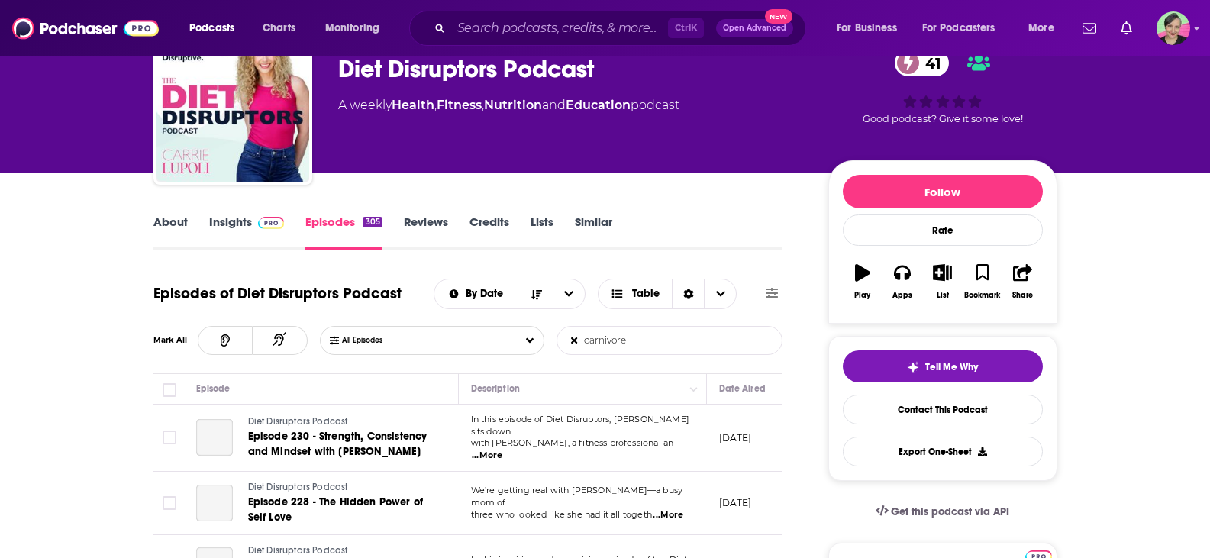
type input "carnivore"
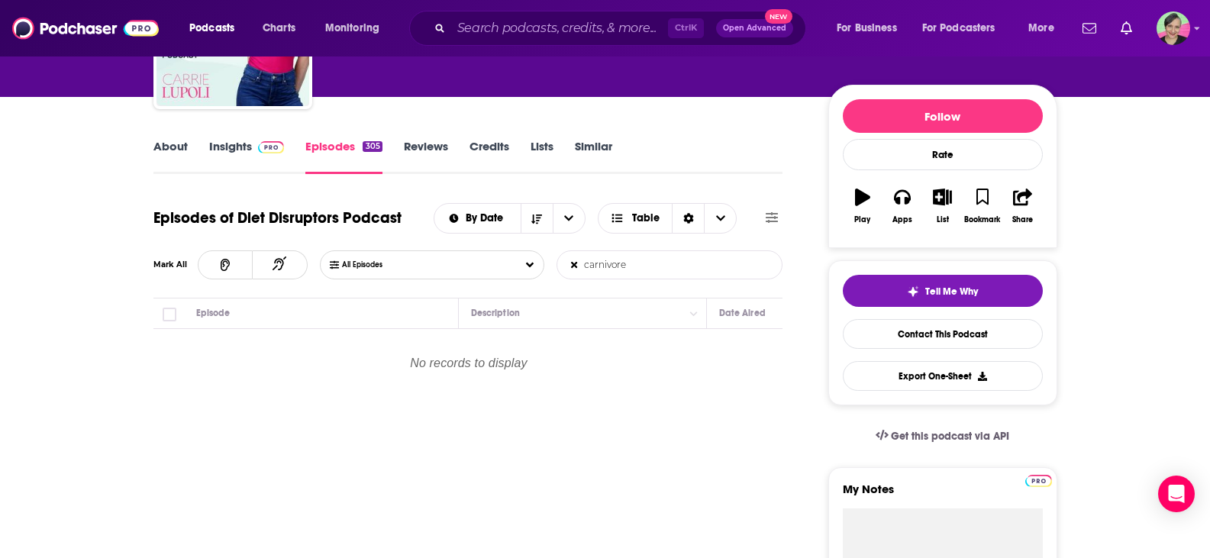
scroll to position [153, 0]
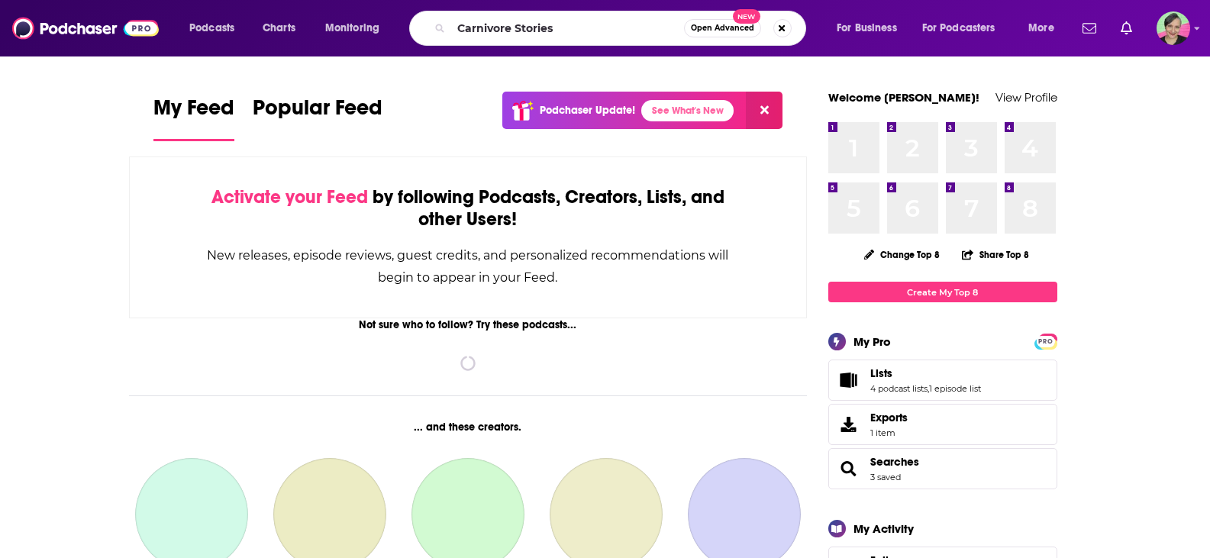
type input "Carnivore Stories"
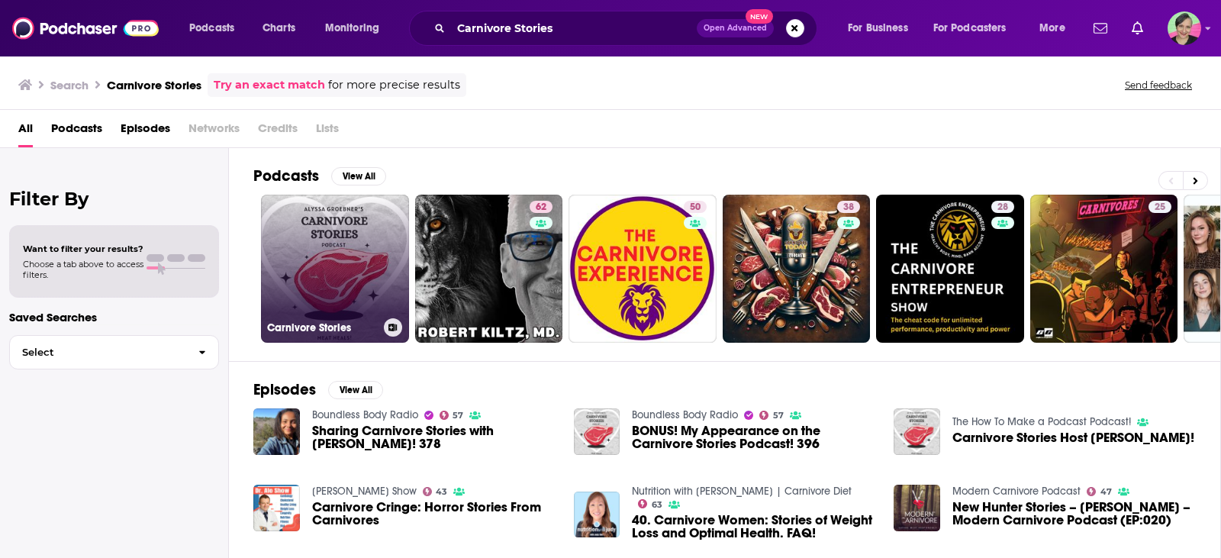
click at [337, 204] on link "Carnivore Stories" at bounding box center [335, 269] width 148 height 148
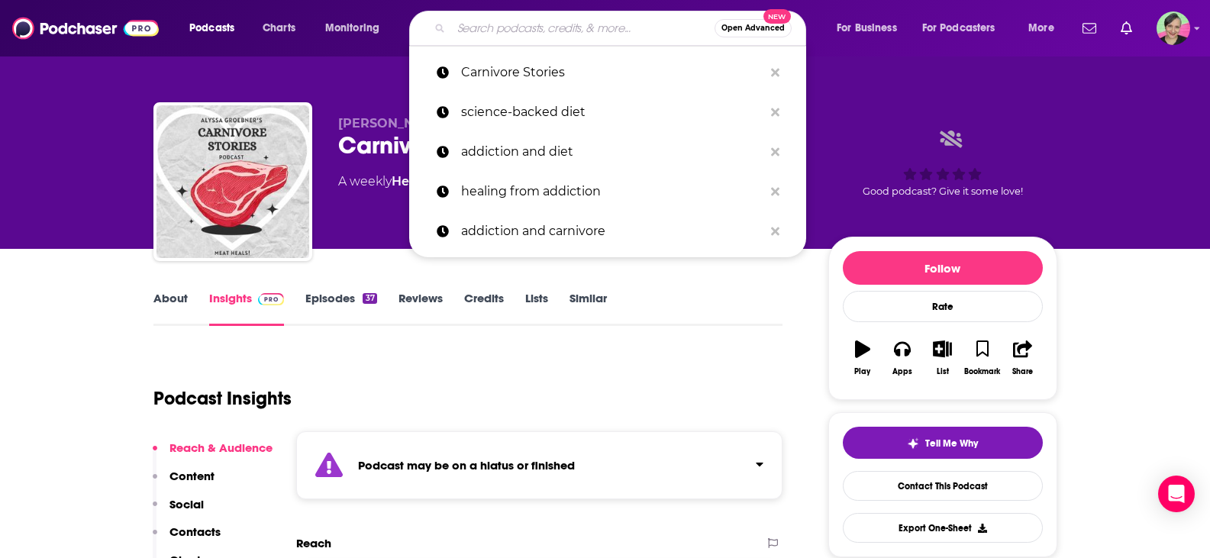
click at [493, 23] on input "Search podcasts, credits, & more..." at bounding box center [582, 28] width 263 height 24
paste input "Primal Edge Health Podcast"
type input "Primal Edge Health Podcast"
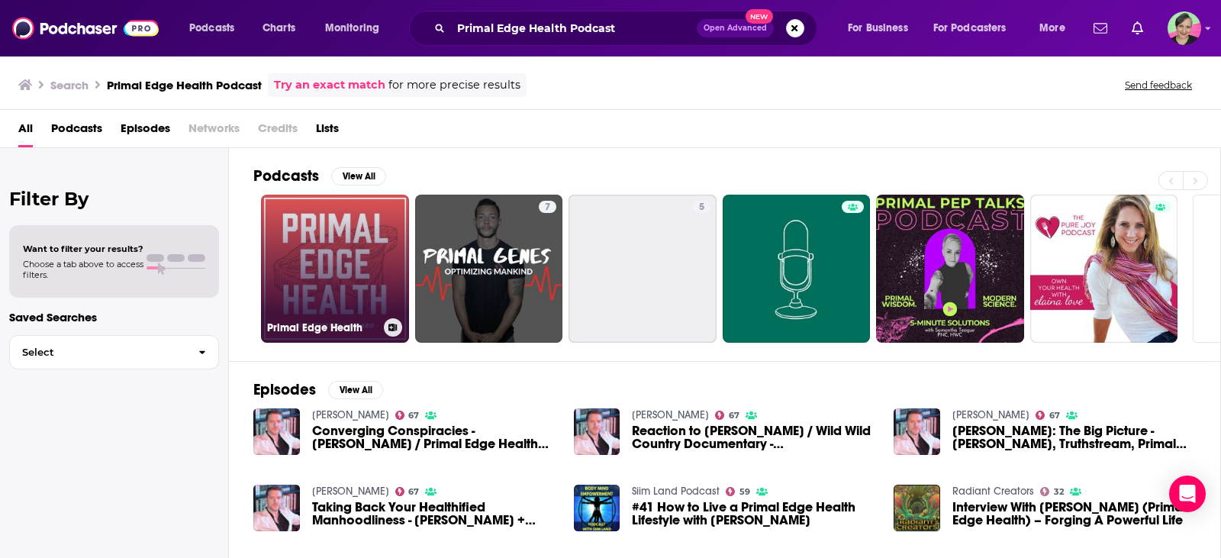
click at [324, 243] on link "Primal Edge Health" at bounding box center [335, 269] width 148 height 148
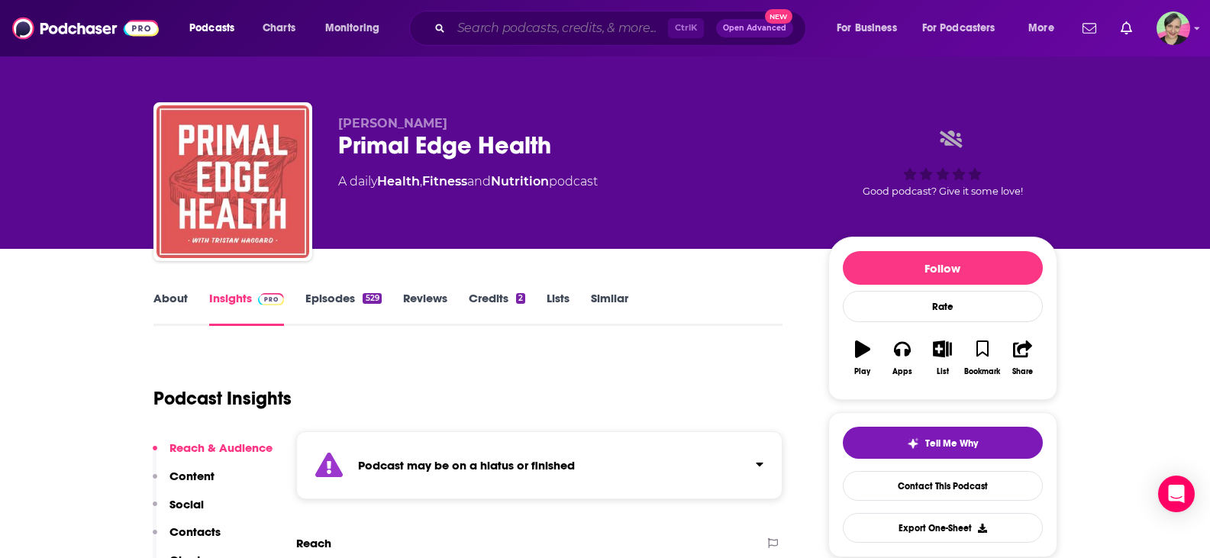
click at [579, 29] on input "Search podcasts, credits, & more..." at bounding box center [559, 28] width 217 height 24
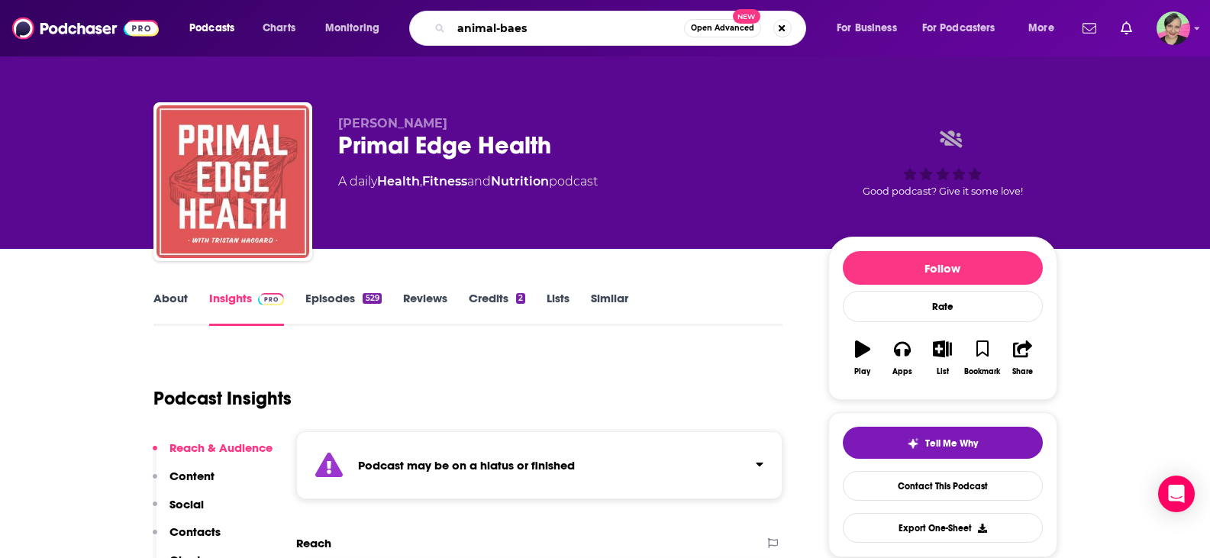
type input "animal-baesd"
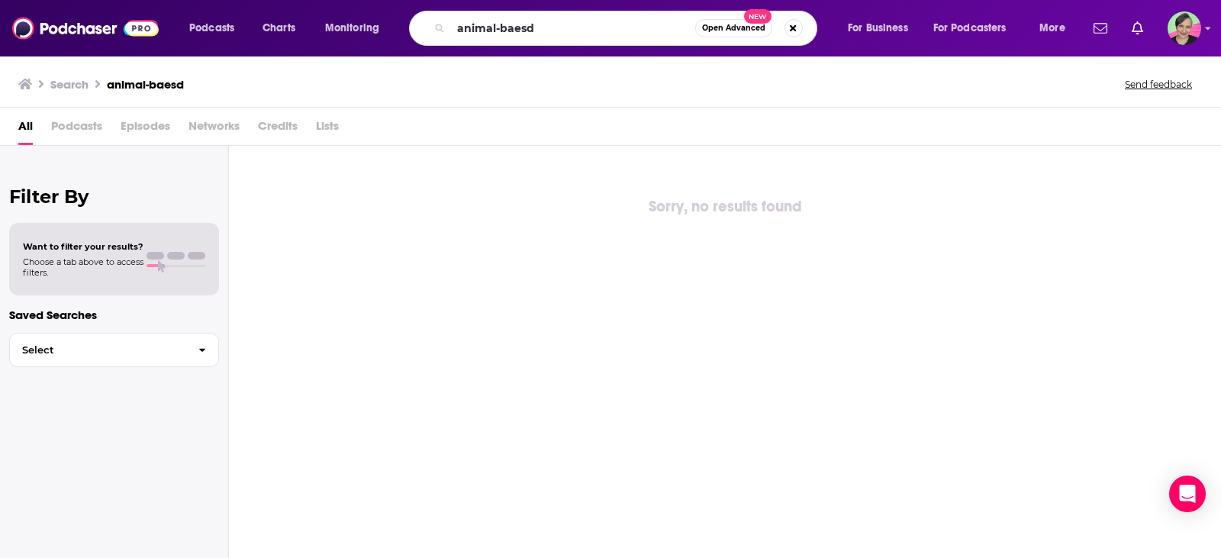
click at [231, 50] on div "Podcasts Charts Monitoring animal-baesd Open Advanced New For Business For Podc…" at bounding box center [610, 28] width 1221 height 56
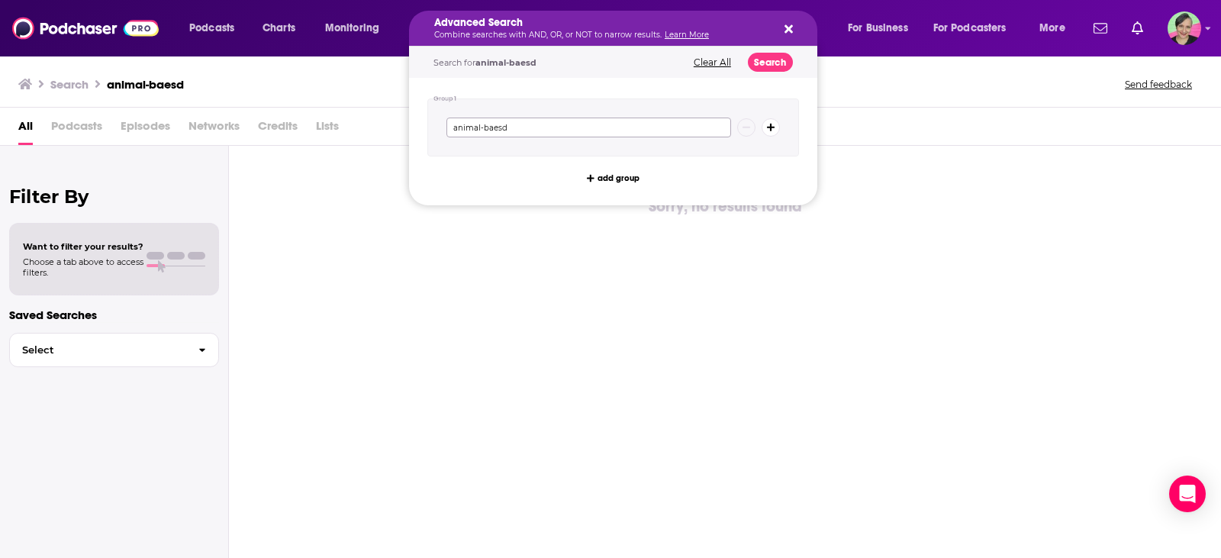
drag, startPoint x: 543, startPoint y: 131, endPoint x: 568, endPoint y: 132, distance: 24.4
click at [568, 132] on input "animal-baesd" at bounding box center [589, 128] width 285 height 20
type input "animal-based"
click at [775, 70] on button "Search" at bounding box center [770, 62] width 45 height 19
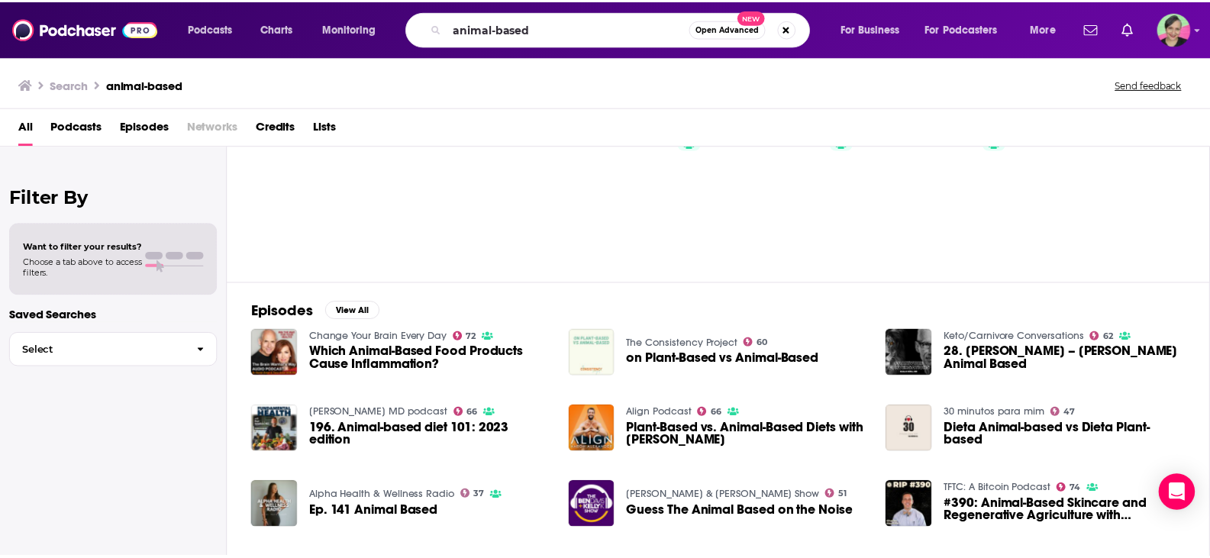
scroll to position [153, 0]
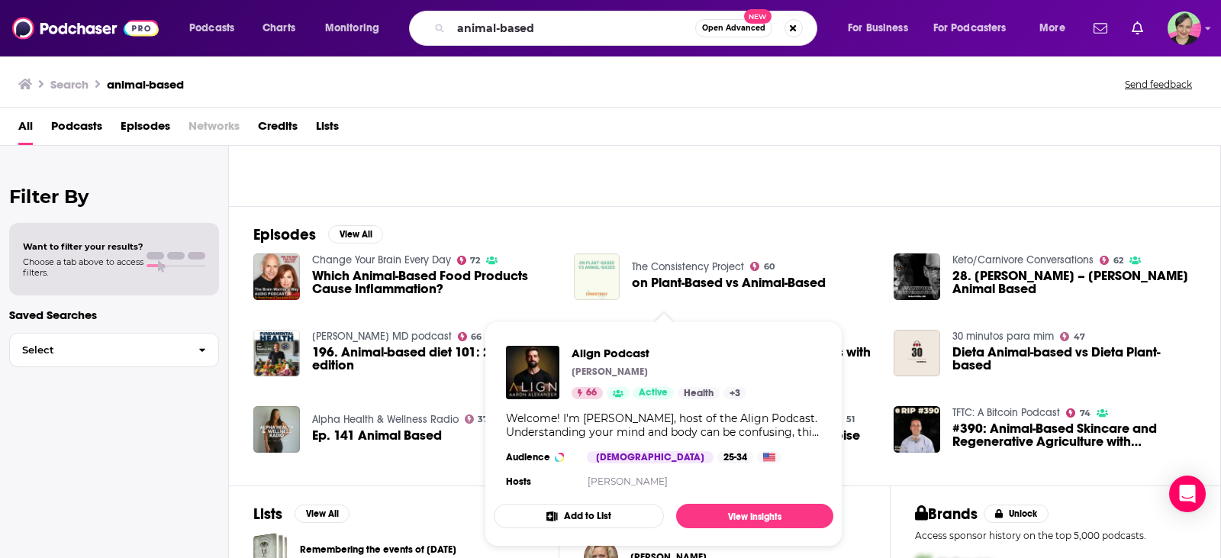
click at [677, 332] on span "Align Podcast [PERSON_NAME] 66 Active Health + 3 Welcome! I'm [PERSON_NAME], ho…" at bounding box center [664, 433] width 340 height 225
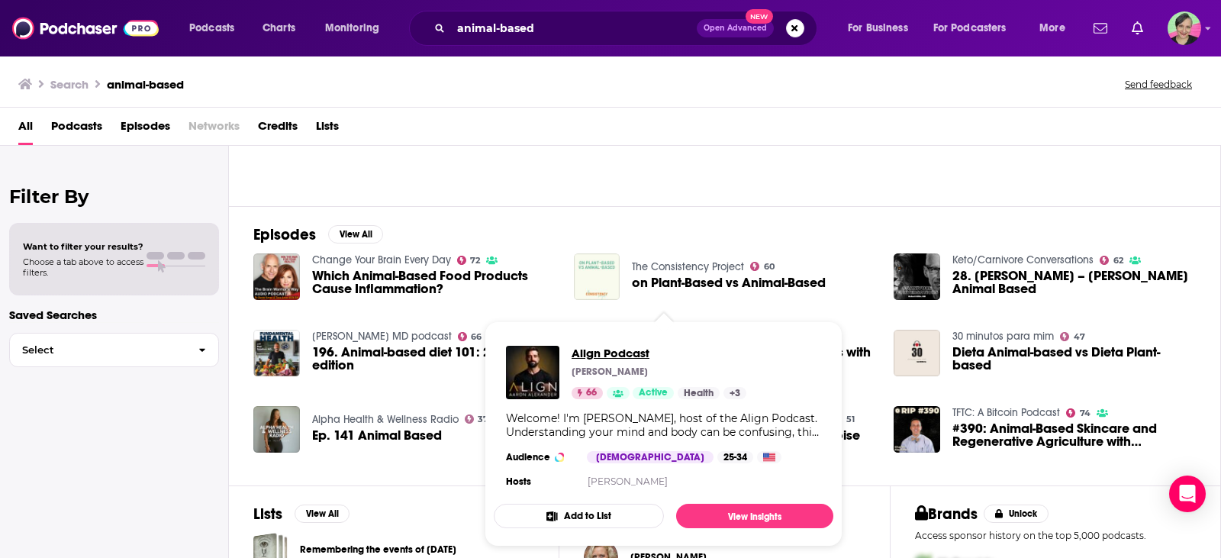
click at [619, 348] on span "Align Podcast" at bounding box center [659, 353] width 175 height 15
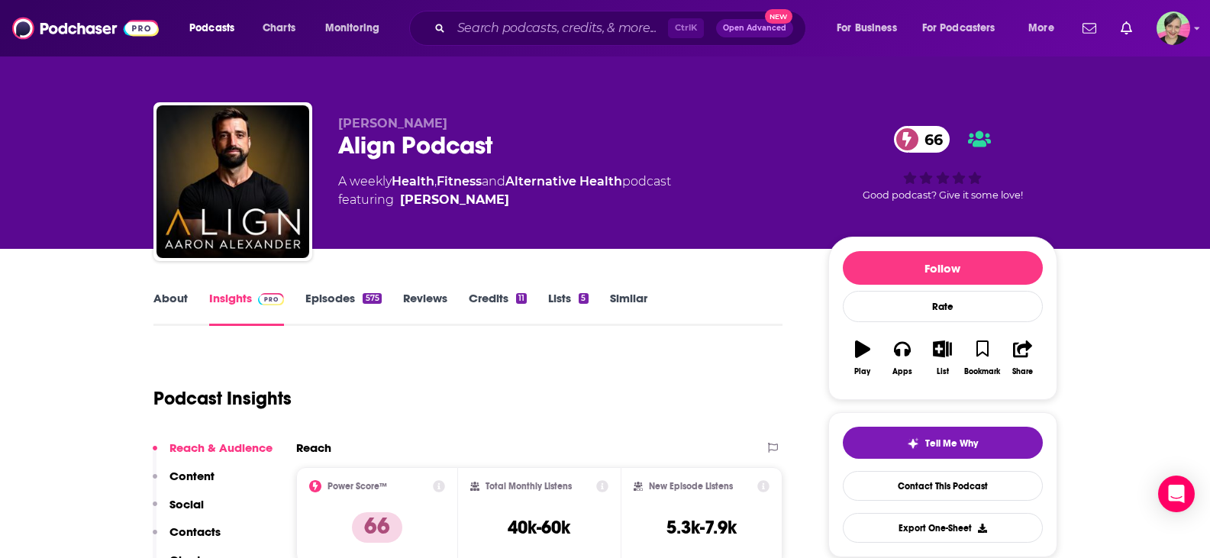
click at [170, 294] on link "About" at bounding box center [170, 308] width 34 height 35
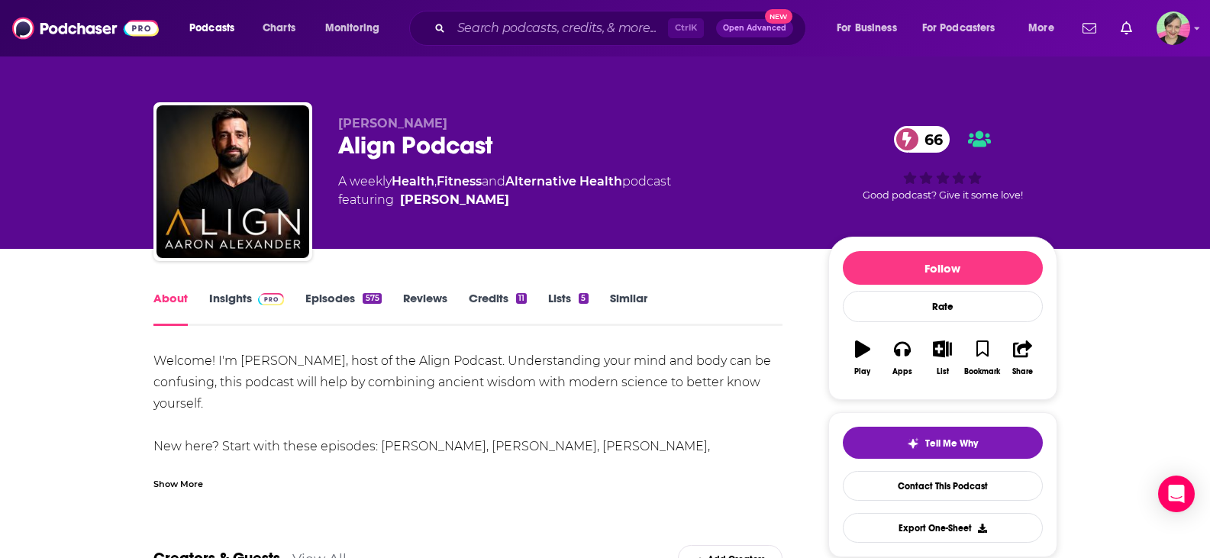
click at [169, 483] on div "Show More" at bounding box center [178, 483] width 50 height 15
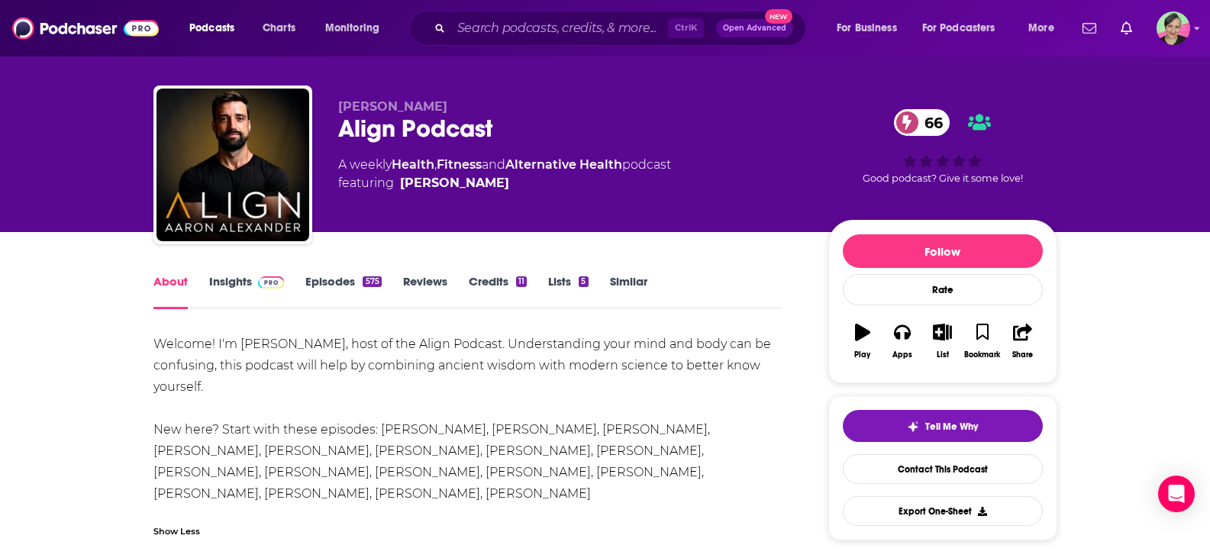
scroll to position [16, 0]
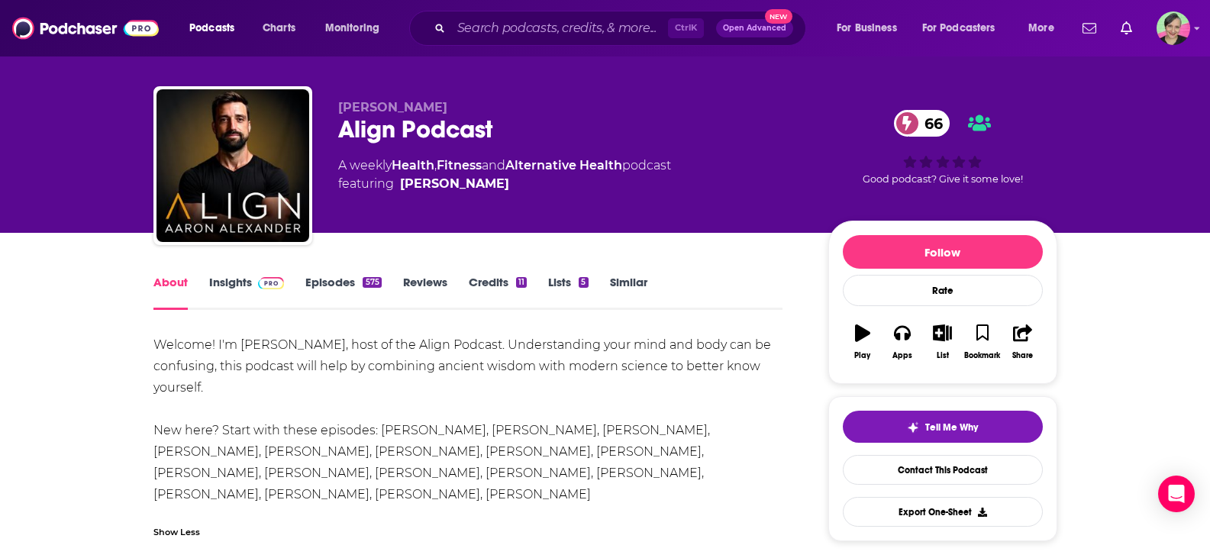
click at [329, 277] on link "Episodes 575" at bounding box center [343, 292] width 76 height 35
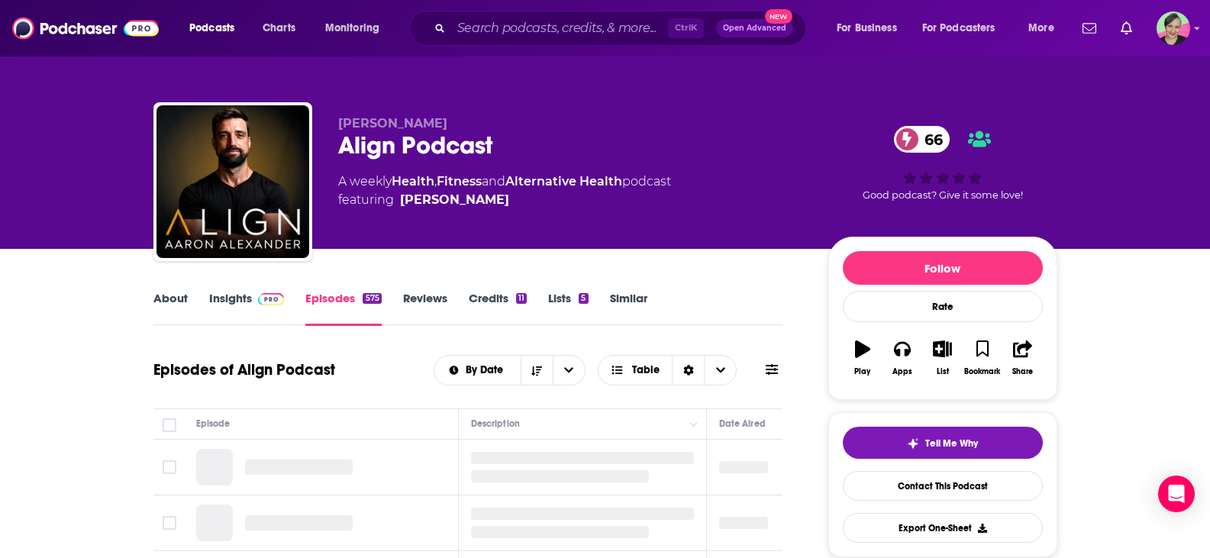
click at [771, 366] on icon at bounding box center [772, 369] width 12 height 11
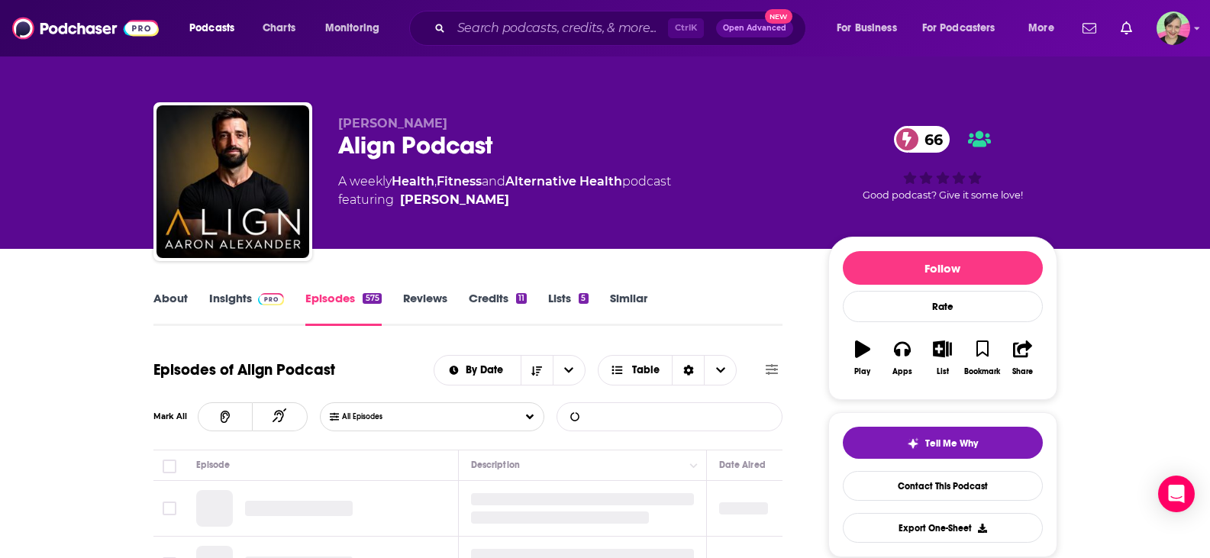
click at [663, 411] on input "List Search Input" at bounding box center [637, 416] width 160 height 27
type input "carnivore"
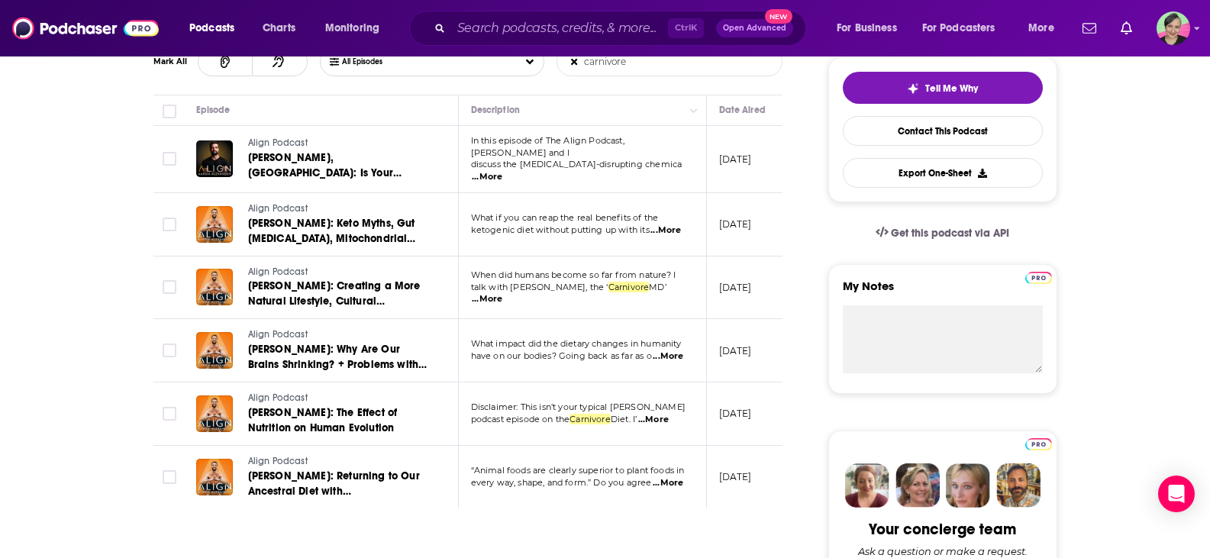
scroll to position [382, 0]
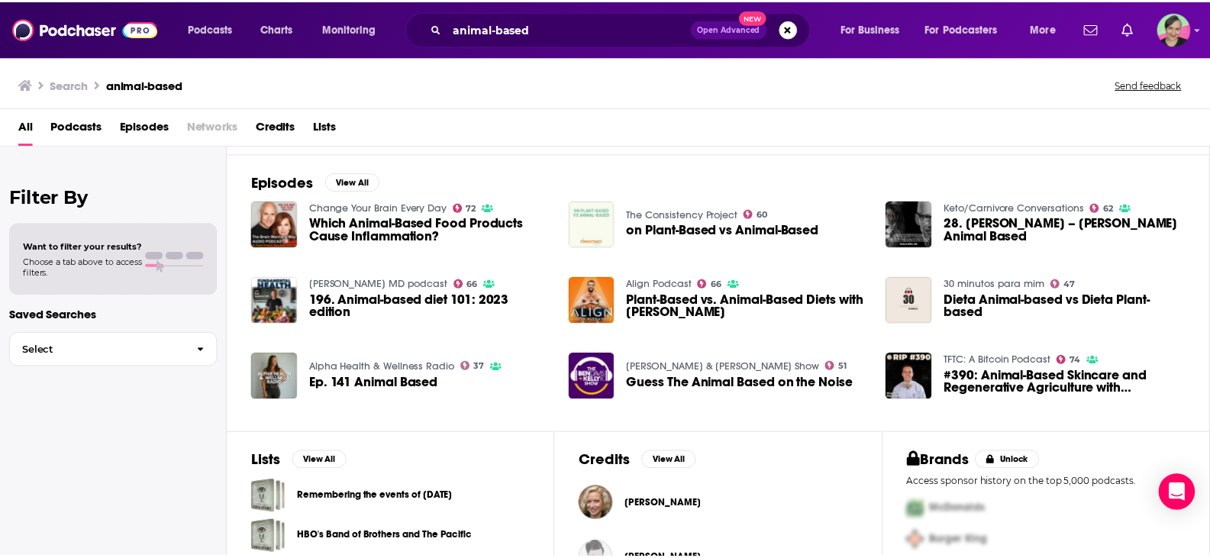
scroll to position [228, 0]
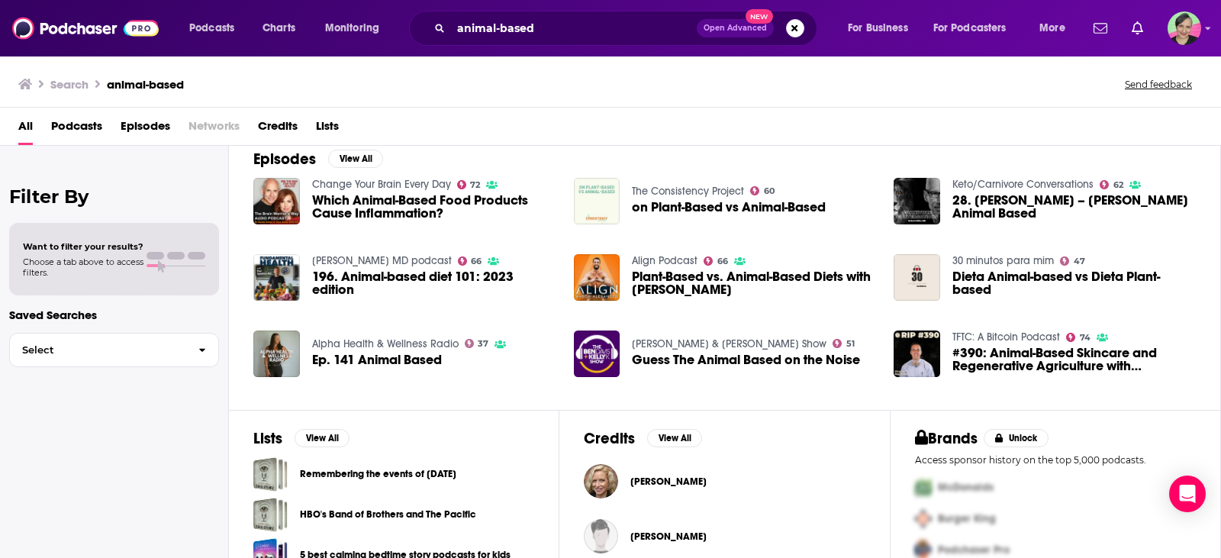
click at [414, 260] on link "[PERSON_NAME] MD podcast" at bounding box center [382, 260] width 140 height 13
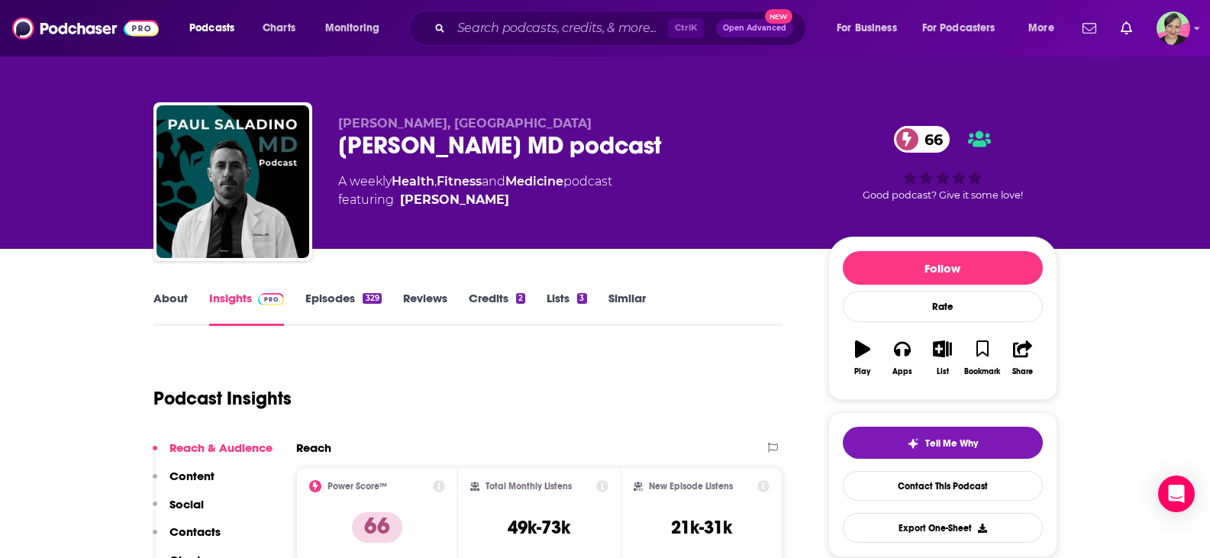
scroll to position [76, 0]
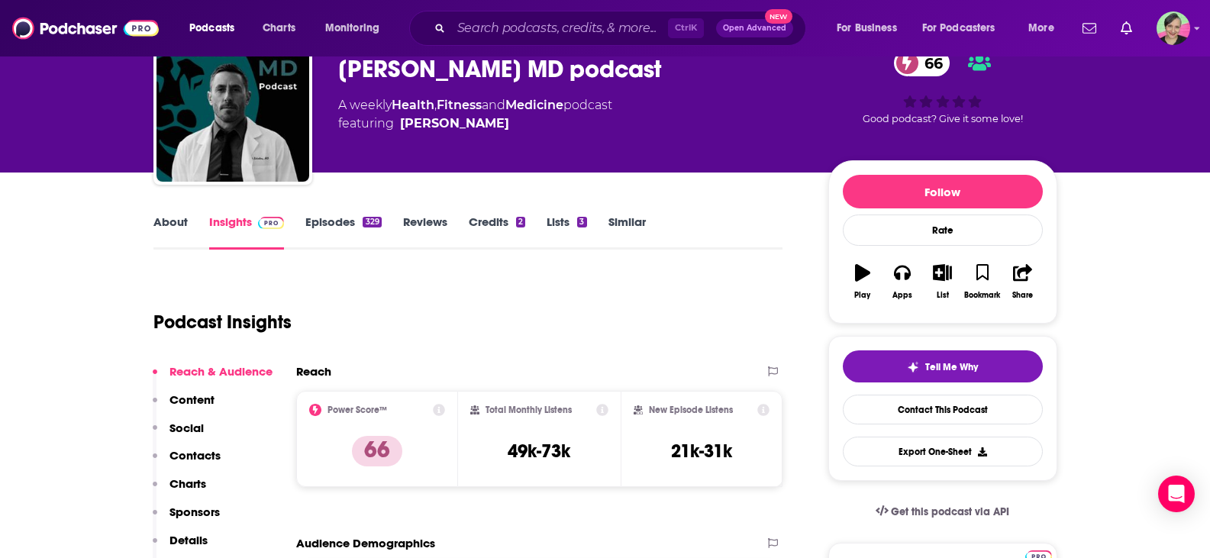
click at [172, 219] on link "About" at bounding box center [170, 231] width 34 height 35
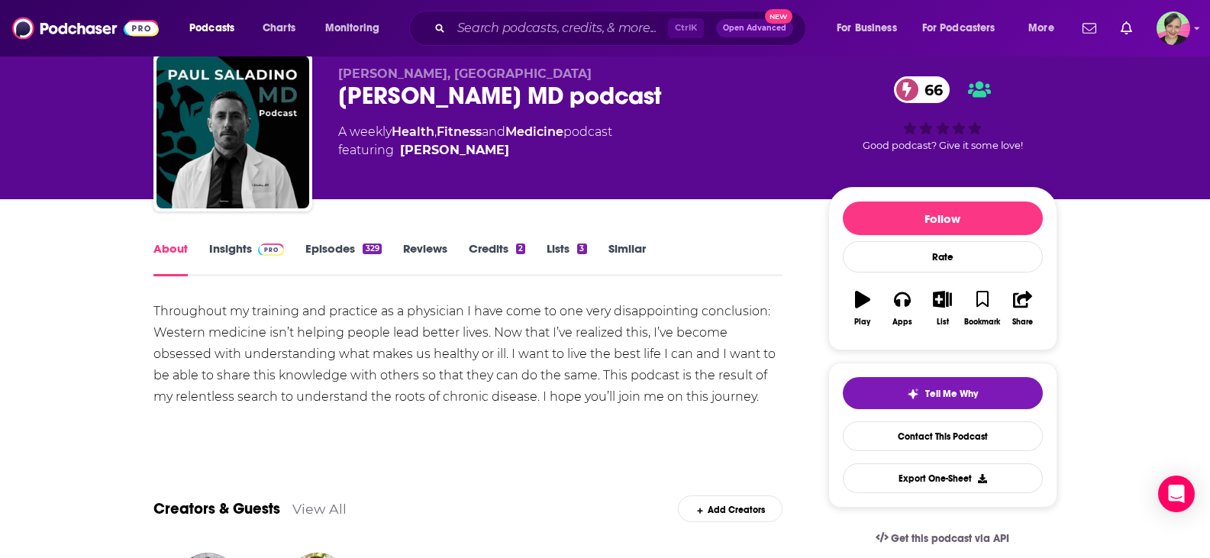
scroll to position [76, 0]
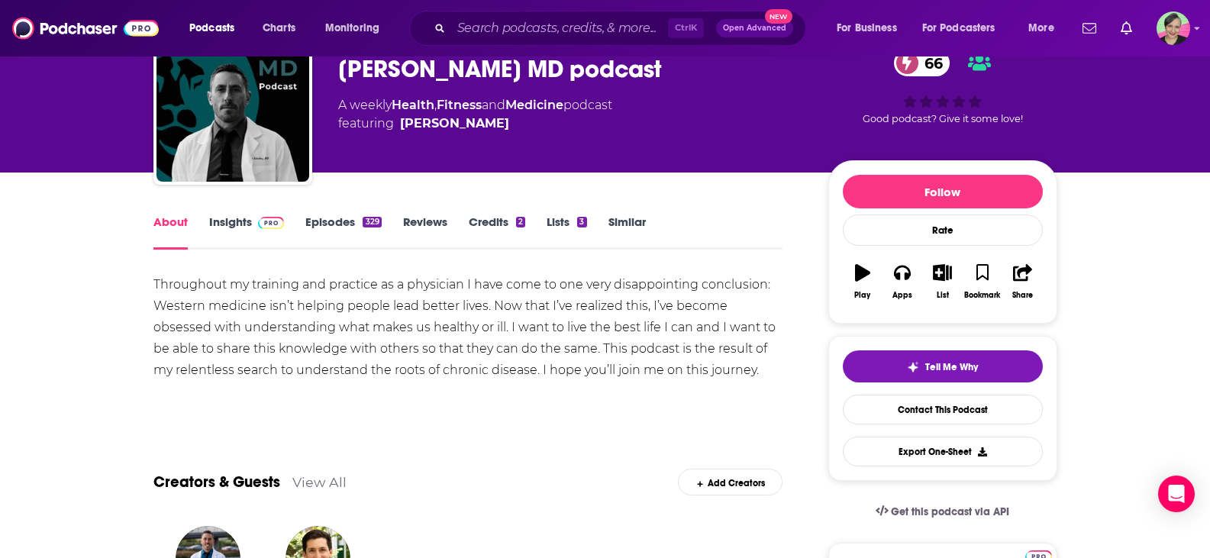
click at [237, 219] on link "Insights" at bounding box center [247, 231] width 76 height 35
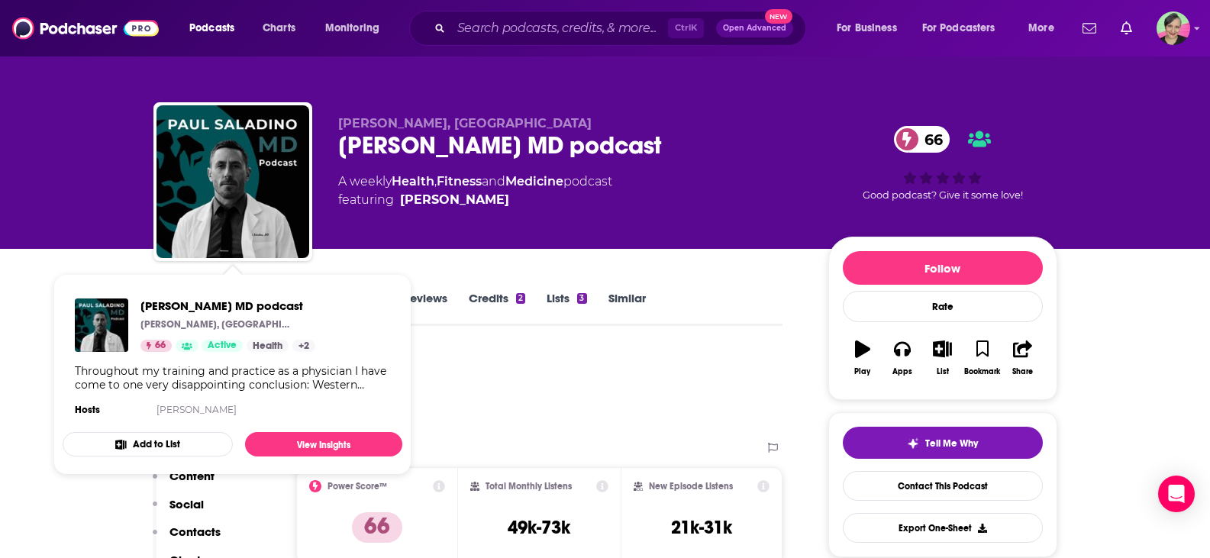
click at [62, 292] on span "[PERSON_NAME] MD podcast [PERSON_NAME], MD 66 Active Health + 2 Throughout my t…" at bounding box center [232, 374] width 358 height 219
click at [0, 184] on div "[PERSON_NAME], MD [PERSON_NAME] MD podcast 66 A weekly Health , Fitness and Med…" at bounding box center [605, 124] width 1210 height 249
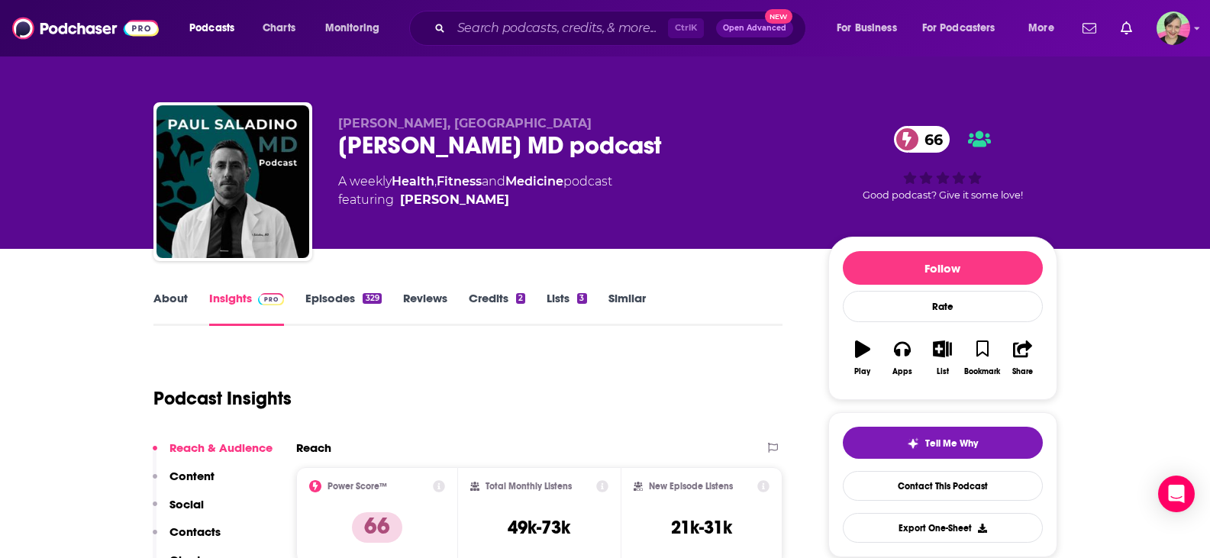
click at [168, 299] on link "About" at bounding box center [170, 308] width 34 height 35
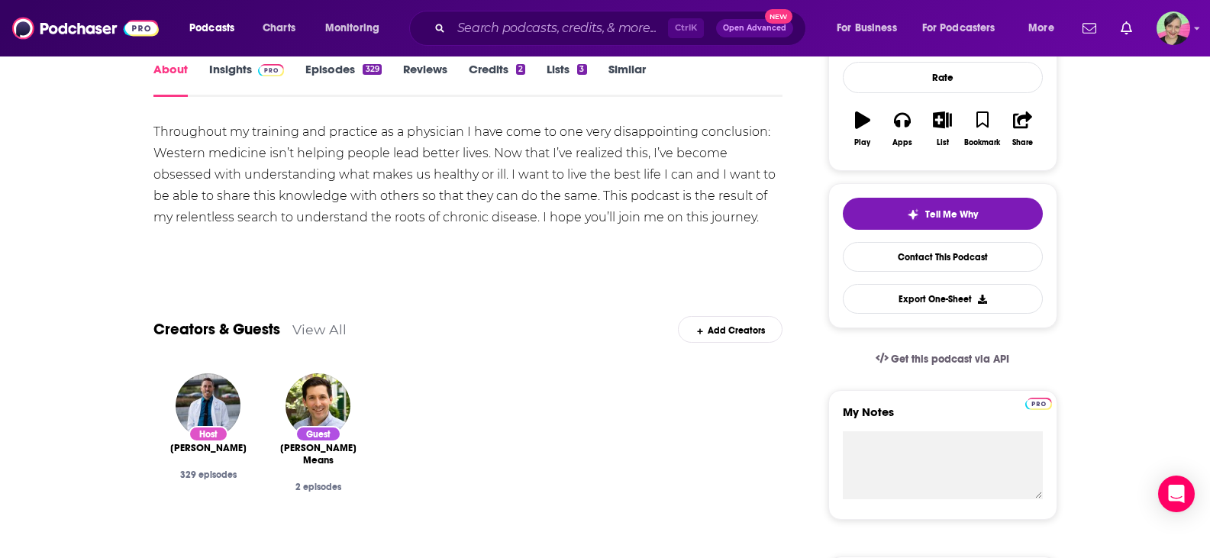
scroll to position [153, 0]
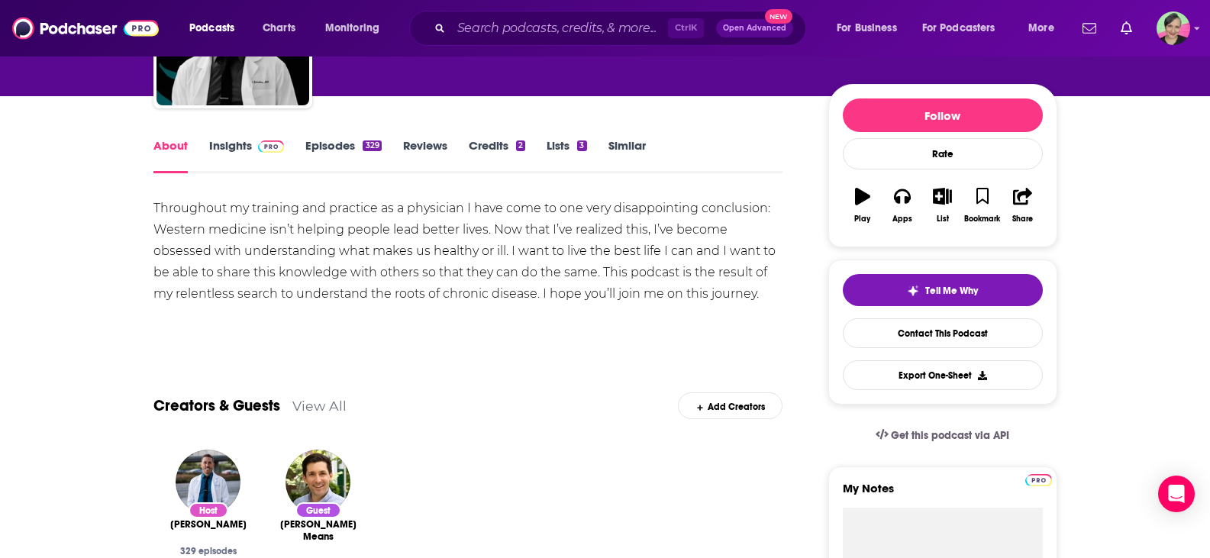
click at [234, 143] on link "Insights" at bounding box center [247, 155] width 76 height 35
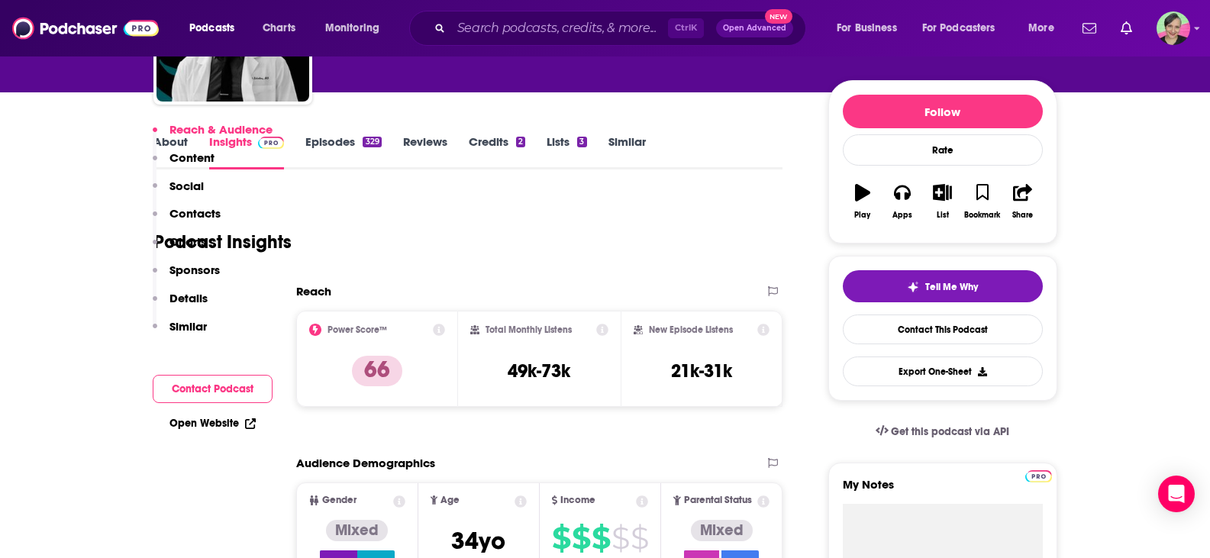
scroll to position [382, 0]
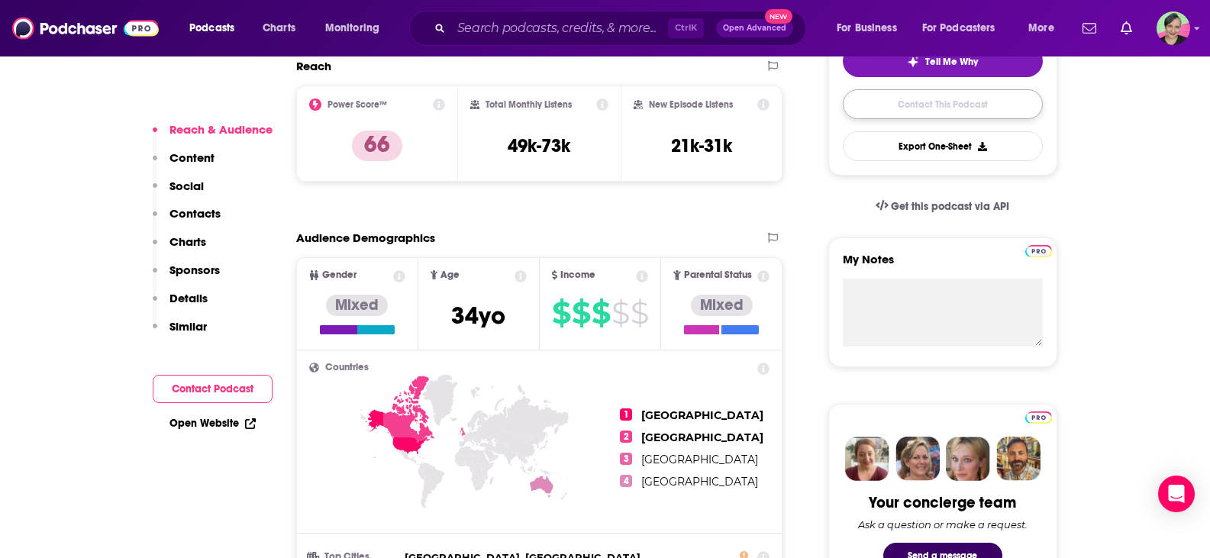
click at [937, 97] on link "Contact This Podcast" at bounding box center [943, 104] width 200 height 30
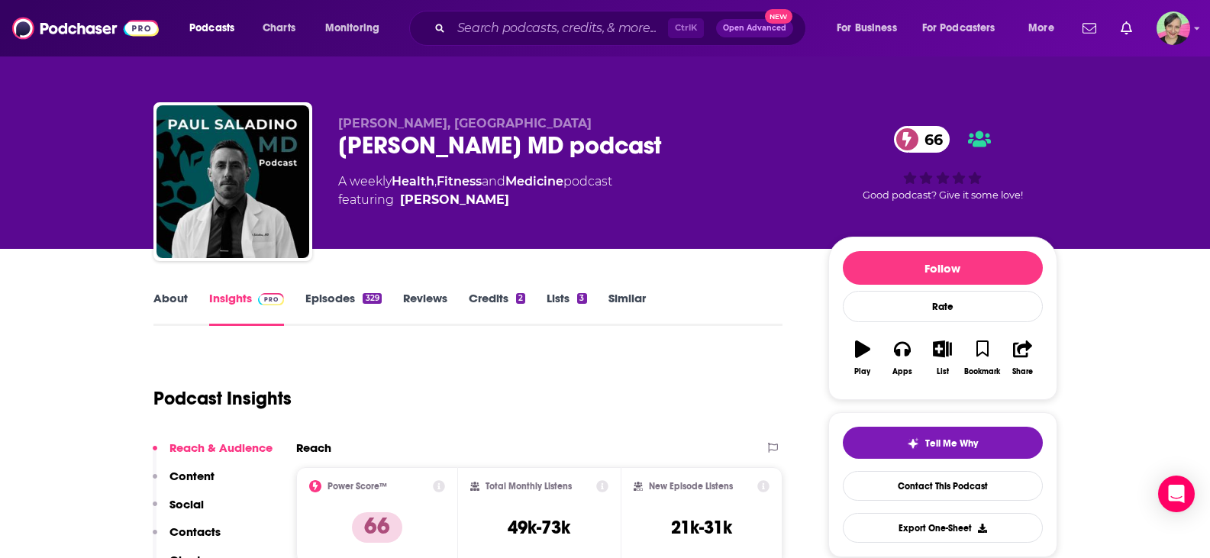
click at [333, 299] on link "Episodes 329" at bounding box center [343, 308] width 76 height 35
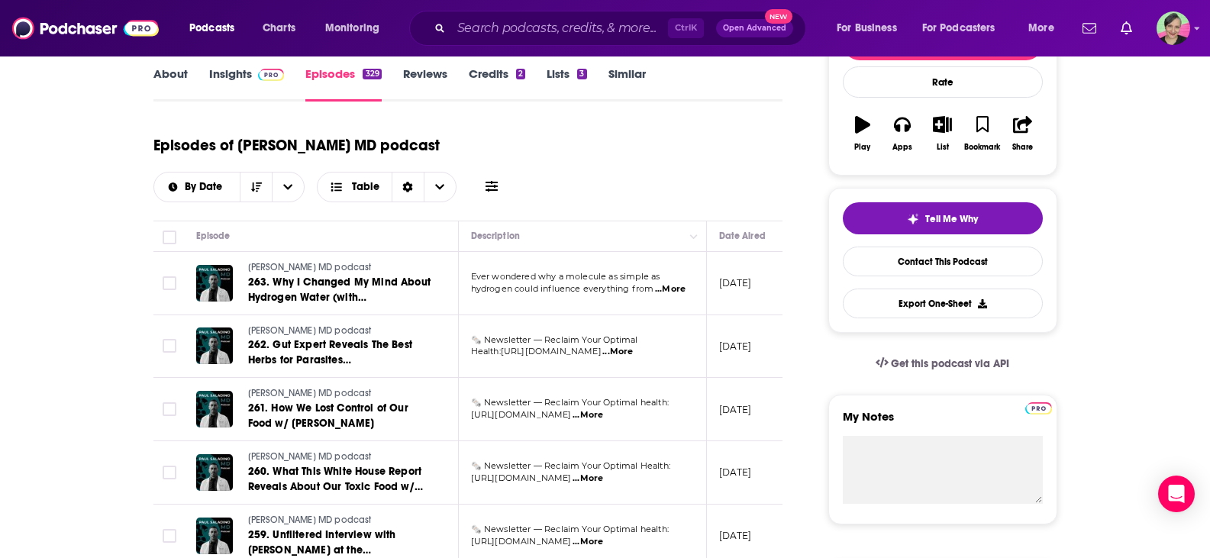
scroll to position [229, 0]
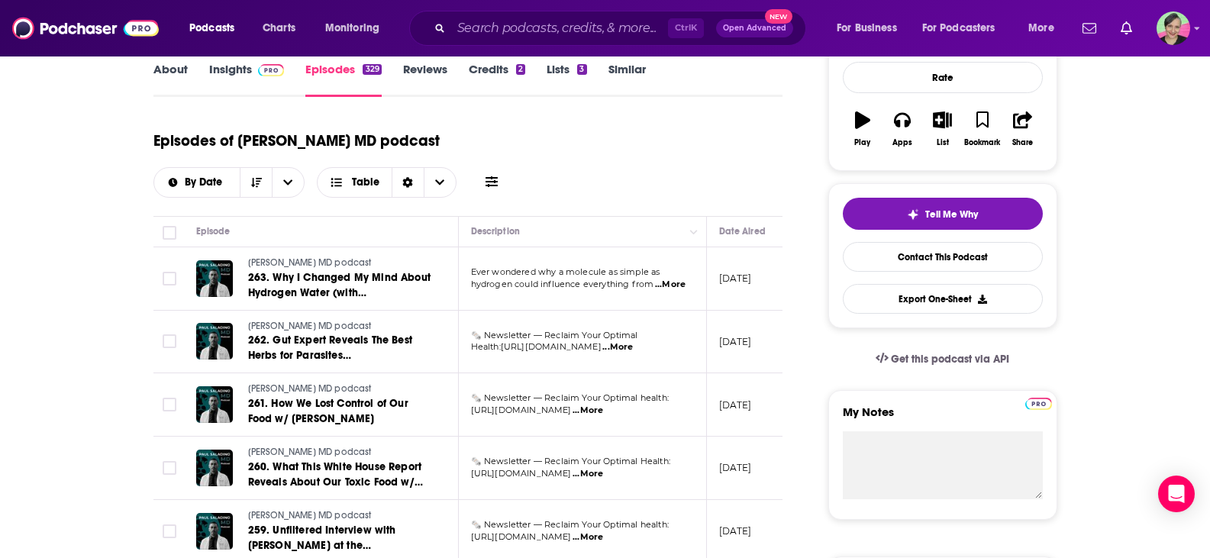
click at [498, 176] on icon at bounding box center [491, 182] width 12 height 12
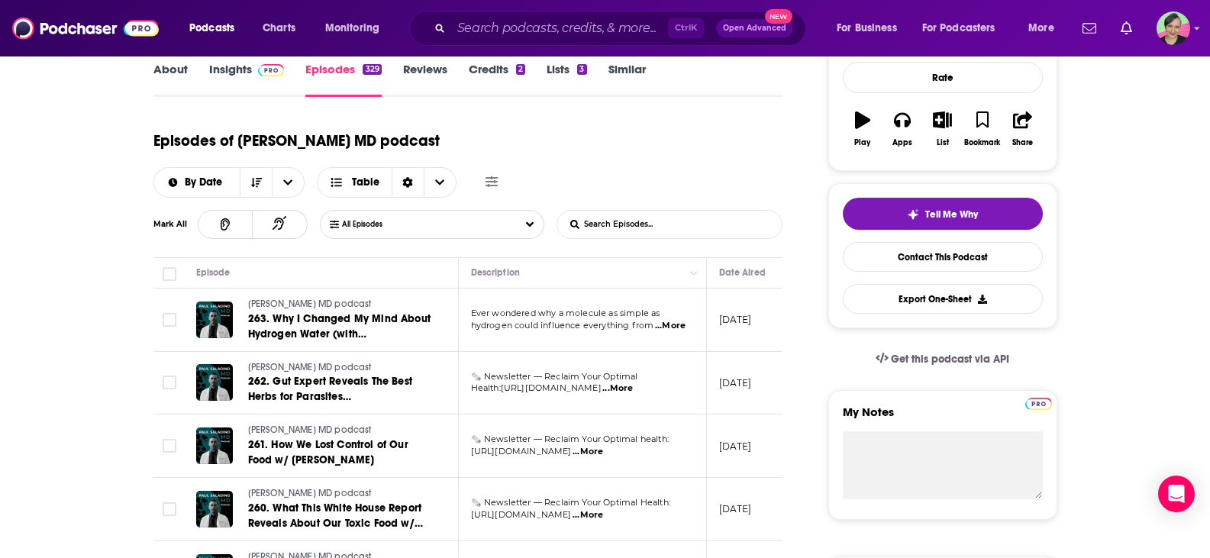
click at [683, 211] on input "List Search Input" at bounding box center [637, 224] width 160 height 27
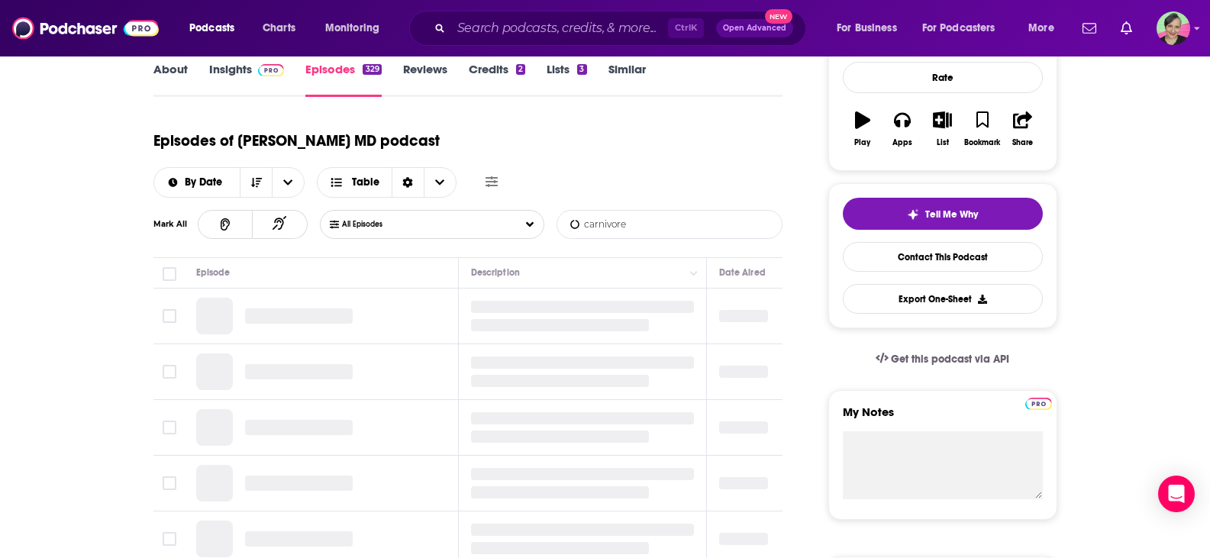
type input "carnivore"
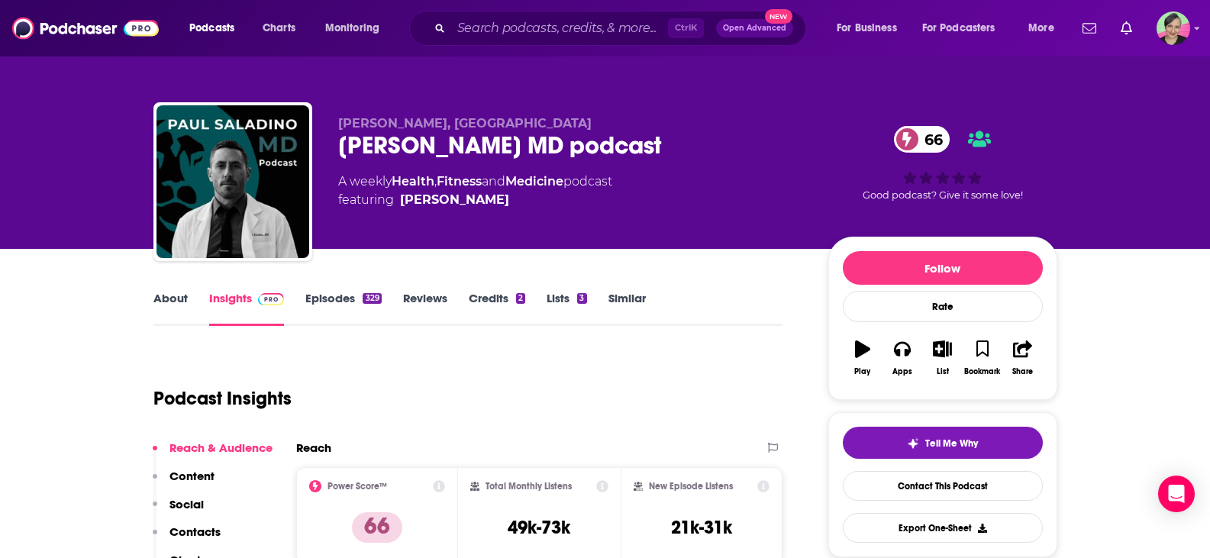
click at [634, 294] on link "Similar" at bounding box center [626, 308] width 37 height 35
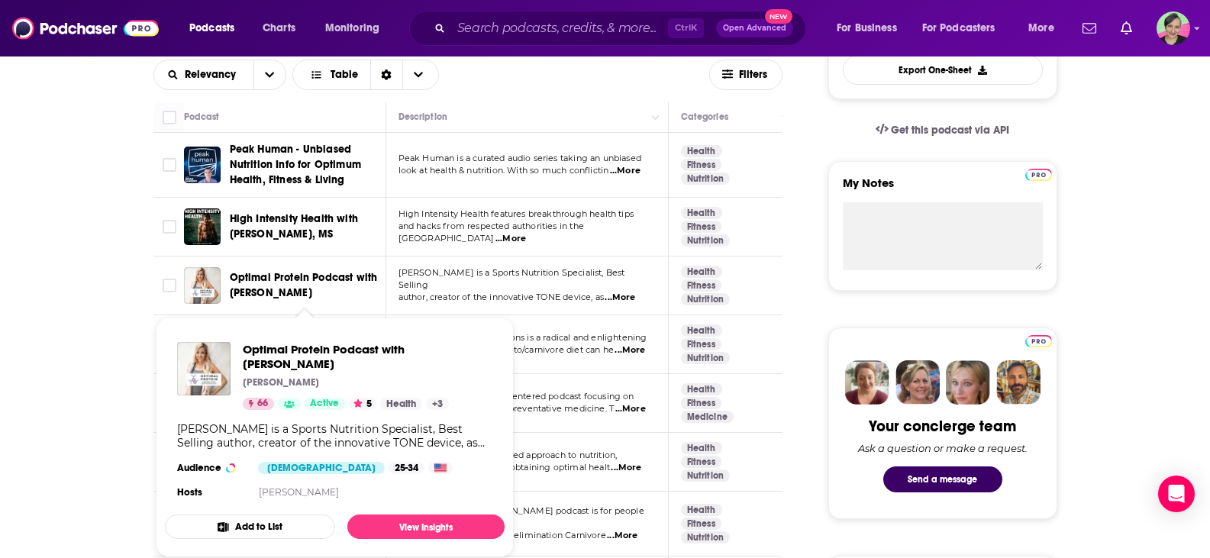
scroll to position [534, 0]
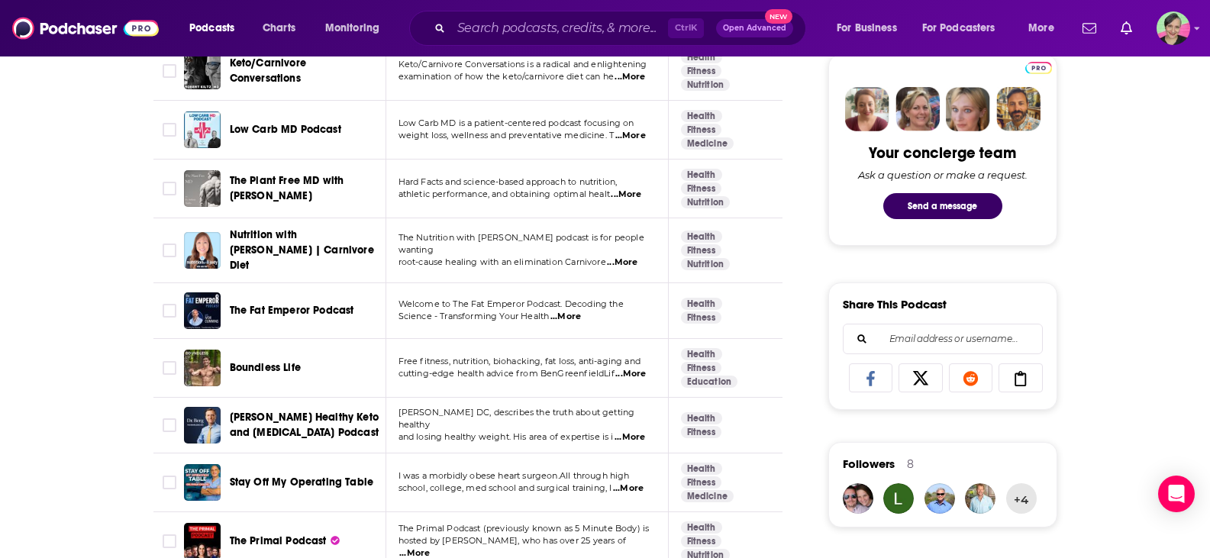
scroll to position [840, 0]
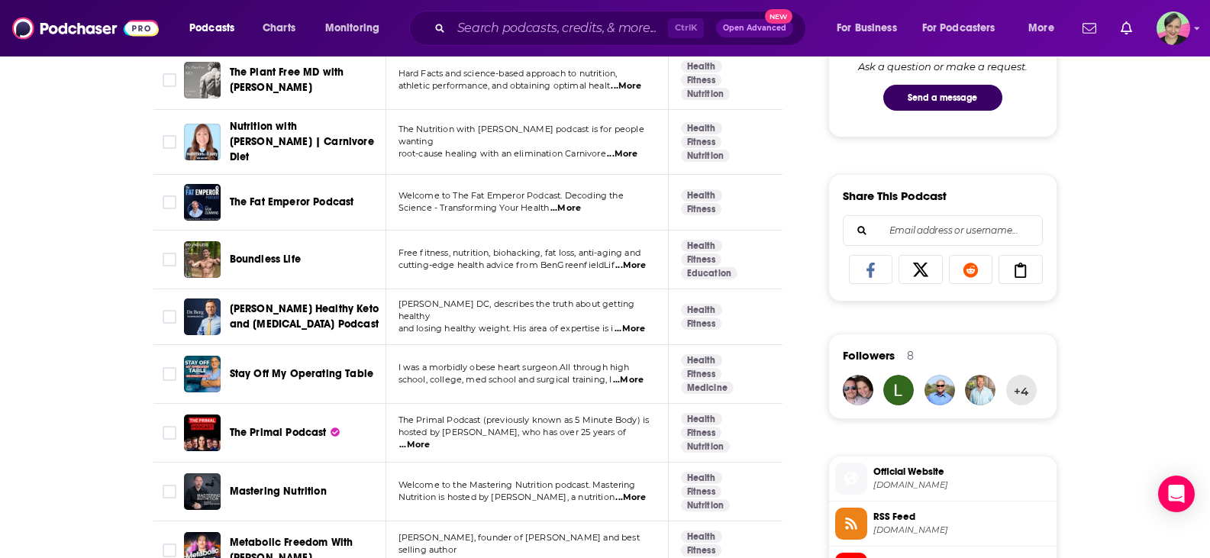
click at [572, 203] on span "...More" at bounding box center [565, 208] width 31 height 12
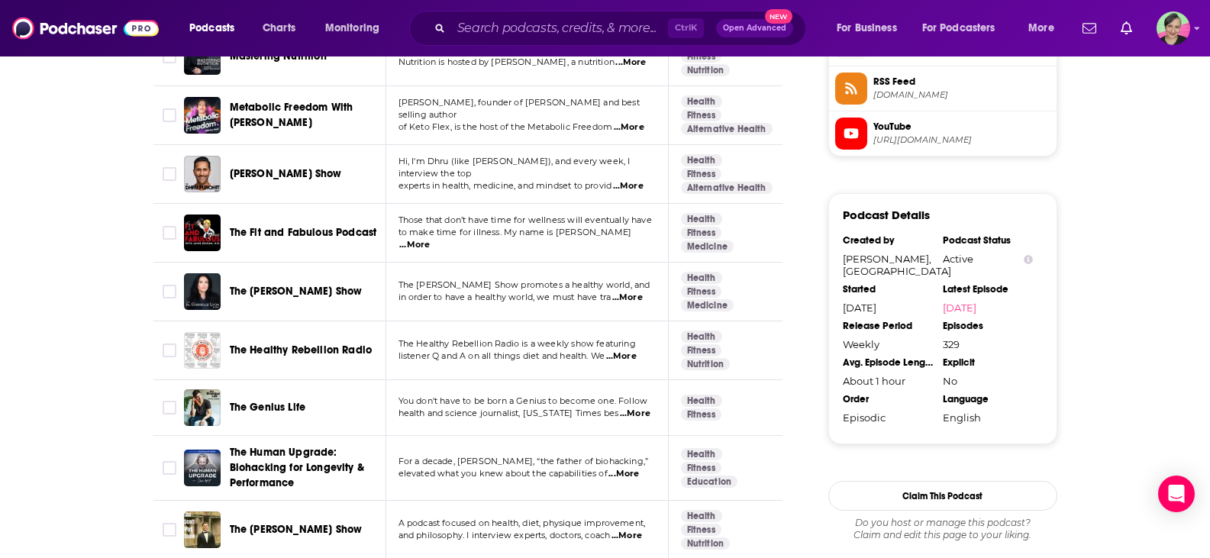
scroll to position [1298, 0]
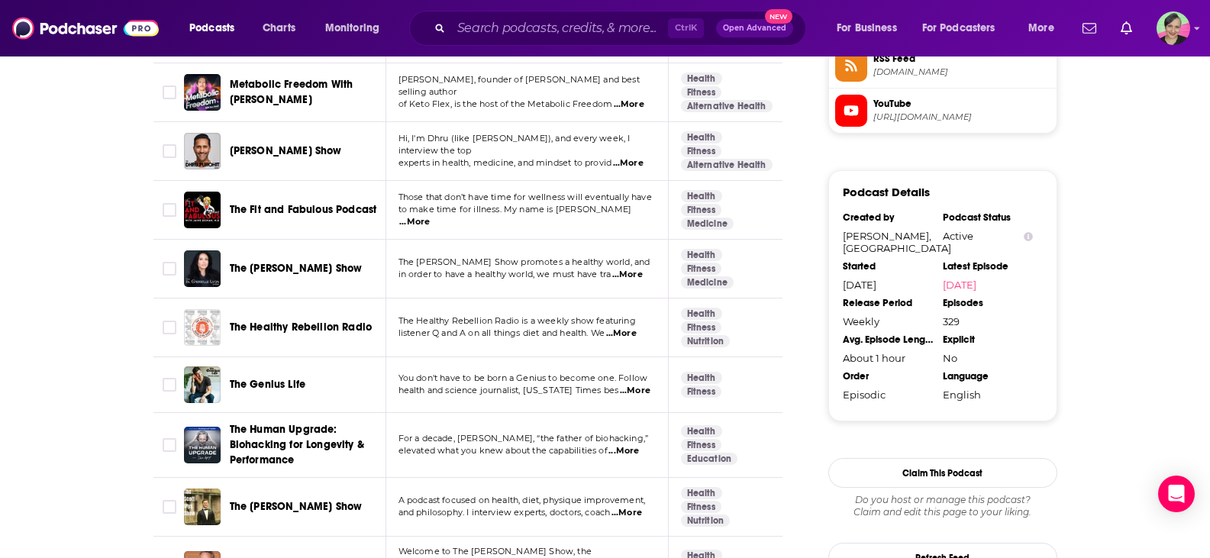
click at [430, 216] on span "...More" at bounding box center [414, 222] width 31 height 12
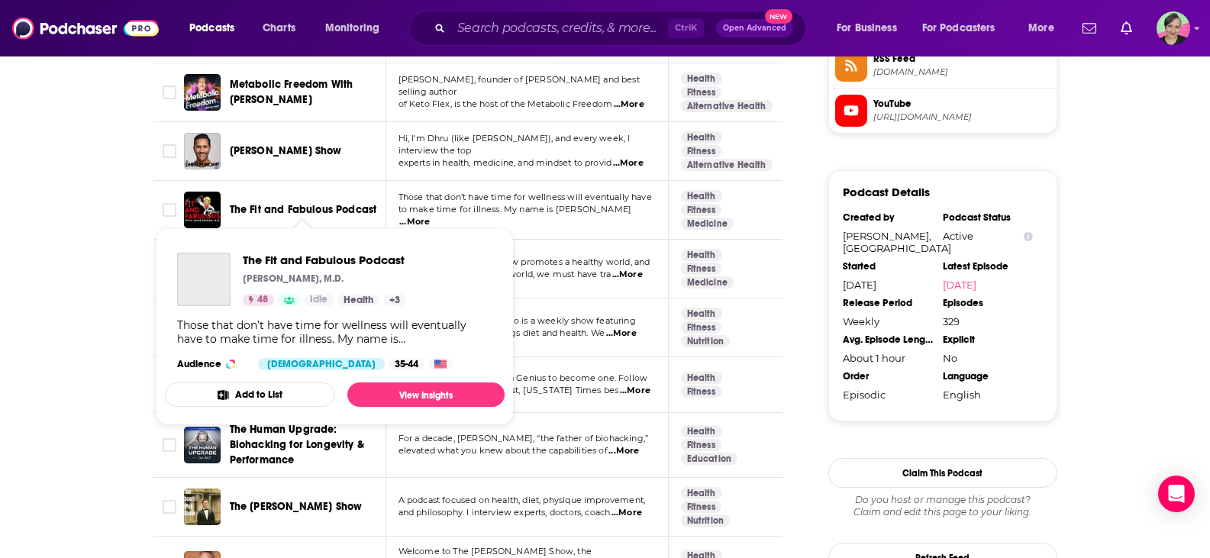
click at [295, 203] on span "The Fit and Fabulous Podcast" at bounding box center [303, 209] width 147 height 13
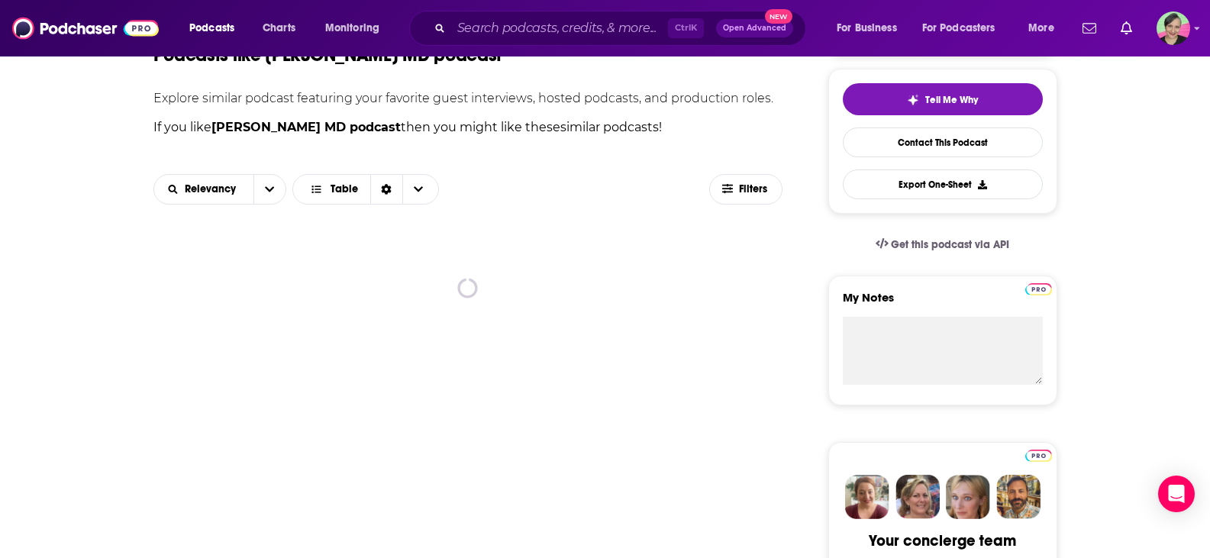
scroll to position [382, 0]
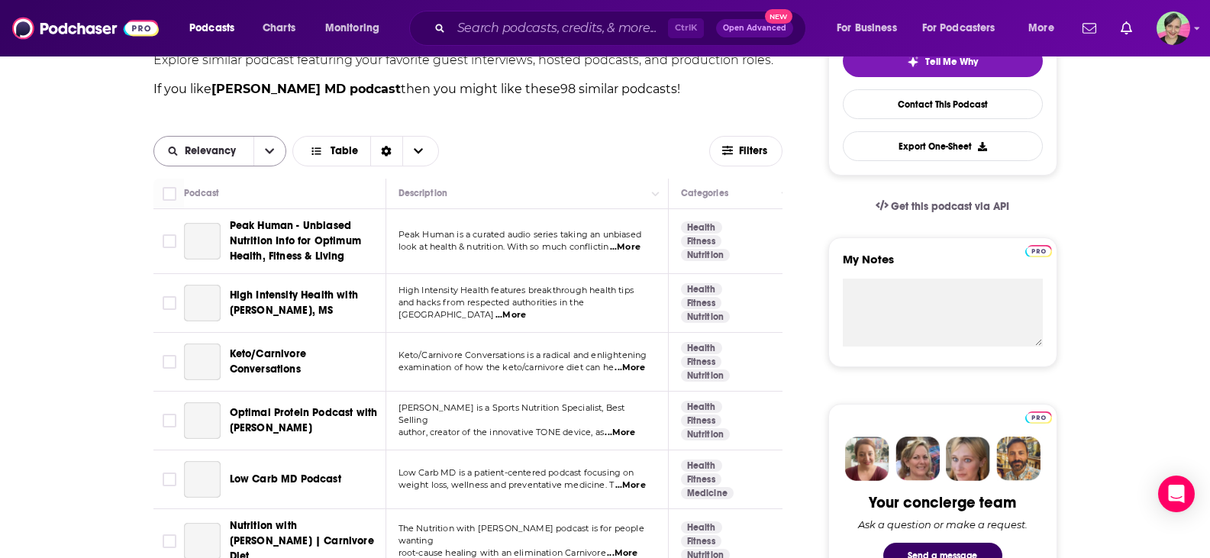
click at [271, 150] on icon "open menu" at bounding box center [269, 151] width 9 height 11
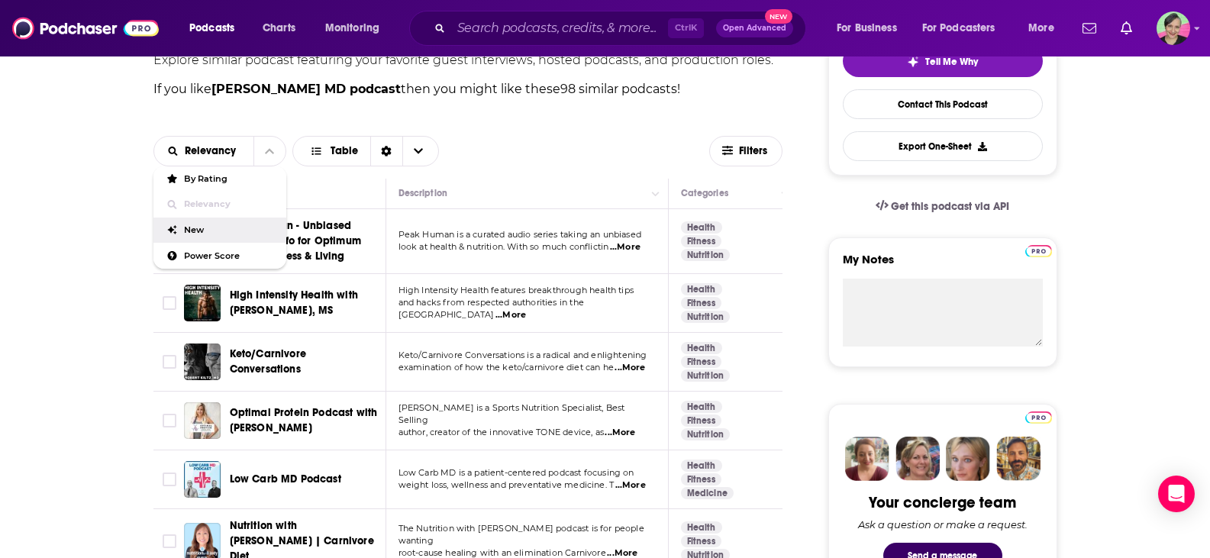
click at [576, 158] on div "Relevancy By Rating Relevancy New Power Score Table" at bounding box center [431, 151] width 556 height 31
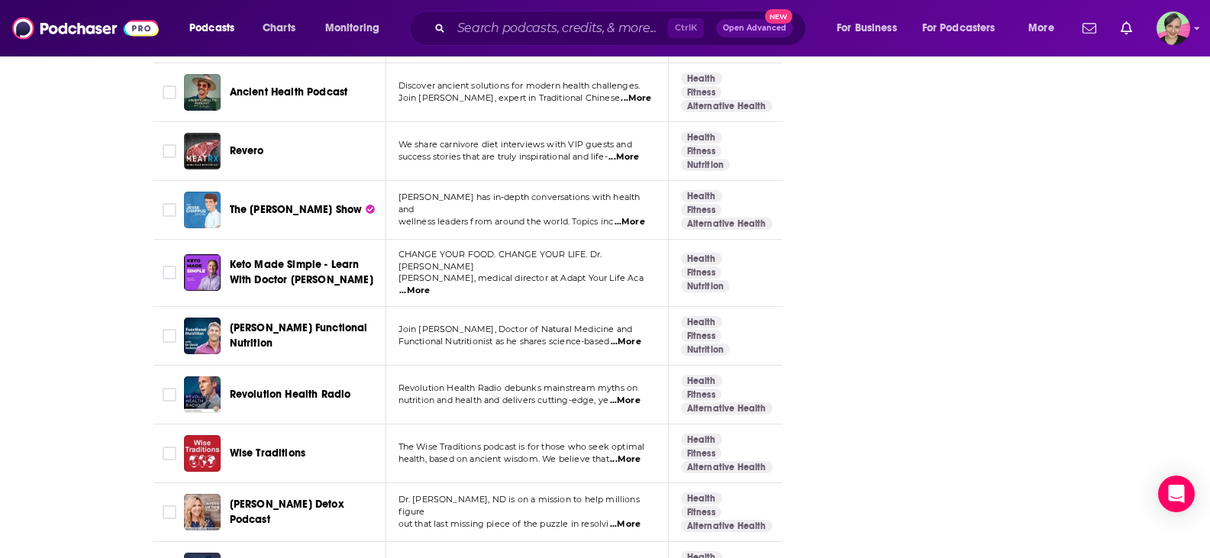
scroll to position [2595, 0]
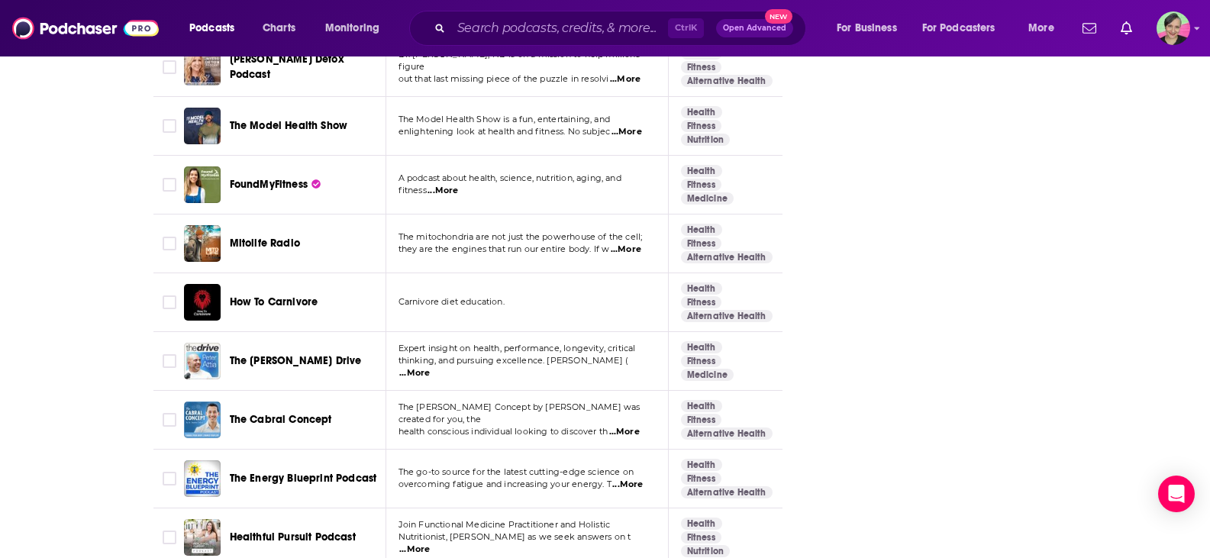
click at [449, 185] on span "...More" at bounding box center [442, 191] width 31 height 12
click at [259, 178] on span "FoundMyFitness" at bounding box center [269, 184] width 78 height 13
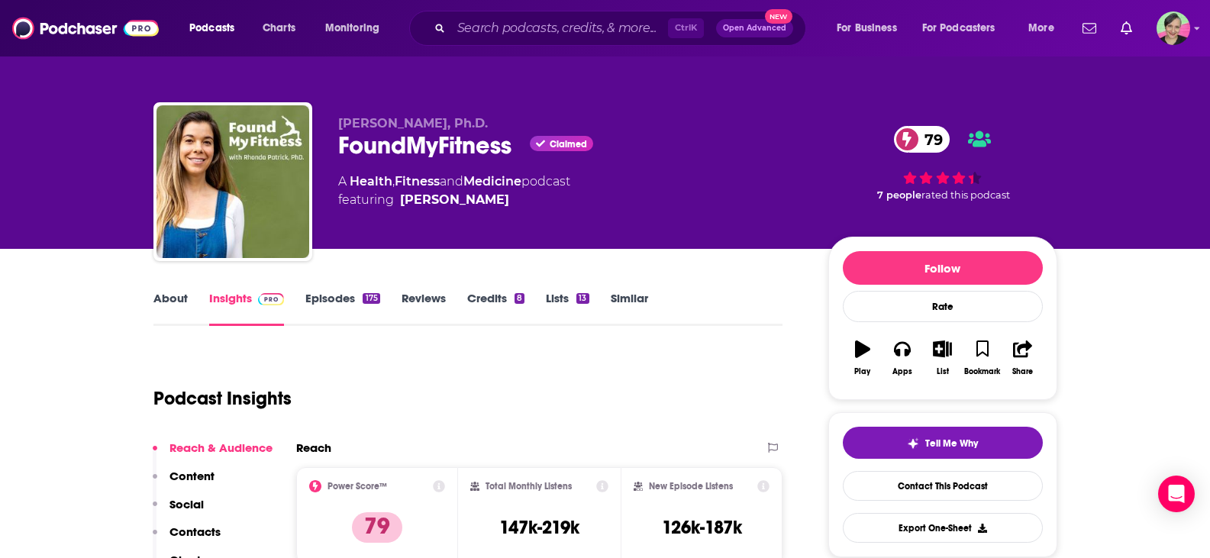
click at [172, 292] on link "About" at bounding box center [170, 308] width 34 height 35
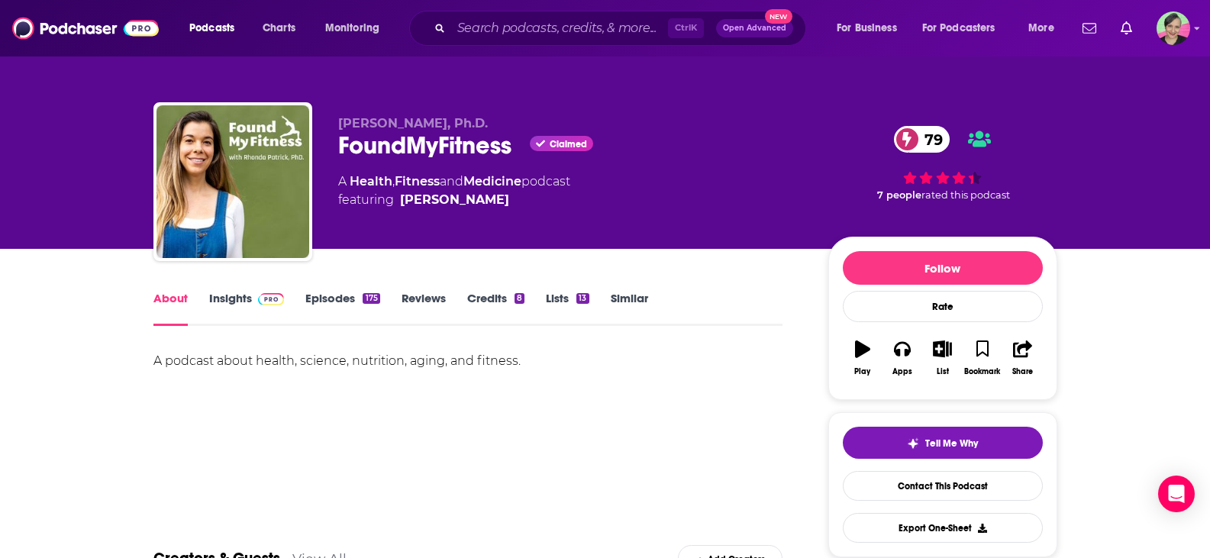
click at [240, 298] on link "Insights" at bounding box center [247, 308] width 76 height 35
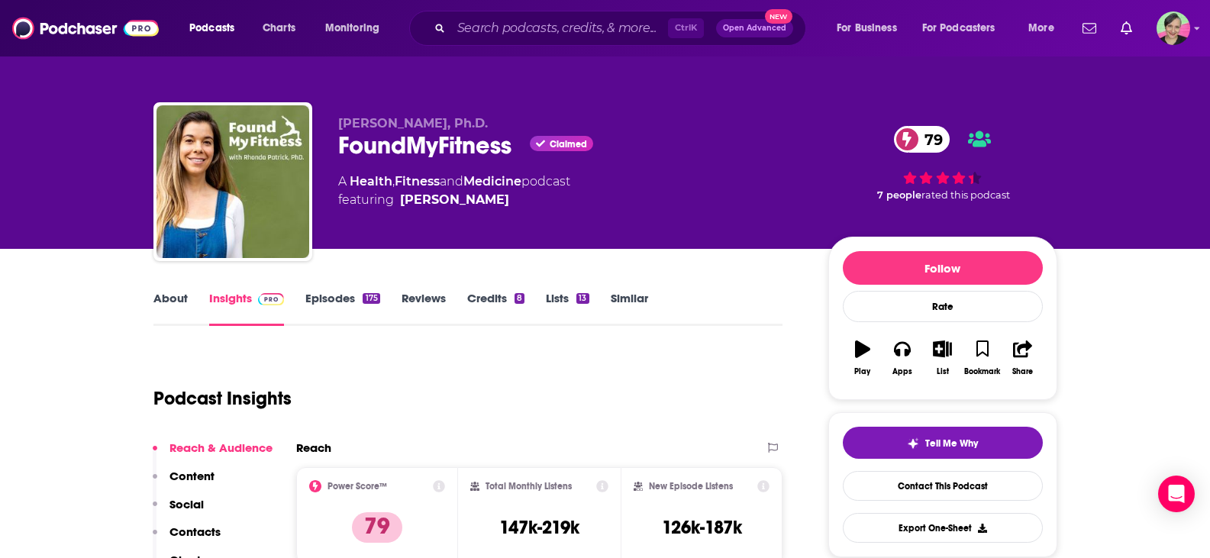
click at [338, 299] on link "Episodes 175" at bounding box center [342, 308] width 74 height 35
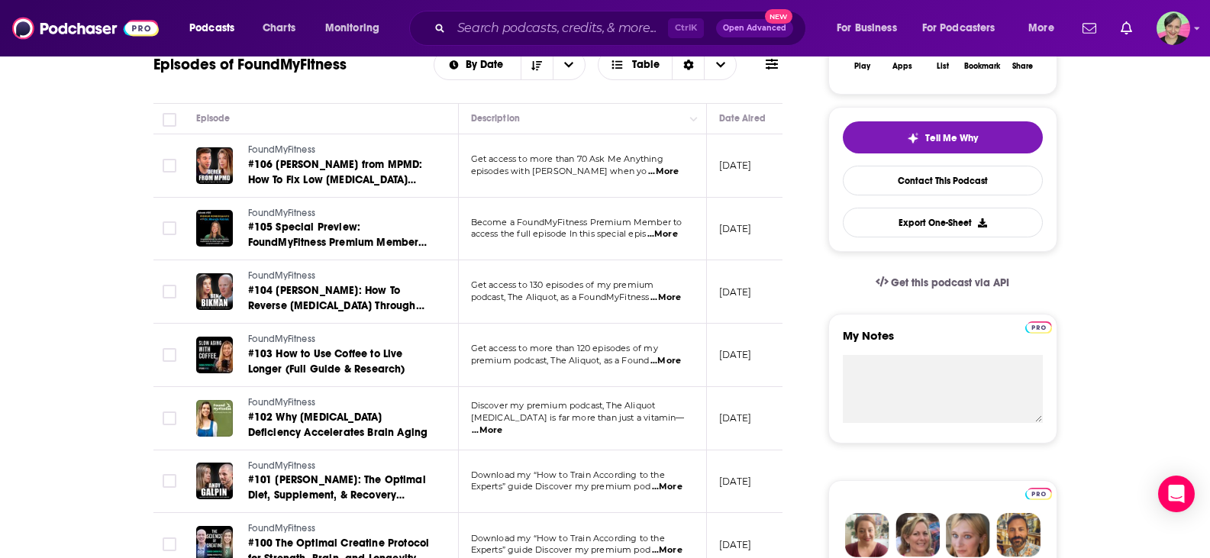
scroll to position [76, 0]
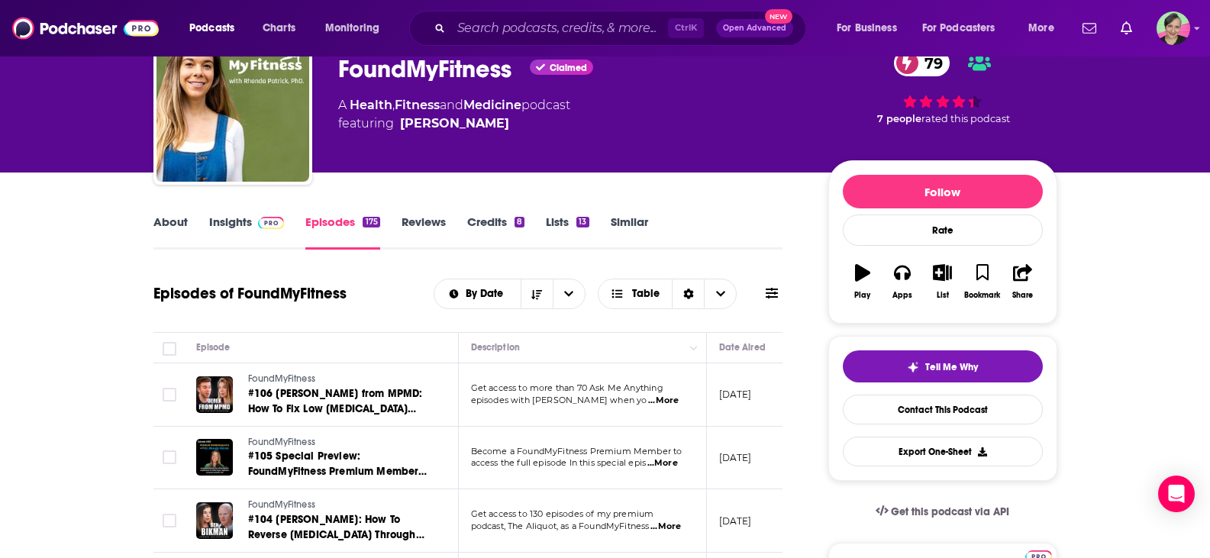
click at [775, 293] on icon at bounding box center [772, 293] width 12 height 11
click at [772, 295] on icon at bounding box center [772, 293] width 12 height 12
click at [771, 297] on icon at bounding box center [772, 293] width 12 height 11
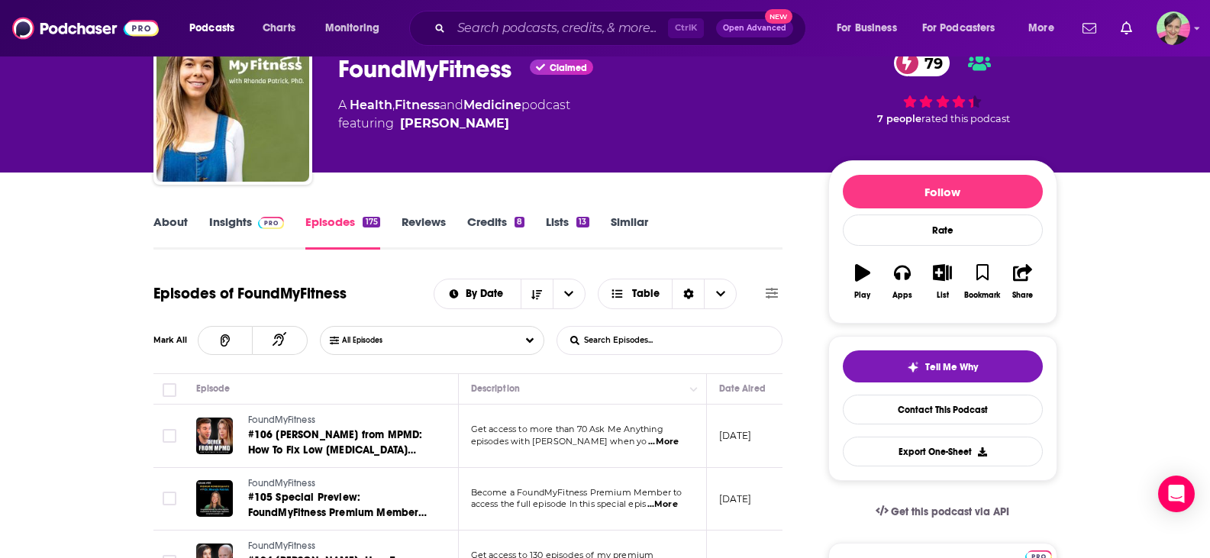
click at [627, 342] on input "List Search Input" at bounding box center [637, 340] width 160 height 27
click at [627, 341] on input "carnivore" at bounding box center [637, 340] width 160 height 27
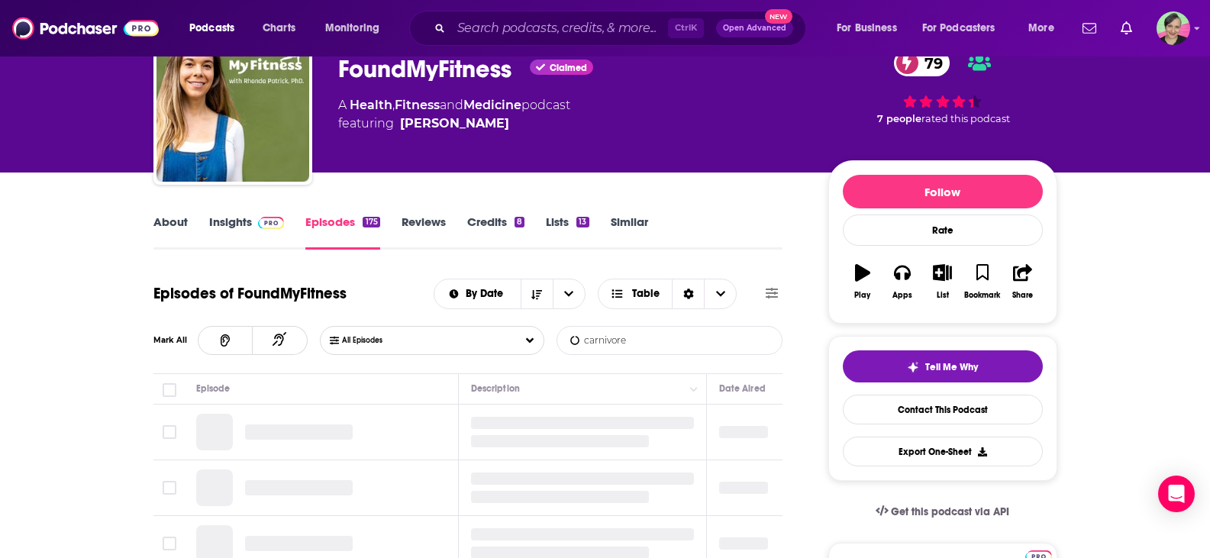
type input "carnivore"
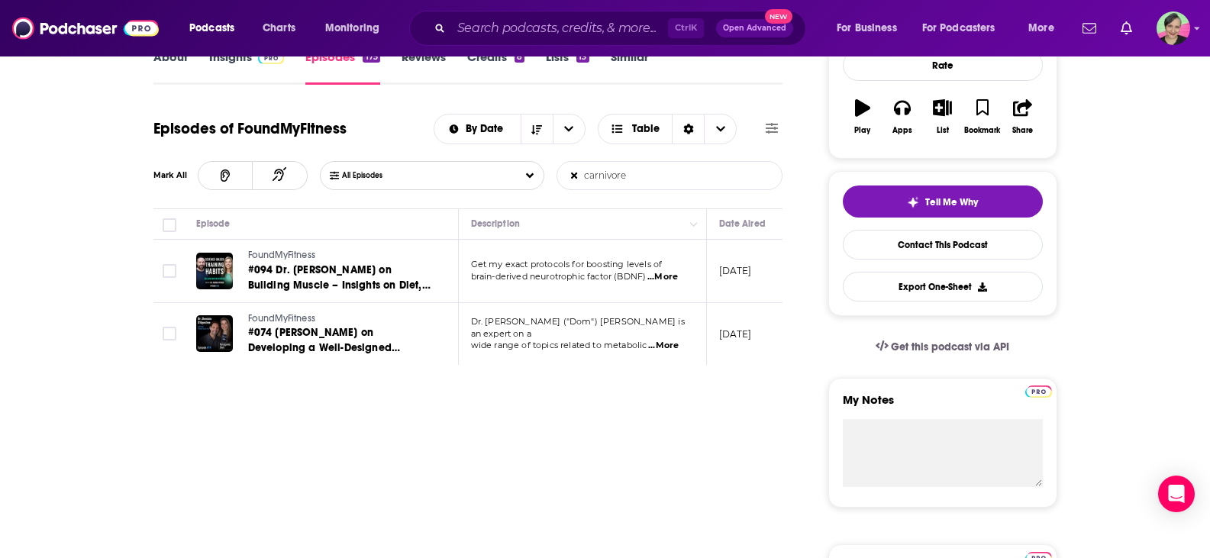
scroll to position [243, 0]
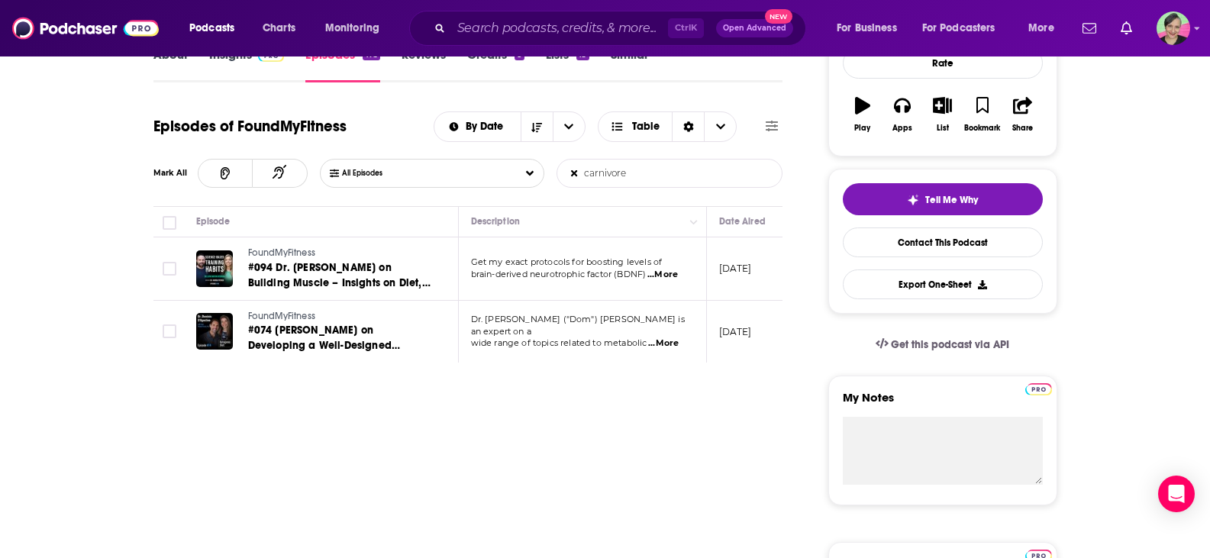
click at [669, 269] on span "...More" at bounding box center [662, 275] width 31 height 12
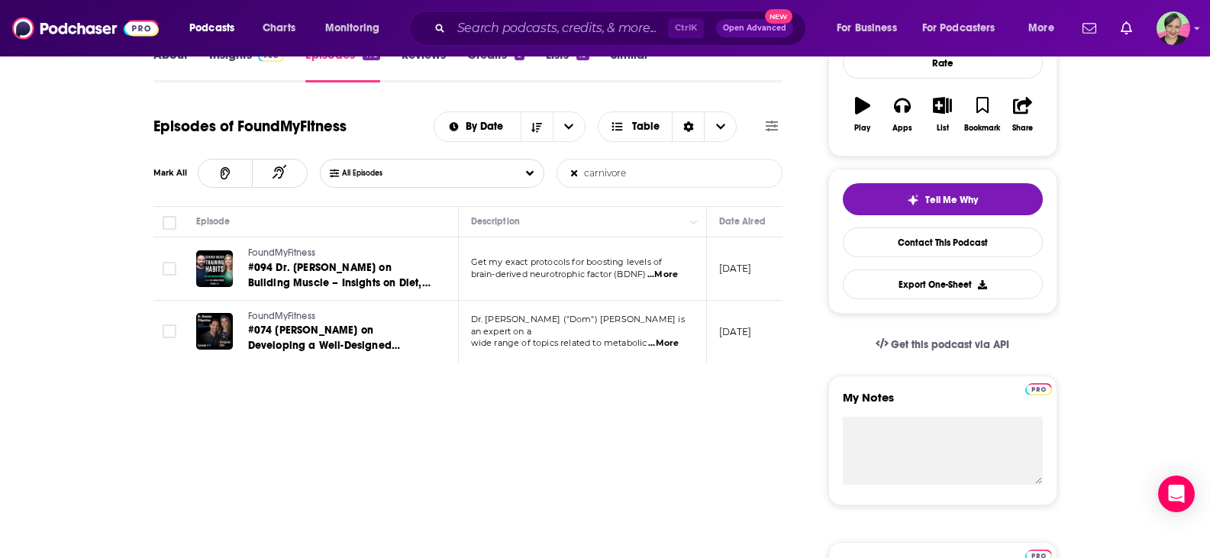
click at [679, 337] on span "...More" at bounding box center [663, 343] width 31 height 12
click at [572, 169] on icon at bounding box center [574, 173] width 7 height 10
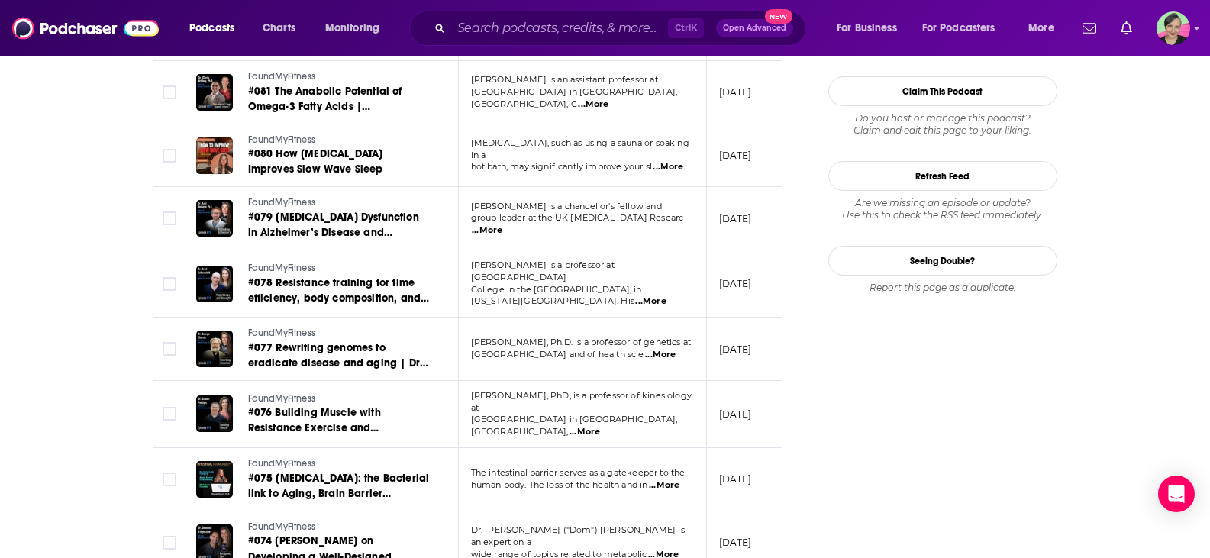
scroll to position [2457, 0]
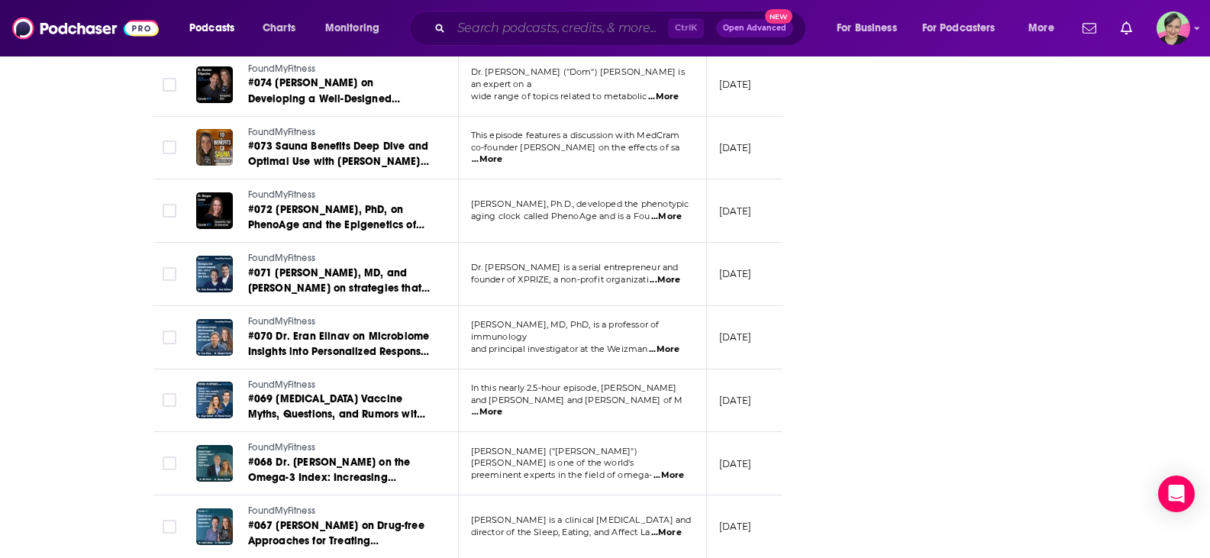
click at [515, 39] on input "Search podcasts, credits, & more..." at bounding box center [559, 28] width 217 height 24
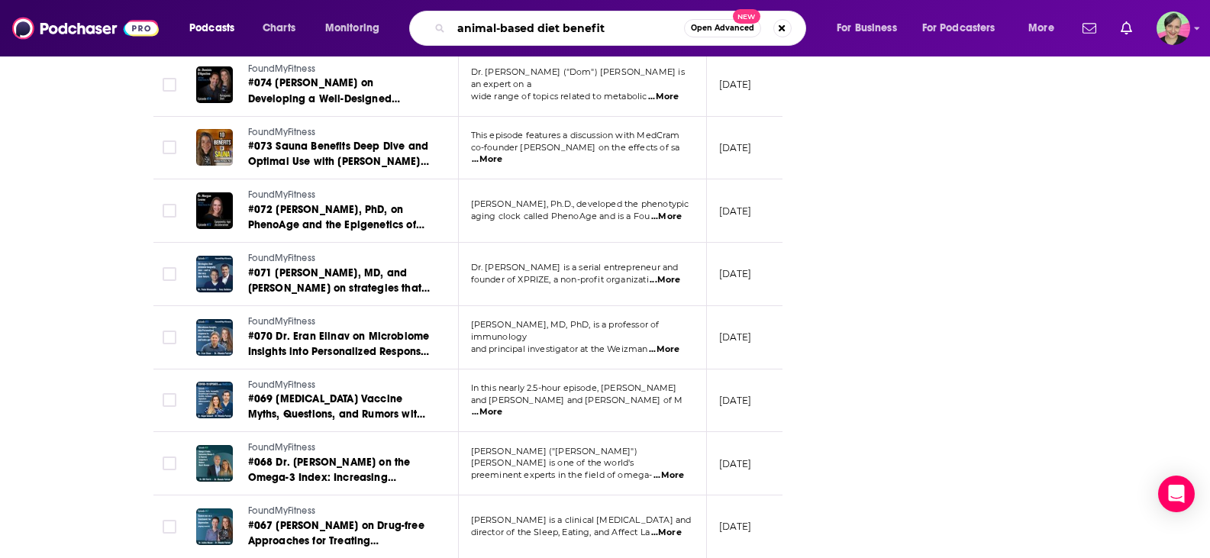
type input "animal-based diet benefits"
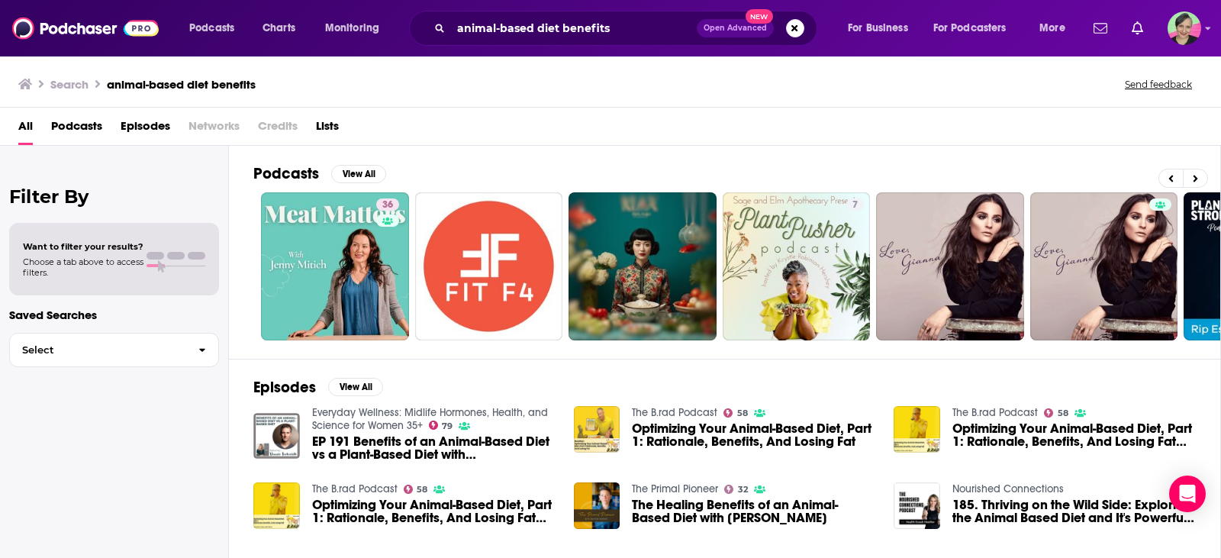
scroll to position [0, 209]
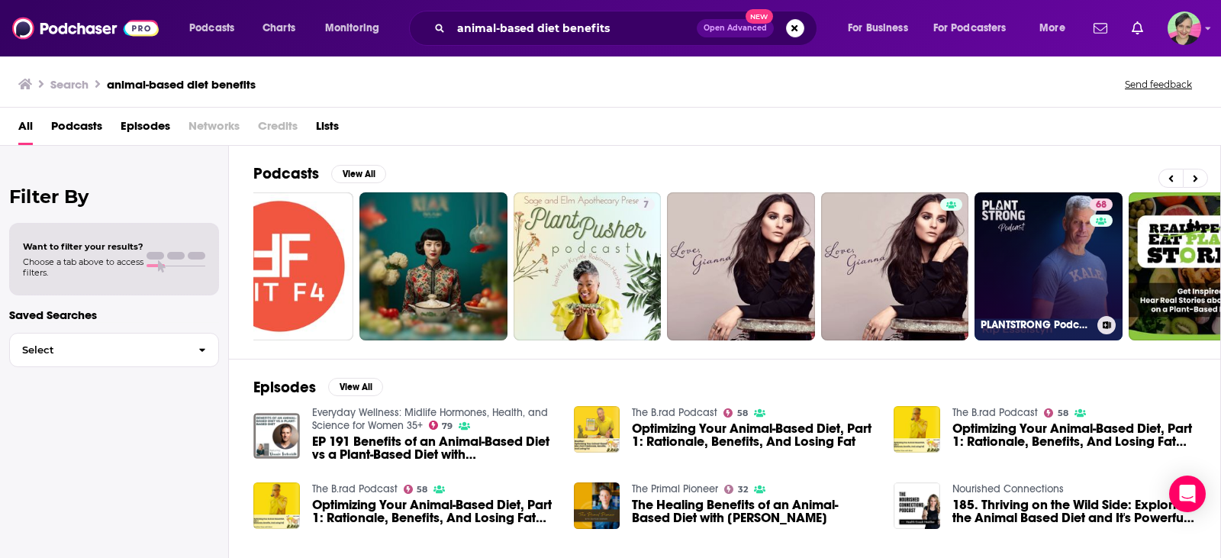
click at [1025, 240] on link "68 PLANTSTRONG Podcast" at bounding box center [1049, 266] width 148 height 148
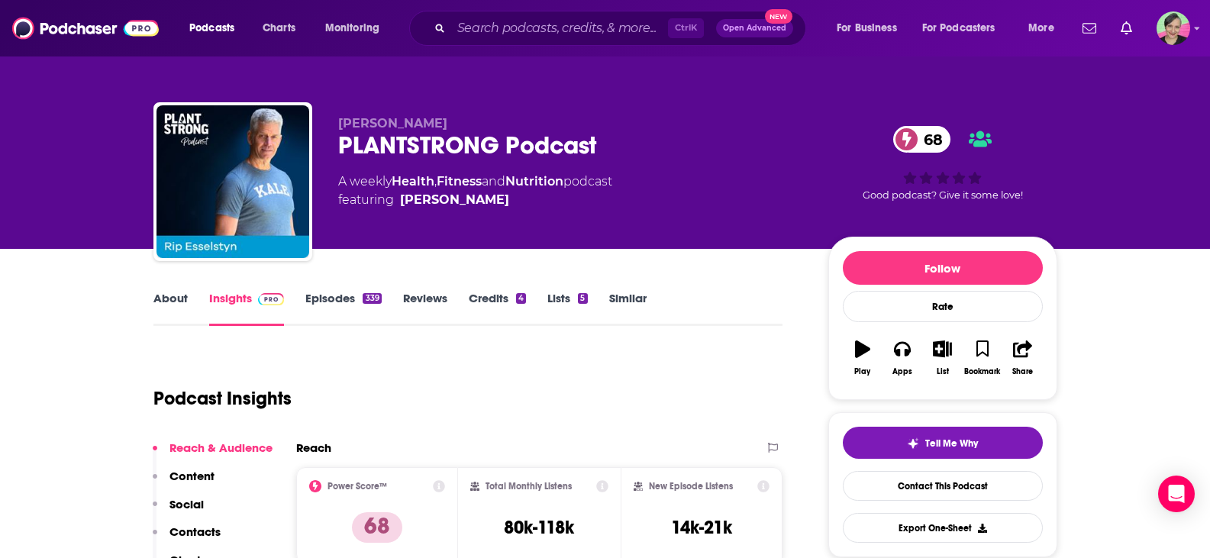
click at [168, 297] on link "About" at bounding box center [170, 308] width 34 height 35
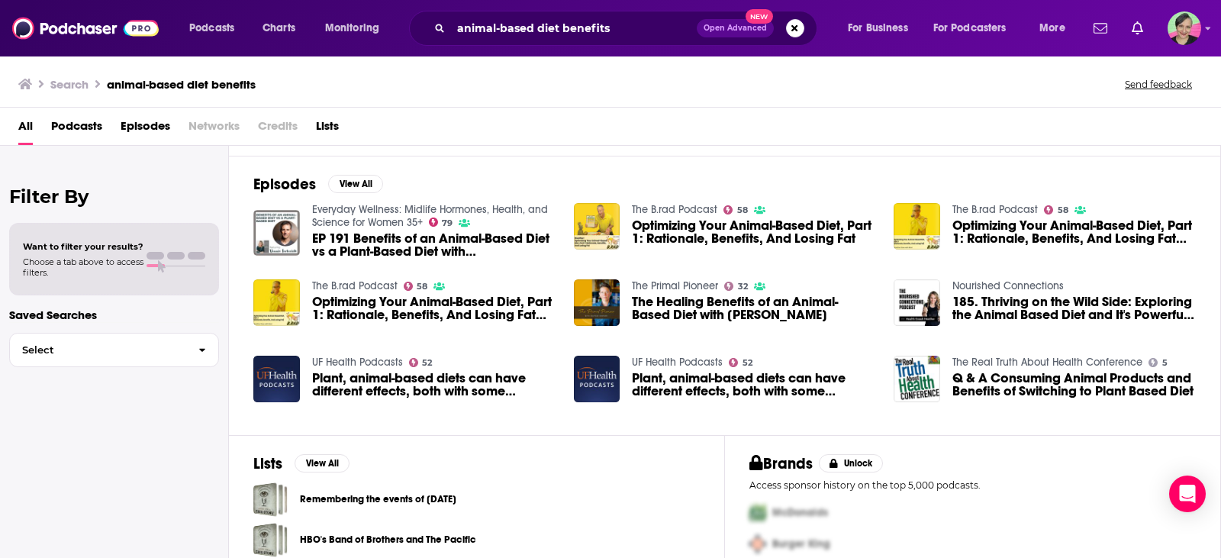
scroll to position [178, 0]
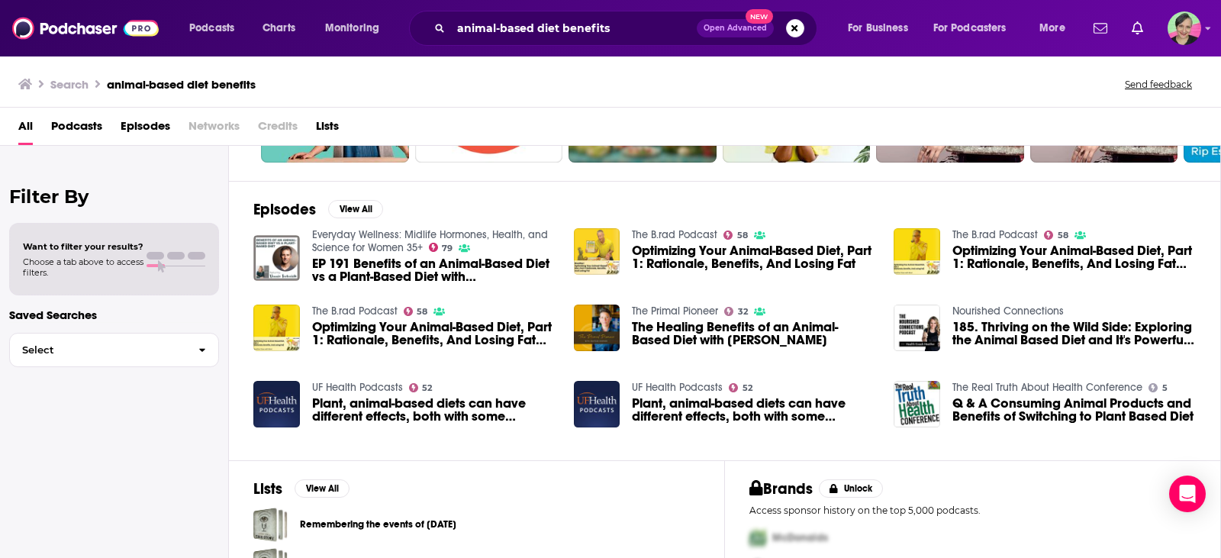
click at [1002, 235] on link "The B.rad Podcast" at bounding box center [995, 234] width 85 height 13
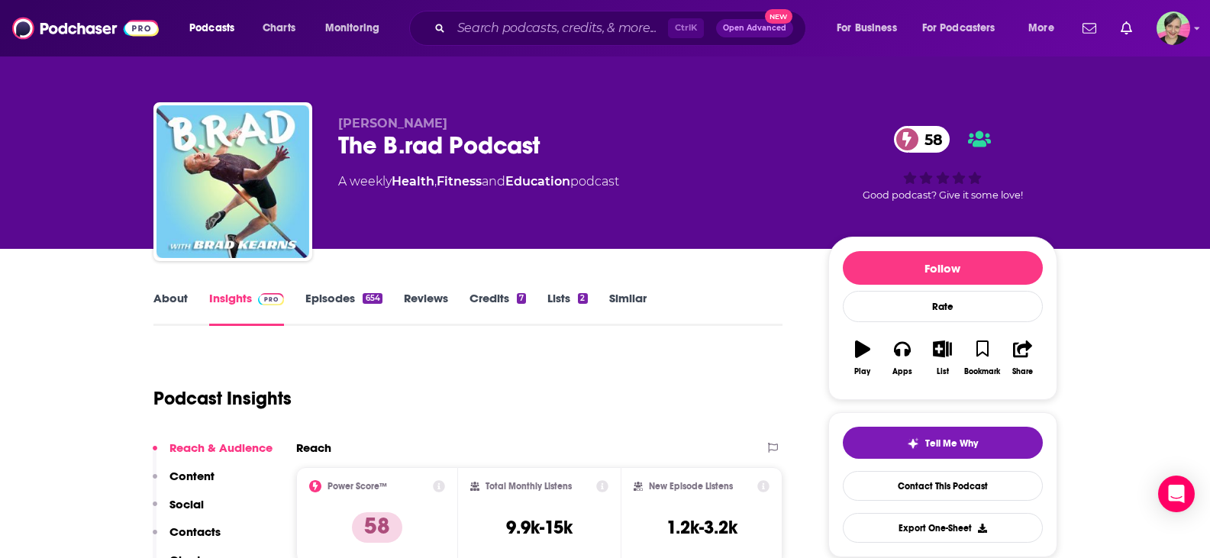
click at [166, 297] on link "About" at bounding box center [170, 308] width 34 height 35
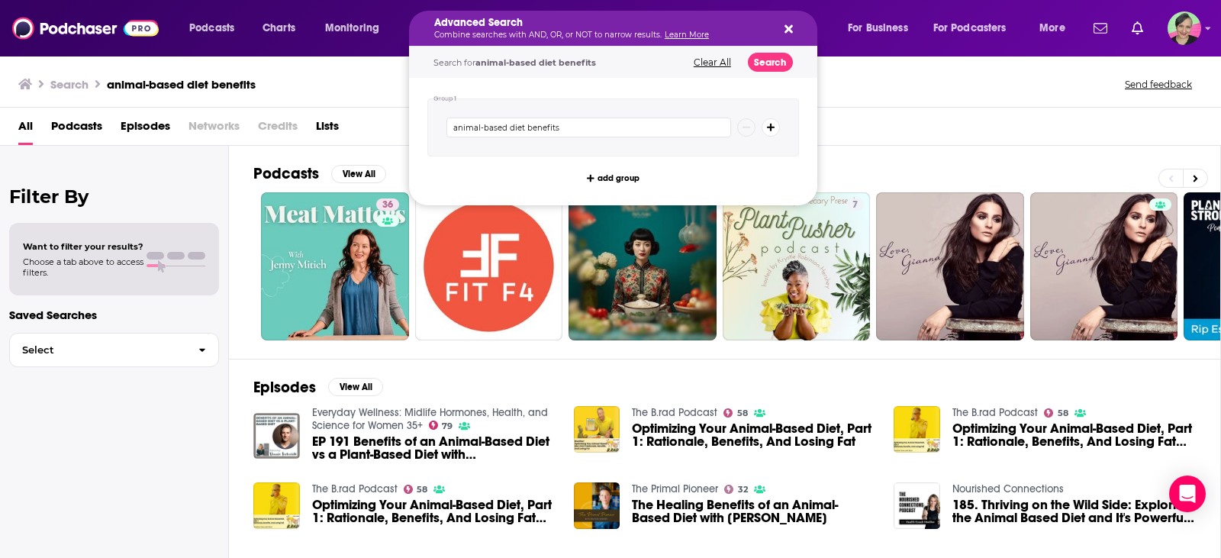
drag, startPoint x: 637, startPoint y: 31, endPoint x: 472, endPoint y: 26, distance: 164.2
drag, startPoint x: 508, startPoint y: 128, endPoint x: 644, endPoint y: 133, distance: 136.7
click at [642, 135] on input "animal-based diet benefits" at bounding box center [589, 128] width 285 height 20
type input "animal-based nutrition"
click at [767, 62] on button "Search" at bounding box center [770, 62] width 45 height 19
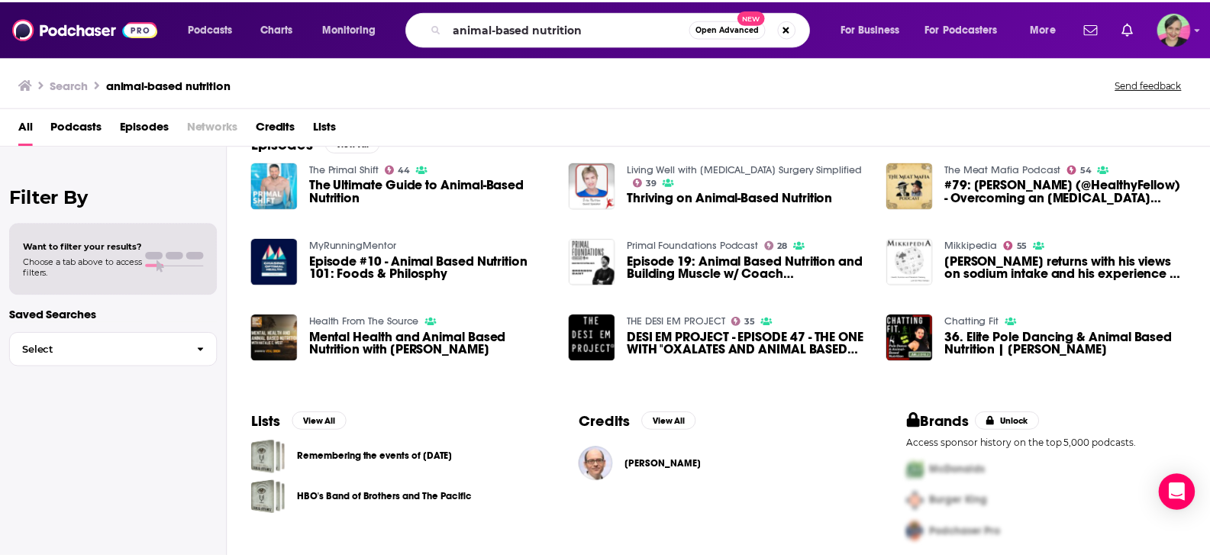
scroll to position [254, 0]
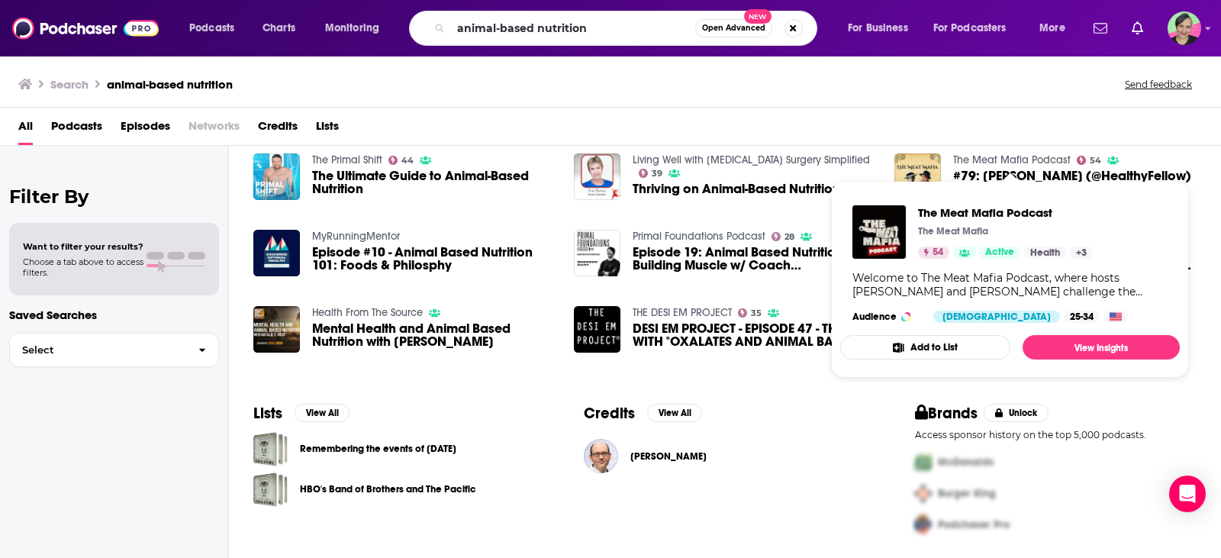
click at [1007, 160] on link "The Meat Mafia Podcast" at bounding box center [1012, 159] width 118 height 13
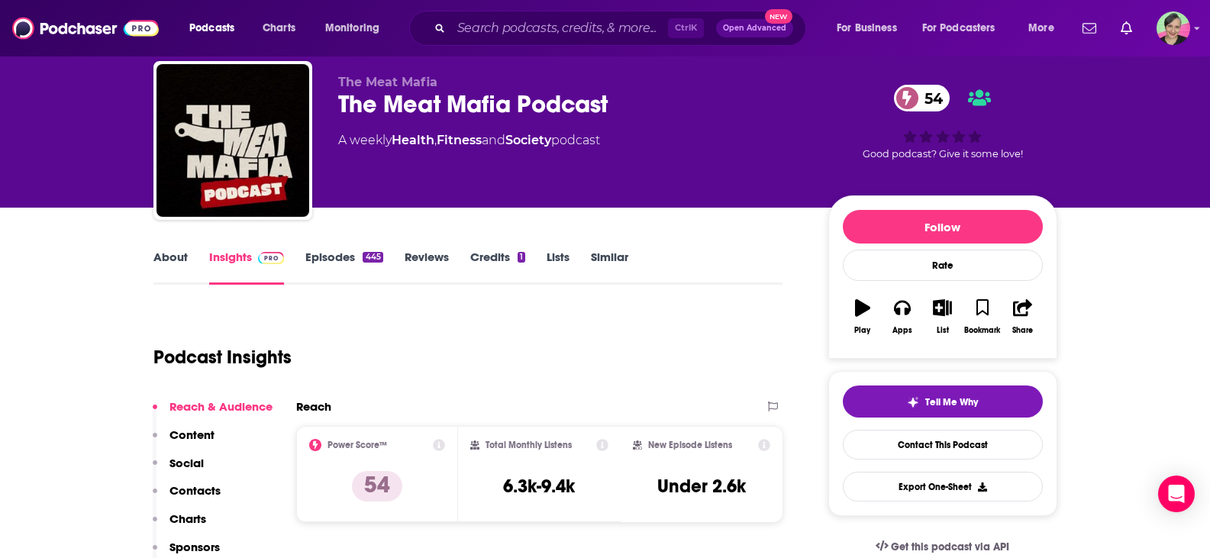
scroll to position [76, 0]
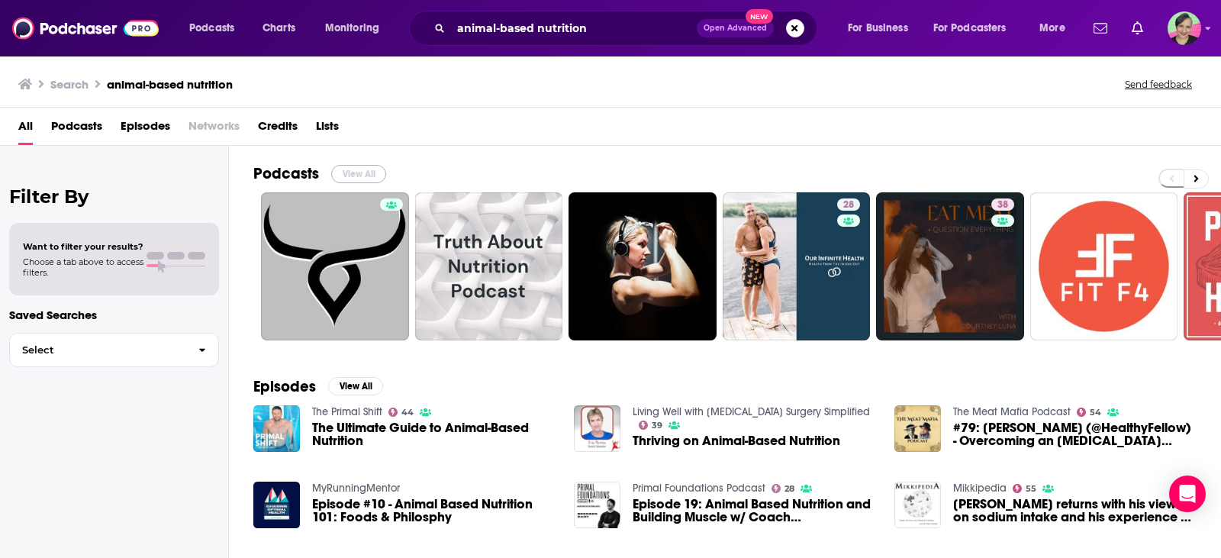
click at [361, 169] on button "View All" at bounding box center [358, 174] width 55 height 18
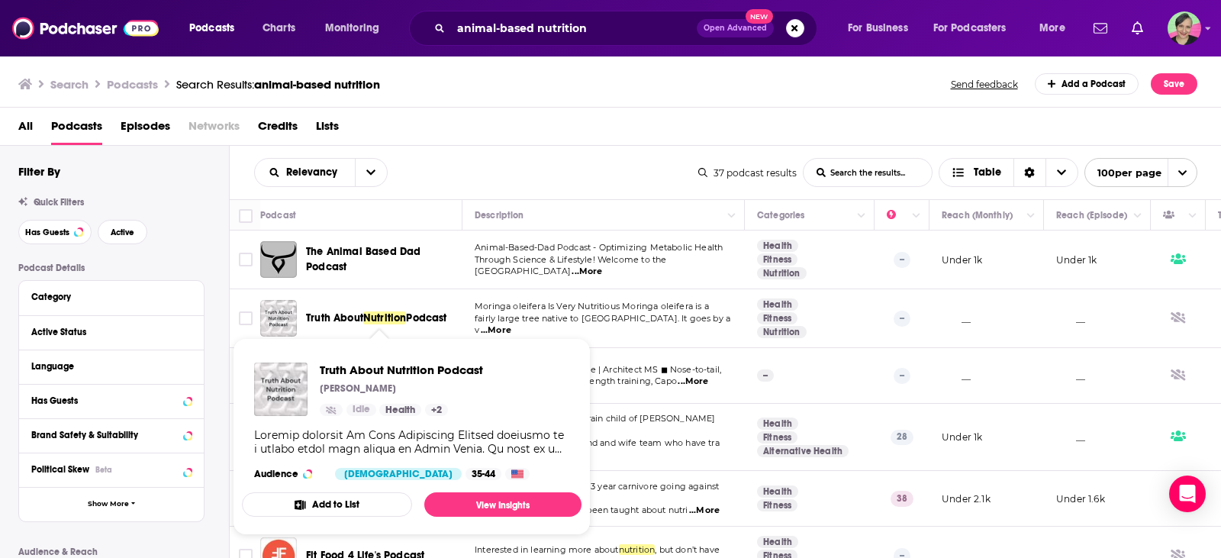
click at [424, 320] on span "Podcast" at bounding box center [426, 317] width 40 height 13
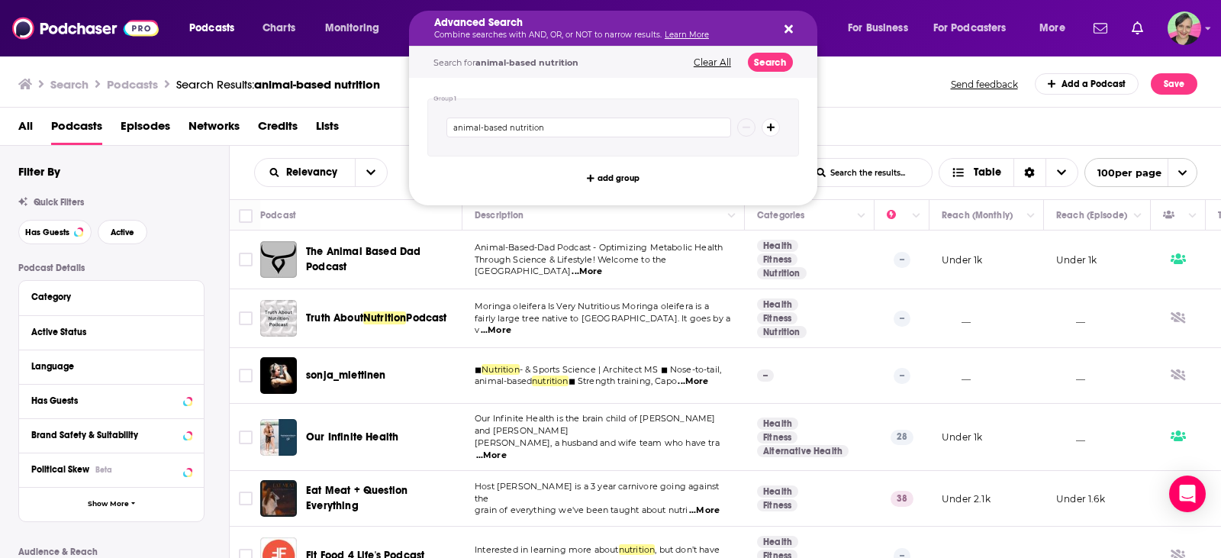
drag, startPoint x: 468, startPoint y: 128, endPoint x: 505, endPoint y: 127, distance: 37.4
click at [505, 127] on input "animal-based nutrition" at bounding box center [589, 128] width 285 height 20
type input "debunk nutrition"
click at [759, 62] on button "Search" at bounding box center [770, 62] width 45 height 19
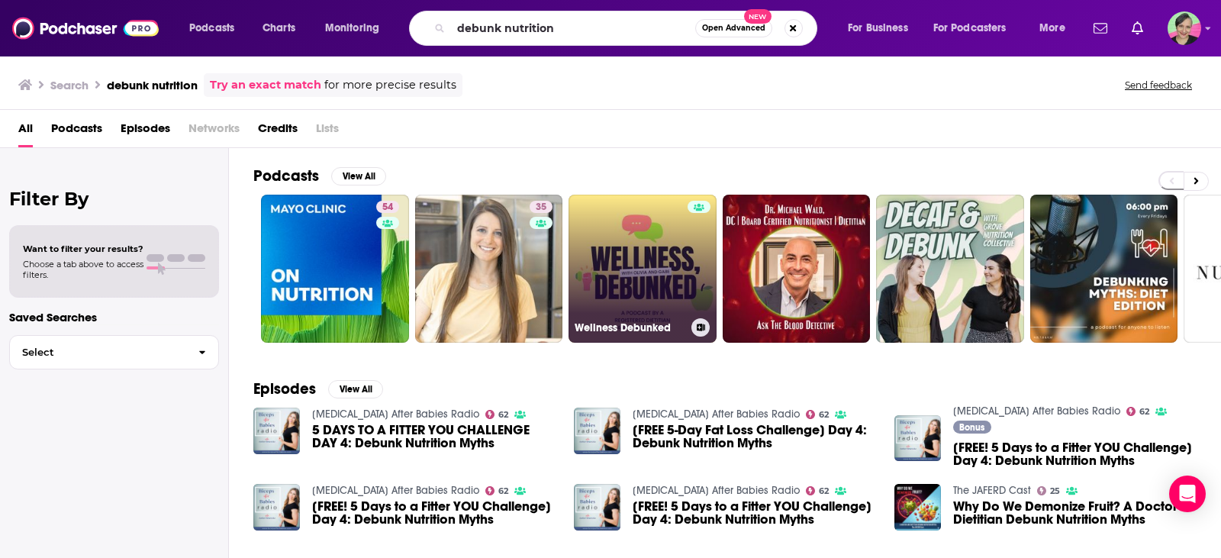
click at [630, 261] on link "Wellness Debunked" at bounding box center [643, 269] width 148 height 148
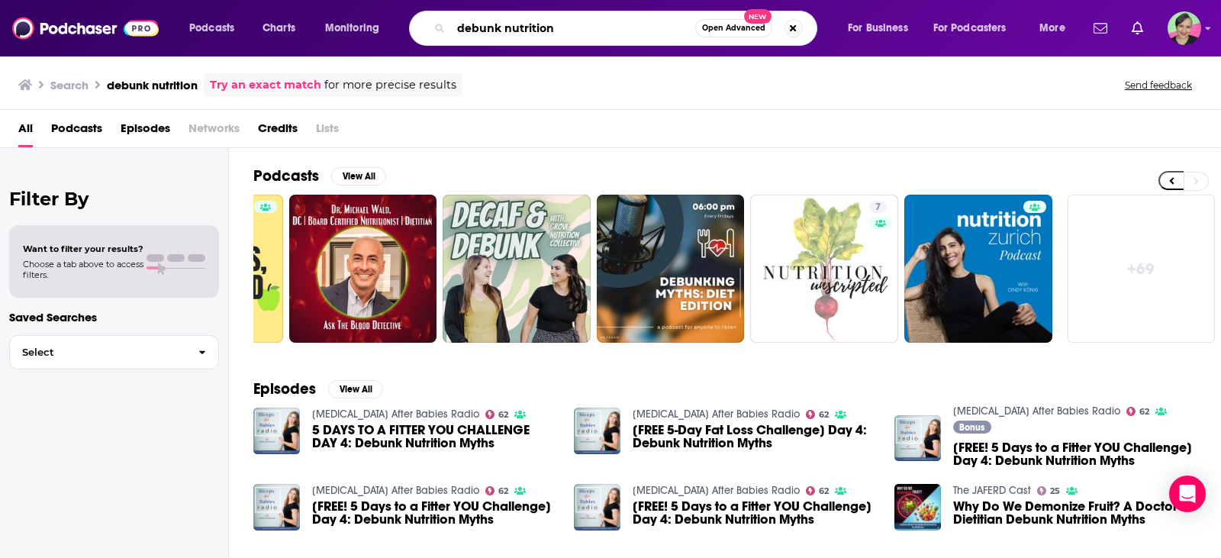
drag, startPoint x: 563, startPoint y: 29, endPoint x: 465, endPoint y: 28, distance: 98.5
click at [465, 28] on input "debunk nutrition" at bounding box center [573, 28] width 244 height 24
type input "d"
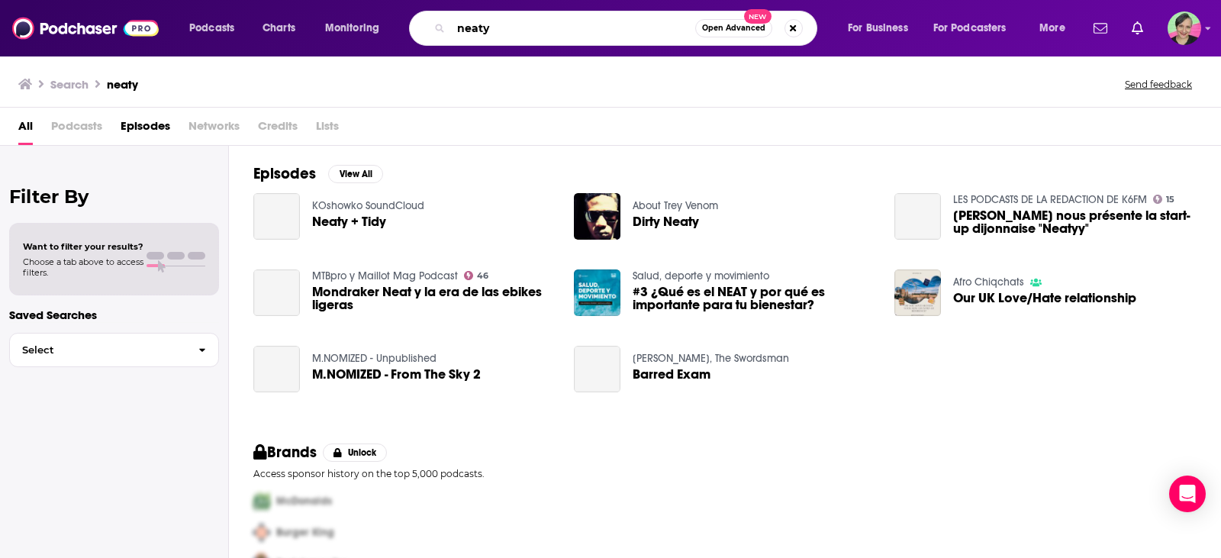
click at [464, 29] on input "neaty" at bounding box center [573, 28] width 244 height 24
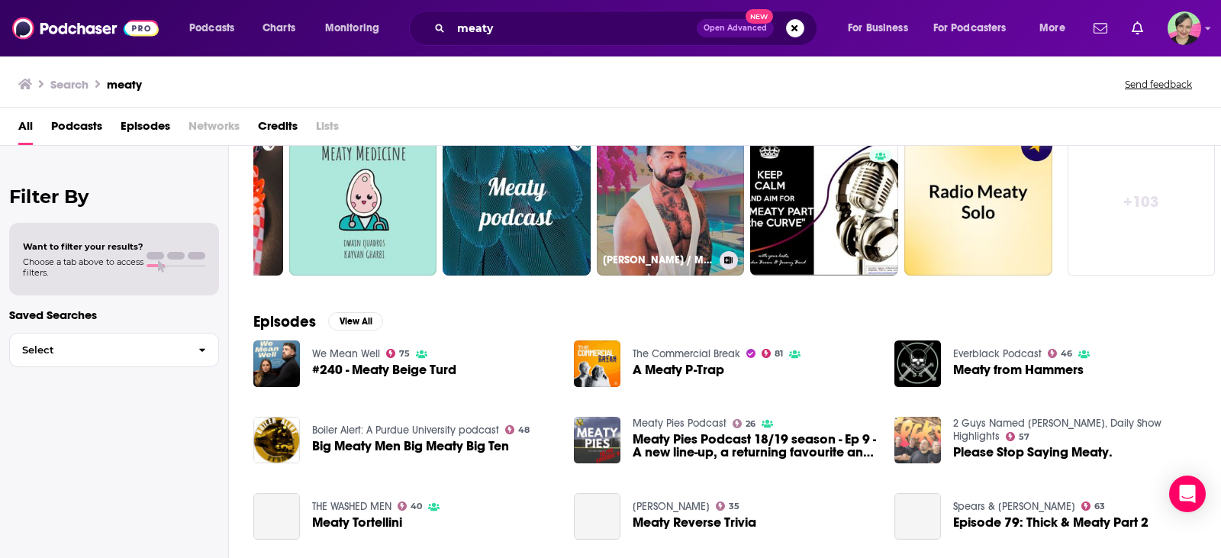
scroll to position [229, 0]
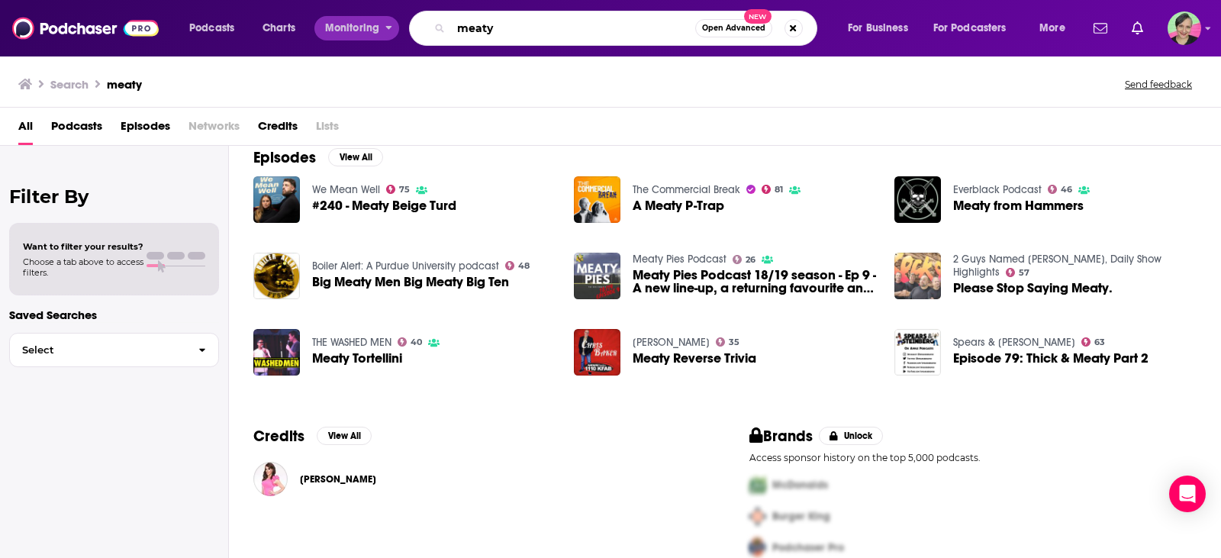
drag, startPoint x: 442, startPoint y: 32, endPoint x: 376, endPoint y: 29, distance: 66.5
click at [376, 29] on div "Podcasts Charts Monitoring meaty Open Advanced New For Business For Podcasters …" at bounding box center [629, 28] width 901 height 35
type input "meat recipes"
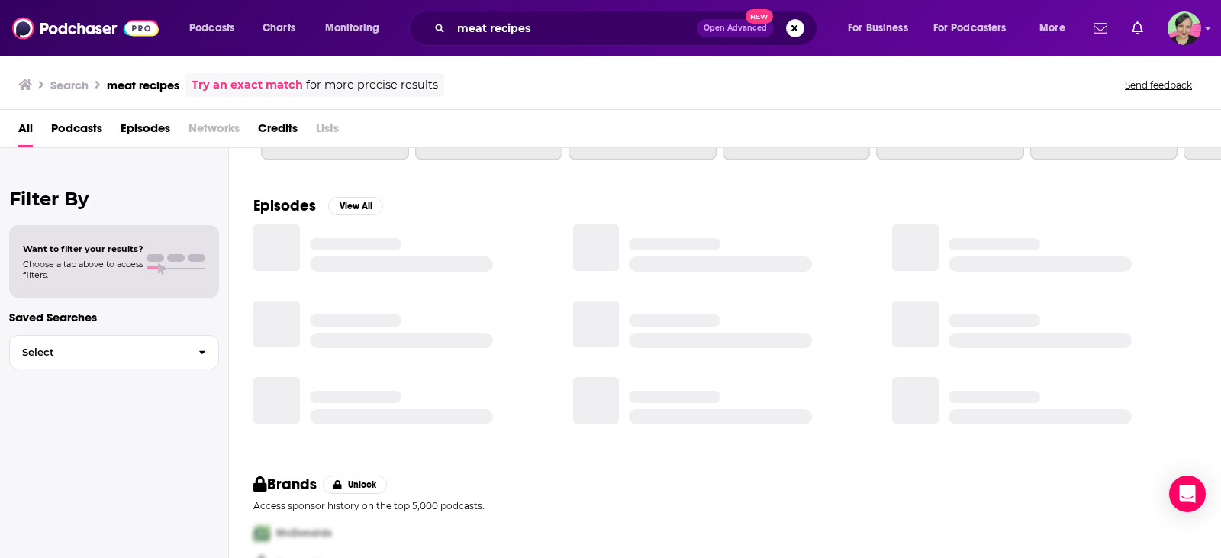
scroll to position [229, 0]
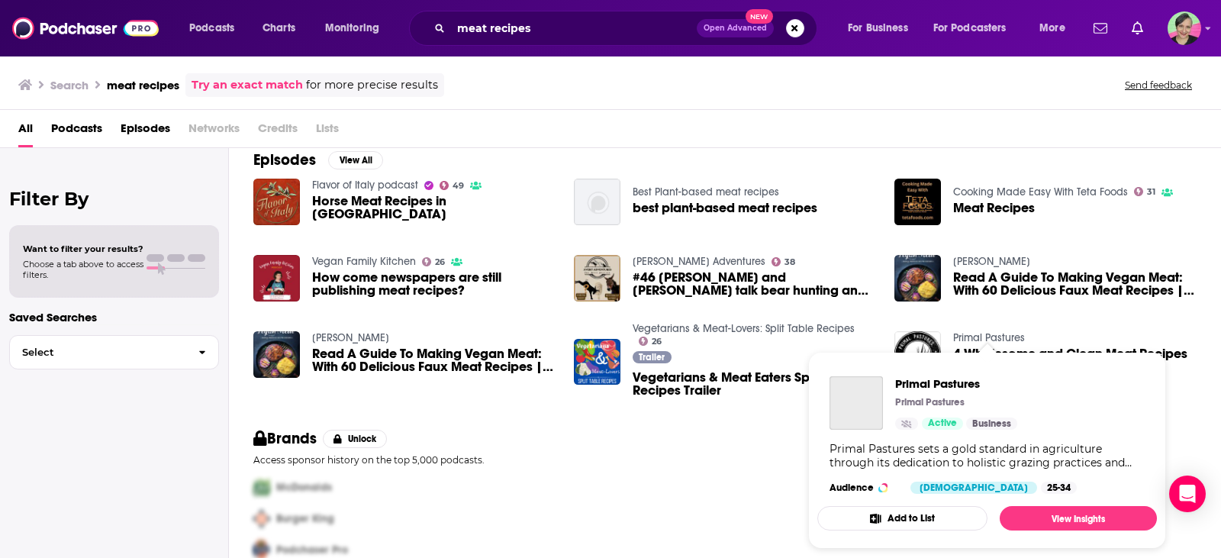
click at [990, 337] on link "Primal Pastures" at bounding box center [989, 337] width 72 height 13
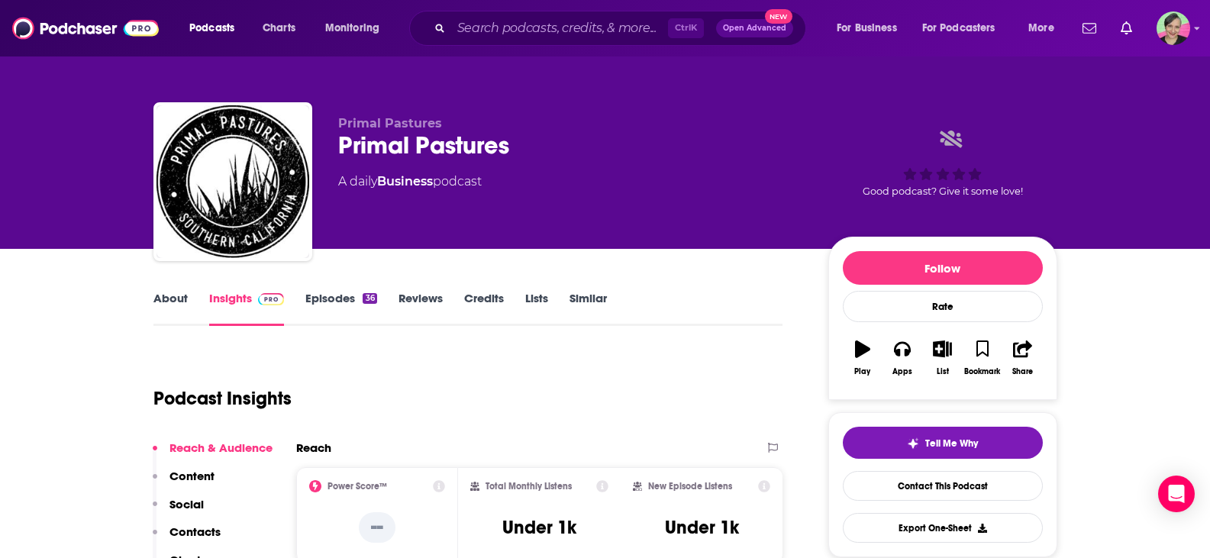
click at [165, 292] on link "About" at bounding box center [170, 308] width 34 height 35
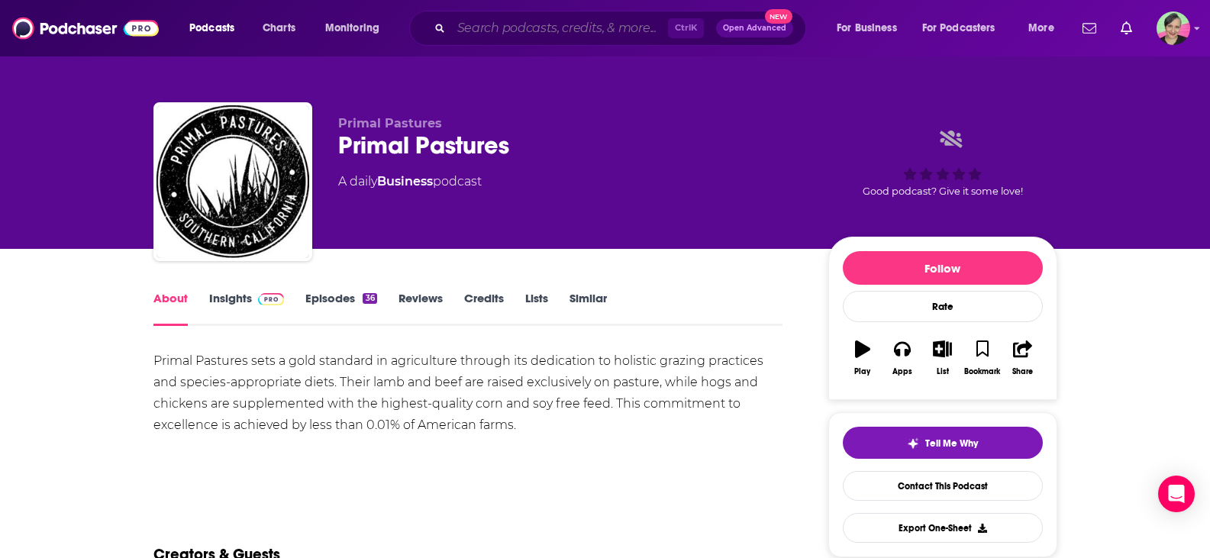
click at [522, 26] on input "Search podcasts, credits, & more..." at bounding box center [559, 28] width 217 height 24
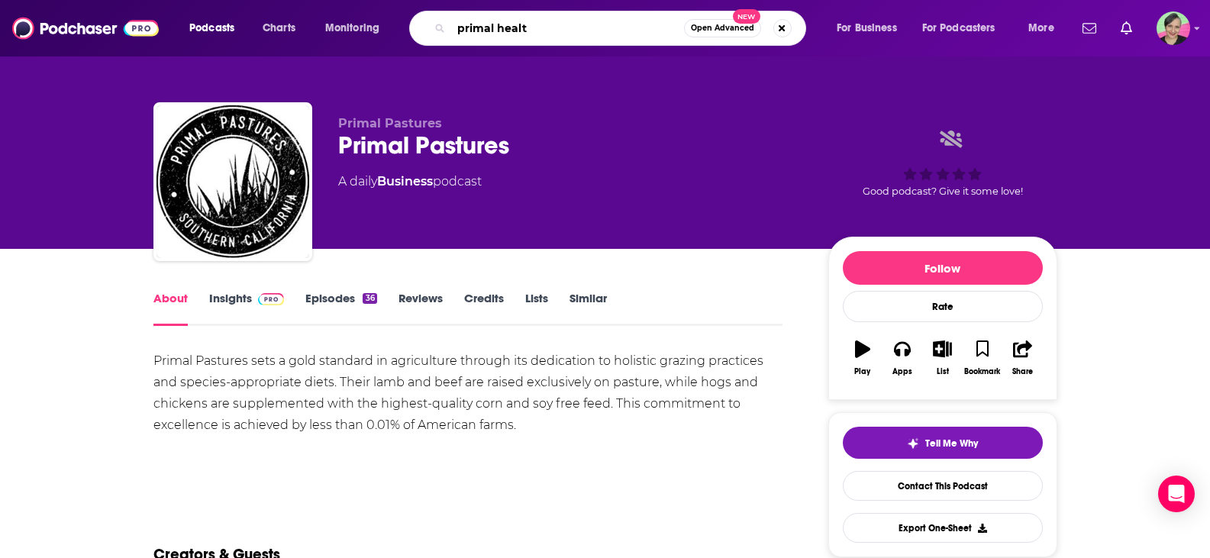
type input "primal health"
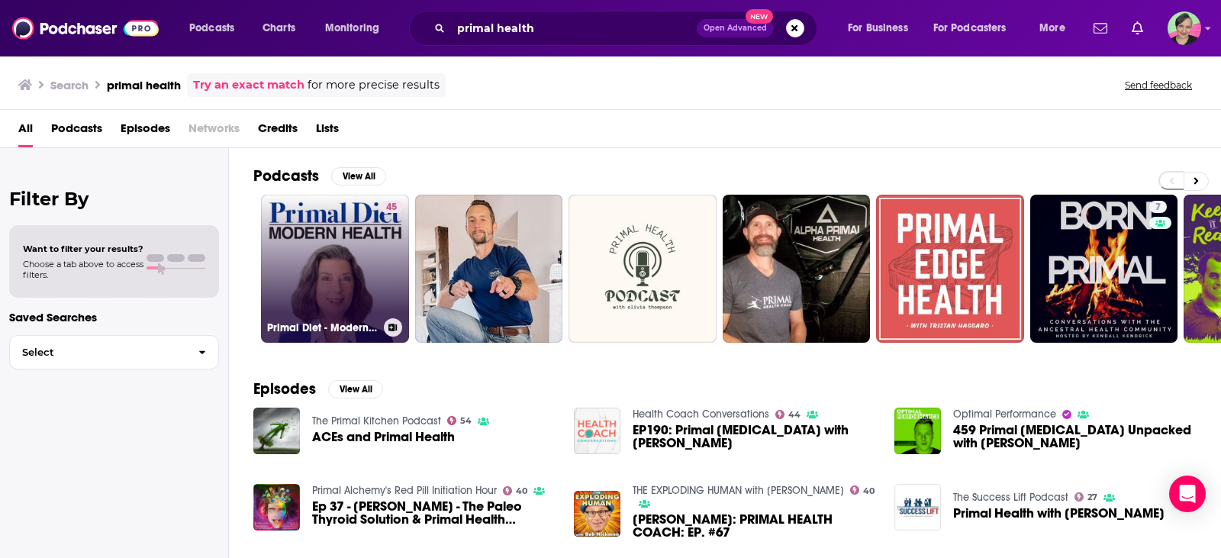
click at [350, 253] on link "45 Primal Diet - Modern Health" at bounding box center [335, 269] width 148 height 148
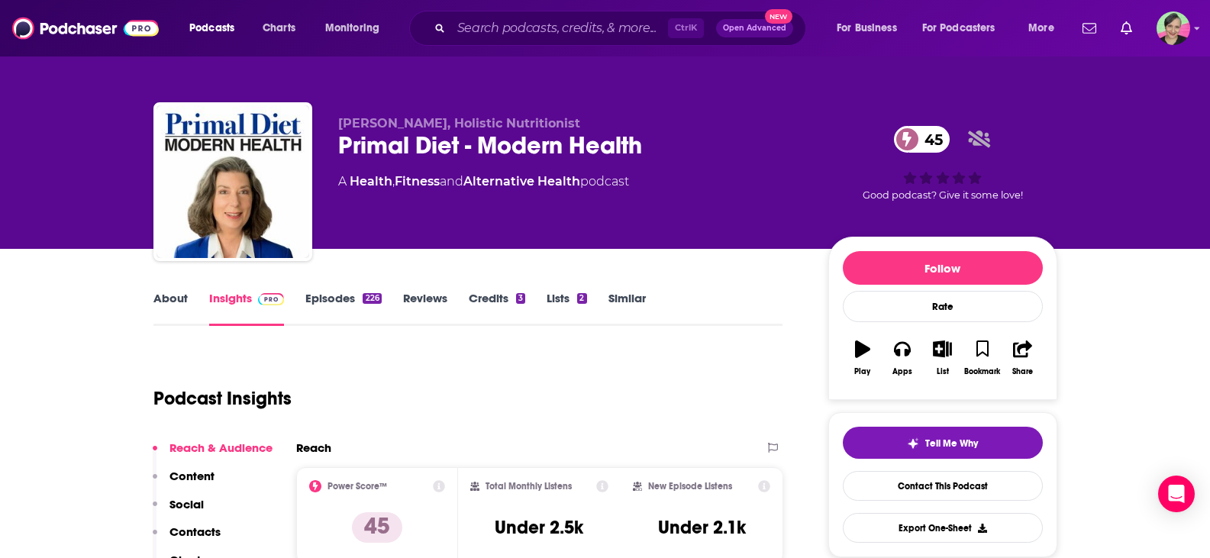
click at [160, 303] on link "About" at bounding box center [170, 308] width 34 height 35
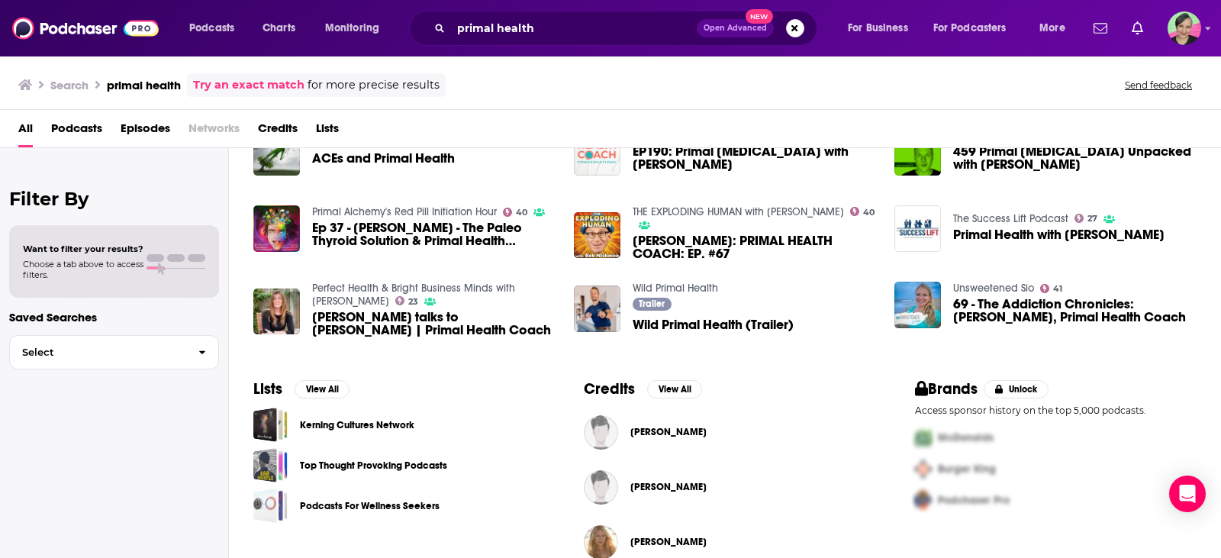
scroll to position [305, 0]
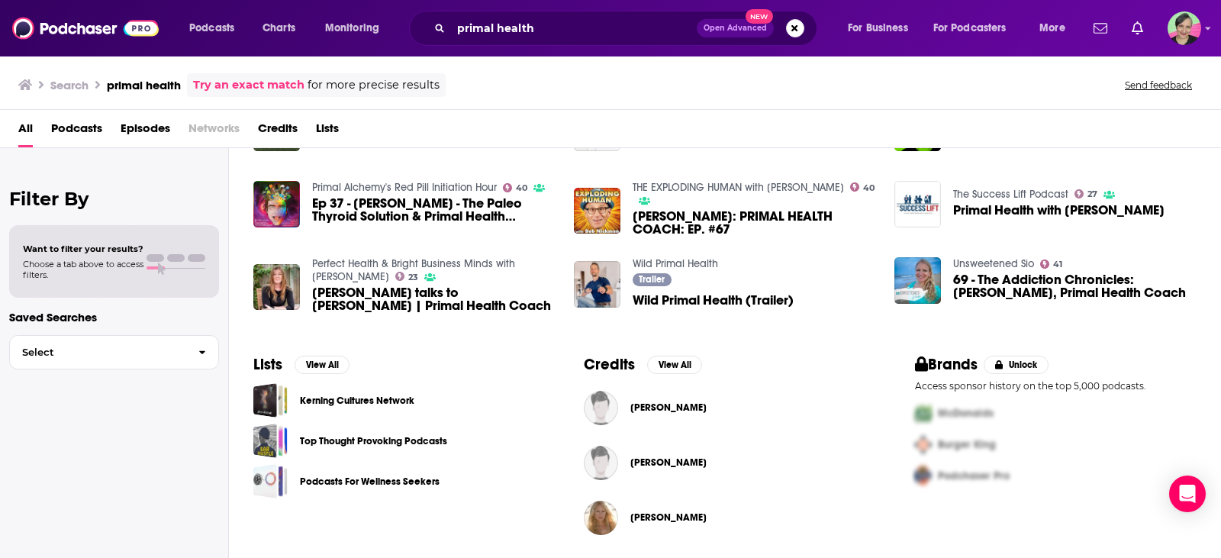
click at [1021, 260] on link "Unsweetened Sio" at bounding box center [993, 263] width 81 height 13
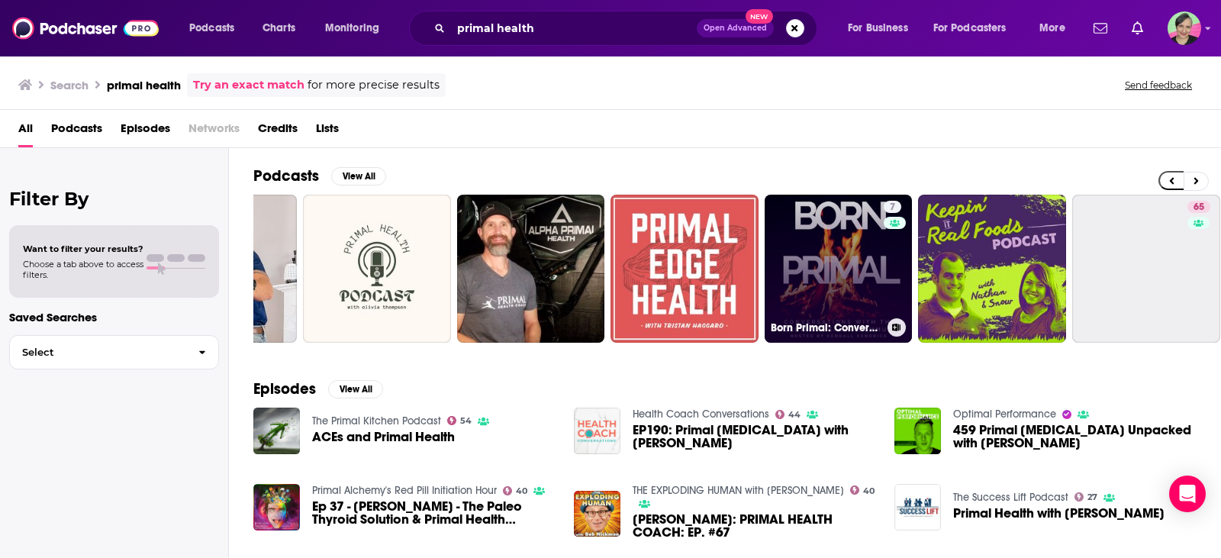
scroll to position [0, 434]
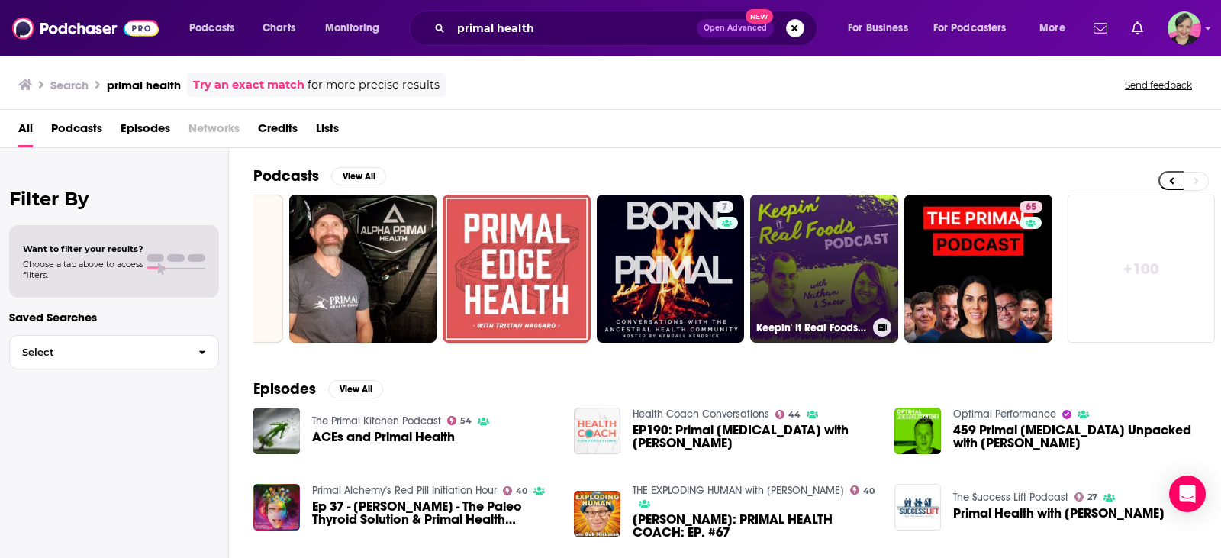
click at [822, 236] on link "Keepin' It Real Foods - Your Primal Health & Nutrition Prescription by Grassfed…" at bounding box center [824, 269] width 148 height 148
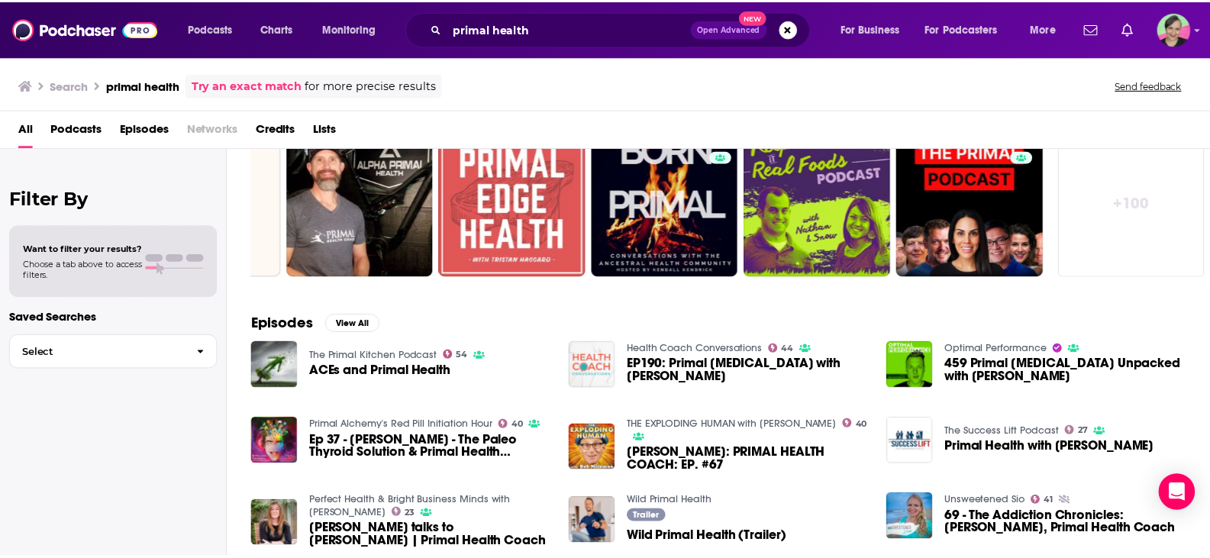
scroll to position [229, 0]
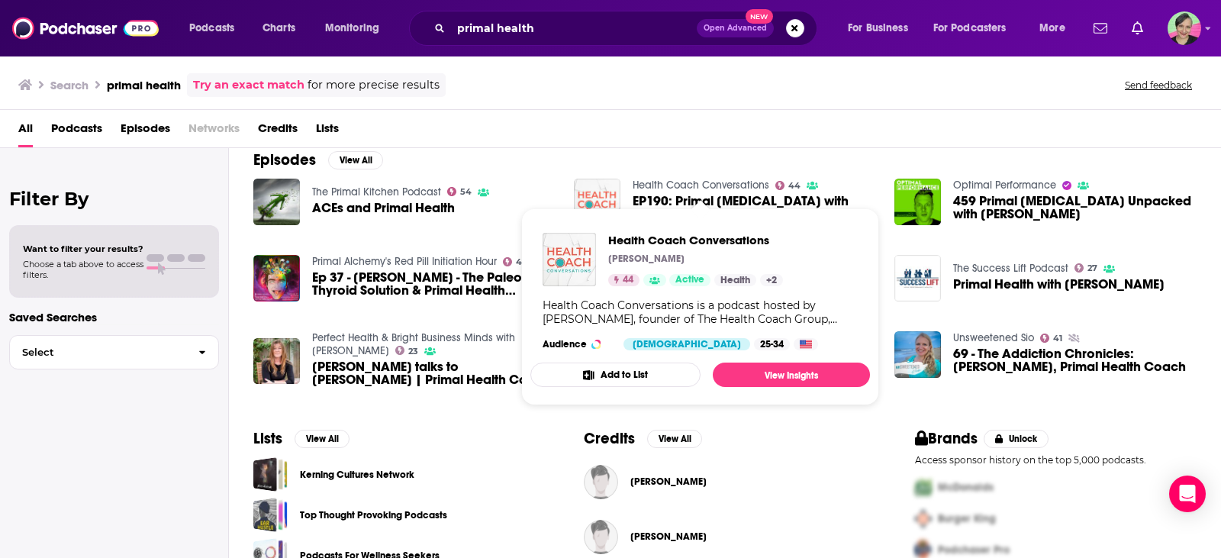
click at [663, 182] on link "Health Coach Conversations" at bounding box center [701, 185] width 137 height 13
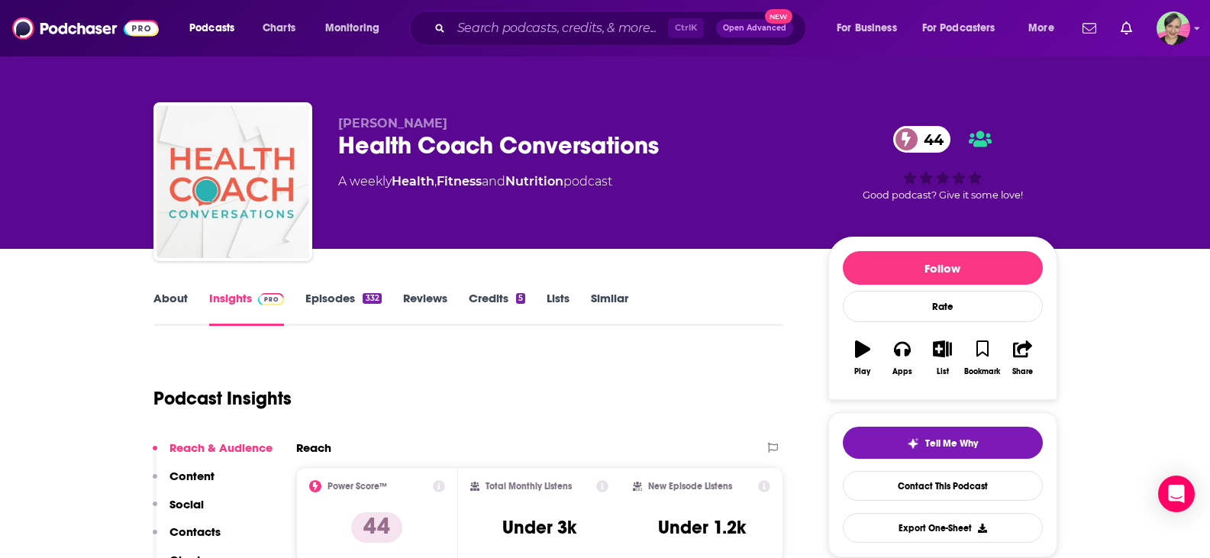
click at [166, 294] on link "About" at bounding box center [170, 308] width 34 height 35
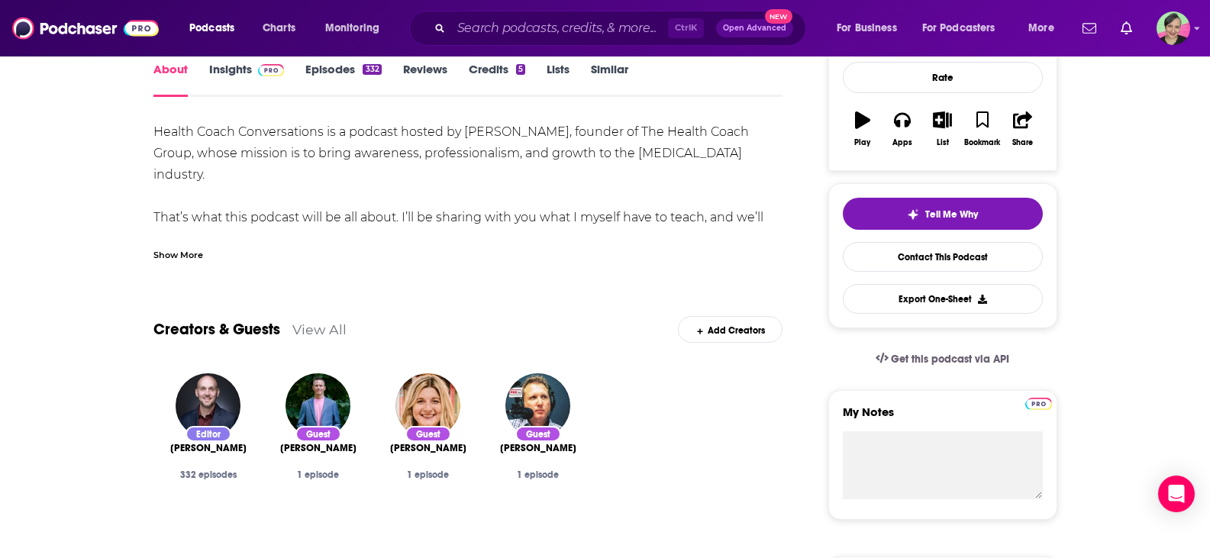
scroll to position [153, 0]
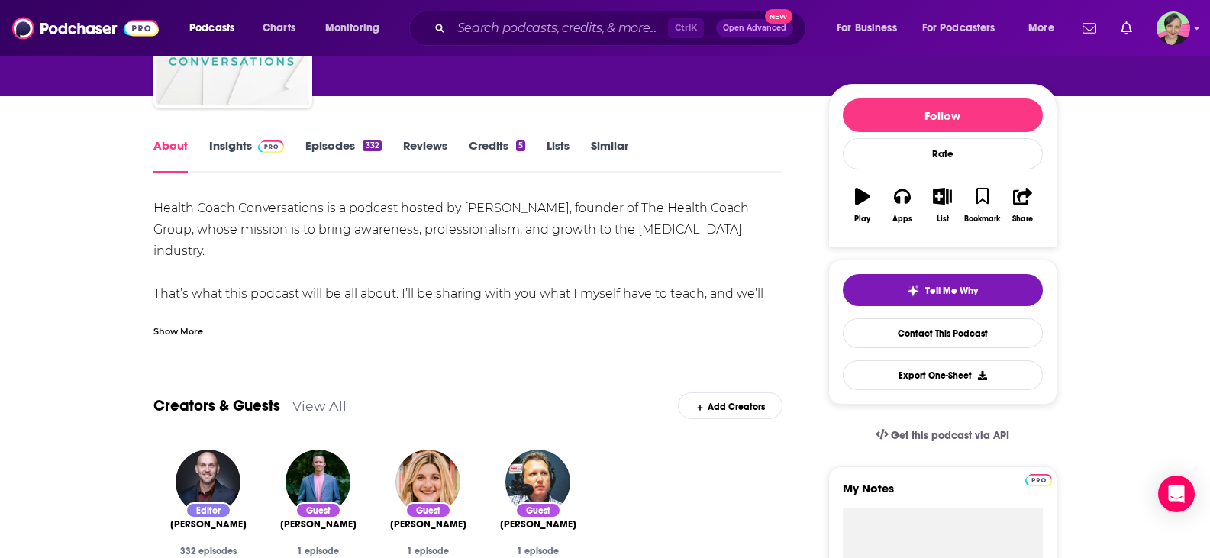
click at [227, 143] on link "Insights" at bounding box center [247, 155] width 76 height 35
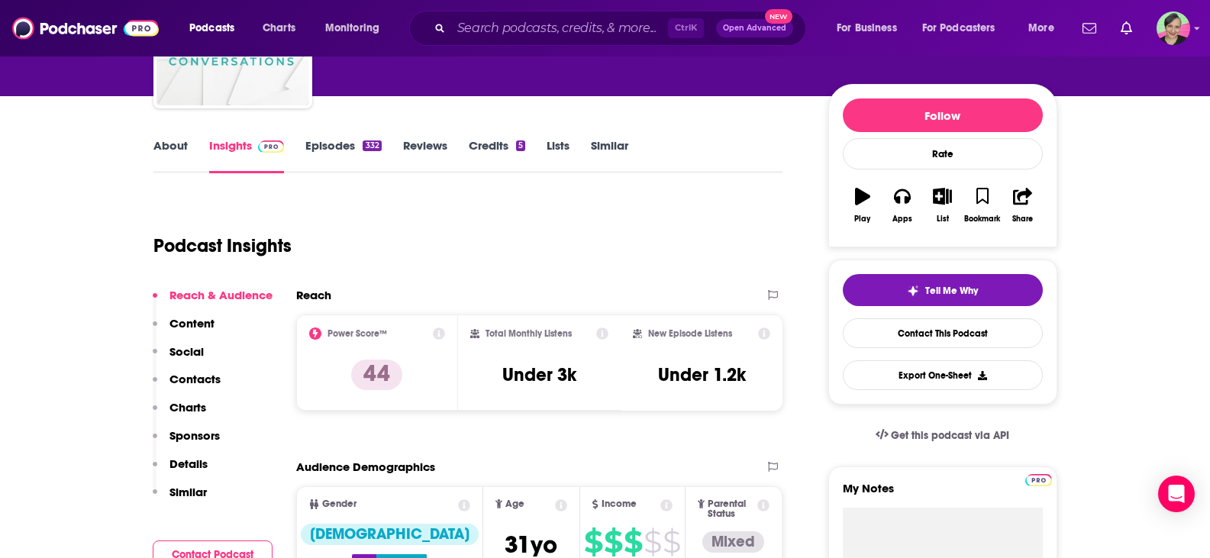
scroll to position [76, 0]
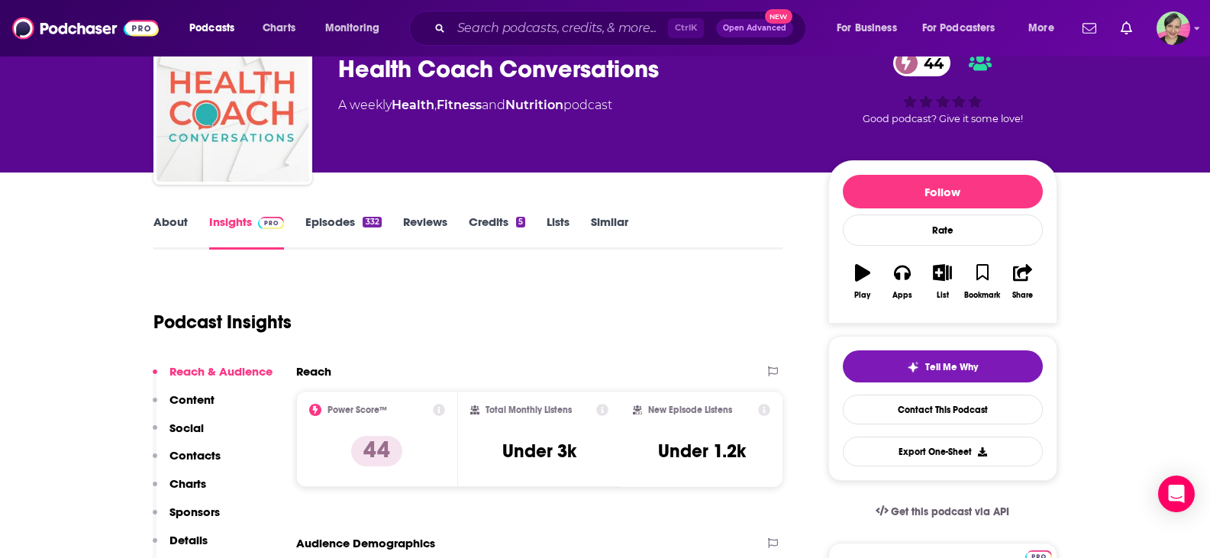
click at [343, 230] on link "Episodes 332" at bounding box center [343, 231] width 76 height 35
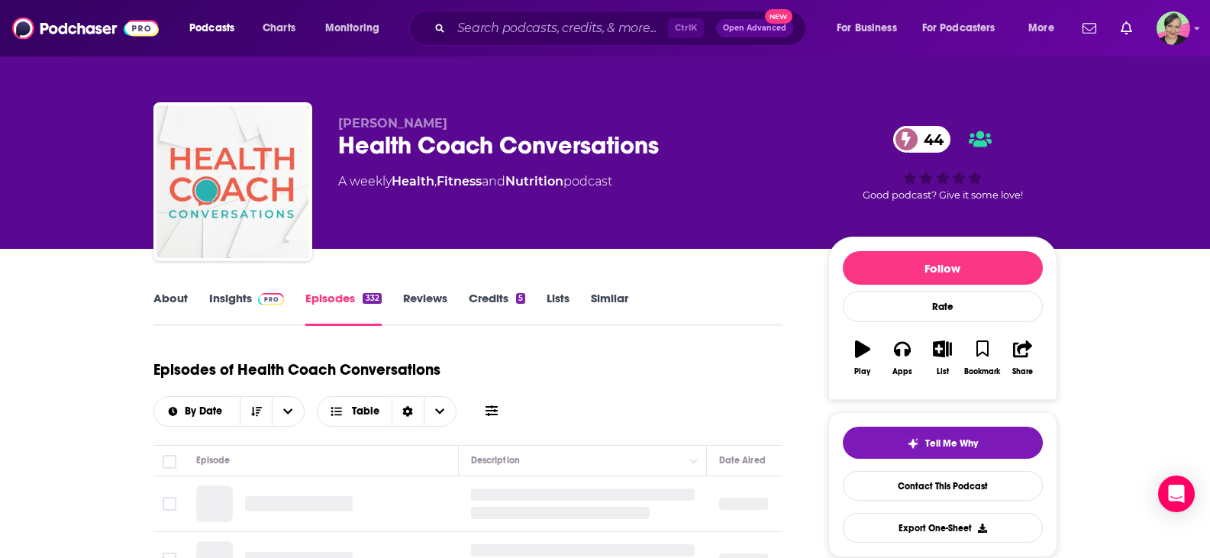
scroll to position [153, 0]
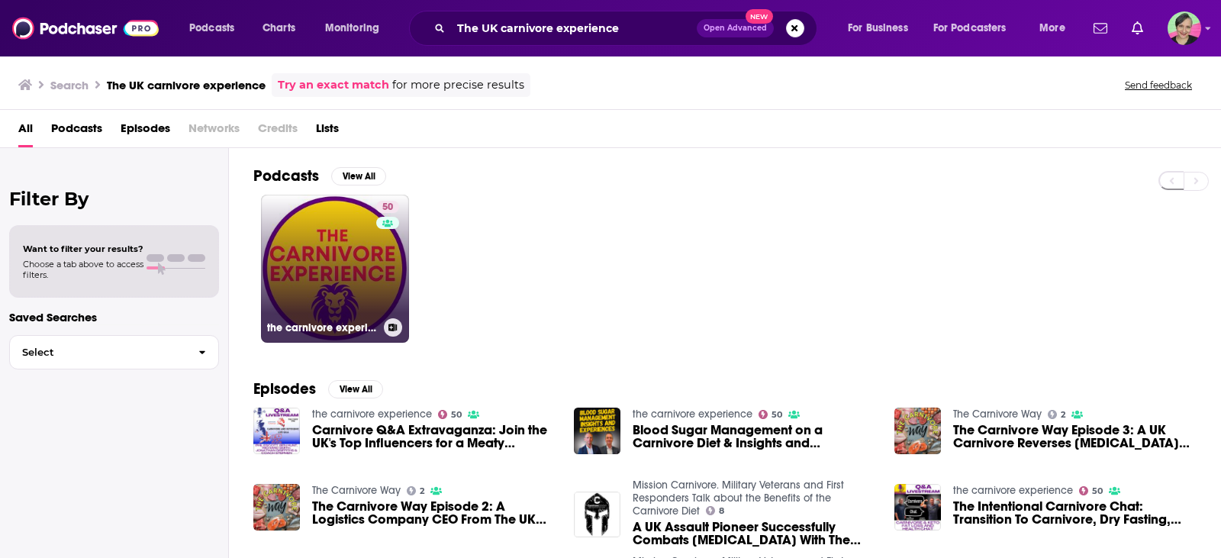
click at [335, 227] on link "50 the carnivore experience" at bounding box center [335, 269] width 148 height 148
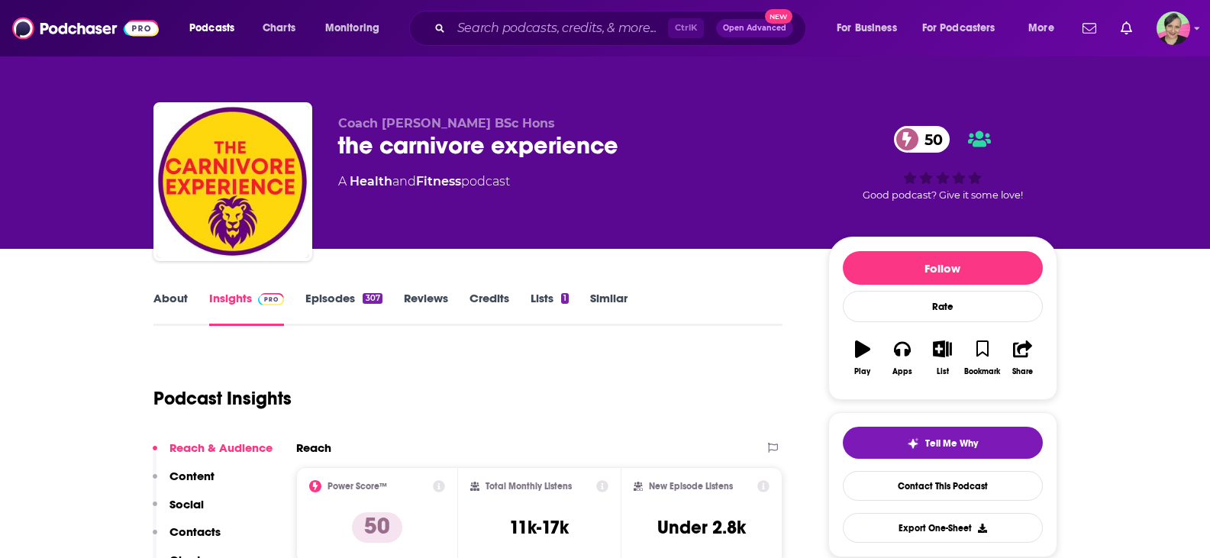
click at [166, 296] on link "About" at bounding box center [170, 308] width 34 height 35
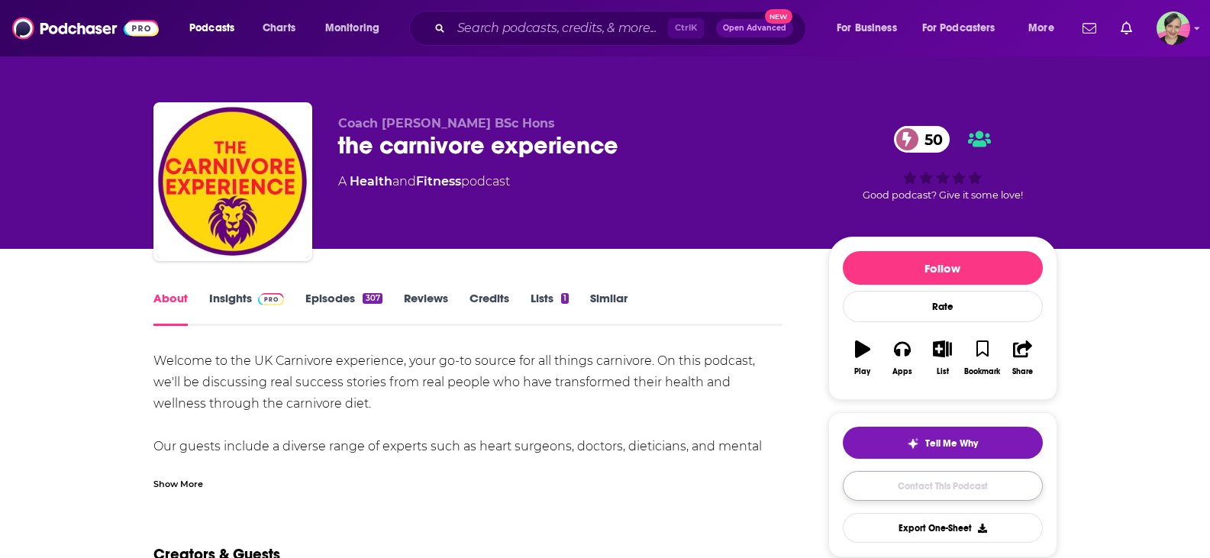
click at [948, 482] on link "Contact This Podcast" at bounding box center [943, 486] width 200 height 30
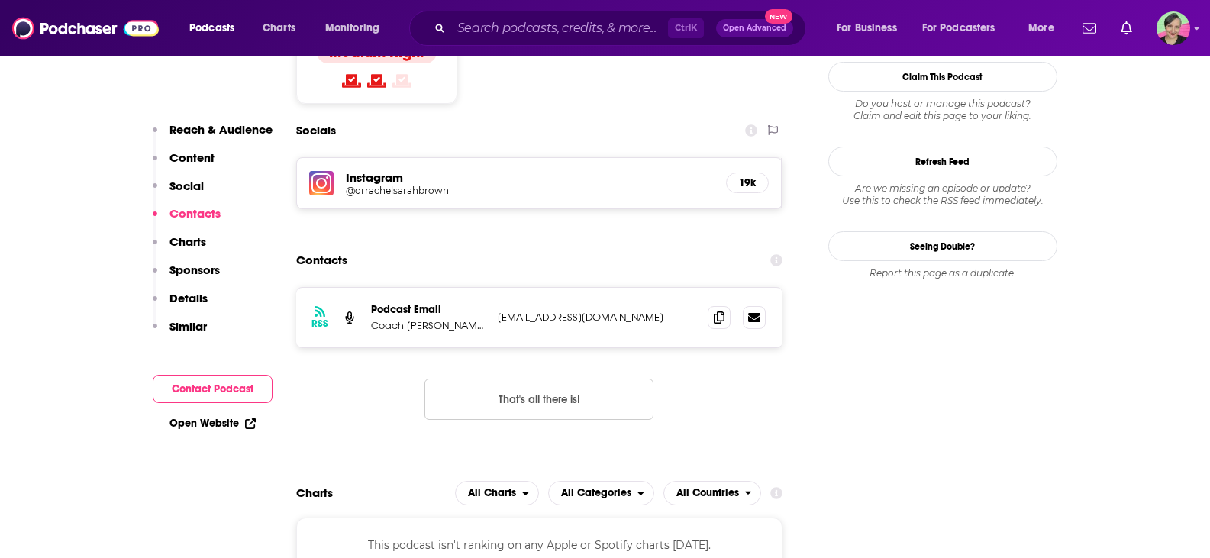
scroll to position [1240, 0]
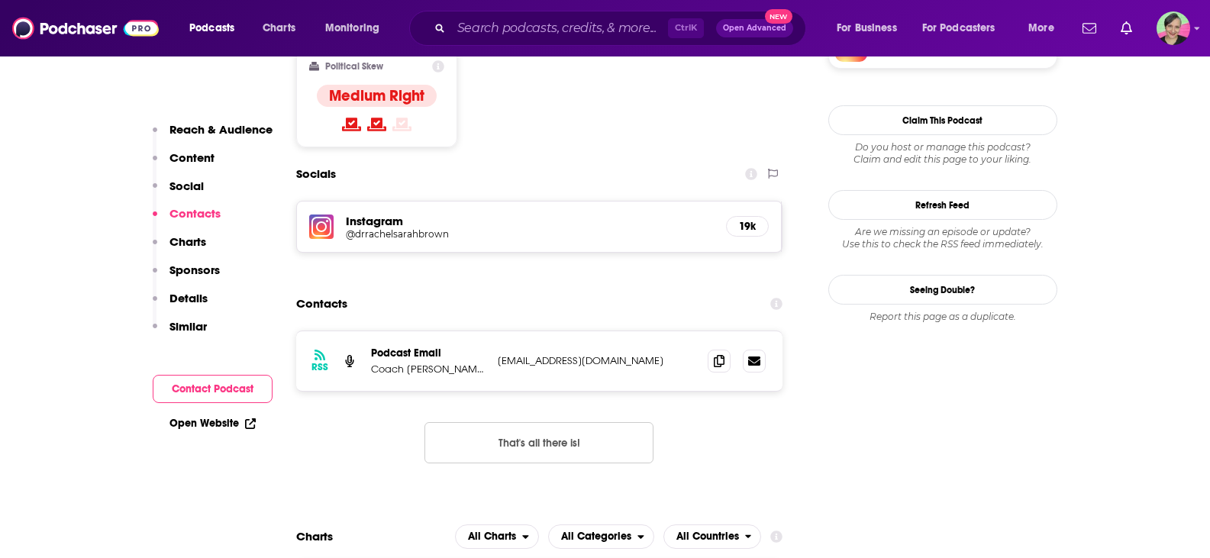
click at [427, 363] on p "Coach [PERSON_NAME] BSc Hons" at bounding box center [428, 369] width 114 height 13
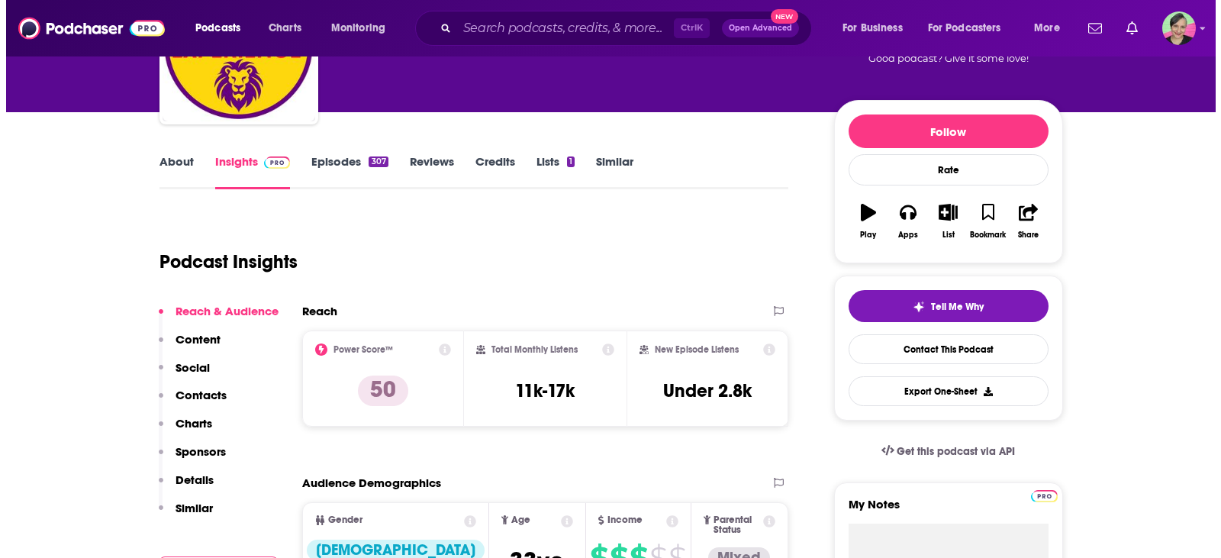
scroll to position [0, 0]
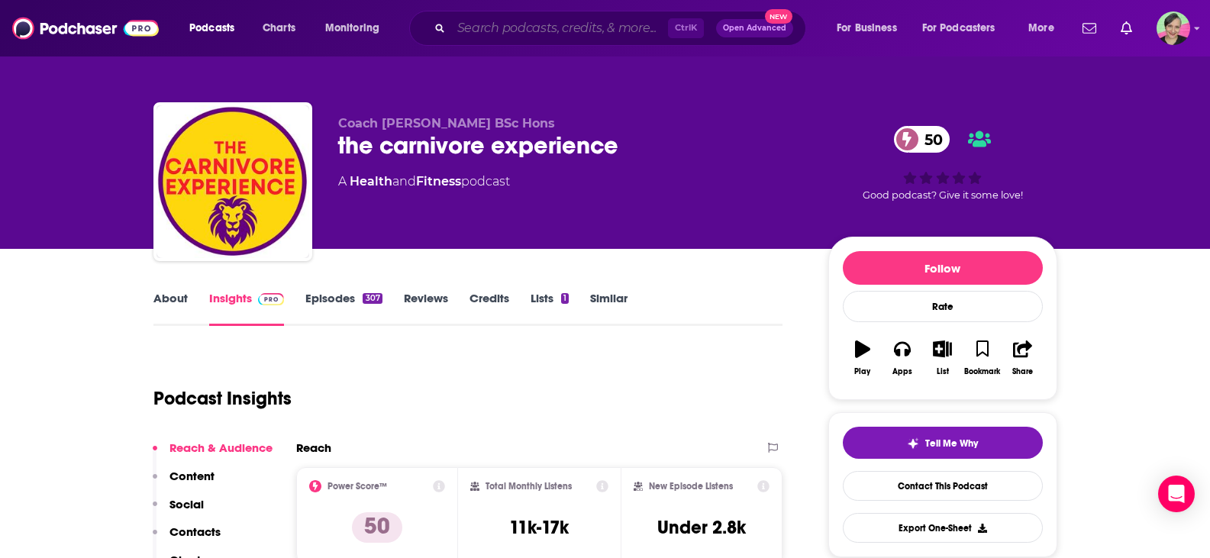
click at [491, 32] on input "Search podcasts, credits, & more..." at bounding box center [559, 28] width 217 height 24
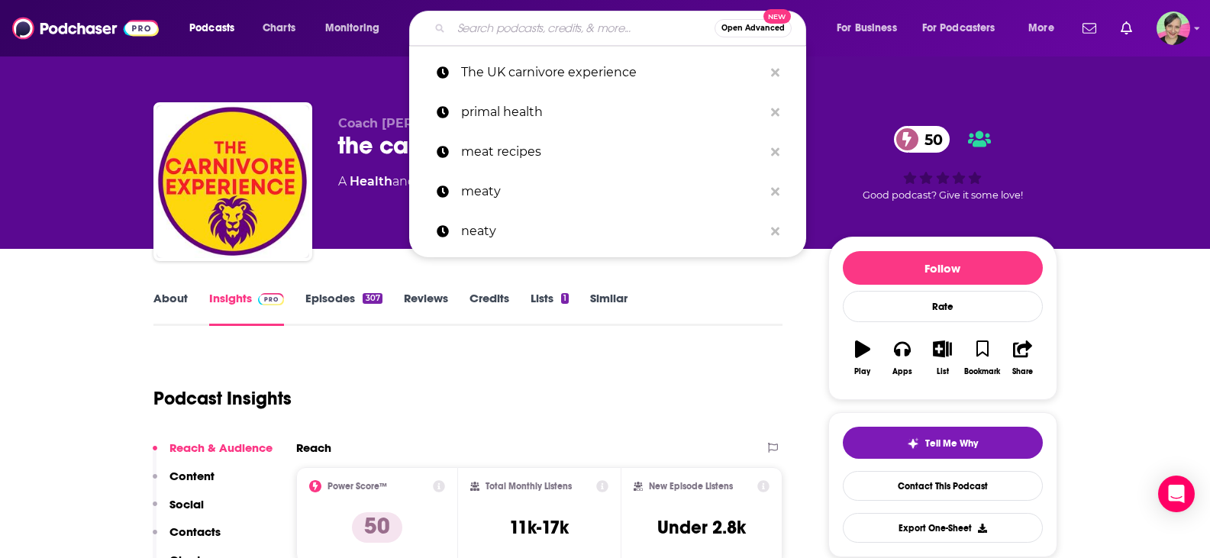
paste input "THE MEAT OF IT"
type input "THE MEAT OF IT"
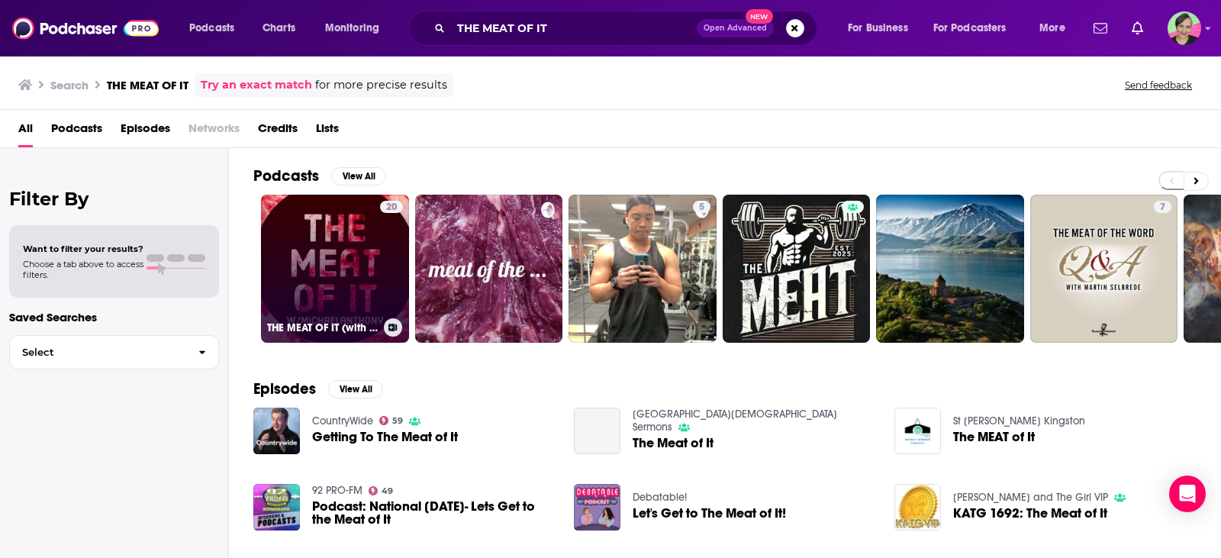
click at [330, 247] on link "20 THE MEAT OF IT (with [PERSON_NAME])" at bounding box center [335, 269] width 148 height 148
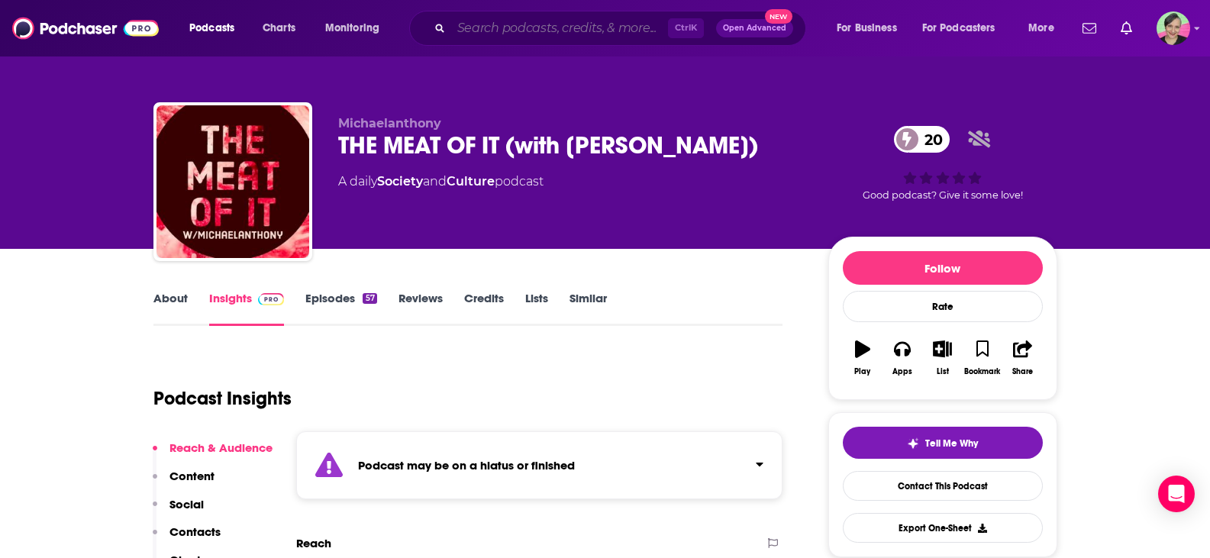
click at [551, 20] on input "Search podcasts, credits, & more..." at bounding box center [559, 28] width 217 height 24
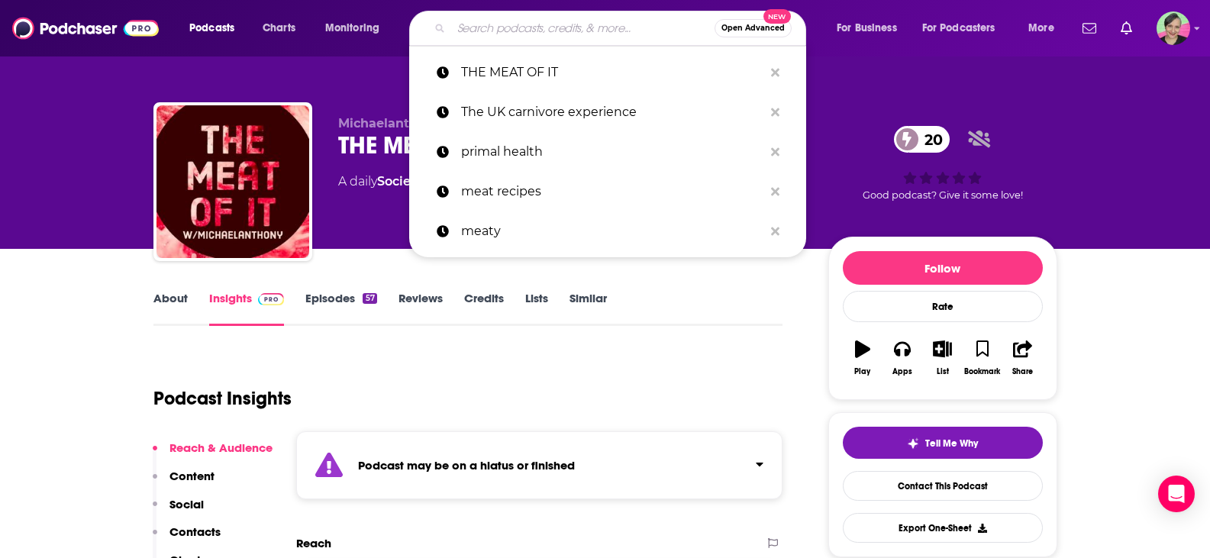
paste input "Carnivorist"
type input "Carnivorist"
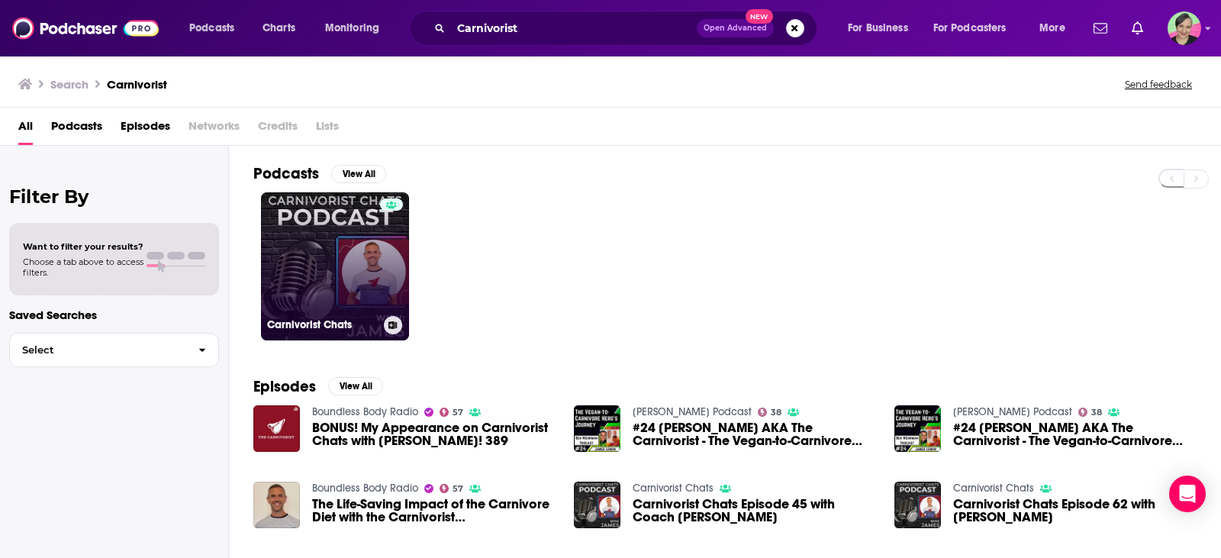
click at [355, 234] on link "Carnivorist Chats" at bounding box center [335, 266] width 148 height 148
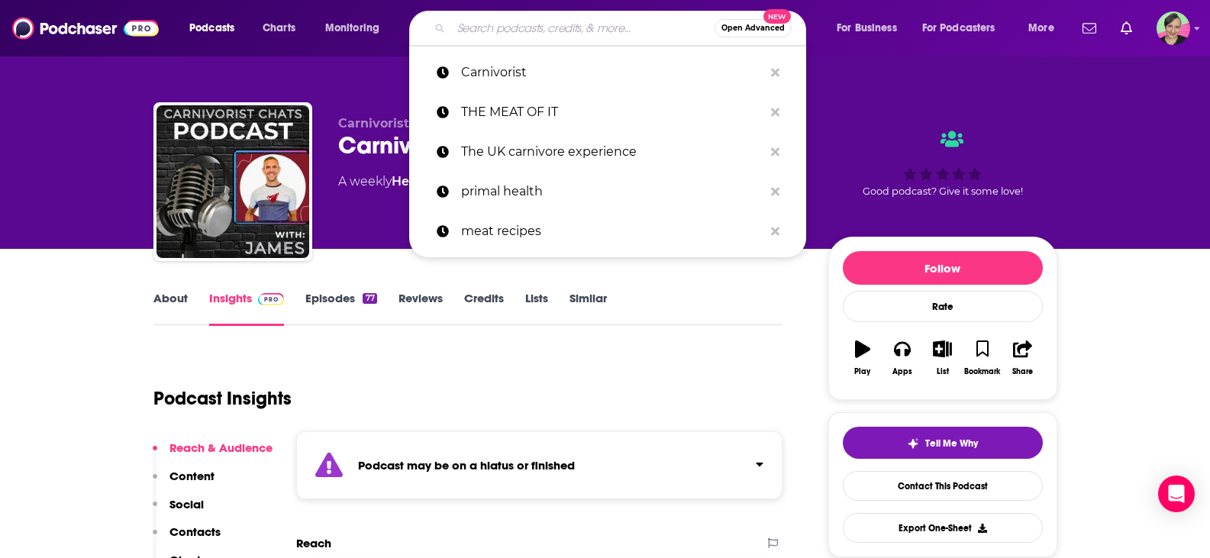
click at [543, 23] on input "Search podcasts, credits, & more..." at bounding box center [582, 28] width 263 height 24
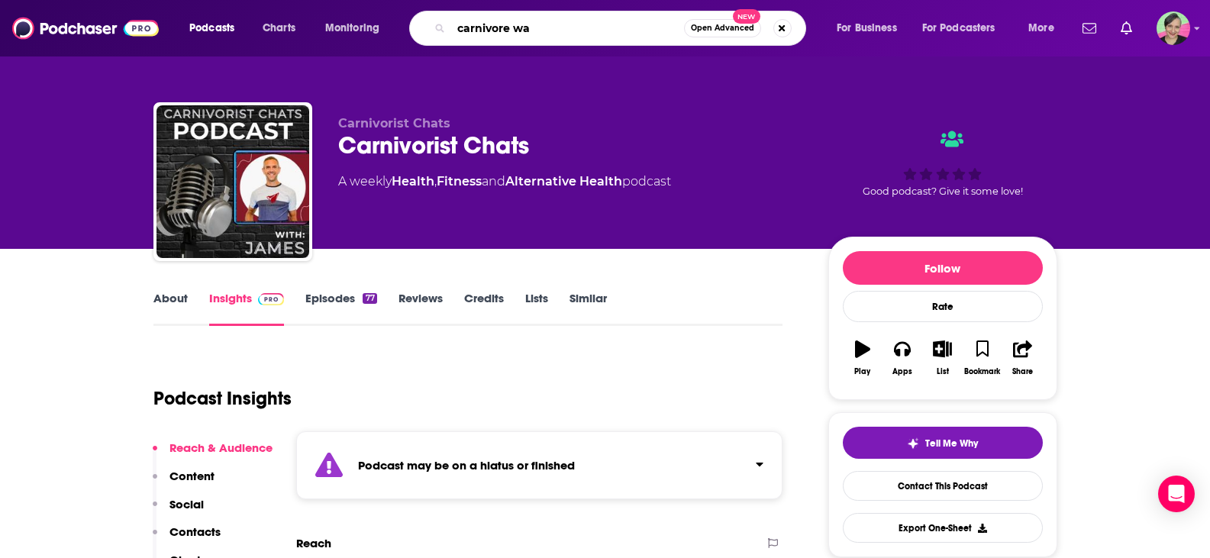
type input "carnivore way"
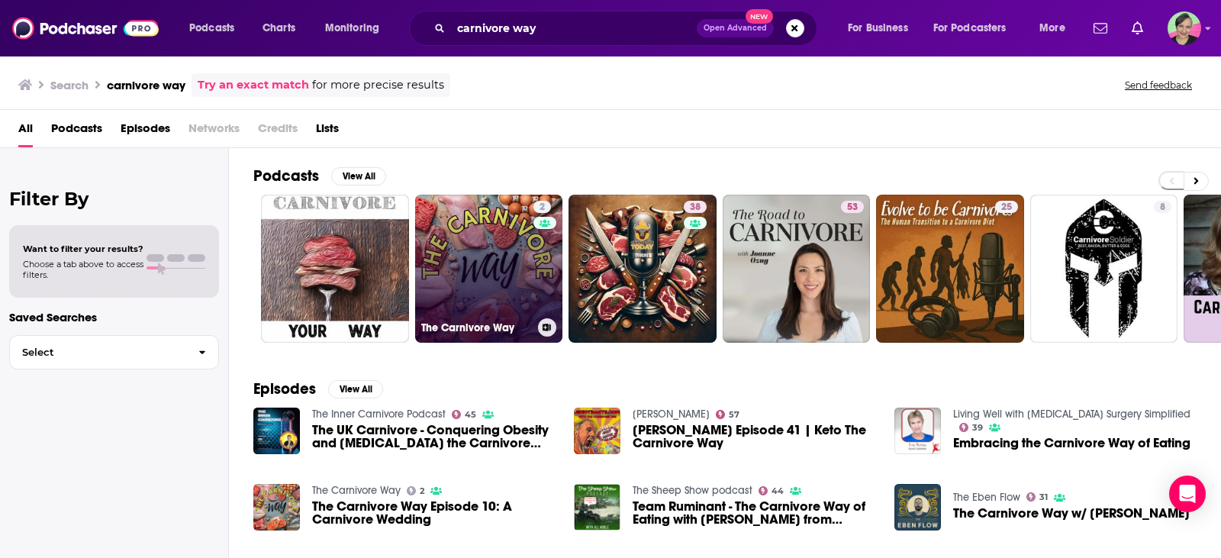
click at [512, 247] on link "[STREET_ADDRESS]" at bounding box center [489, 269] width 148 height 148
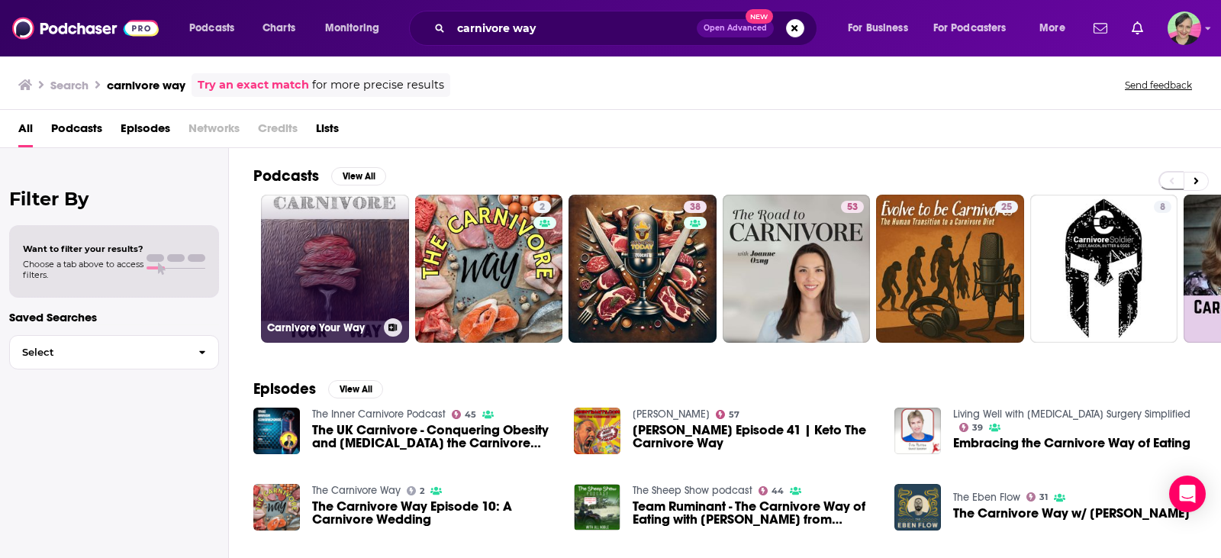
click at [305, 228] on link "Carnivore Your Way" at bounding box center [335, 269] width 148 height 148
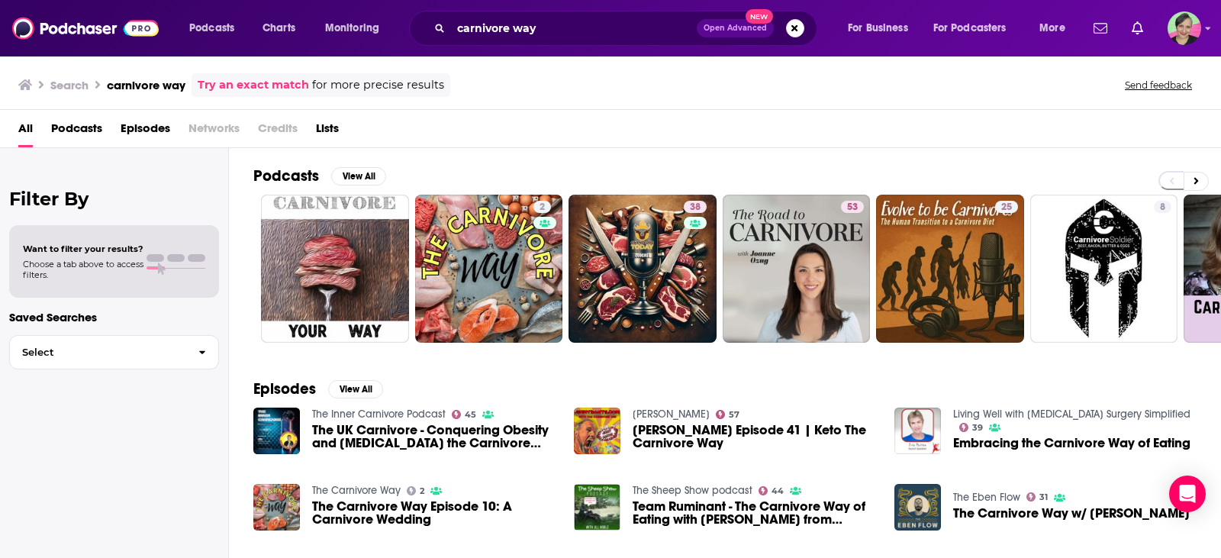
scroll to position [76, 0]
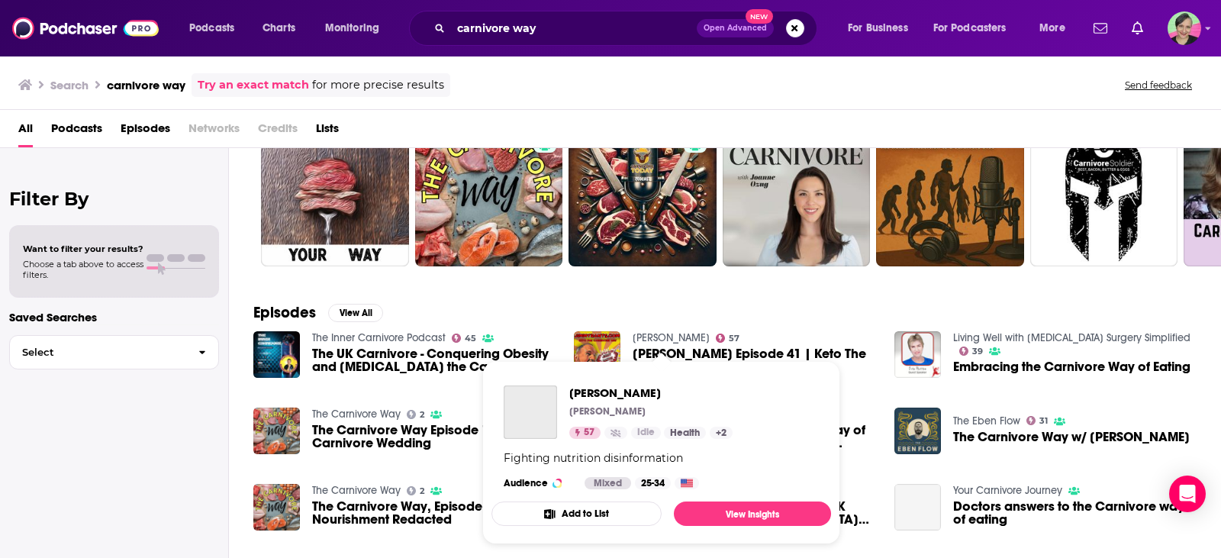
click at [651, 337] on link "Jimmy Rants" at bounding box center [671, 337] width 77 height 13
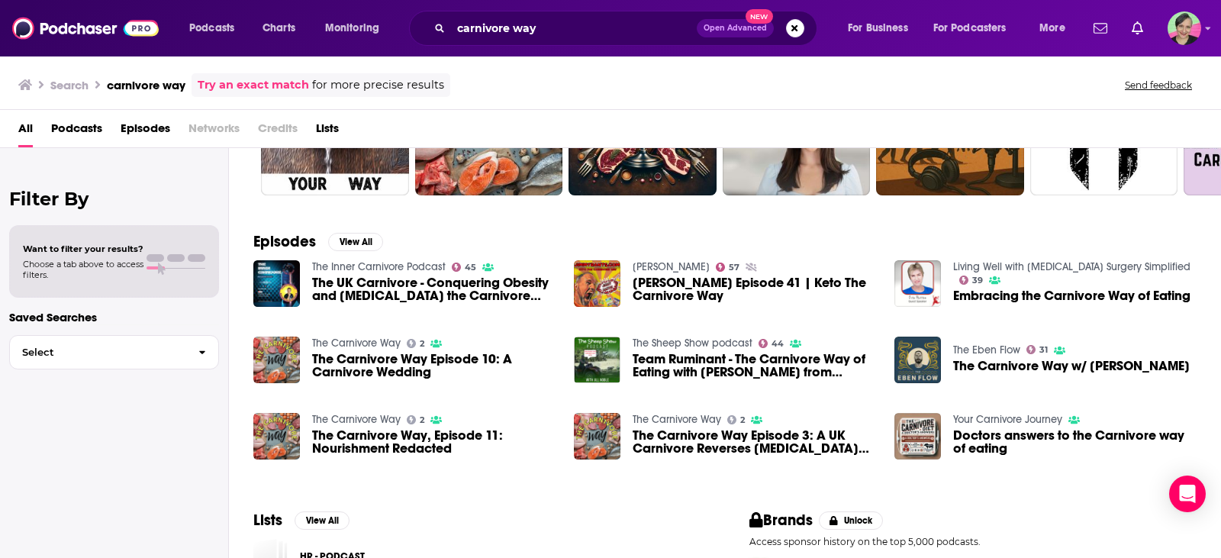
scroll to position [153, 0]
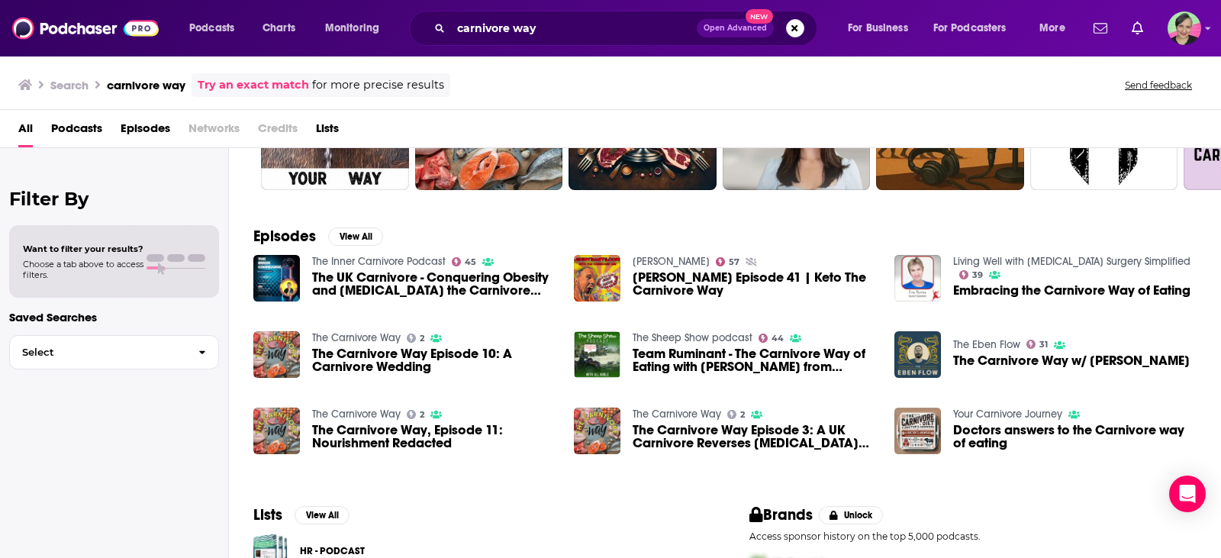
click at [380, 259] on link "The Inner Carnivore Podcast" at bounding box center [379, 261] width 134 height 13
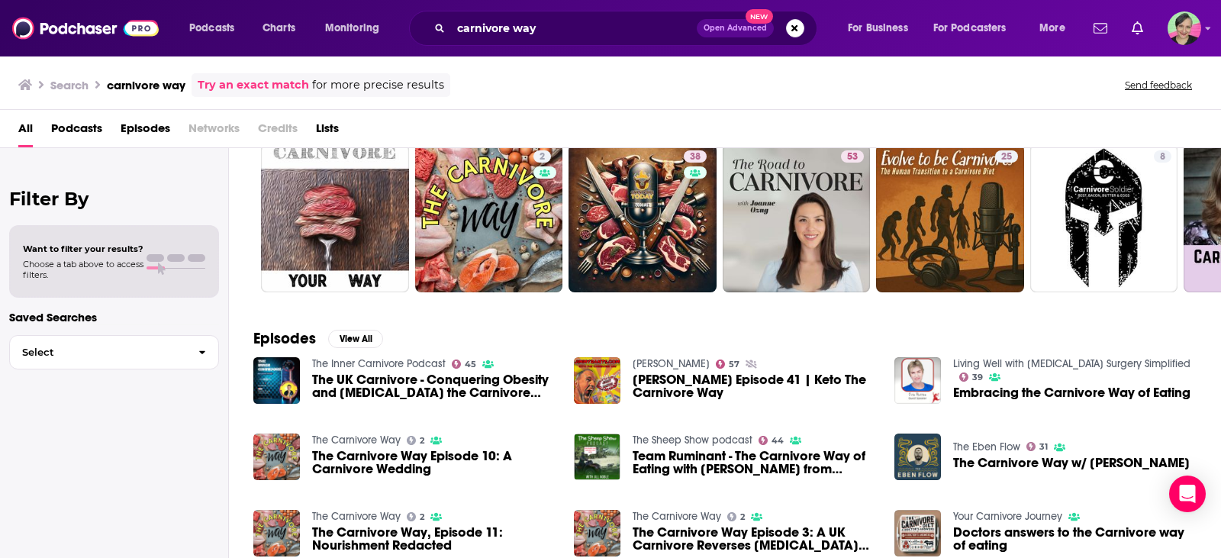
scroll to position [153, 0]
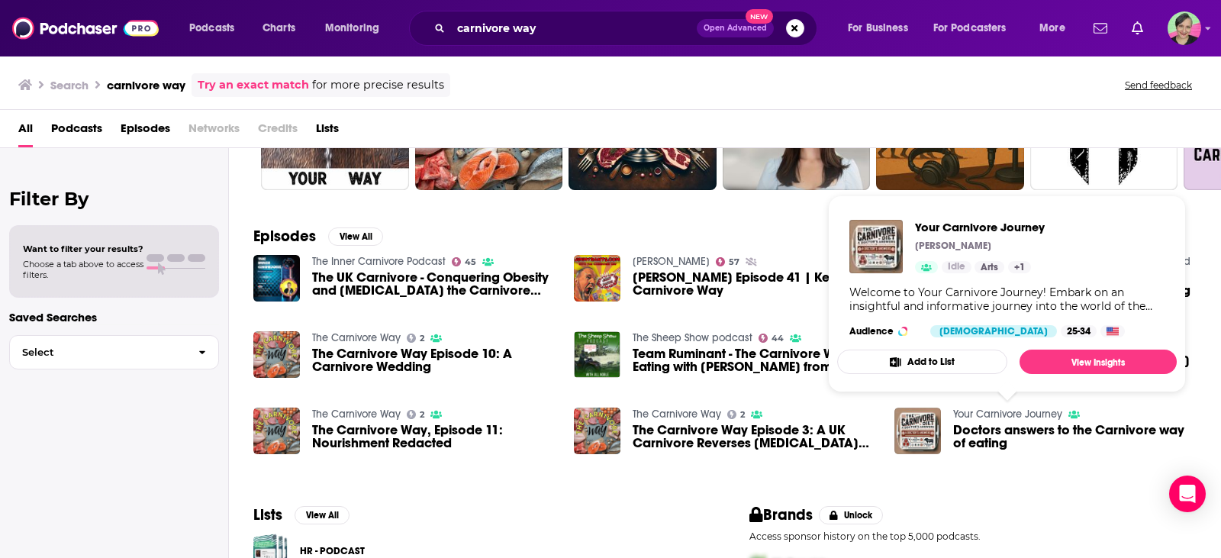
click at [991, 412] on link "Your Carnivore Journey" at bounding box center [1007, 414] width 109 height 13
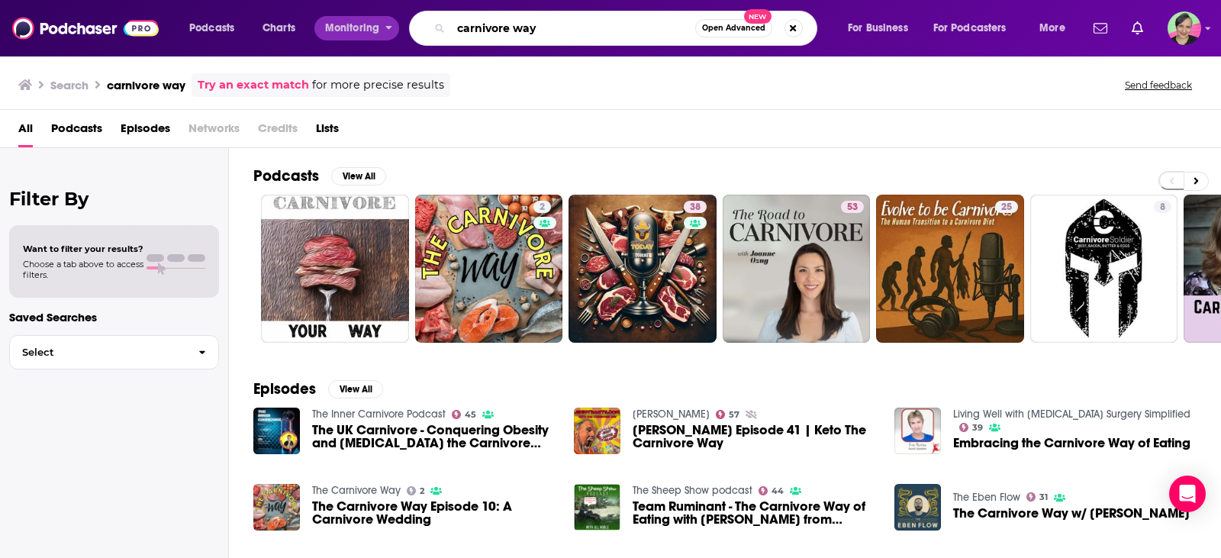
drag, startPoint x: 359, startPoint y: 35, endPoint x: 342, endPoint y: 40, distance: 18.1
click at [342, 38] on div "Podcasts Charts Monitoring carnivore way Open Advanced New For Business For Pod…" at bounding box center [629, 28] width 901 height 35
paste input "Raise the Steaks"
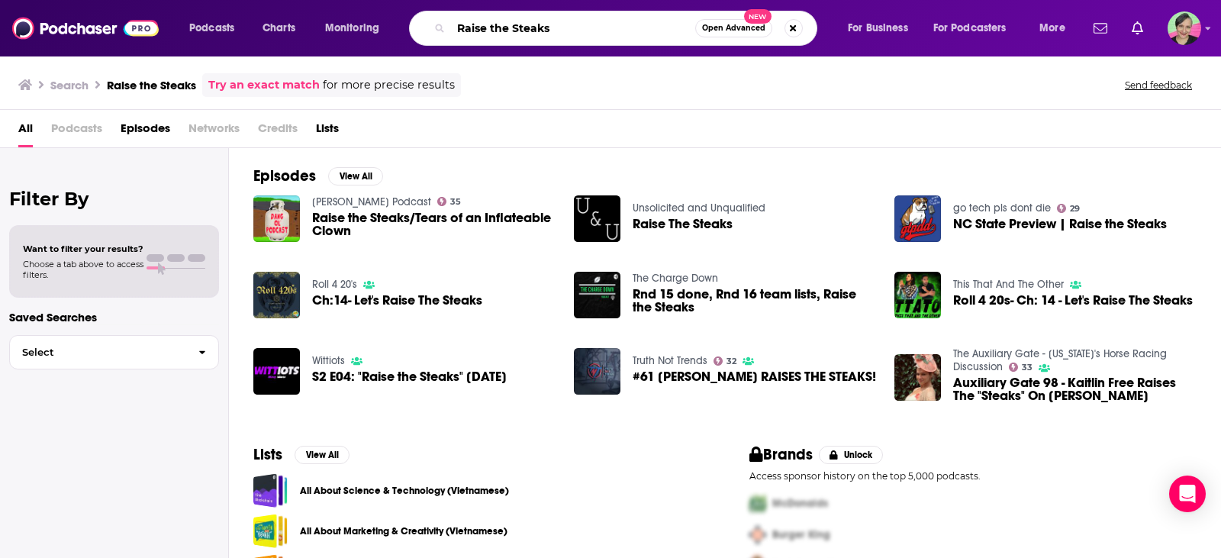
drag, startPoint x: 582, startPoint y: 24, endPoint x: 261, endPoint y: -7, distance: 322.8
click at [261, 0] on html "Podcasts Charts Monitoring Raise the Steaks Open Advanced New For Business For …" at bounding box center [610, 279] width 1221 height 558
type input "ancestral diet"
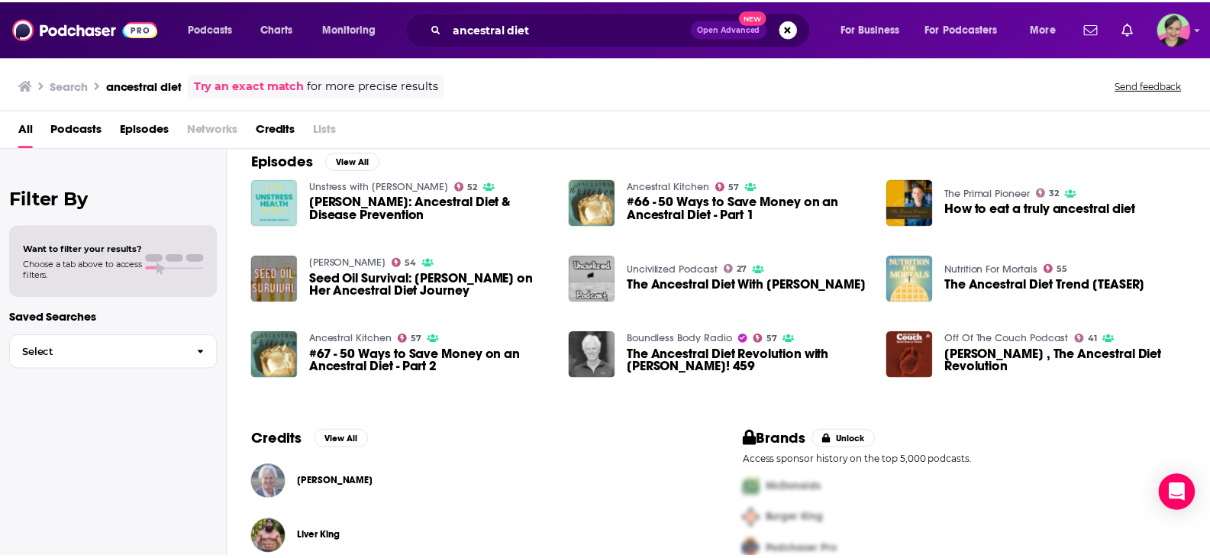
scroll to position [229, 0]
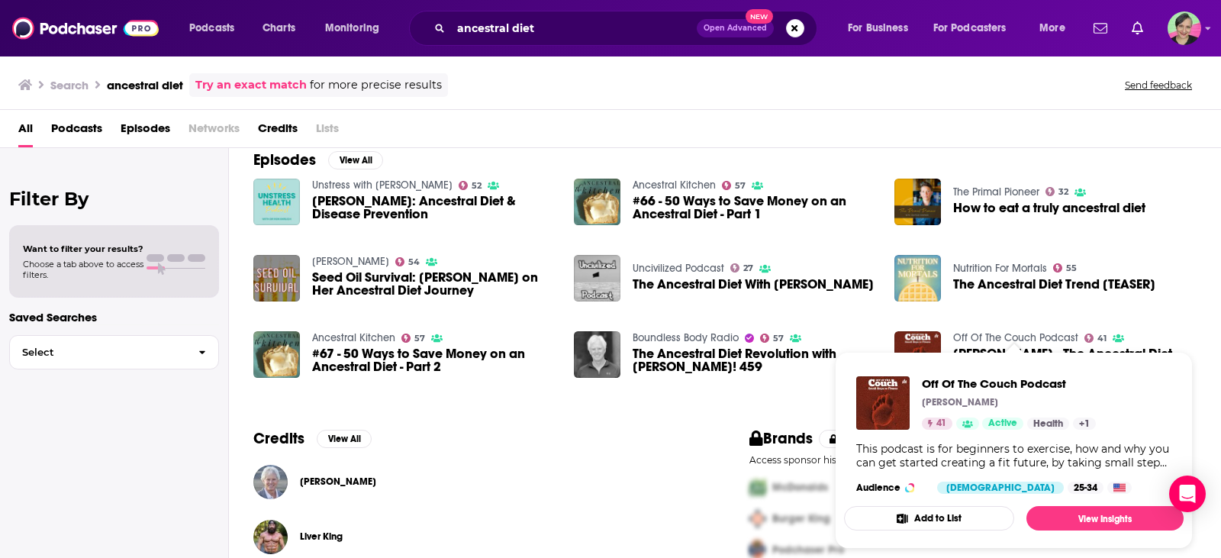
click at [975, 334] on link "Off Of The Couch Podcast" at bounding box center [1015, 337] width 125 height 13
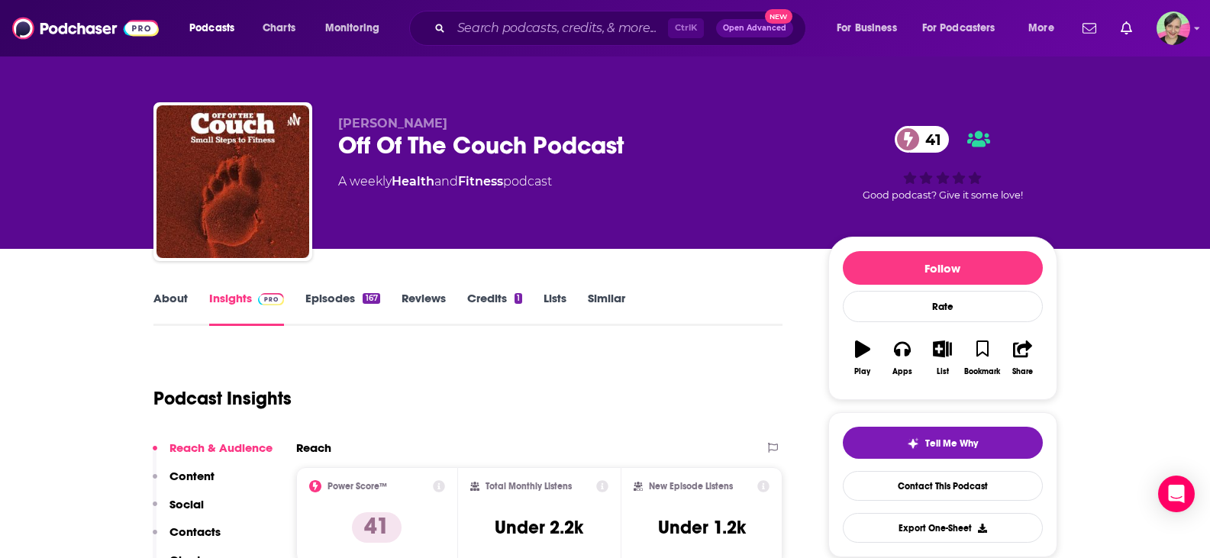
click at [169, 297] on link "About" at bounding box center [170, 308] width 34 height 35
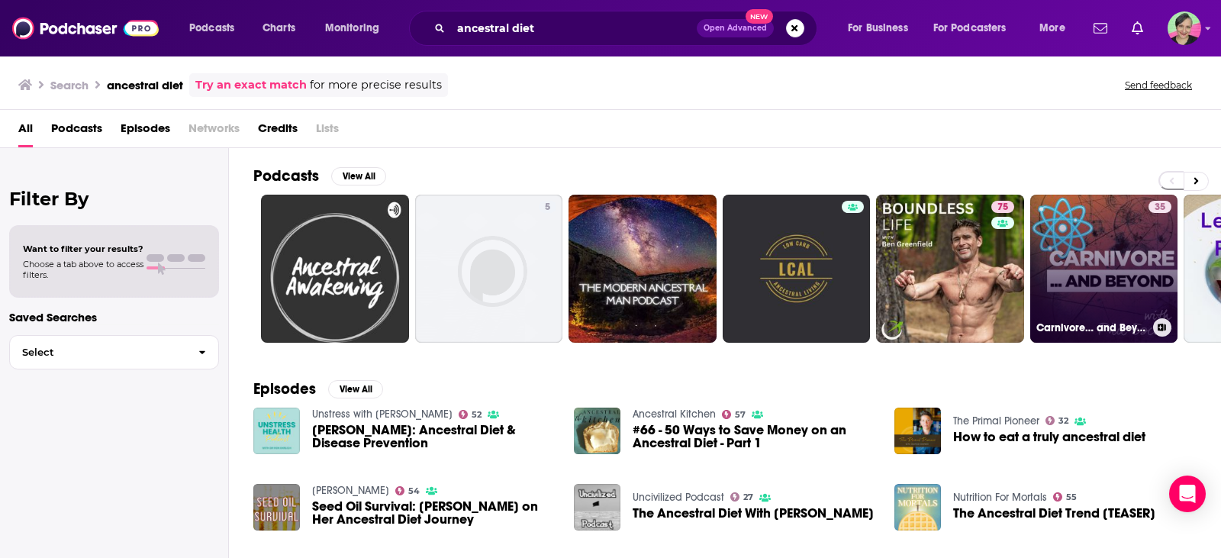
click at [1085, 274] on link "35 Carnivore… and Beyond" at bounding box center [1104, 269] width 148 height 148
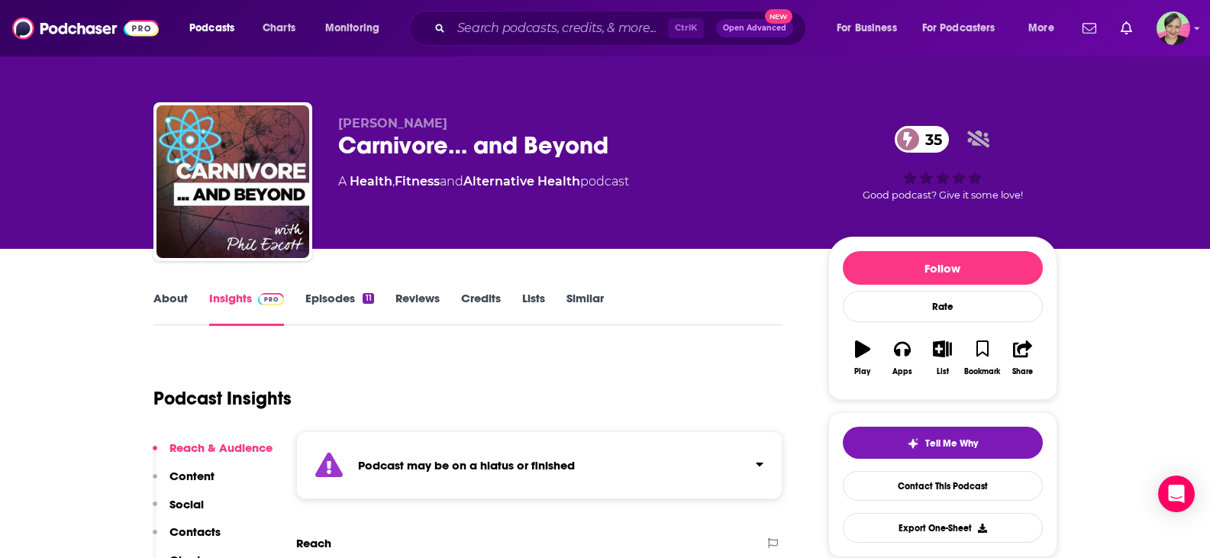
click at [585, 297] on link "Similar" at bounding box center [584, 308] width 37 height 35
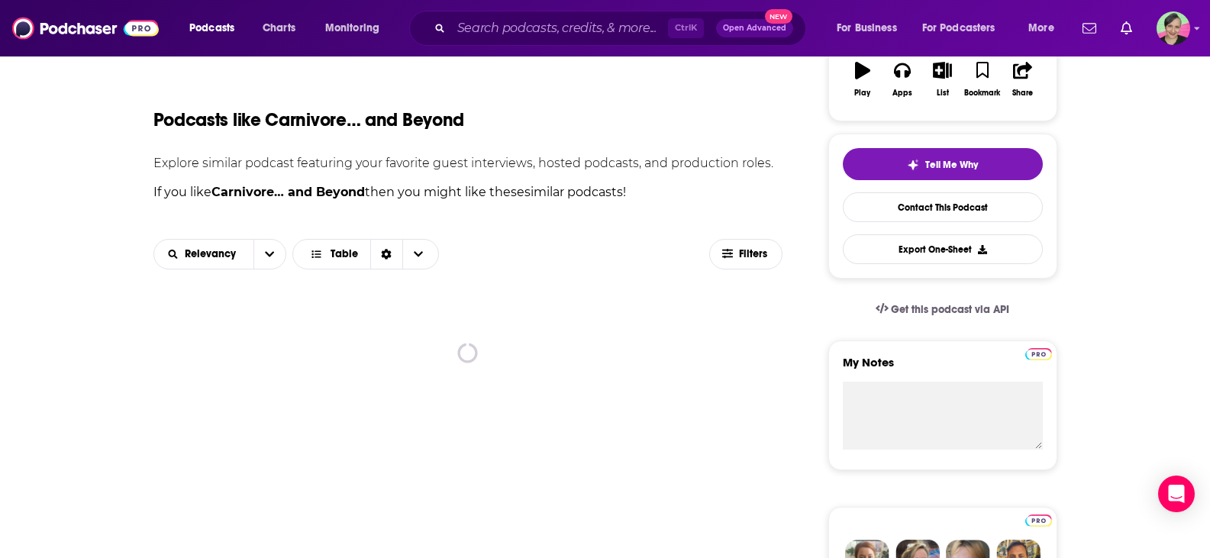
scroll to position [305, 0]
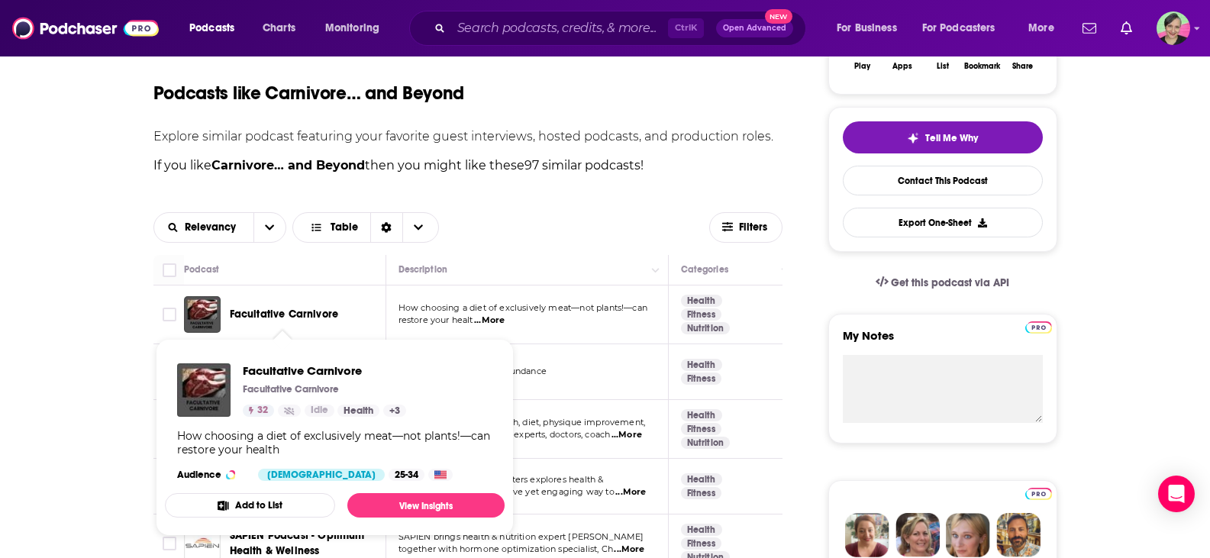
click at [326, 312] on span "Facultative Carnivore" at bounding box center [284, 314] width 109 height 13
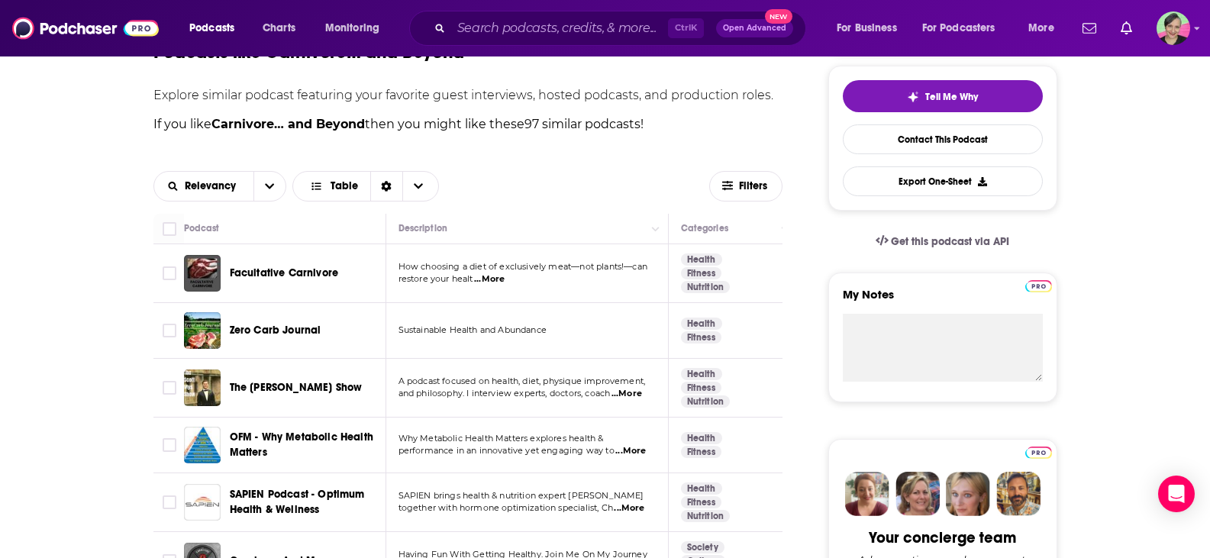
scroll to position [382, 0]
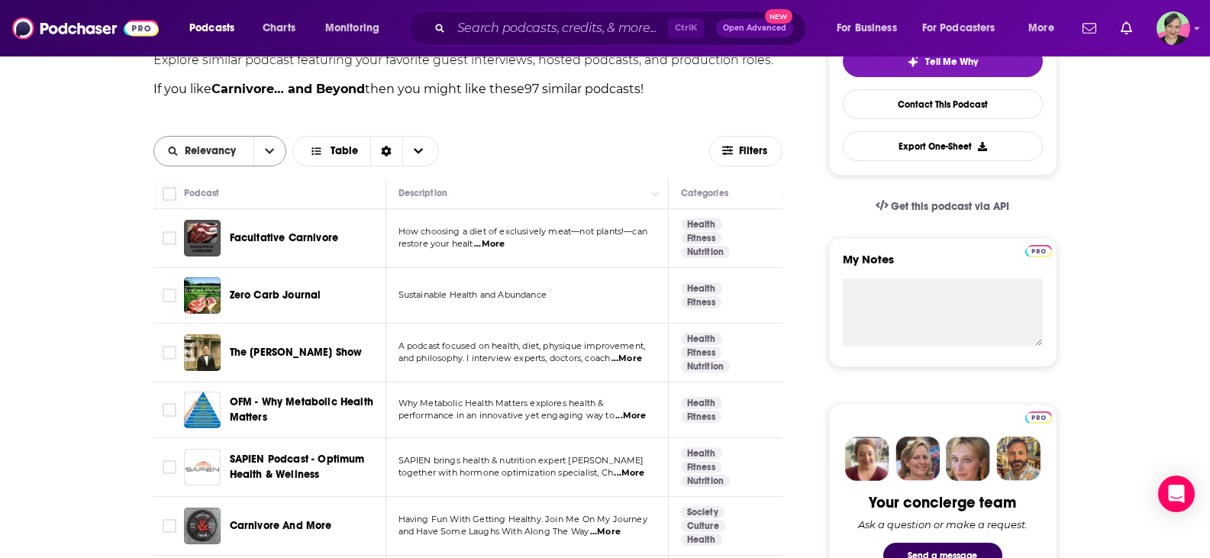
click at [268, 147] on icon "open menu" at bounding box center [269, 151] width 9 height 11
click at [417, 148] on icon "Choose View" at bounding box center [418, 151] width 9 height 11
click at [765, 153] on span "Filters" at bounding box center [754, 151] width 31 height 11
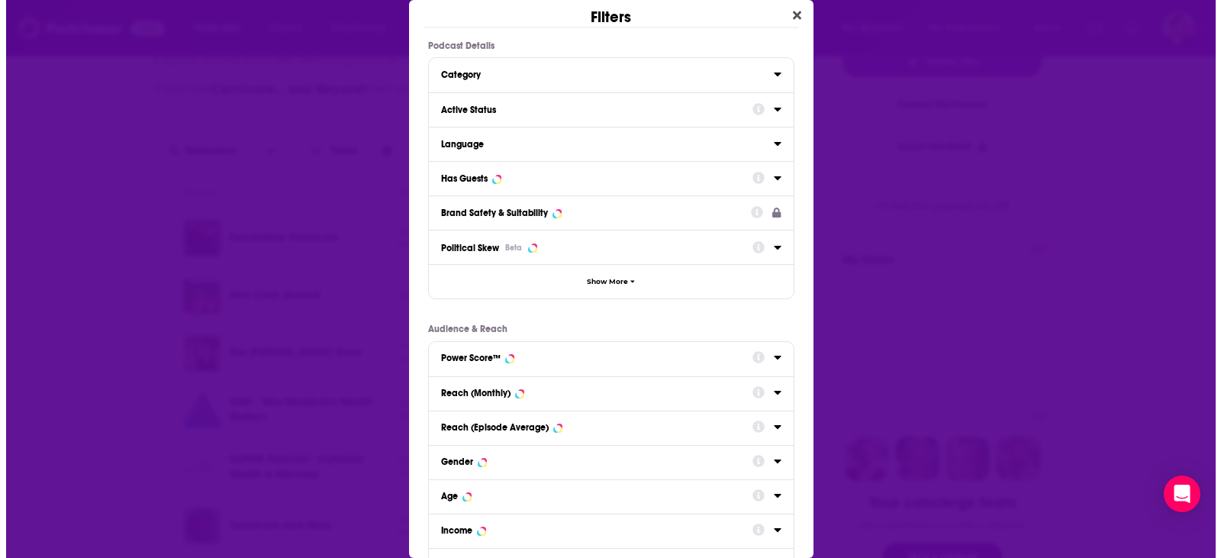
scroll to position [0, 0]
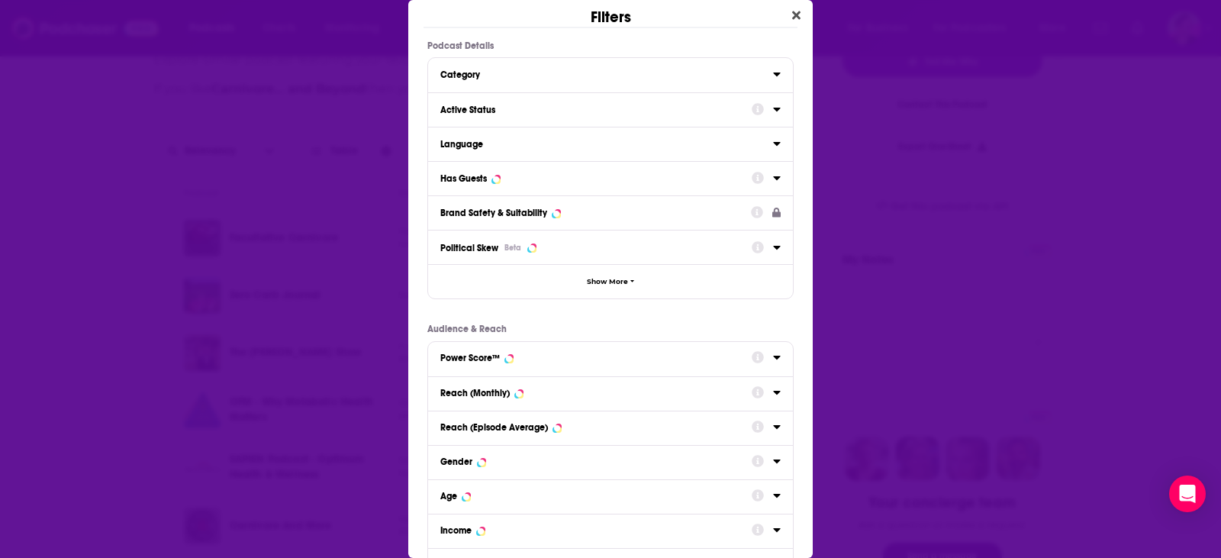
click at [475, 105] on div "Active Status" at bounding box center [590, 110] width 301 height 11
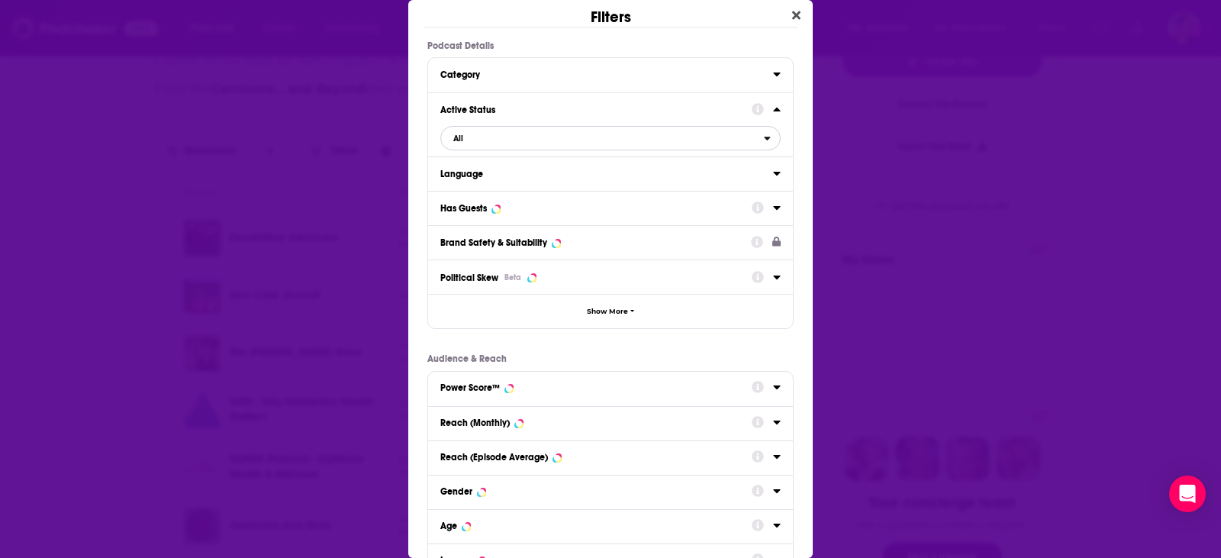
click at [480, 139] on span "All" at bounding box center [602, 138] width 323 height 20
click at [468, 185] on span "Active" at bounding box center [531, 188] width 167 height 8
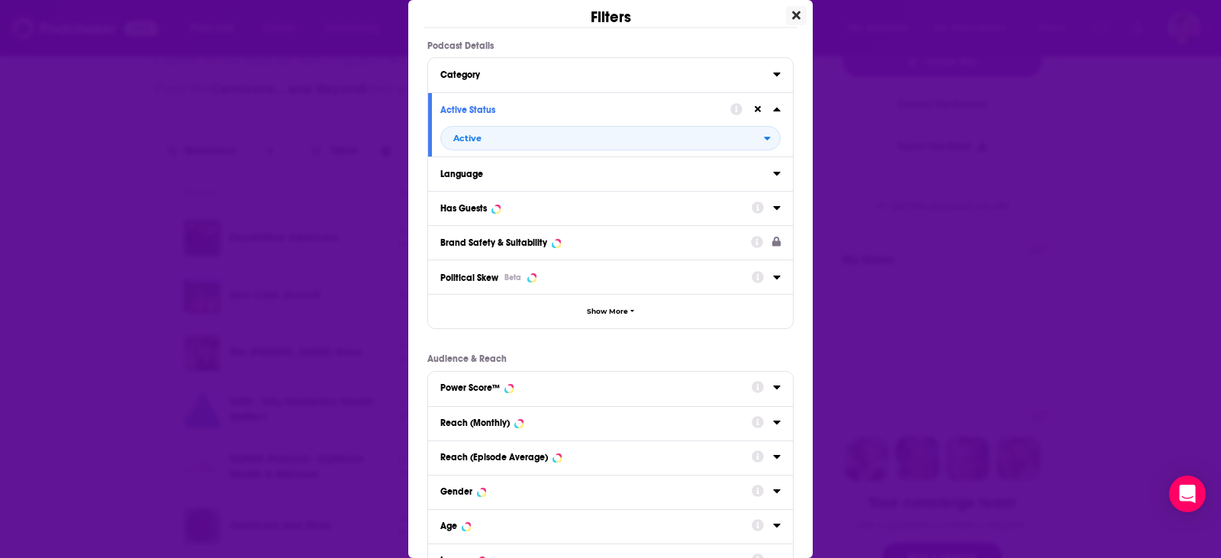
click at [792, 13] on icon "Close" at bounding box center [796, 15] width 8 height 8
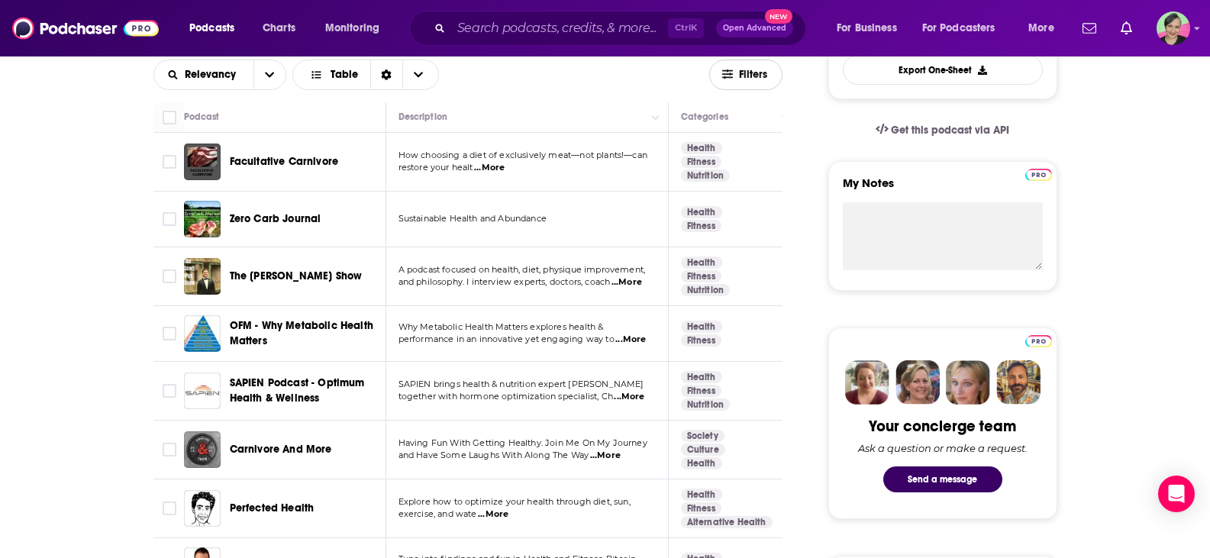
scroll to position [382, 0]
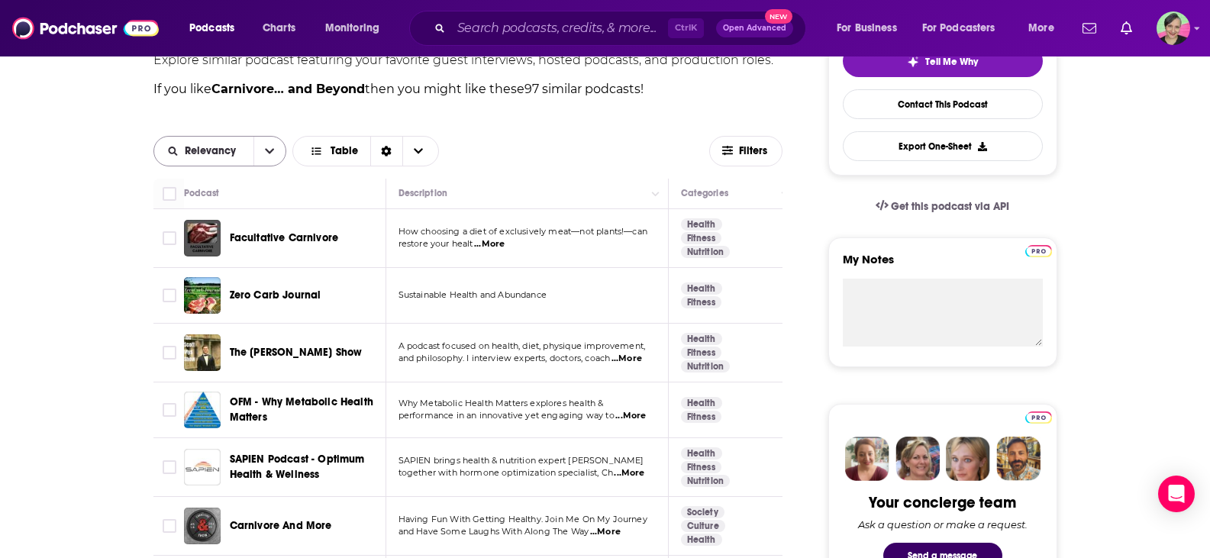
click at [274, 144] on button "open menu" at bounding box center [269, 151] width 32 height 29
click at [740, 148] on span "Filters" at bounding box center [754, 151] width 31 height 11
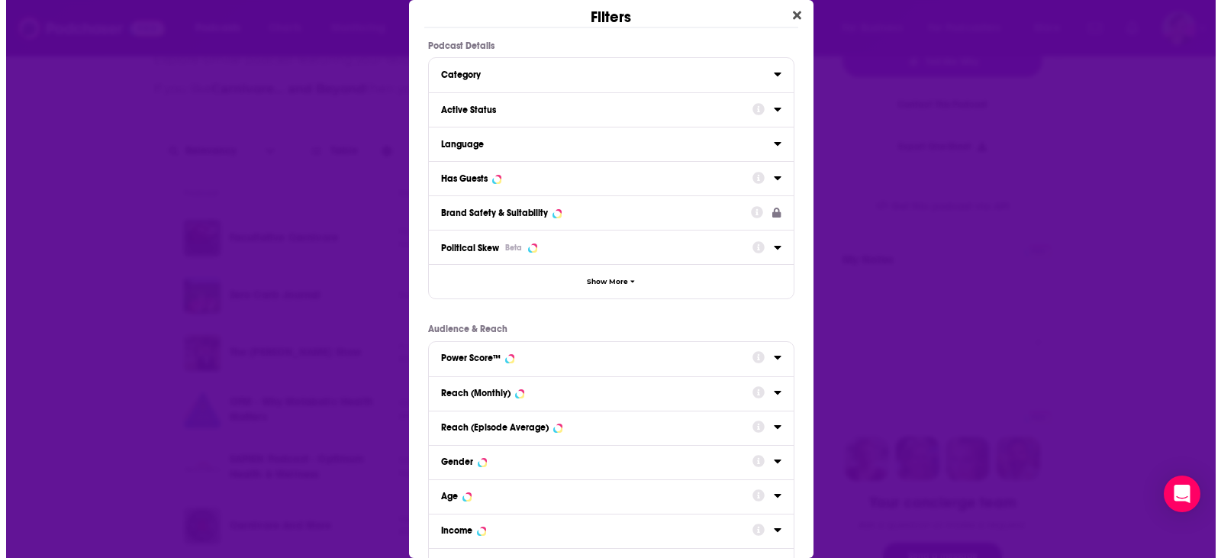
scroll to position [0, 0]
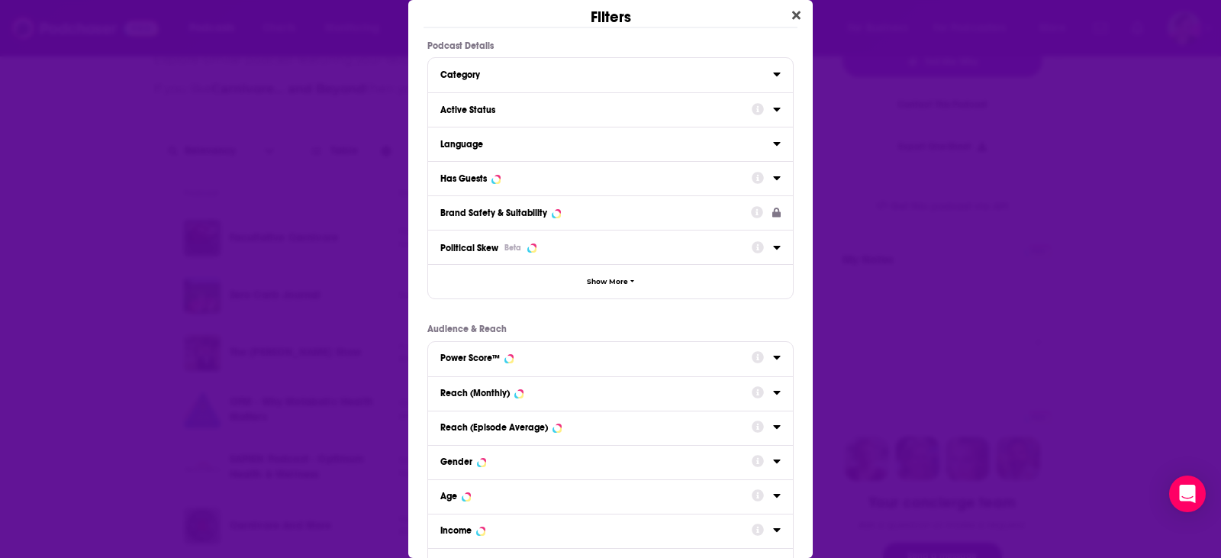
click at [482, 111] on div "Active Status" at bounding box center [590, 110] width 301 height 11
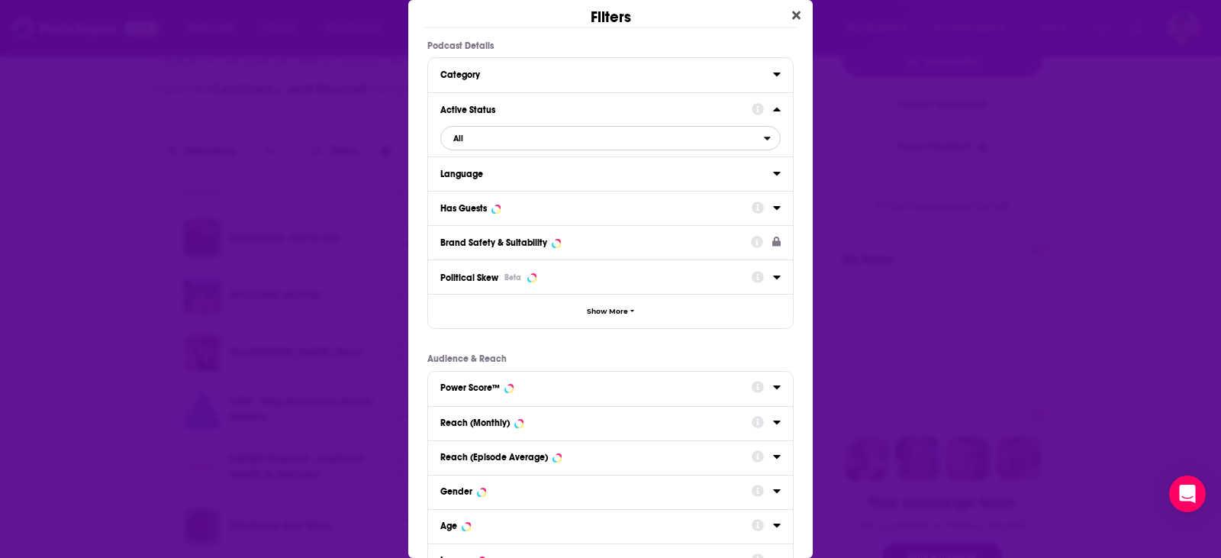
click at [477, 147] on span "All" at bounding box center [602, 138] width 323 height 20
click at [462, 192] on span "Active" at bounding box center [531, 188] width 167 height 8
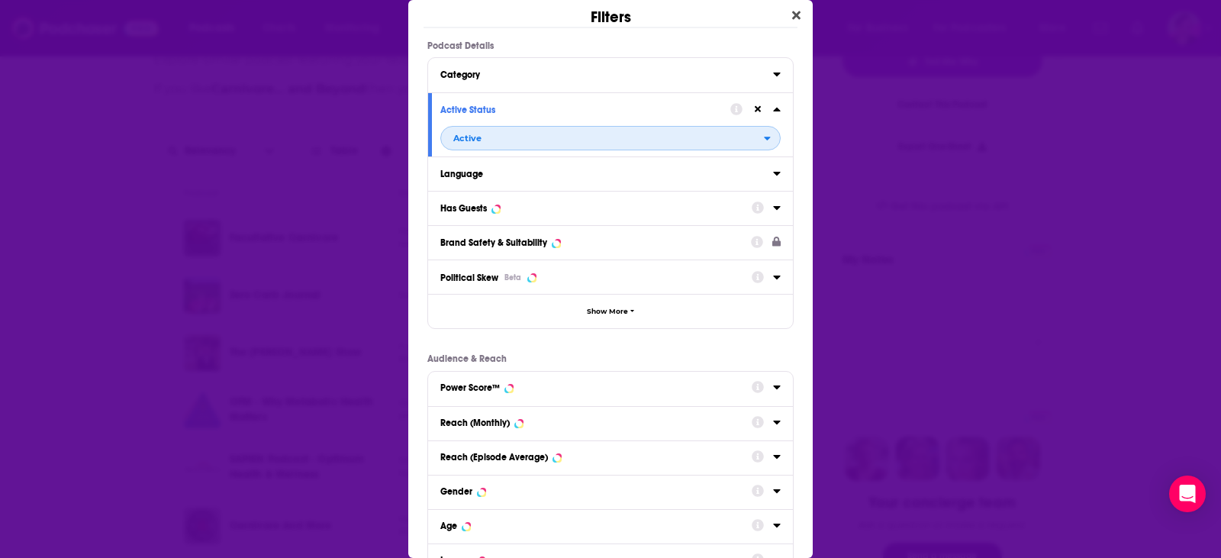
scroll to position [143, 0]
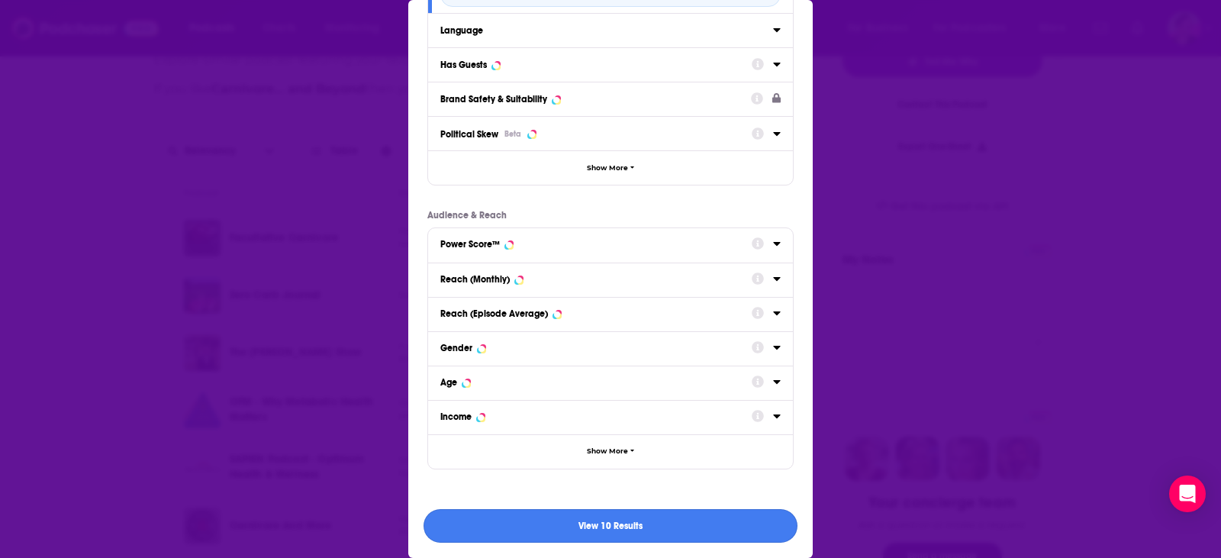
click at [566, 529] on button "View 10 Results" at bounding box center [611, 526] width 374 height 34
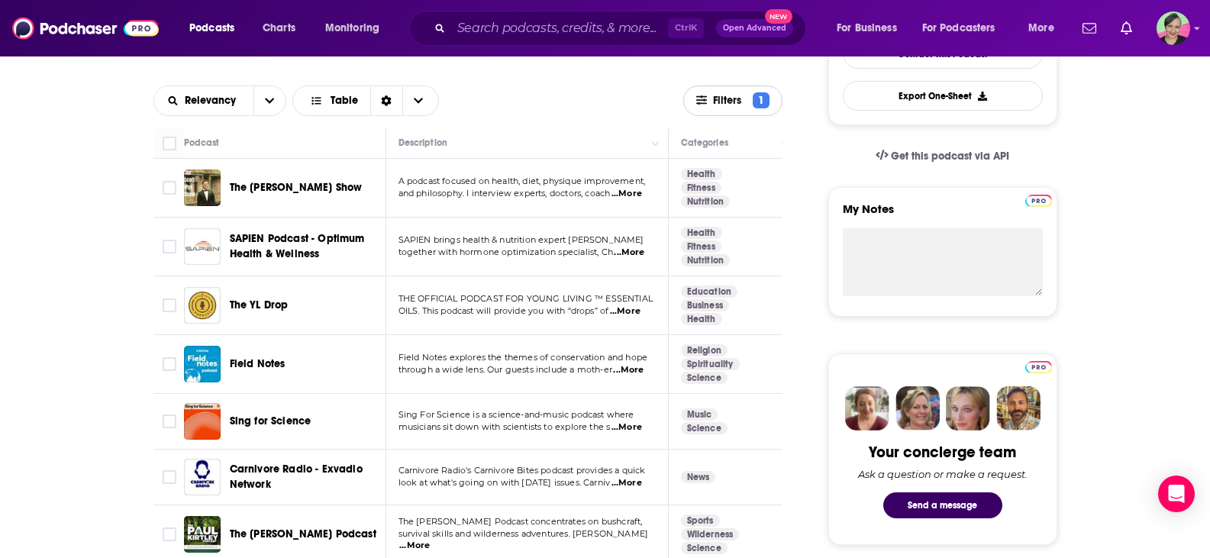
scroll to position [458, 0]
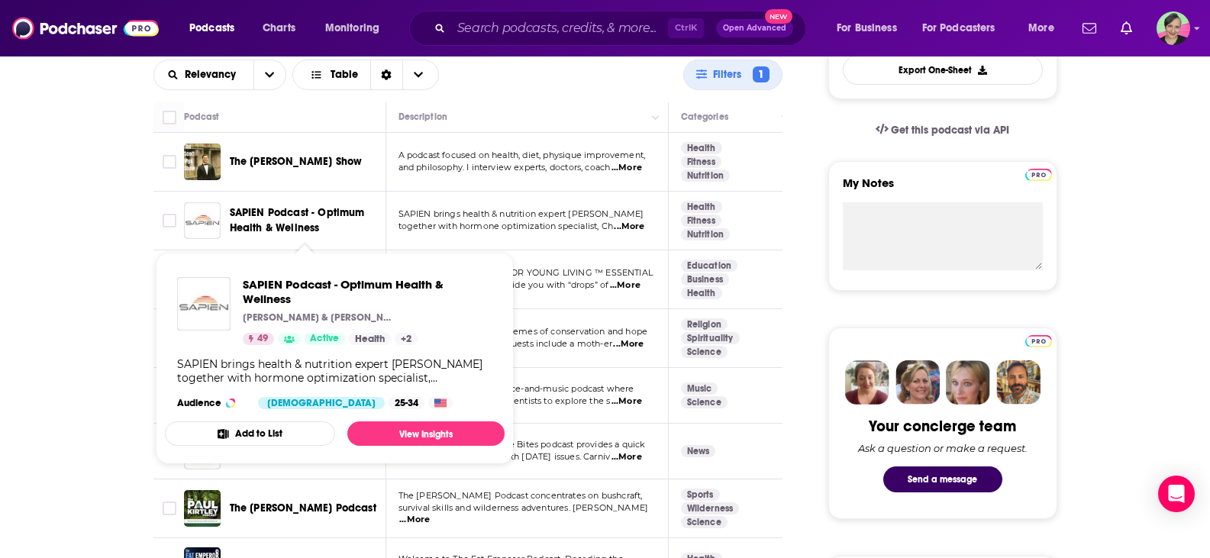
click at [255, 216] on span "SAPIEN Podcast - Optimum Health & Wellness" at bounding box center [297, 220] width 135 height 28
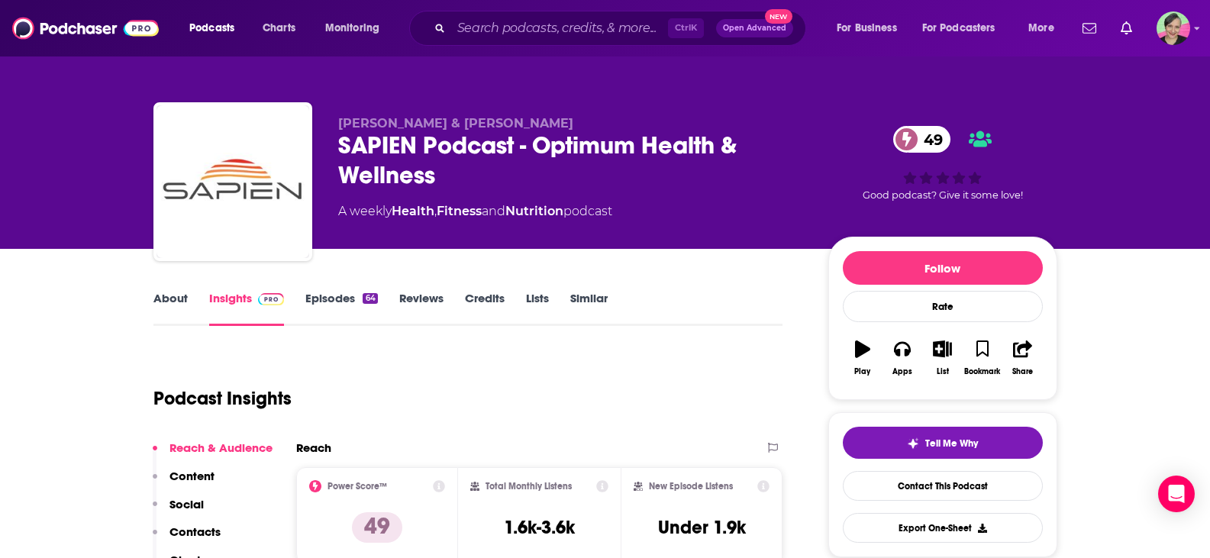
click at [166, 290] on div "About Insights Episodes 64 Reviews Credits Lists Similar" at bounding box center [468, 307] width 630 height 37
click at [169, 295] on link "About" at bounding box center [170, 308] width 34 height 35
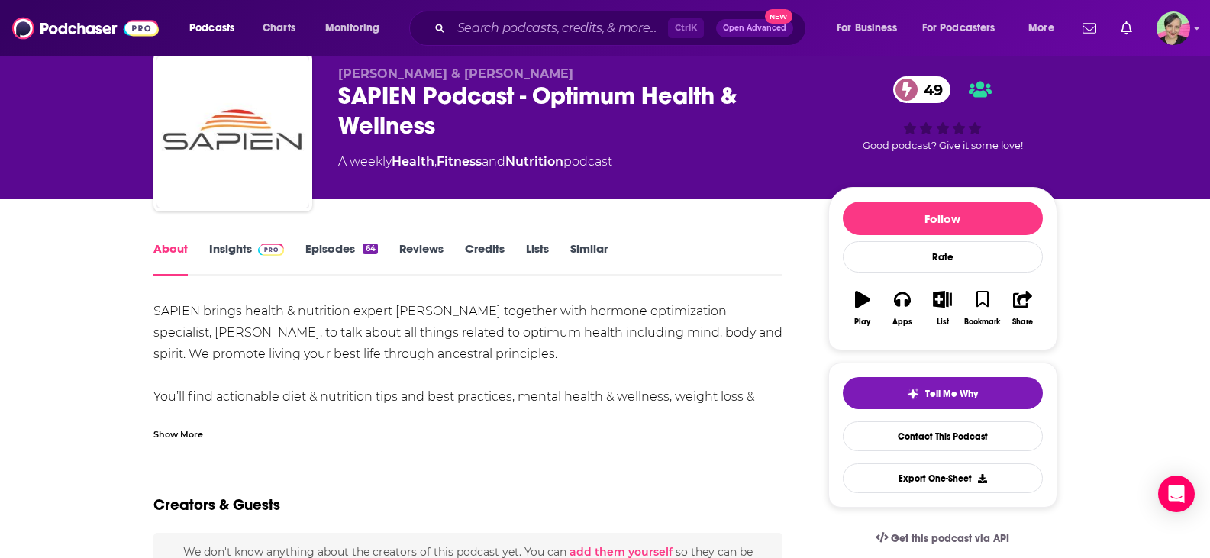
scroll to position [76, 0]
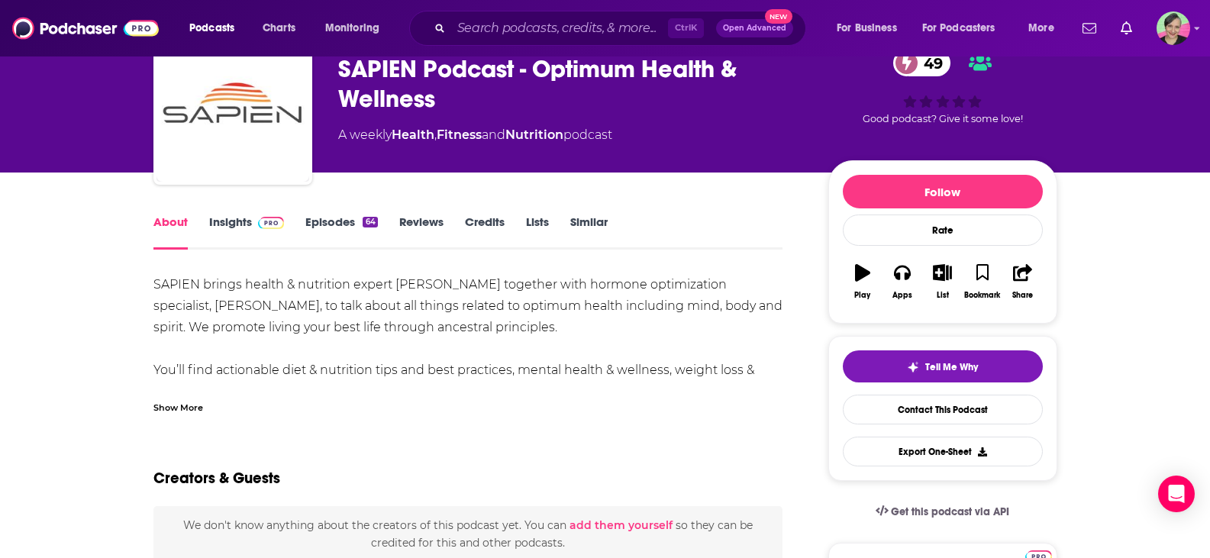
click at [177, 402] on div "Show More" at bounding box center [178, 406] width 50 height 15
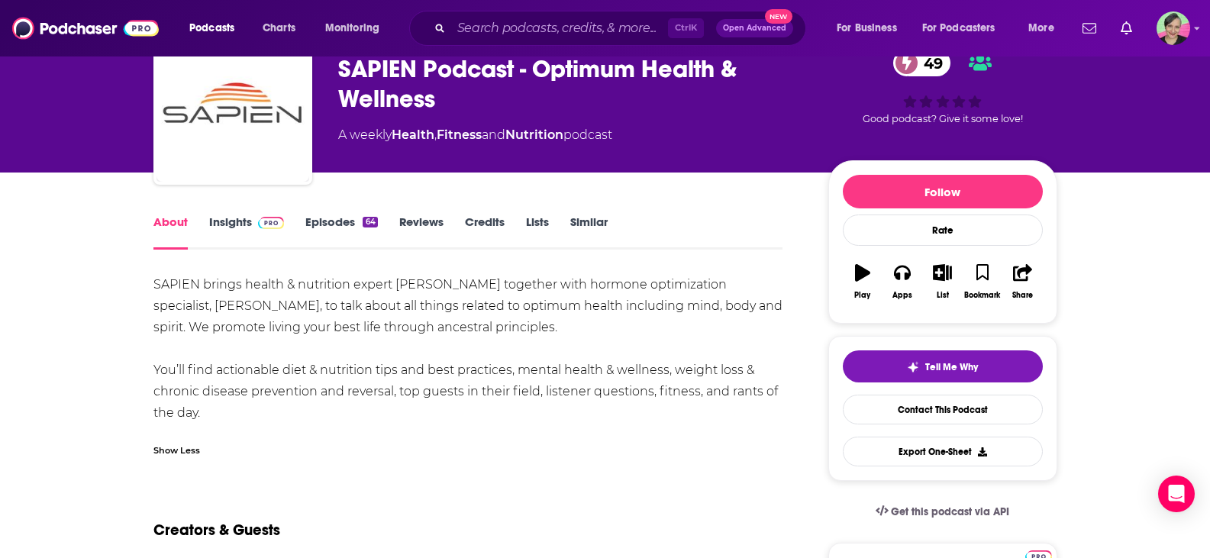
click at [234, 219] on link "Insights" at bounding box center [247, 231] width 76 height 35
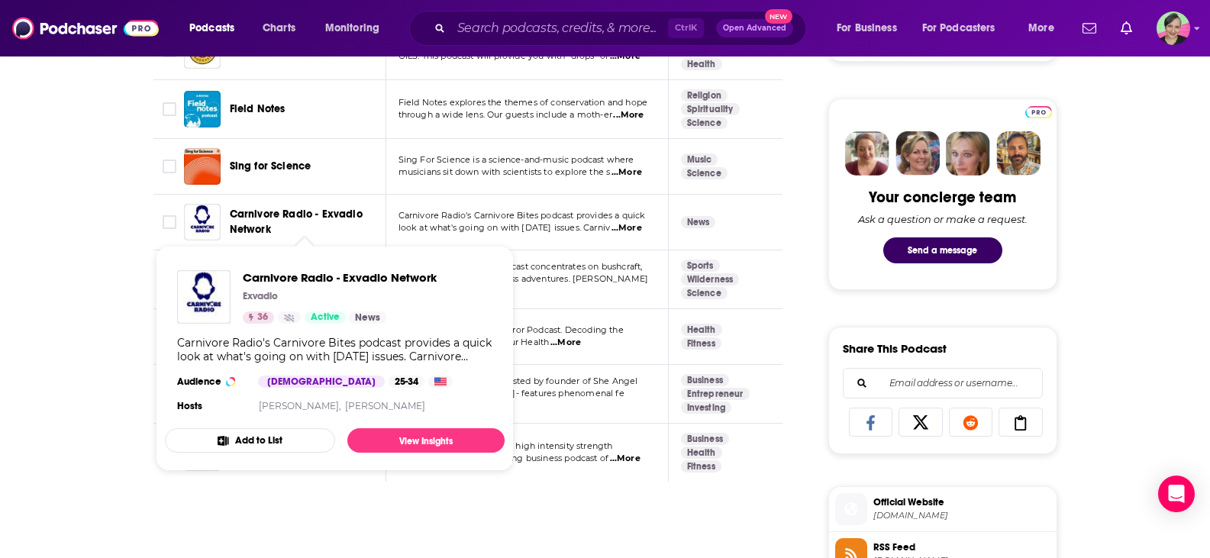
click at [282, 208] on span "Carnivore Radio - Exvadio Network" at bounding box center [296, 222] width 133 height 28
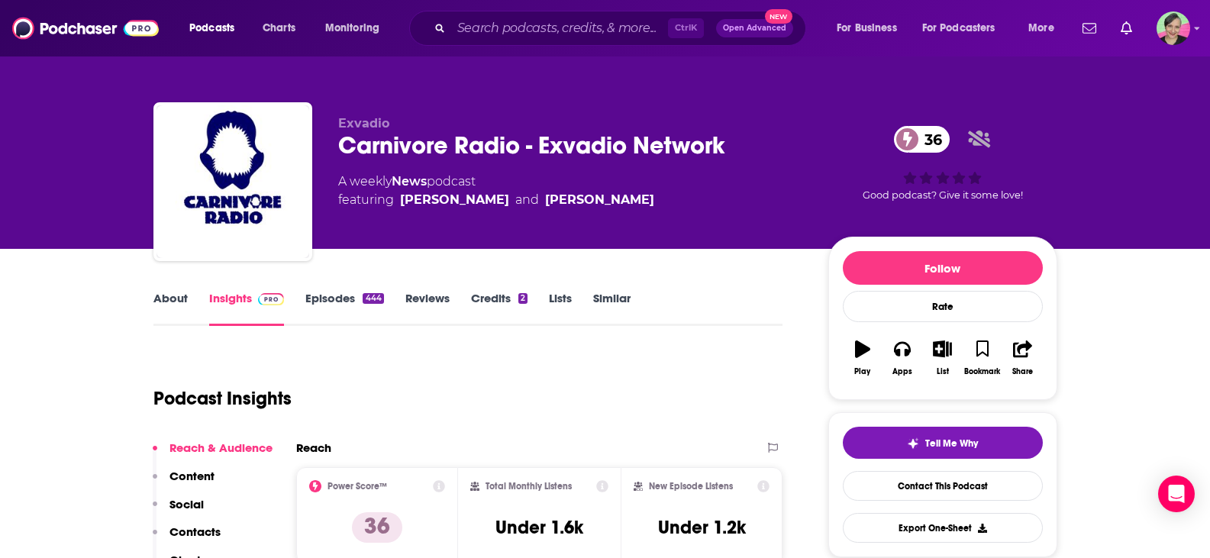
click at [154, 295] on link "About" at bounding box center [170, 308] width 34 height 35
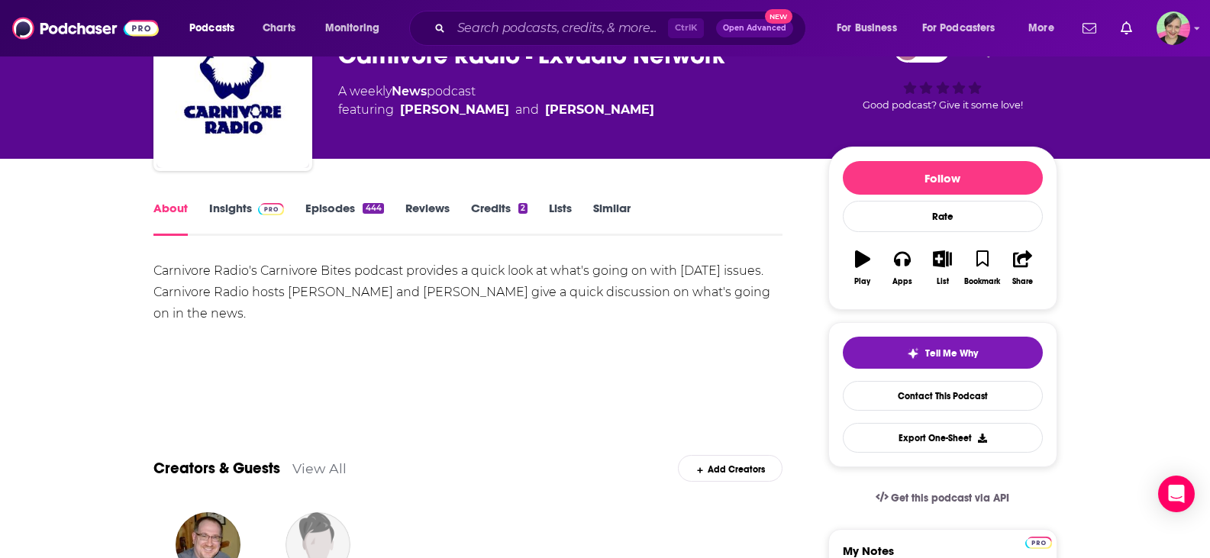
scroll to position [153, 0]
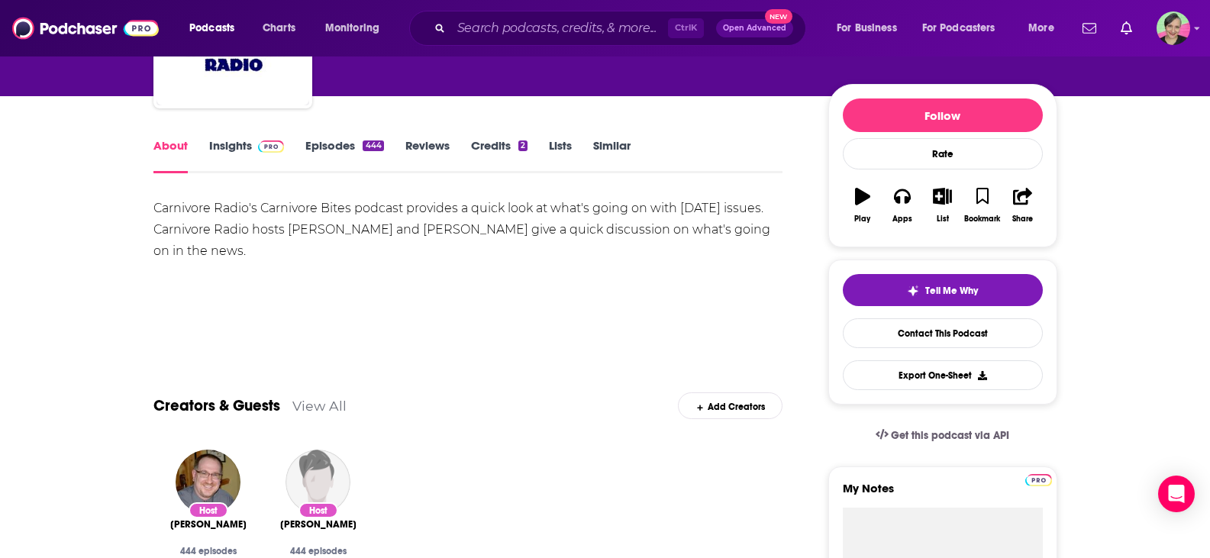
click at [231, 145] on link "Insights" at bounding box center [247, 155] width 76 height 35
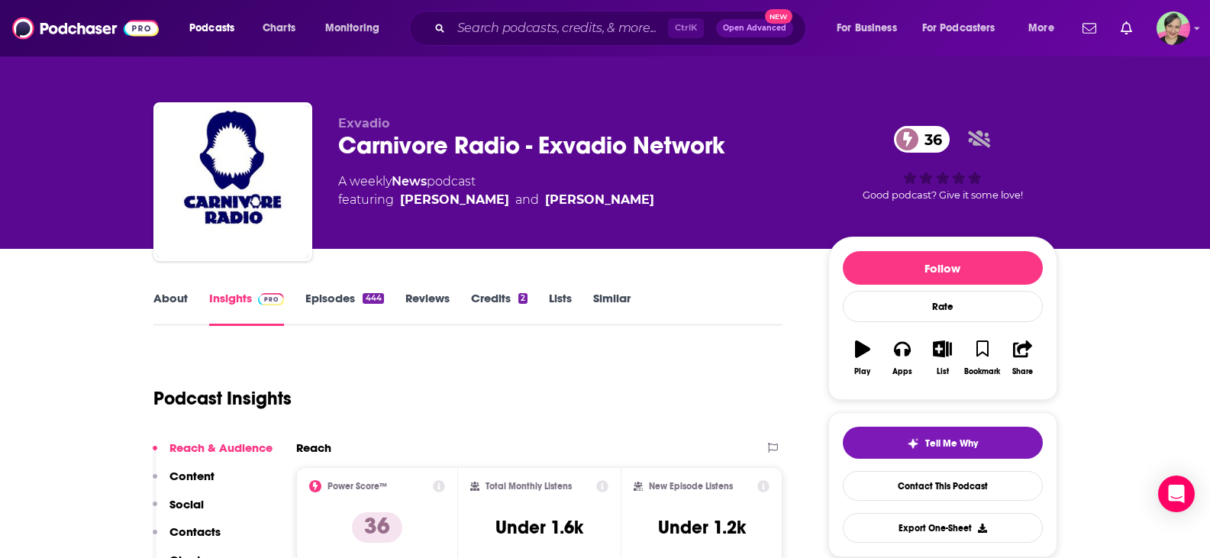
click at [325, 295] on link "Episodes 444" at bounding box center [344, 308] width 78 height 35
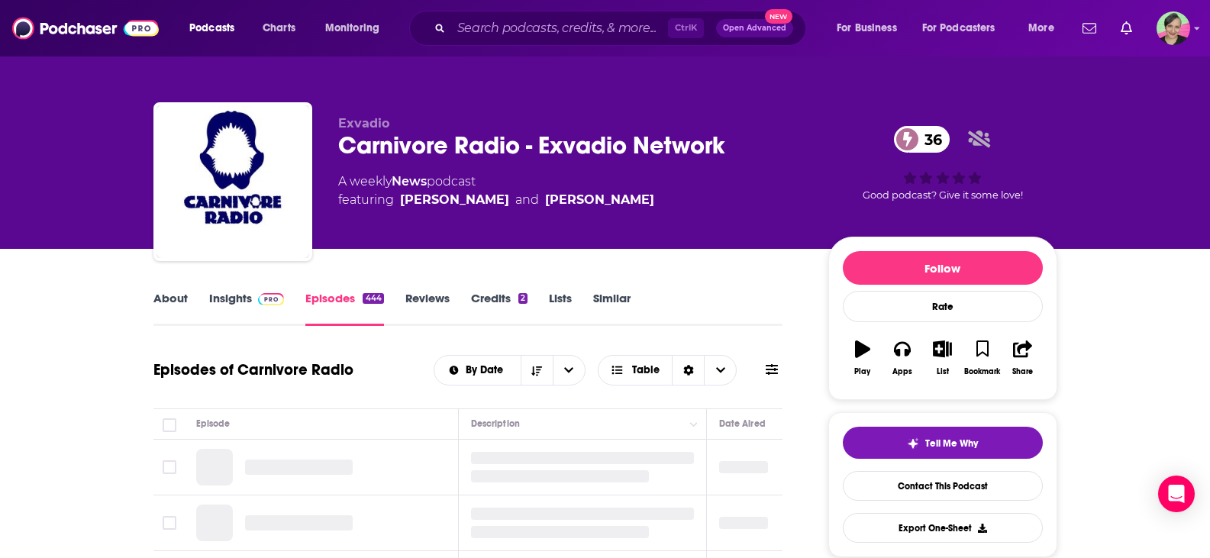
click at [209, 298] on link "Insights" at bounding box center [247, 308] width 76 height 35
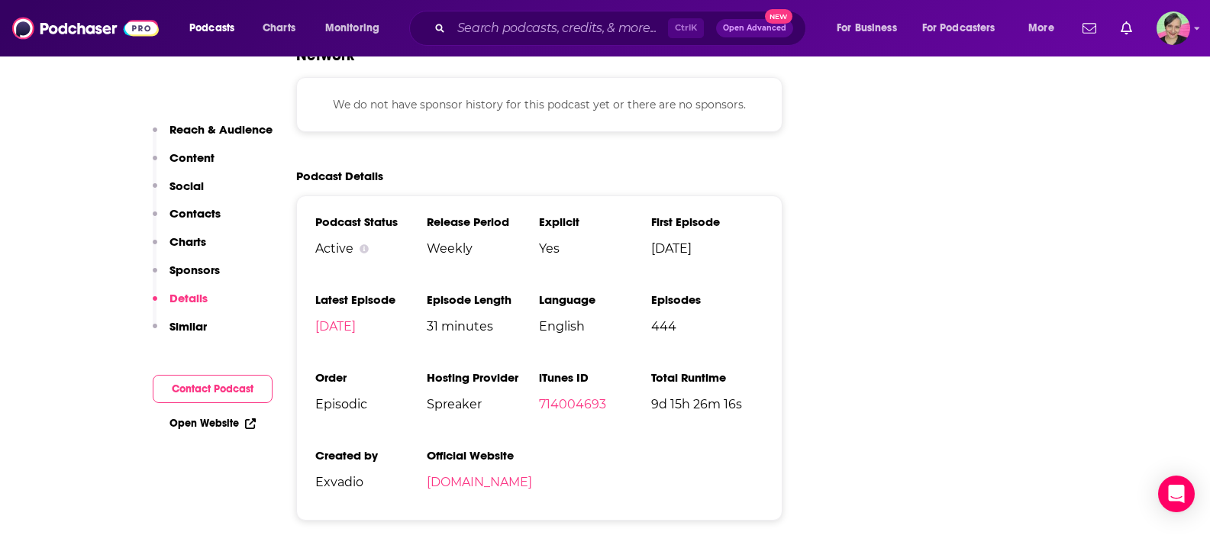
scroll to position [1984, 0]
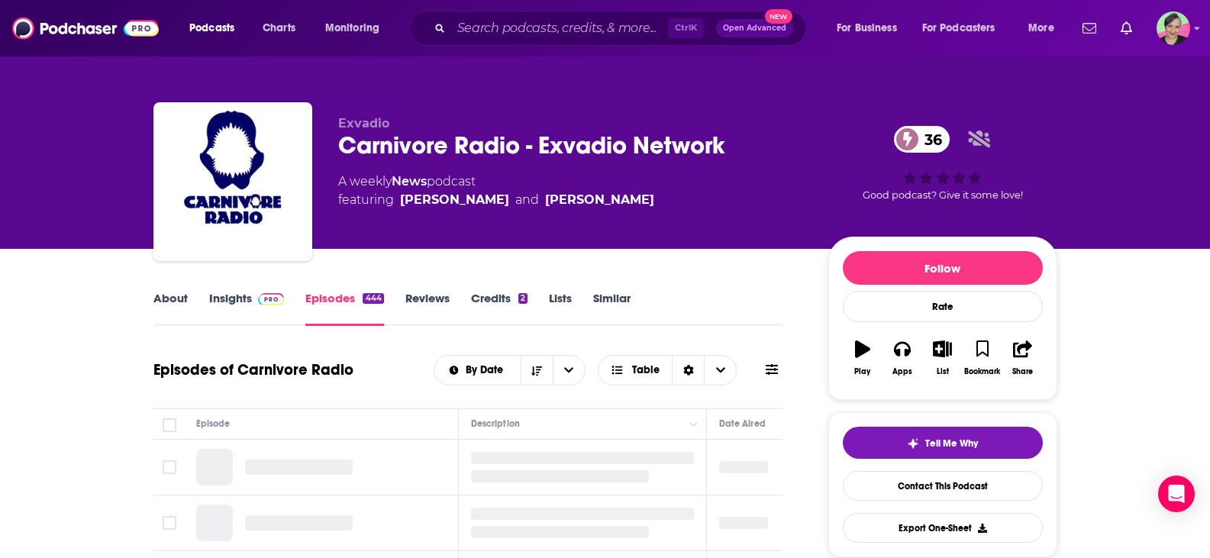
click at [624, 295] on link "Similar" at bounding box center [611, 308] width 37 height 35
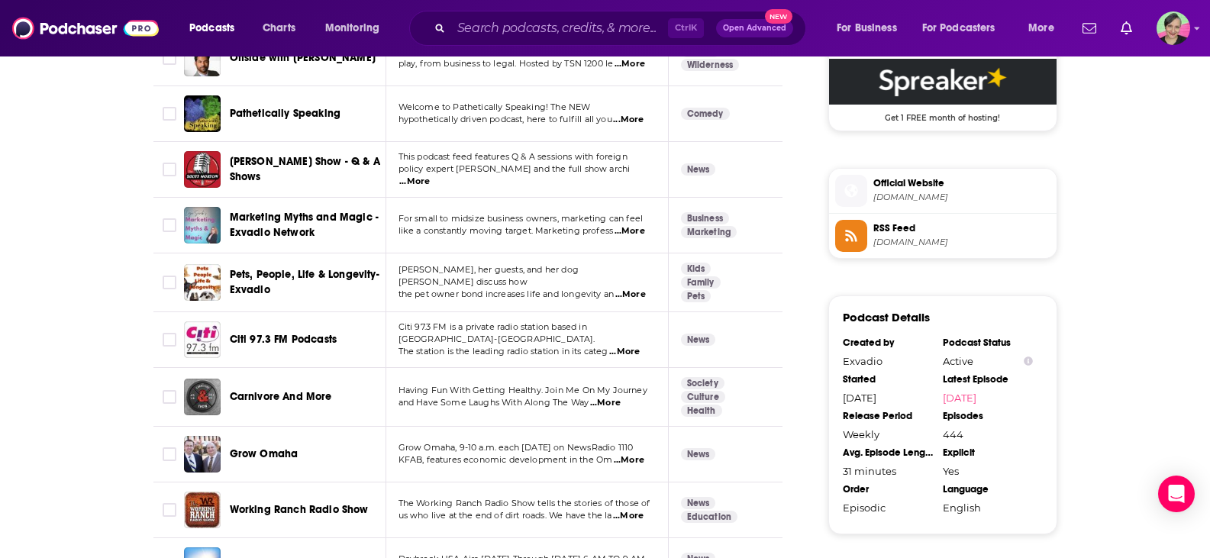
scroll to position [1298, 0]
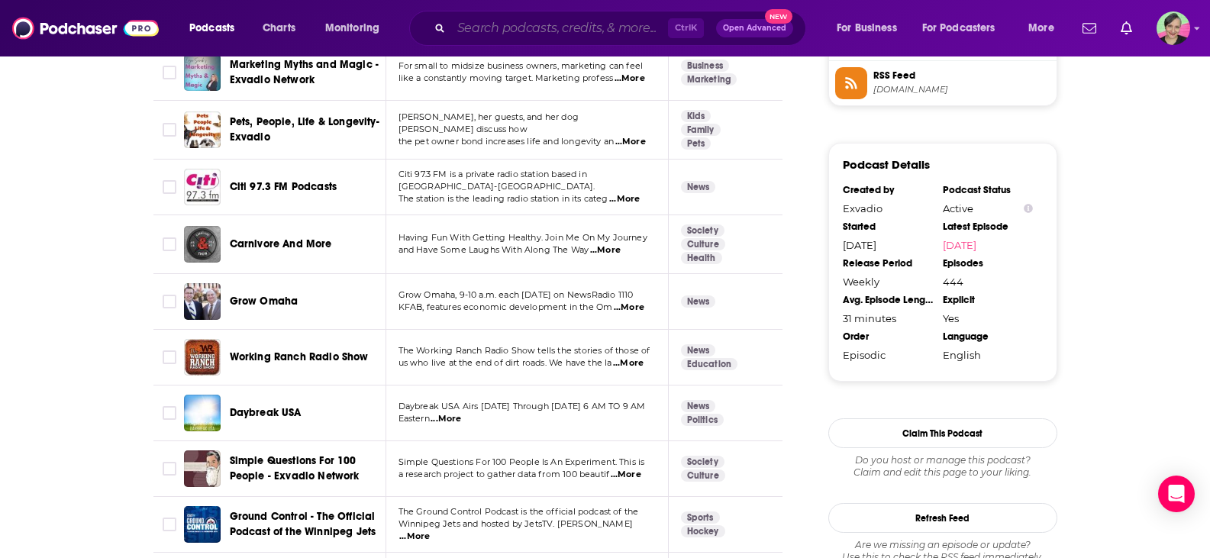
click at [508, 32] on input "Search podcasts, credits, & more..." at bounding box center [559, 28] width 217 height 24
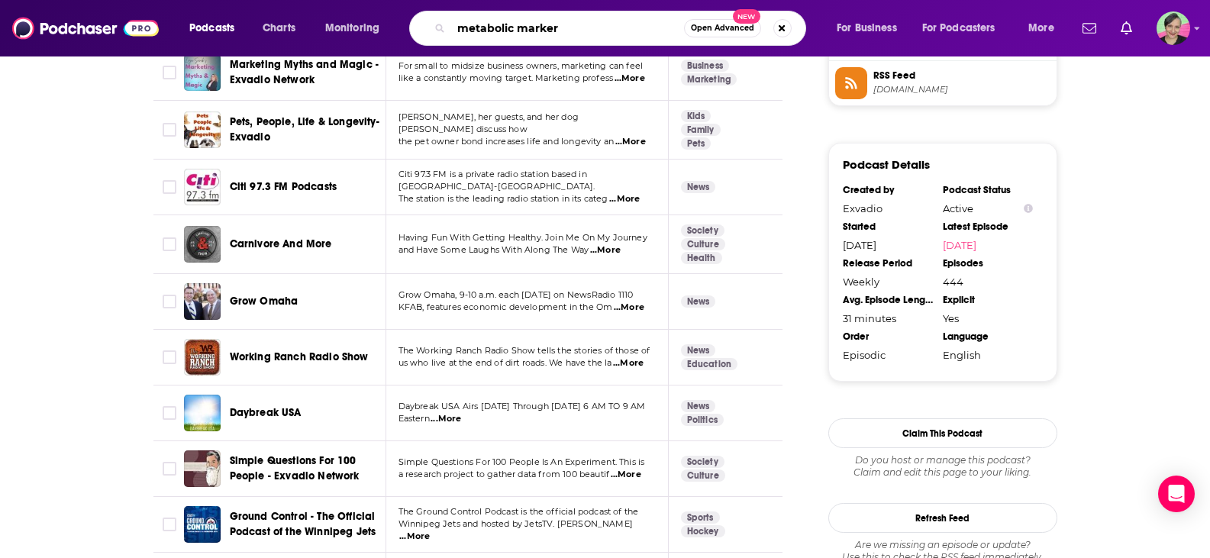
type input "metabolic markers"
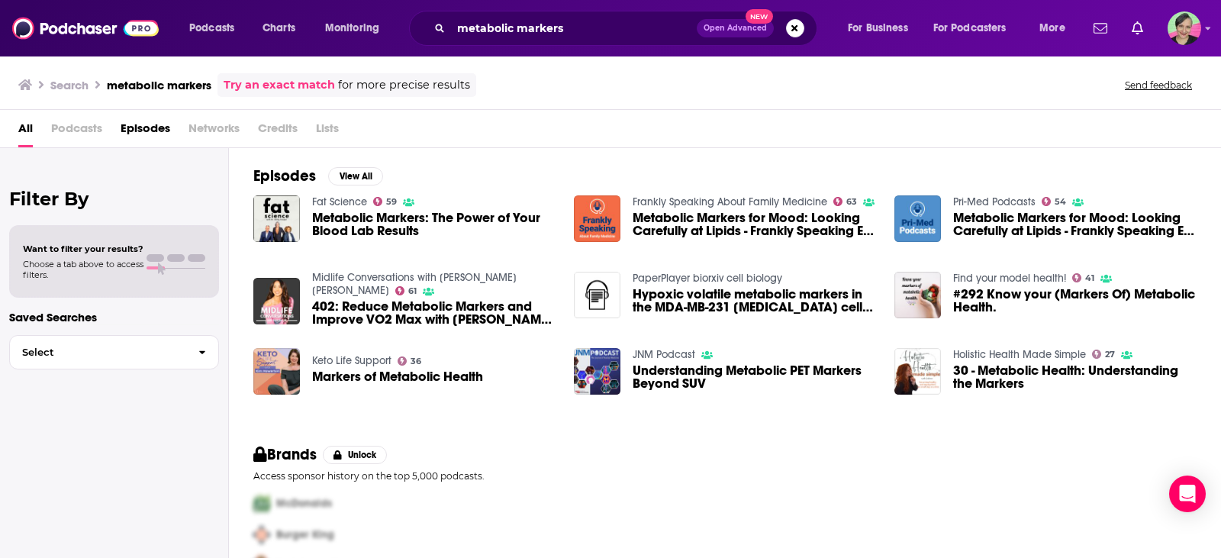
click at [347, 282] on link "Midlife Conversations with Natalie Jill" at bounding box center [414, 284] width 205 height 26
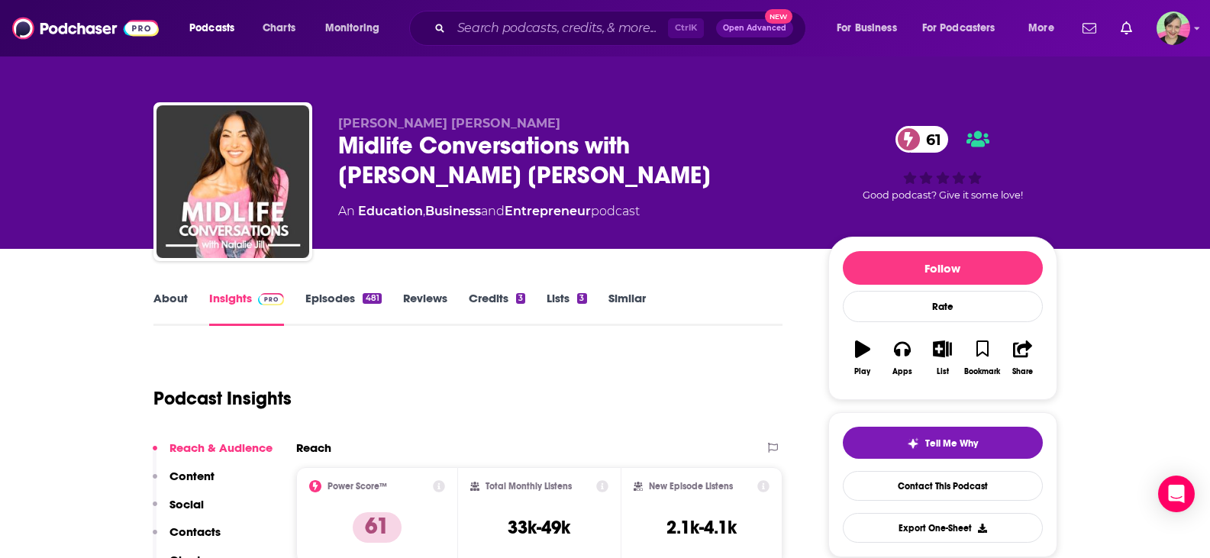
click at [171, 299] on link "About" at bounding box center [170, 308] width 34 height 35
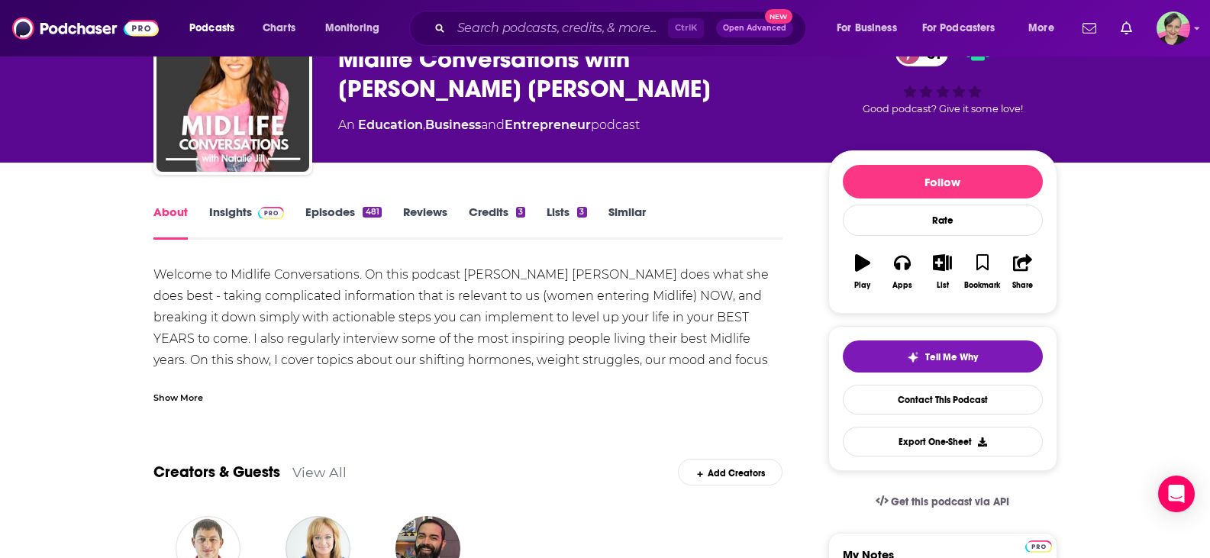
scroll to position [88, 0]
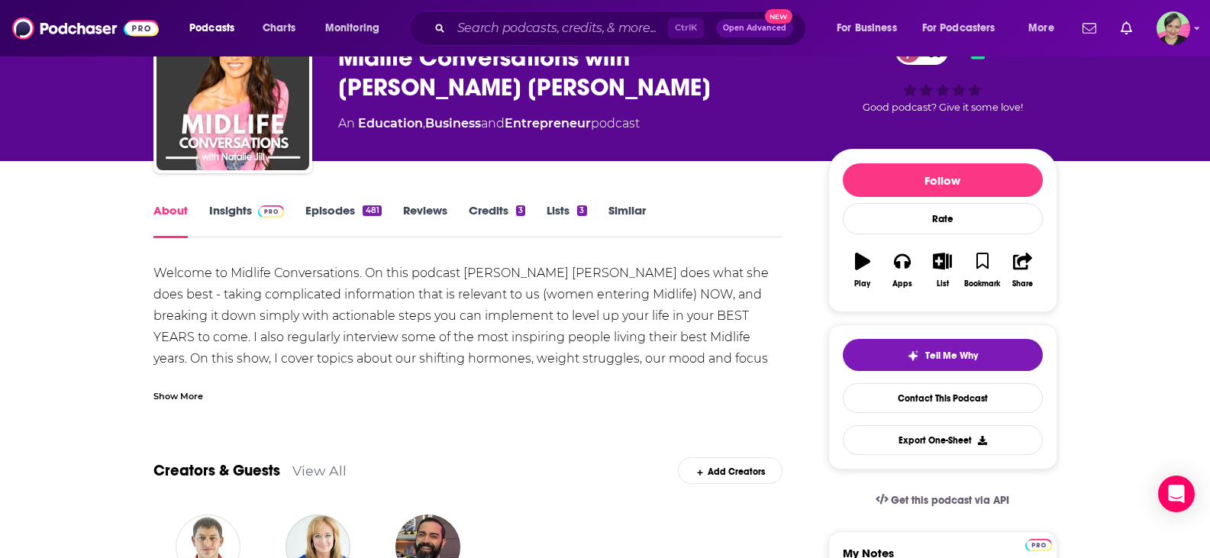
click at [182, 396] on div "Show More" at bounding box center [178, 395] width 50 height 15
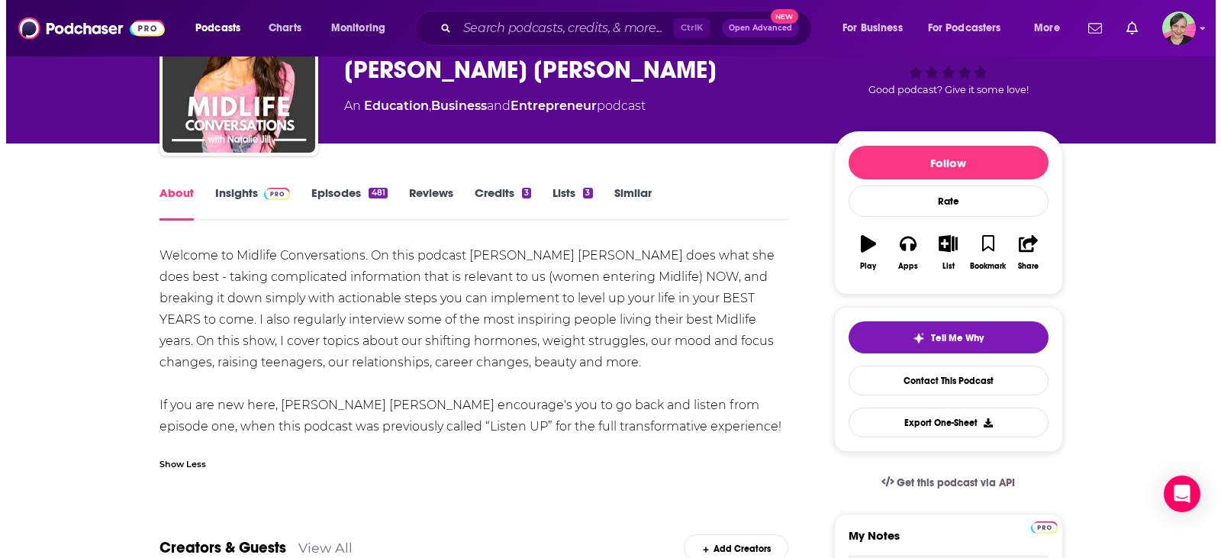
scroll to position [0, 0]
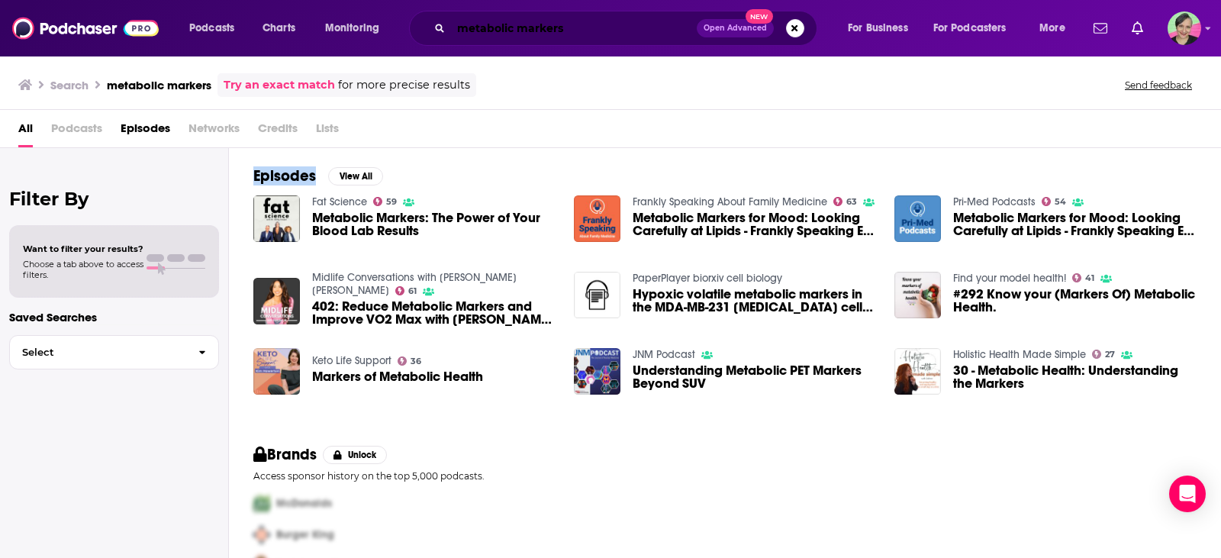
click at [559, 18] on input "metabolic markers" at bounding box center [574, 28] width 246 height 24
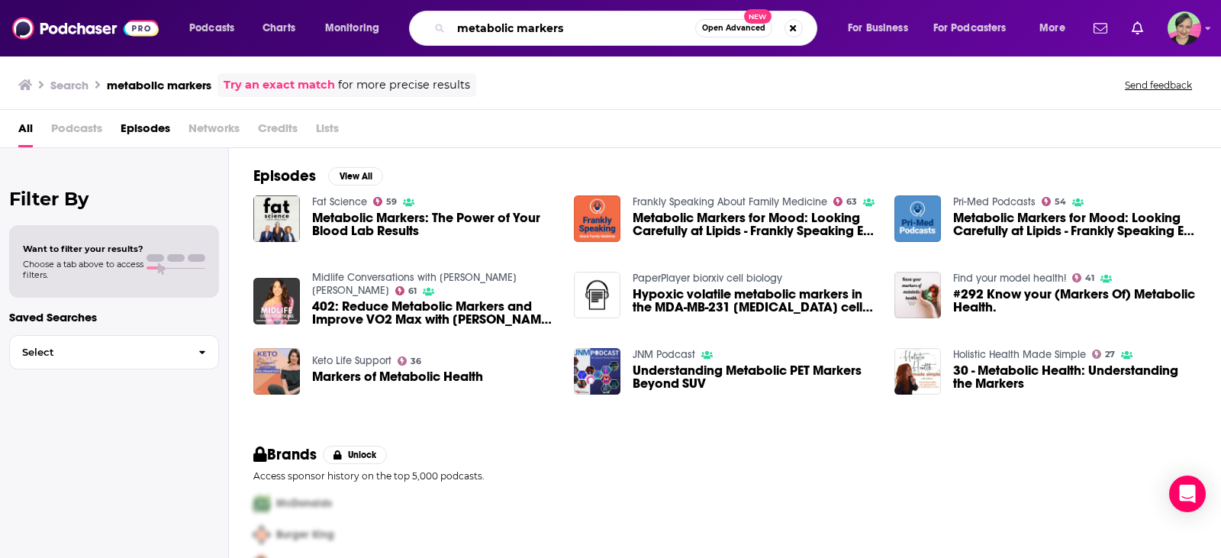
click at [568, 23] on input "metabolic markers" at bounding box center [573, 28] width 244 height 24
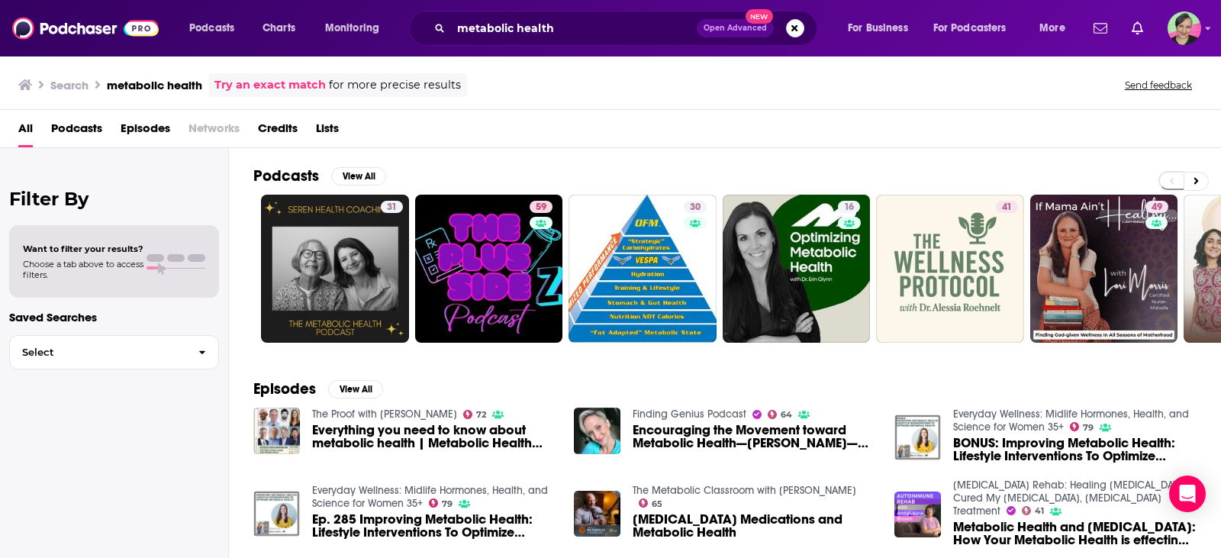
click at [576, 464] on div "Finding Genius Podcast 64 Encouraging the Movement toward Metabolic Health—Vict…" at bounding box center [725, 438] width 302 height 61
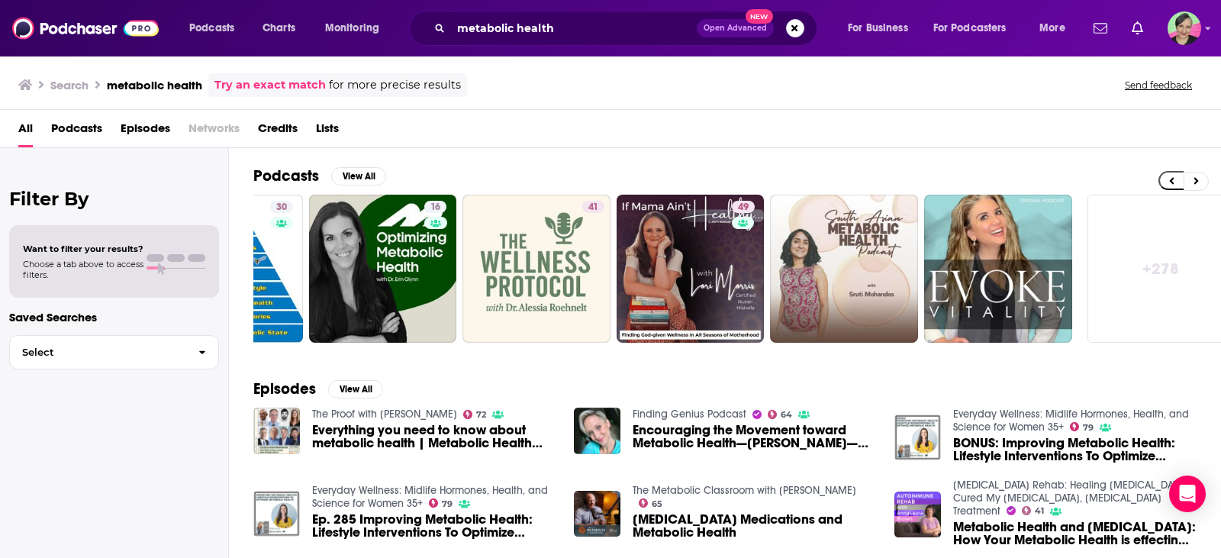
scroll to position [0, 434]
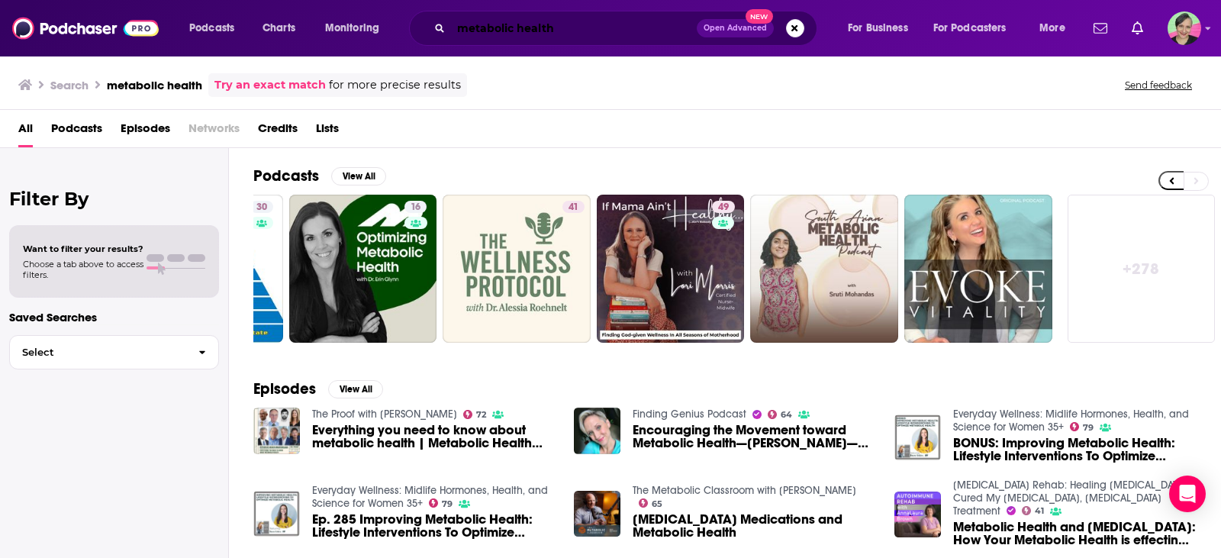
click at [560, 32] on input "metabolic health" at bounding box center [574, 28] width 246 height 24
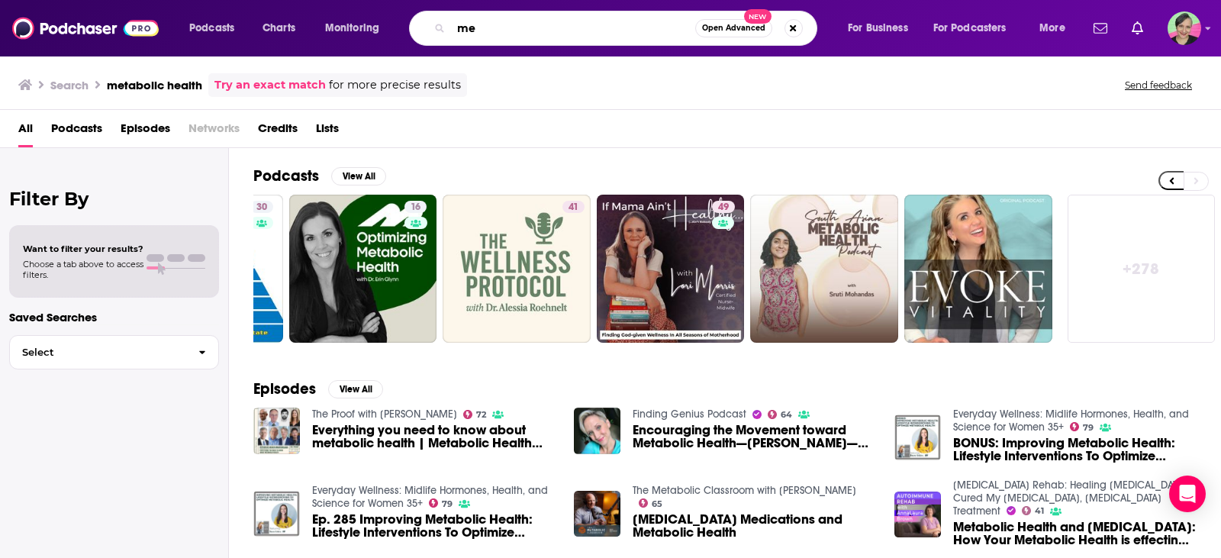
type input "m"
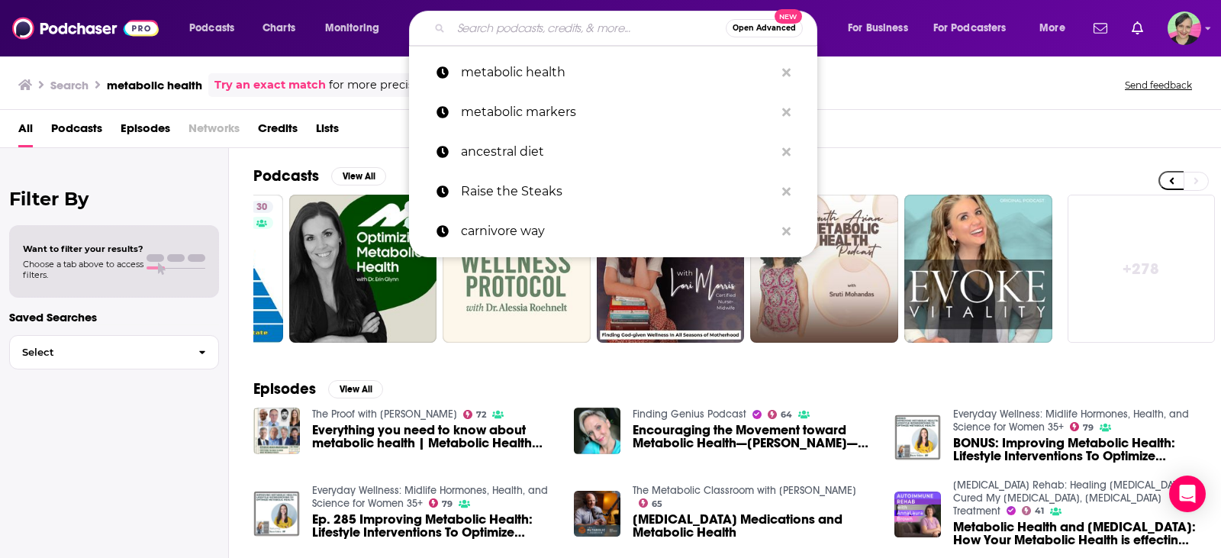
type input "e"
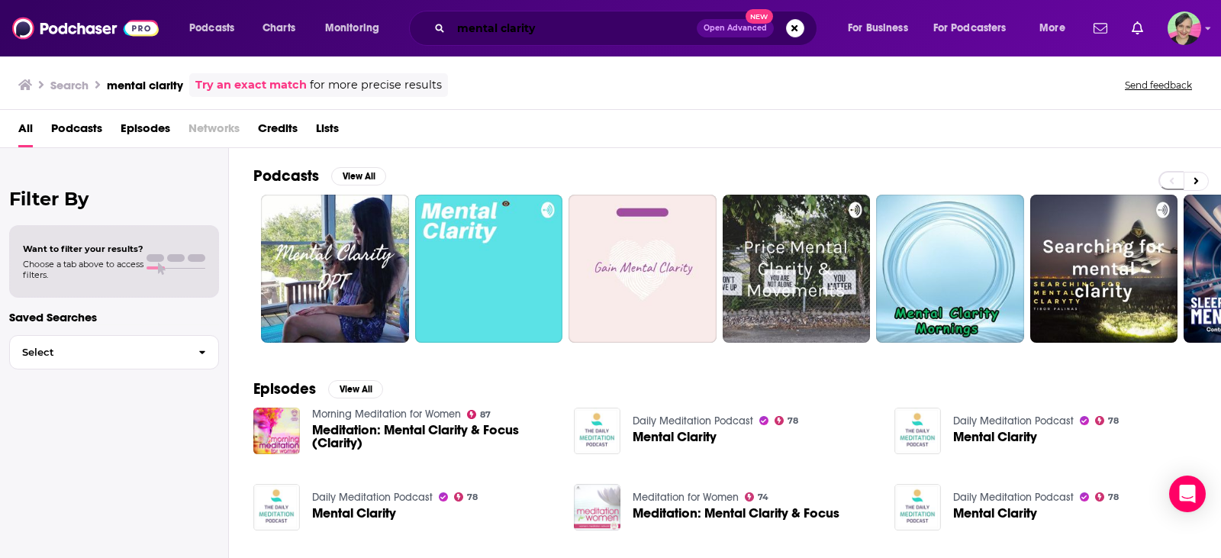
click at [538, 18] on input "mental clarity" at bounding box center [574, 28] width 246 height 24
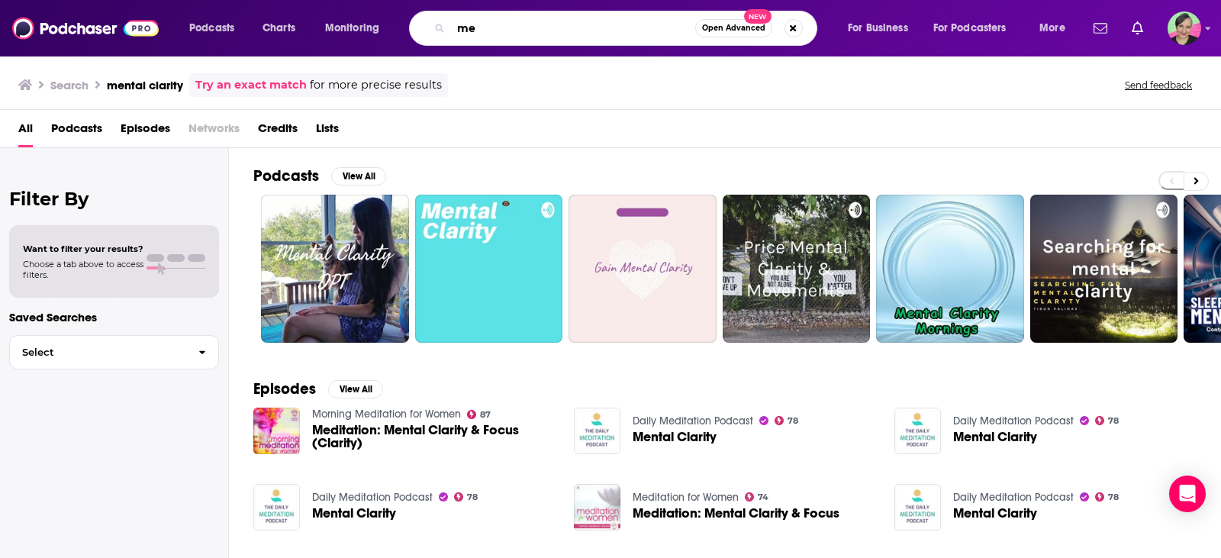
type input "m"
type input "diet trends"
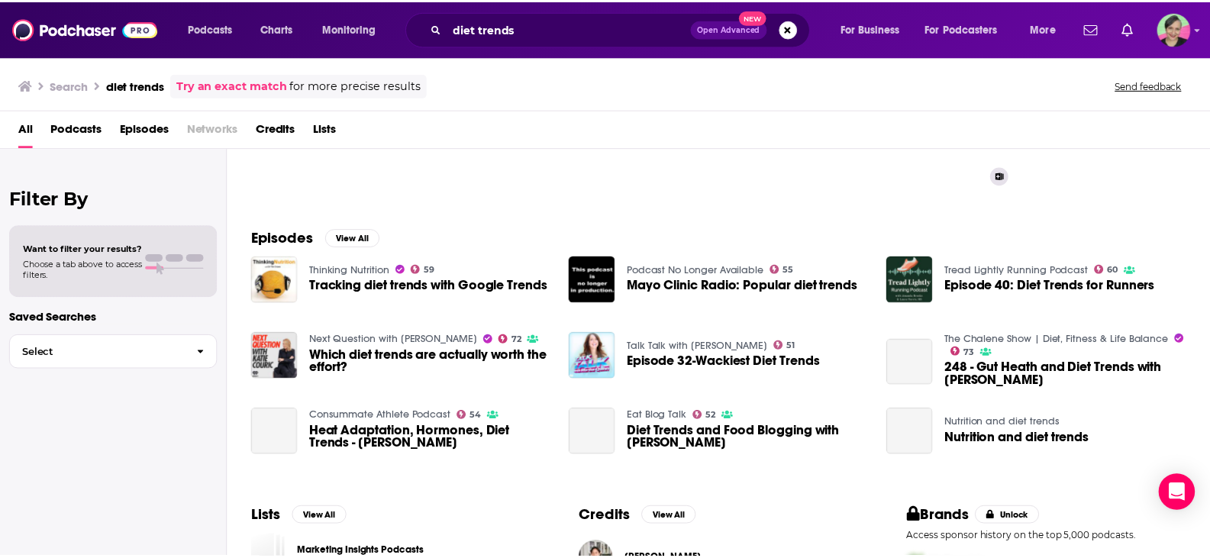
scroll to position [153, 0]
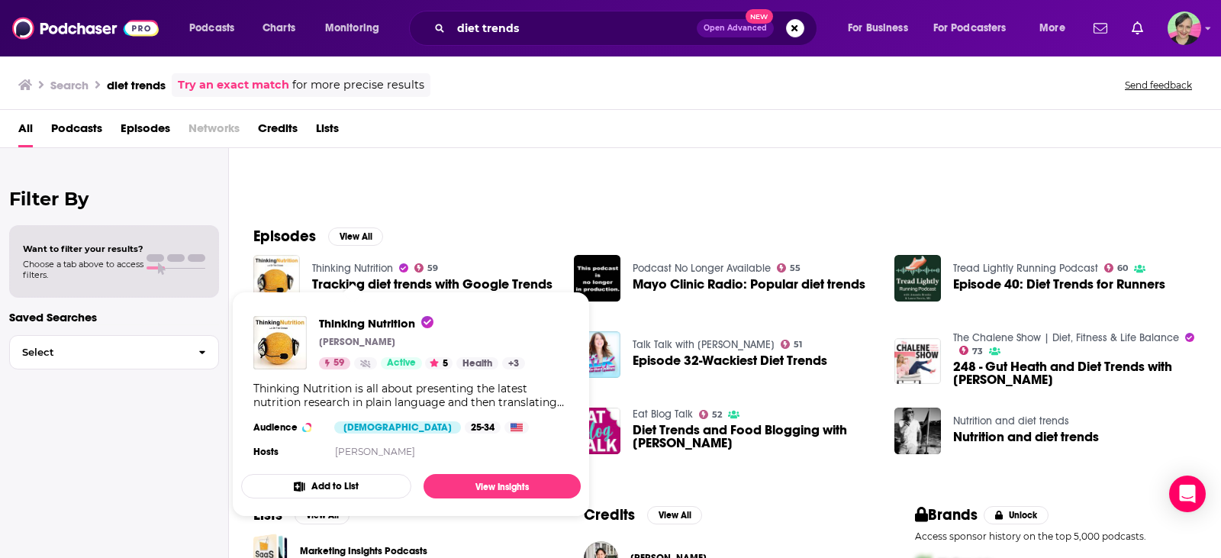
click at [358, 265] on link "Thinking Nutrition" at bounding box center [352, 268] width 81 height 13
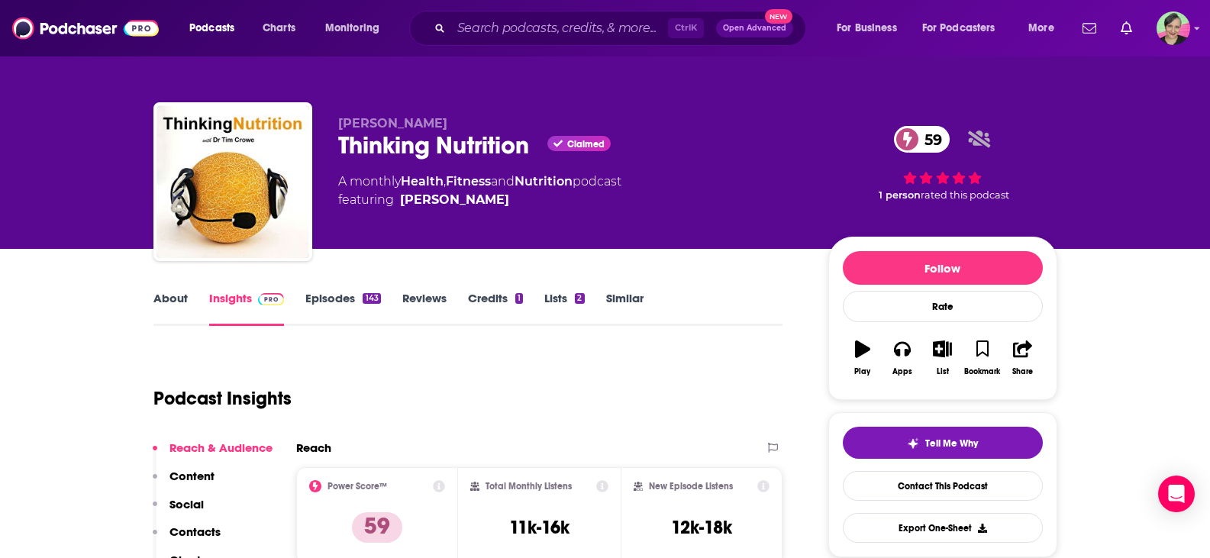
scroll to position [76, 0]
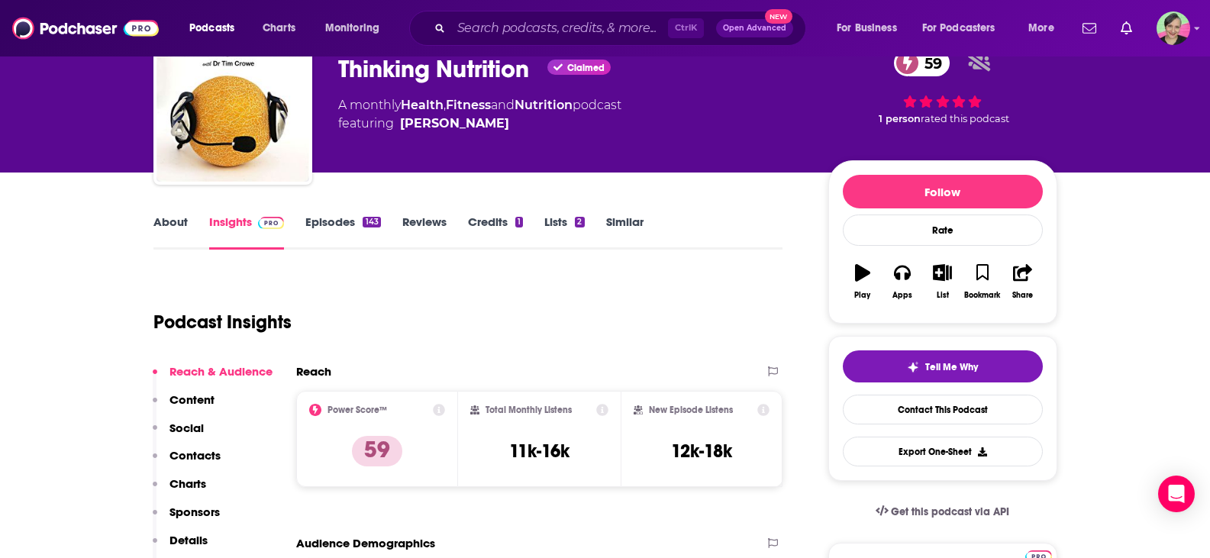
click at [177, 218] on link "About" at bounding box center [170, 231] width 34 height 35
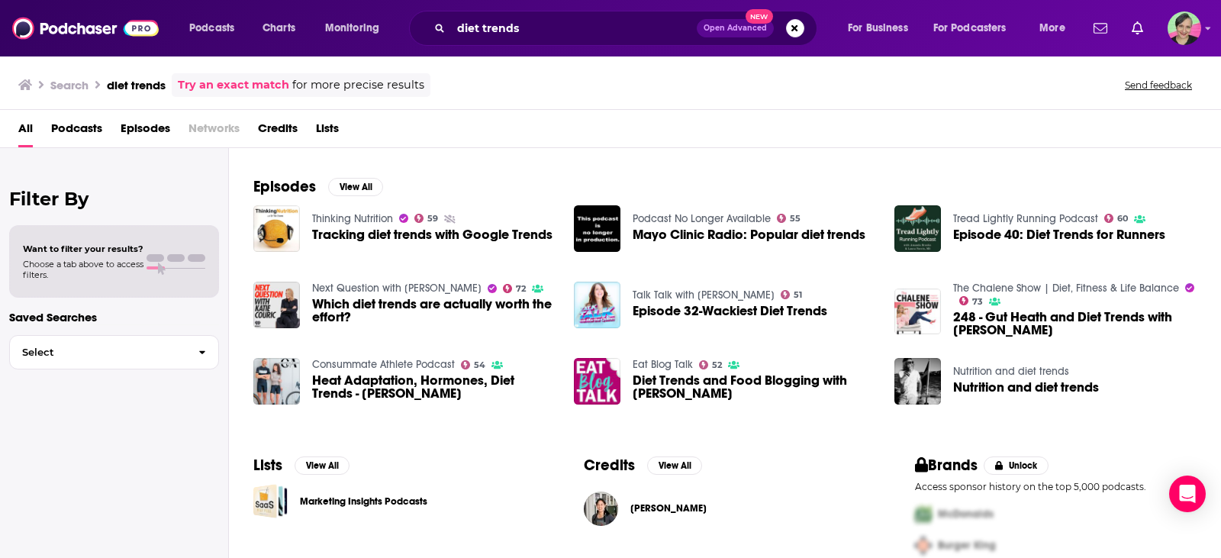
scroll to position [178, 0]
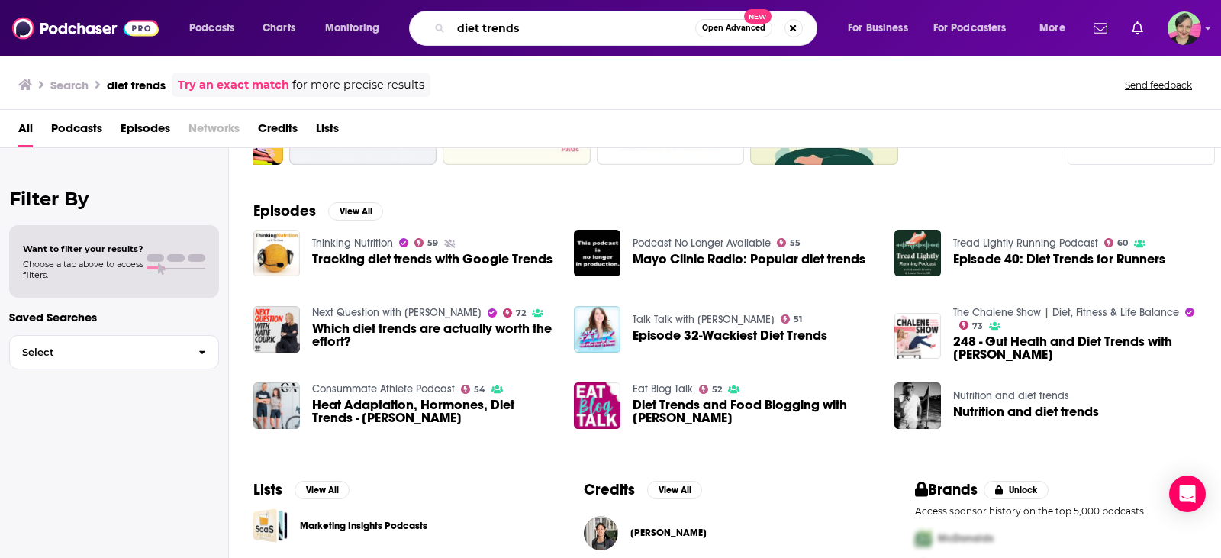
drag, startPoint x: 542, startPoint y: 25, endPoint x: 392, endPoint y: 18, distance: 150.5
click at [392, 18] on div "Podcasts Charts Monitoring diet trends Open Advanced New For Business For Podca…" at bounding box center [629, 28] width 901 height 35
drag, startPoint x: 500, startPoint y: 27, endPoint x: 647, endPoint y: 36, distance: 147.5
click at [647, 36] on input "women who podcast" at bounding box center [573, 28] width 244 height 24
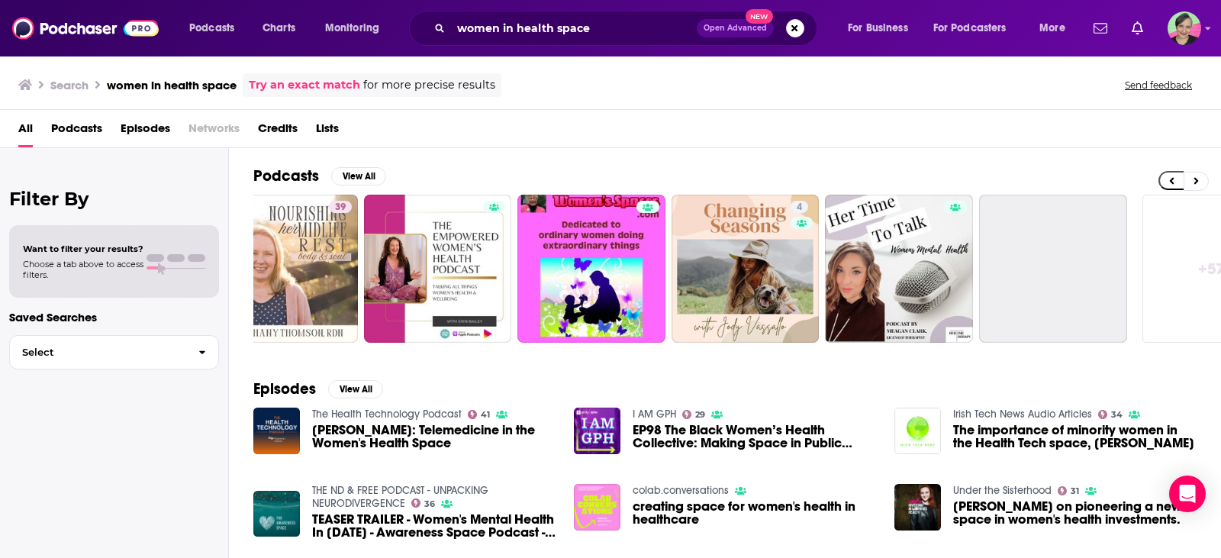
scroll to position [0, 434]
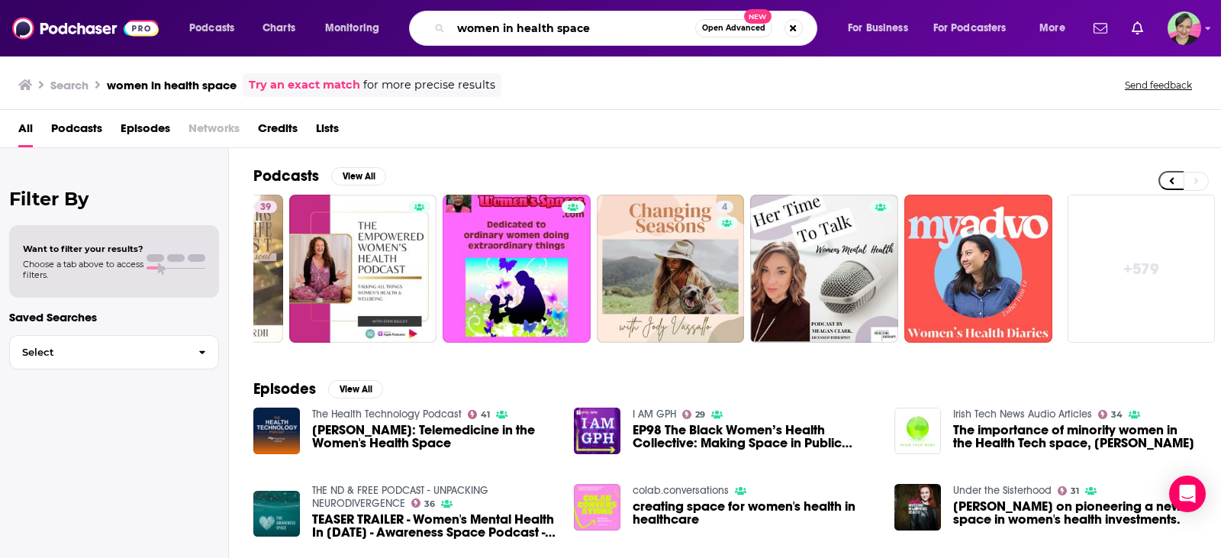
drag, startPoint x: 545, startPoint y: 24, endPoint x: 424, endPoint y: 30, distance: 121.5
click at [424, 30] on div "women in health space Open Advanced New" at bounding box center [613, 28] width 408 height 35
type input "o"
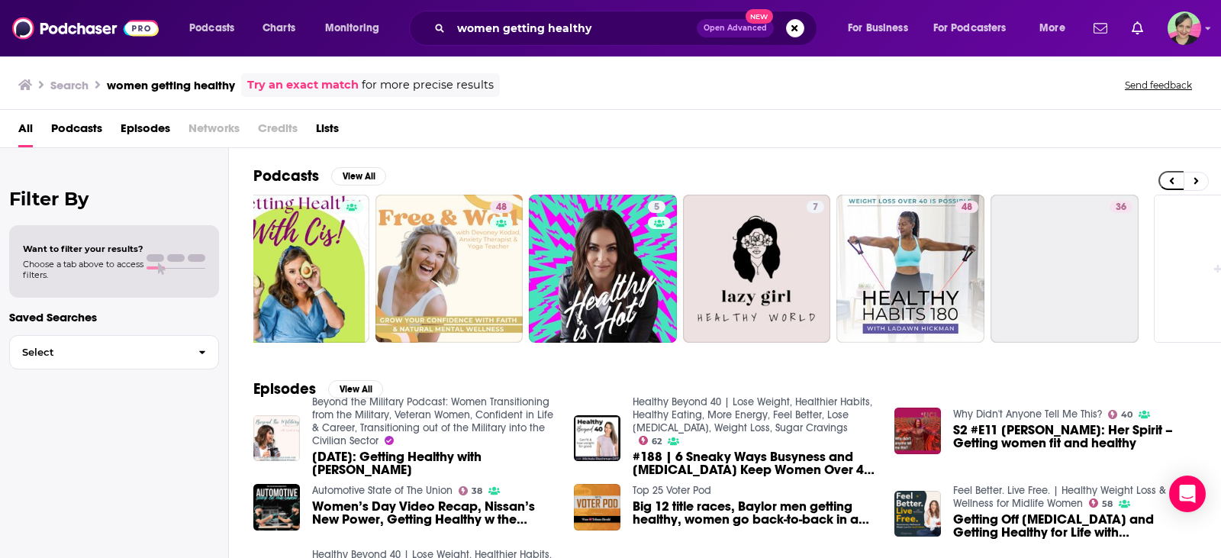
scroll to position [0, 434]
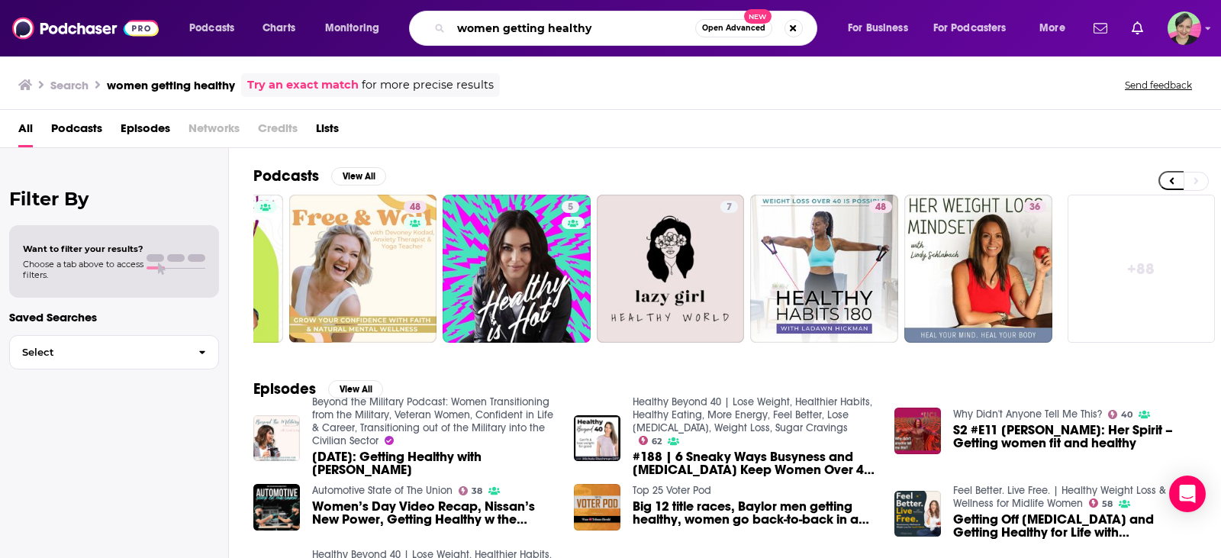
drag, startPoint x: 607, startPoint y: 23, endPoint x: 185, endPoint y: 26, distance: 422.1
click at [185, 25] on div "Podcasts Charts Monitoring women getting healthy Open Advanced New For Business…" at bounding box center [629, 28] width 901 height 35
type input "d"
type input "high-protein diet"
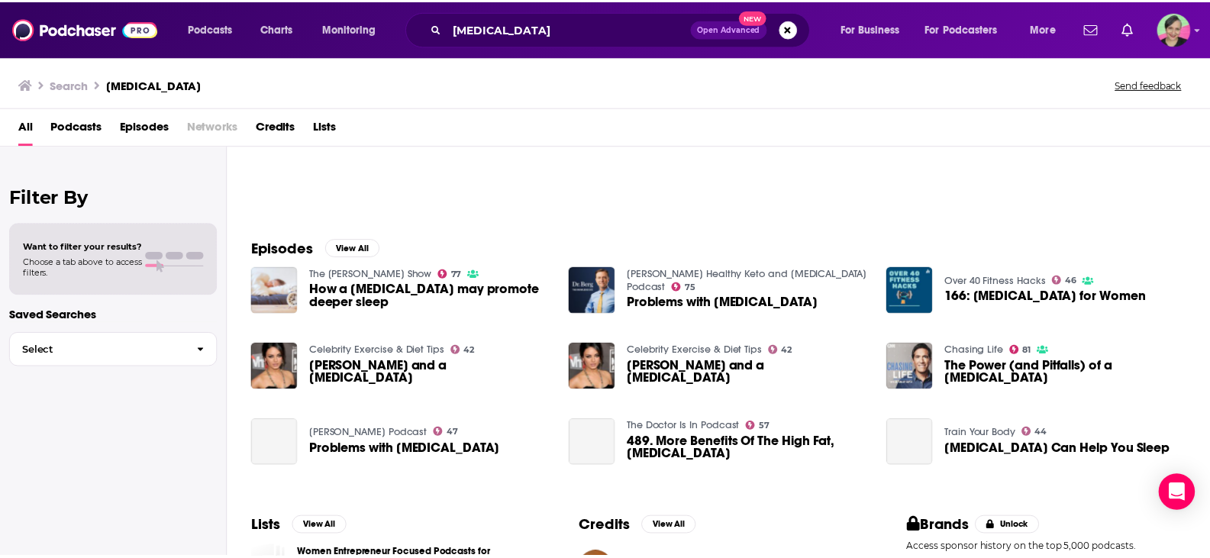
scroll to position [153, 0]
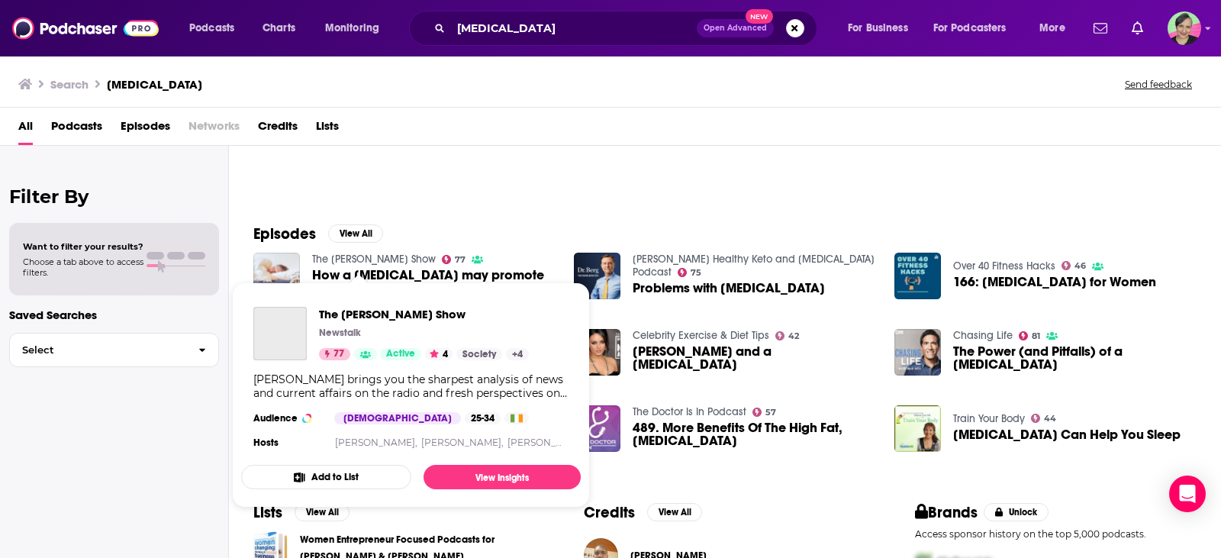
click at [350, 257] on link "The Pat Kenny Show" at bounding box center [374, 259] width 124 height 13
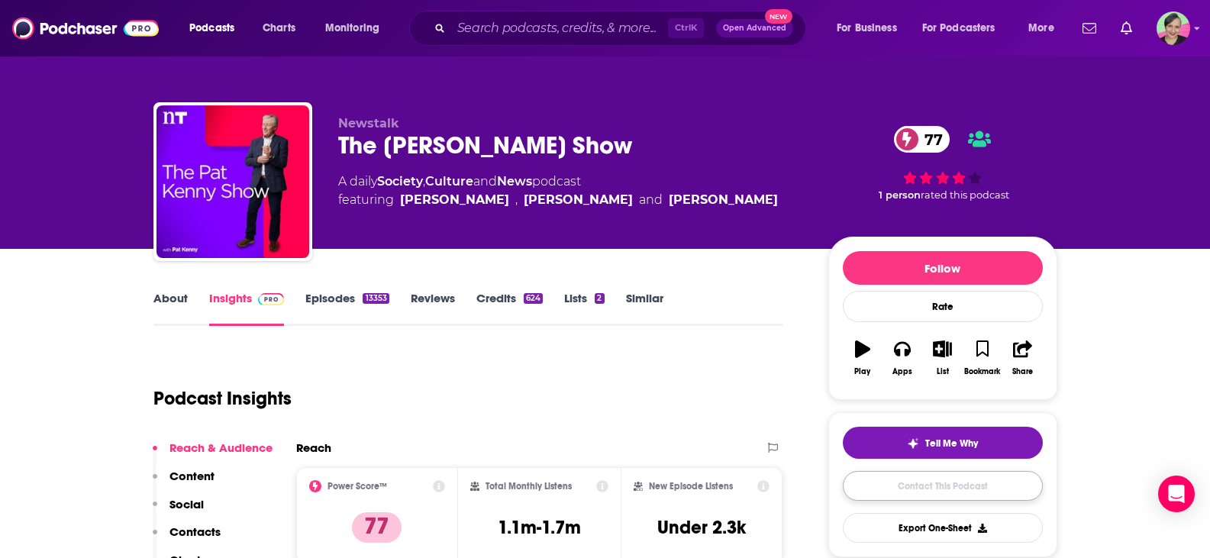
click at [950, 482] on link "Contact This Podcast" at bounding box center [943, 486] width 200 height 30
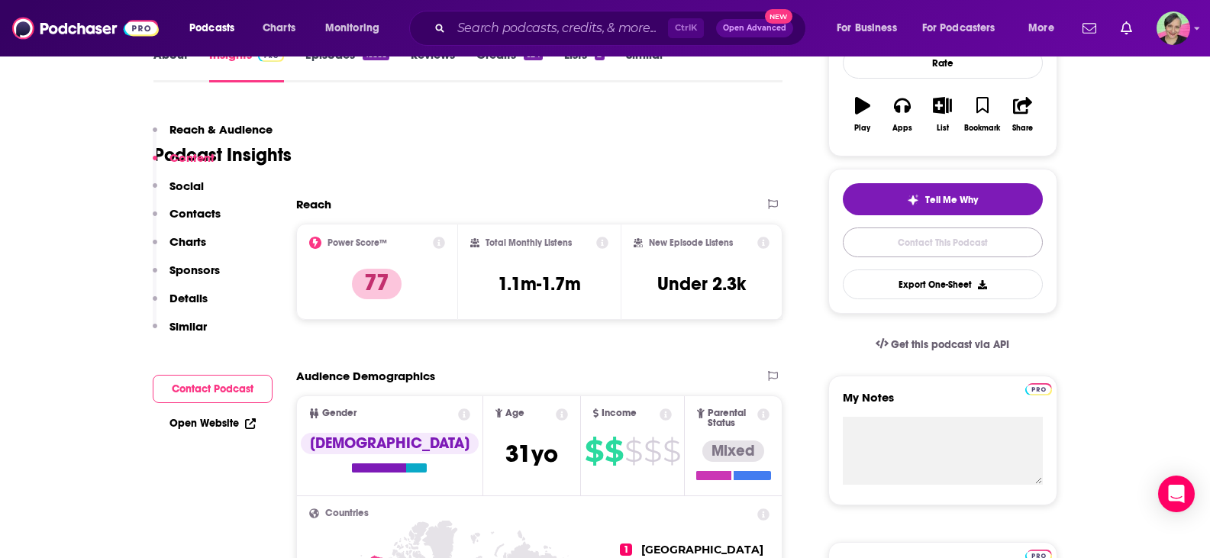
scroll to position [34, 0]
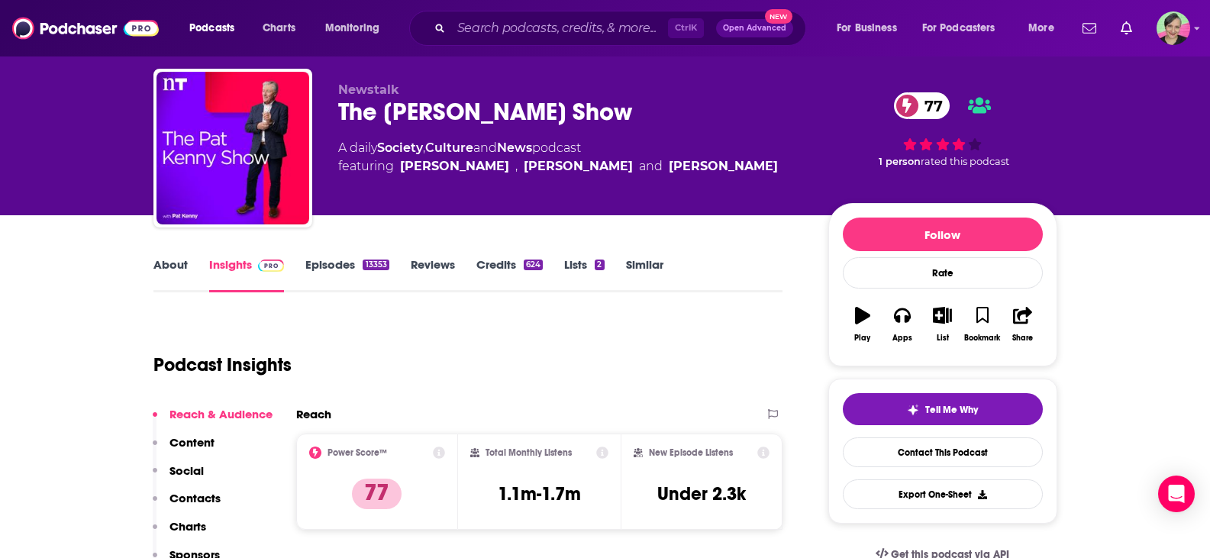
click at [169, 263] on link "About" at bounding box center [170, 274] width 34 height 35
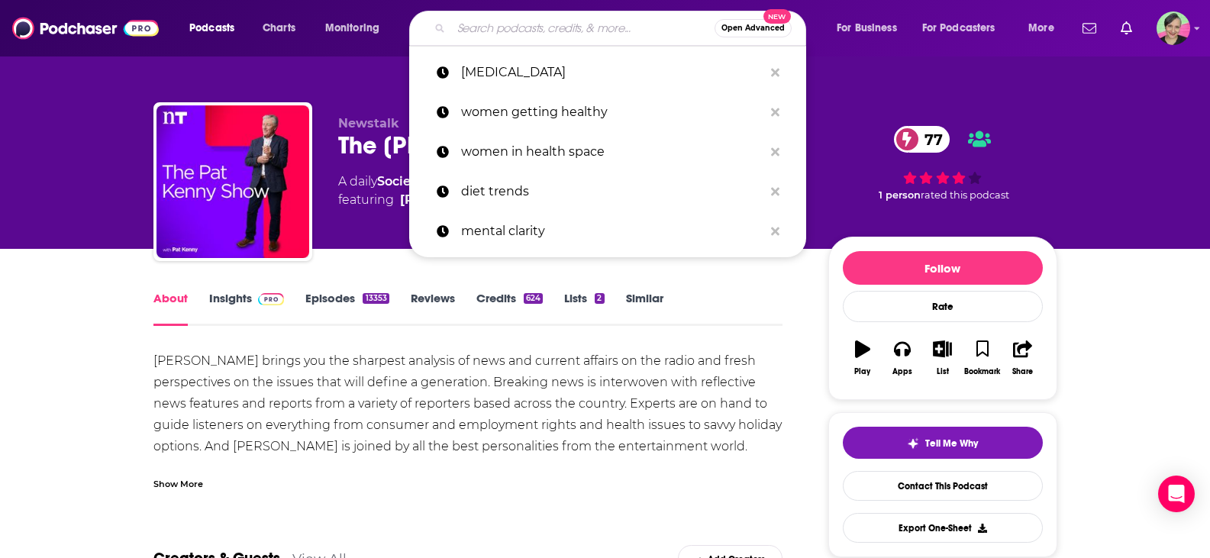
click at [528, 23] on input "Search podcasts, credits, & more..." at bounding box center [582, 28] width 263 height 24
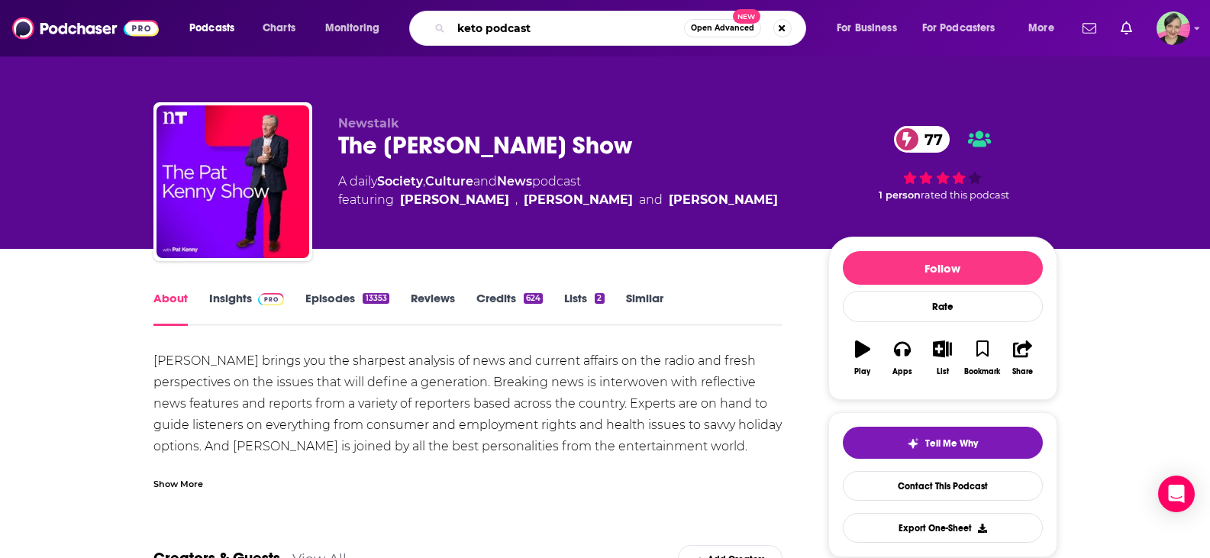
type input "keto podcasts"
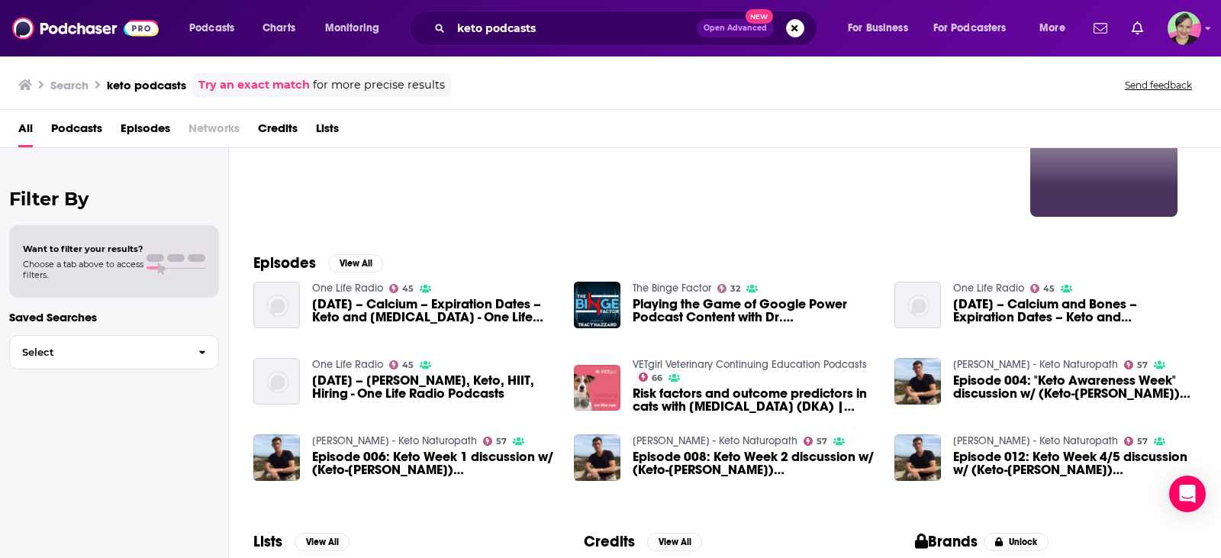
scroll to position [153, 0]
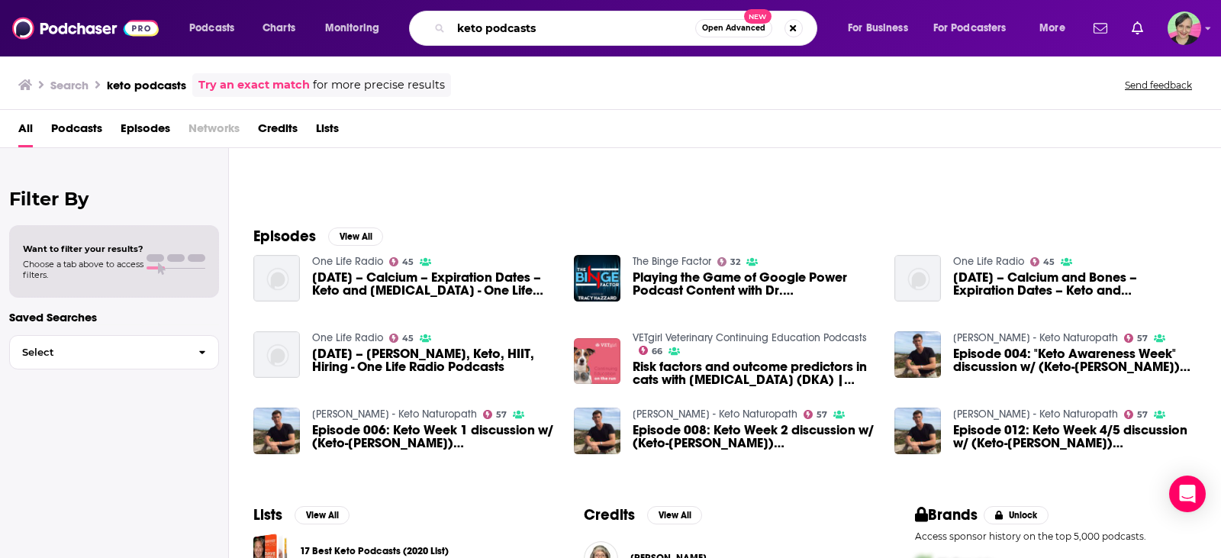
drag, startPoint x: 527, startPoint y: 37, endPoint x: 576, endPoint y: 40, distance: 49.0
click at [576, 40] on div "keto podcasts Open Advanced New" at bounding box center [613, 28] width 408 height 35
type input "keto carnivore"
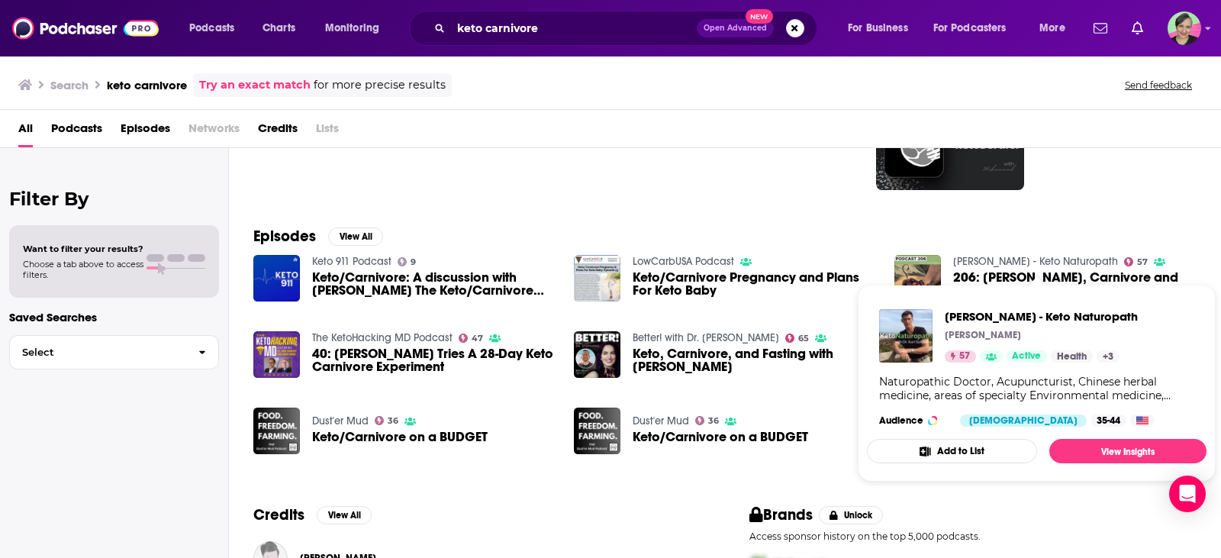
click at [1202, 284] on span "Dr Karl Goldkamp - Keto Naturopath Dr. Karl Goldkamp 57 Active Health + 3 Natur…" at bounding box center [1037, 383] width 358 height 215
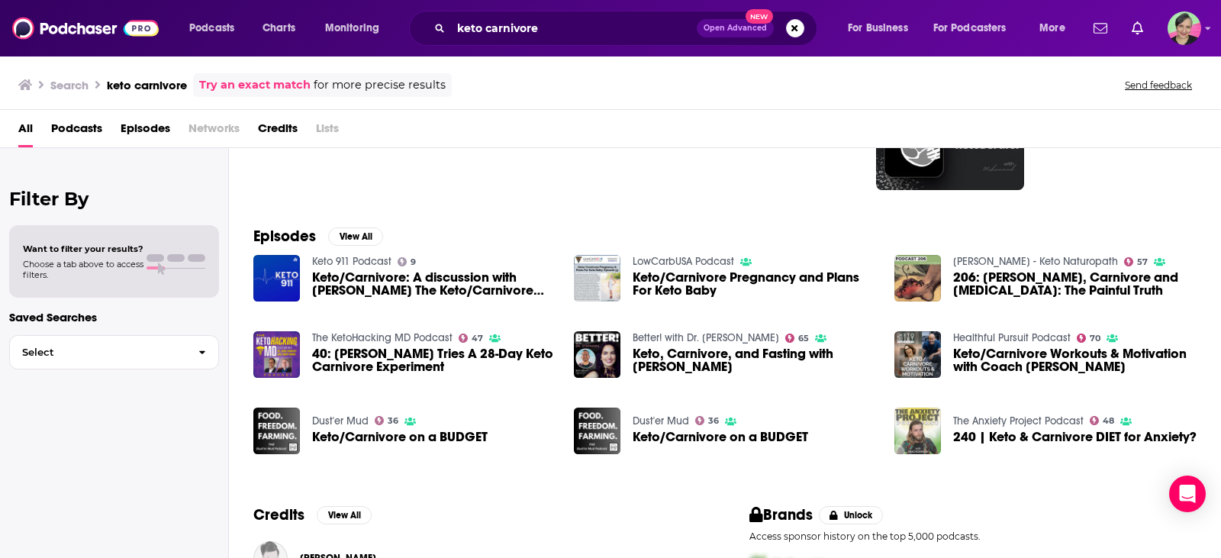
drag, startPoint x: 0, startPoint y: 428, endPoint x: 11, endPoint y: 430, distance: 10.9
click at [0, 427] on div "Filter By Want to filter your results? Choose a tab above to access filters. Sa…" at bounding box center [114, 427] width 229 height 558
click at [117, 431] on div "Filter By Want to filter your results? Choose a tab above to access filters. Sa…" at bounding box center [114, 427] width 229 height 558
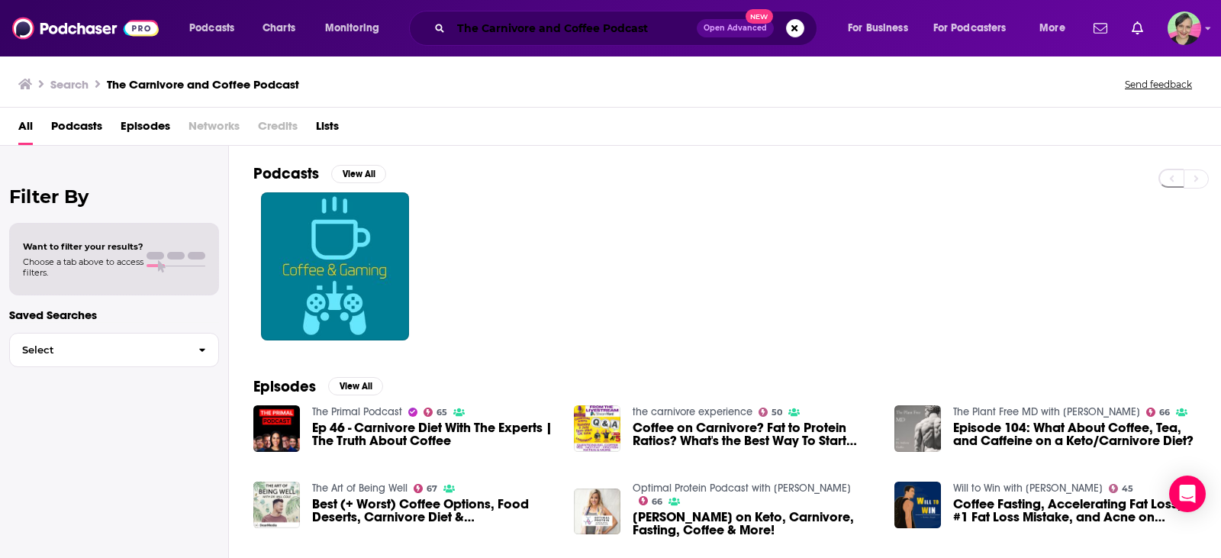
drag, startPoint x: 653, startPoint y: 22, endPoint x: 329, endPoint y: 18, distance: 324.4
click at [329, 18] on div "Podcasts Charts Monitoring The Carnivore and Coffee Podcast Open Advanced New F…" at bounding box center [629, 28] width 901 height 35
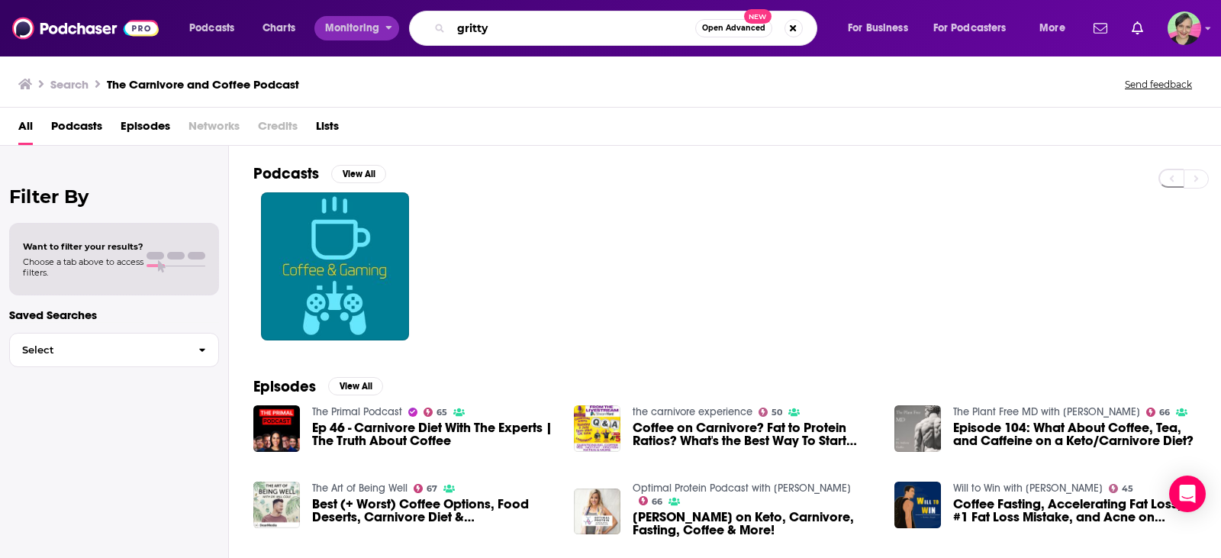
type input "gritty"
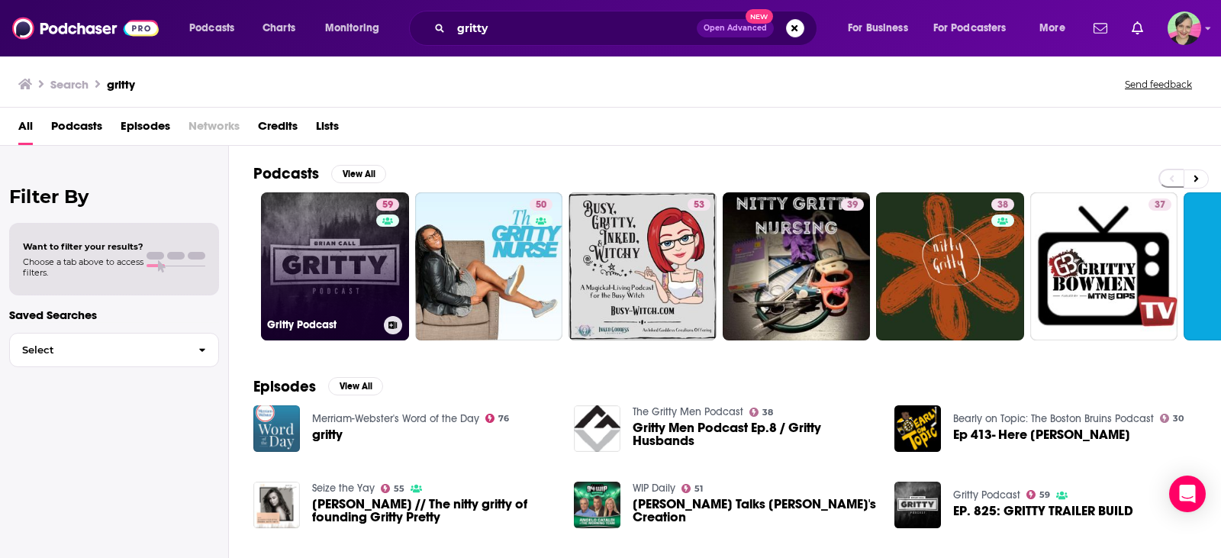
click at [330, 240] on link "59 Gritty Podcast" at bounding box center [335, 266] width 148 height 148
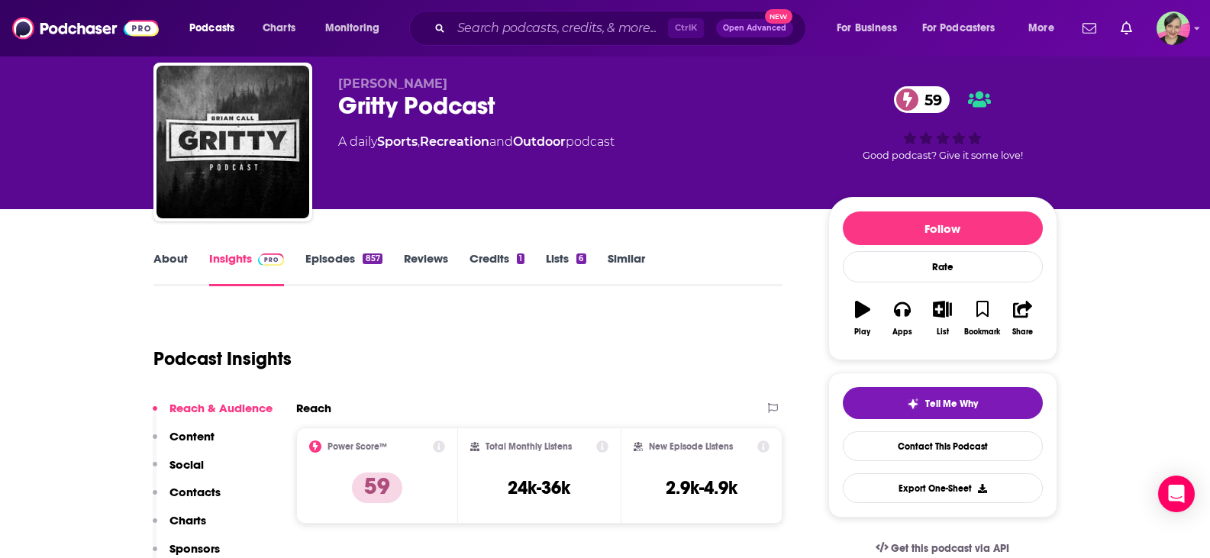
scroll to position [76, 0]
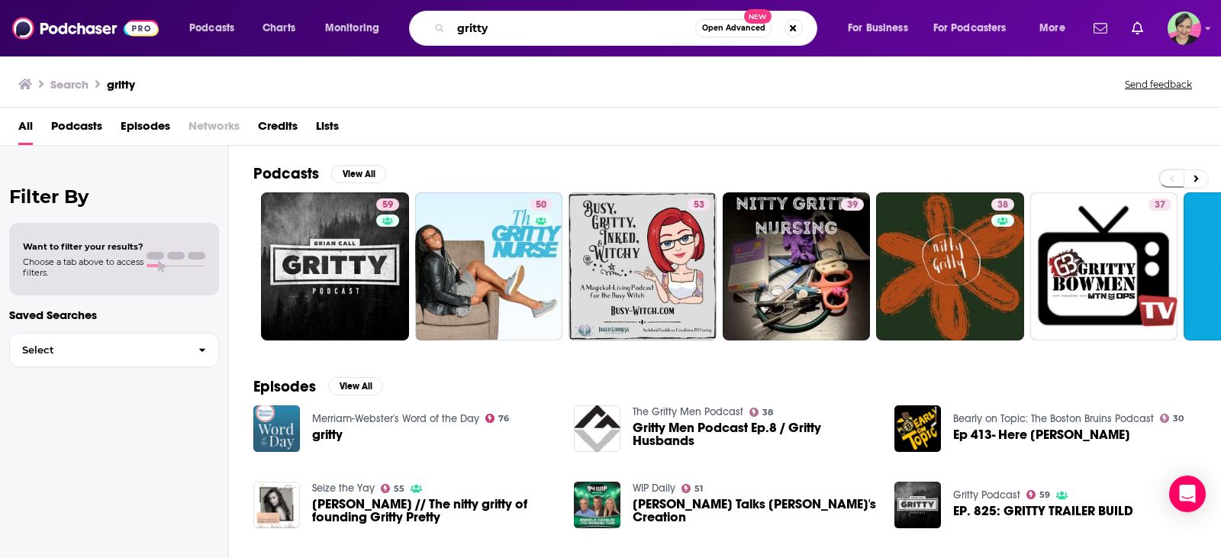
drag, startPoint x: 514, startPoint y: 36, endPoint x: 377, endPoint y: 15, distance: 138.2
click at [377, 15] on div "Podcasts Charts Monitoring gritty Open Advanced New For Business For Podcasters…" at bounding box center [629, 28] width 901 height 35
type input "e"
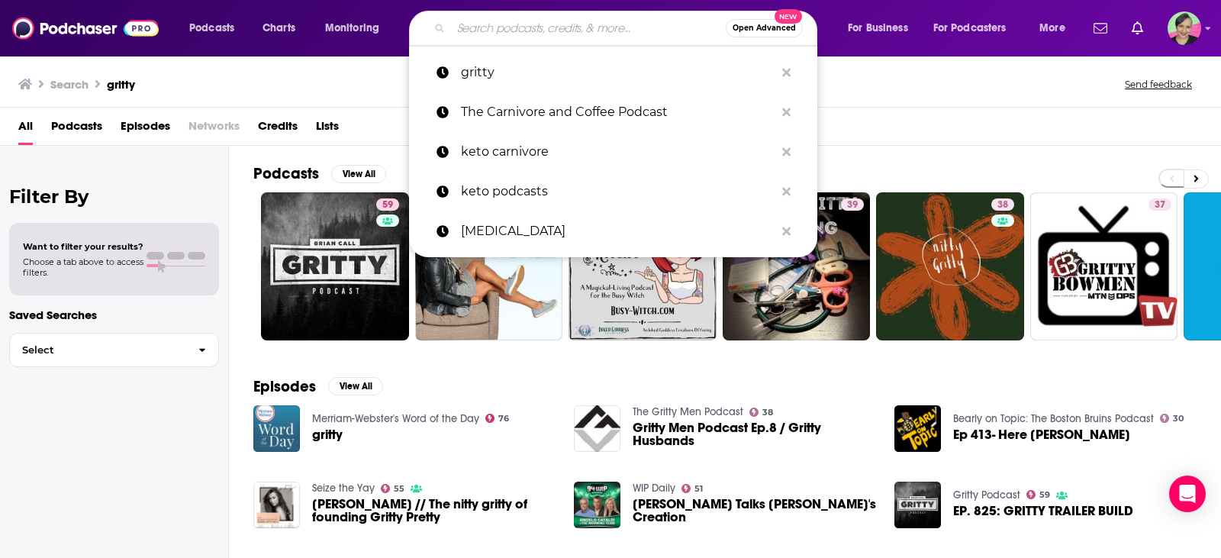
type input "l"
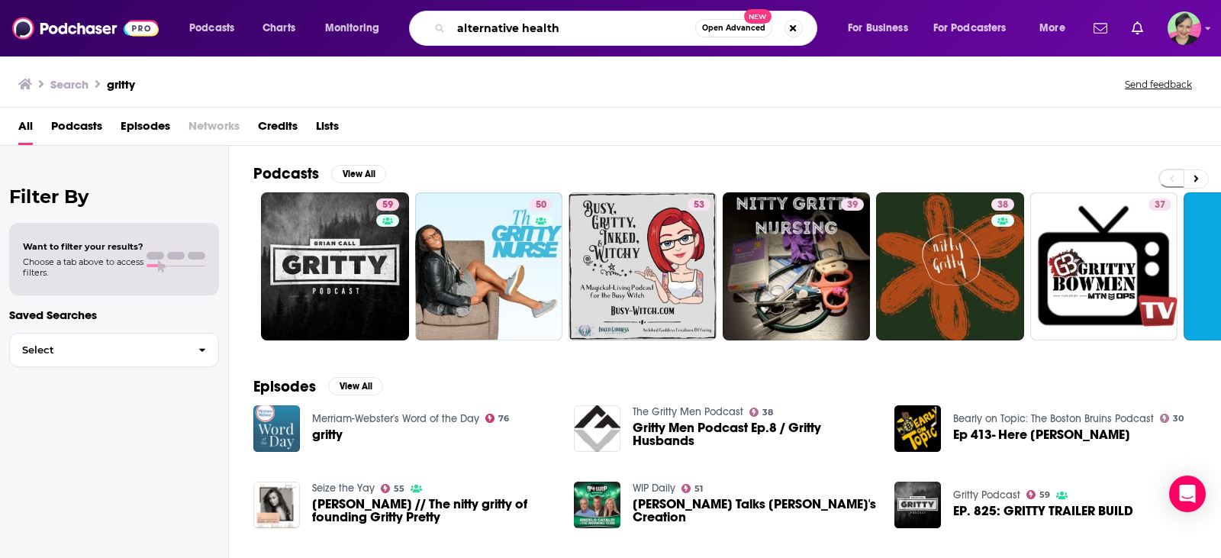
type input "alternative health"
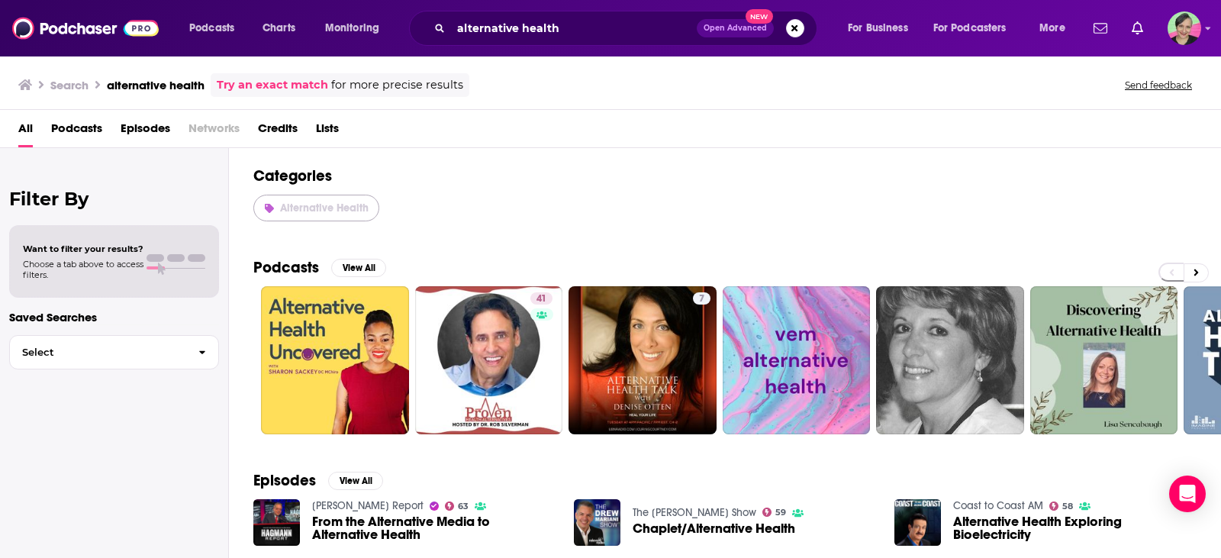
click at [333, 208] on span "Alternative Health" at bounding box center [324, 208] width 89 height 13
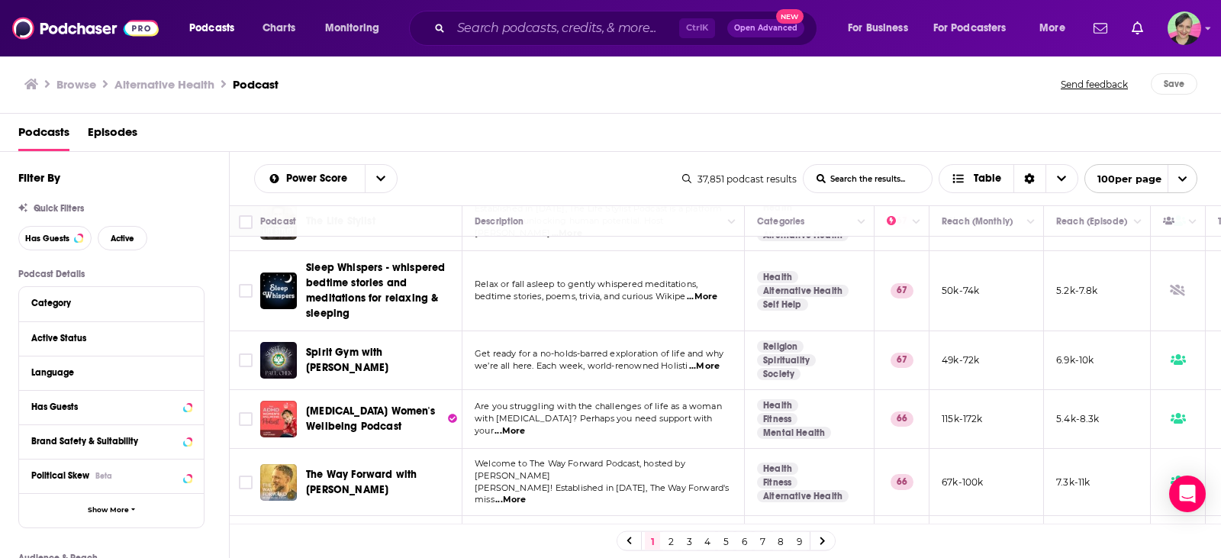
scroll to position [3969, 0]
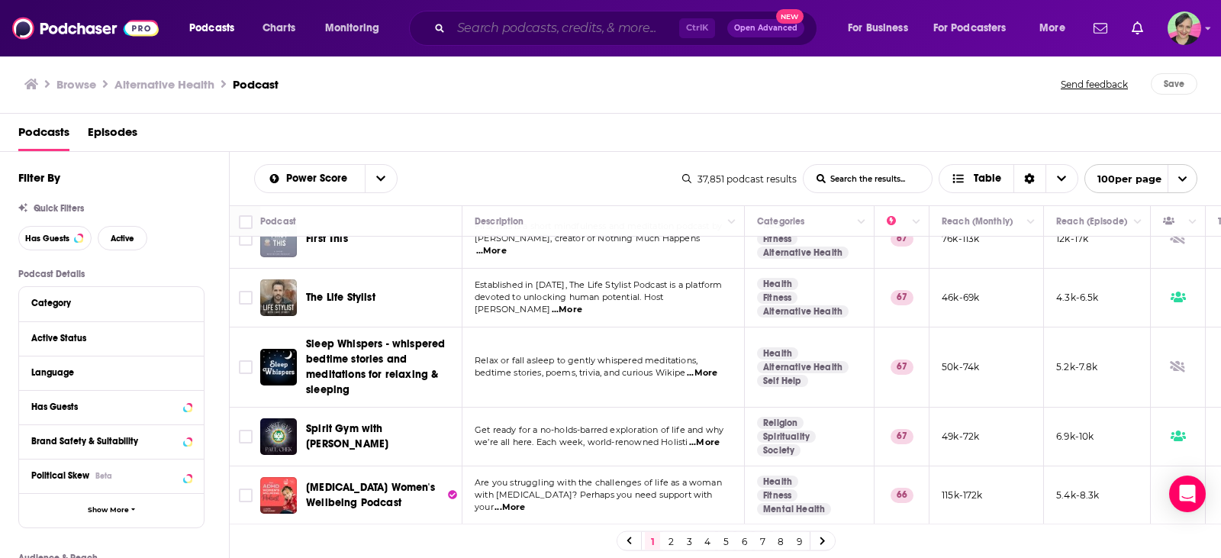
click at [608, 34] on input "Search podcasts, credits, & more..." at bounding box center [565, 28] width 228 height 24
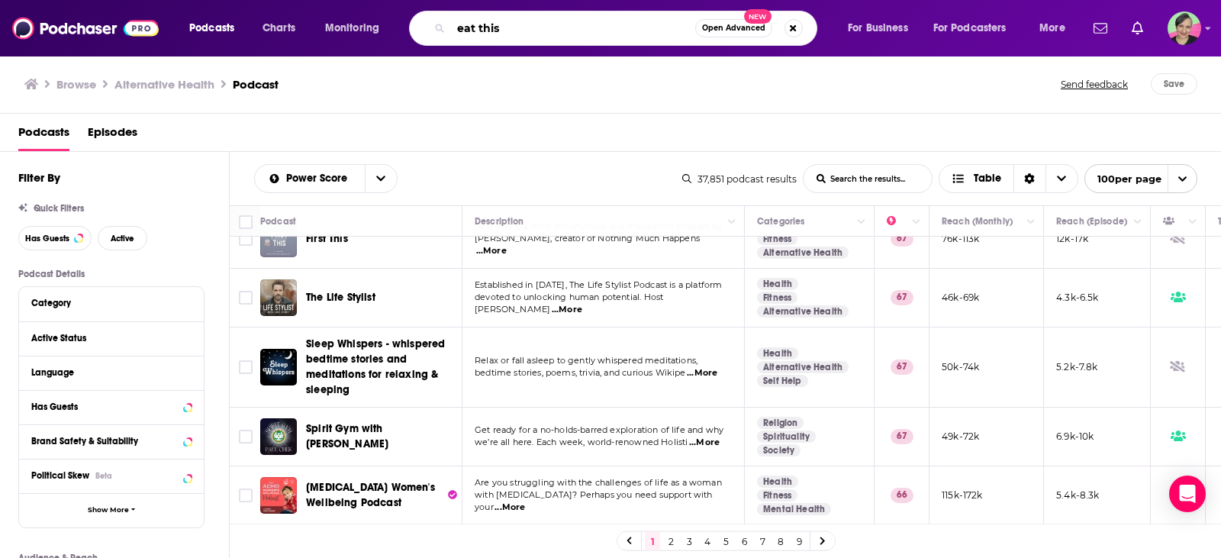
type input "eat this"
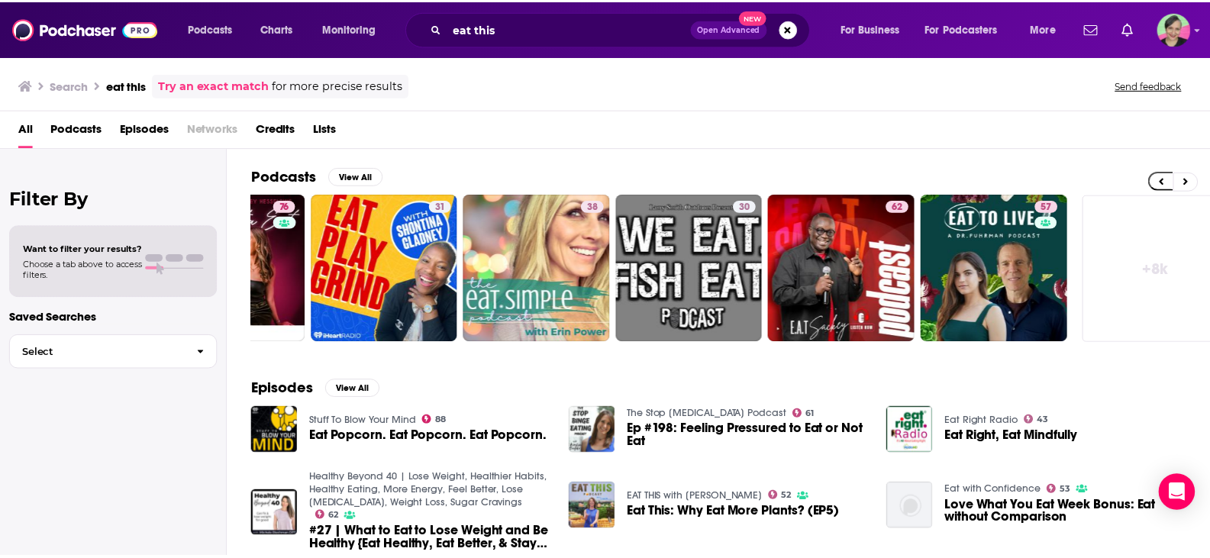
scroll to position [0, 408]
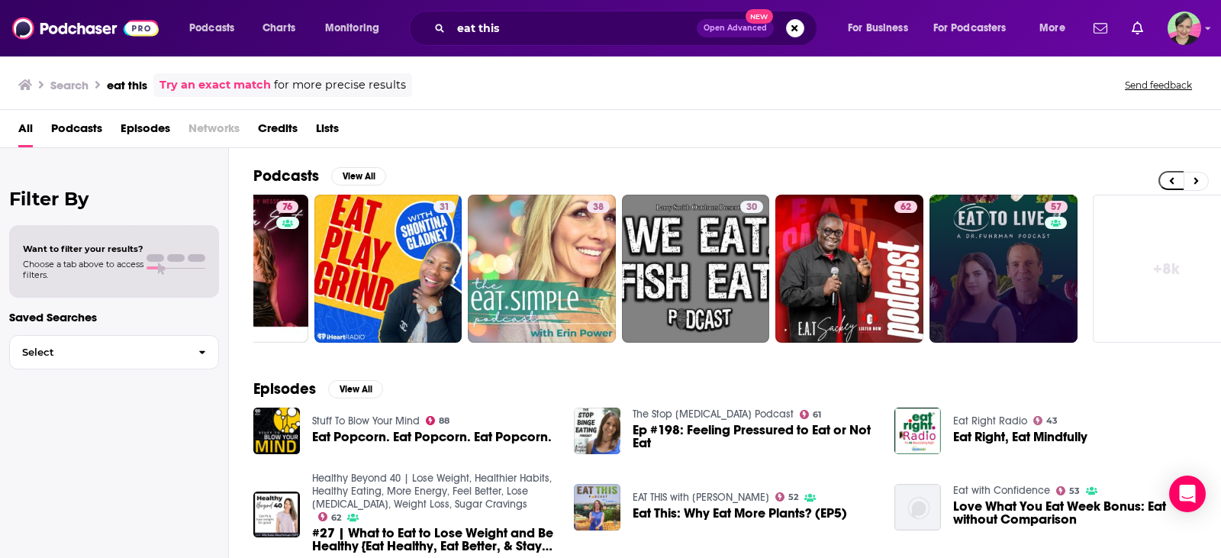
click at [1021, 228] on link "57" at bounding box center [1004, 269] width 148 height 148
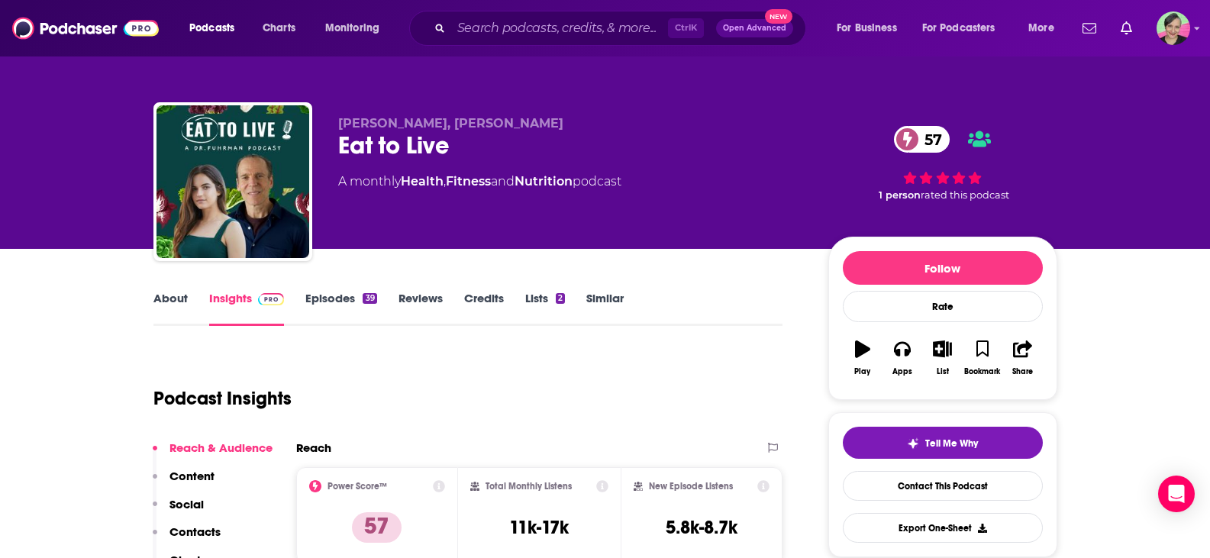
scroll to position [76, 0]
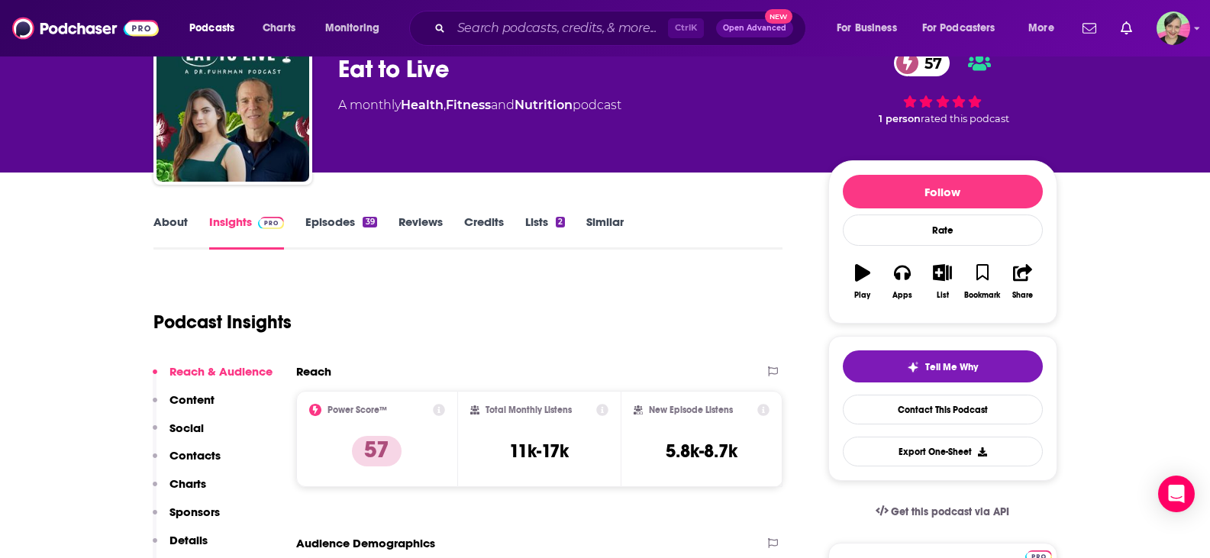
click at [176, 226] on link "About" at bounding box center [170, 231] width 34 height 35
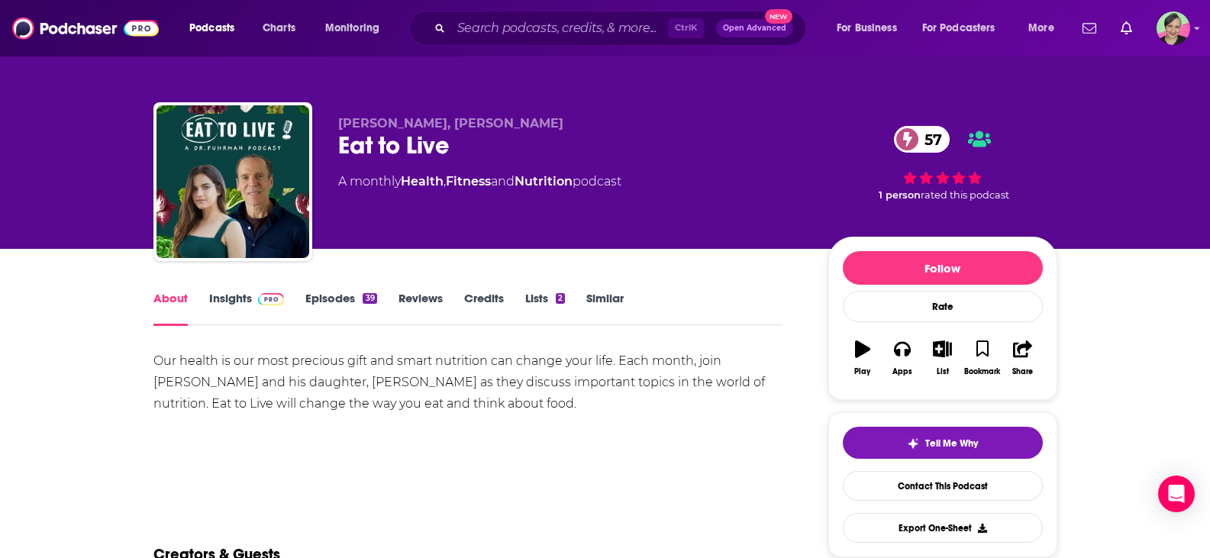
click at [328, 300] on link "Episodes 39" at bounding box center [340, 308] width 71 height 35
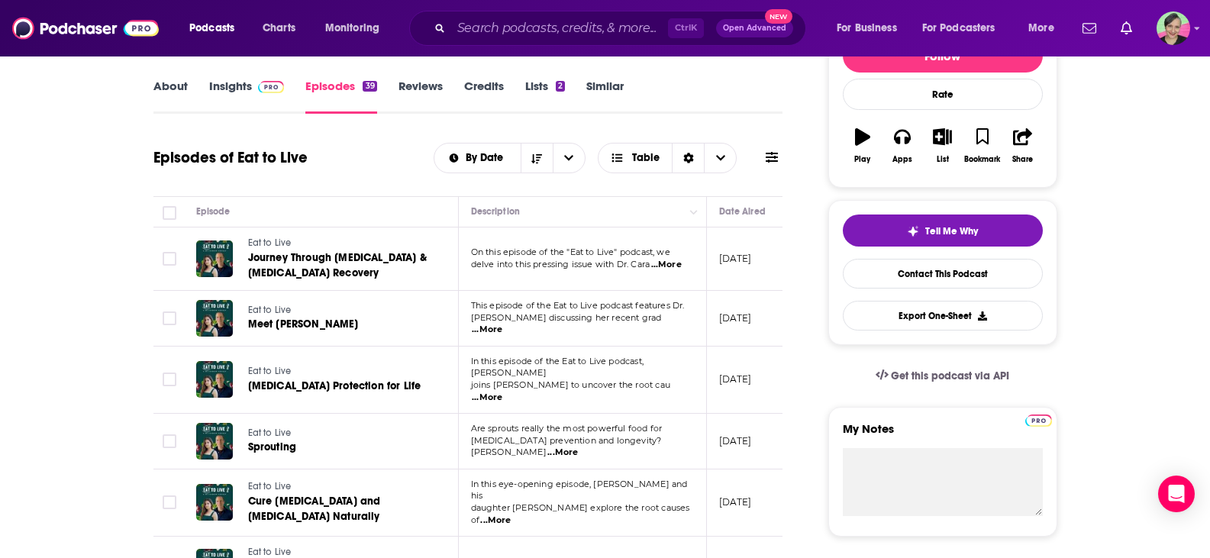
scroll to position [229, 0]
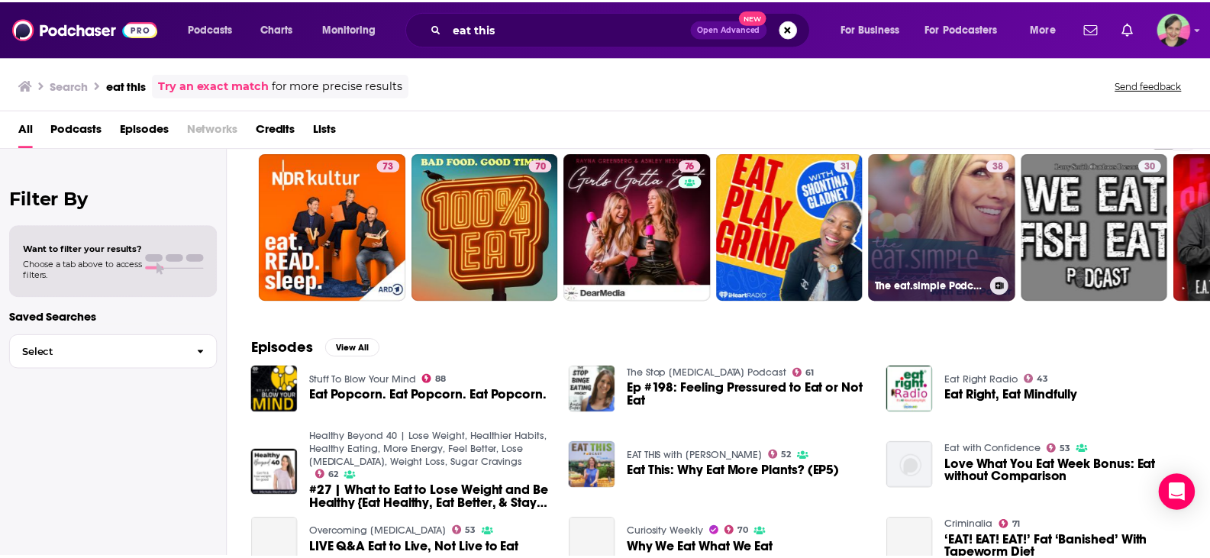
scroll to position [153, 0]
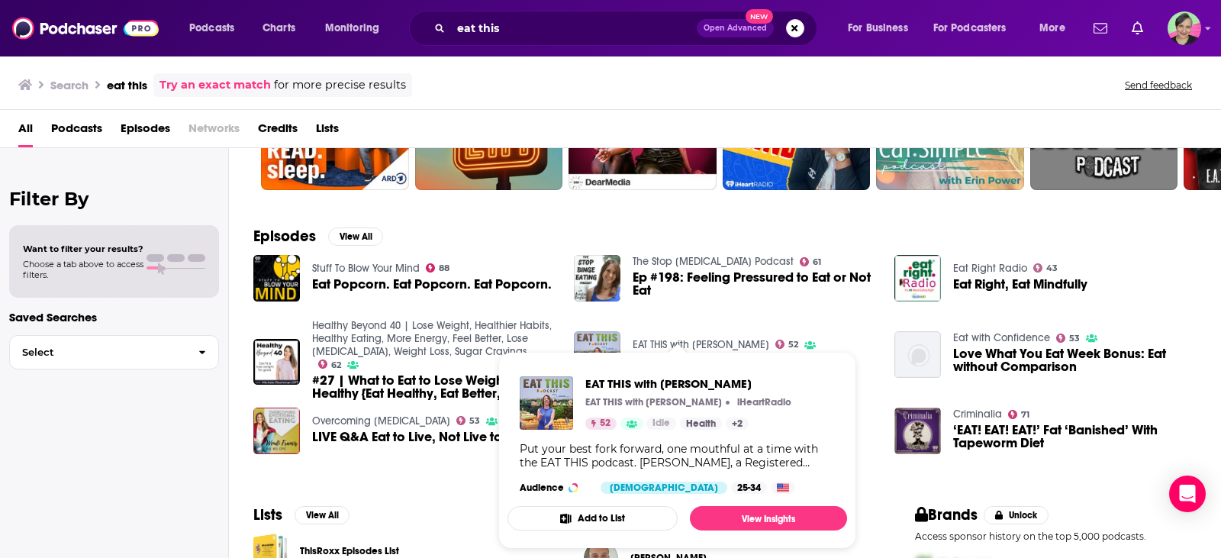
click at [830, 346] on span "EAT THIS with [PERSON_NAME] EAT THIS with [PERSON_NAME] 52 Idle Health + 2 Put …" at bounding box center [677, 450] width 358 height 215
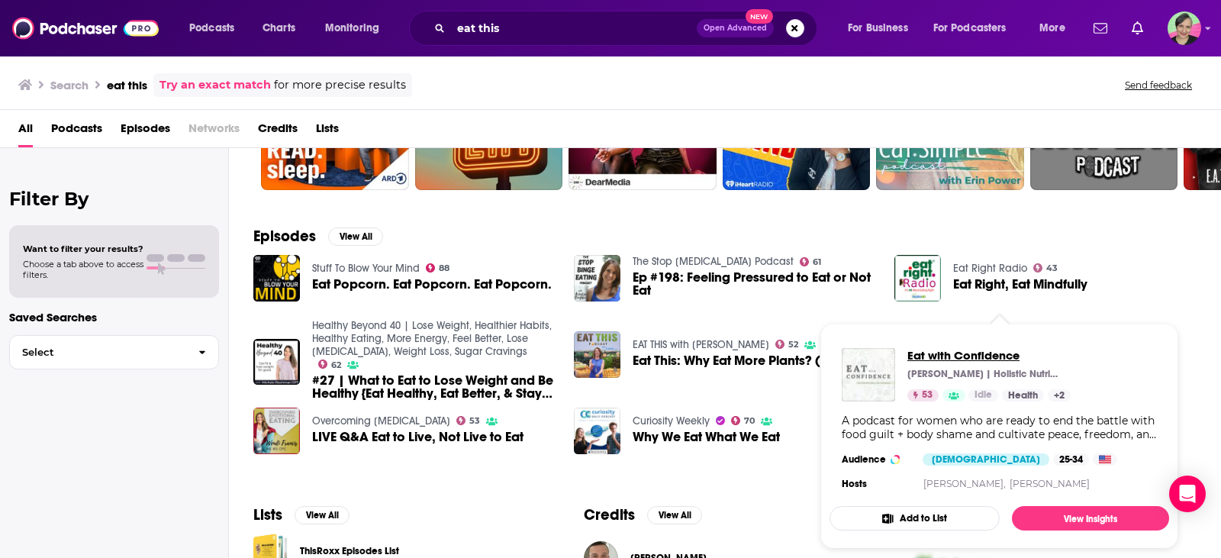
click at [978, 351] on span "Eat with Confidence" at bounding box center [989, 355] width 163 height 15
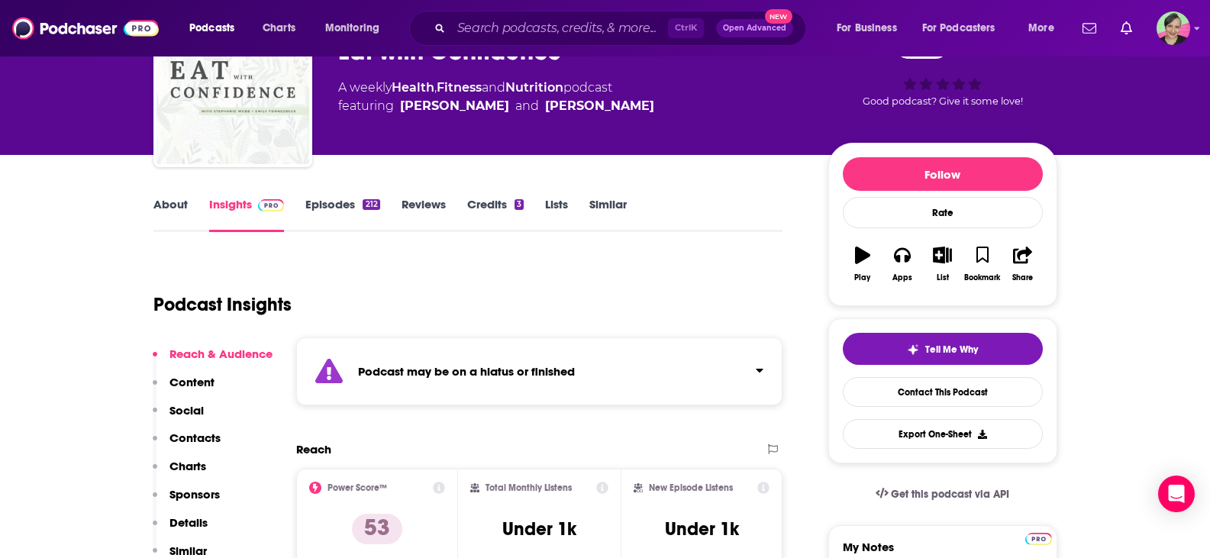
scroll to position [76, 0]
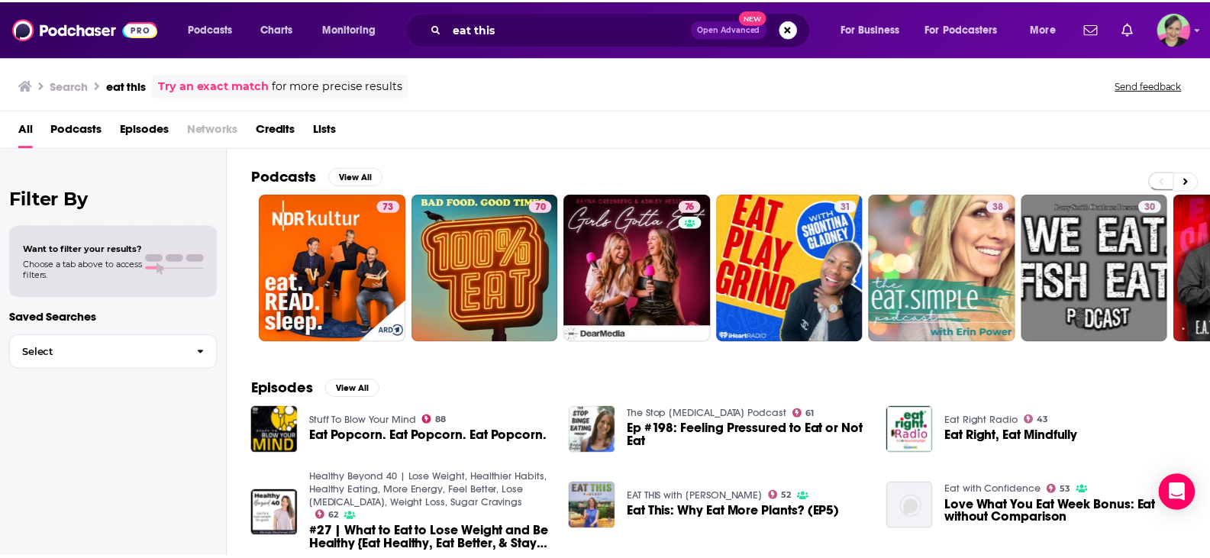
scroll to position [305, 0]
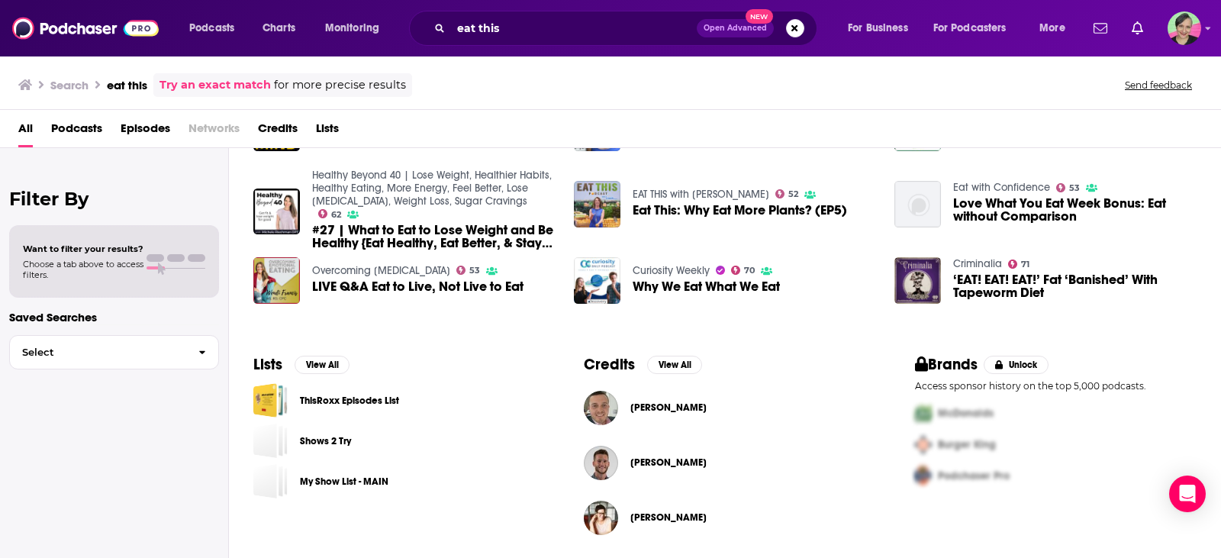
click at [653, 196] on link "EAT THIS with [PERSON_NAME]" at bounding box center [701, 194] width 137 height 13
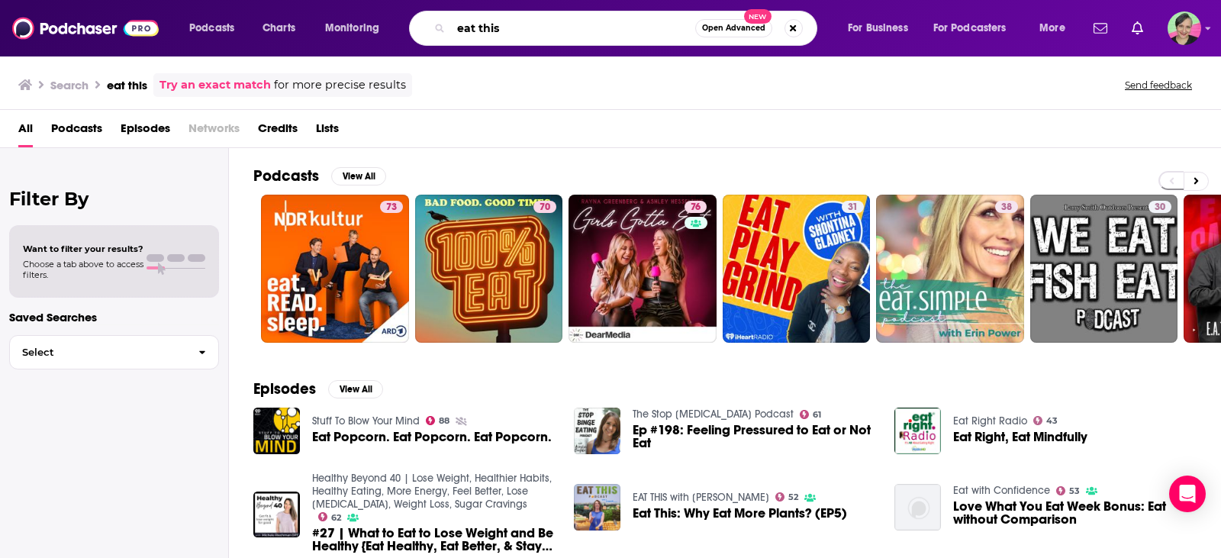
drag, startPoint x: 479, startPoint y: 25, endPoint x: 533, endPoint y: 31, distance: 54.5
click at [533, 31] on input "eat this" at bounding box center [573, 28] width 244 height 24
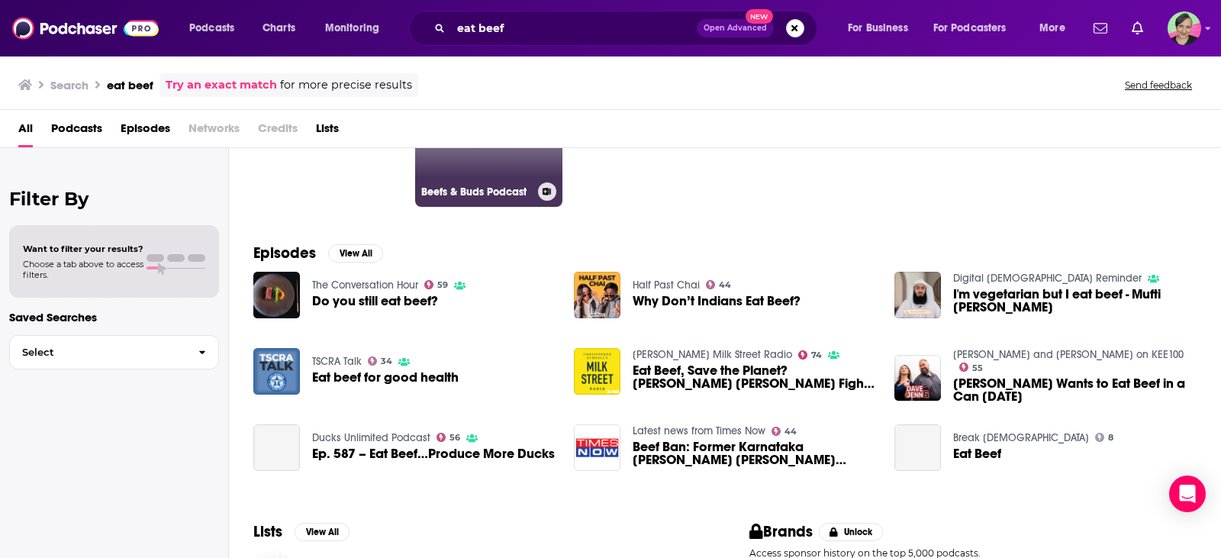
scroll to position [153, 0]
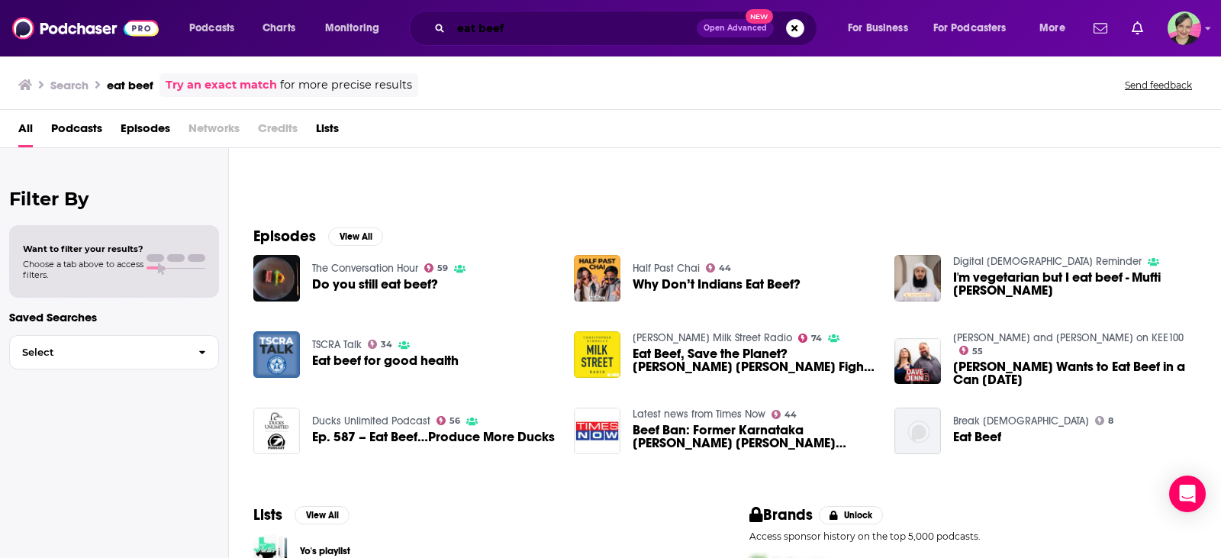
drag, startPoint x: 523, startPoint y: 24, endPoint x: 354, endPoint y: 19, distance: 168.8
click at [354, 19] on div "Podcasts Charts Monitoring eat beef Open Advanced New For Business For Podcaste…" at bounding box center [629, 28] width 901 height 35
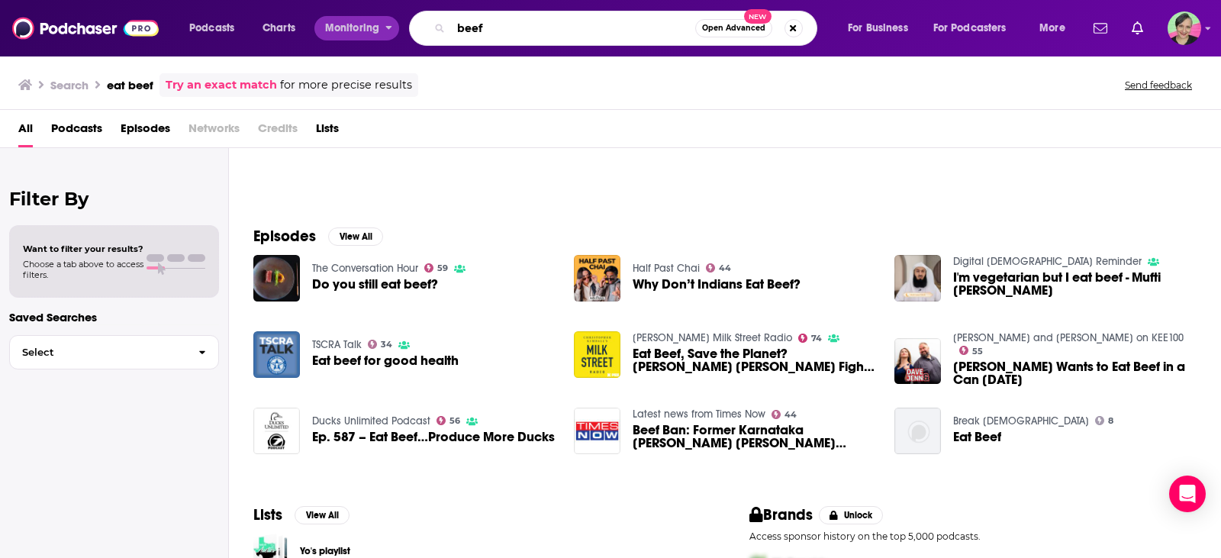
type input "beef"
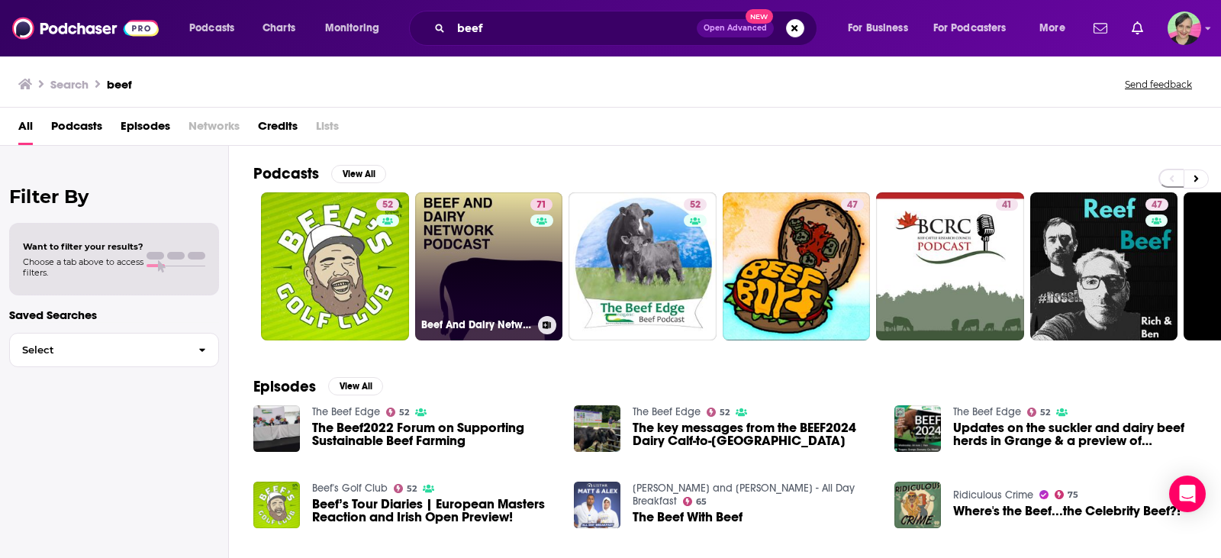
click at [455, 224] on link "71 Beef And Dairy Network" at bounding box center [489, 266] width 148 height 148
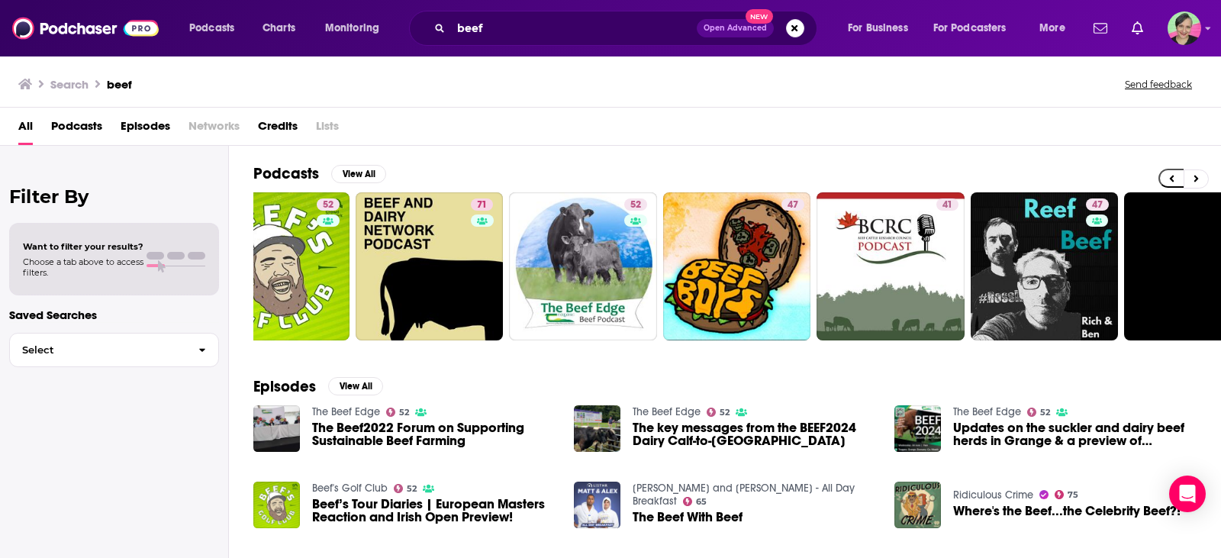
scroll to position [0, 60]
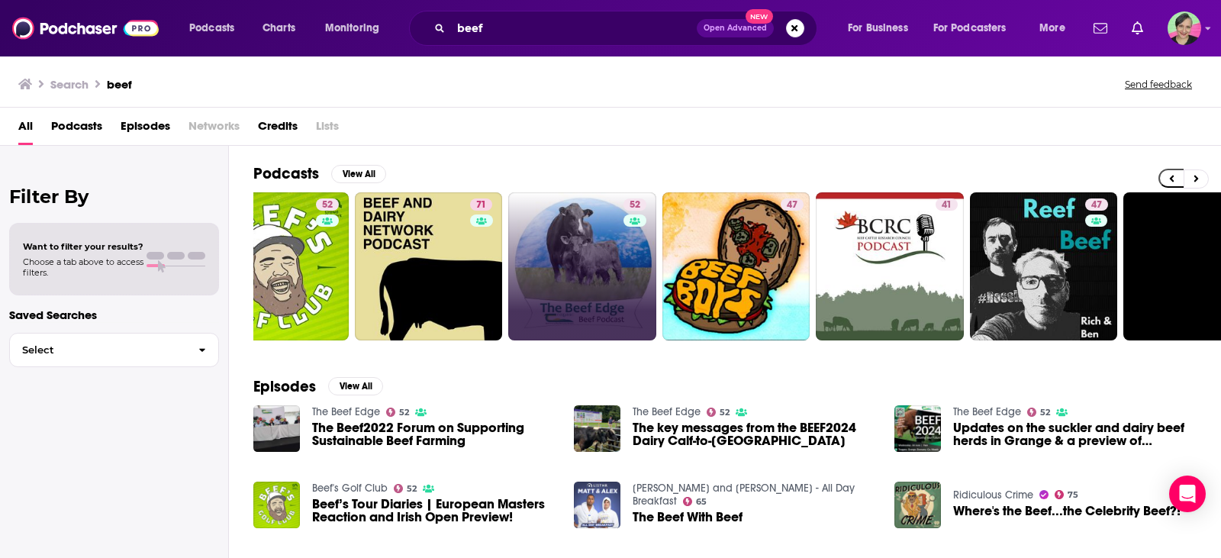
click at [607, 271] on link "52" at bounding box center [582, 266] width 148 height 148
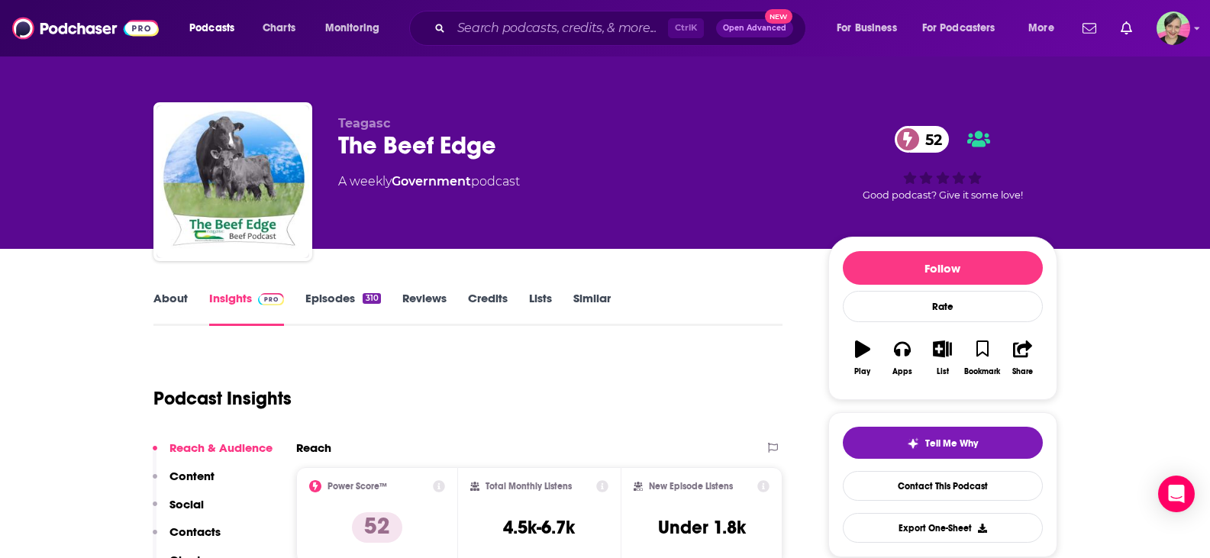
click at [176, 293] on link "About" at bounding box center [170, 308] width 34 height 35
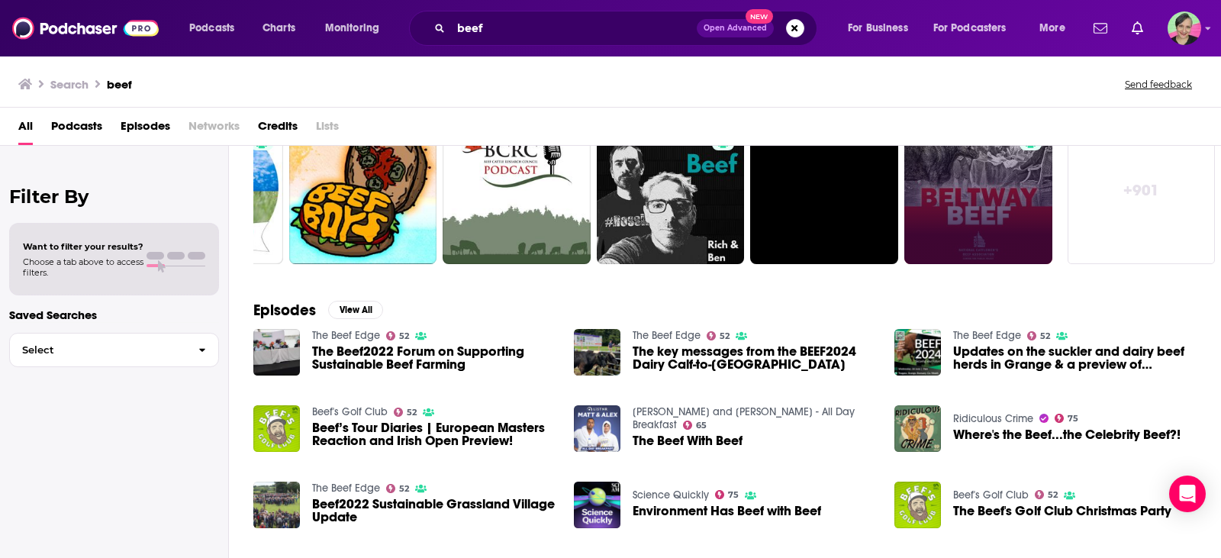
scroll to position [153, 0]
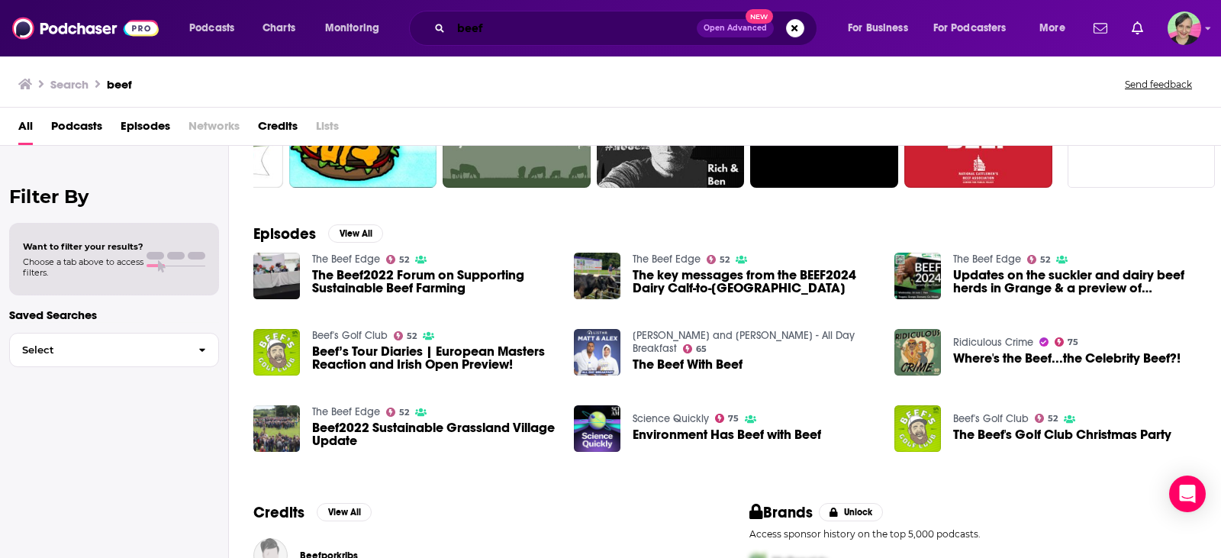
click at [501, 32] on input "beef" at bounding box center [574, 28] width 246 height 24
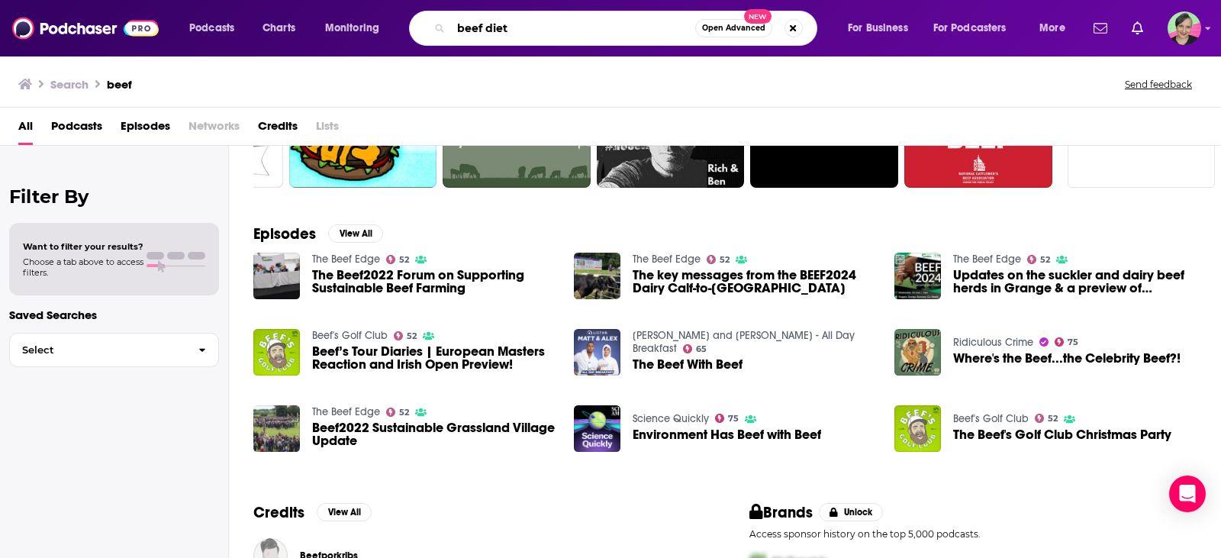
type input "beef diet"
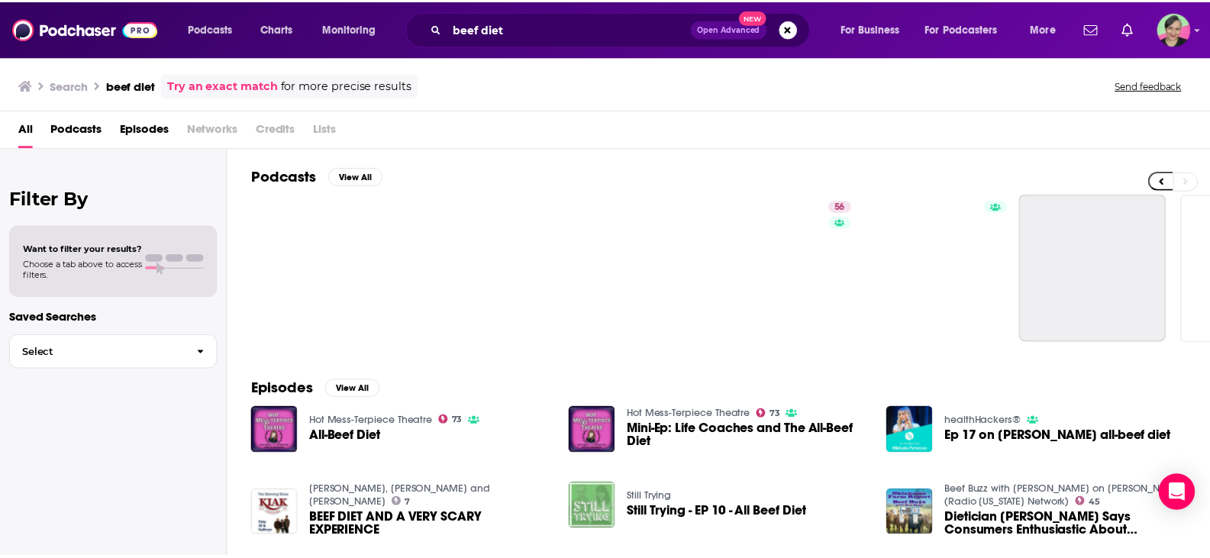
scroll to position [0, 434]
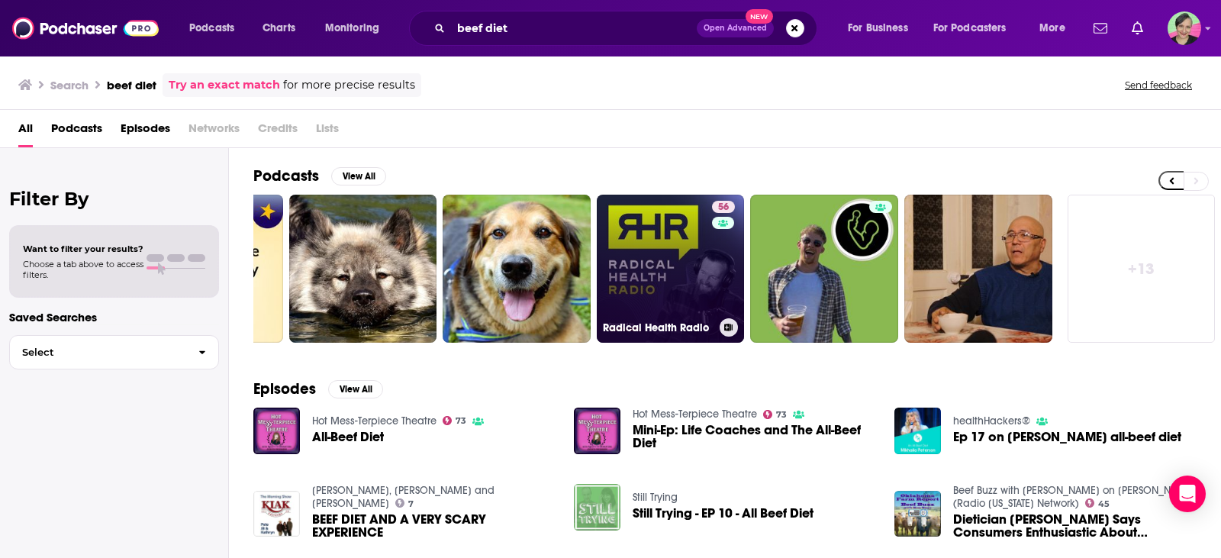
click at [635, 250] on link "56 Radical Health Radio" at bounding box center [671, 269] width 148 height 148
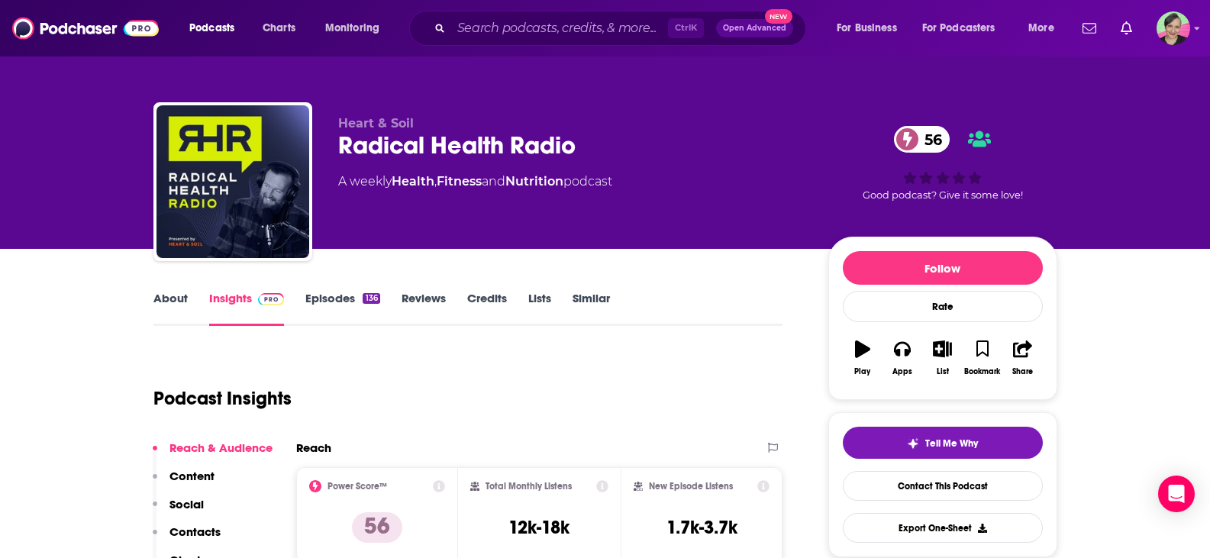
click at [154, 292] on link "About" at bounding box center [170, 308] width 34 height 35
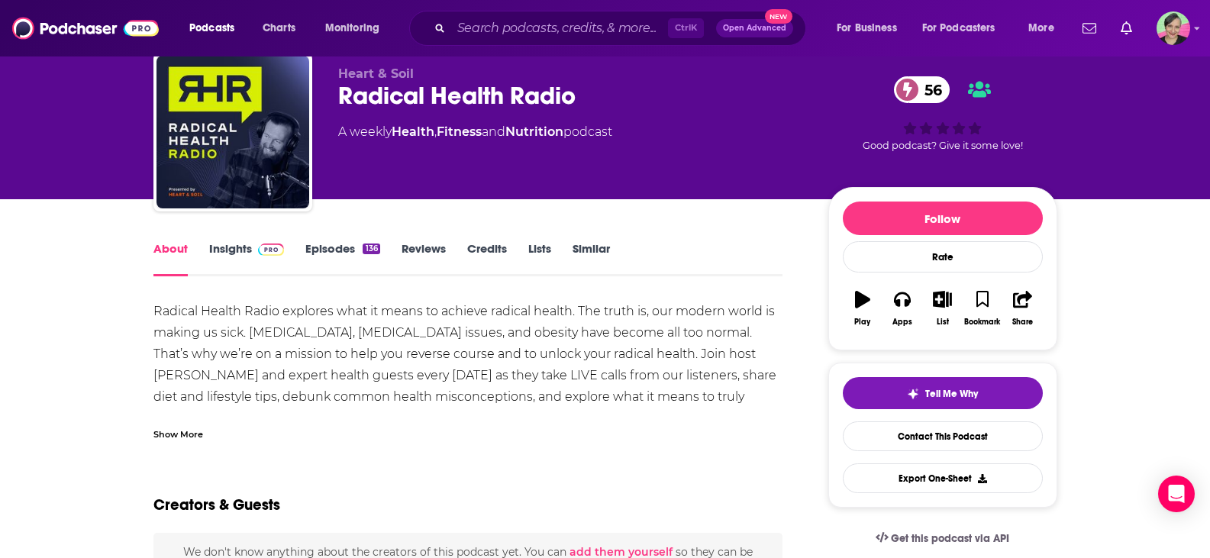
scroll to position [76, 0]
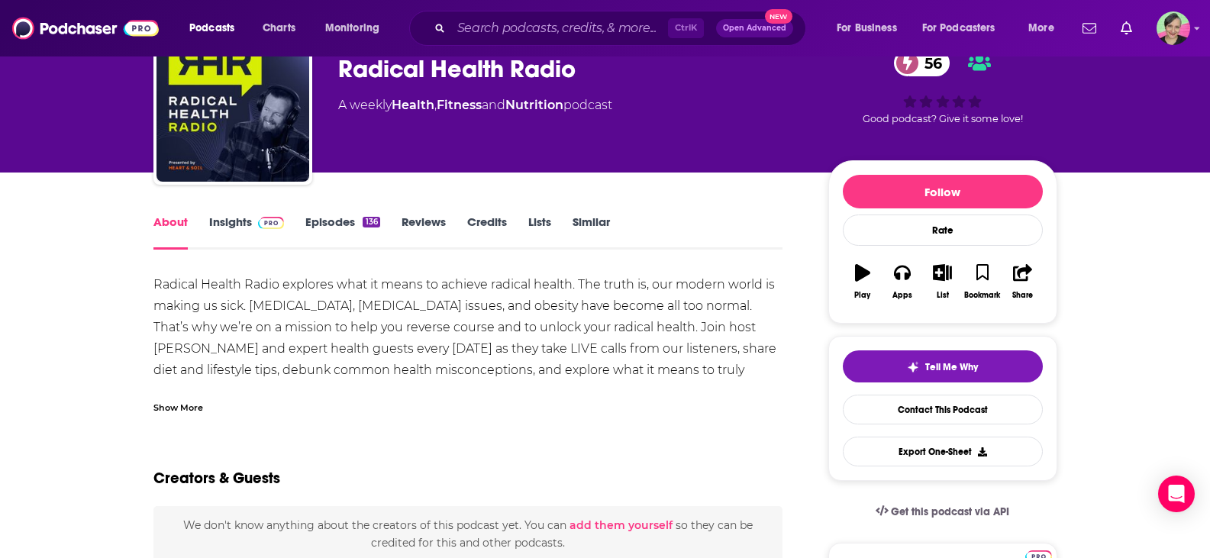
click at [182, 405] on div "Show More" at bounding box center [178, 406] width 50 height 15
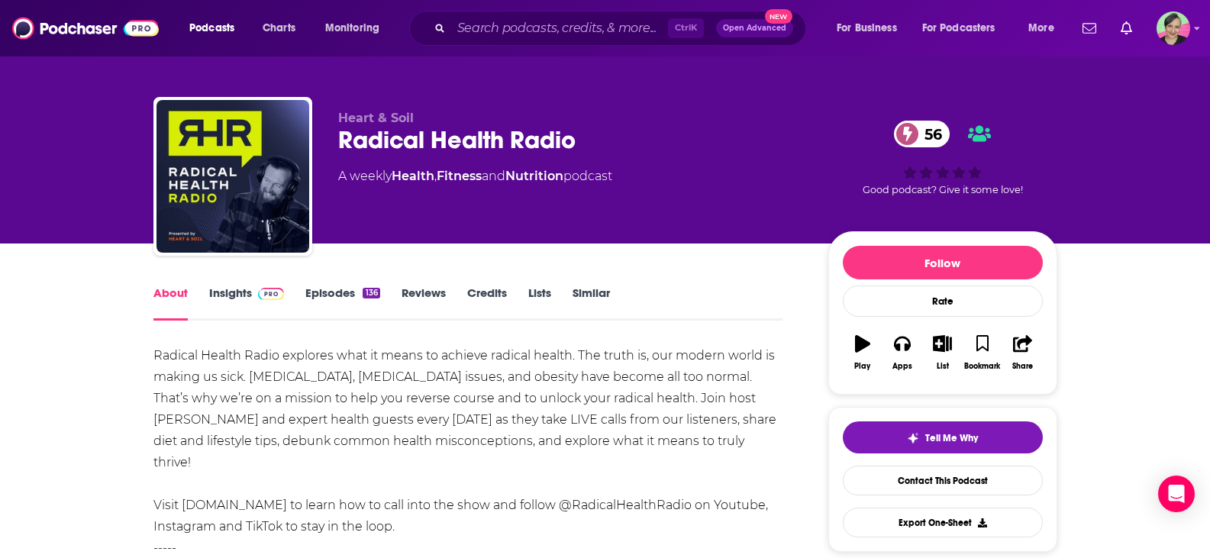
scroll to position [0, 0]
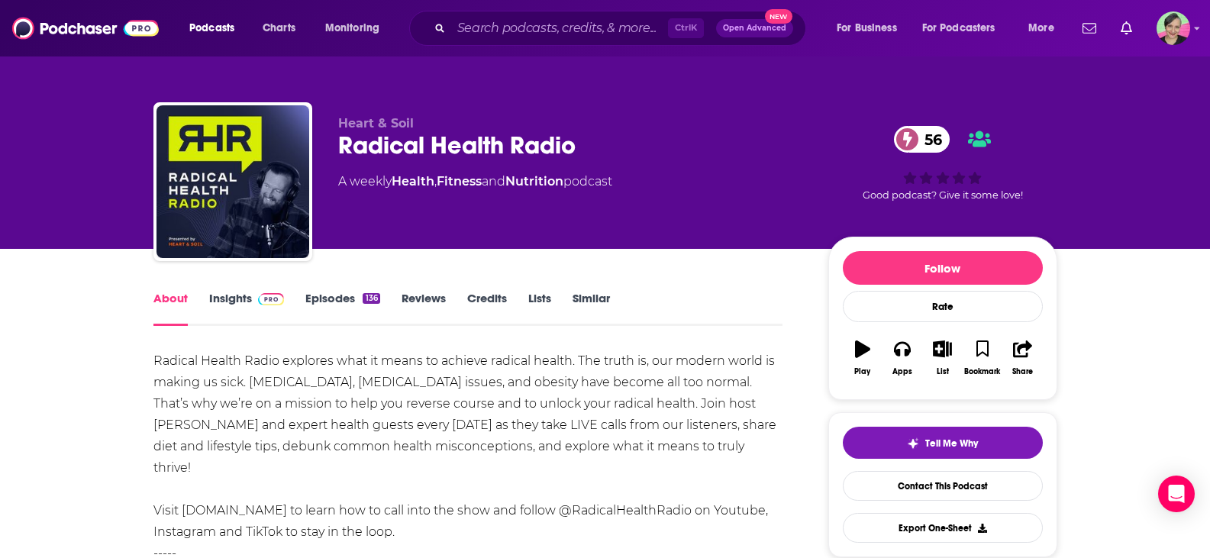
click at [231, 293] on link "Insights" at bounding box center [247, 308] width 76 height 35
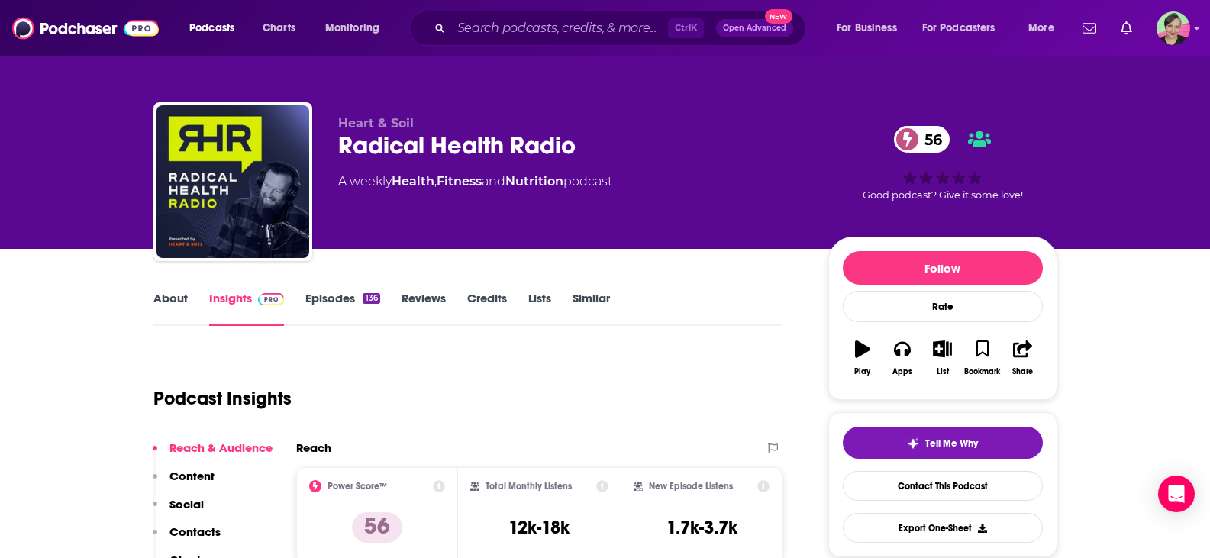
click at [335, 300] on link "Episodes 136" at bounding box center [342, 308] width 74 height 35
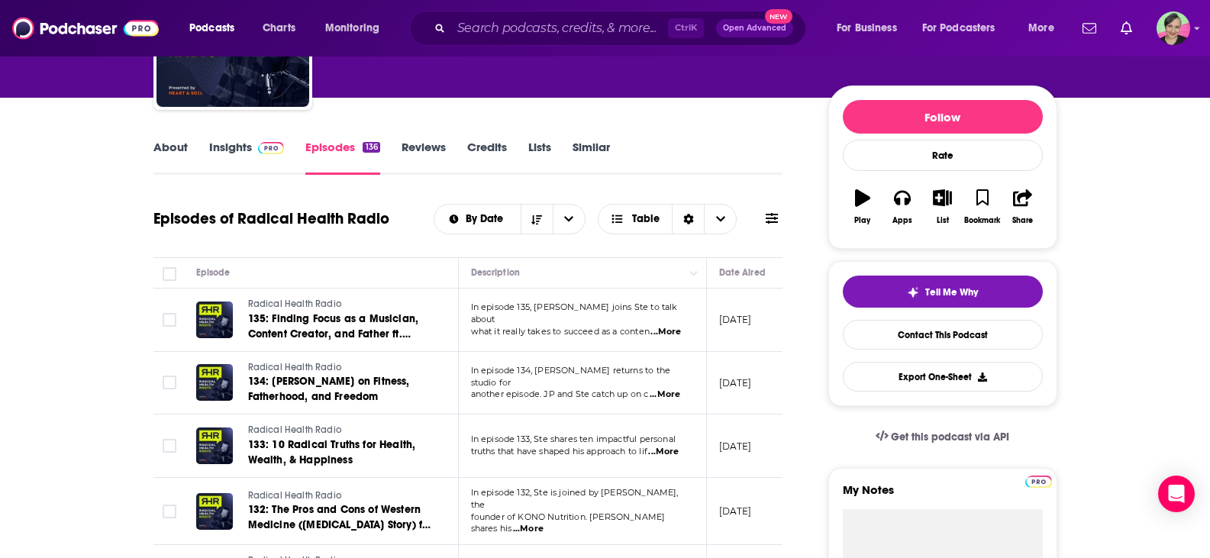
scroll to position [229, 0]
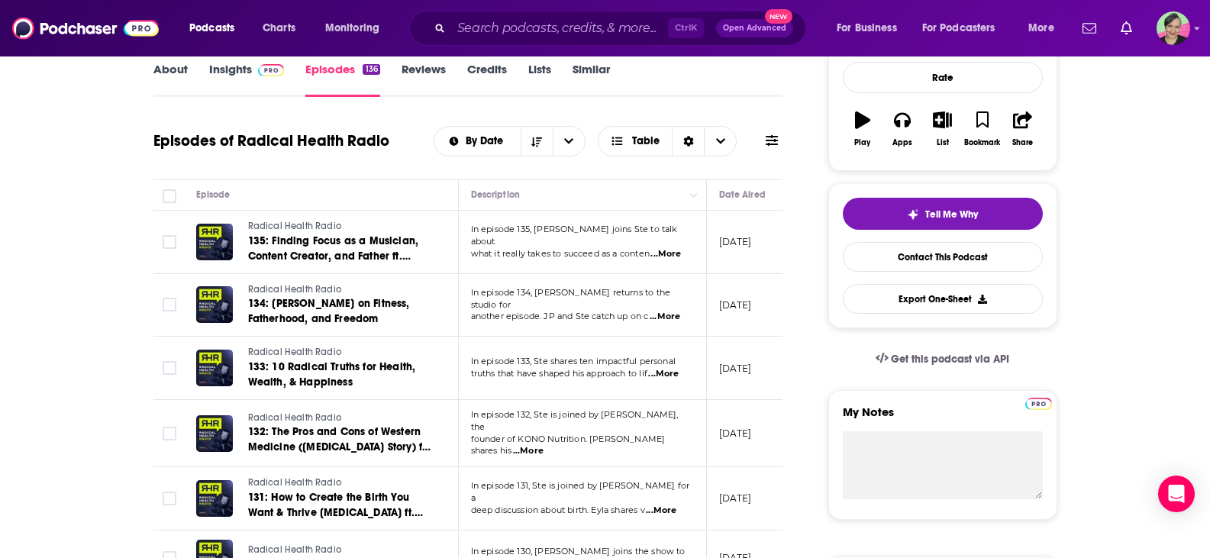
click at [173, 149] on div "Episodes of Radical Health Radio By Date Table" at bounding box center [468, 141] width 630 height 40
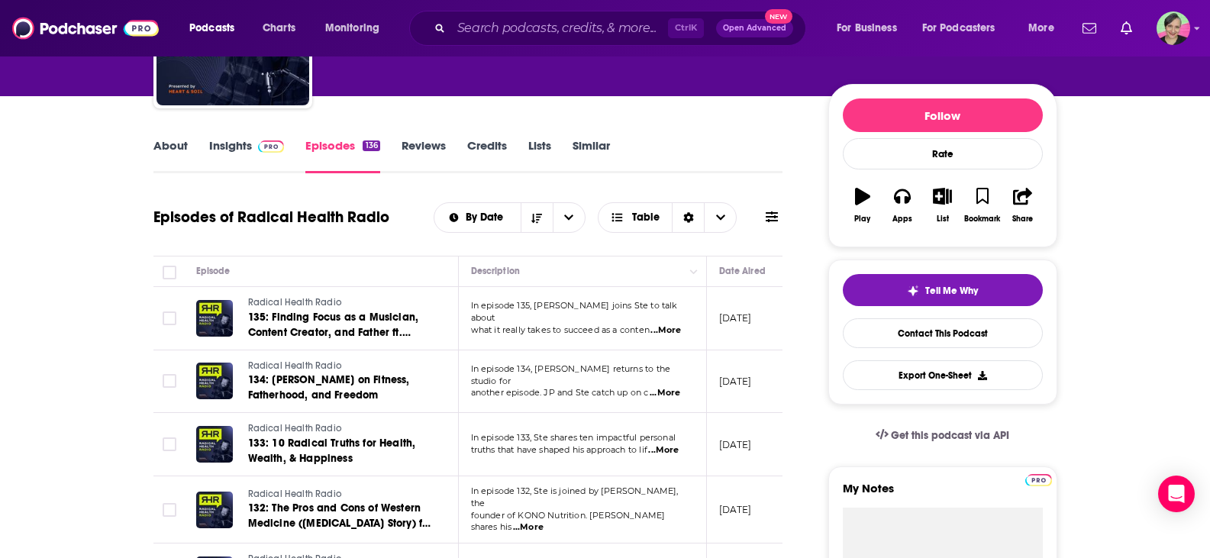
click at [173, 149] on link "About" at bounding box center [170, 155] width 34 height 35
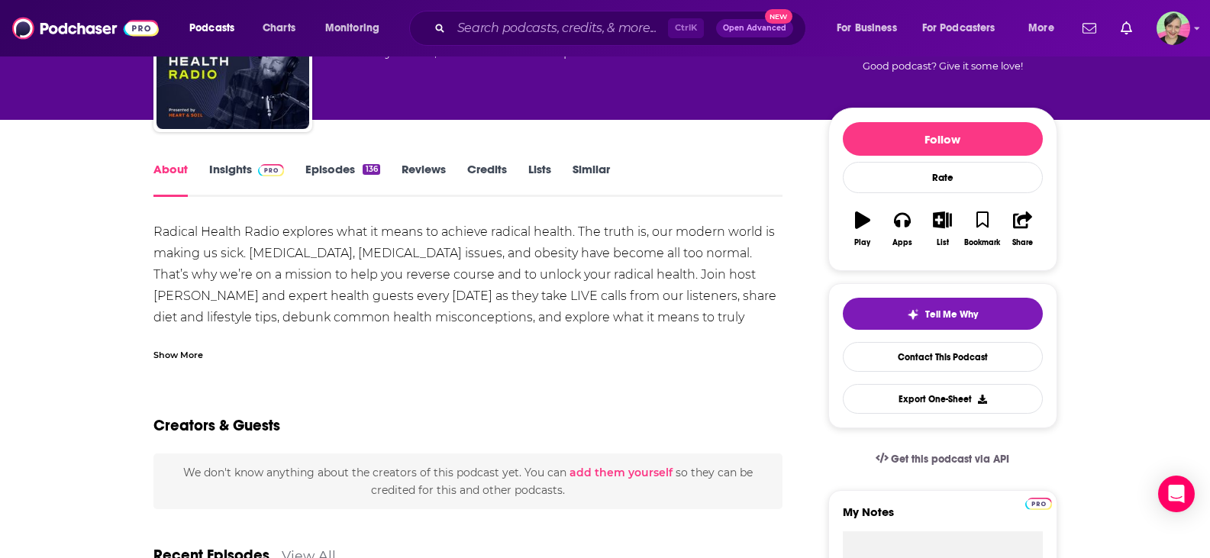
scroll to position [153, 0]
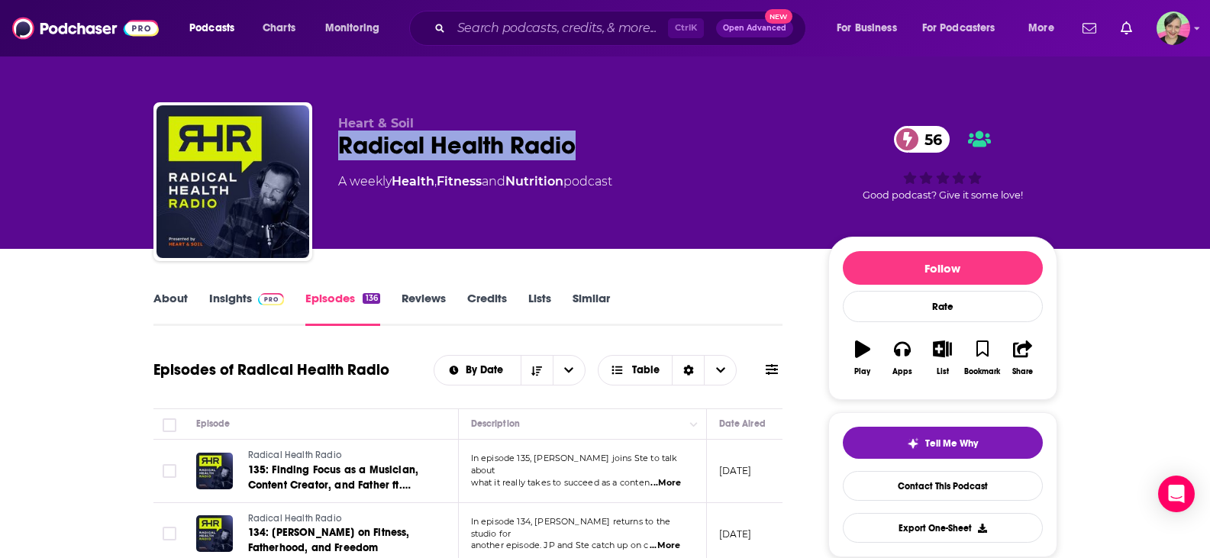
drag, startPoint x: 602, startPoint y: 153, endPoint x: 333, endPoint y: 148, distance: 269.5
click at [333, 148] on div "Heart & Soil Radical Health Radio 56 A weekly Health , Fitness and Nutrition po…" at bounding box center [605, 184] width 904 height 165
copy h2 "Radical Health Radio"
click at [172, 302] on link "About" at bounding box center [170, 308] width 34 height 35
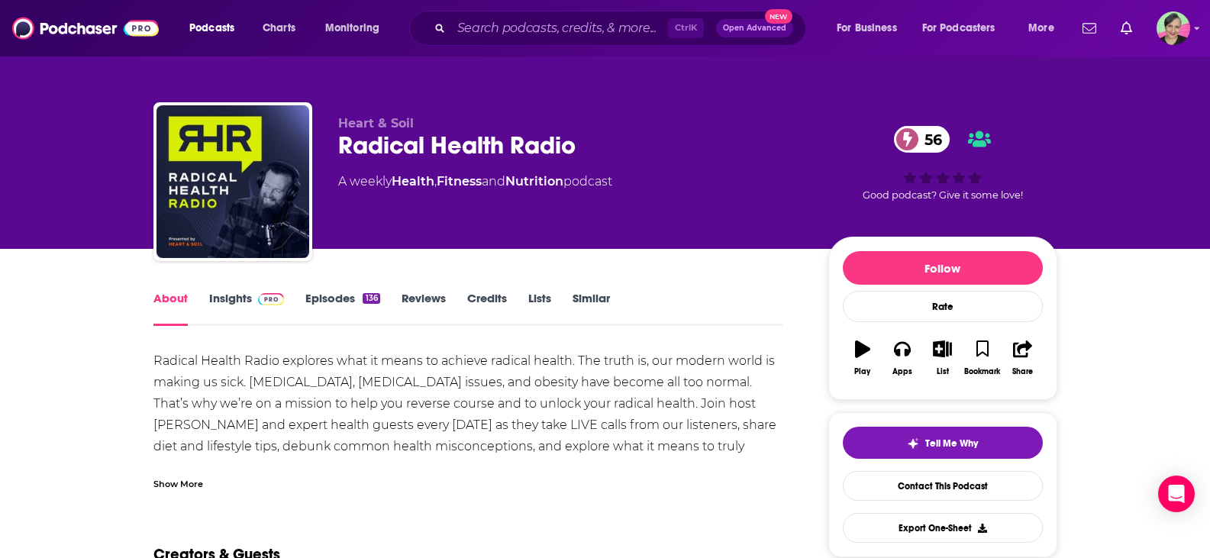
scroll to position [76, 0]
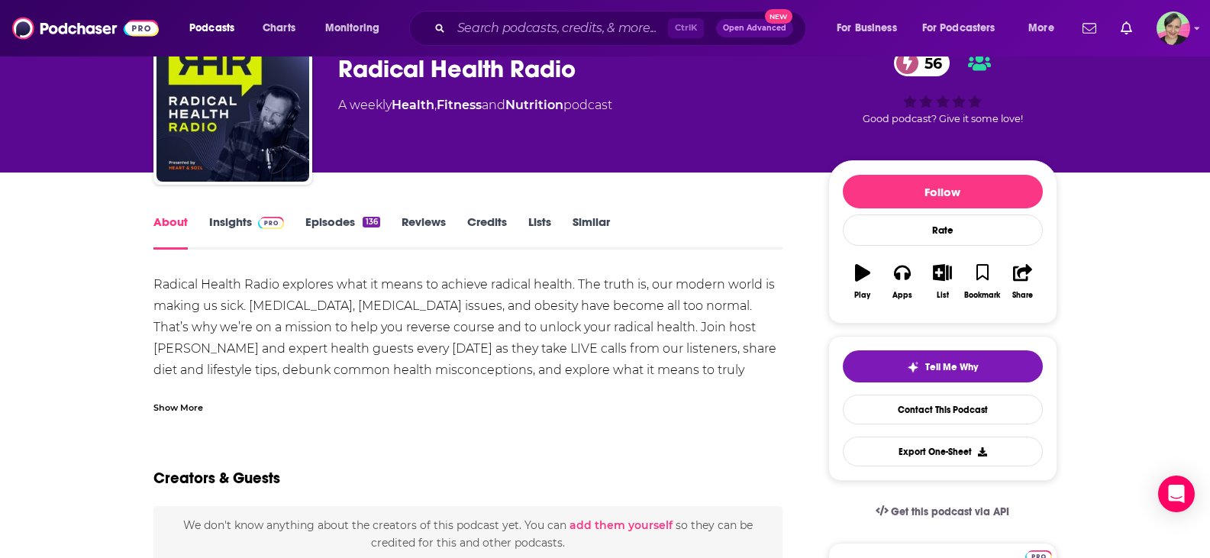
click at [183, 402] on div "Show More" at bounding box center [178, 406] width 50 height 15
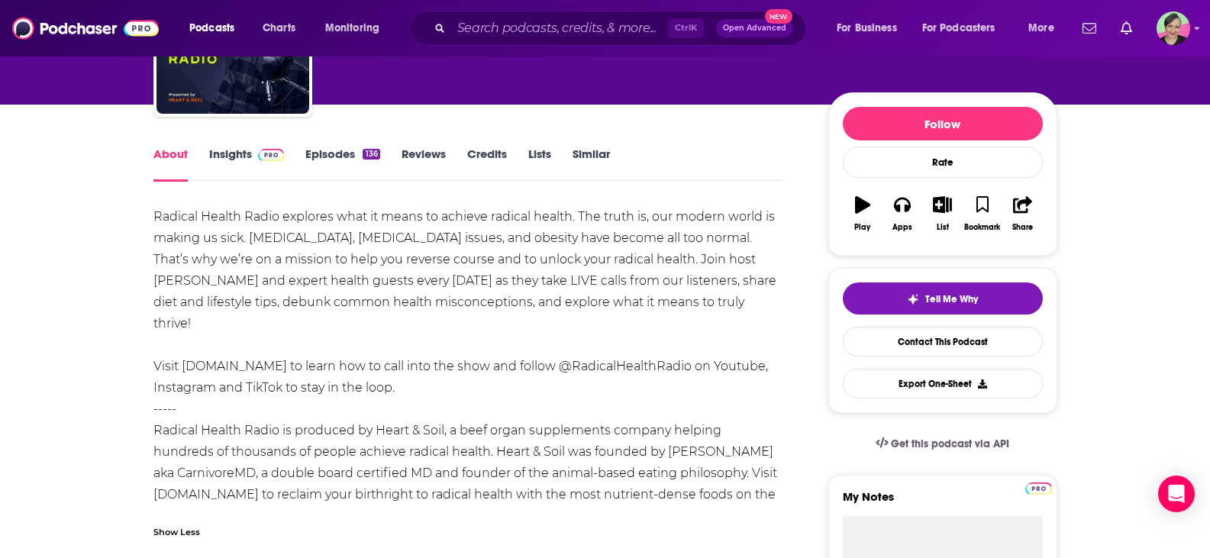
scroll to position [229, 0]
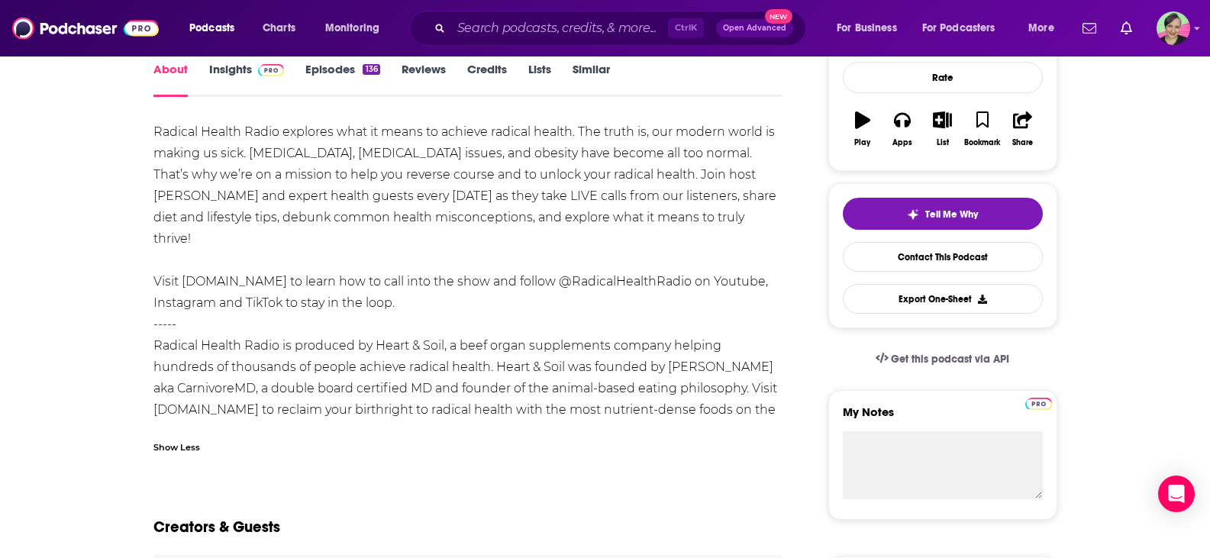
drag, startPoint x: 204, startPoint y: 340, endPoint x: 436, endPoint y: 401, distance: 240.1
copy div "Radical Health Radio is produced by Heart & Soil, a beef organ supplements comp…"
click at [956, 252] on link "Contact This Podcast" at bounding box center [943, 257] width 200 height 30
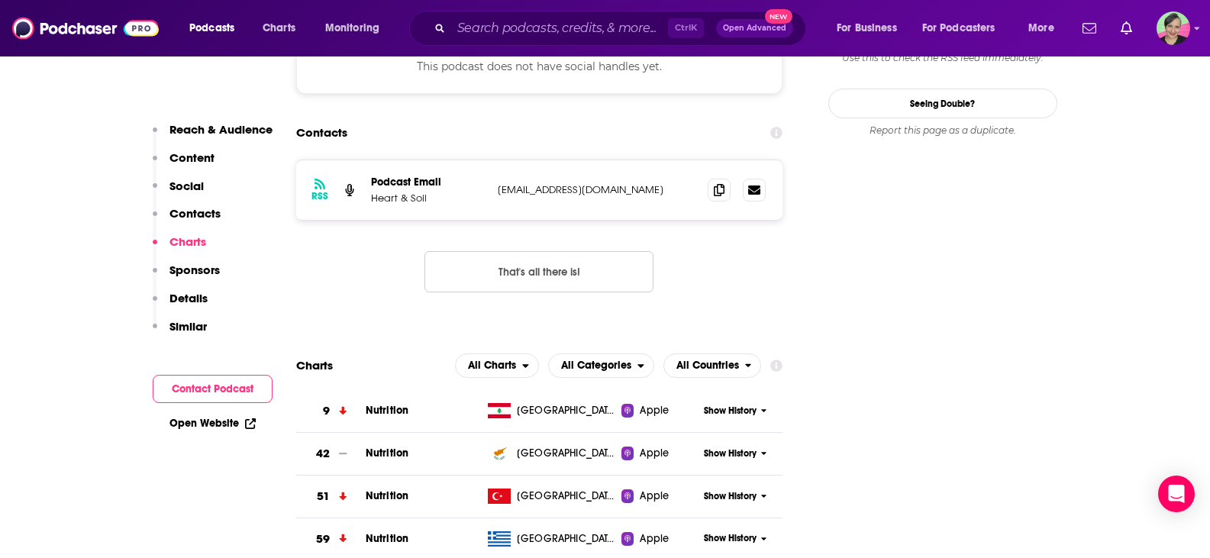
scroll to position [1346, 0]
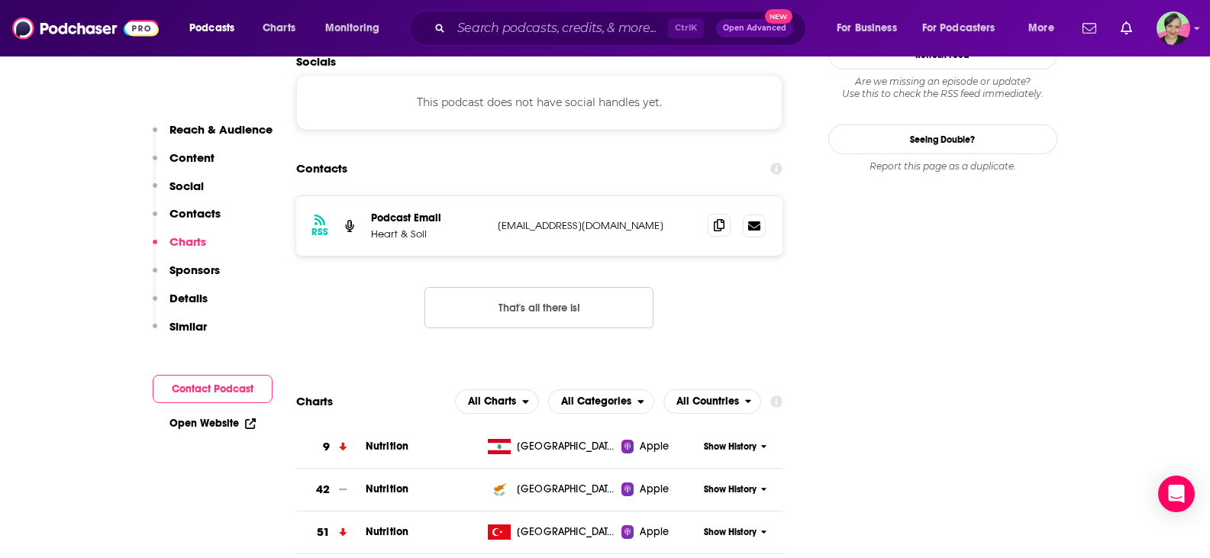
click at [724, 219] on icon at bounding box center [719, 225] width 11 height 12
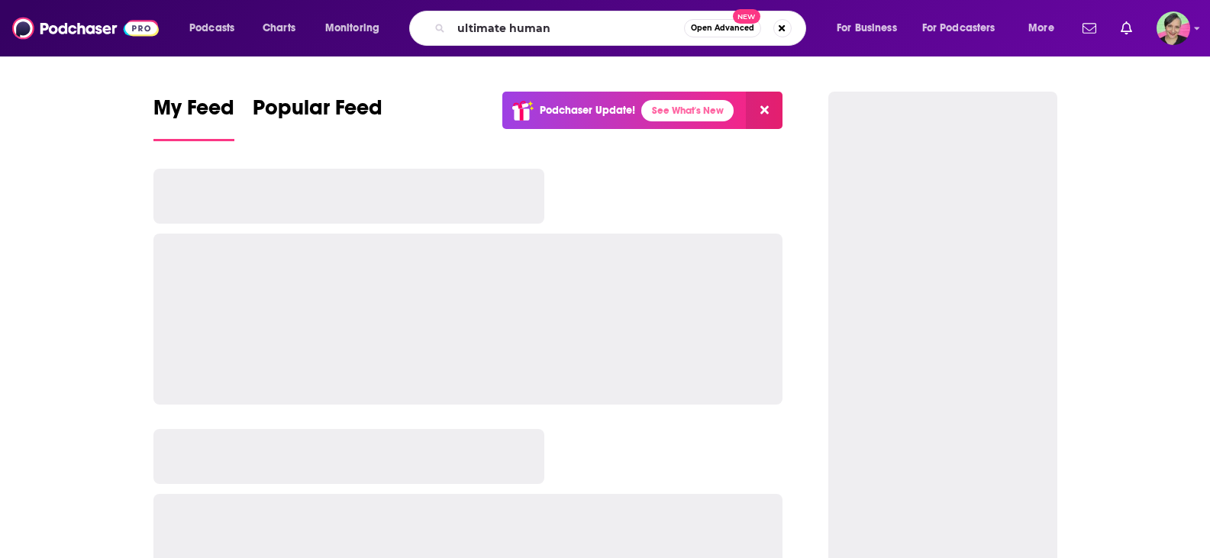
type input "ultimate human"
